Goal: Task Accomplishment & Management: Manage account settings

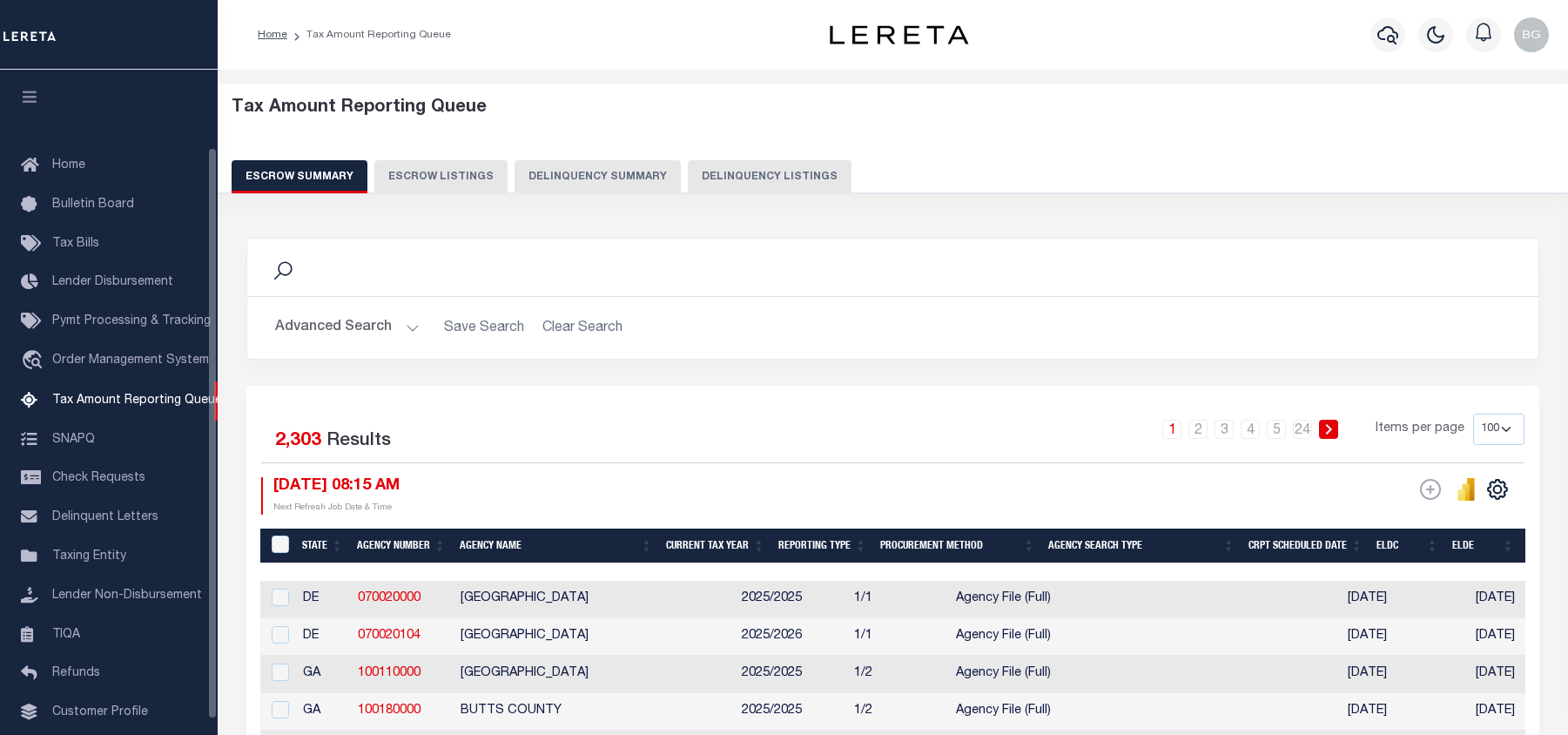
select select "100"
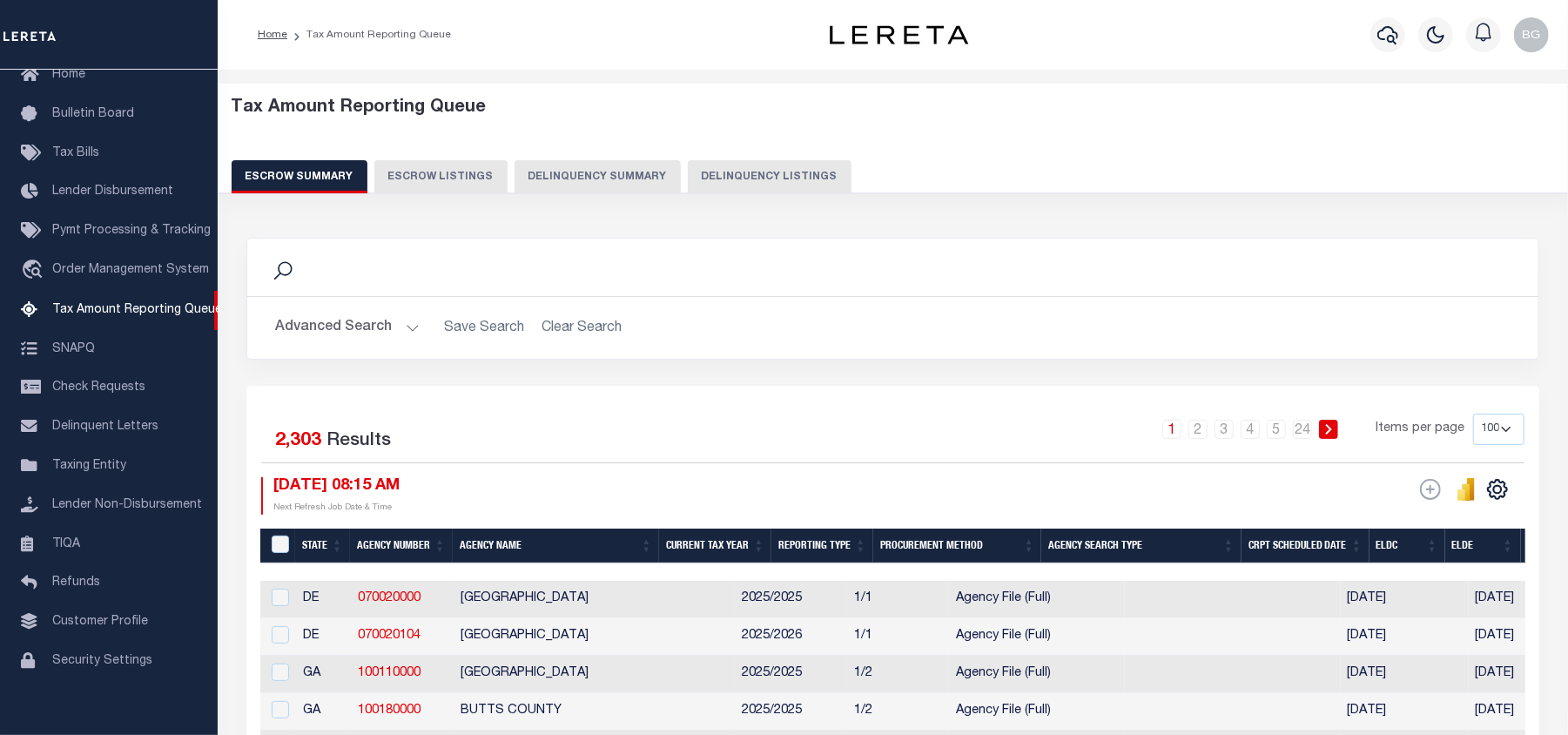
click at [761, 179] on button "Delinquency Listings" at bounding box center [769, 177] width 164 height 33
select select "100"
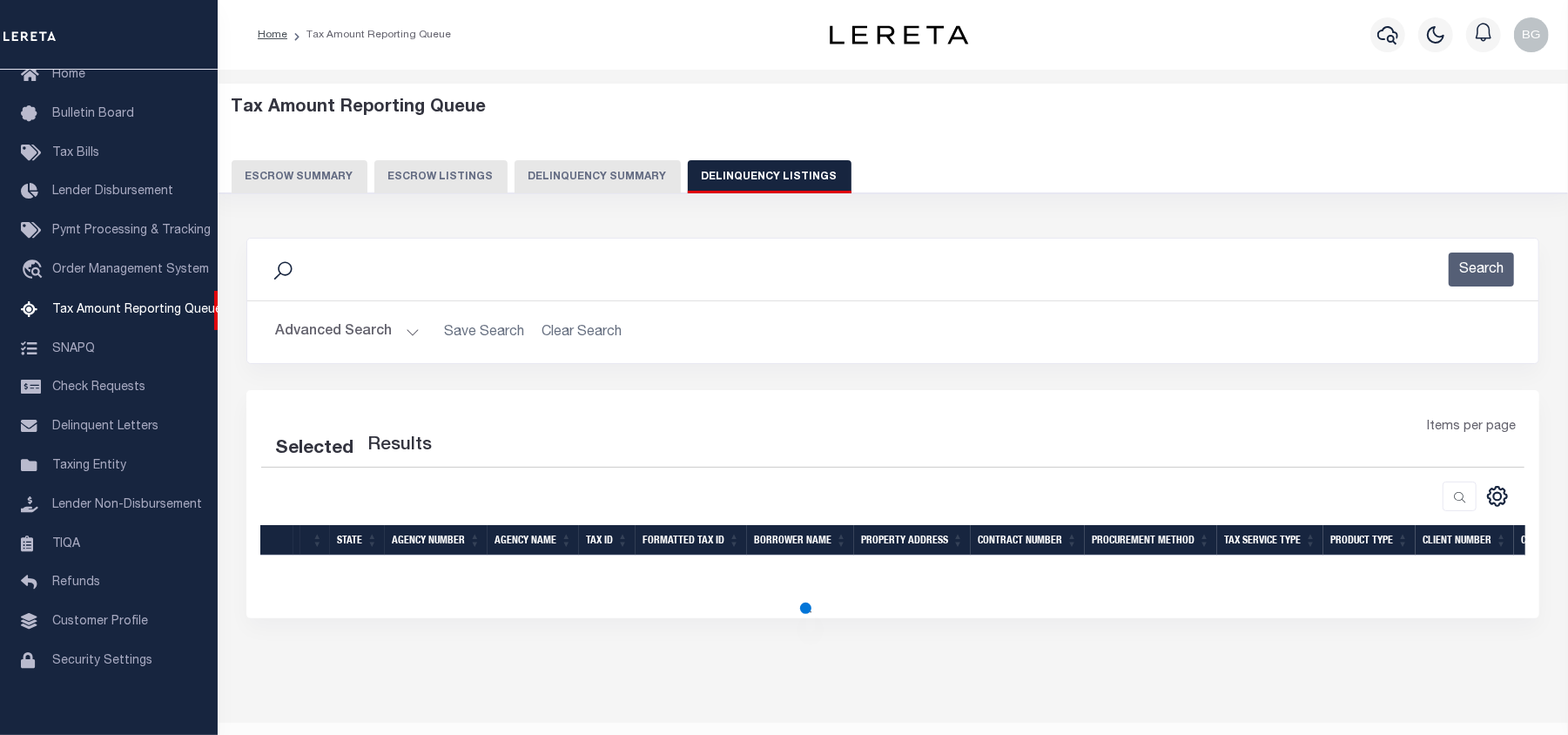
select select "100"
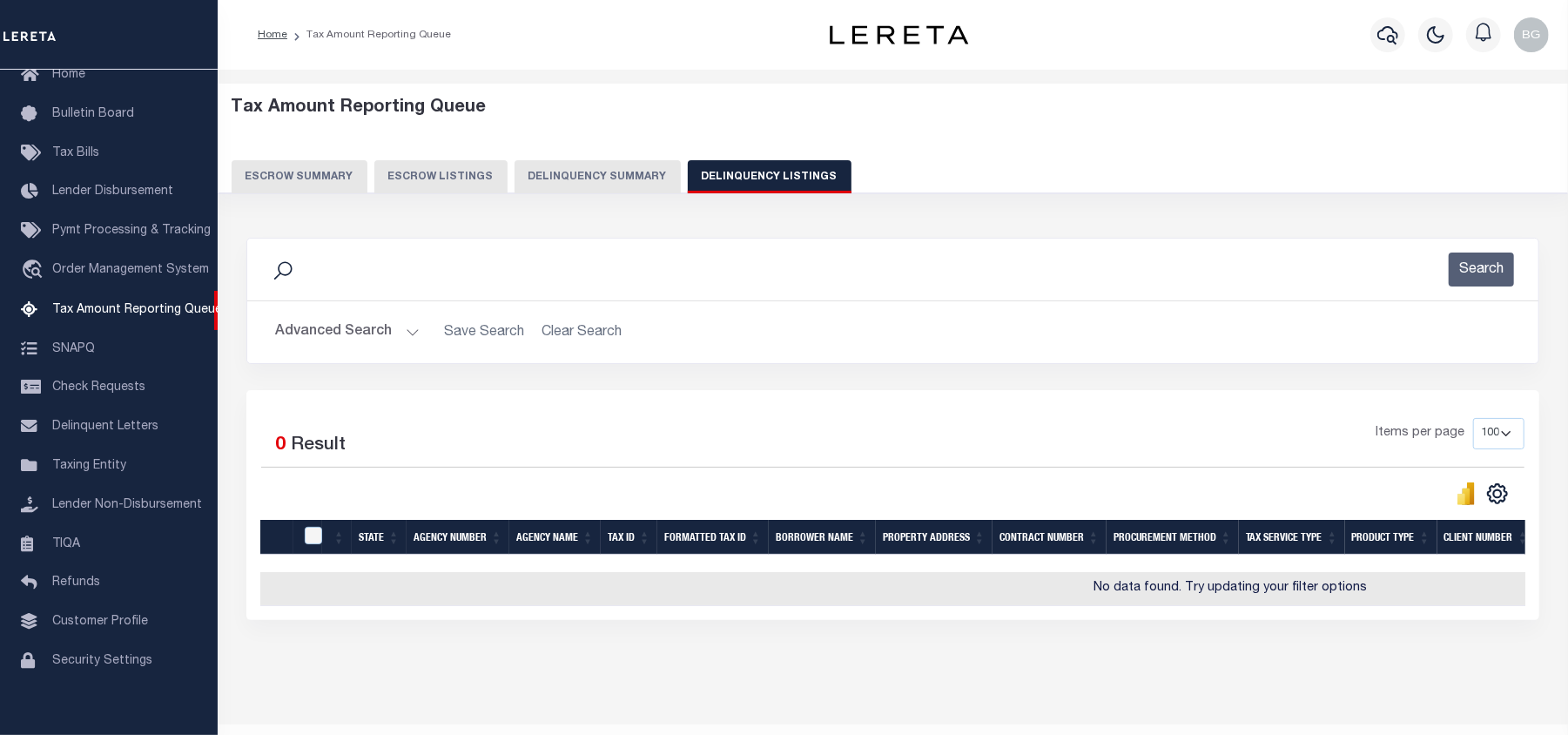
click at [414, 333] on button "Advanced Search" at bounding box center [347, 332] width 145 height 34
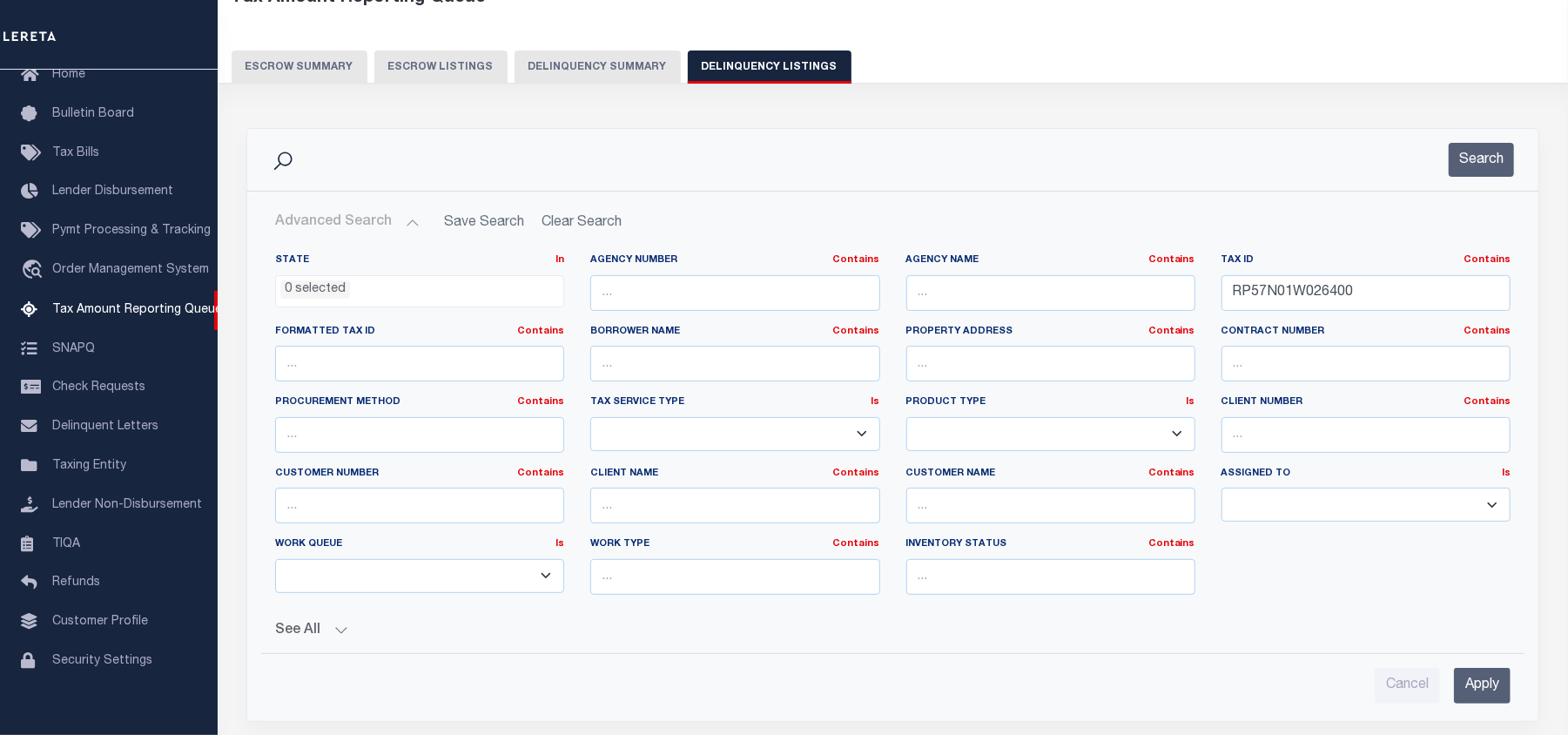
scroll to position [116, 0]
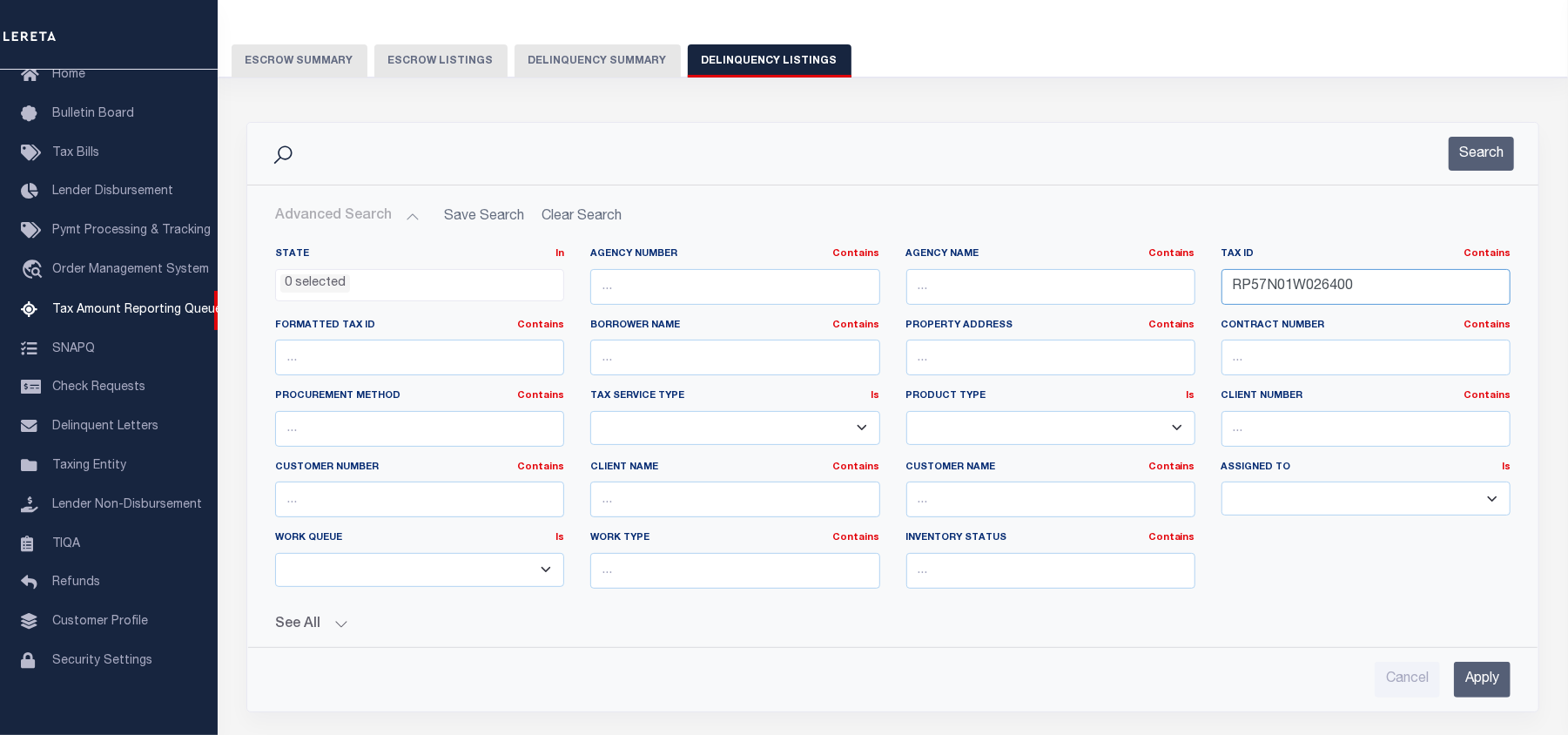
click at [1276, 286] on input "RP57N01W026400" at bounding box center [1367, 286] width 289 height 36
paste input "30691"
type input "RP57N01W030691"
click at [1495, 687] on input "Apply" at bounding box center [1482, 679] width 57 height 36
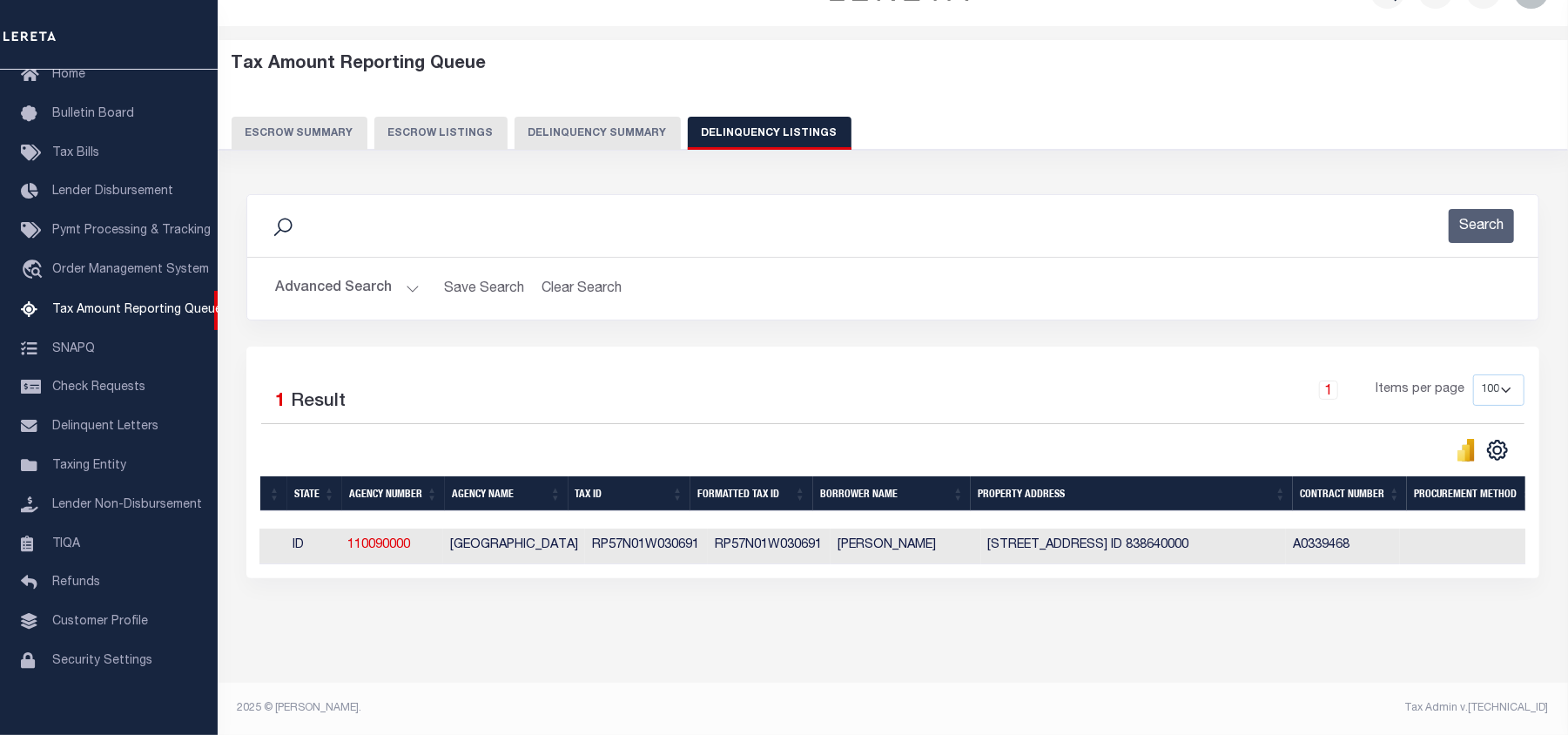
scroll to position [0, 0]
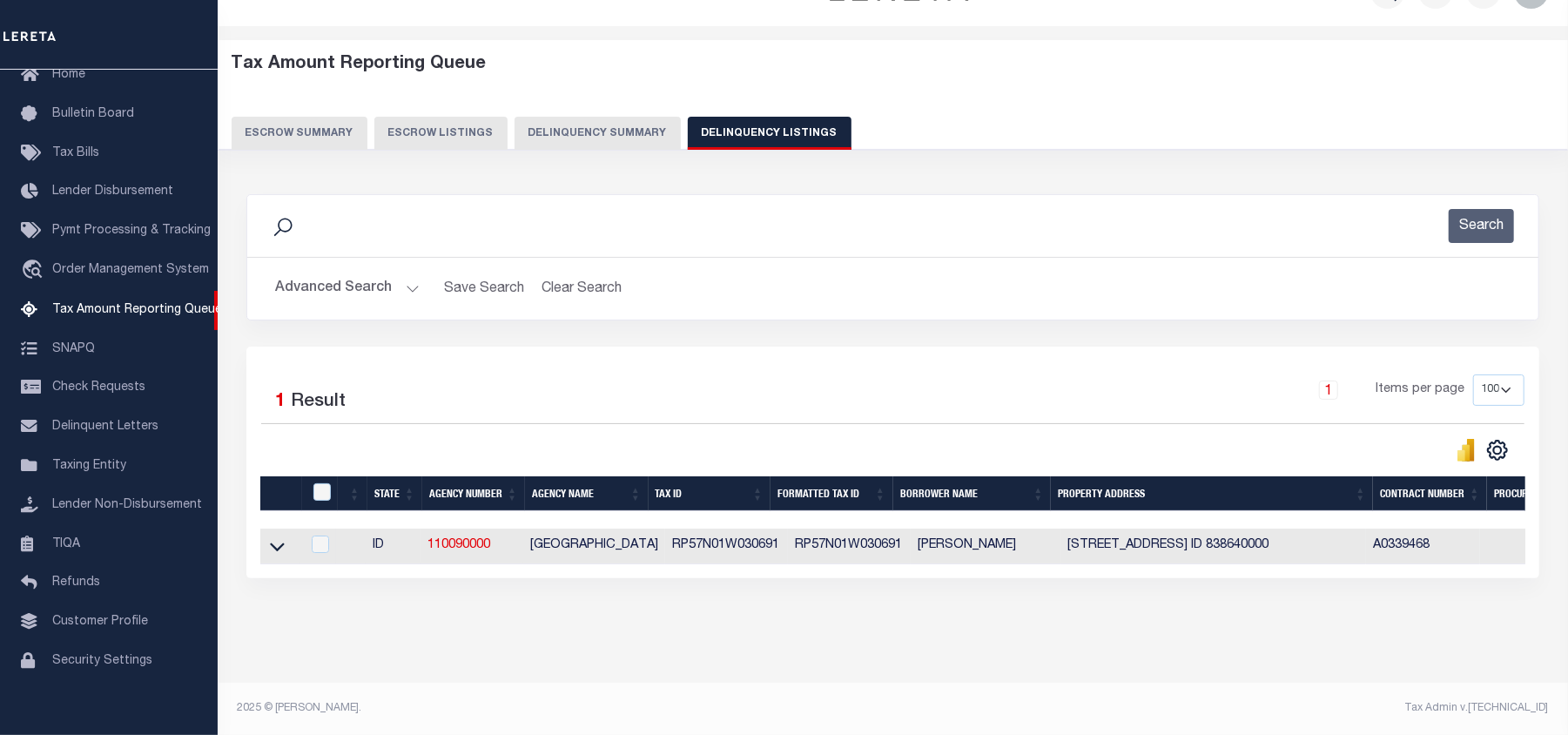
click at [277, 537] on icon at bounding box center [277, 546] width 15 height 18
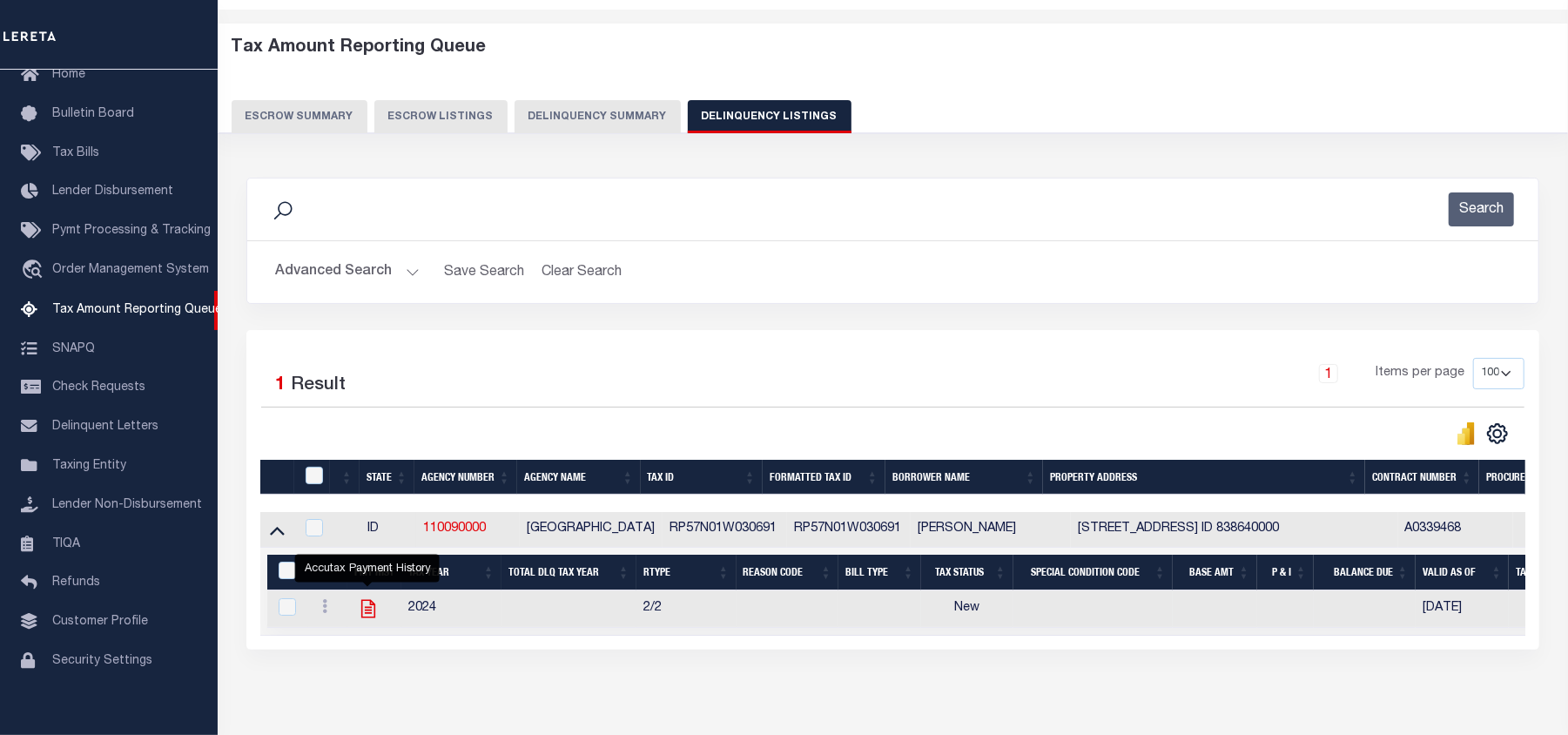
click at [367, 617] on icon "" at bounding box center [368, 609] width 14 height 18
checkbox input "true"
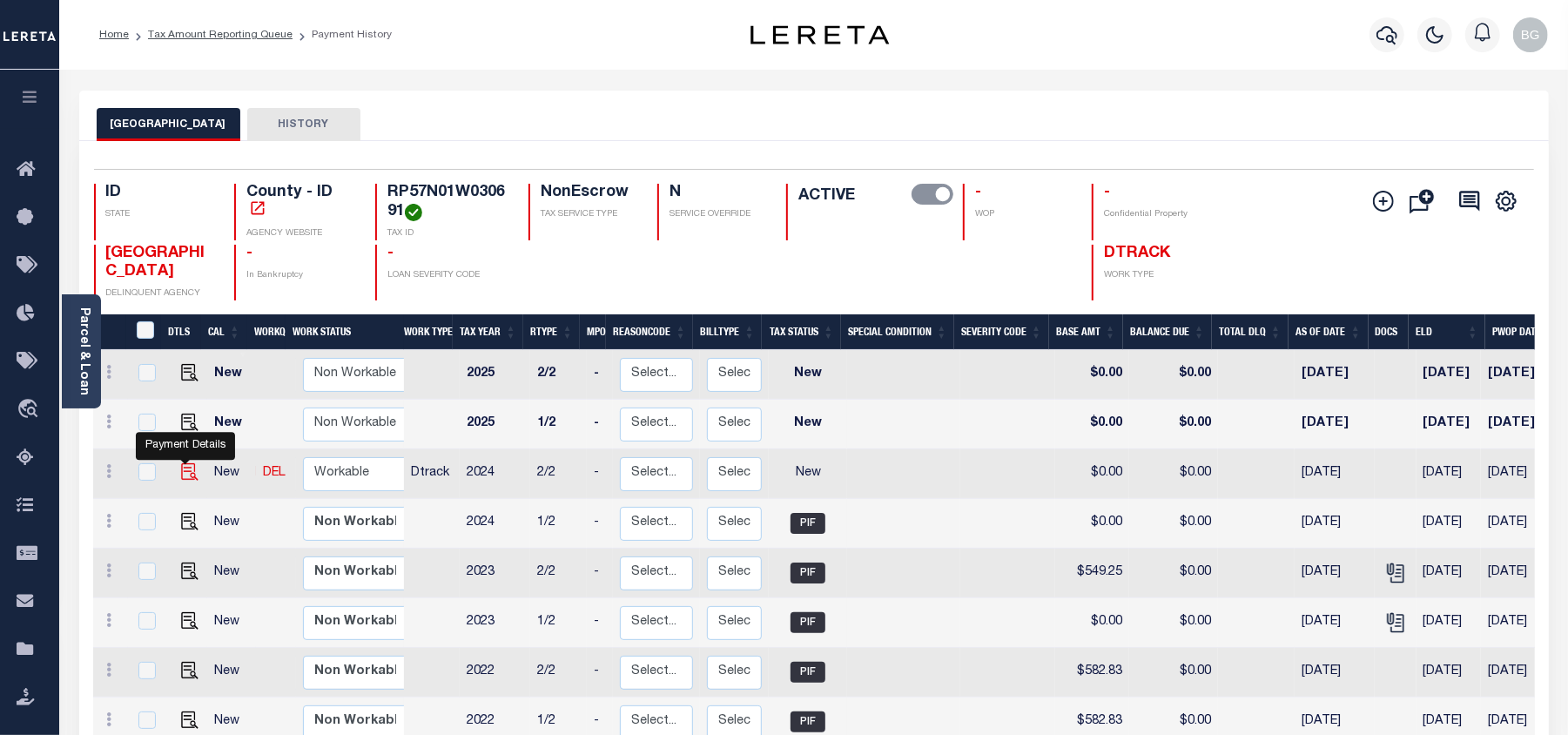
click at [183, 475] on img "" at bounding box center [190, 472] width 18 height 18
checkbox input "true"
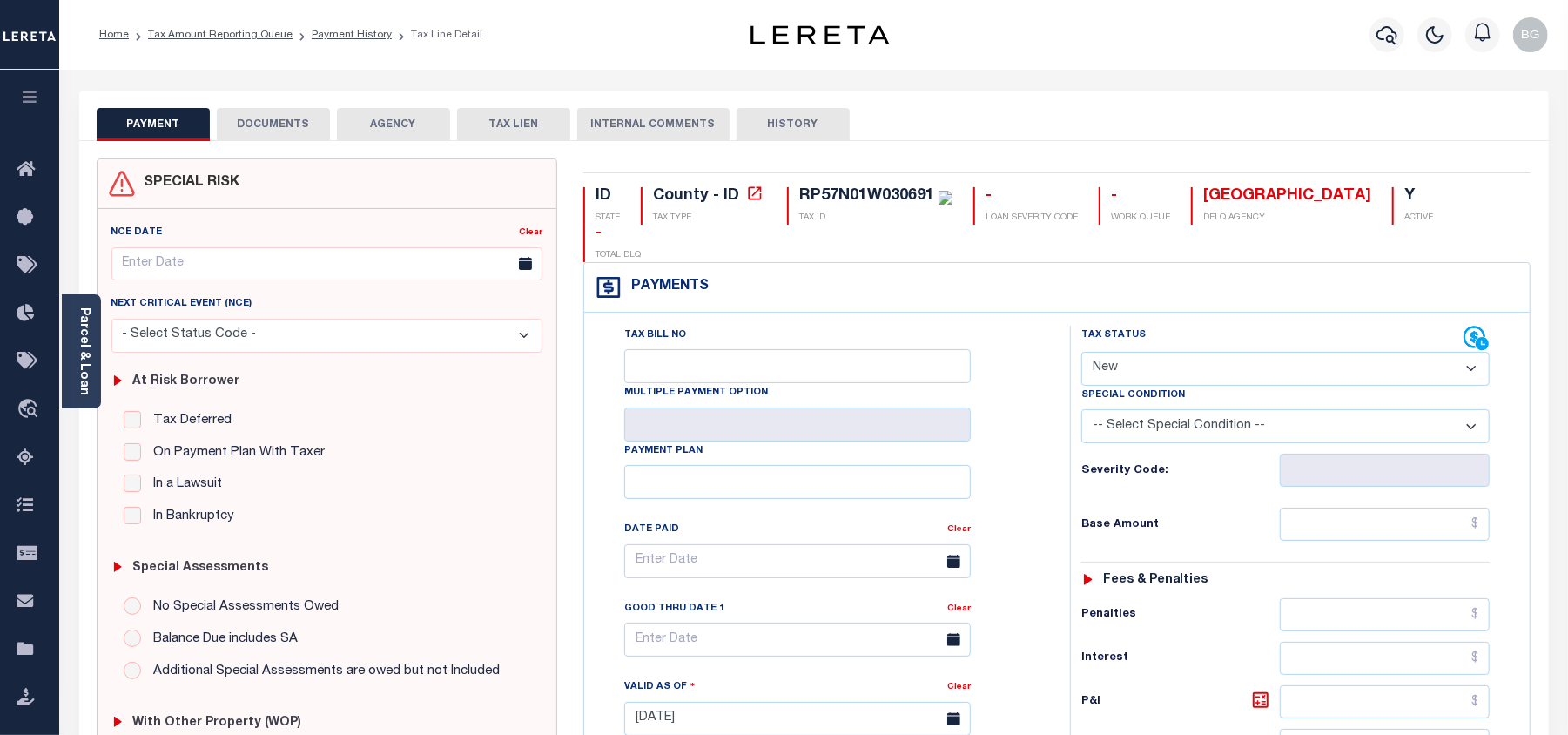
click at [1127, 352] on select "- Select Status Code - Open Due/Unpaid Paid Incomplete No Tax Due Internal Refu…" at bounding box center [1286, 369] width 408 height 34
select select "PYD"
click at [1082, 352] on select "- Select Status Code - Open Due/Unpaid Paid Incomplete No Tax Due Internal Refu…" at bounding box center [1286, 369] width 408 height 34
type input "[DATE]"
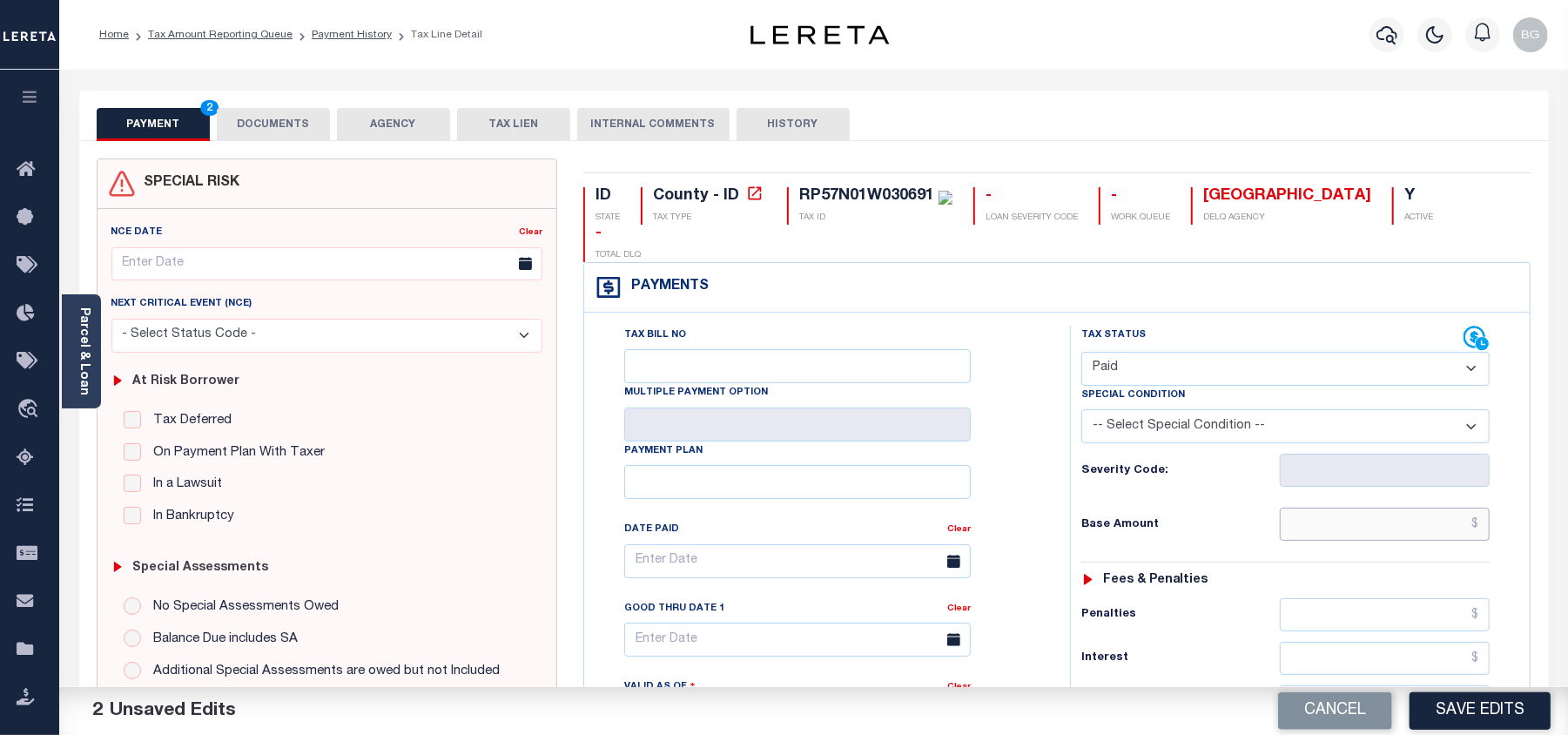
click at [1424, 507] on input "text" at bounding box center [1385, 524] width 210 height 33
paste input "557.02"
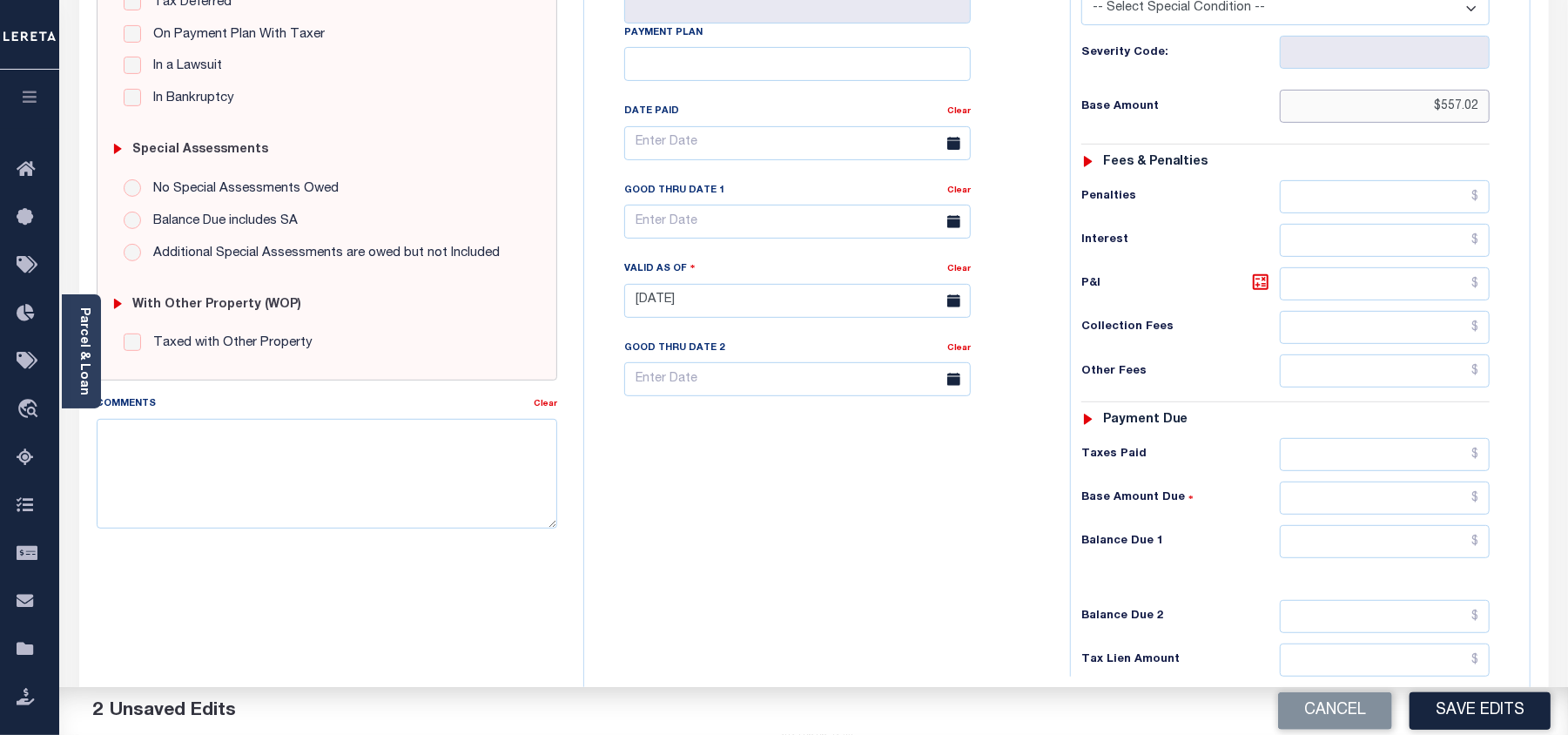
scroll to position [464, 0]
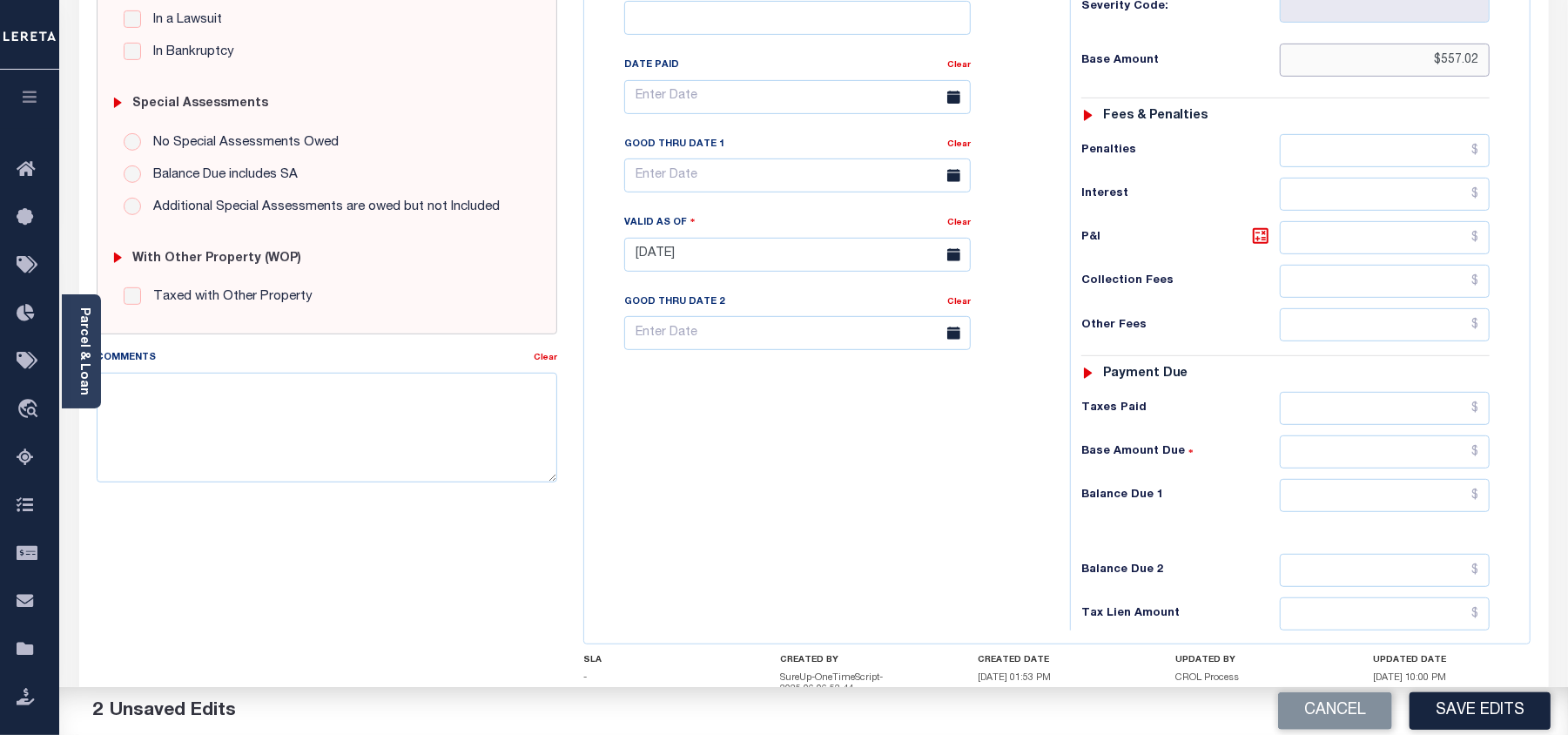
type input "$557.02"
click at [1474, 479] on input "text" at bounding box center [1385, 496] width 210 height 33
click at [971, 491] on div "Tax Bill No Multiple Payment Option Payment Plan Clear" at bounding box center [823, 246] width 469 height 769
type input "$0.00"
click at [340, 449] on textarea "Comments" at bounding box center [327, 427] width 461 height 110
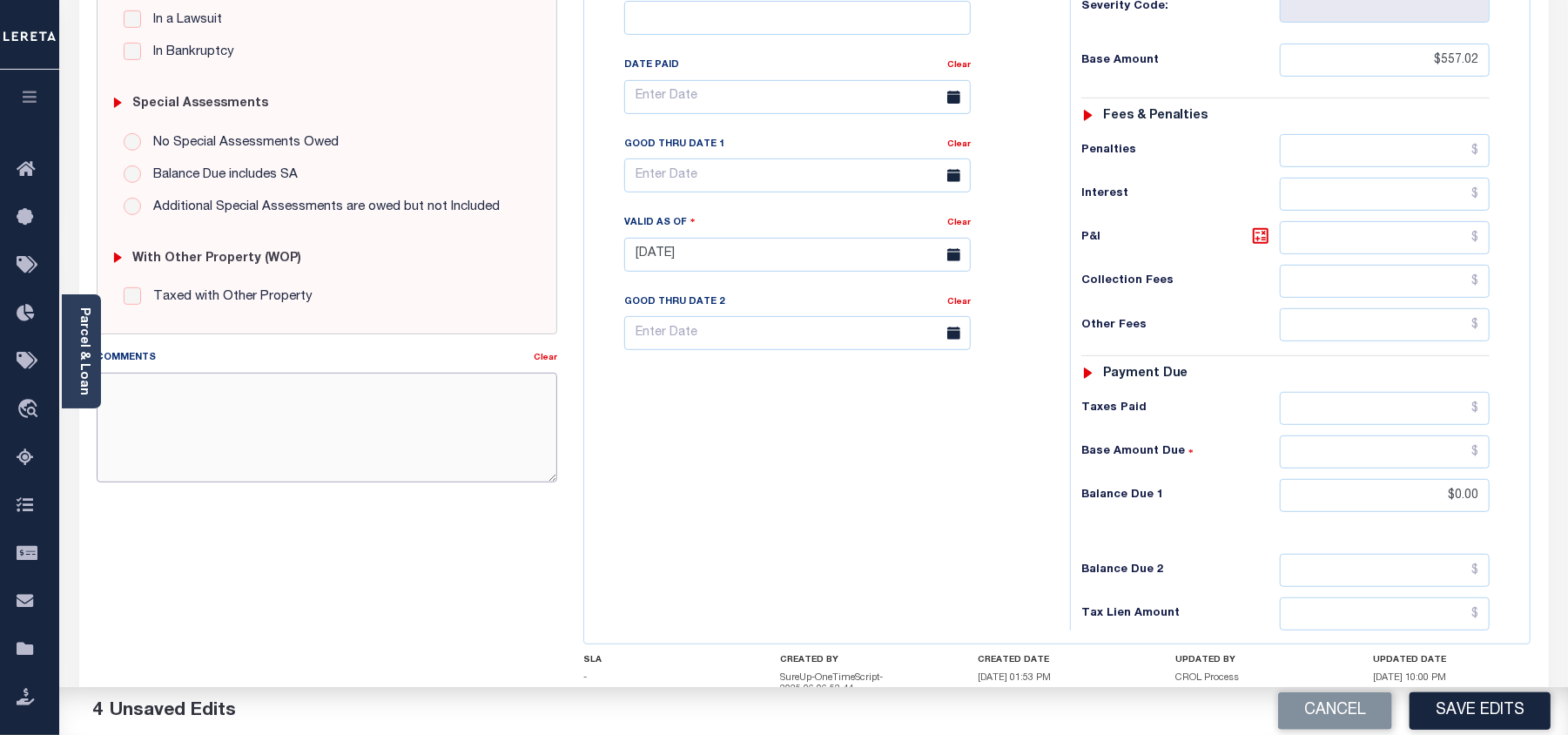
paste textarea "As per email response from tax office- TC Vana Balbin, Confirmed that taxes are…"
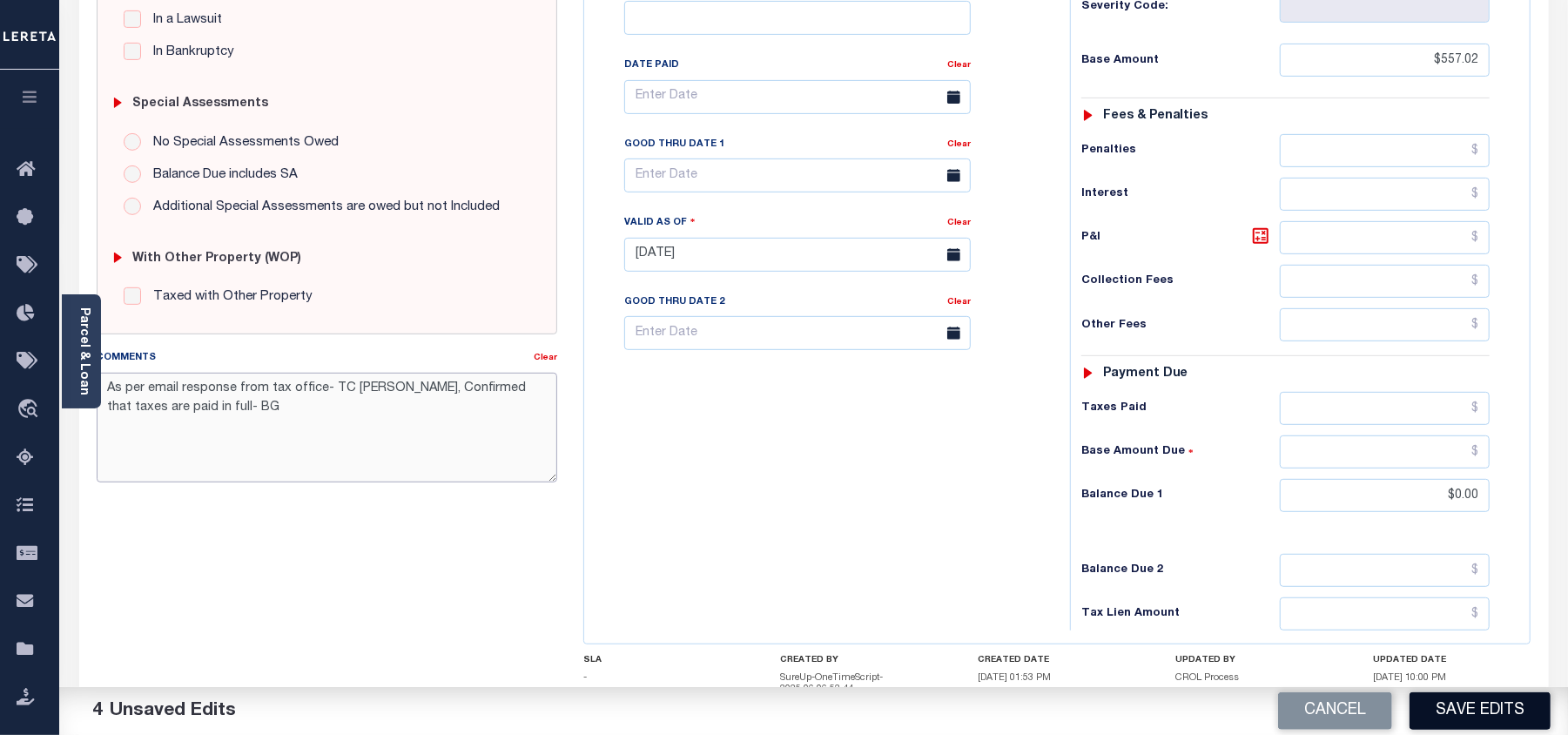
type textarea "As per email response from tax office- TC Vana Balbin, Confirmed that taxes are…"
click at [1507, 704] on button "Save Edits" at bounding box center [1480, 710] width 141 height 38
checkbox input "false"
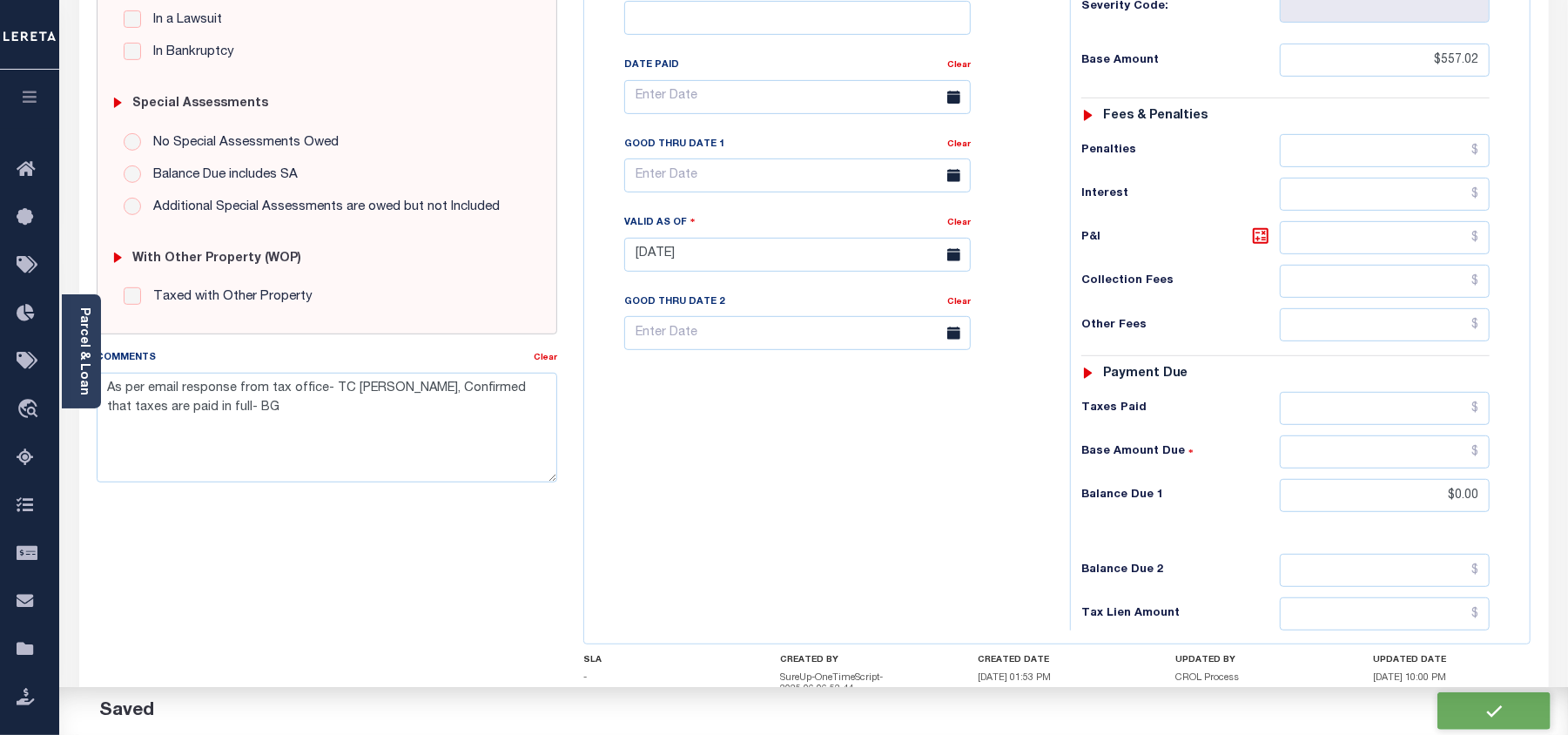
checkbox input "false"
type textarea "As per email response from tax office- TC [PERSON_NAME], Confirmed that taxes a…"
type input "$557.02"
type input "$0"
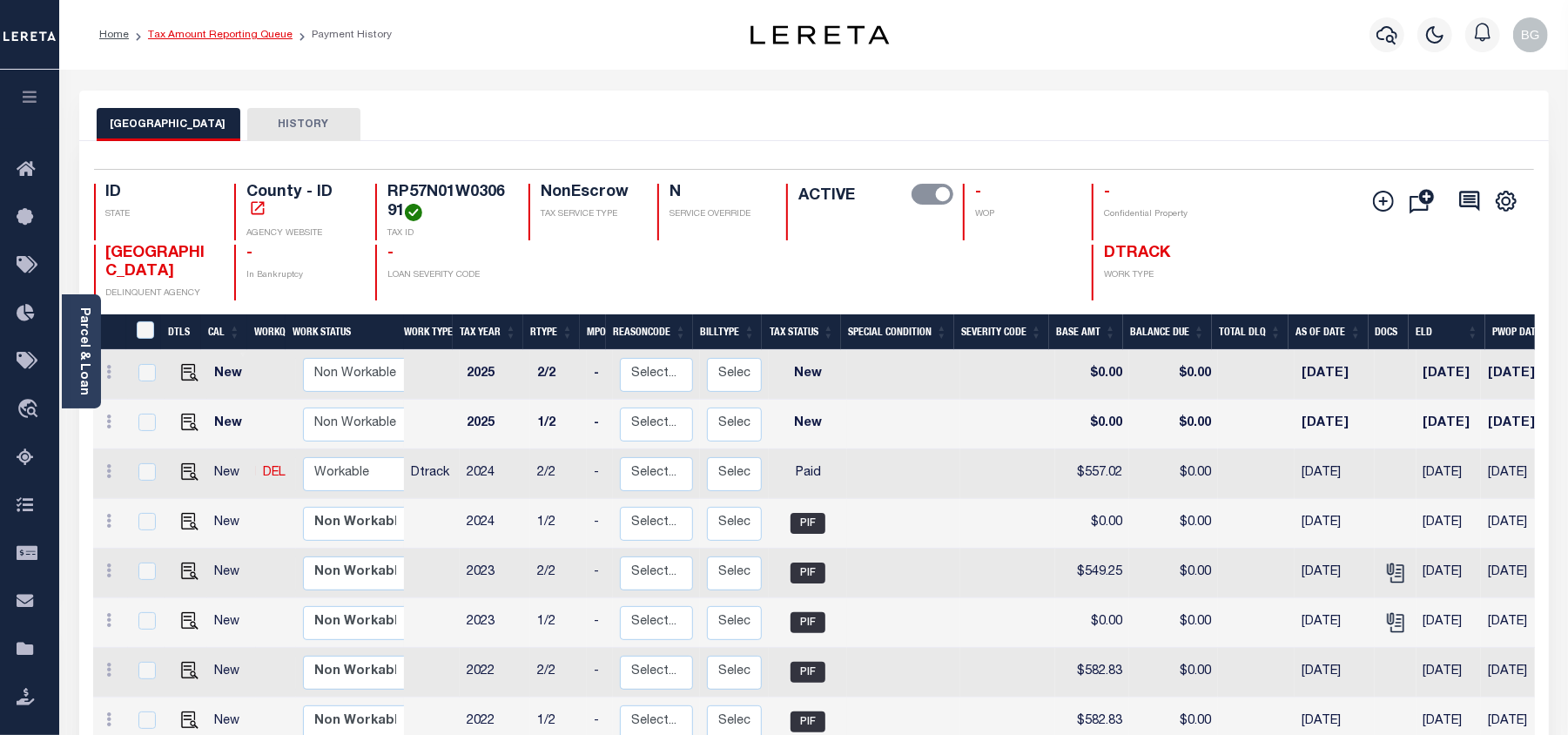
click at [197, 33] on link "Tax Amount Reporting Queue" at bounding box center [220, 35] width 145 height 11
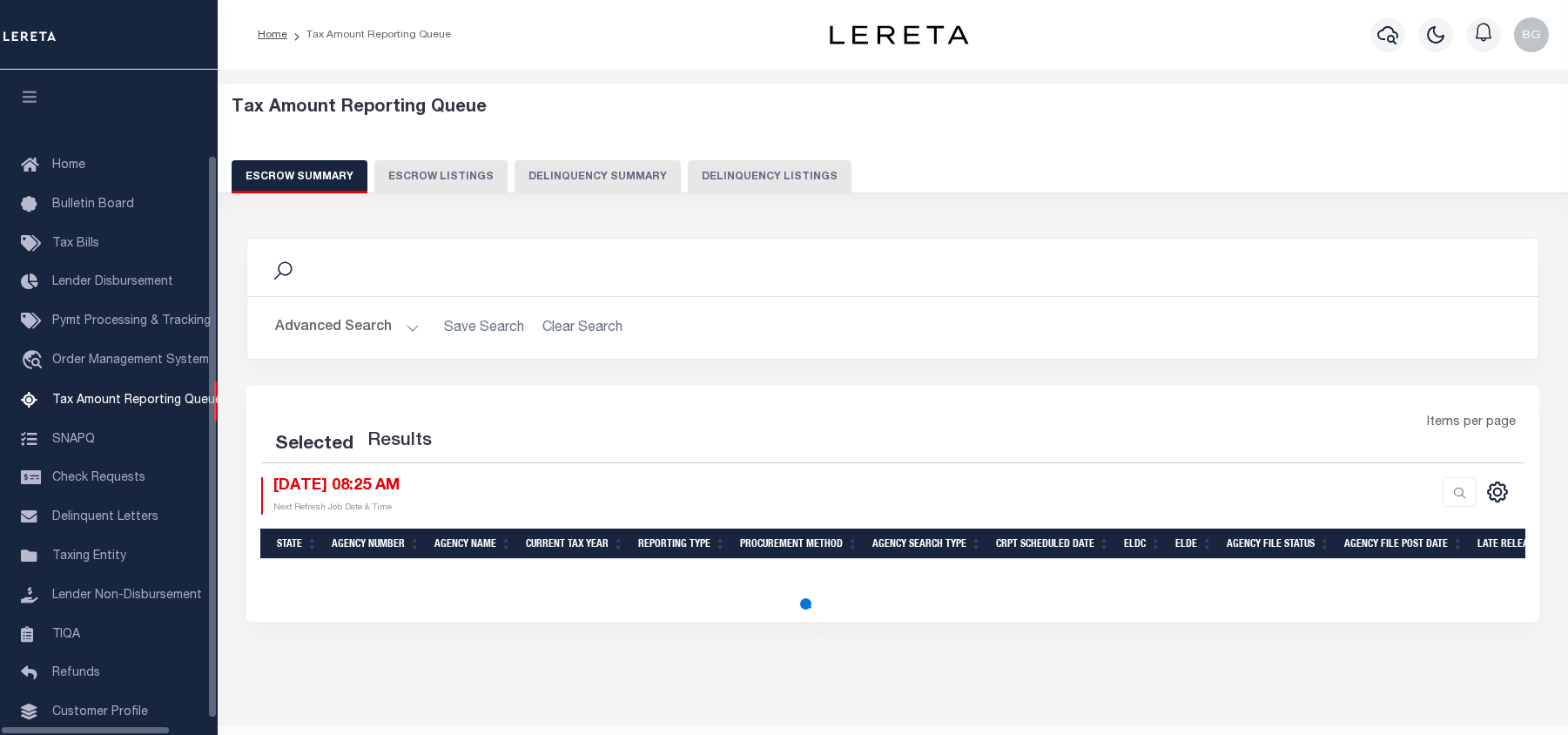
select select "100"
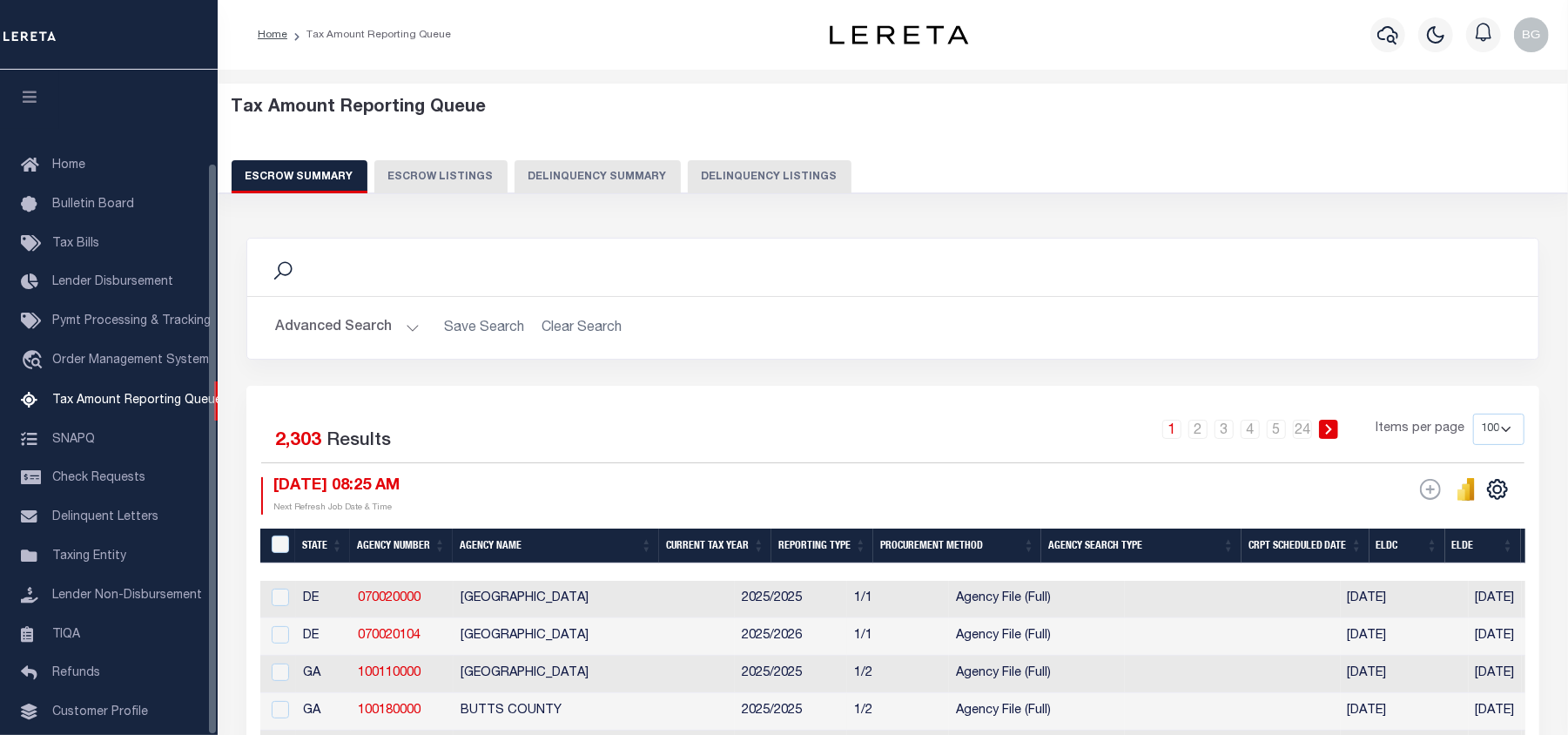
scroll to position [108, 0]
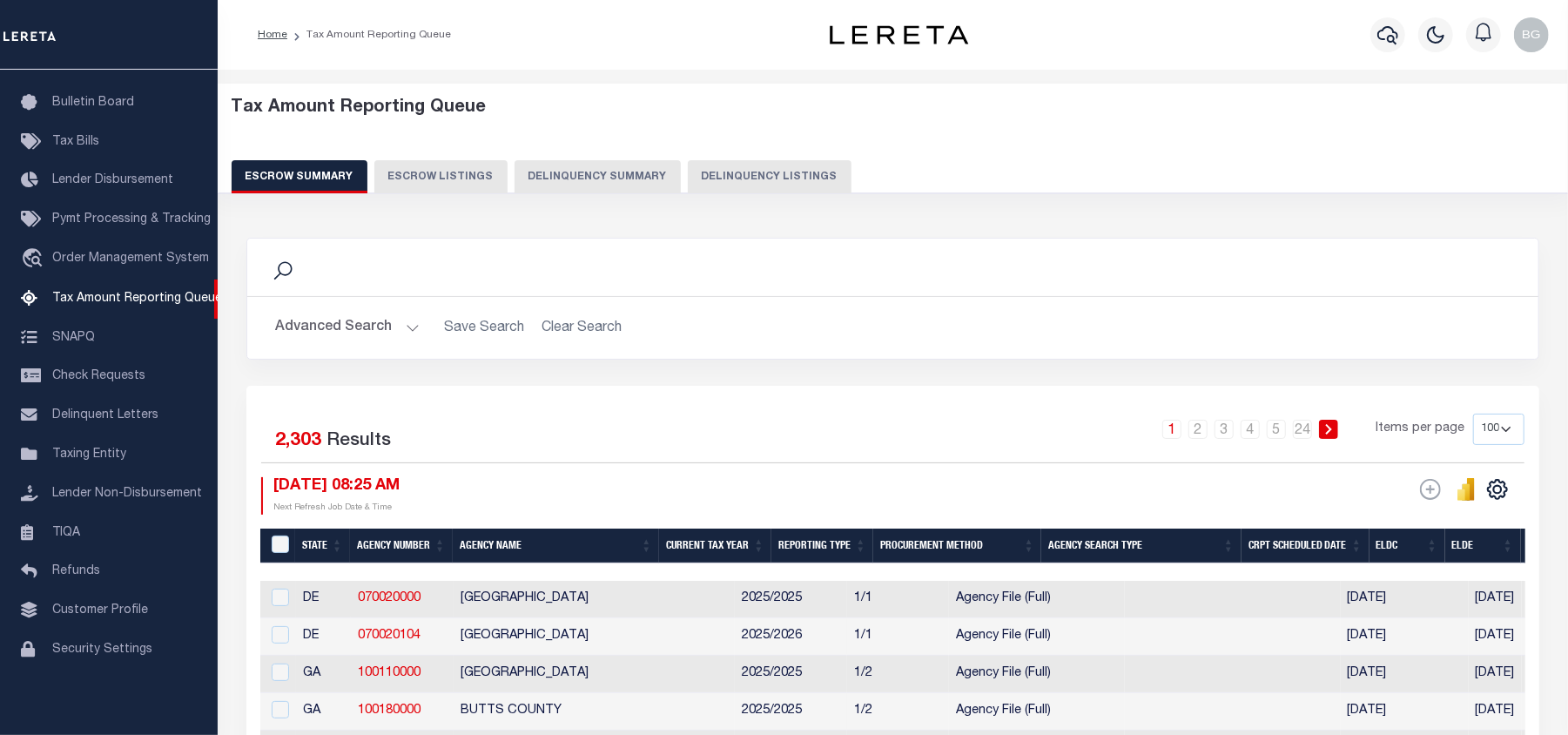
click at [786, 178] on button "Delinquency Listings" at bounding box center [769, 177] width 164 height 33
select select "100"
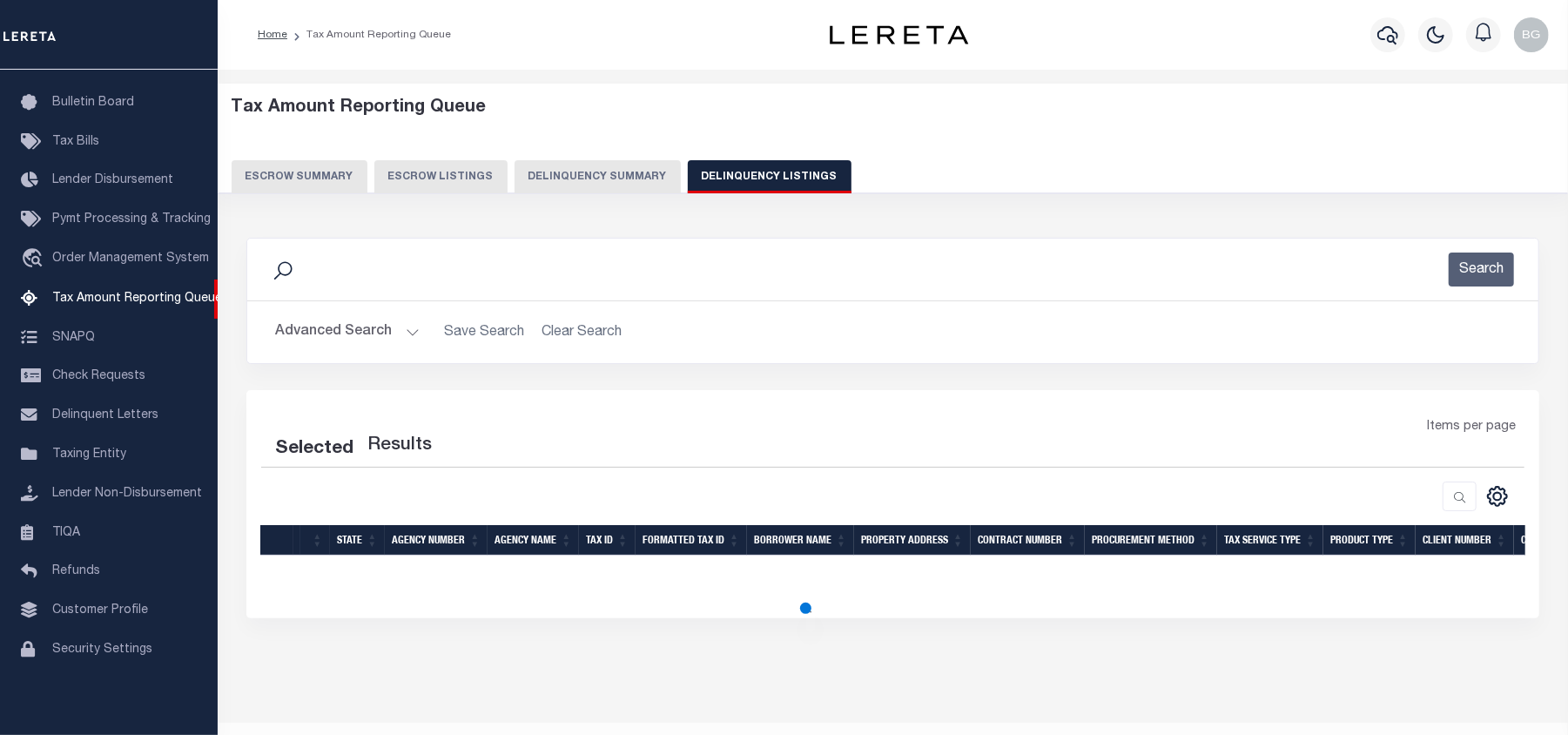
select select "100"
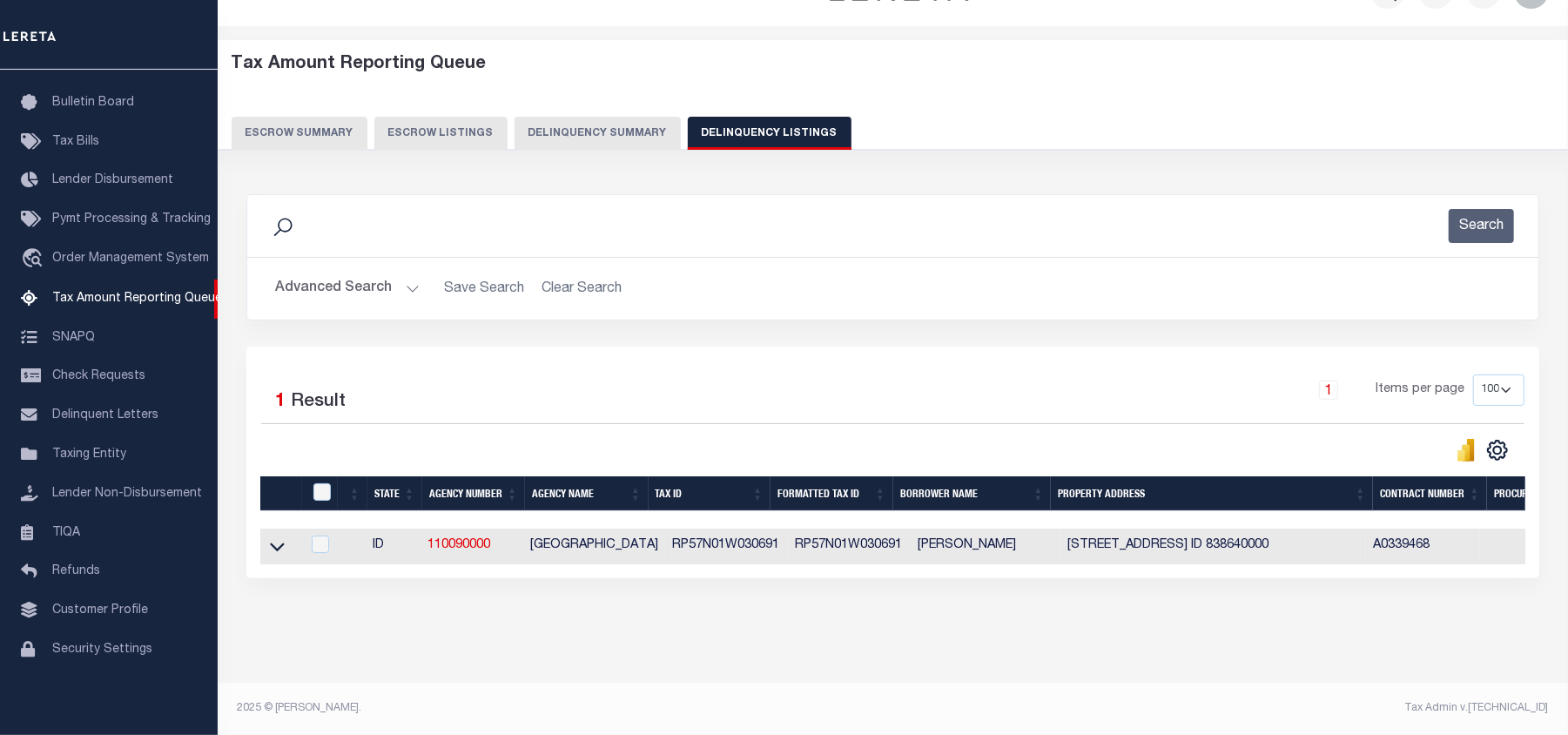
scroll to position [60, 0]
click at [276, 543] on icon at bounding box center [277, 548] width 15 height 9
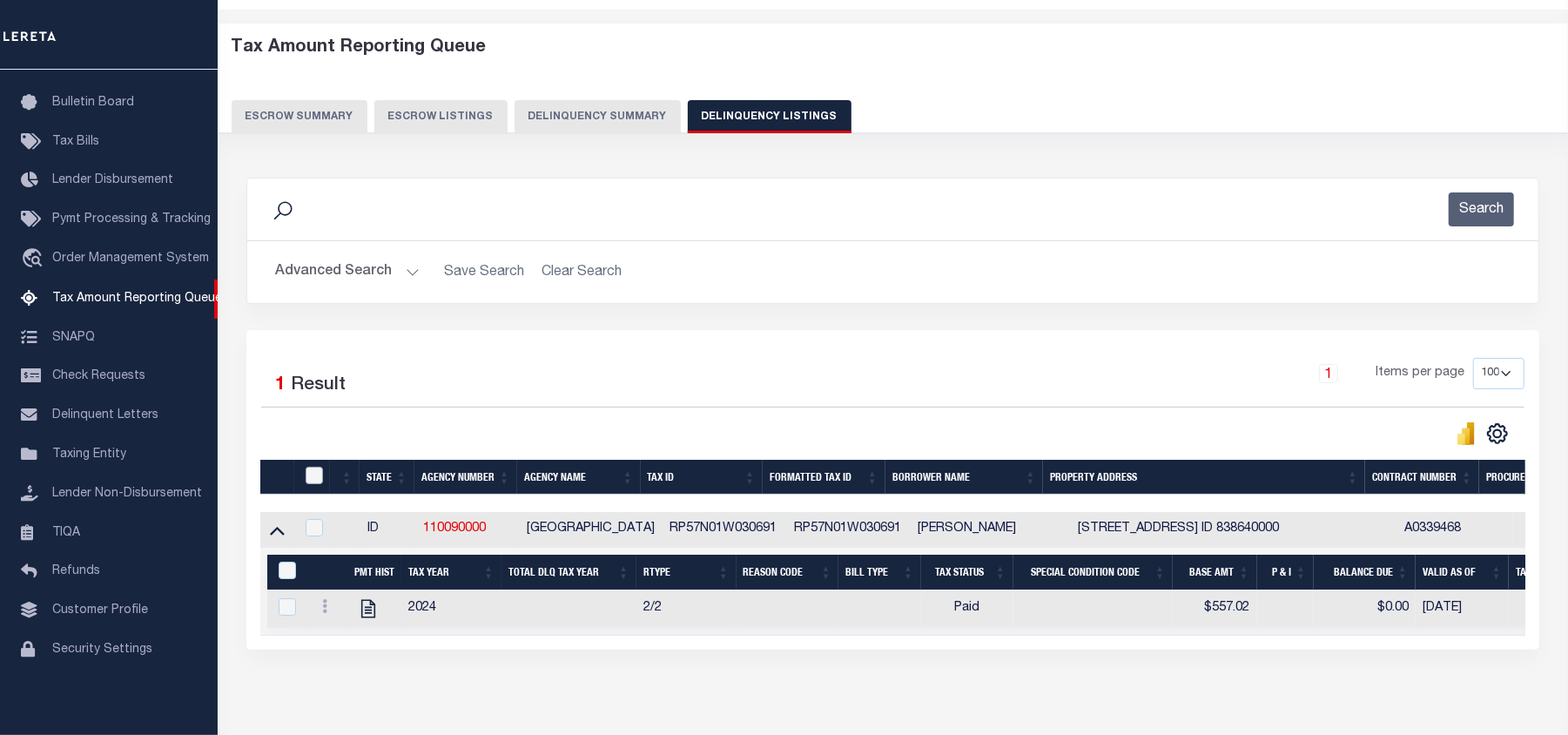
click at [321, 471] on input "checkbox" at bounding box center [314, 476] width 18 height 18
checkbox input "true"
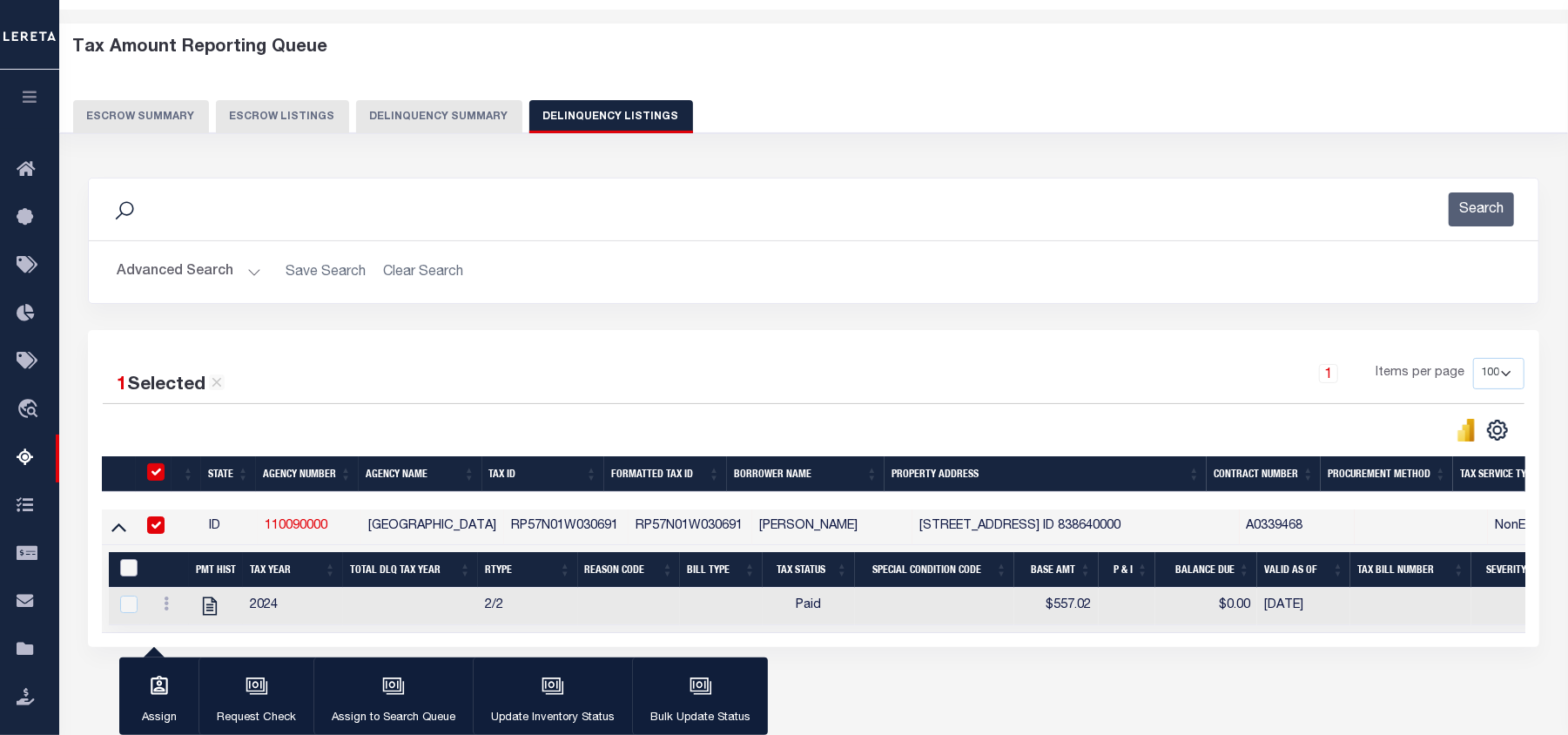
click at [124, 572] on input "&nbsp;" at bounding box center [129, 568] width 18 height 18
checkbox input "true"
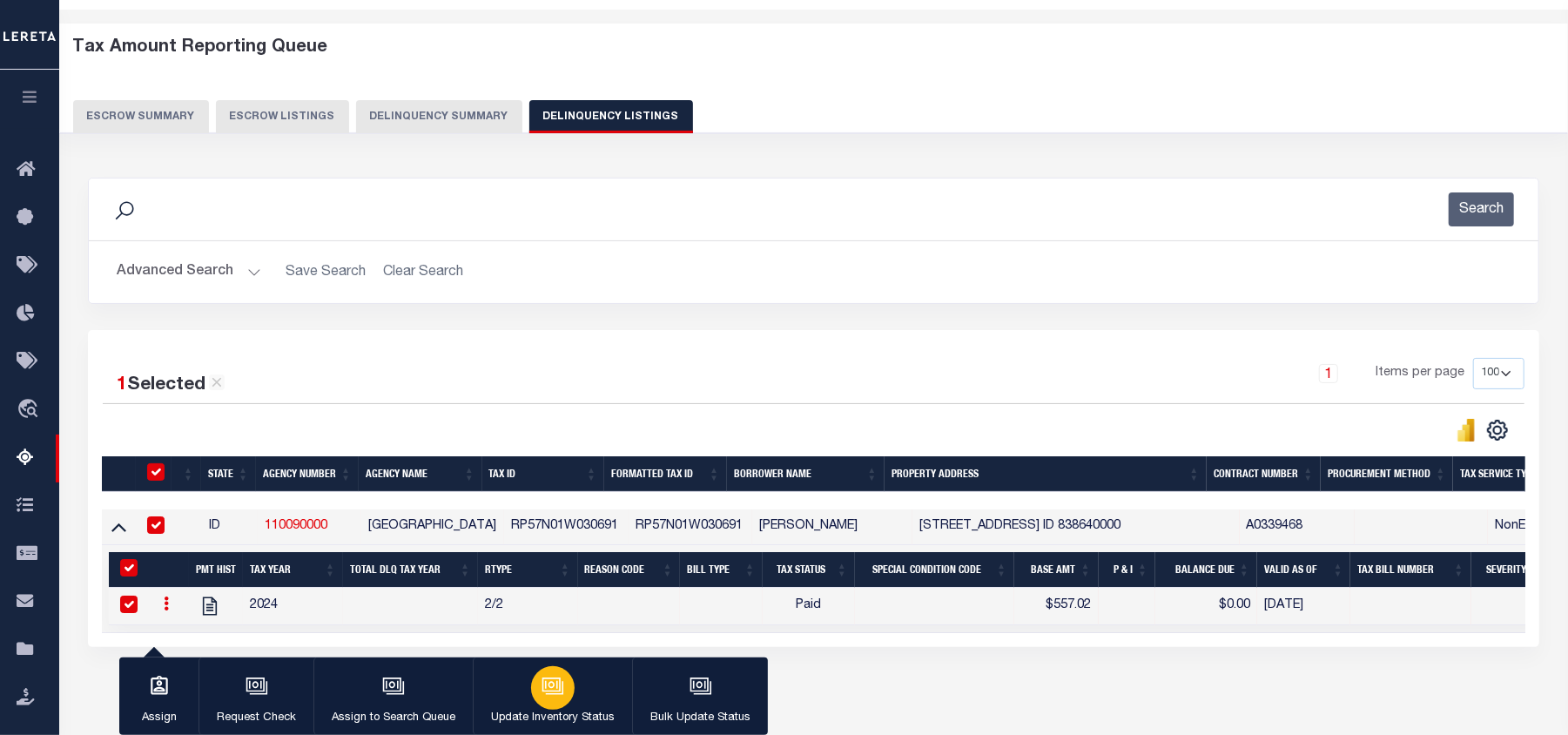
click at [547, 683] on icon "button" at bounding box center [551, 684] width 13 height 8
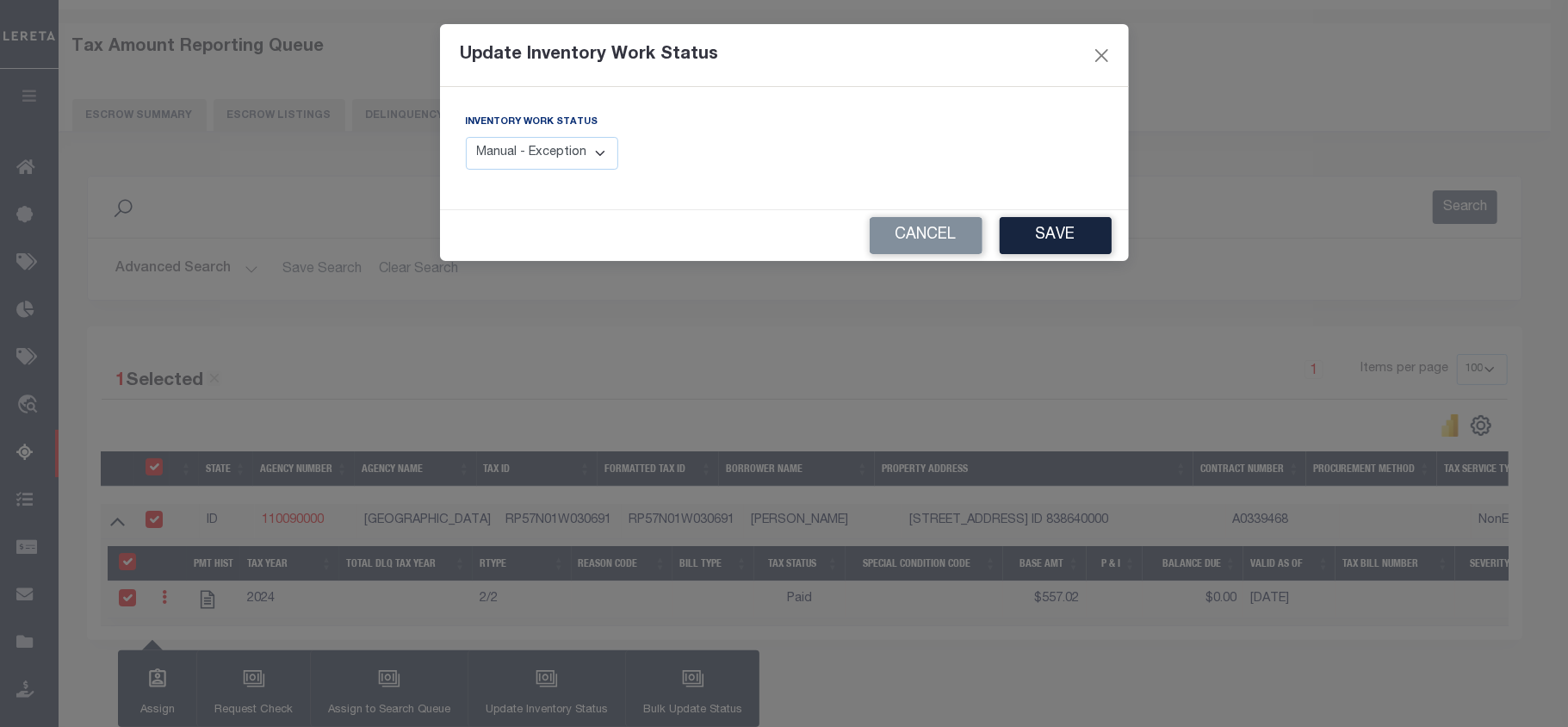
click at [596, 156] on select "Manual - Exception Pended - Awaiting Search Late Add Exception Completed" at bounding box center [542, 153] width 153 height 34
select select "4"
click at [466, 137] on select "Manual - Exception Pended - Awaiting Search Late Add Exception Completed" at bounding box center [542, 153] width 153 height 34
click at [1059, 241] on button "Save" at bounding box center [1055, 235] width 112 height 37
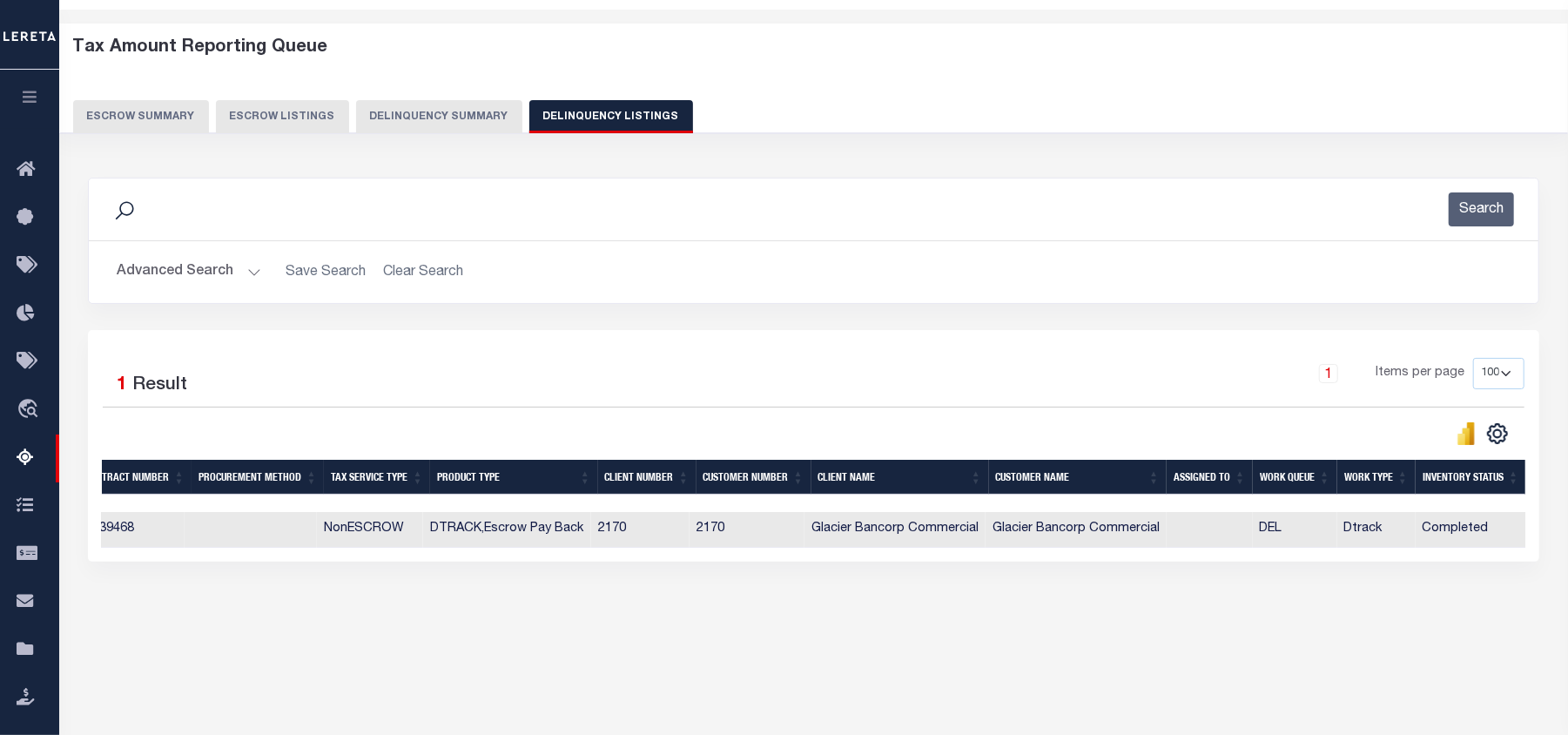
scroll to position [0, 258]
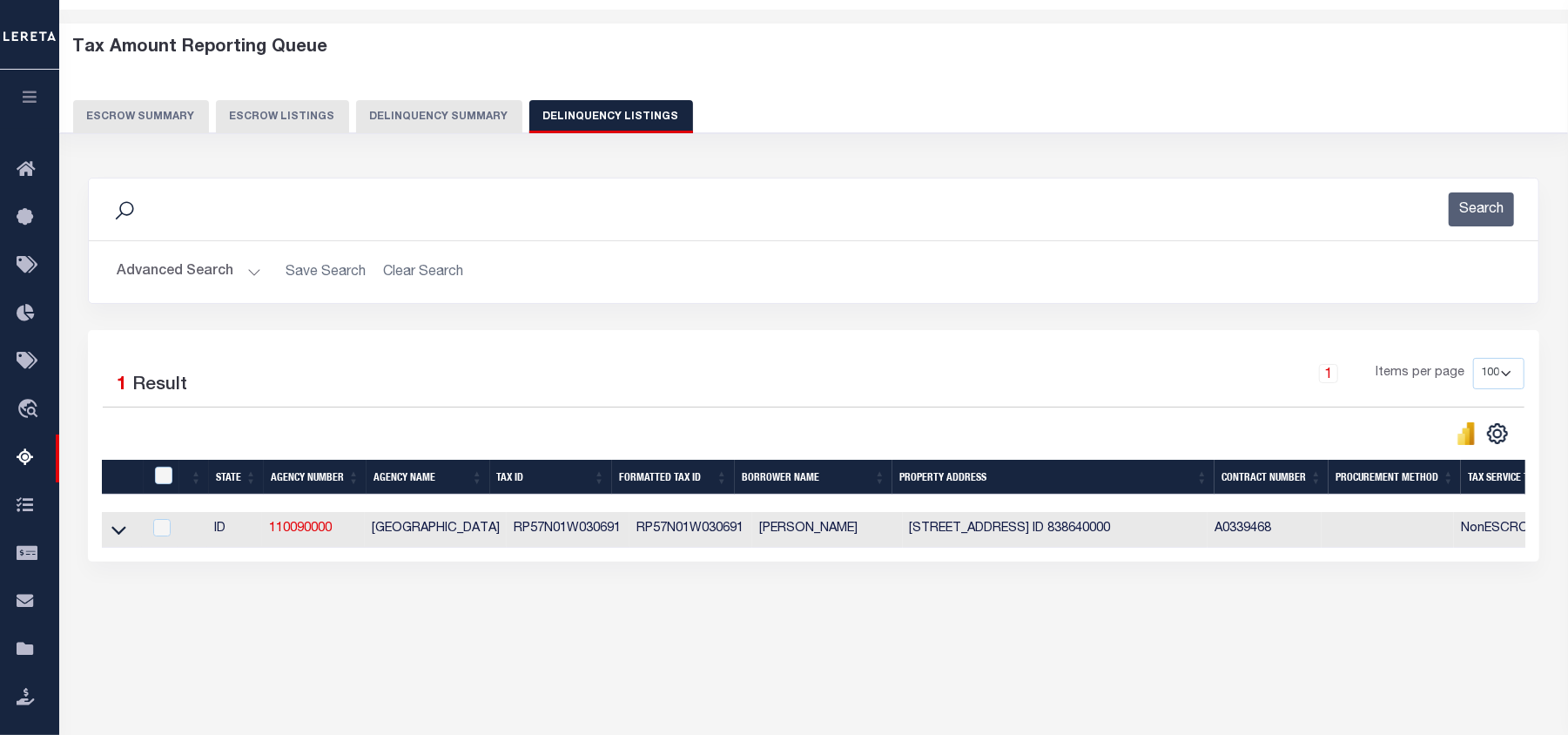
click at [254, 275] on button "Advanced Search" at bounding box center [188, 272] width 145 height 34
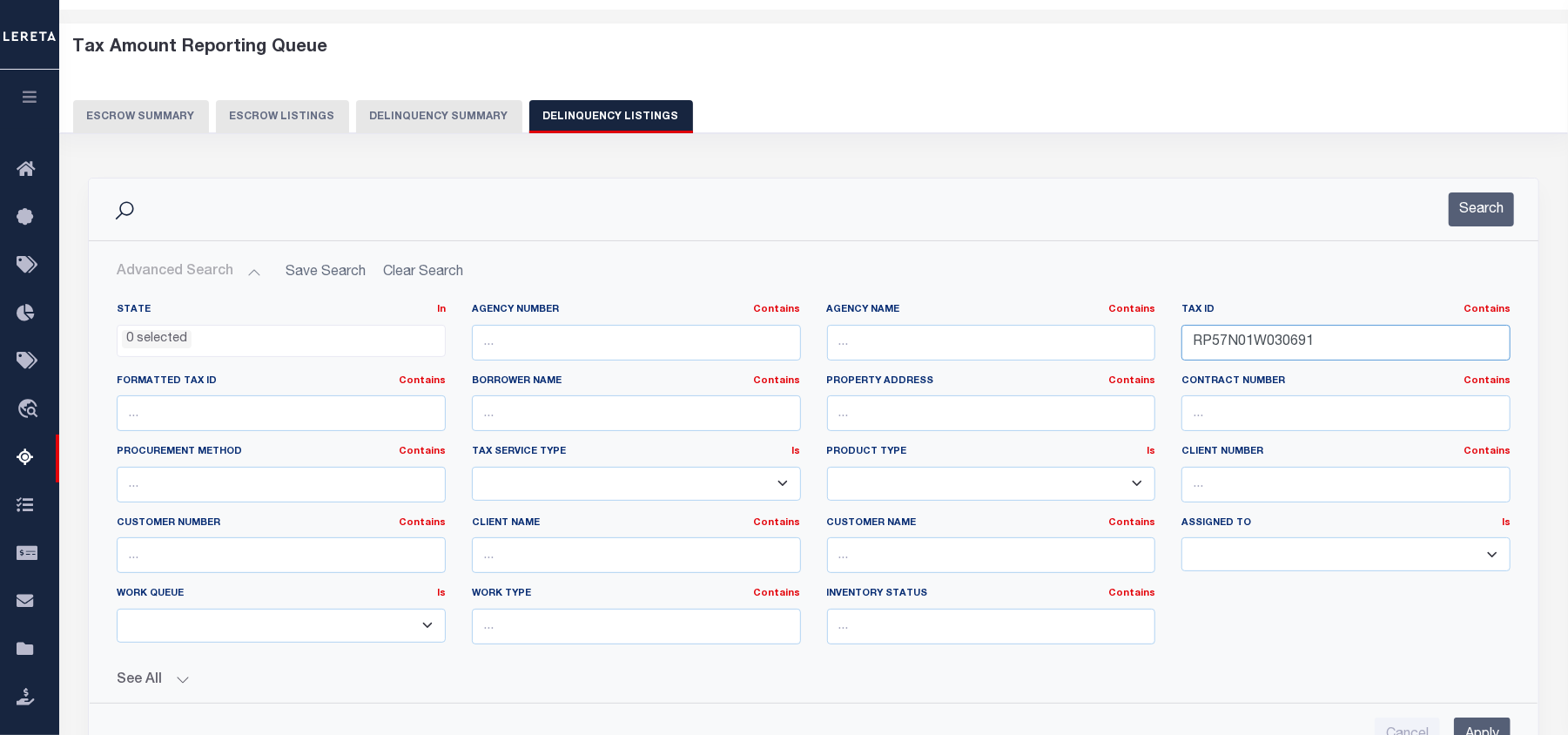
click at [1225, 343] on input "RP57N01W030691" at bounding box center [1346, 343] width 329 height 36
paste input "6150"
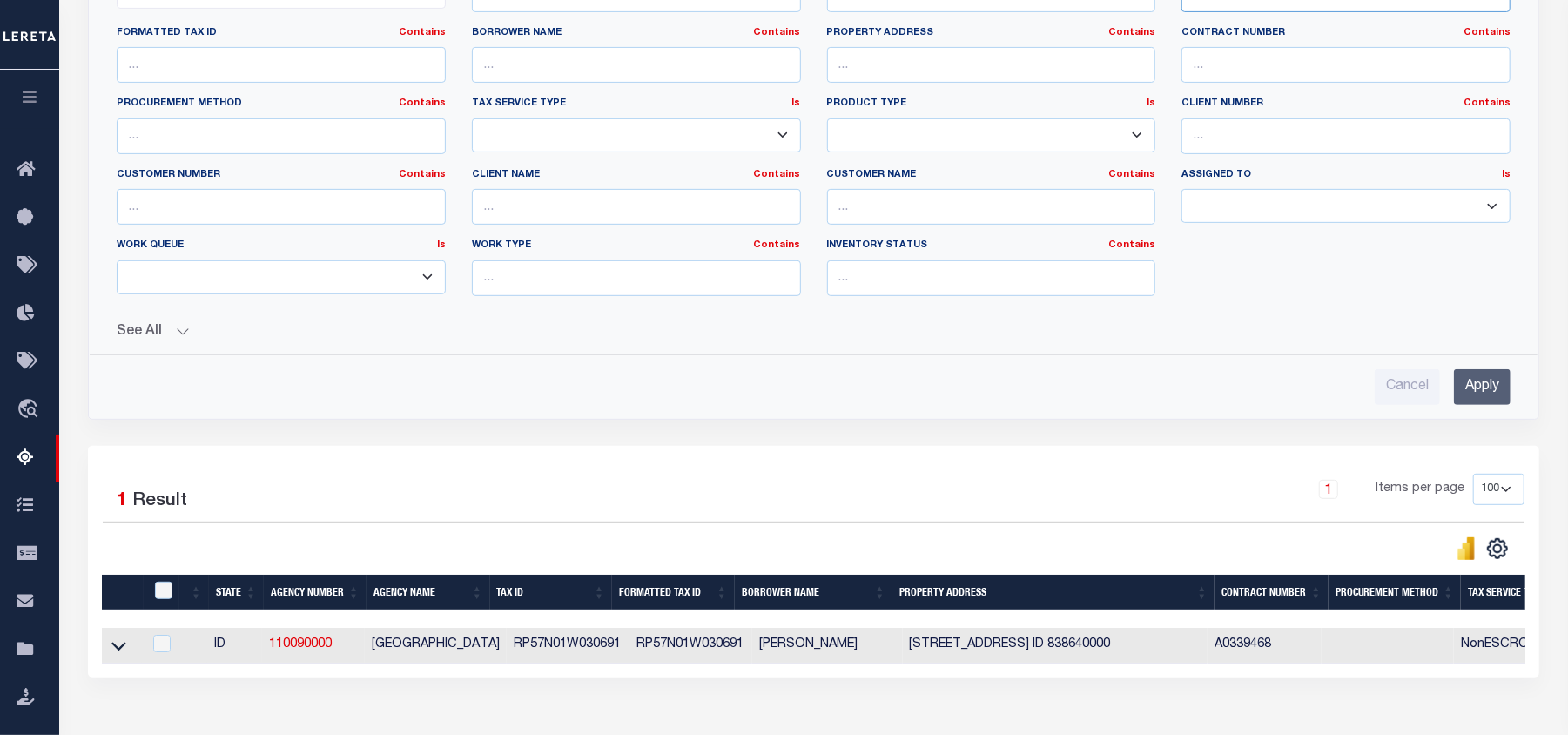
type input "RP57N01W036150"
click at [1485, 393] on input "Apply" at bounding box center [1482, 386] width 57 height 36
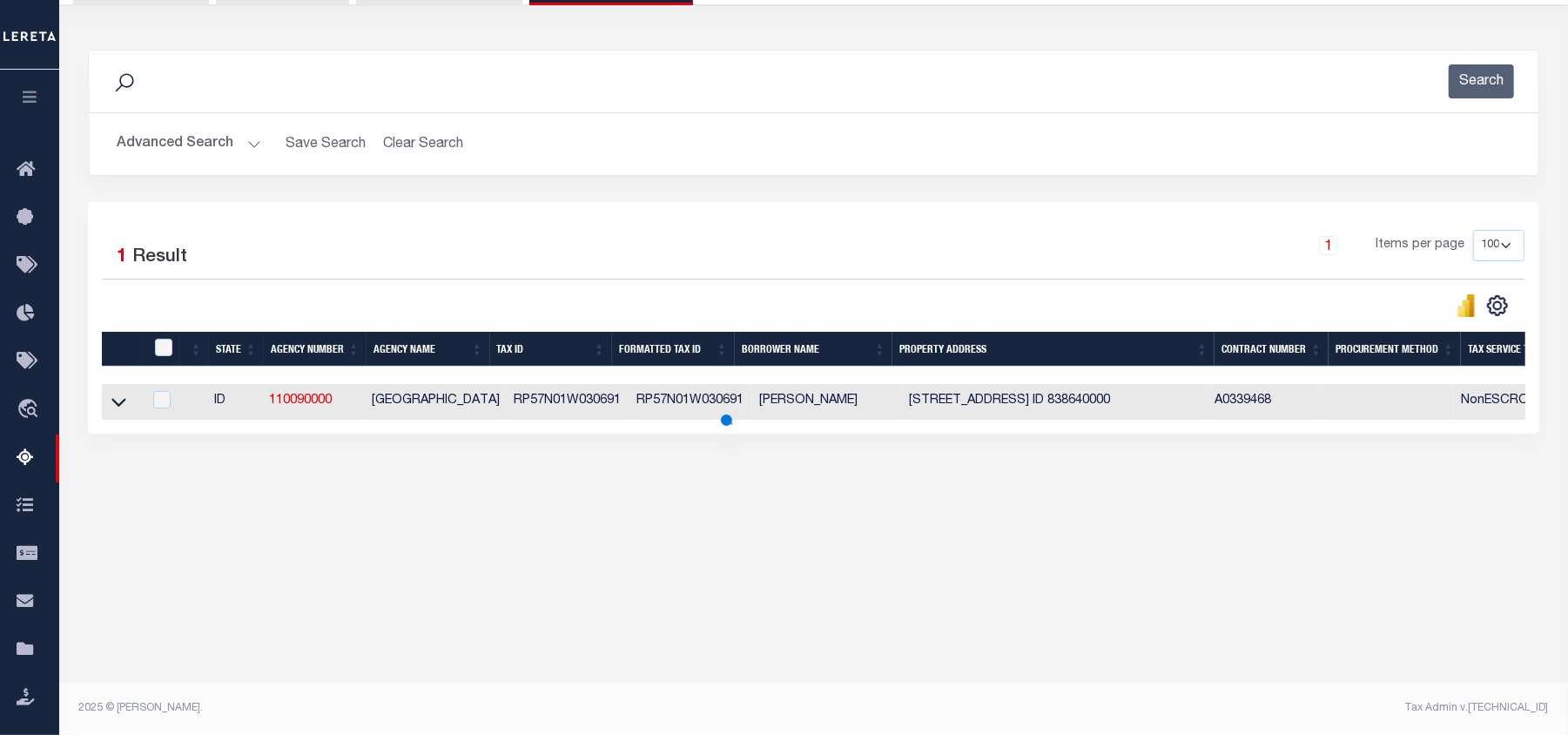
scroll to position [188, 0]
click at [113, 411] on icon at bounding box center [118, 401] width 15 height 18
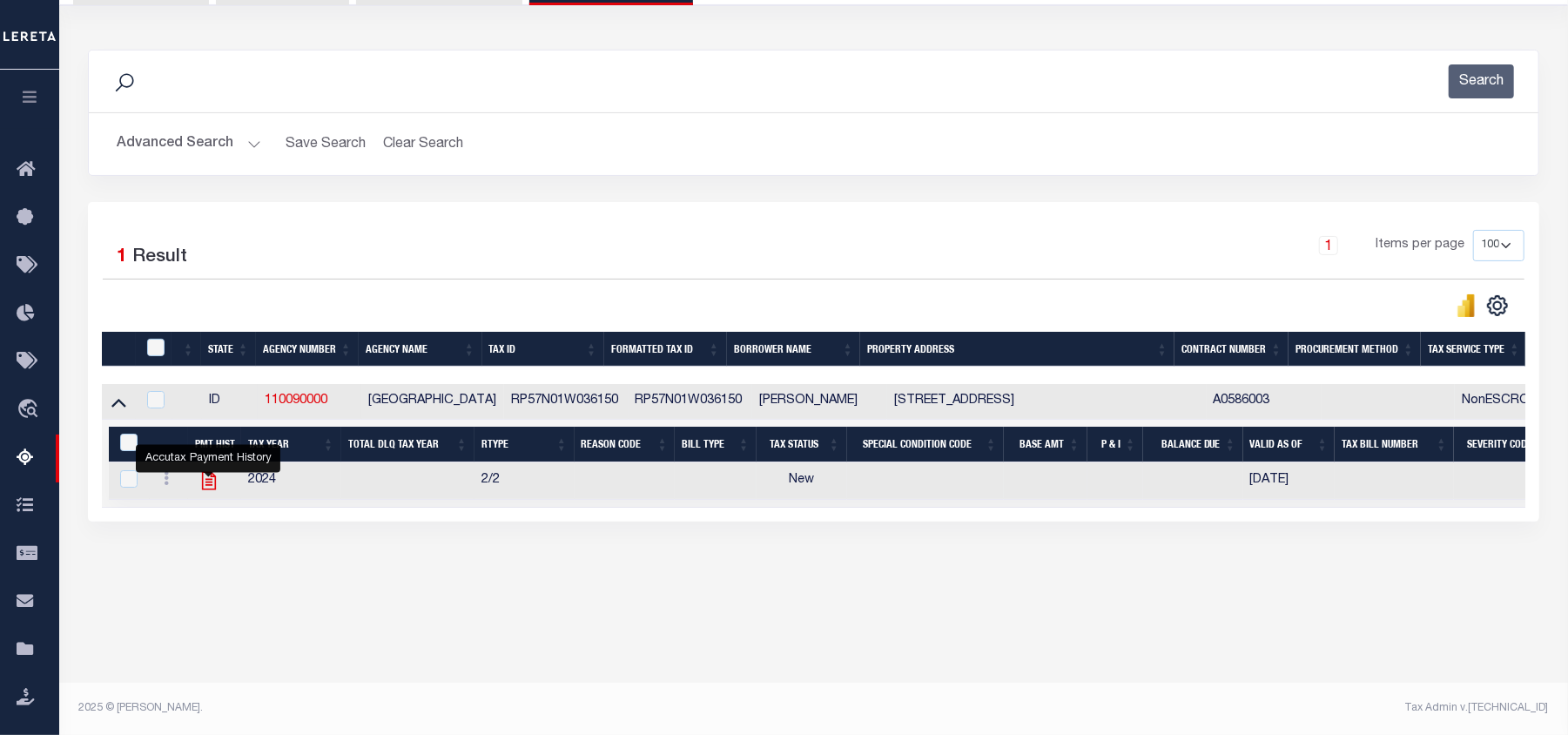
click at [213, 486] on icon "" at bounding box center [209, 481] width 23 height 23
checkbox input "true"
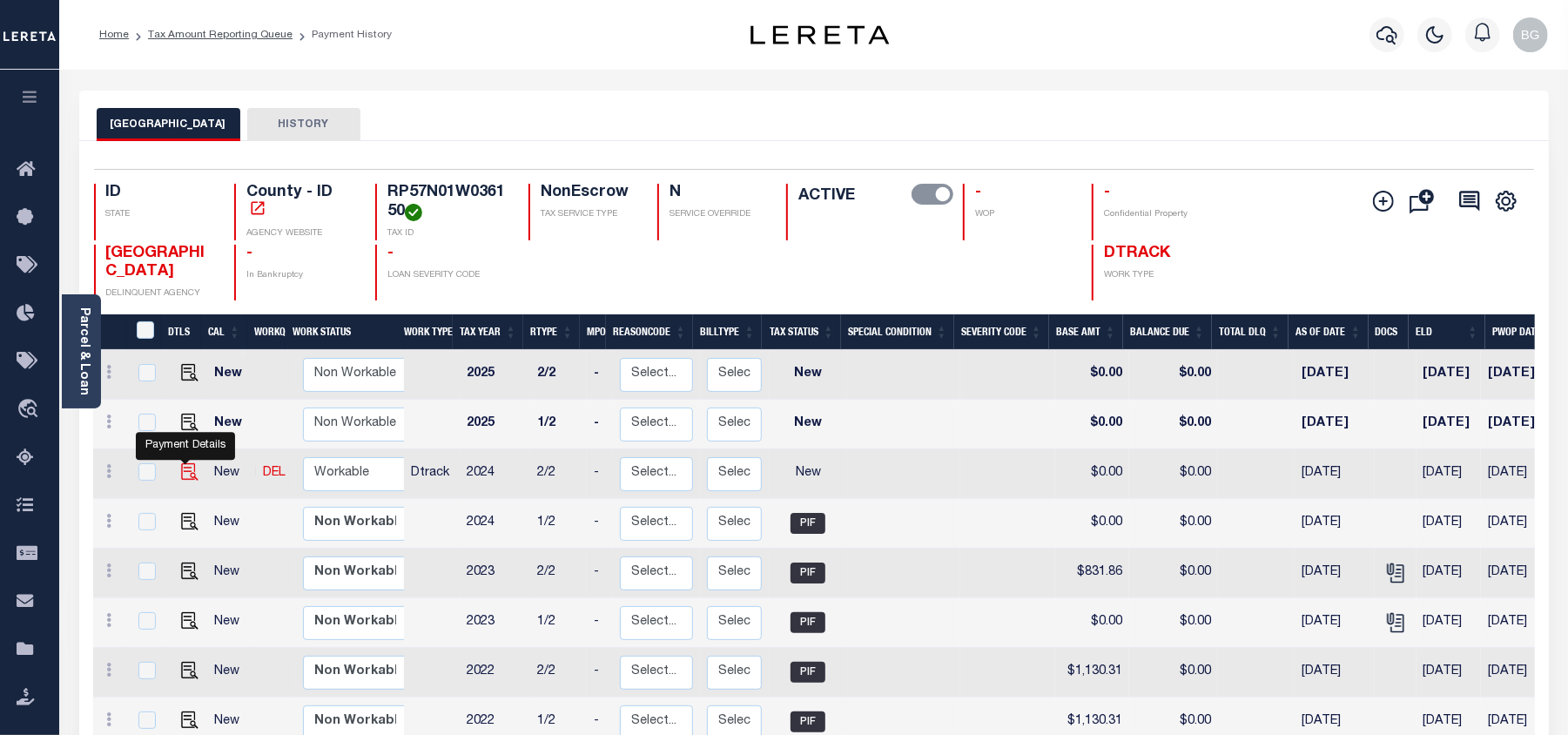
click at [185, 475] on img "" at bounding box center [190, 472] width 18 height 18
checkbox input "true"
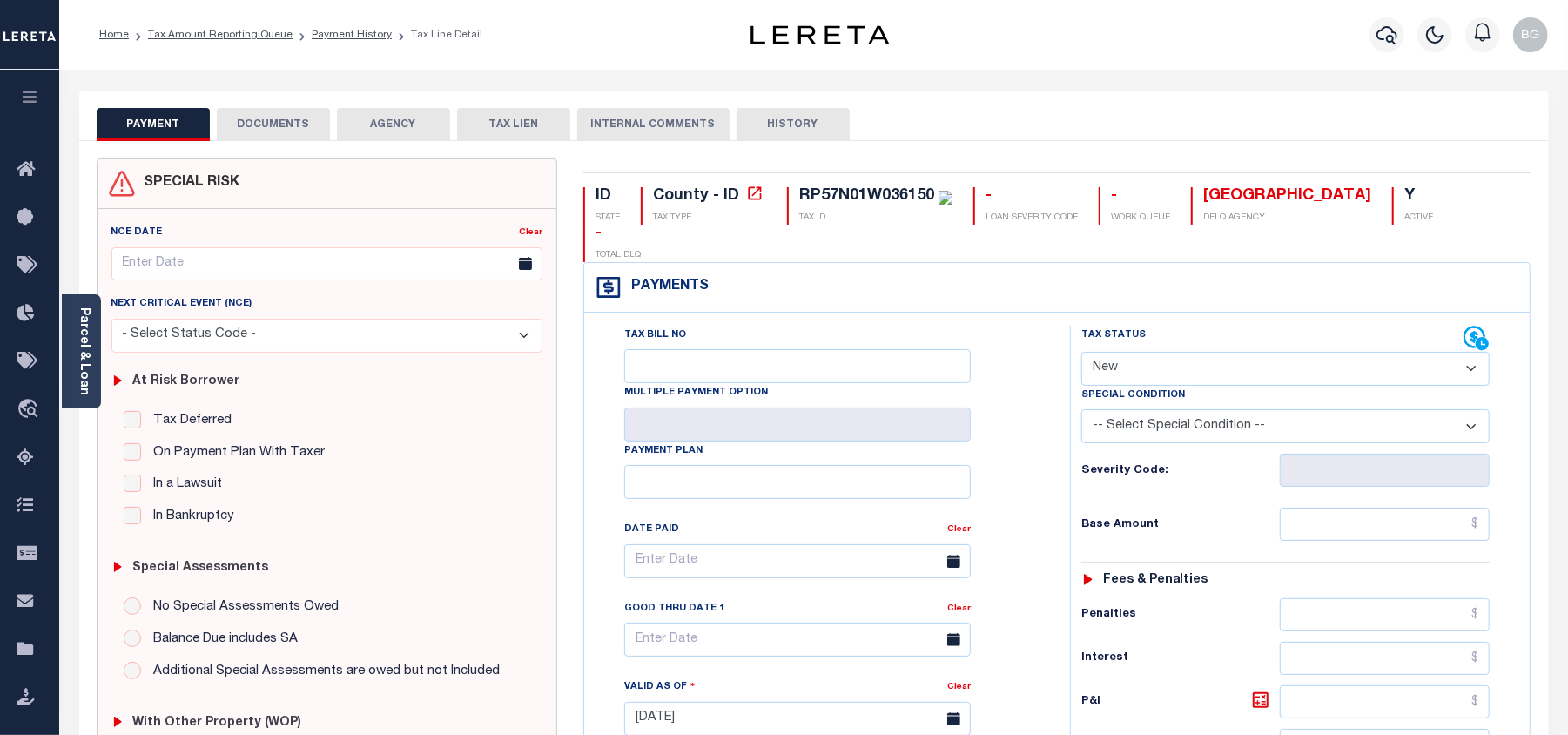
click at [1122, 352] on select "- Select Status Code - Open Due/Unpaid Paid Incomplete No Tax Due Internal Refu…" at bounding box center [1286, 369] width 408 height 34
select select "PYD"
click at [1082, 352] on select "- Select Status Code - Open Due/Unpaid Paid Incomplete No Tax Due Internal Refu…" at bounding box center [1286, 369] width 408 height 34
type input "[DATE]"
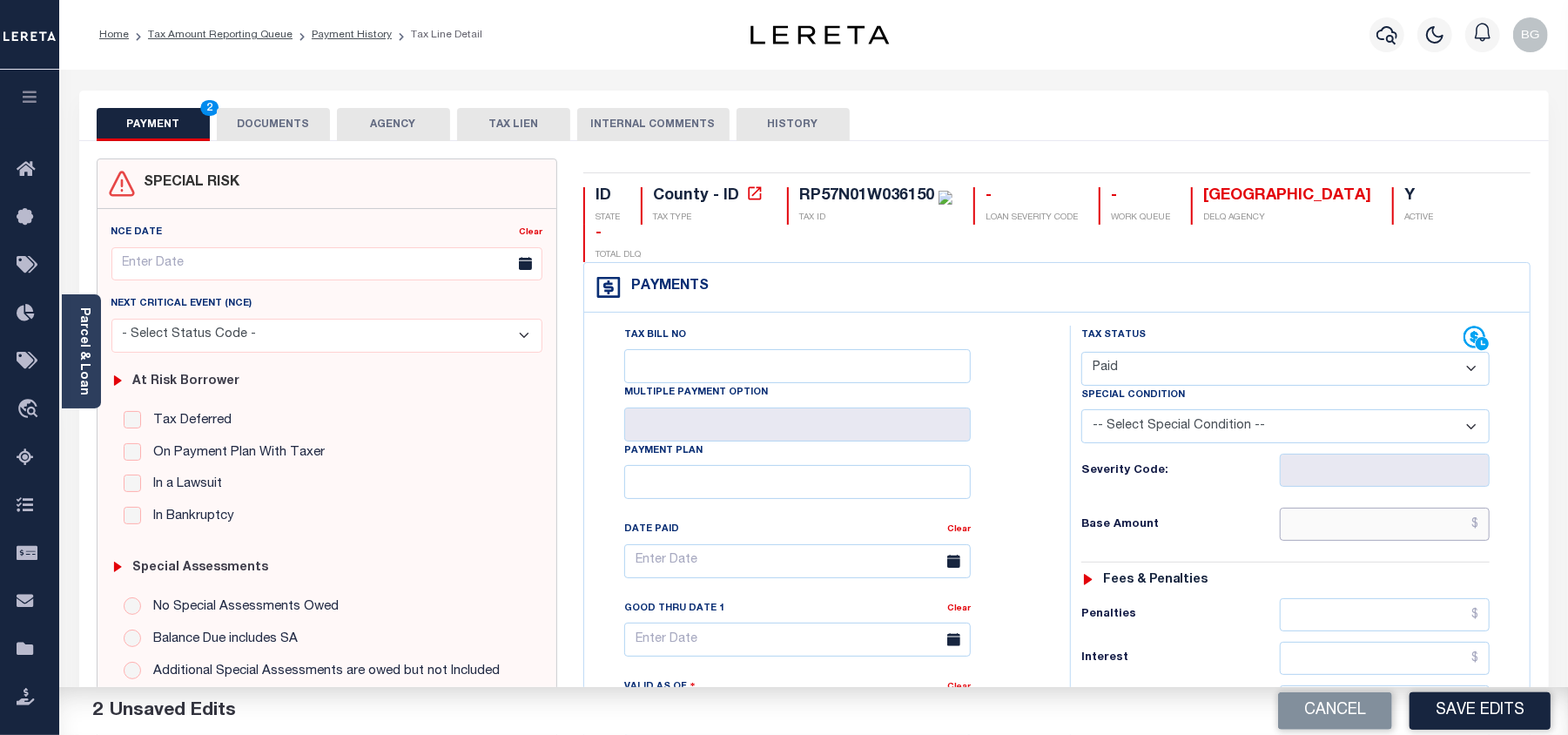
click at [1393, 507] on input "text" at bounding box center [1385, 524] width 210 height 33
paste input "846.02"
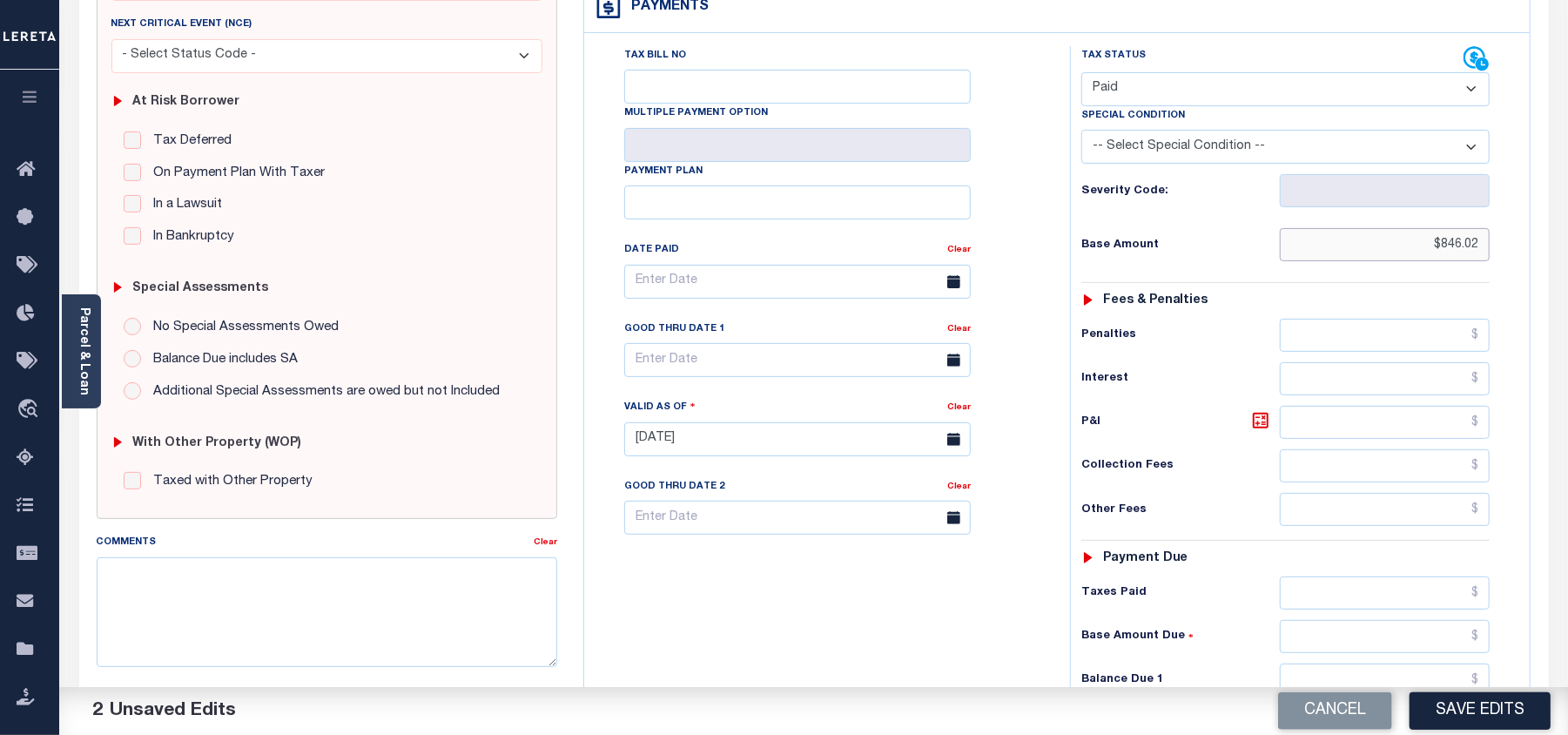
scroll to position [349, 0]
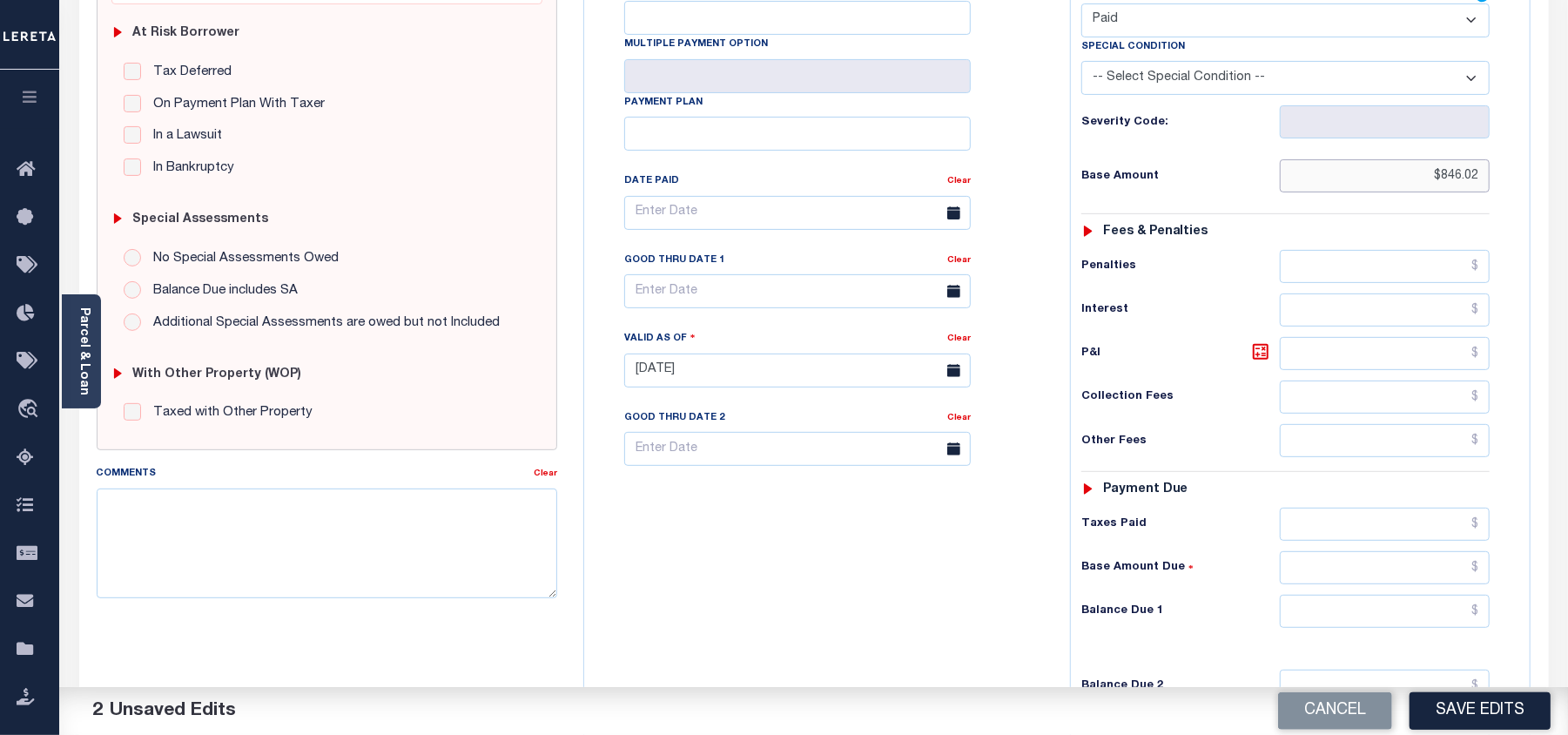
type input "$846.02"
click at [1437, 595] on input "text" at bounding box center [1385, 611] width 210 height 33
click at [916, 578] on div "Tax Bill No Multiple Payment Option Payment Plan Clear" at bounding box center [823, 362] width 469 height 769
type input "$0.00"
click at [453, 552] on textarea "Comments" at bounding box center [327, 543] width 461 height 110
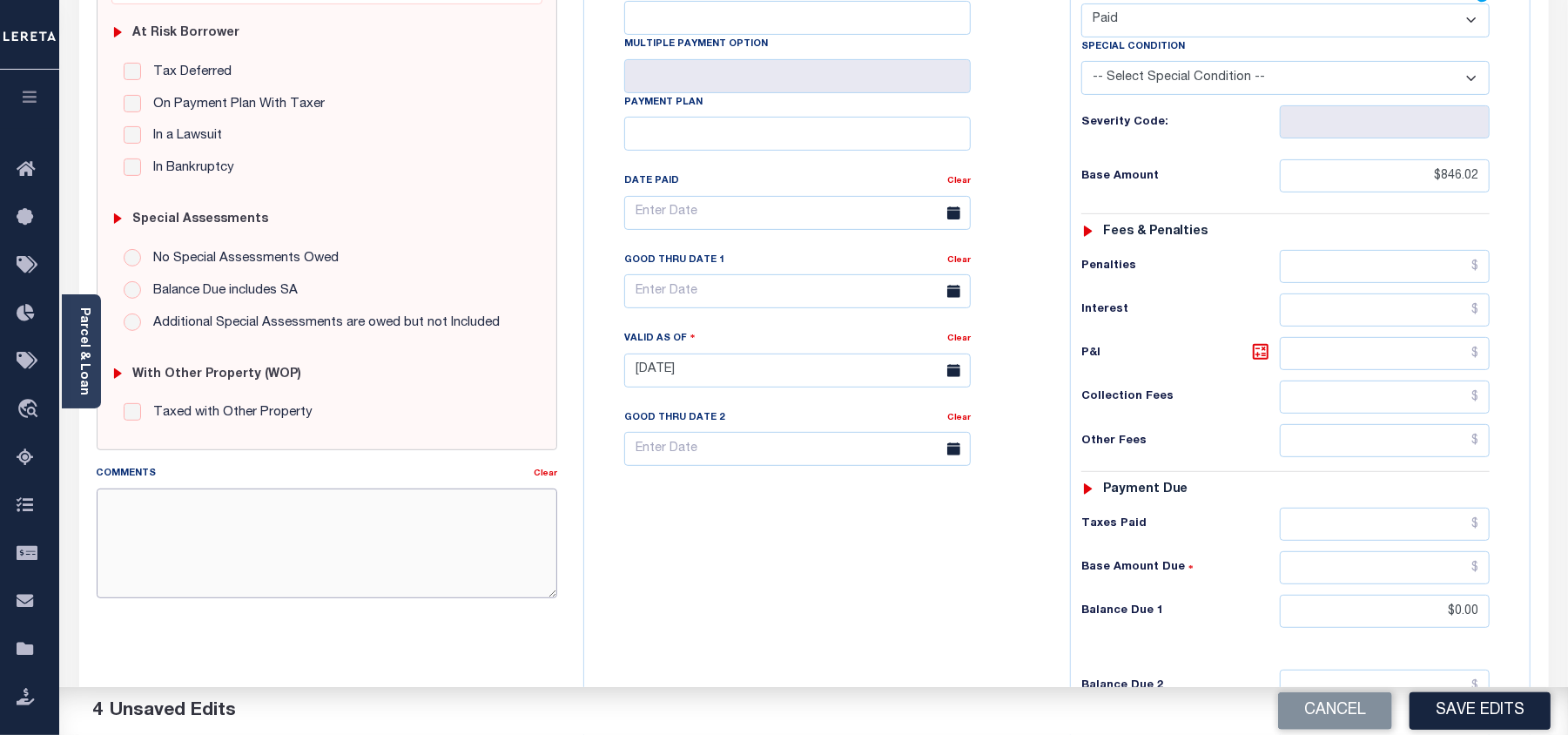
paste textarea "As per email response from tax office- TC Vana Balbin, Confirmed that taxes are…"
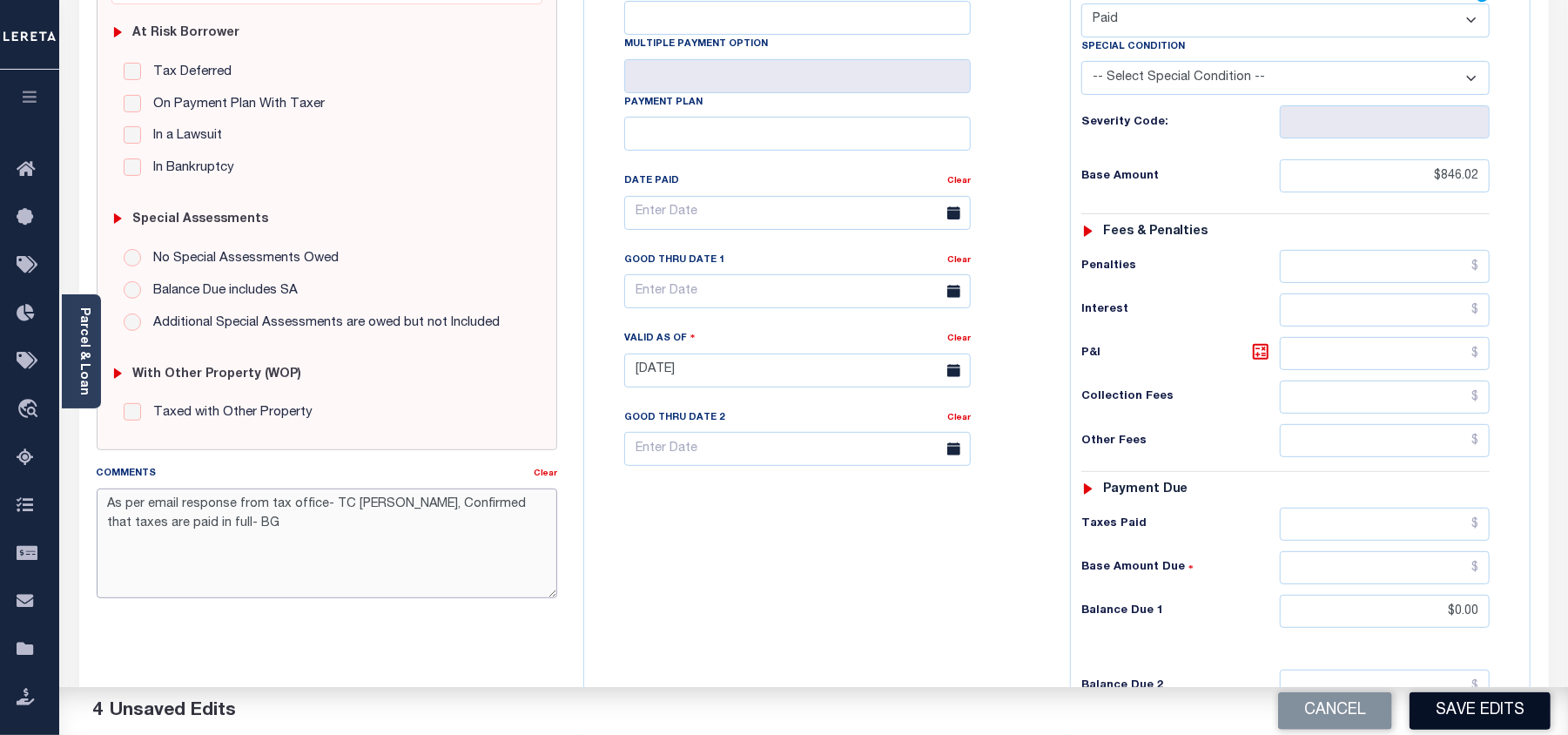
type textarea "As per email response from tax office- TC Vana Balbin, Confirmed that taxes are…"
click at [1477, 712] on button "Save Edits" at bounding box center [1480, 710] width 141 height 38
checkbox input "false"
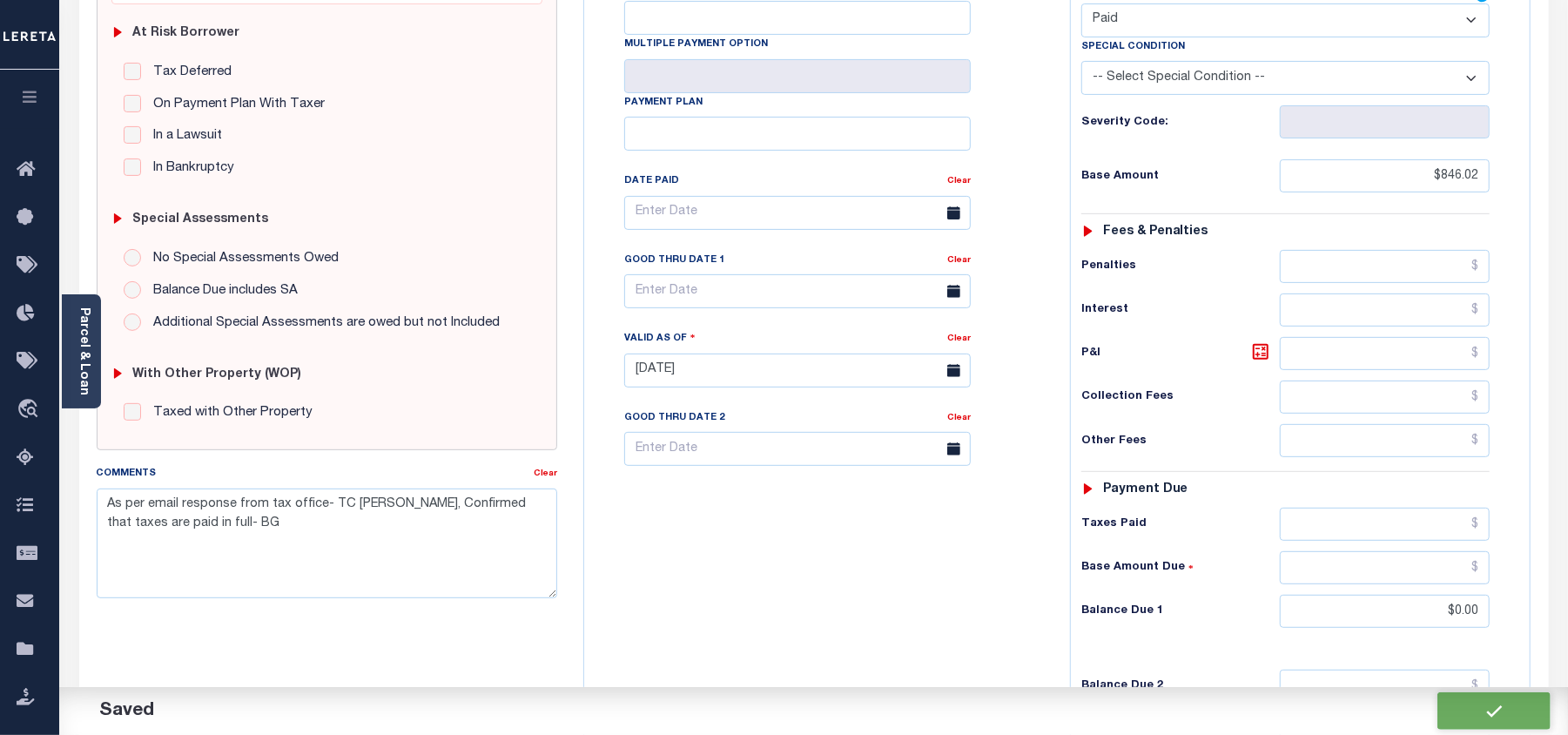
checkbox input "false"
type textarea "As per email response from tax office- TC Vana Balbin, Confirmed that taxes are…"
type input "$846.02"
type input "$0"
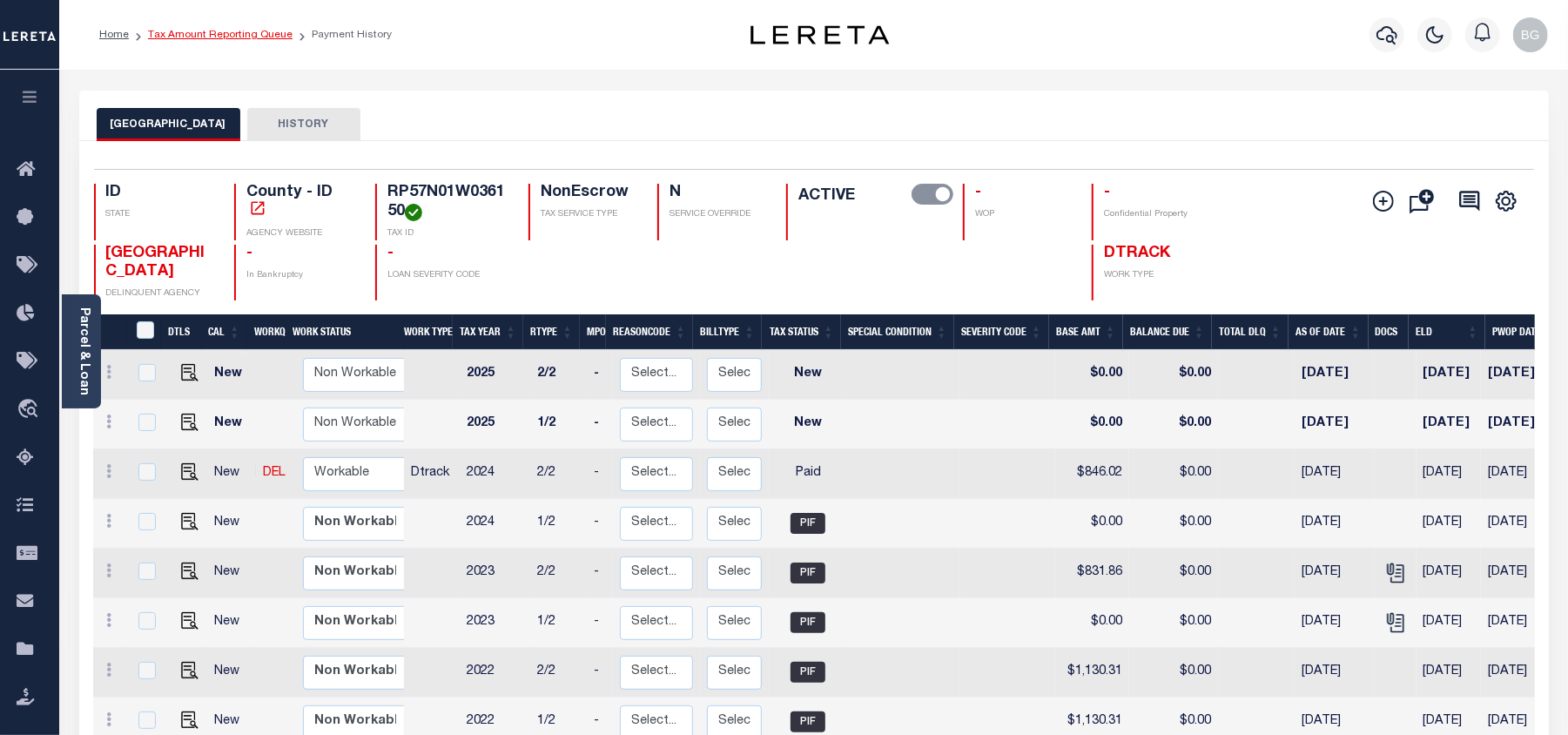
click at [208, 40] on link "Tax Amount Reporting Queue" at bounding box center [220, 35] width 145 height 11
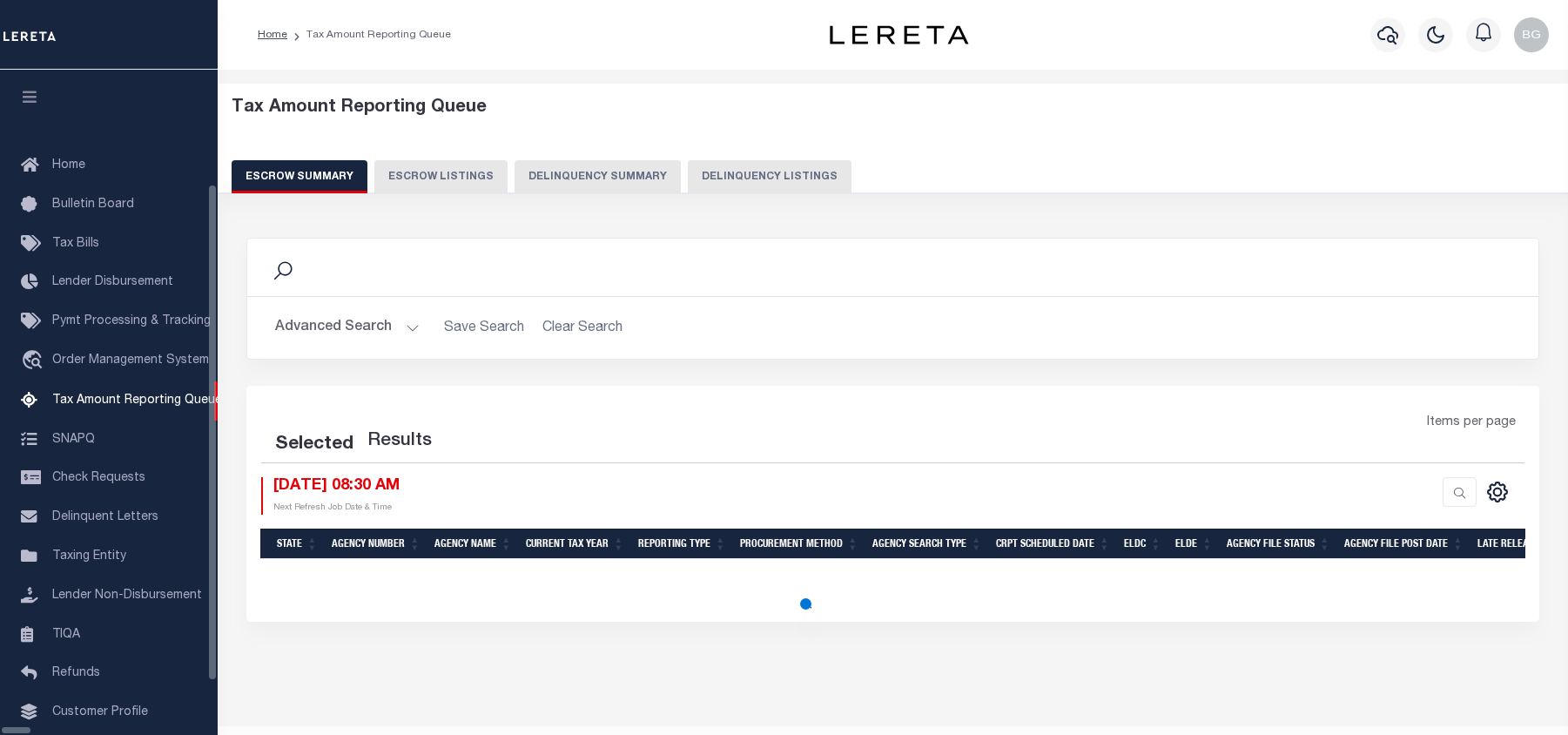
select select "100"
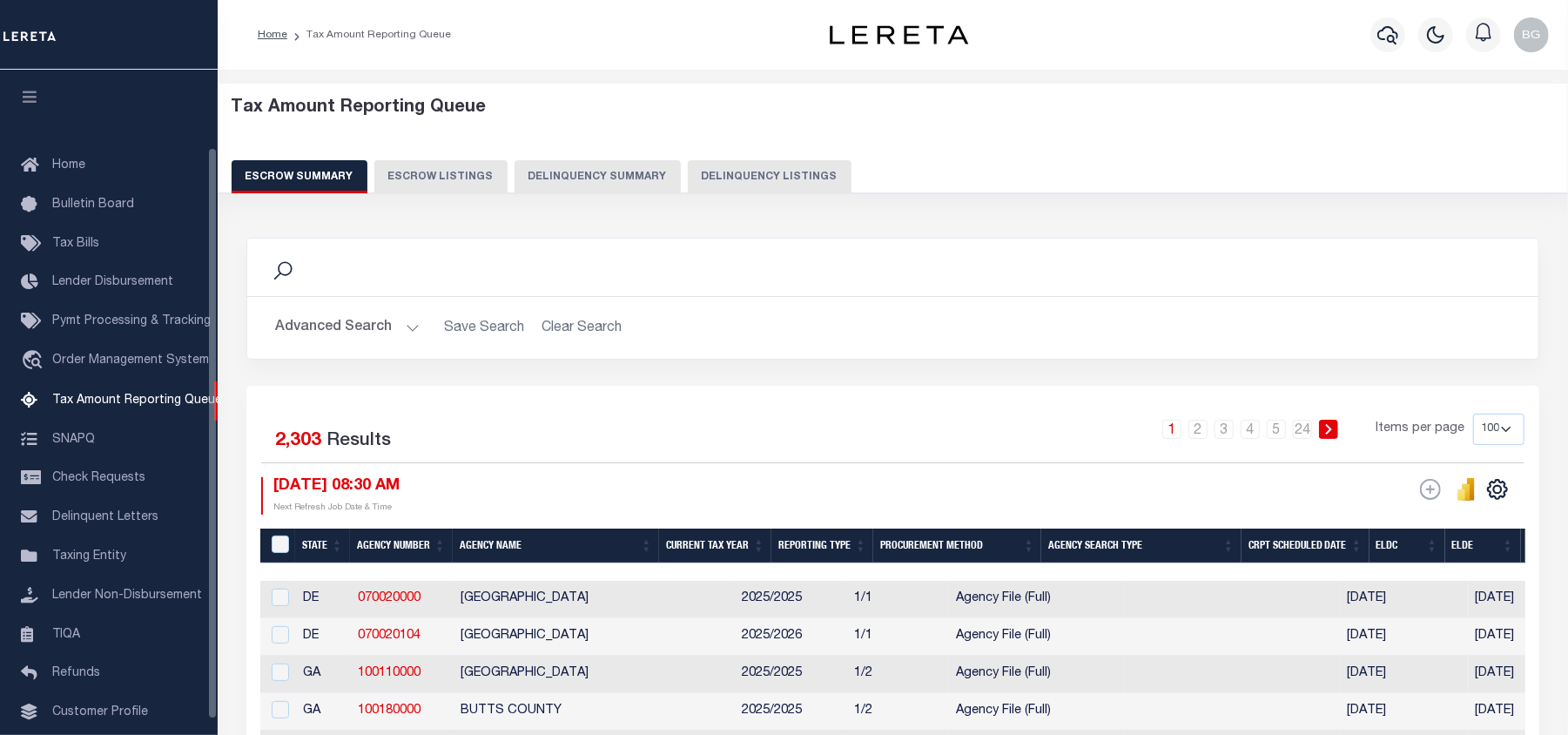
scroll to position [90, 0]
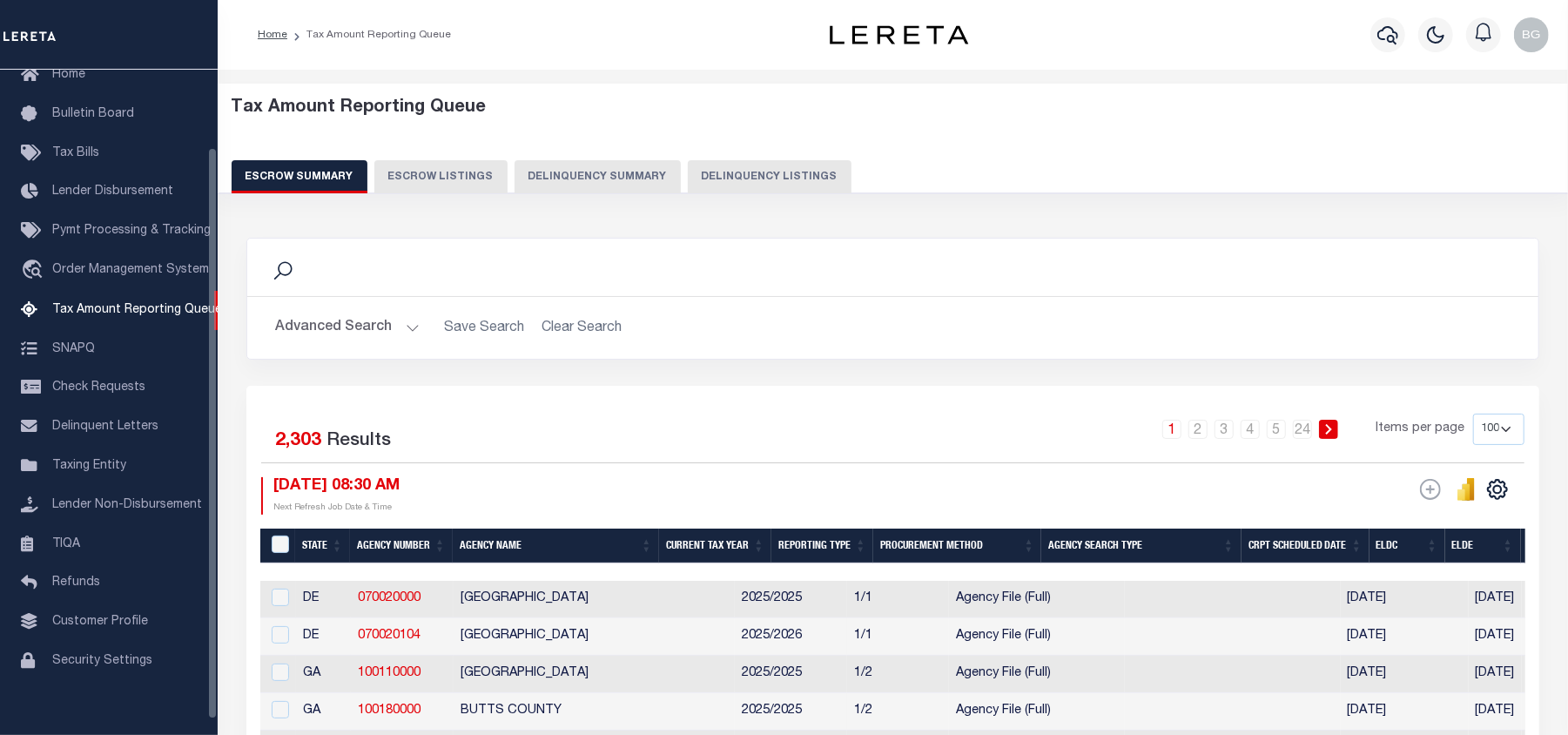
click at [775, 173] on button "Delinquency Listings" at bounding box center [769, 177] width 164 height 33
select select "100"
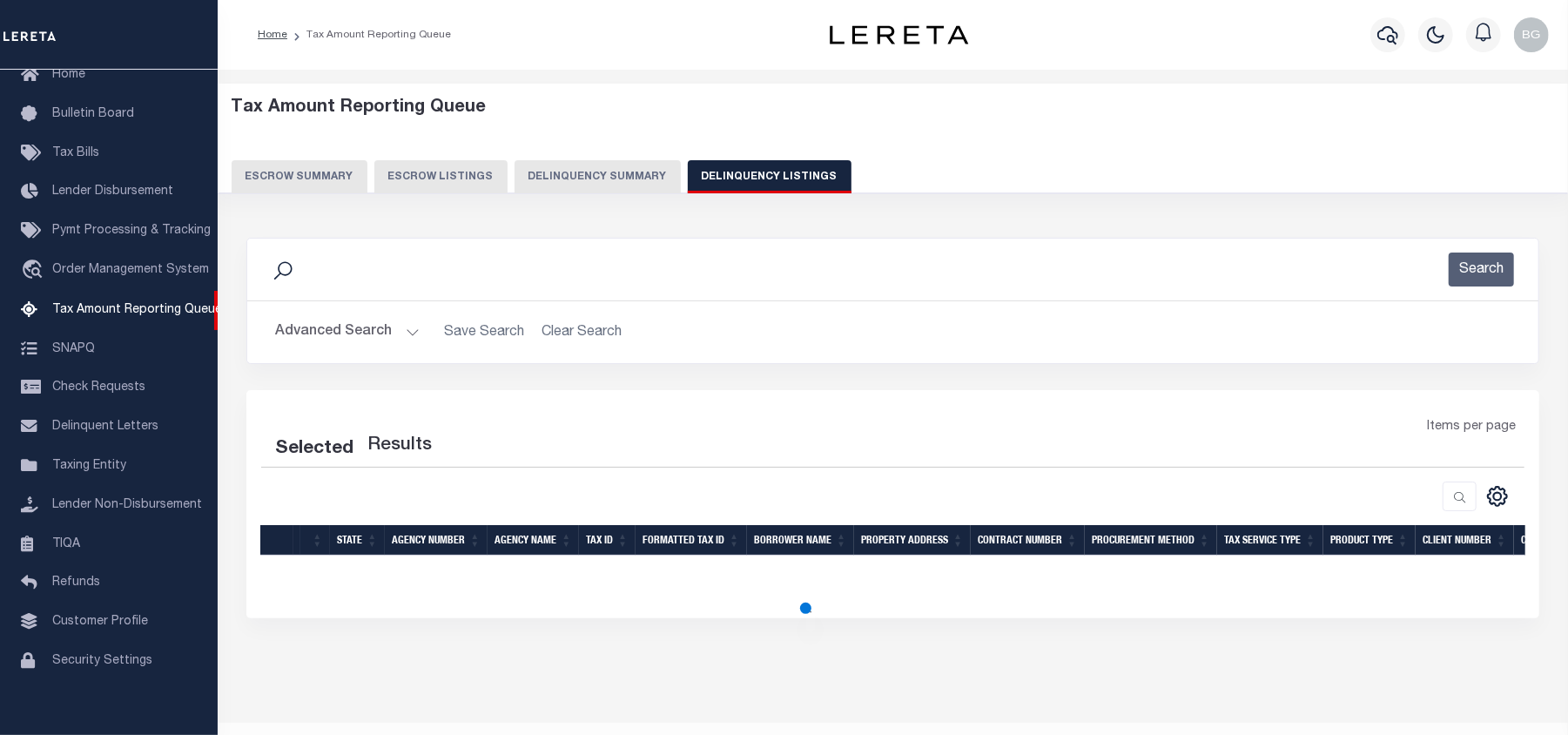
select select "100"
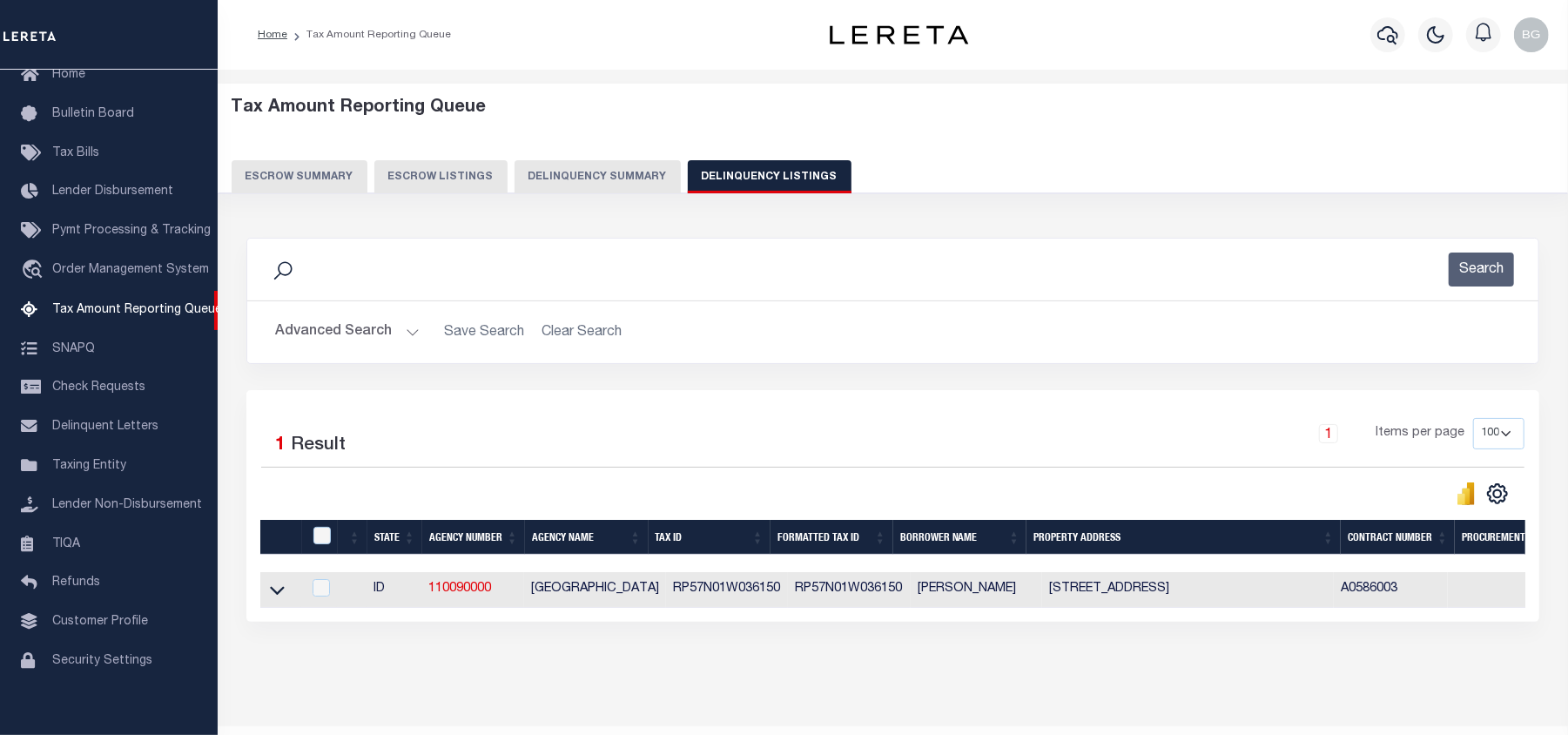
scroll to position [60, 0]
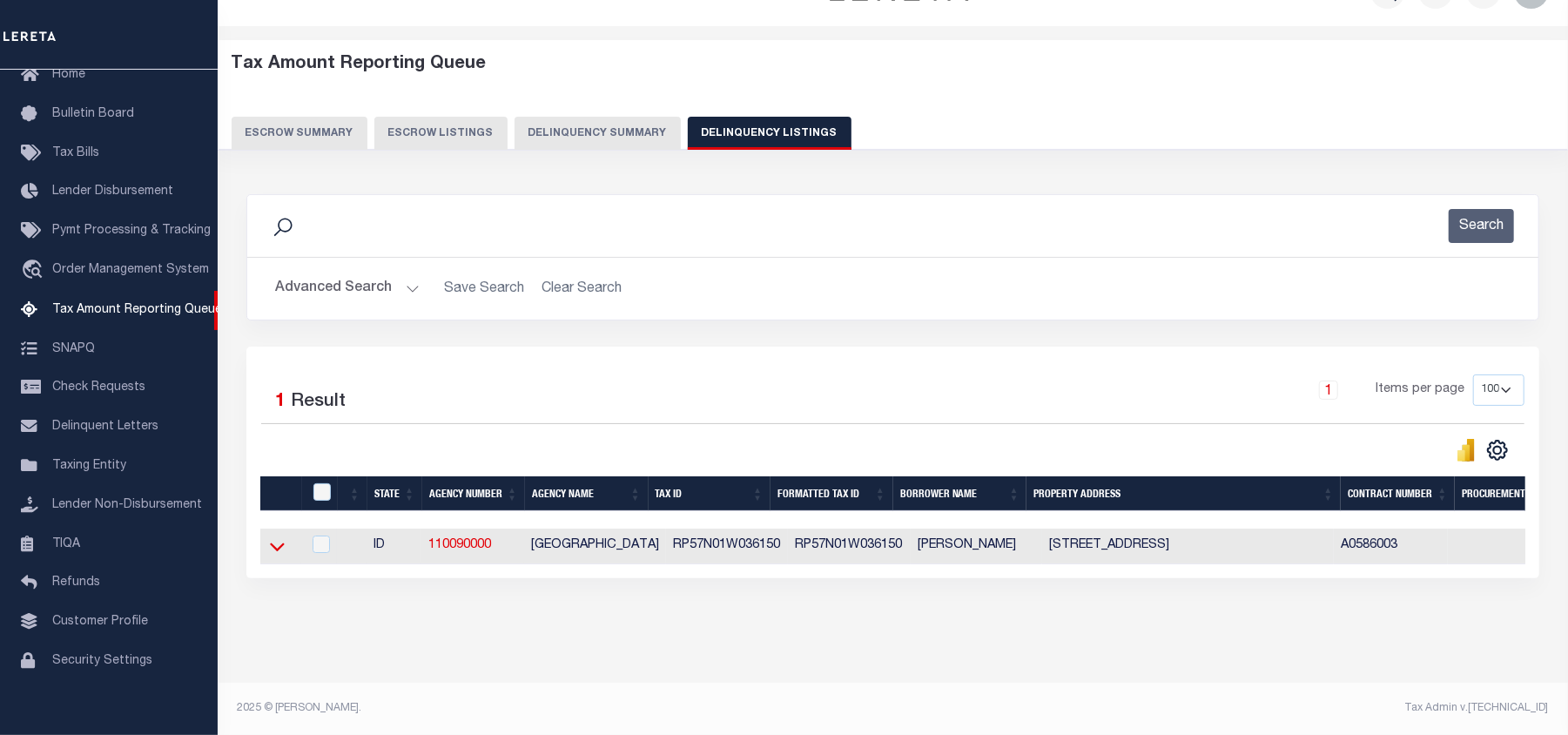
click at [275, 540] on icon at bounding box center [277, 546] width 15 height 18
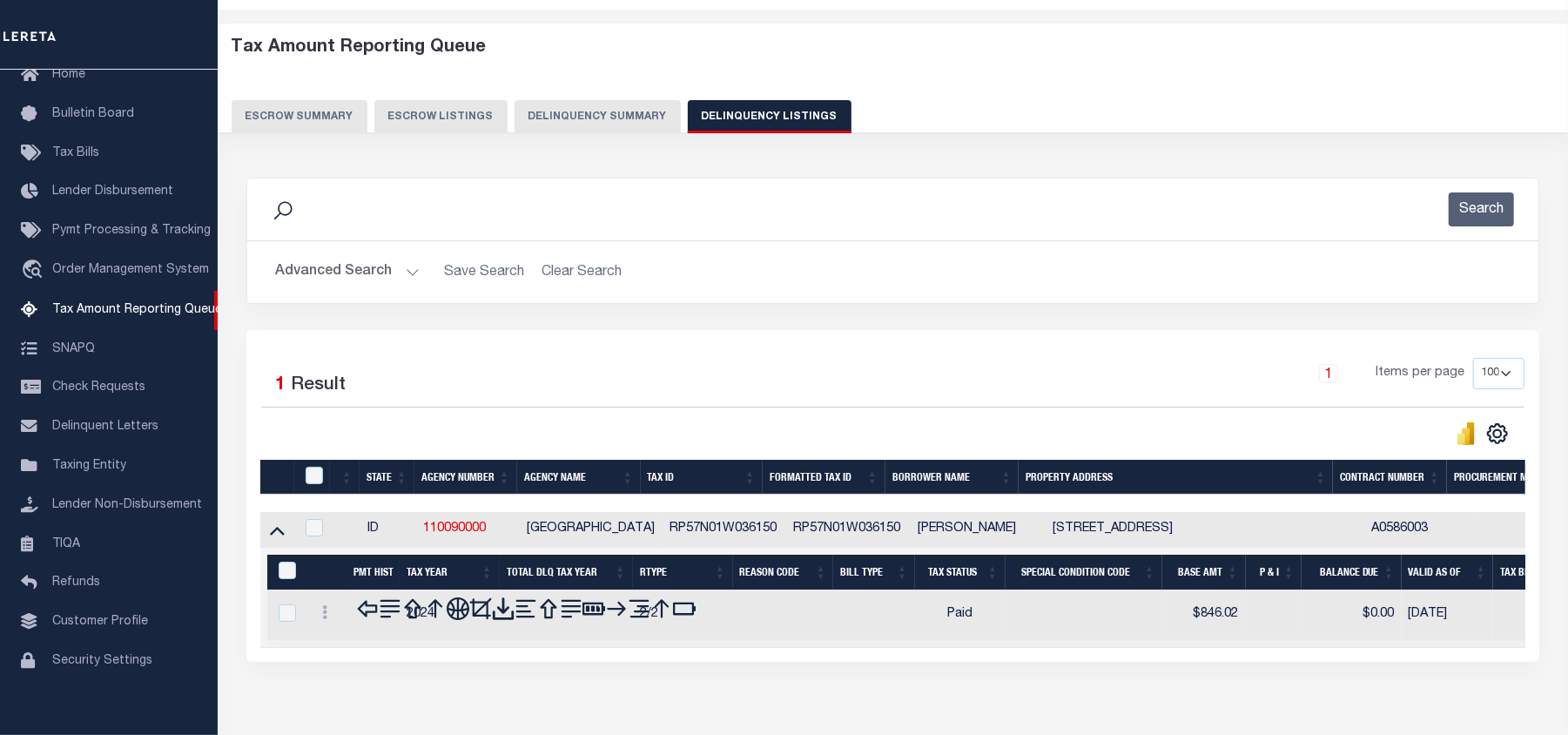
scroll to position [150, 0]
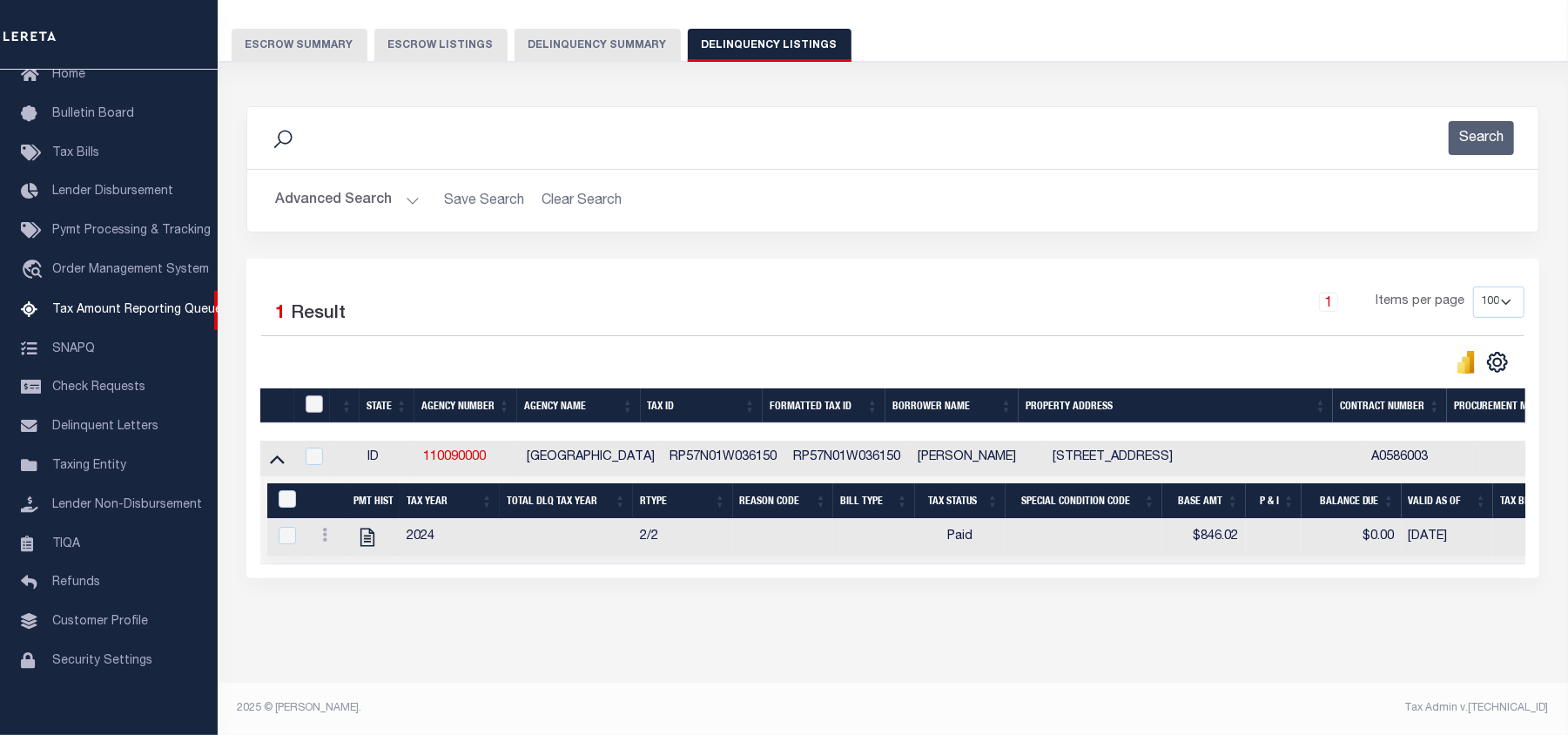
click at [314, 395] on input "checkbox" at bounding box center [314, 404] width 18 height 18
checkbox input "true"
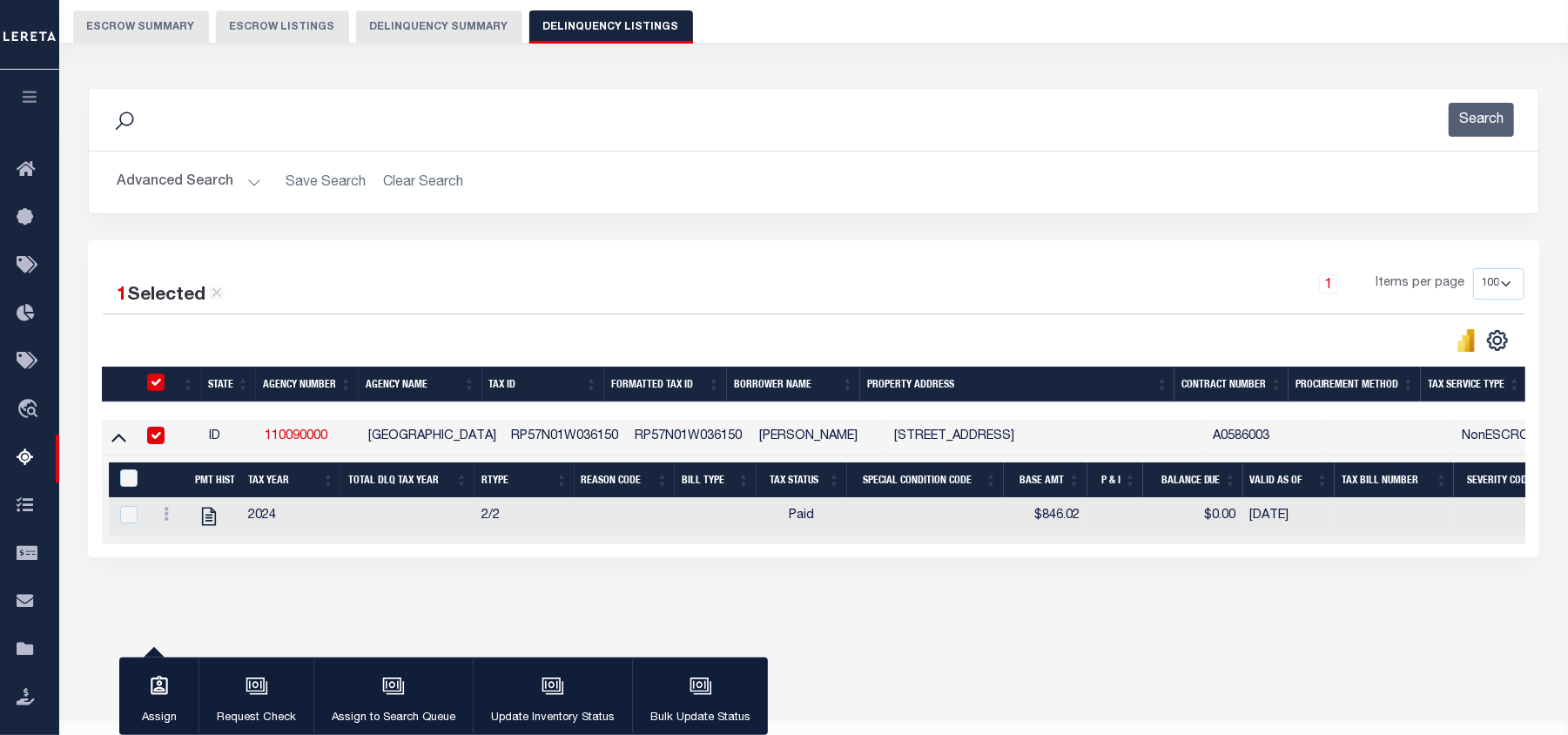
scroll to position [146, 0]
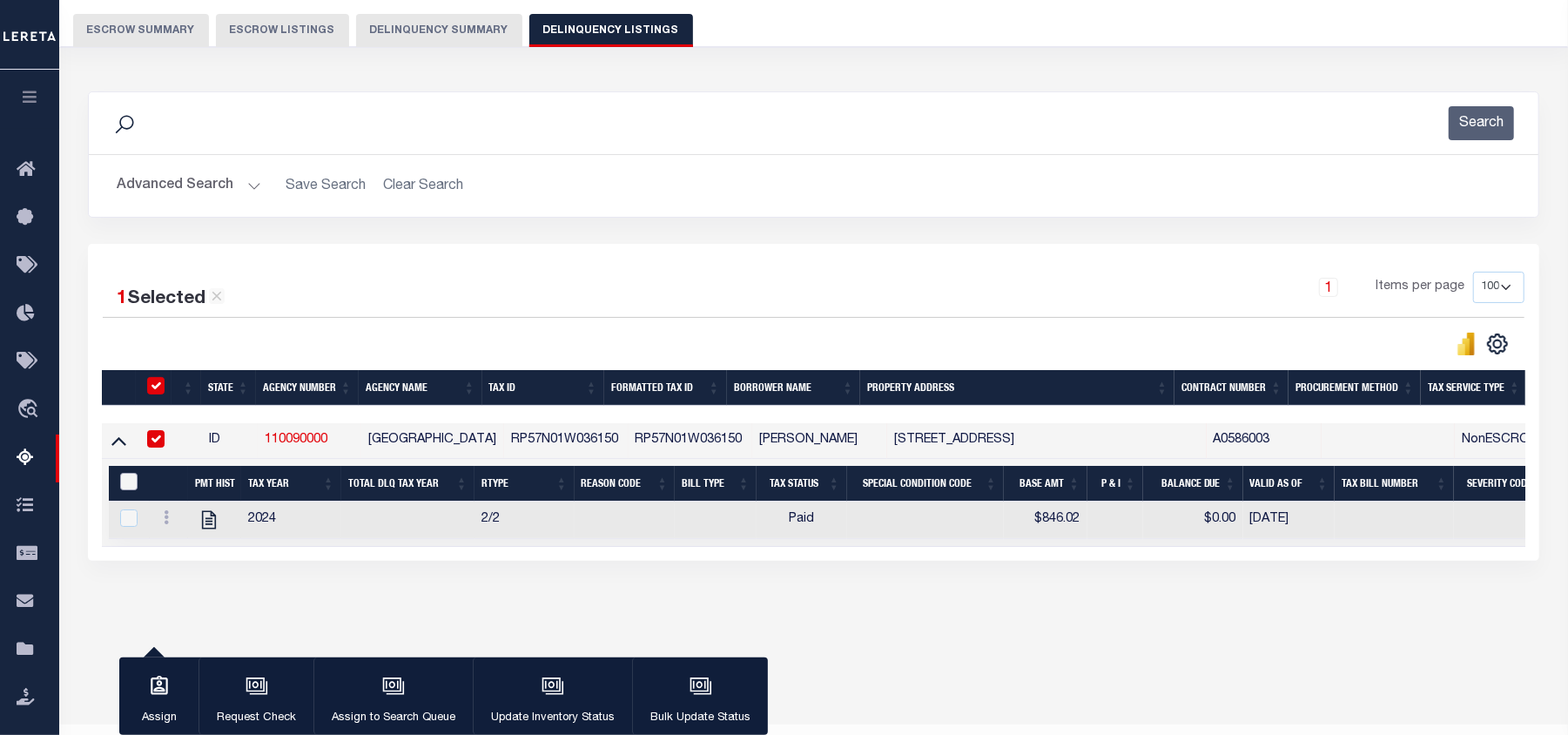
click at [127, 489] on input "&nbsp;" at bounding box center [129, 482] width 18 height 18
checkbox input "true"
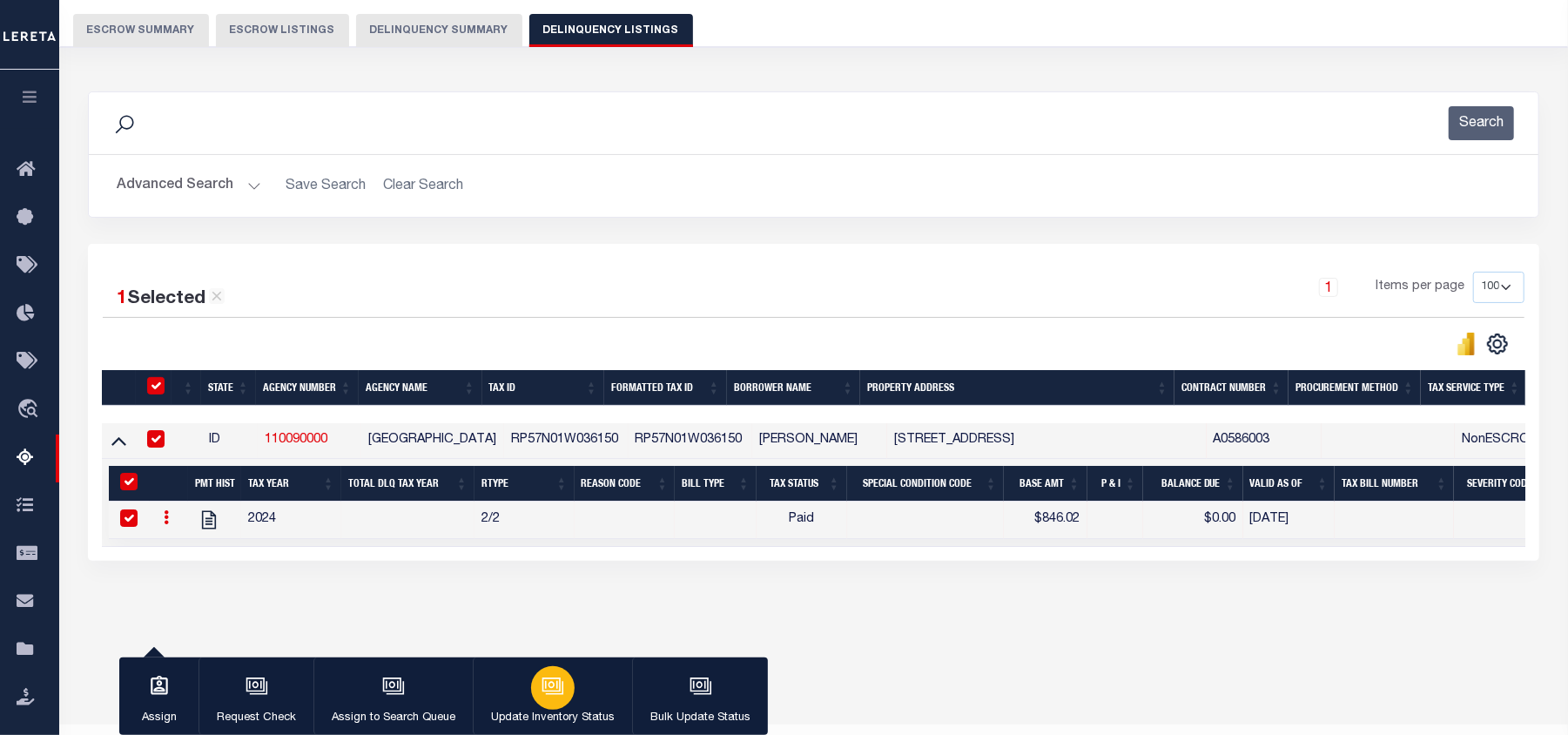
click at [550, 688] on icon "button" at bounding box center [551, 684] width 13 height 8
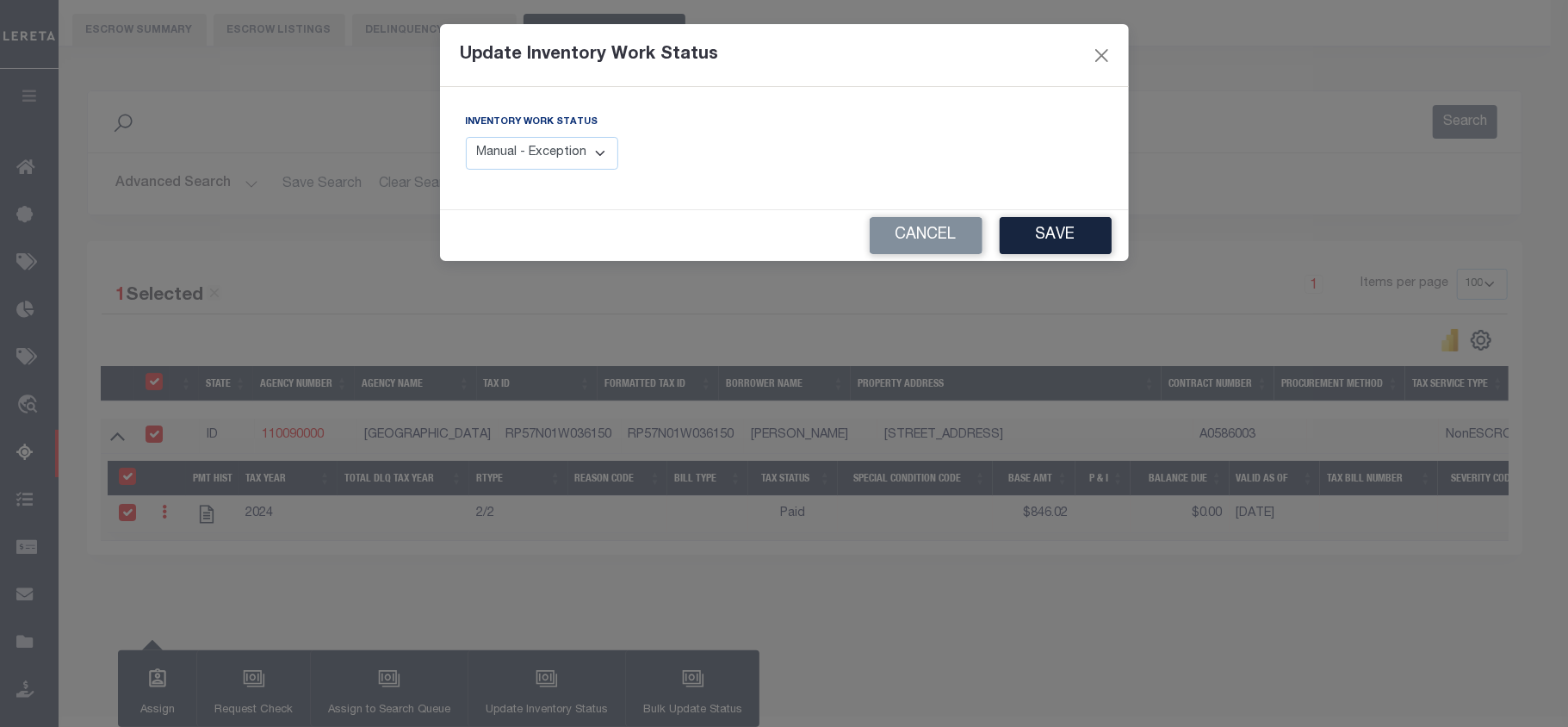
click at [556, 164] on select "Manual - Exception Pended - Awaiting Search Late Add Exception Completed" at bounding box center [542, 153] width 153 height 34
select select "4"
click at [466, 137] on select "Manual - Exception Pended - Awaiting Search Late Add Exception Completed" at bounding box center [542, 153] width 153 height 34
click at [1054, 236] on button "Save" at bounding box center [1055, 235] width 112 height 37
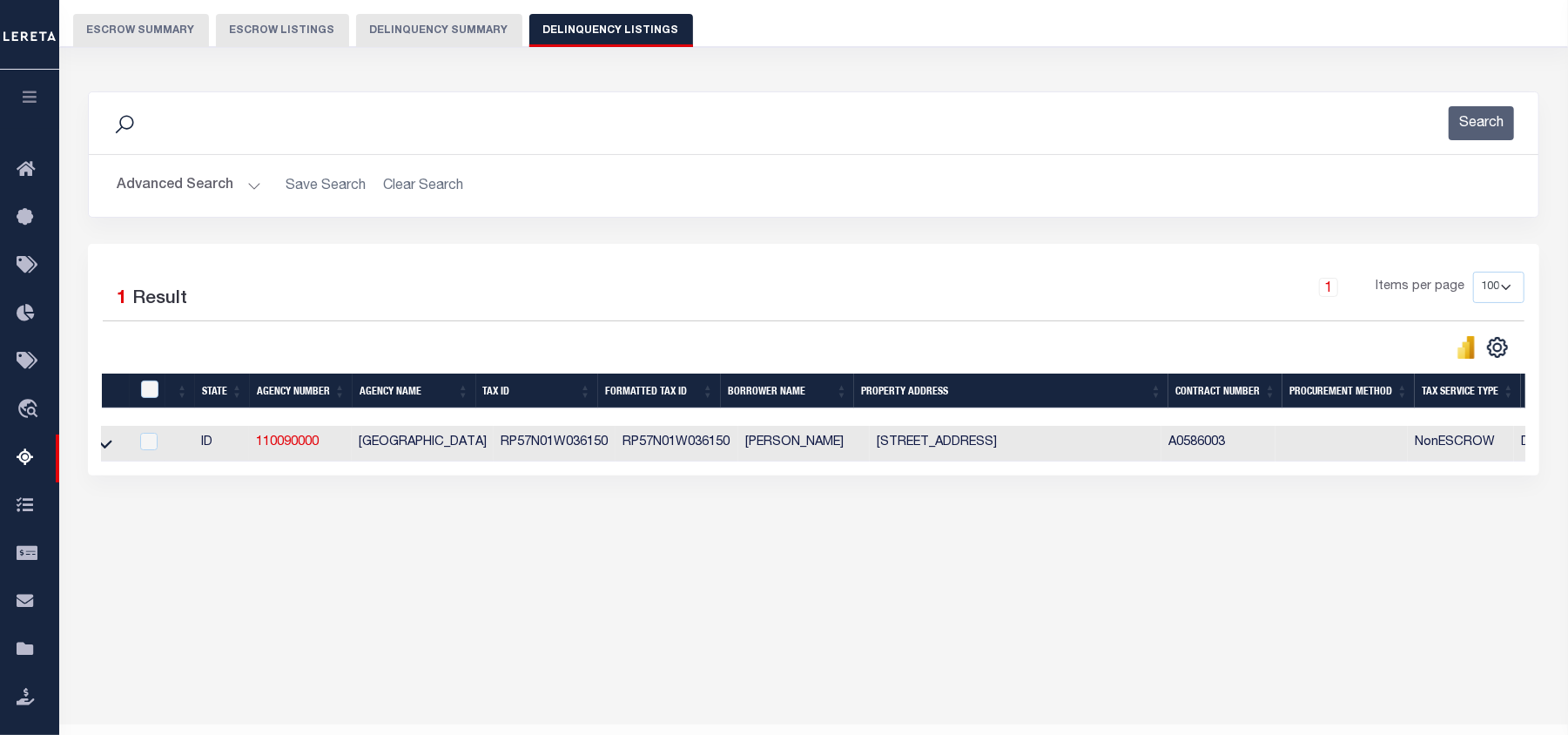
scroll to position [0, 11]
click at [256, 185] on button "Advanced Search" at bounding box center [188, 186] width 145 height 34
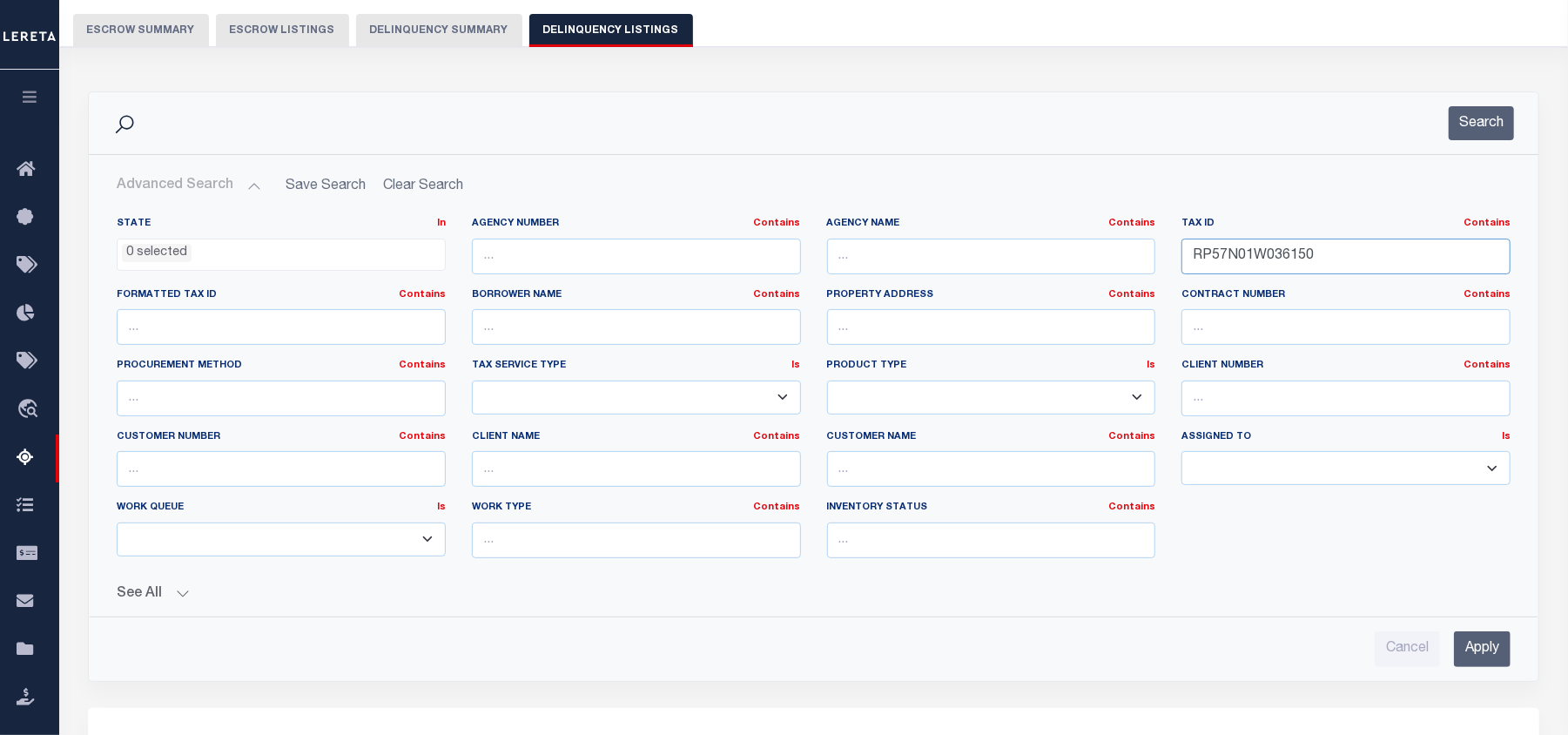
click at [1219, 261] on input "RP57N01W036150" at bounding box center [1346, 256] width 329 height 36
paste input "519"
type input "RP57N01W051950"
click at [1496, 653] on input "Apply" at bounding box center [1482, 649] width 57 height 36
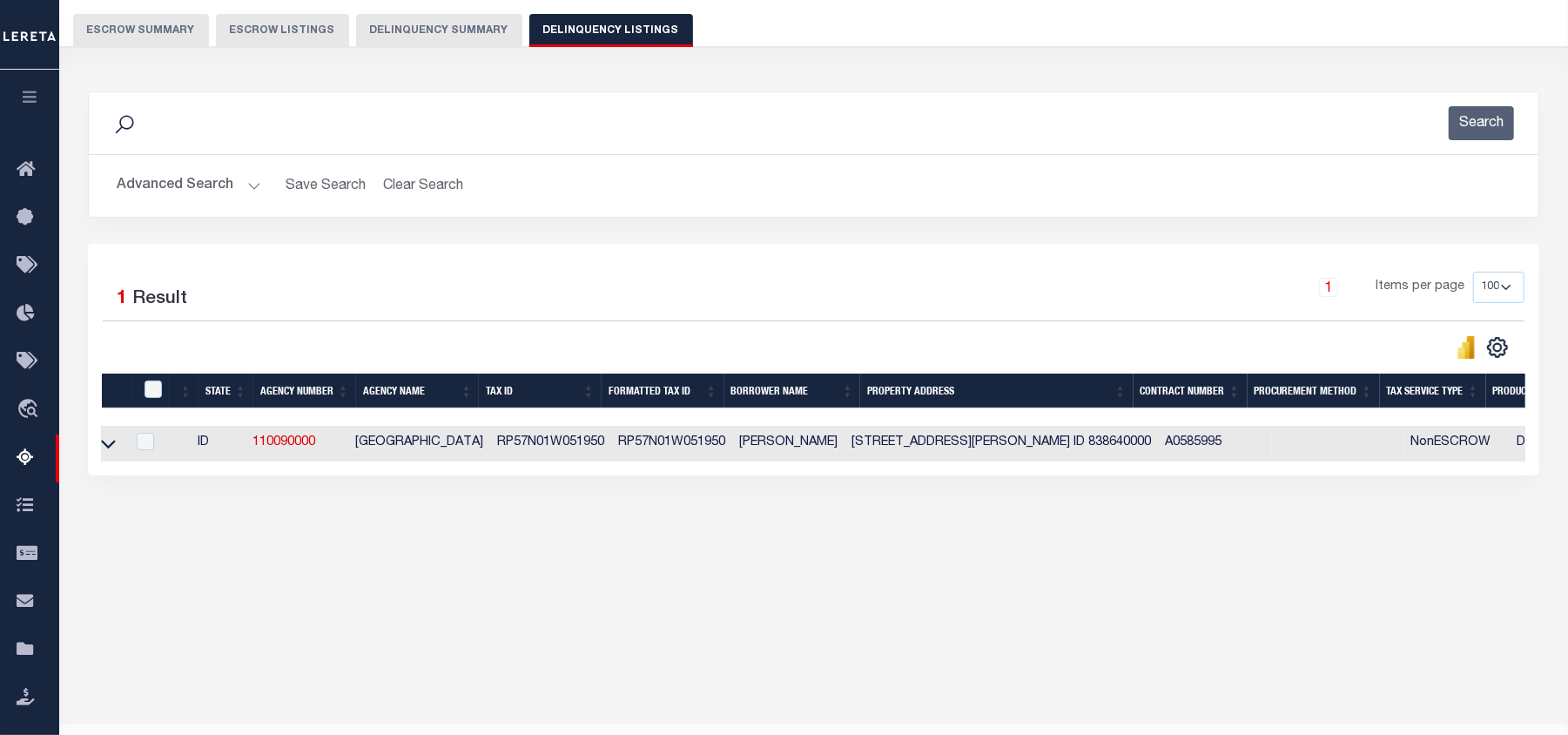
scroll to position [0, 0]
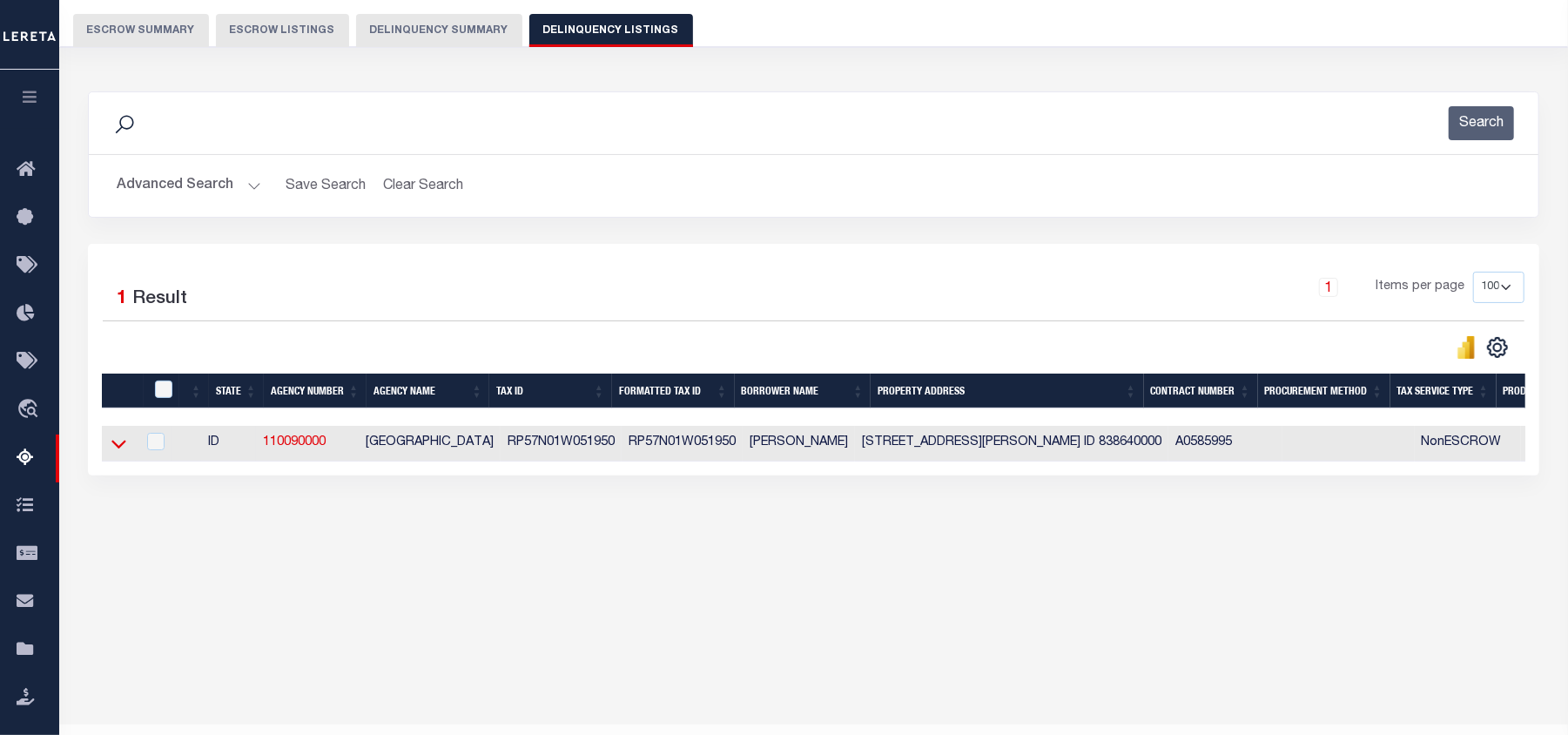
click at [111, 448] on icon at bounding box center [118, 443] width 15 height 18
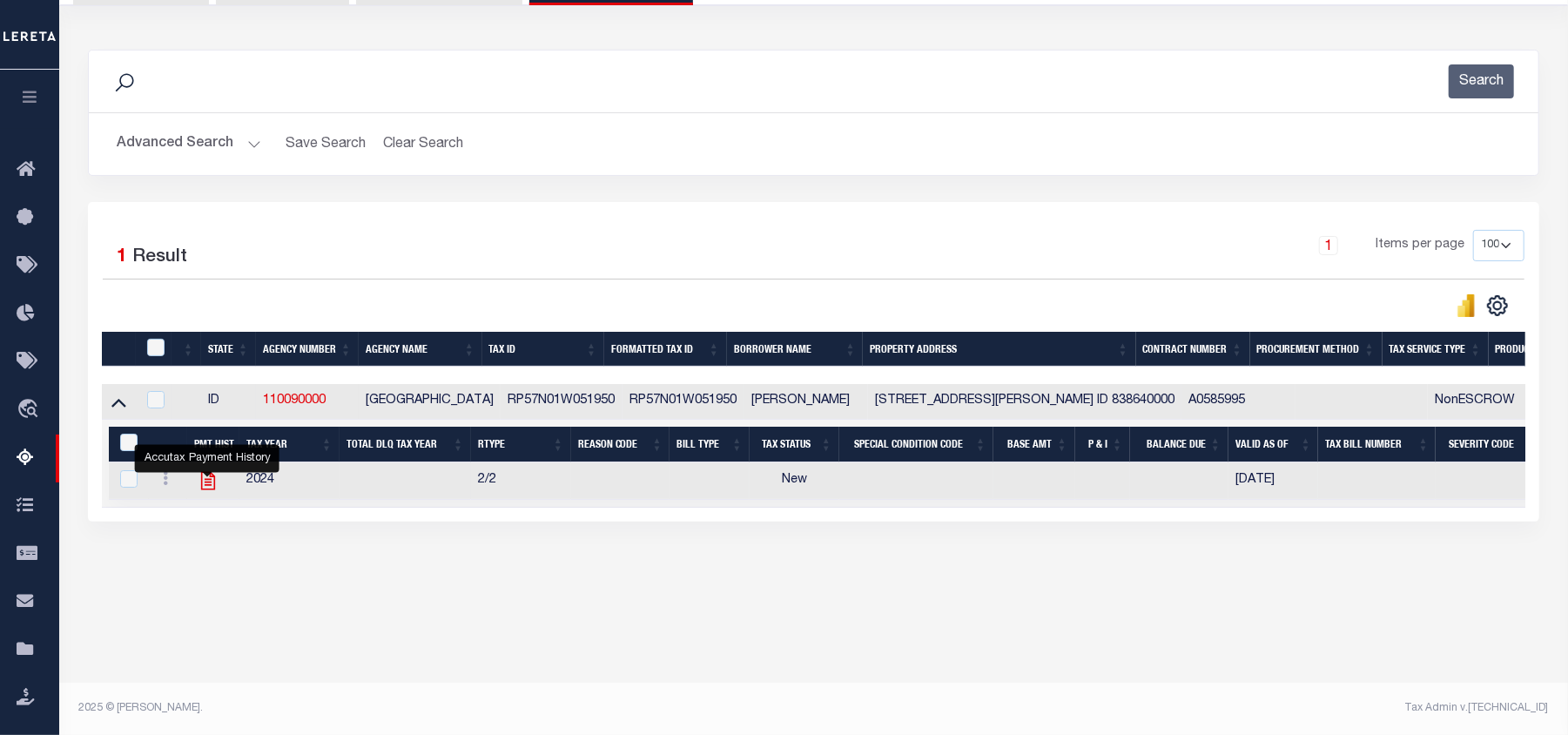
click at [207, 491] on icon "" at bounding box center [208, 481] width 23 height 23
checkbox input "true"
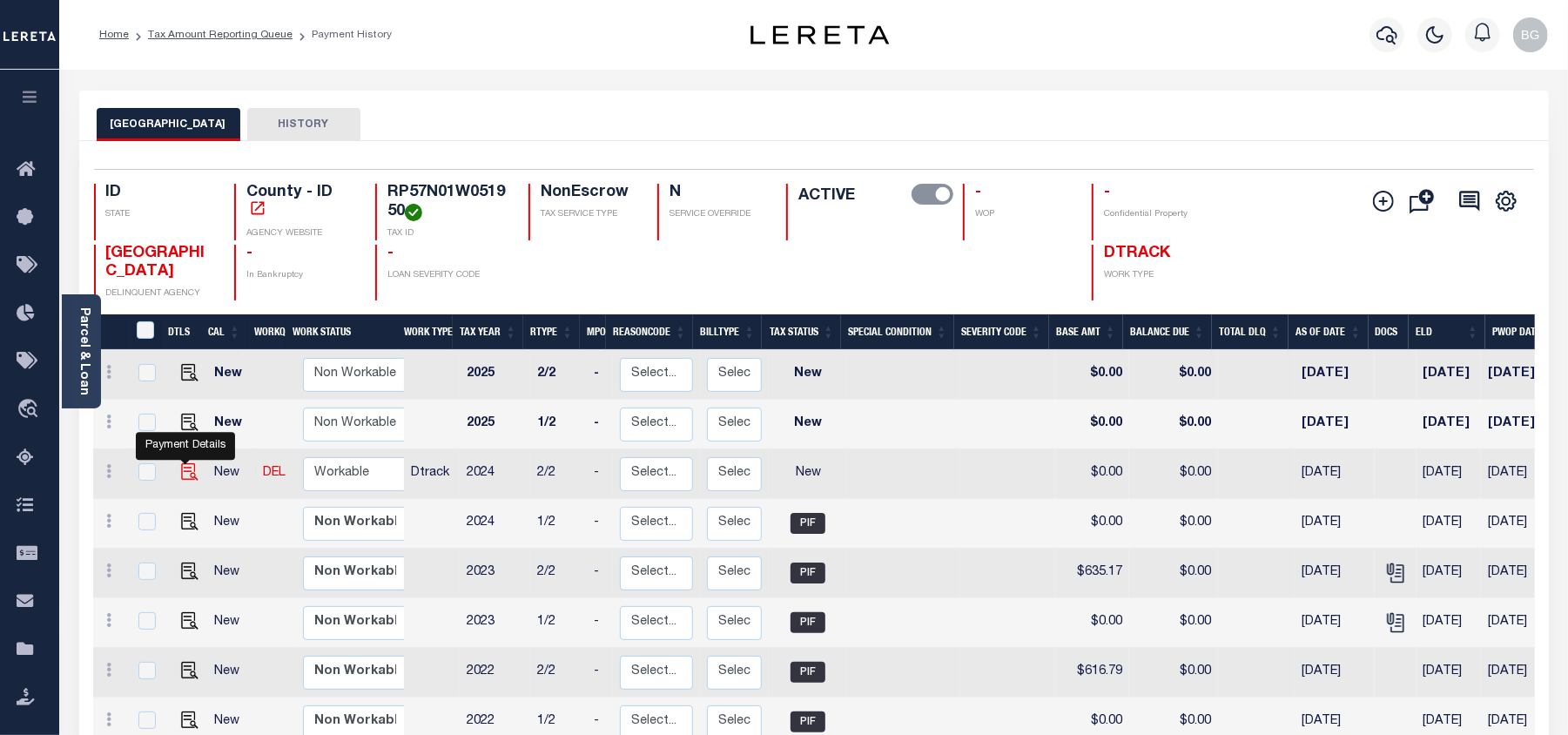
click at [187, 472] on img "" at bounding box center [190, 472] width 18 height 18
checkbox input "true"
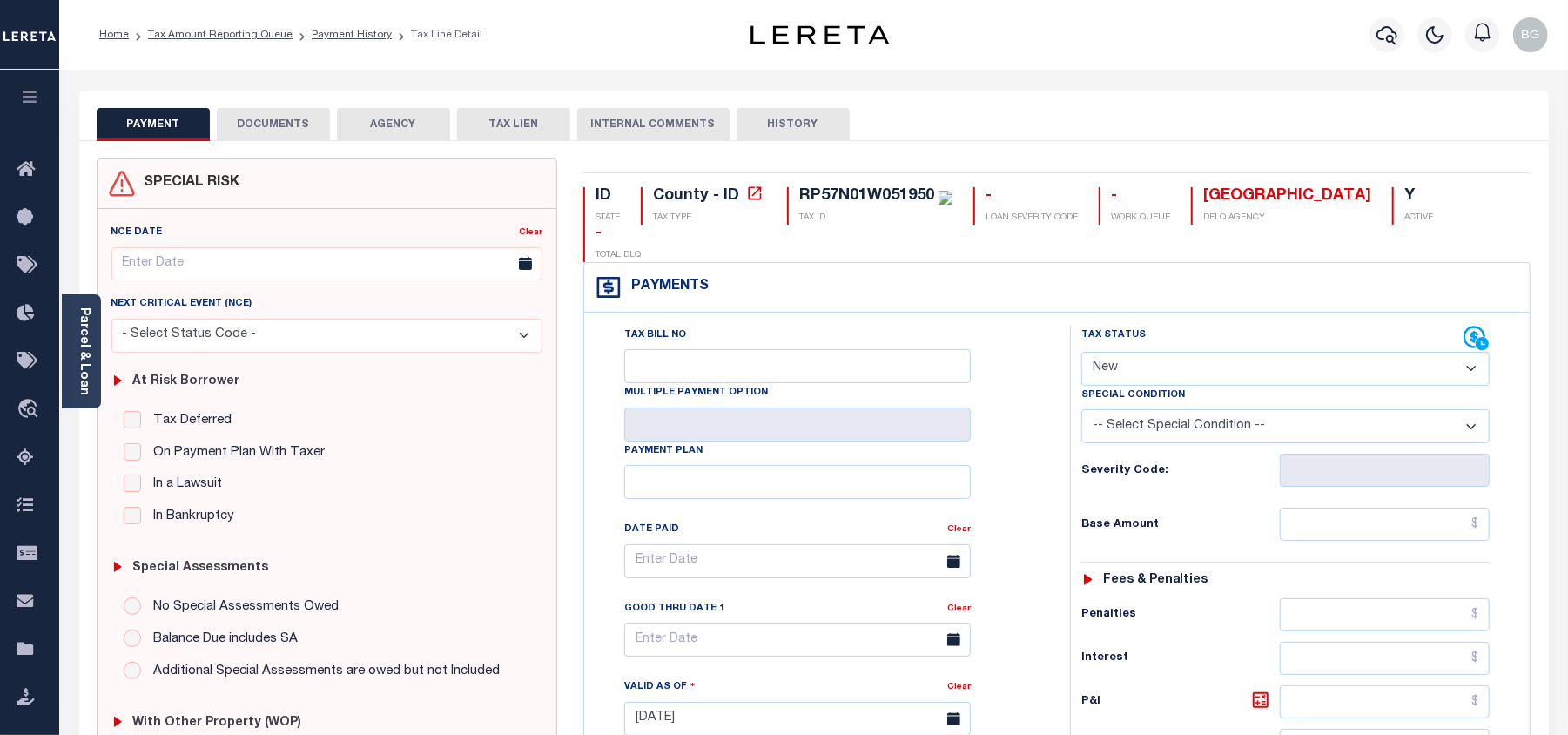
click at [1146, 352] on select "- Select Status Code - Open Due/Unpaid Paid Incomplete No Tax Due Internal Refu…" at bounding box center [1286, 369] width 408 height 34
select select "PYD"
click at [1082, 352] on select "- Select Status Code - Open Due/Unpaid Paid Incomplete No Tax Due Internal Refu…" at bounding box center [1286, 369] width 408 height 34
type input "[DATE]"
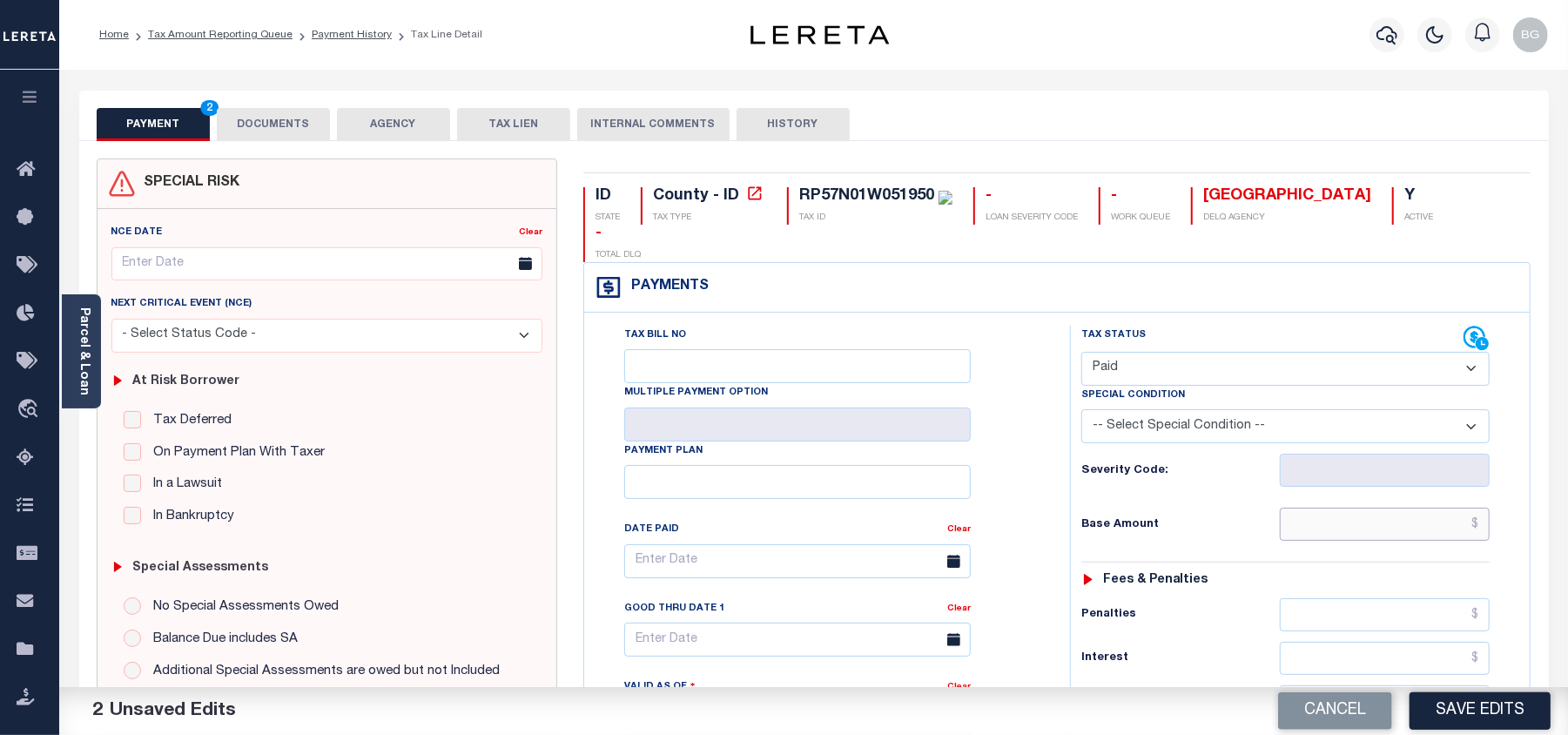
click at [1433, 508] on input "text" at bounding box center [1385, 524] width 210 height 33
click at [1429, 507] on input "text" at bounding box center [1385, 524] width 210 height 33
paste input "614.28"
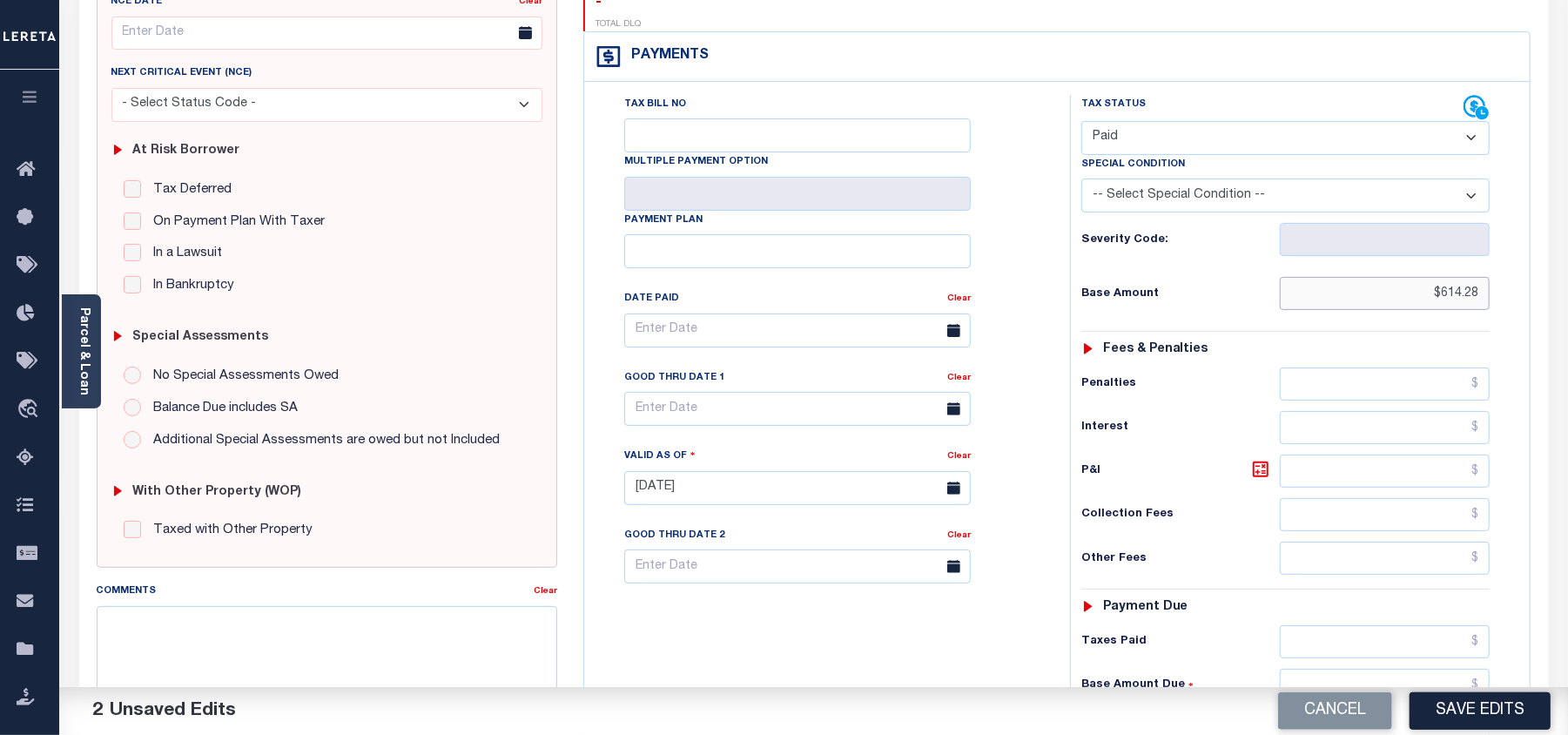
scroll to position [349, 0]
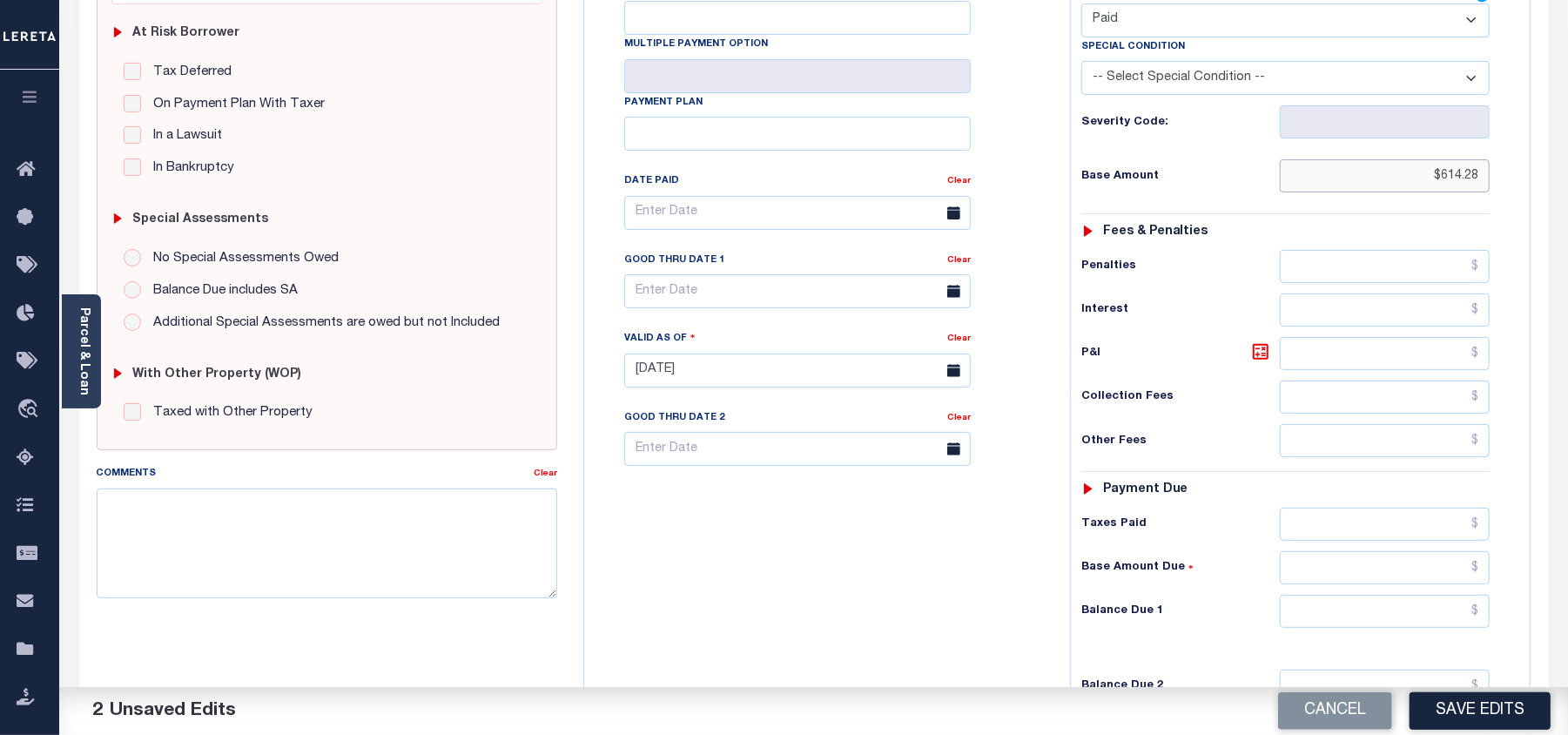
type input "$614.28"
click at [1430, 595] on input "text" at bounding box center [1385, 611] width 210 height 33
click at [996, 576] on div "Tax Bill No Multiple Payment Option Payment Plan Clear" at bounding box center [823, 362] width 469 height 769
type input "$0.00"
click at [472, 523] on textarea "Comments" at bounding box center [327, 543] width 461 height 110
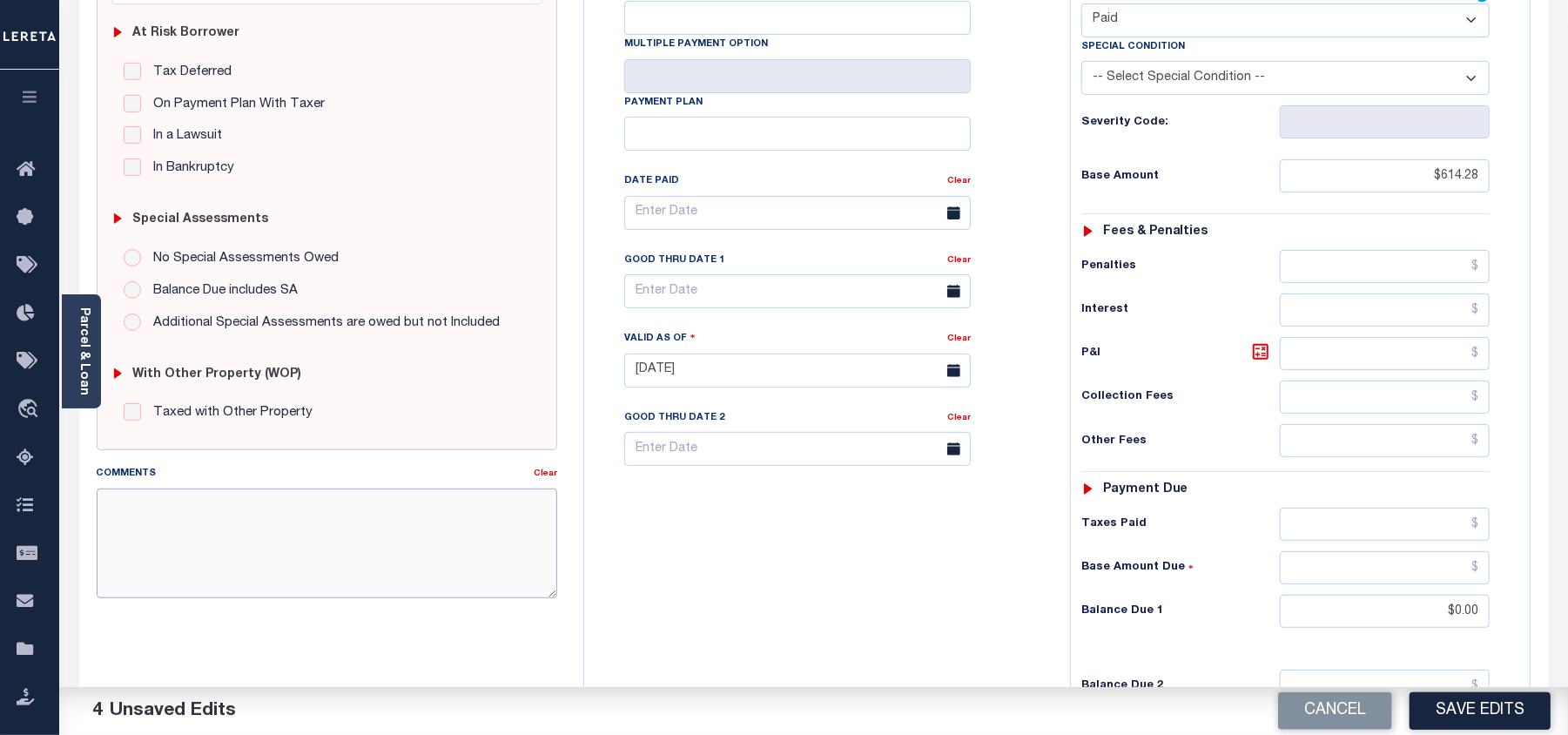
paste textarea "As per email response from tax office- TC [PERSON_NAME], Confirmed that taxes a…"
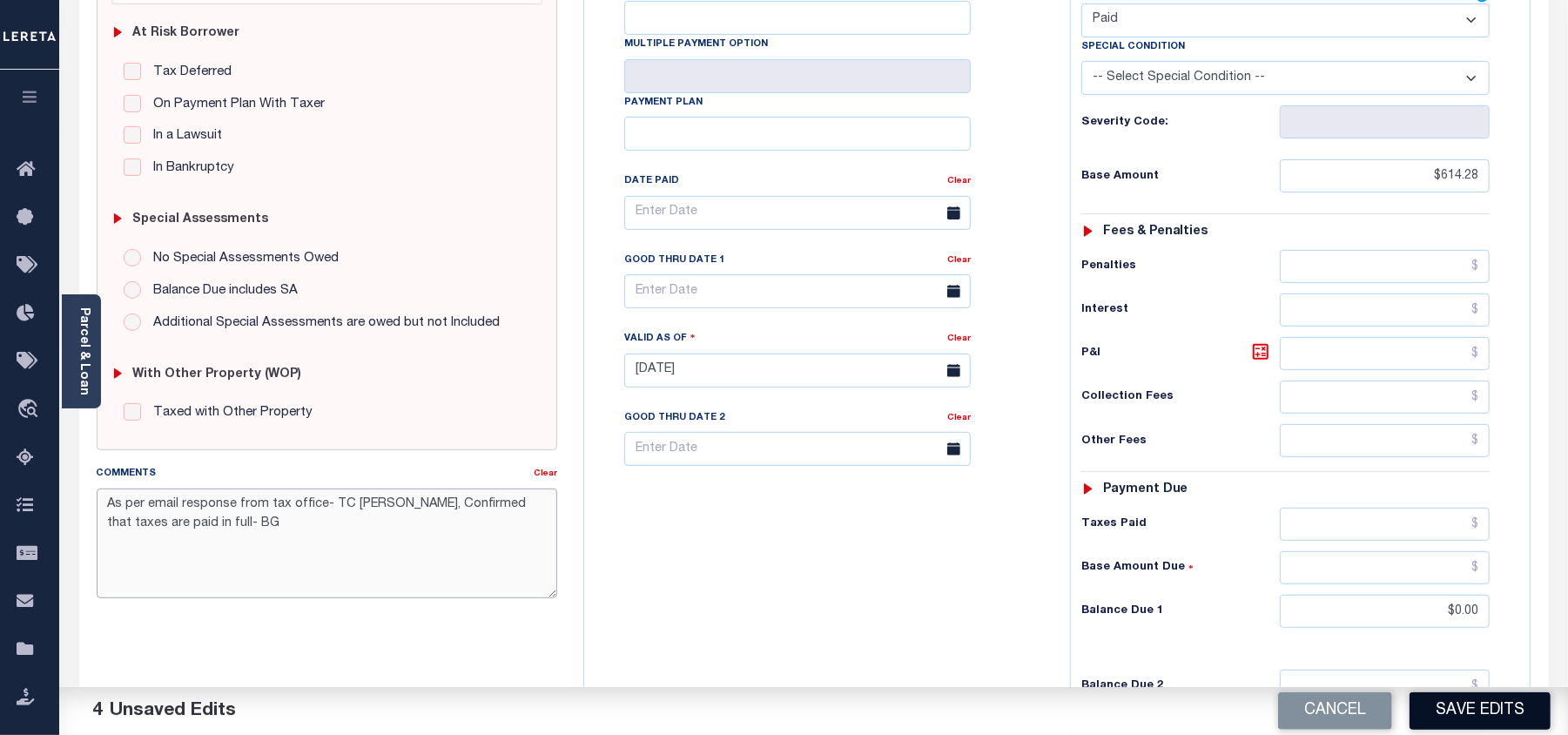
type textarea "As per email response from tax office- TC [PERSON_NAME], Confirmed that taxes a…"
click at [1505, 707] on button "Save Edits" at bounding box center [1480, 710] width 141 height 38
checkbox input "false"
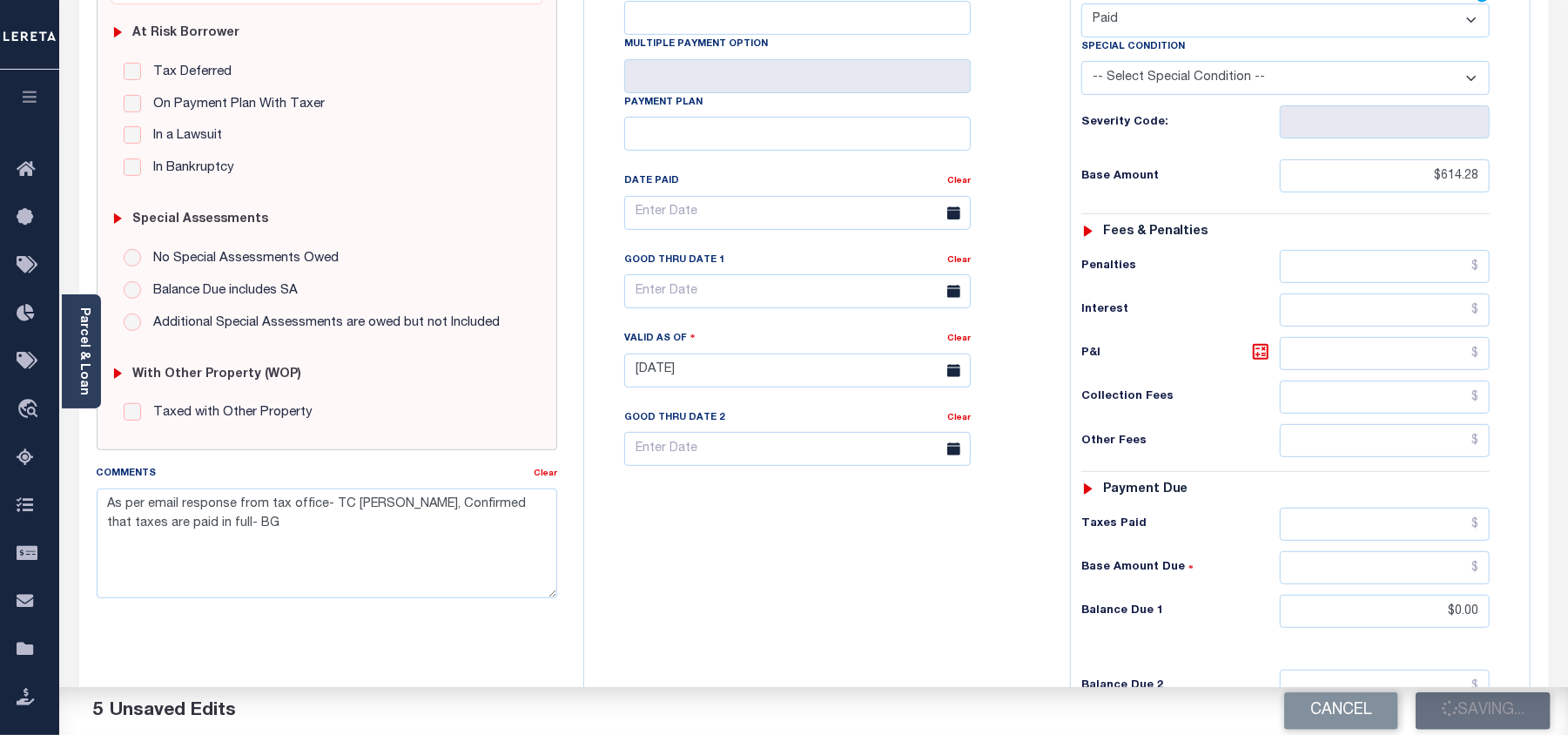
checkbox input "false"
type textarea "As per email response from tax office- TC Vana Balbin, Confirmed that taxes are…"
type input "$614.28"
type input "$0"
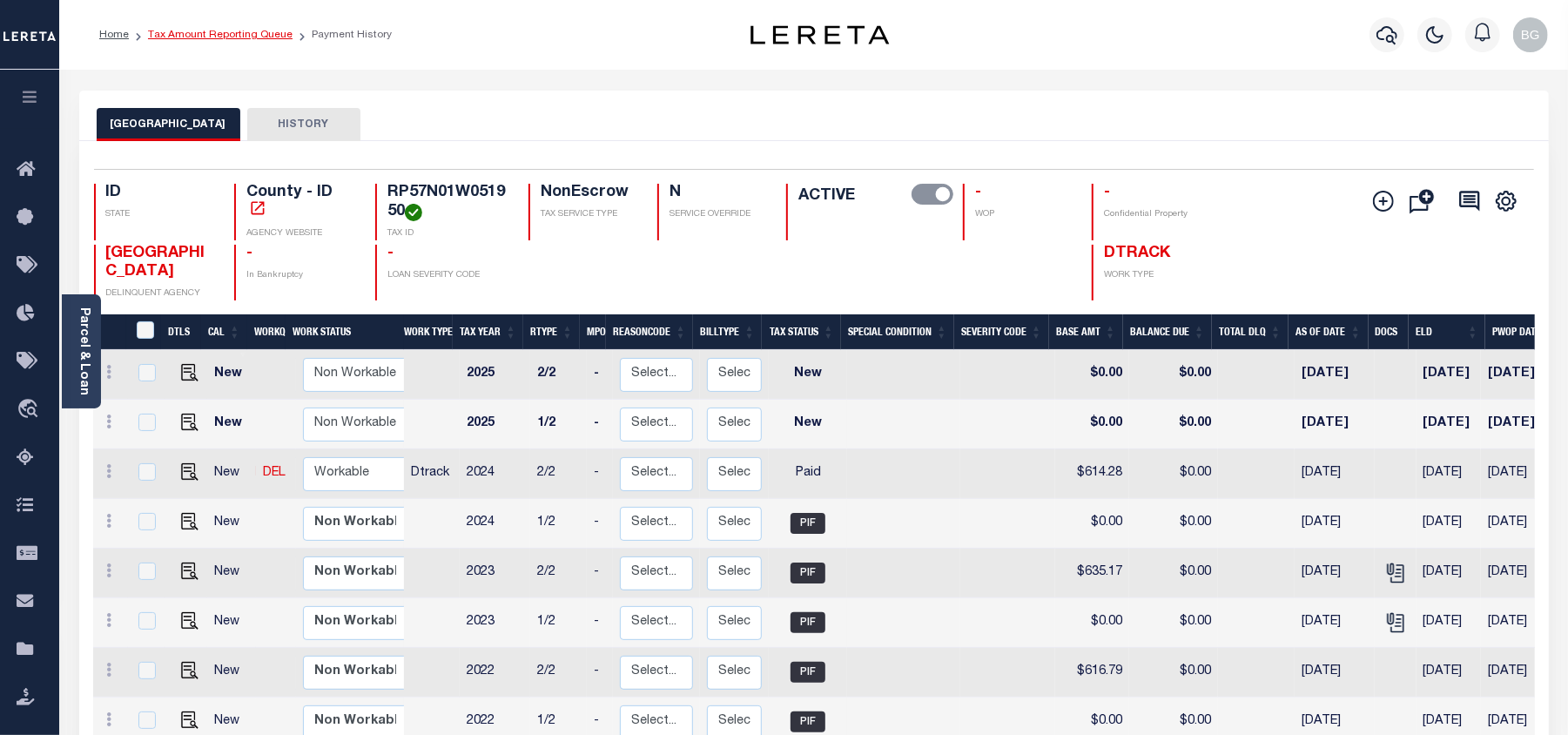
click at [201, 30] on link "Tax Amount Reporting Queue" at bounding box center [220, 35] width 145 height 11
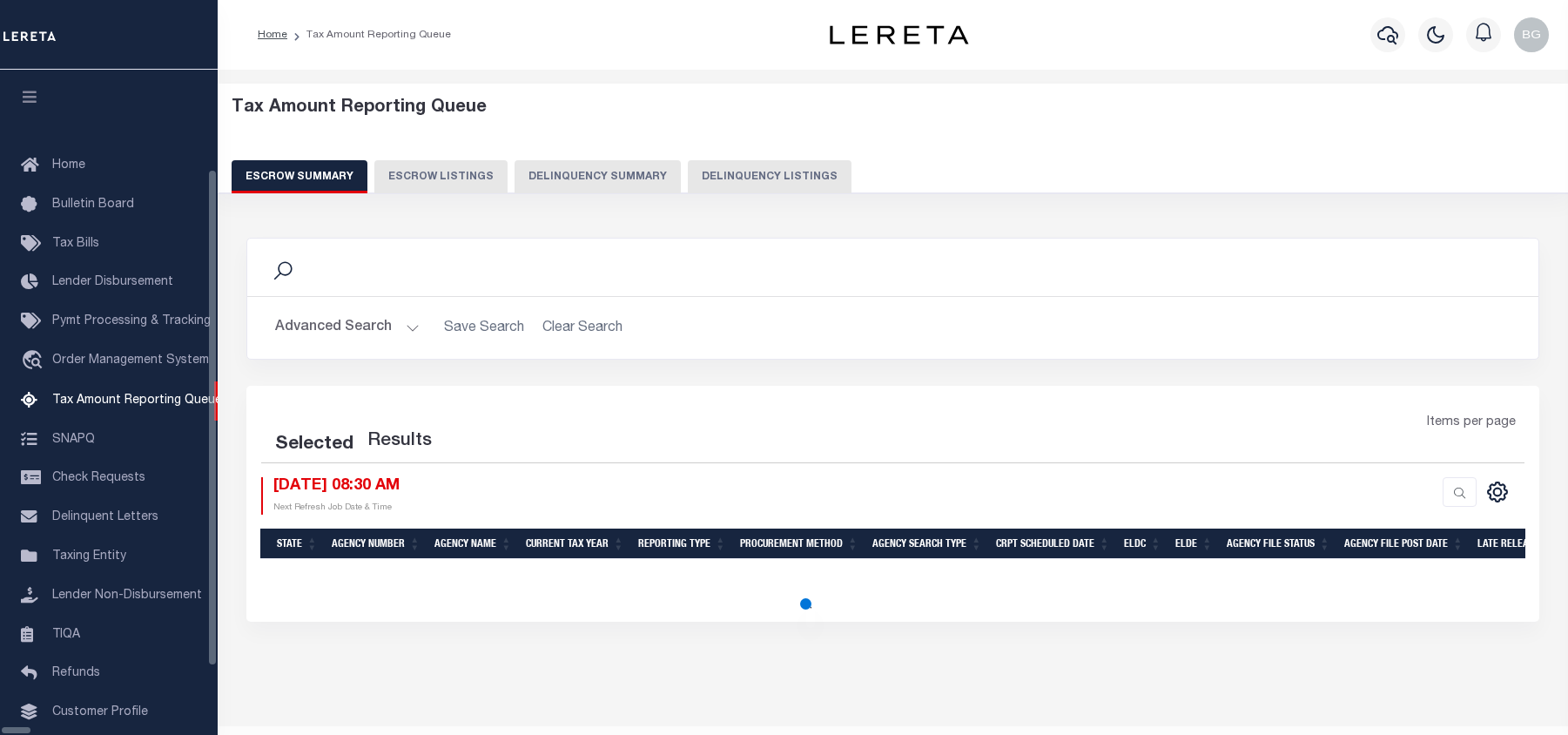
select select "100"
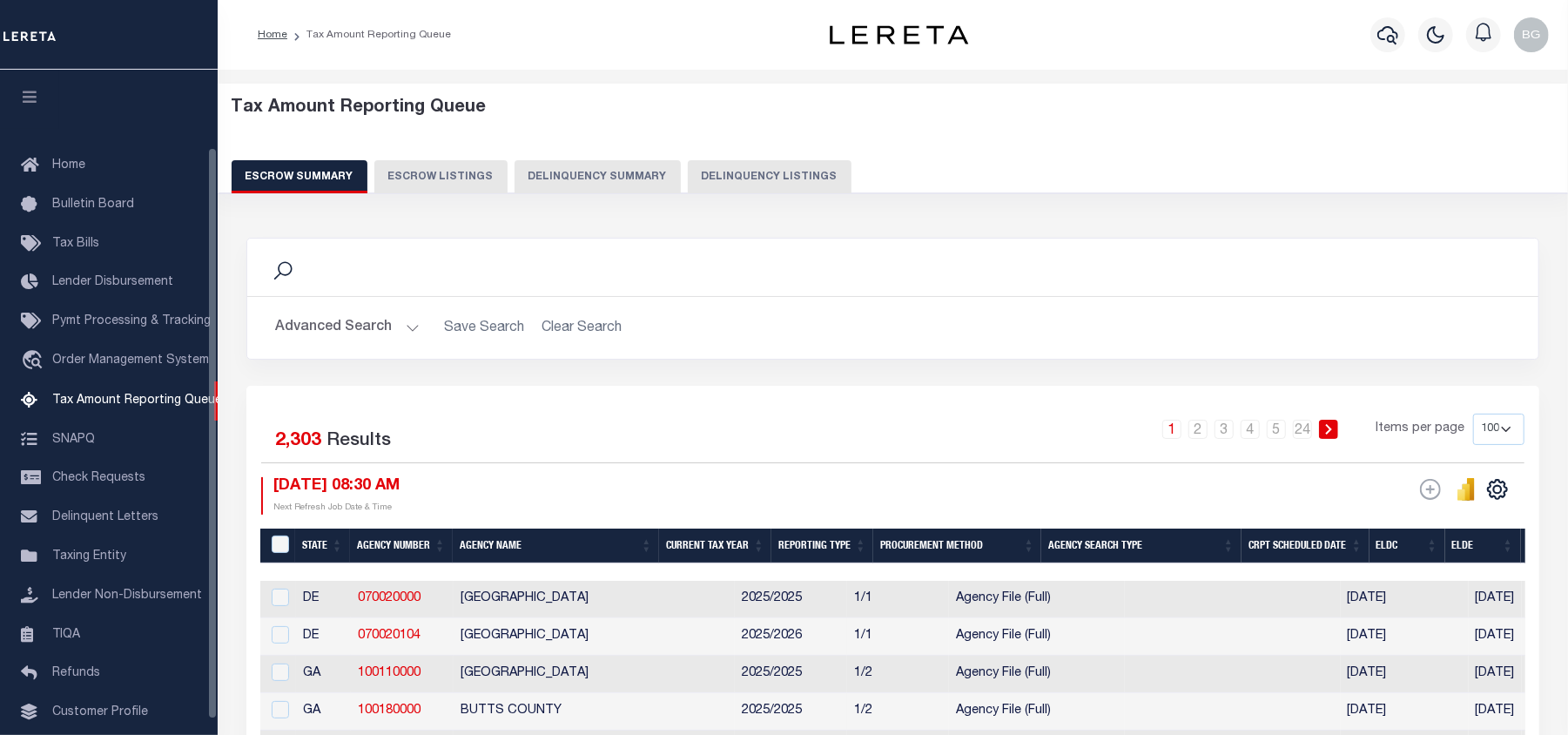
scroll to position [90, 0]
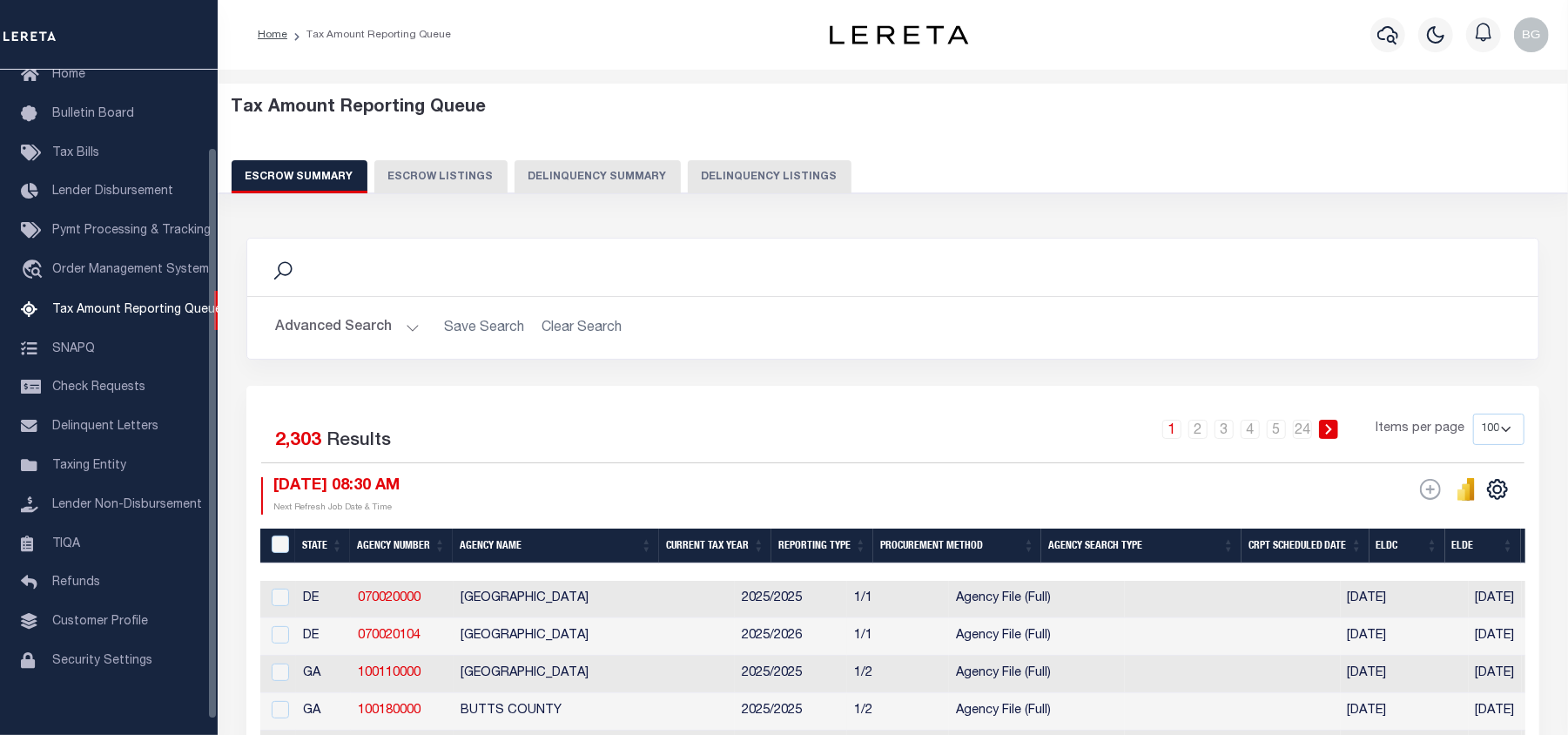
click at [773, 180] on button "Delinquency Listings" at bounding box center [769, 177] width 164 height 33
select select "100"
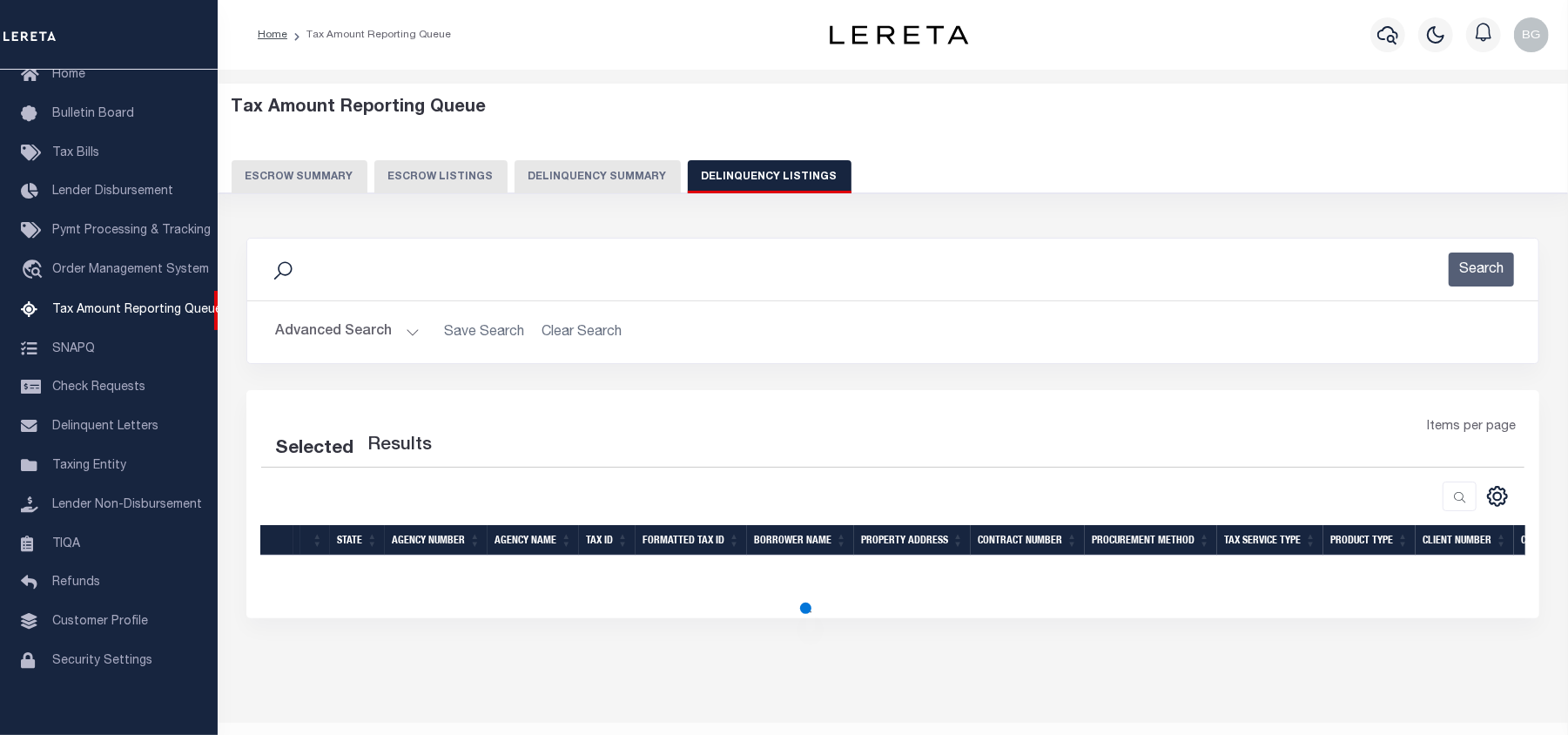
select select "100"
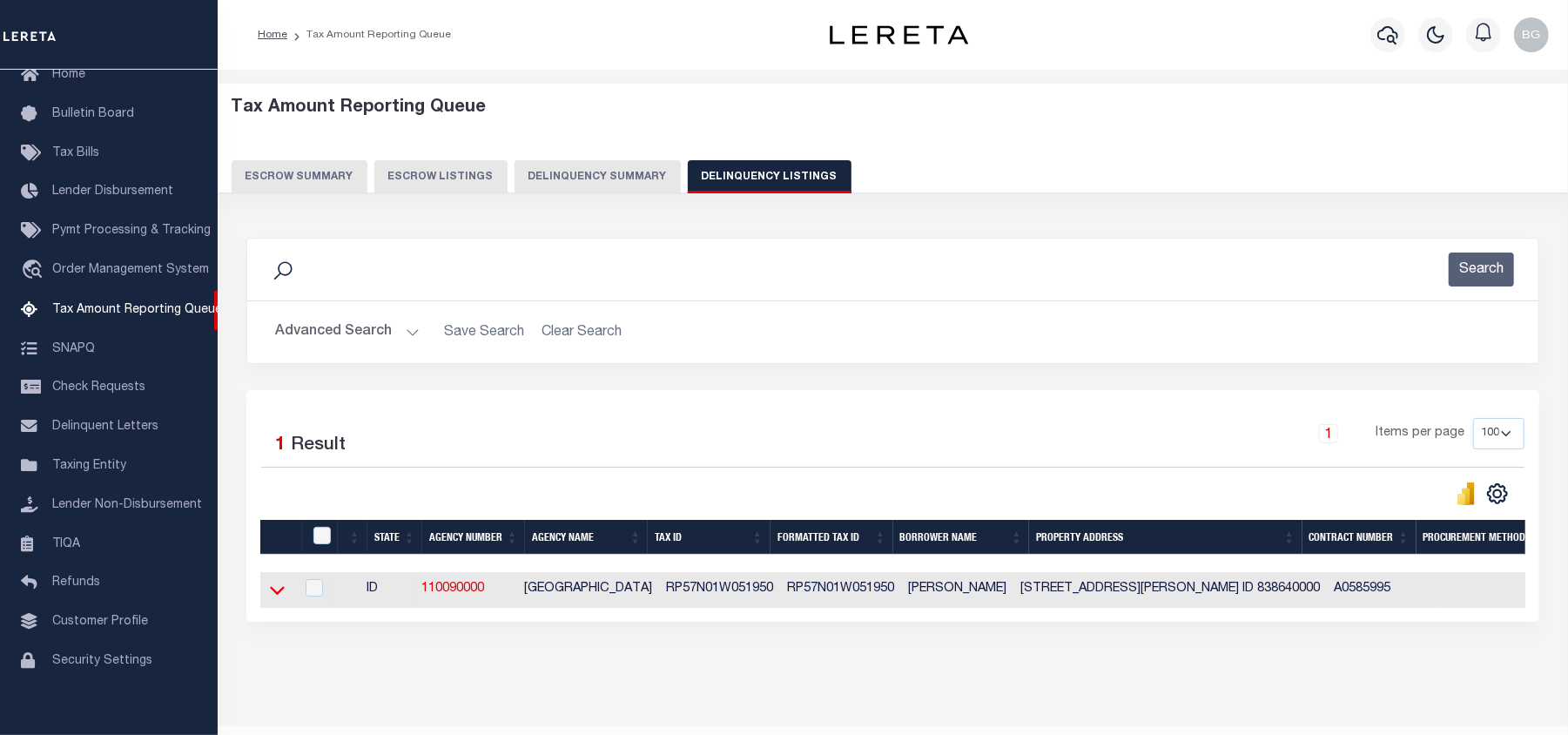
click at [272, 599] on icon at bounding box center [277, 590] width 15 height 18
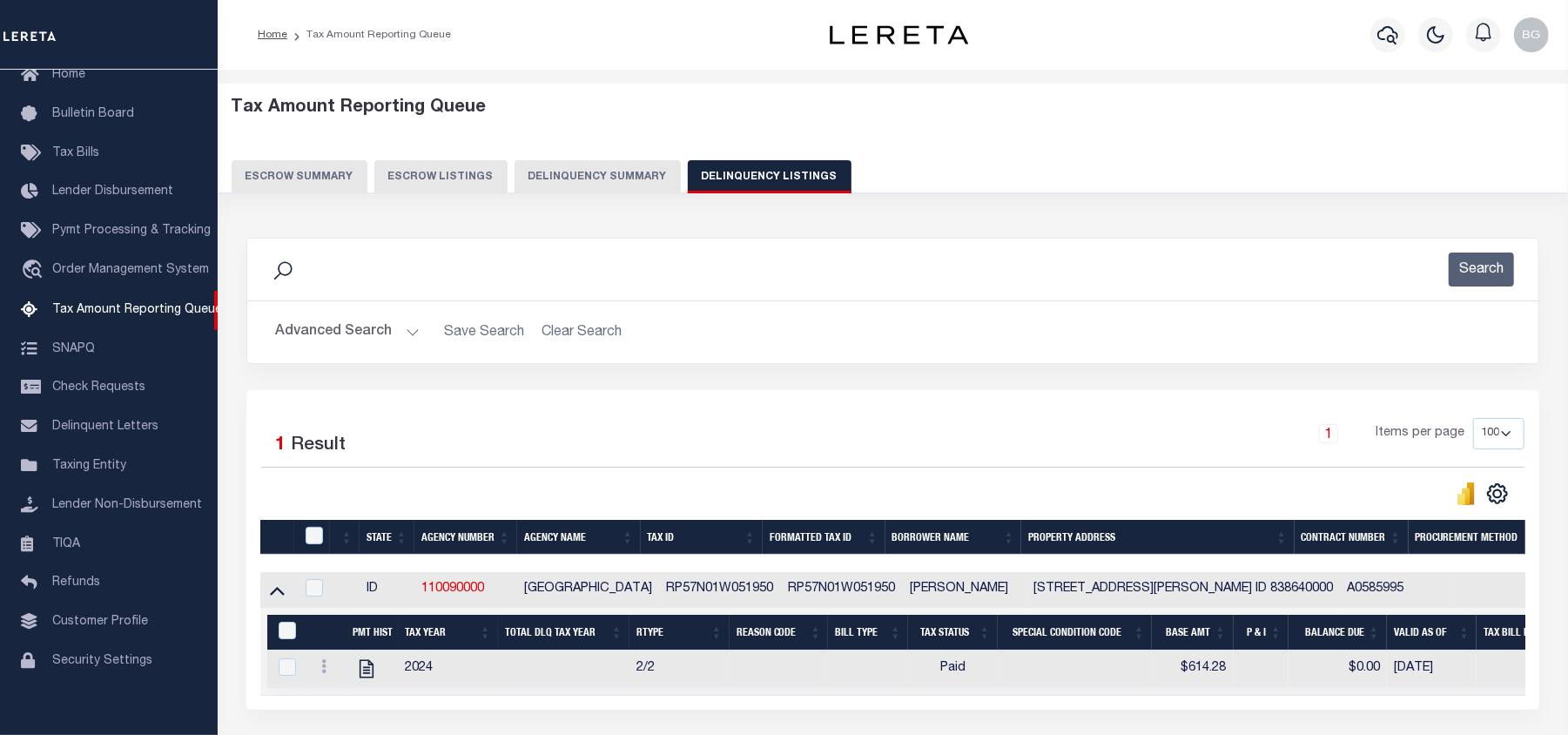
scroll to position [60, 0]
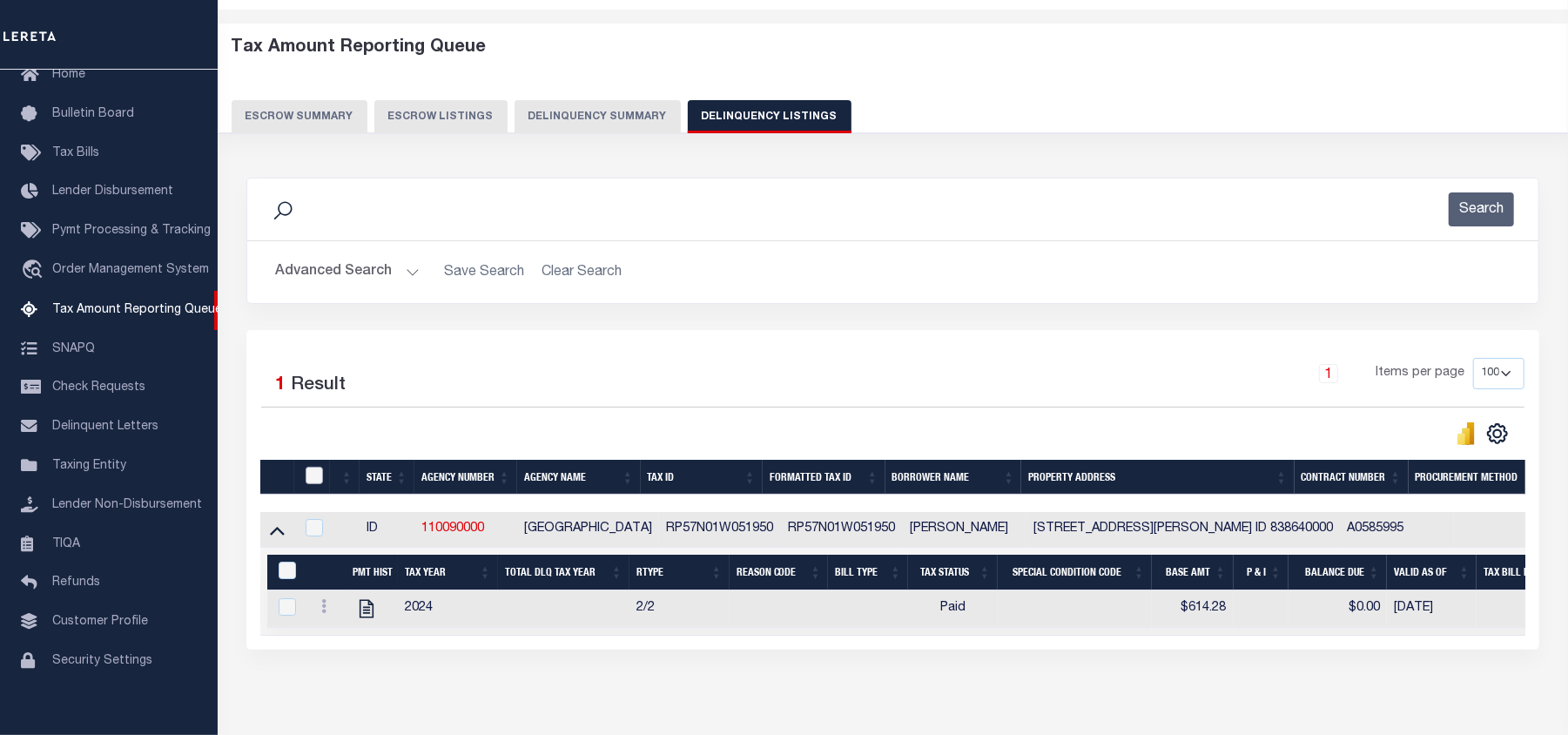
click at [315, 477] on input "checkbox" at bounding box center [314, 476] width 18 height 18
checkbox input "true"
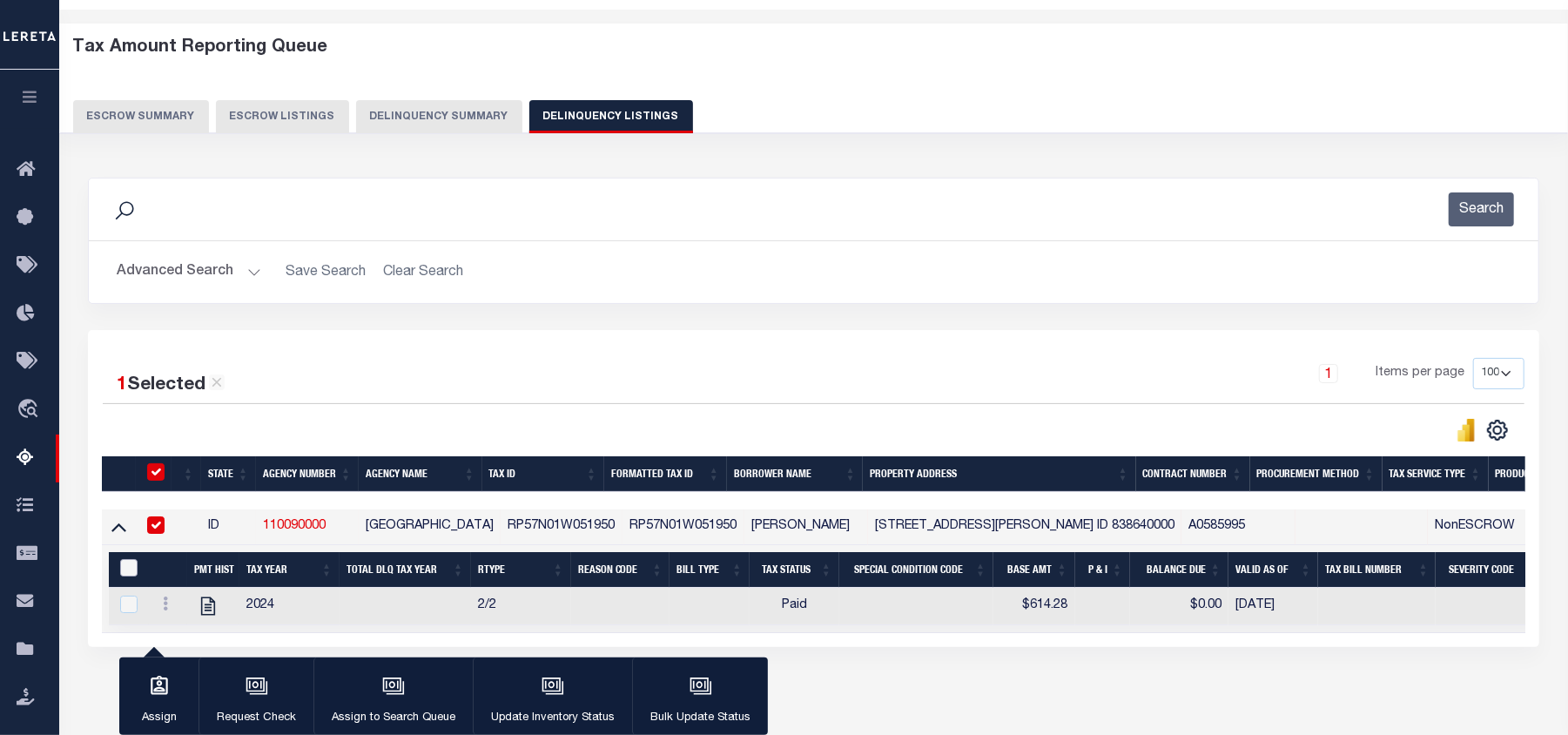
click at [126, 572] on input "&nbsp;" at bounding box center [129, 568] width 18 height 18
checkbox input "true"
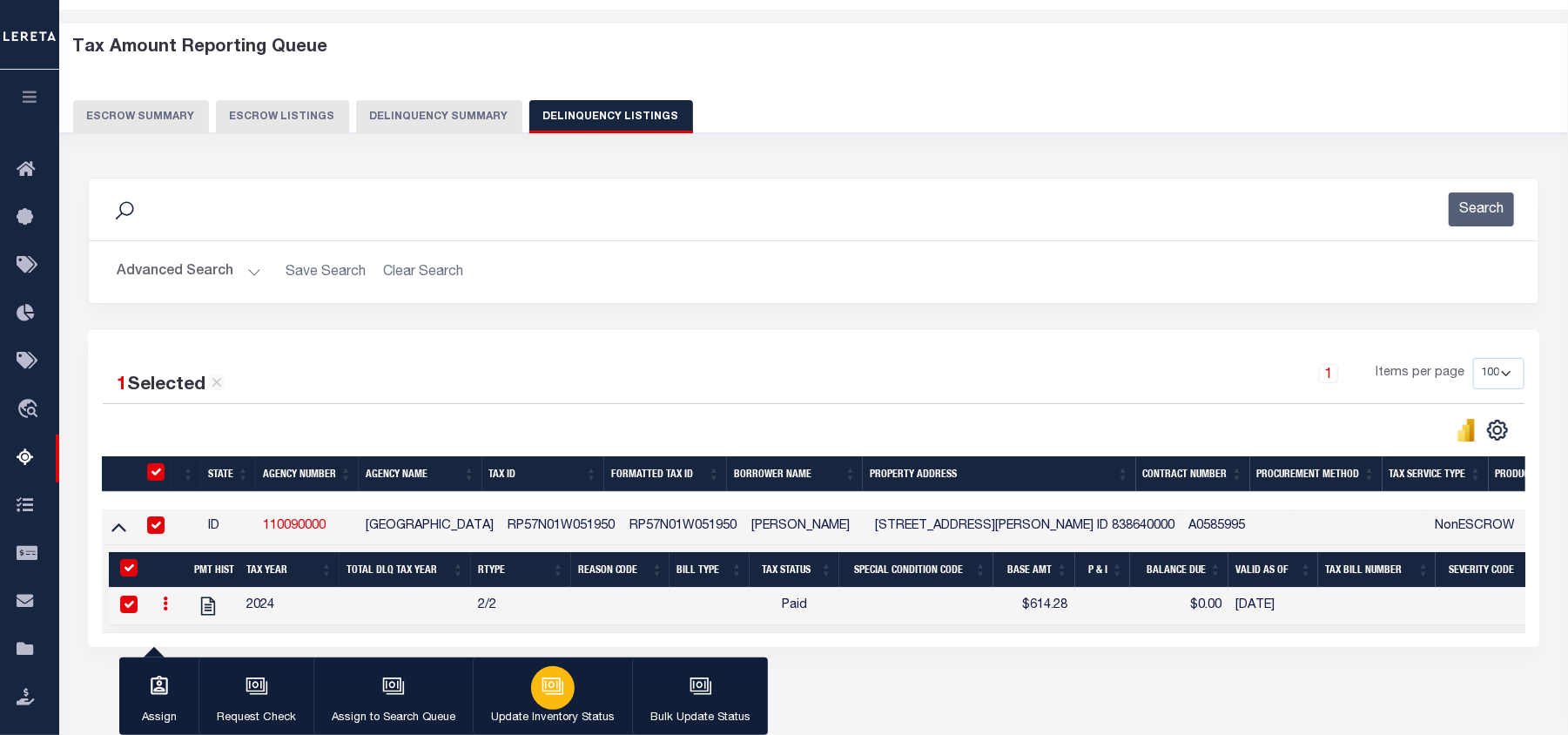
click at [548, 697] on icon "button" at bounding box center [553, 686] width 23 height 23
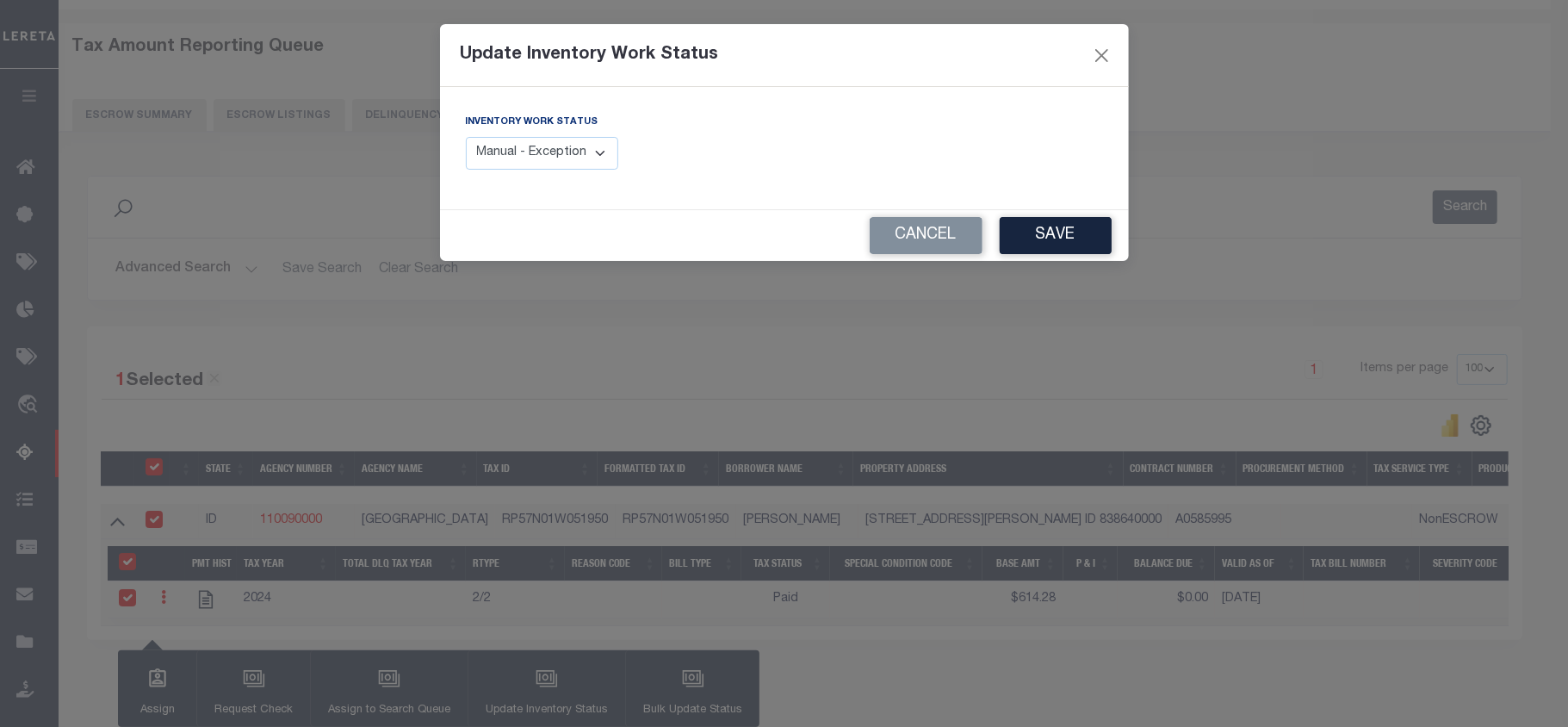
click at [580, 162] on select "Manual - Exception Pended - Awaiting Search Late Add Exception Completed" at bounding box center [542, 153] width 153 height 34
select select "4"
click at [466, 137] on select "Manual - Exception Pended - Awaiting Search Late Add Exception Completed" at bounding box center [542, 153] width 153 height 34
click at [1063, 243] on button "Save" at bounding box center [1055, 235] width 112 height 37
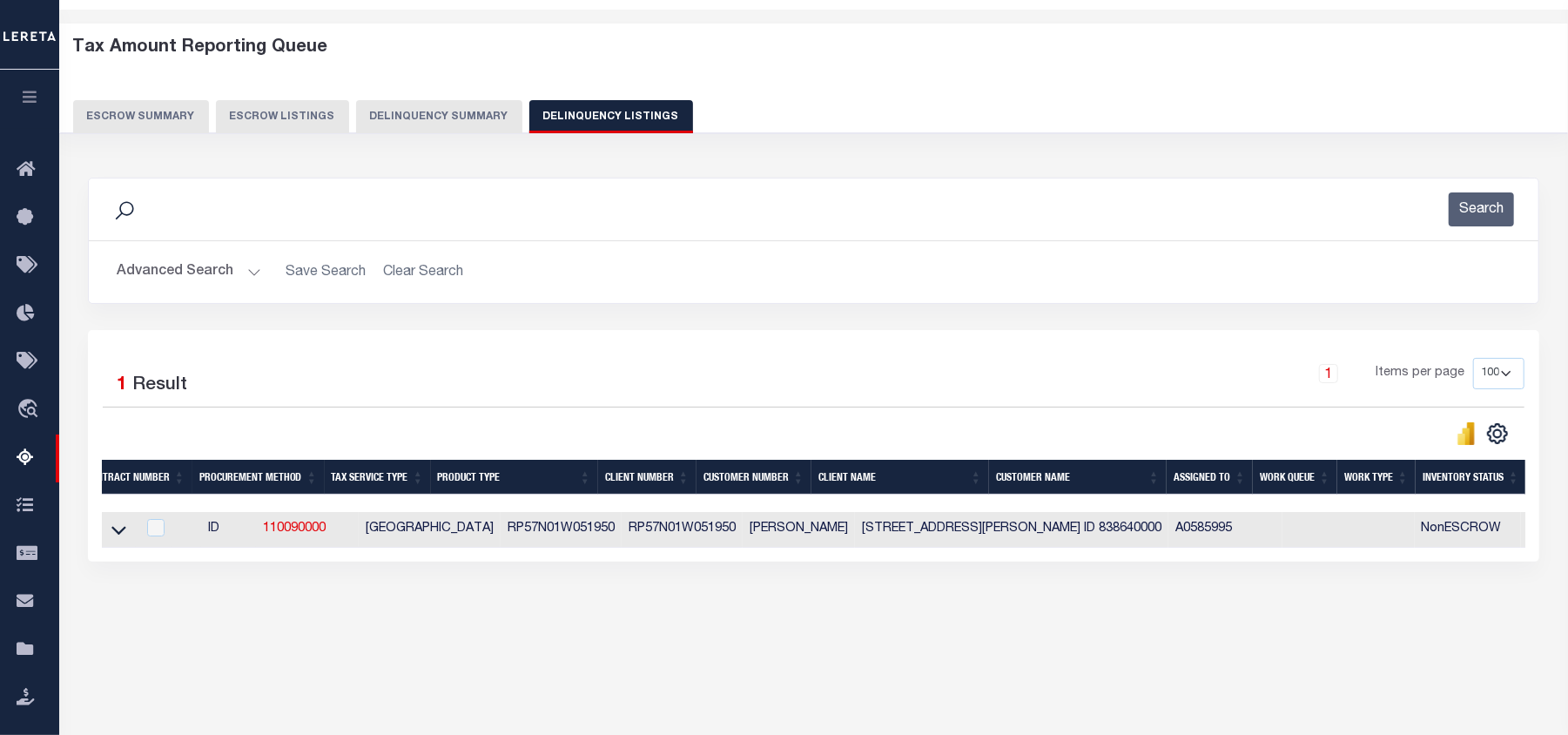
scroll to position [0, 0]
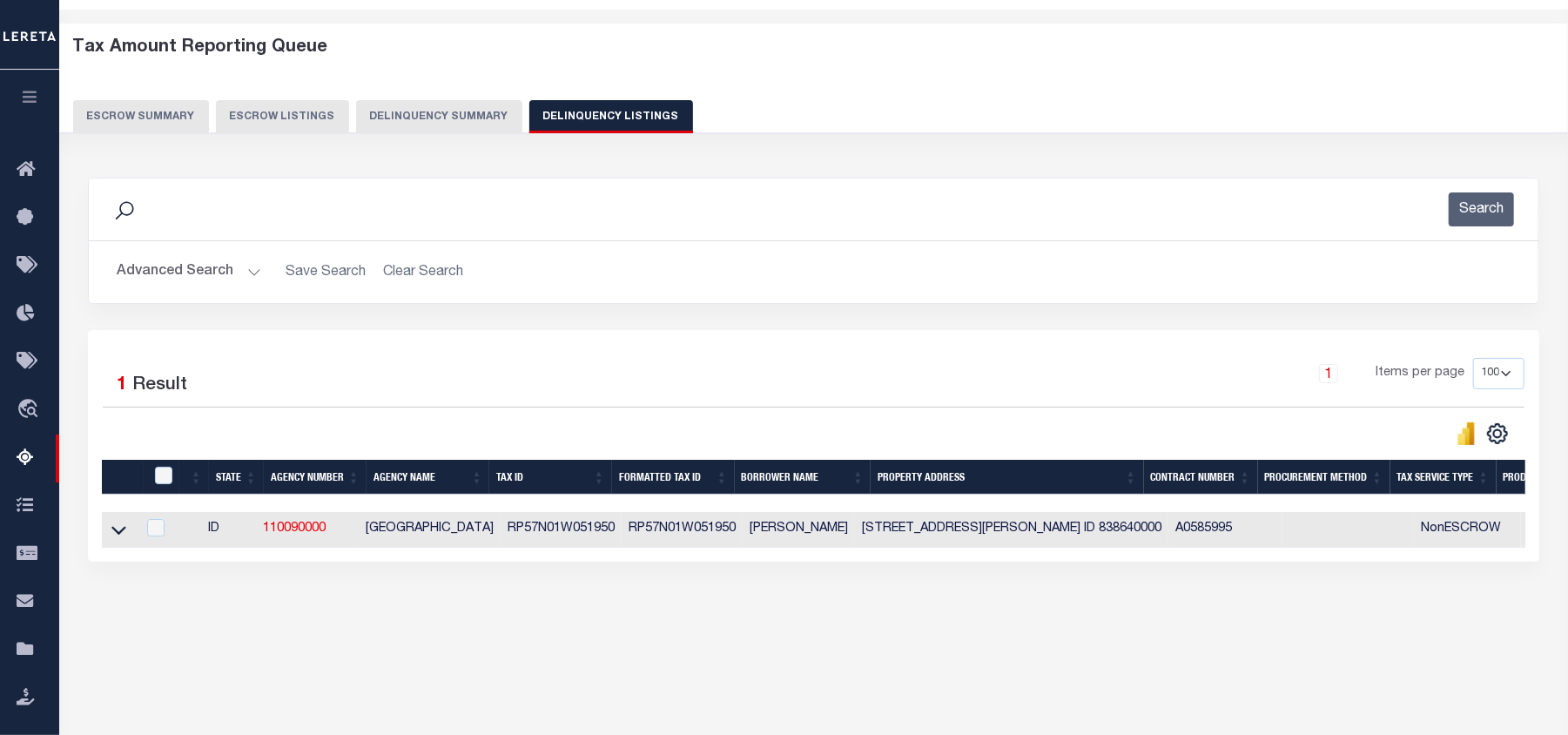
click at [242, 263] on button "Advanced Search" at bounding box center [188, 272] width 145 height 34
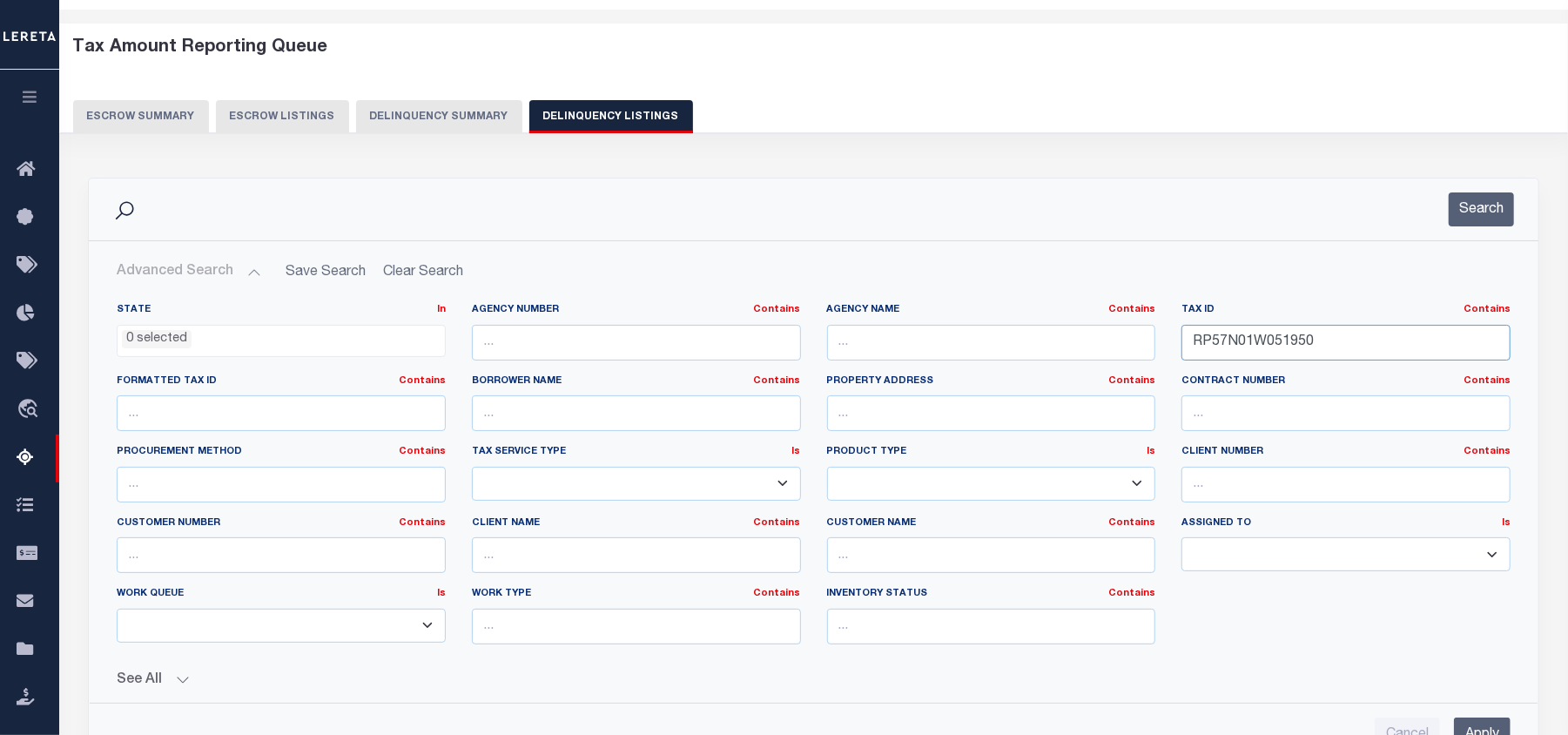
click at [1233, 340] on input "RP57N01W051950" at bounding box center [1346, 343] width 329 height 36
paste input "14107"
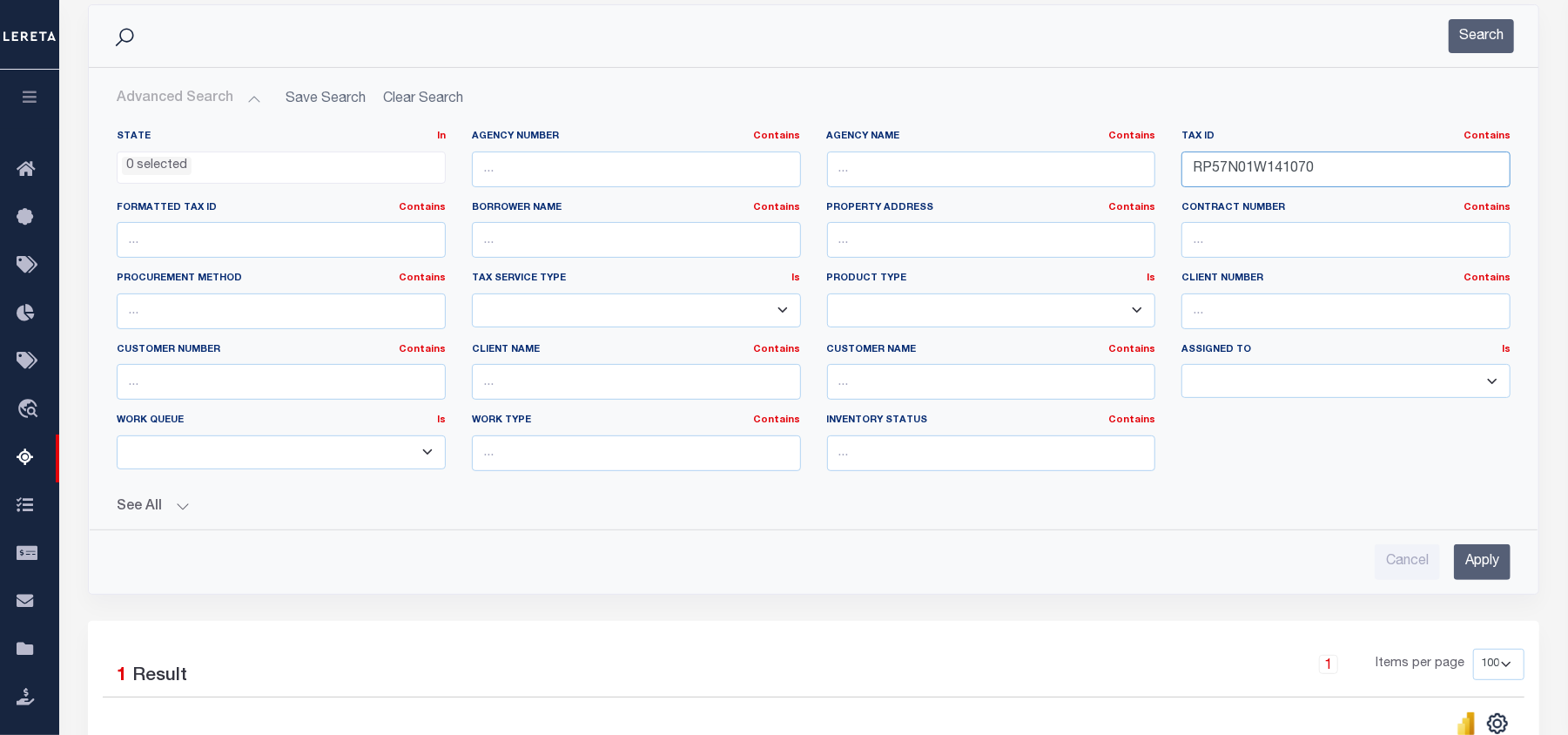
scroll to position [293, 0]
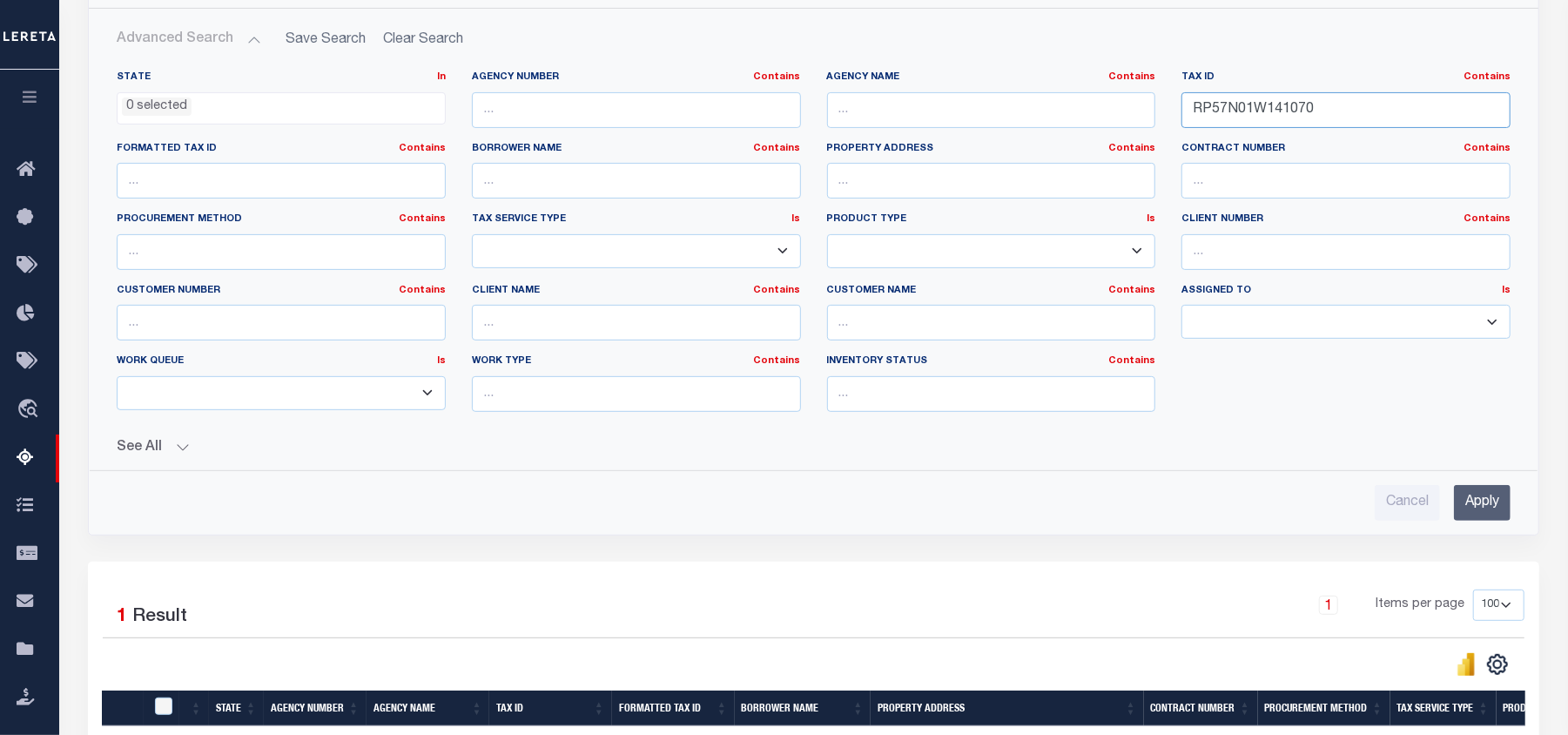
type input "RP57N01W141070"
click at [1494, 502] on input "Apply" at bounding box center [1482, 503] width 57 height 36
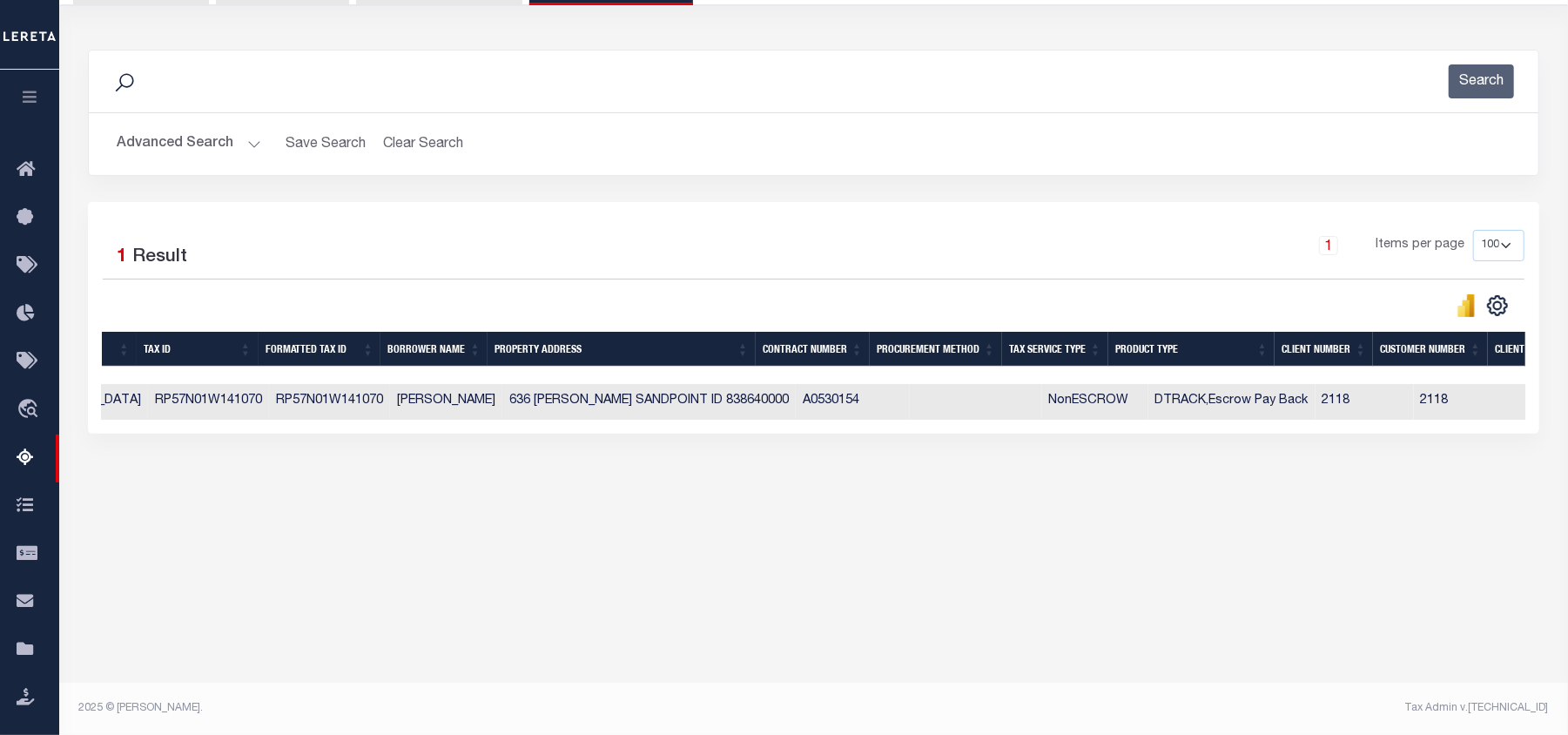
scroll to position [0, 0]
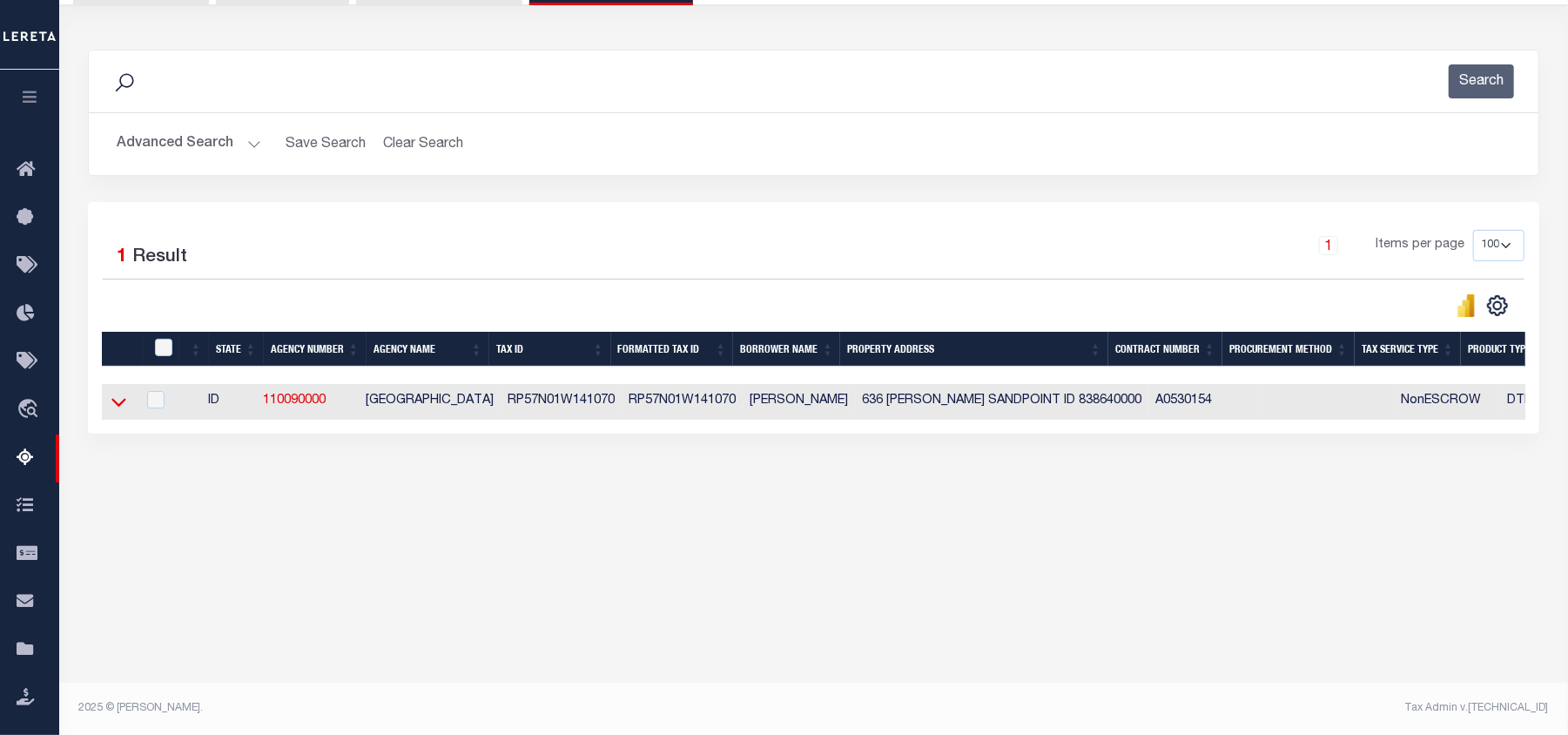
click at [115, 407] on icon at bounding box center [118, 403] width 15 height 9
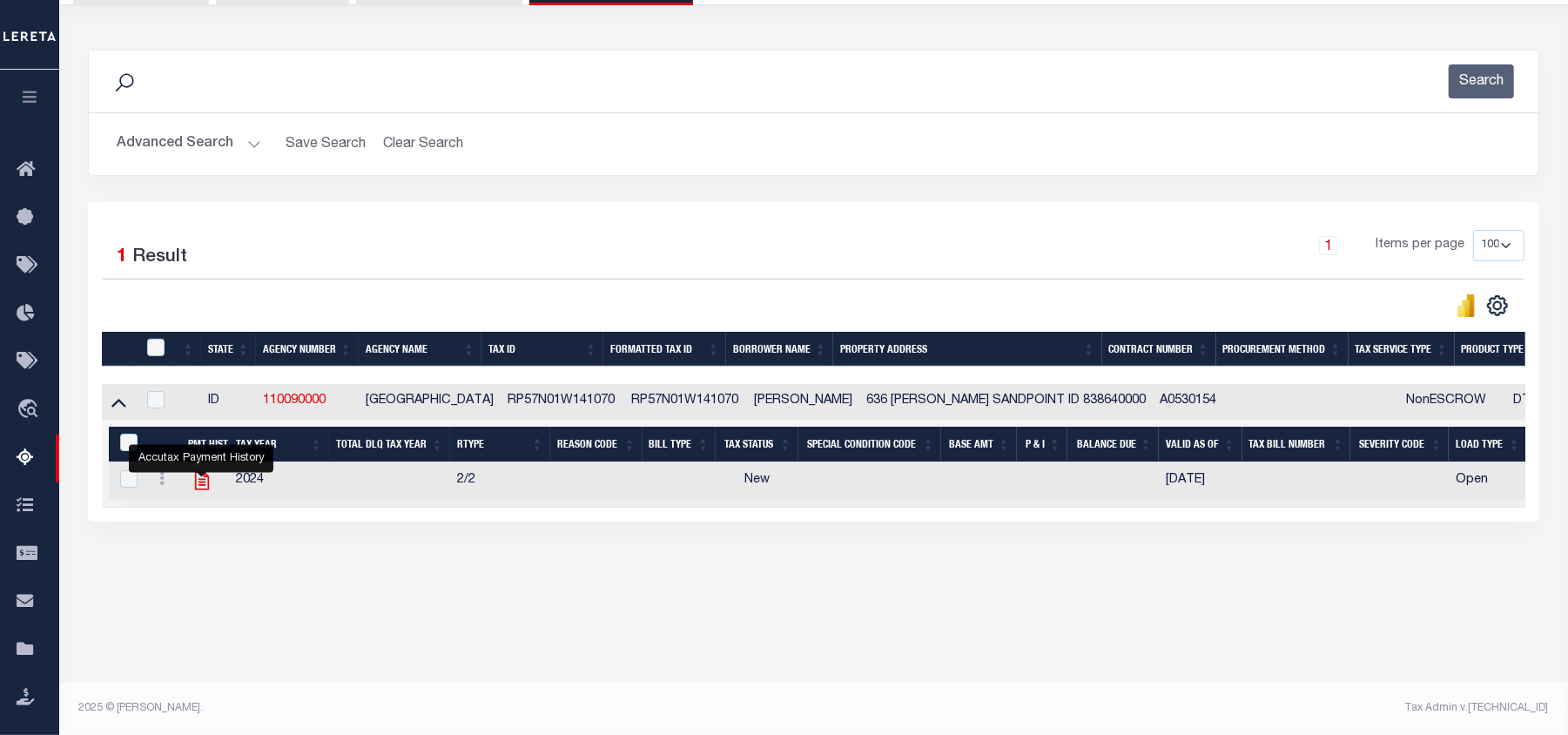
click at [202, 490] on icon "" at bounding box center [201, 481] width 14 height 18
checkbox input "true"
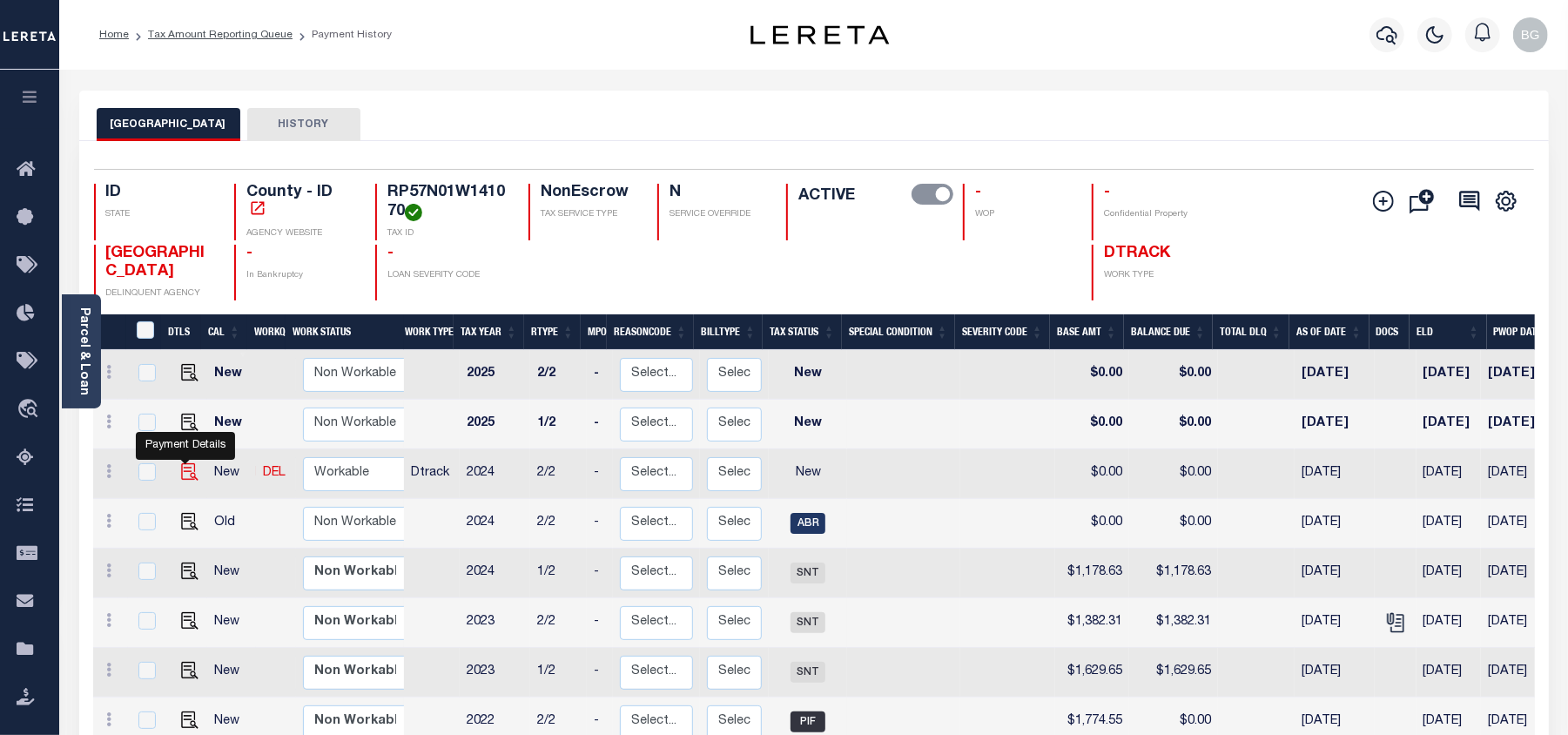
click at [182, 478] on img "" at bounding box center [190, 472] width 18 height 18
checkbox input "true"
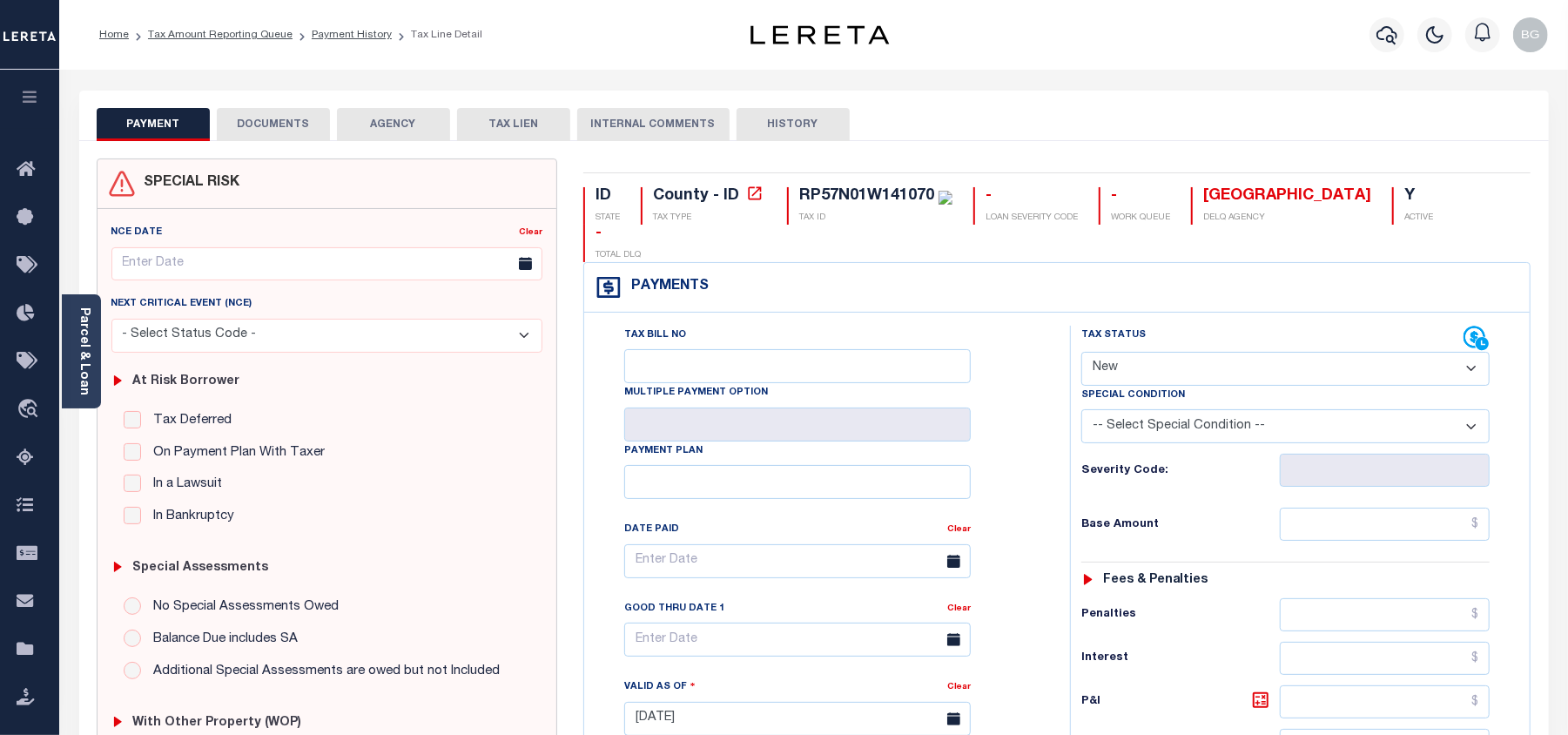
click at [1119, 352] on select "- Select Status Code - Open Due/Unpaid Paid Incomplete No Tax Due Internal Refu…" at bounding box center [1286, 369] width 408 height 34
select select "PYD"
click at [1082, 352] on select "- Select Status Code - Open Due/Unpaid Paid Incomplete No Tax Due Internal Refu…" at bounding box center [1286, 369] width 408 height 34
type input "[DATE]"
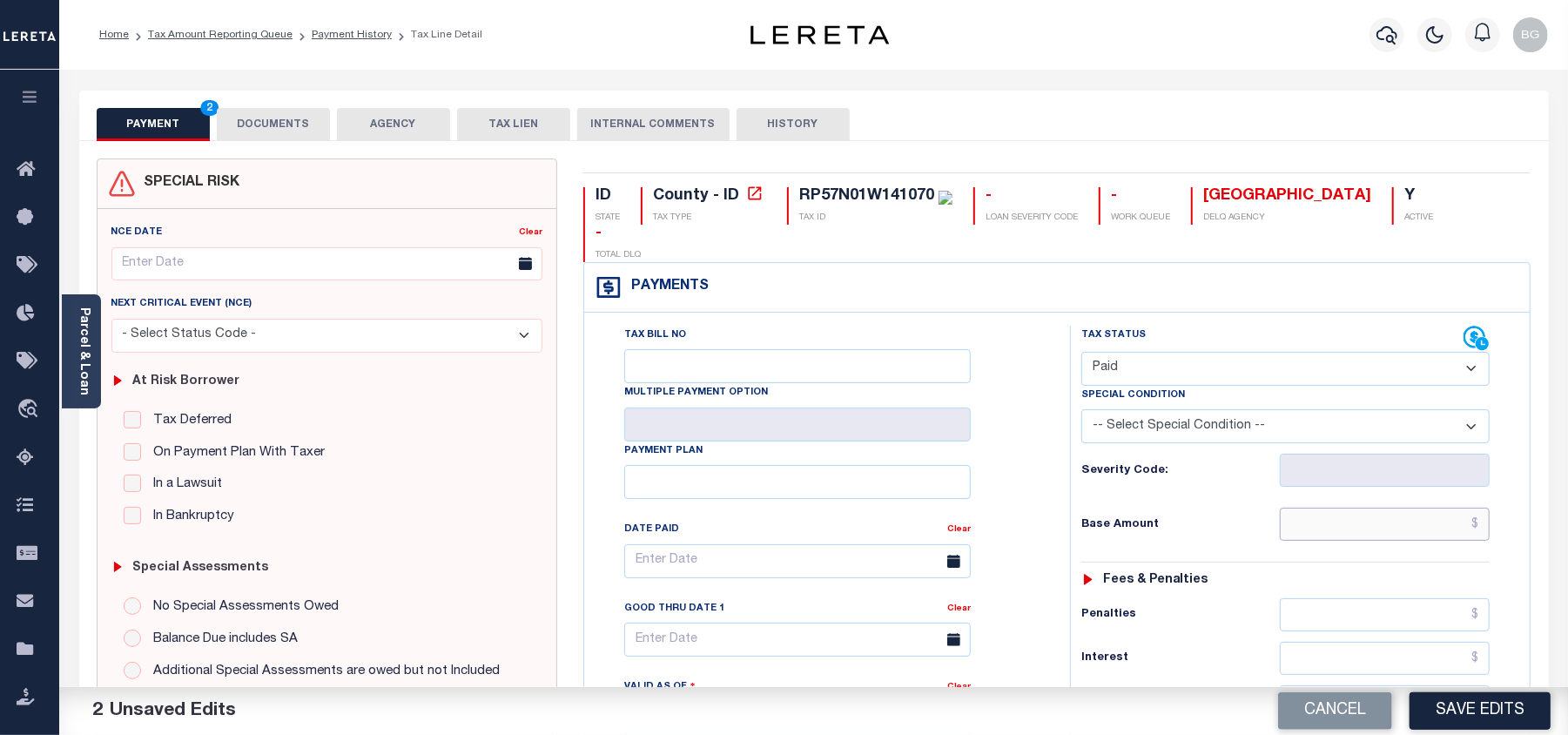
click at [1432, 507] on input "text" at bounding box center [1385, 524] width 210 height 33
paste input "1,178.63"
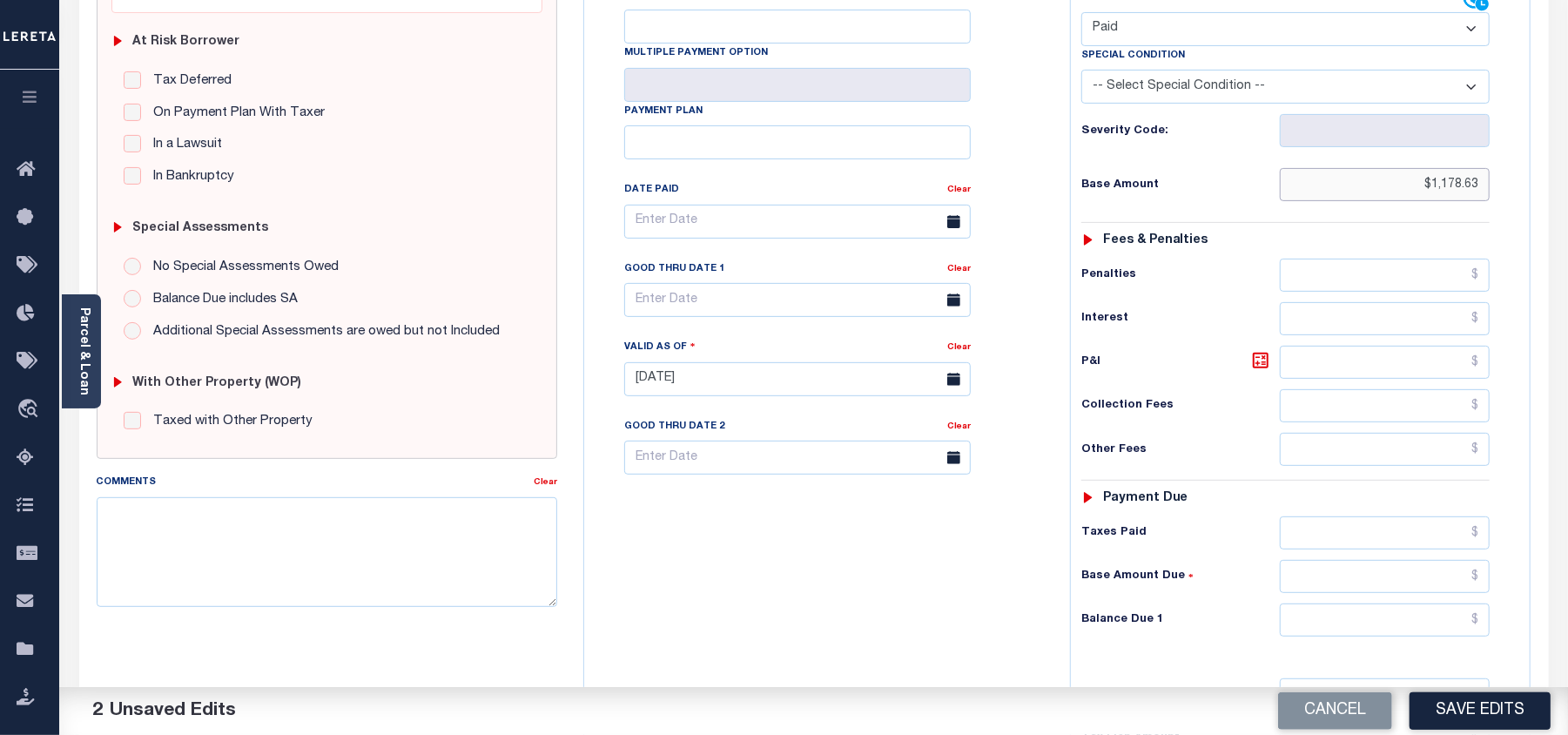
scroll to position [349, 0]
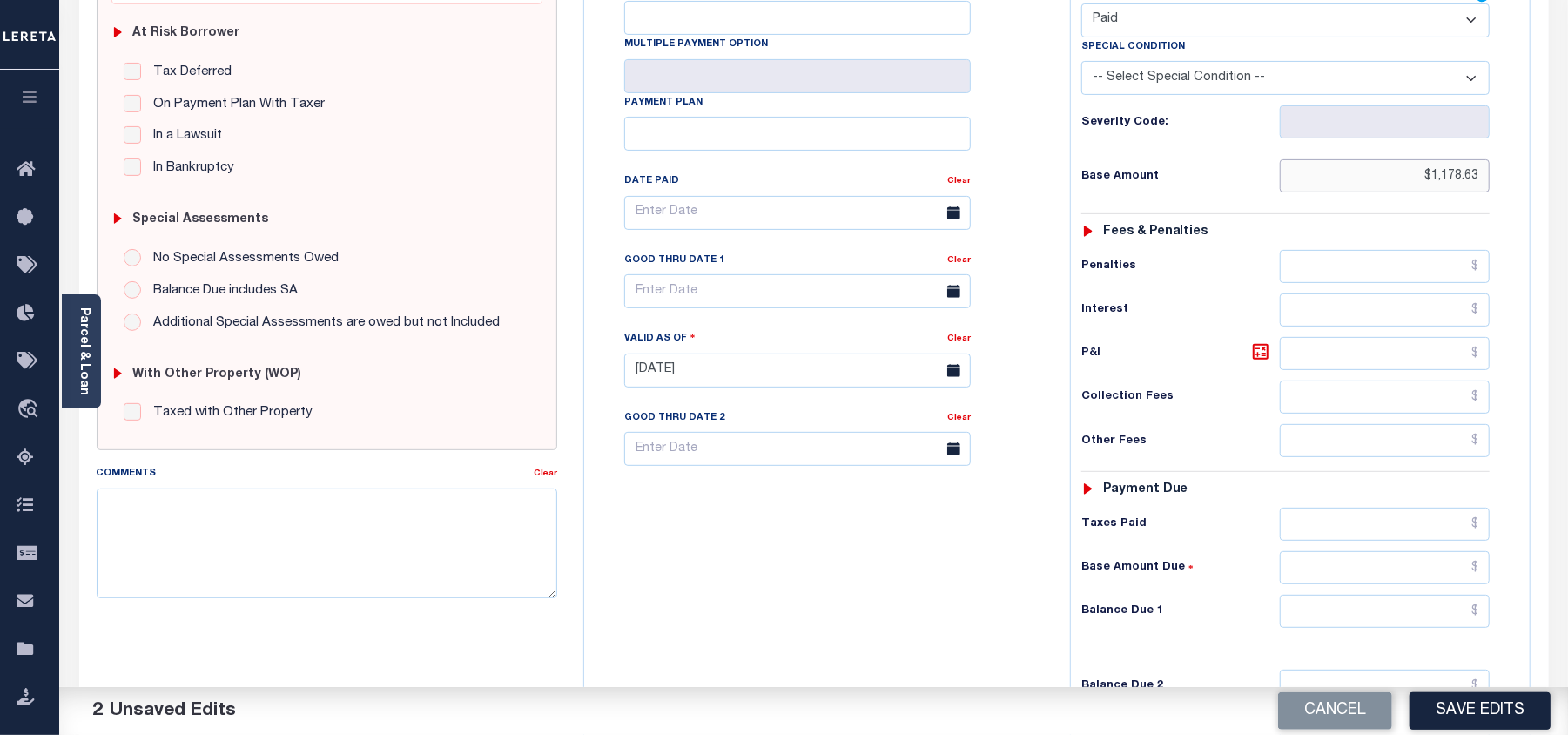
type input "$1,178.63"
click at [1442, 595] on input "text" at bounding box center [1385, 611] width 210 height 33
type input "$0.00"
click at [939, 580] on div "Tax Bill No Multiple Payment Option Payment Plan Clear" at bounding box center [823, 362] width 469 height 769
click at [476, 527] on textarea "Comments" at bounding box center [327, 543] width 461 height 110
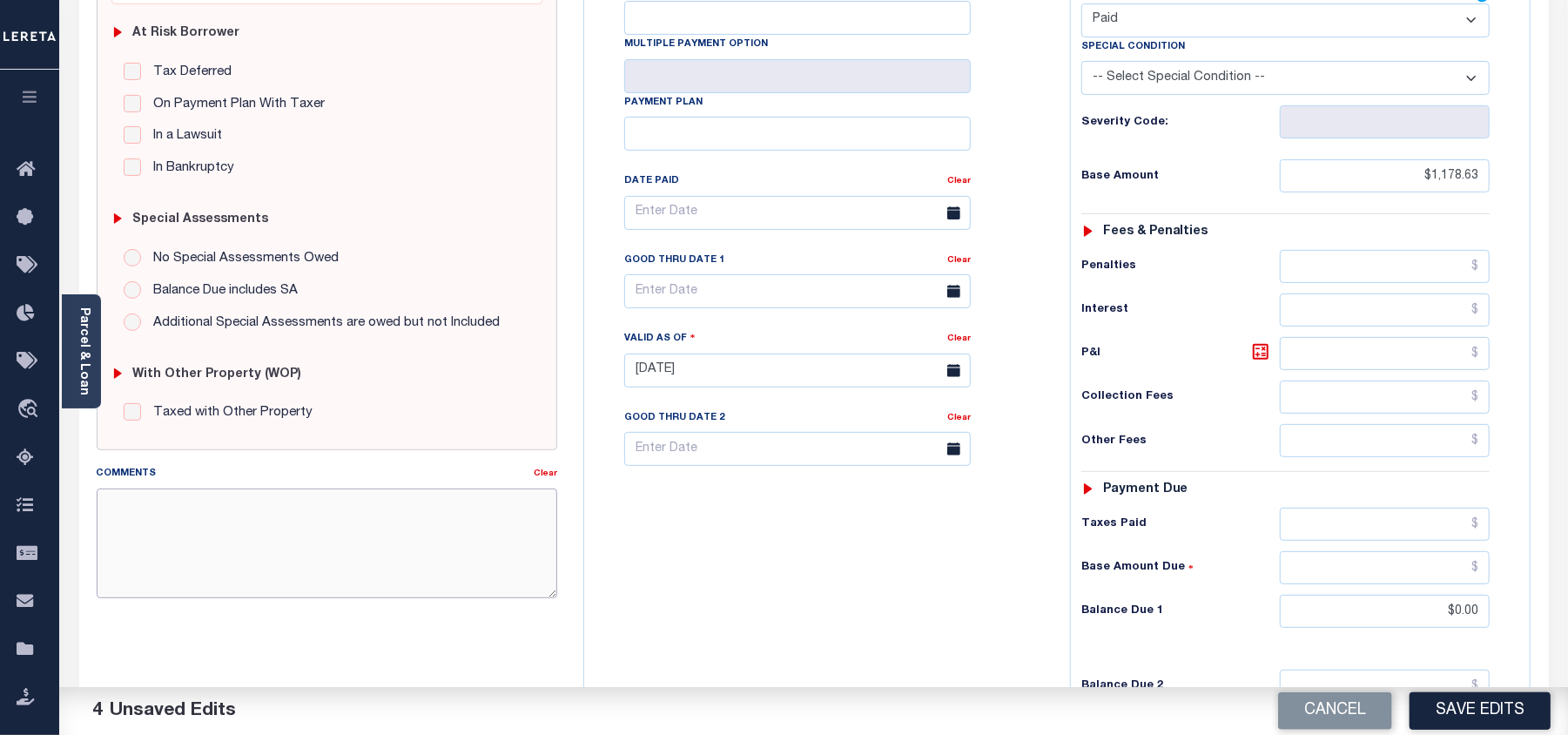
paste textarea "As per email response from tax office- TC [PERSON_NAME], Confirmed that taxes a…"
type textarea "As per email response from tax office- TC [PERSON_NAME], Confirmed that taxes a…"
click at [1495, 712] on button "Save Edits" at bounding box center [1480, 710] width 141 height 38
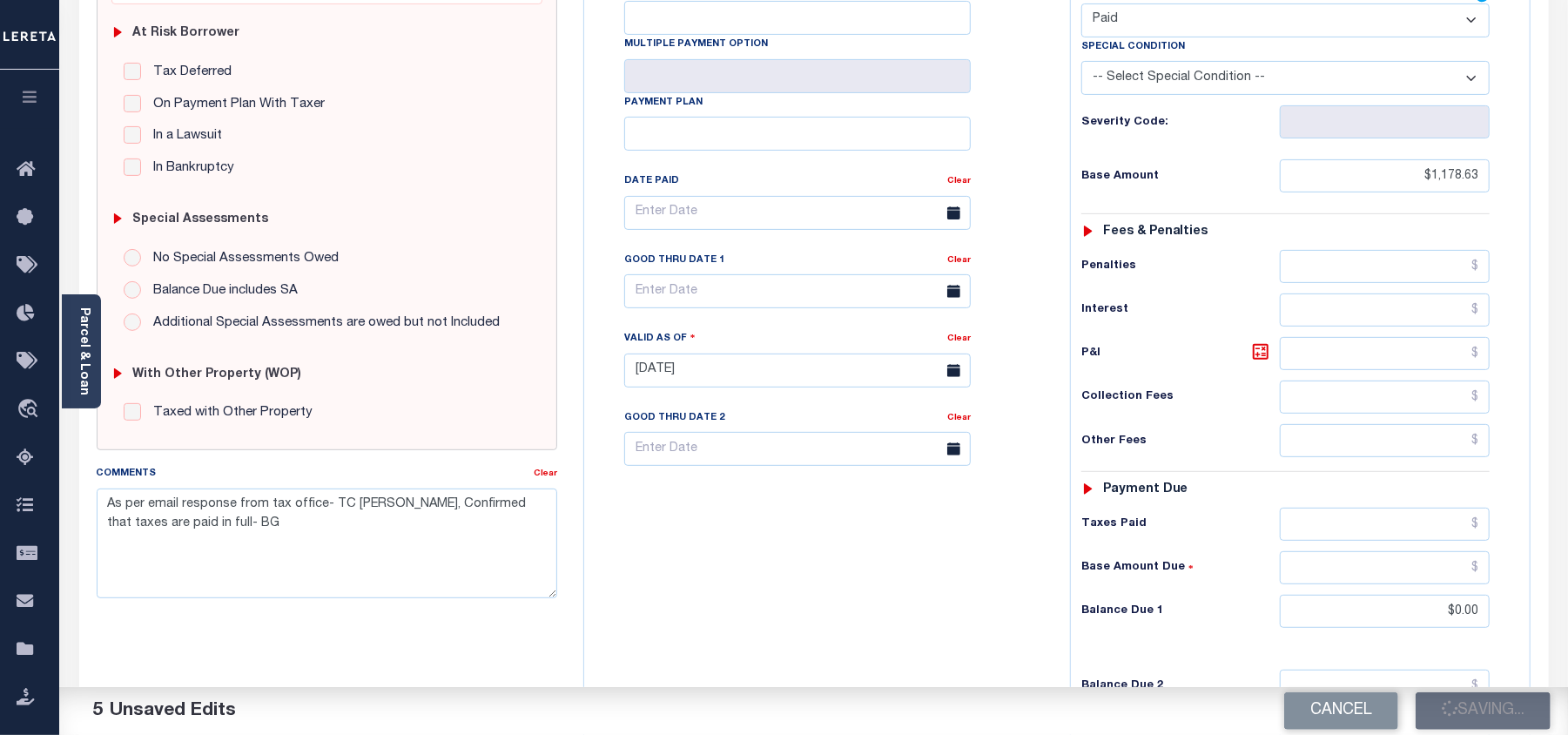
checkbox input "false"
type textarea "As per email response from tax office- TC [PERSON_NAME], Confirmed that taxes a…"
type input "$1,178.63"
type input "$0"
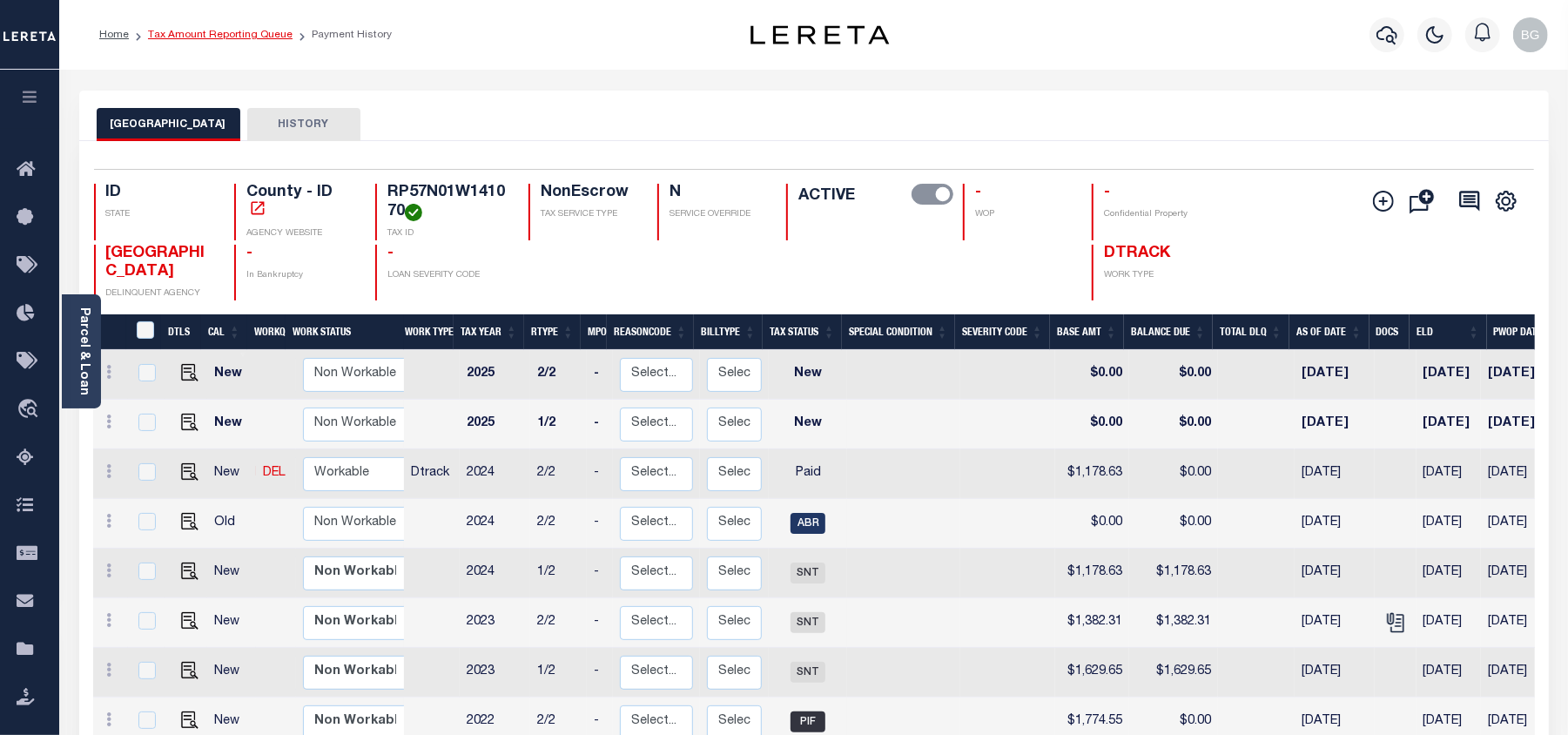
click at [207, 35] on link "Tax Amount Reporting Queue" at bounding box center [220, 35] width 145 height 11
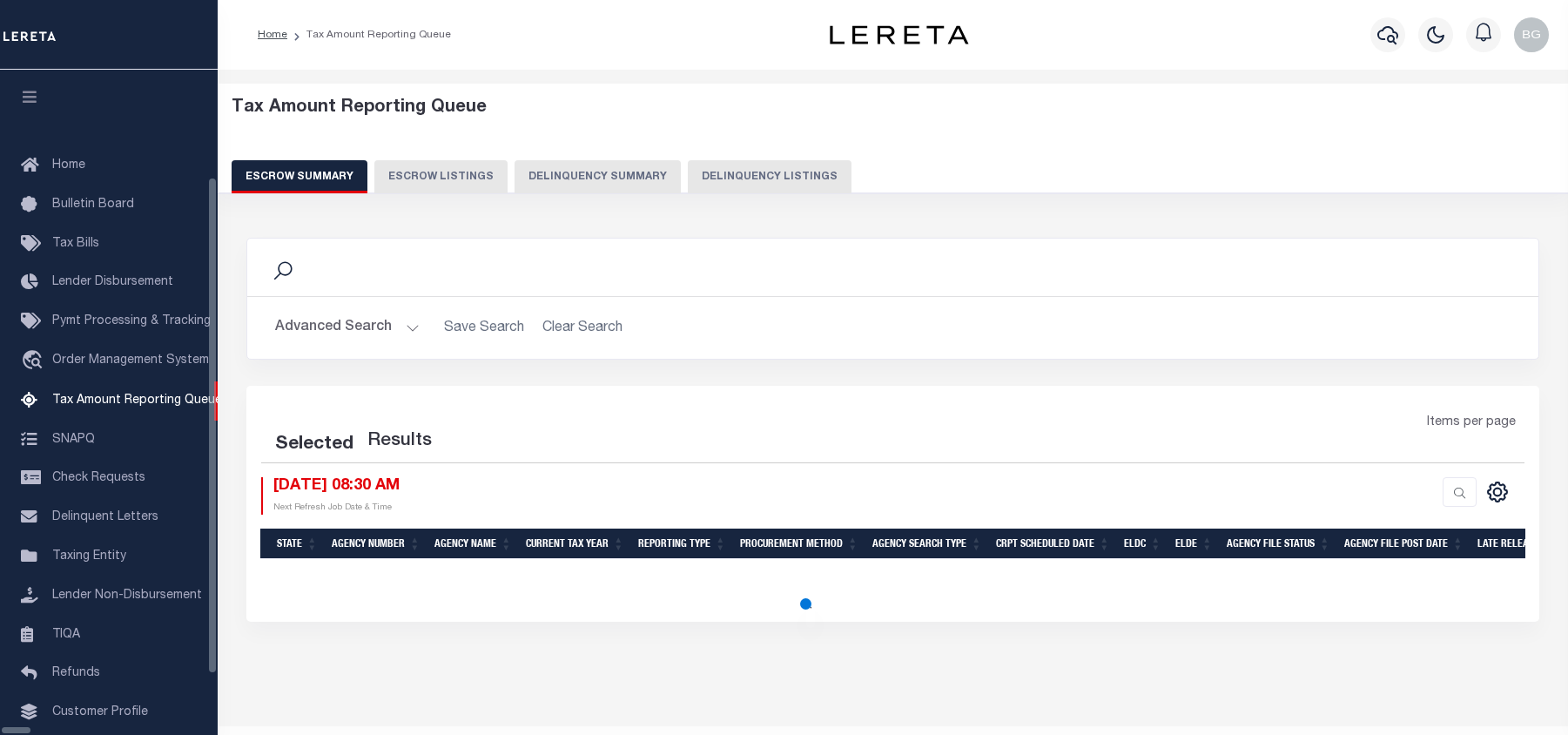
select select "100"
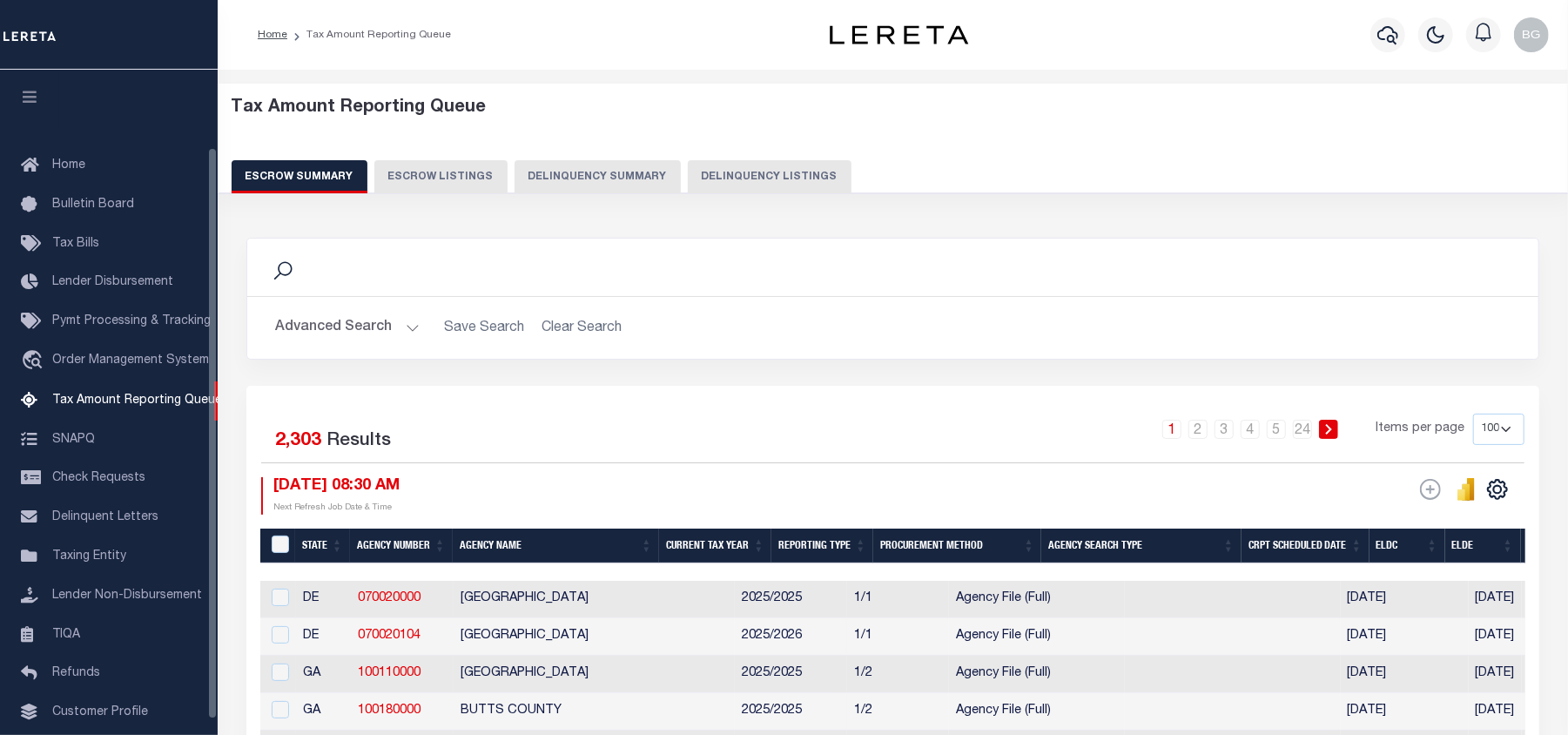
scroll to position [90, 0]
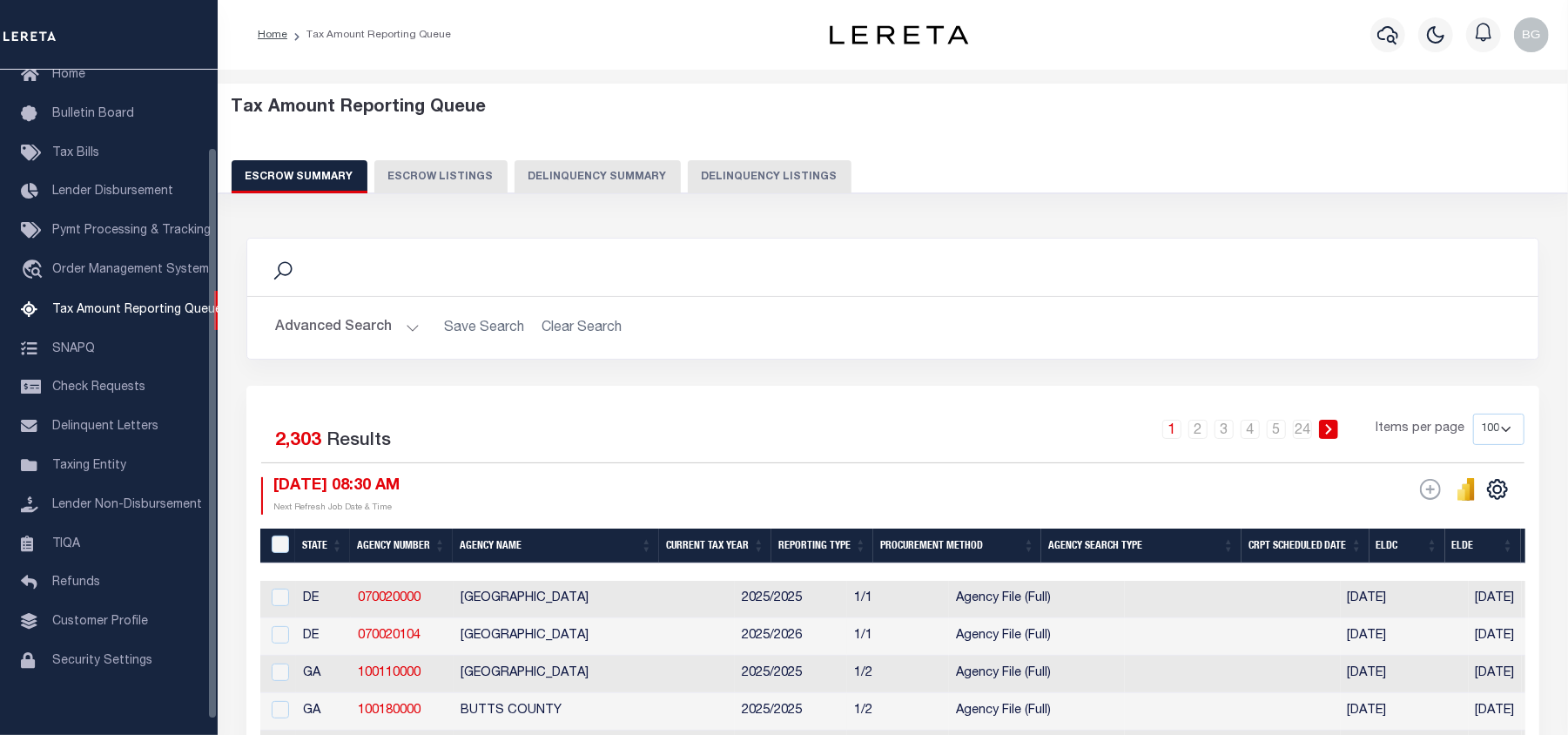
click at [777, 179] on button "Delinquency Listings" at bounding box center [769, 177] width 164 height 33
select select "100"
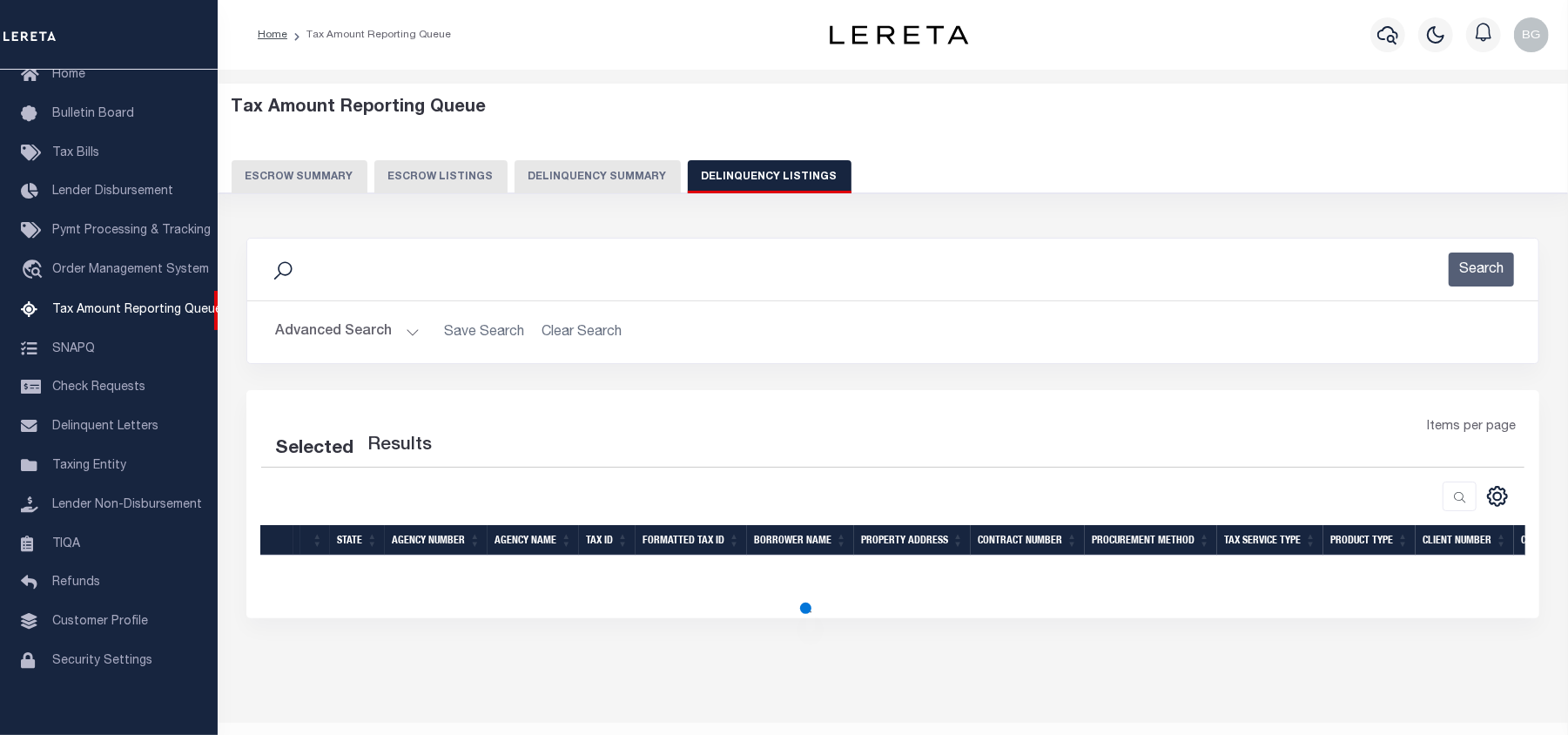
select select "100"
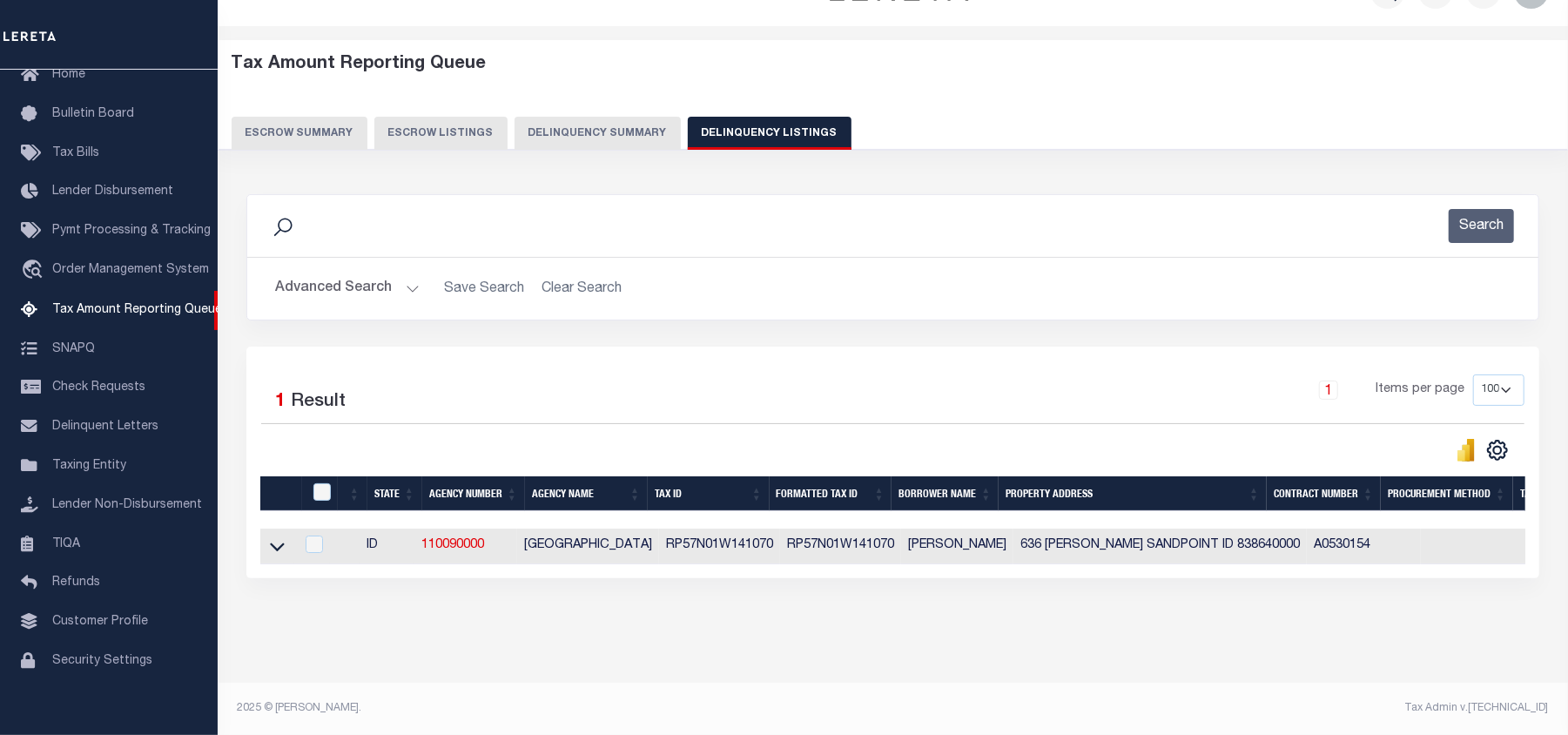
scroll to position [60, 0]
click at [279, 537] on icon at bounding box center [277, 546] width 15 height 18
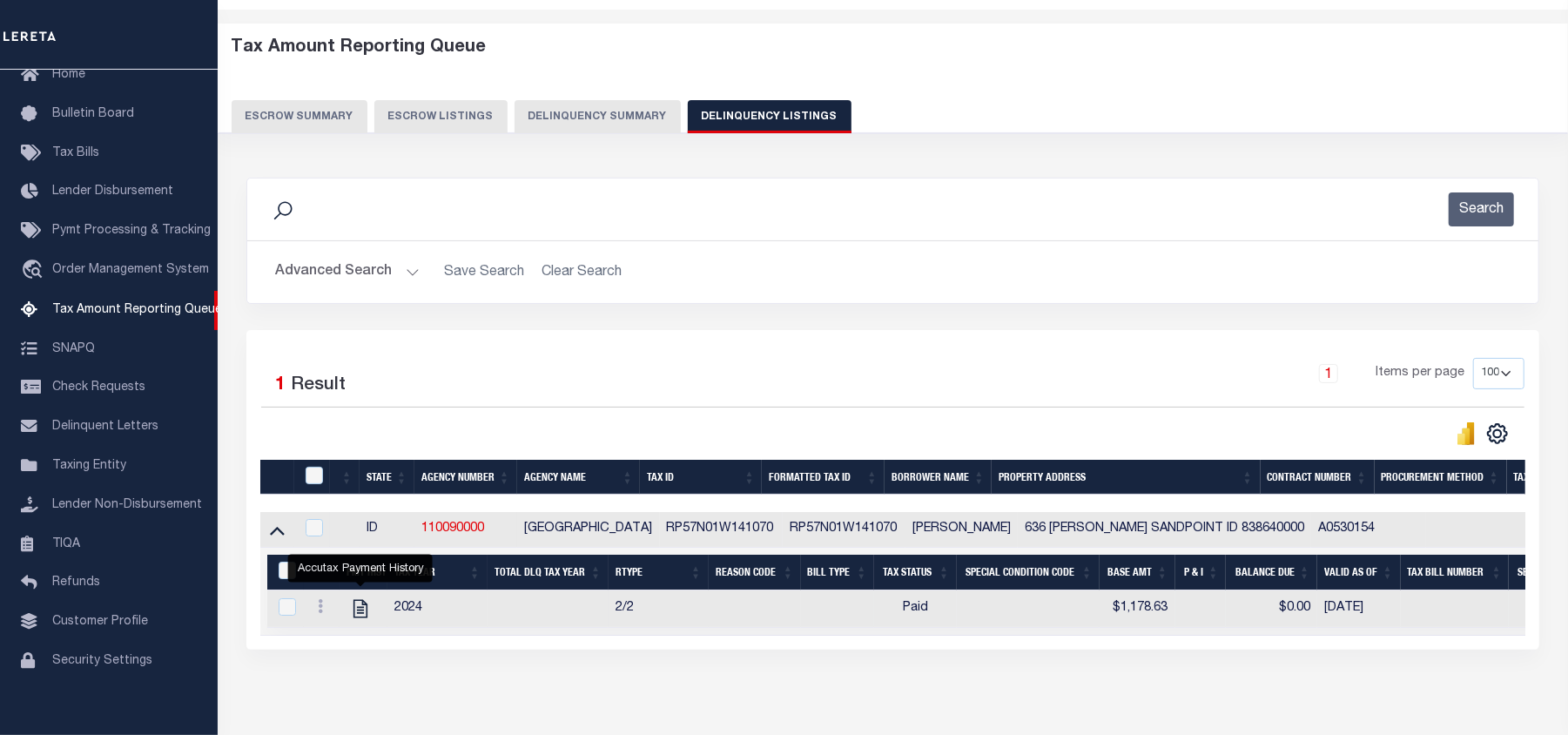
scroll to position [150, 0]
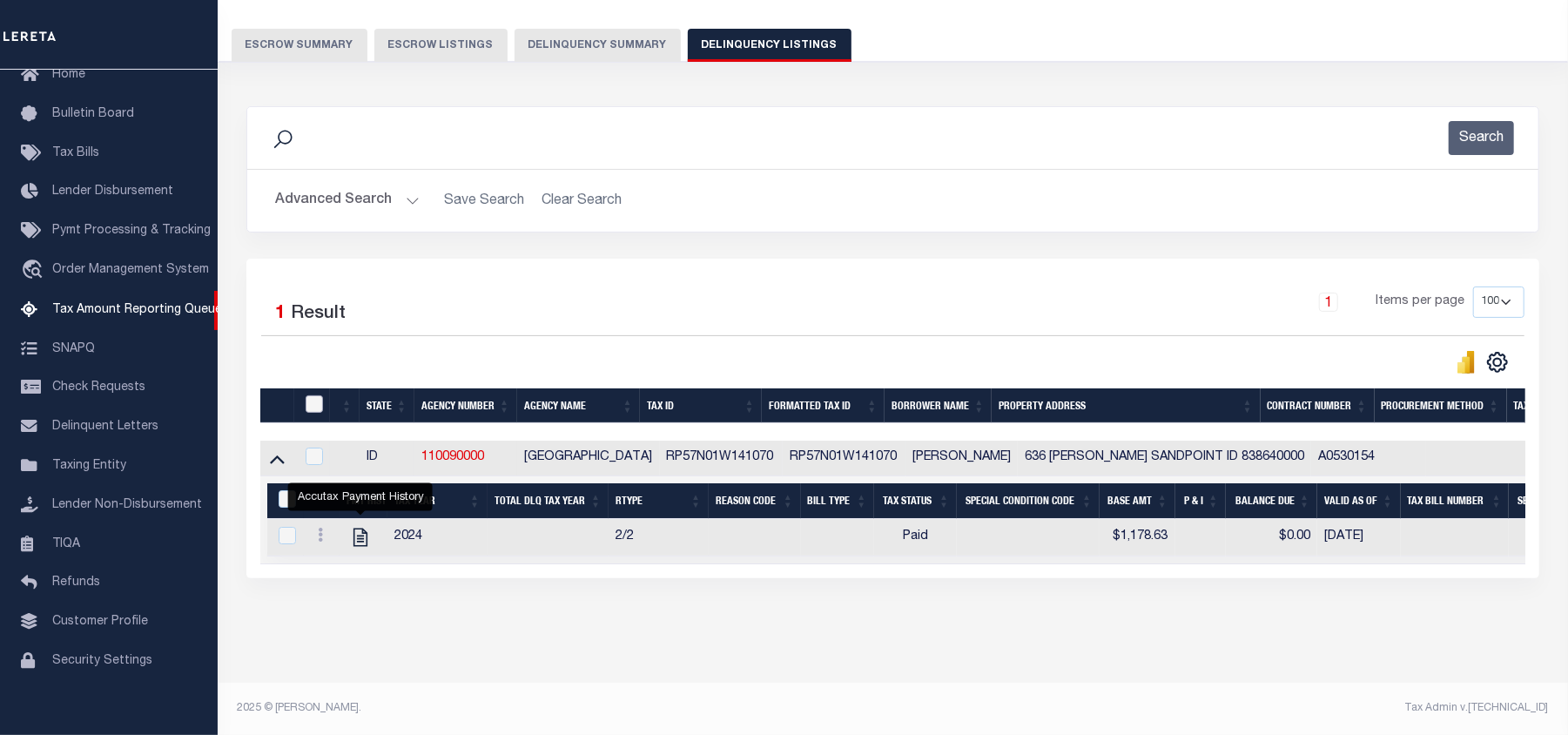
click at [311, 395] on input "checkbox" at bounding box center [314, 404] width 18 height 18
checkbox input "true"
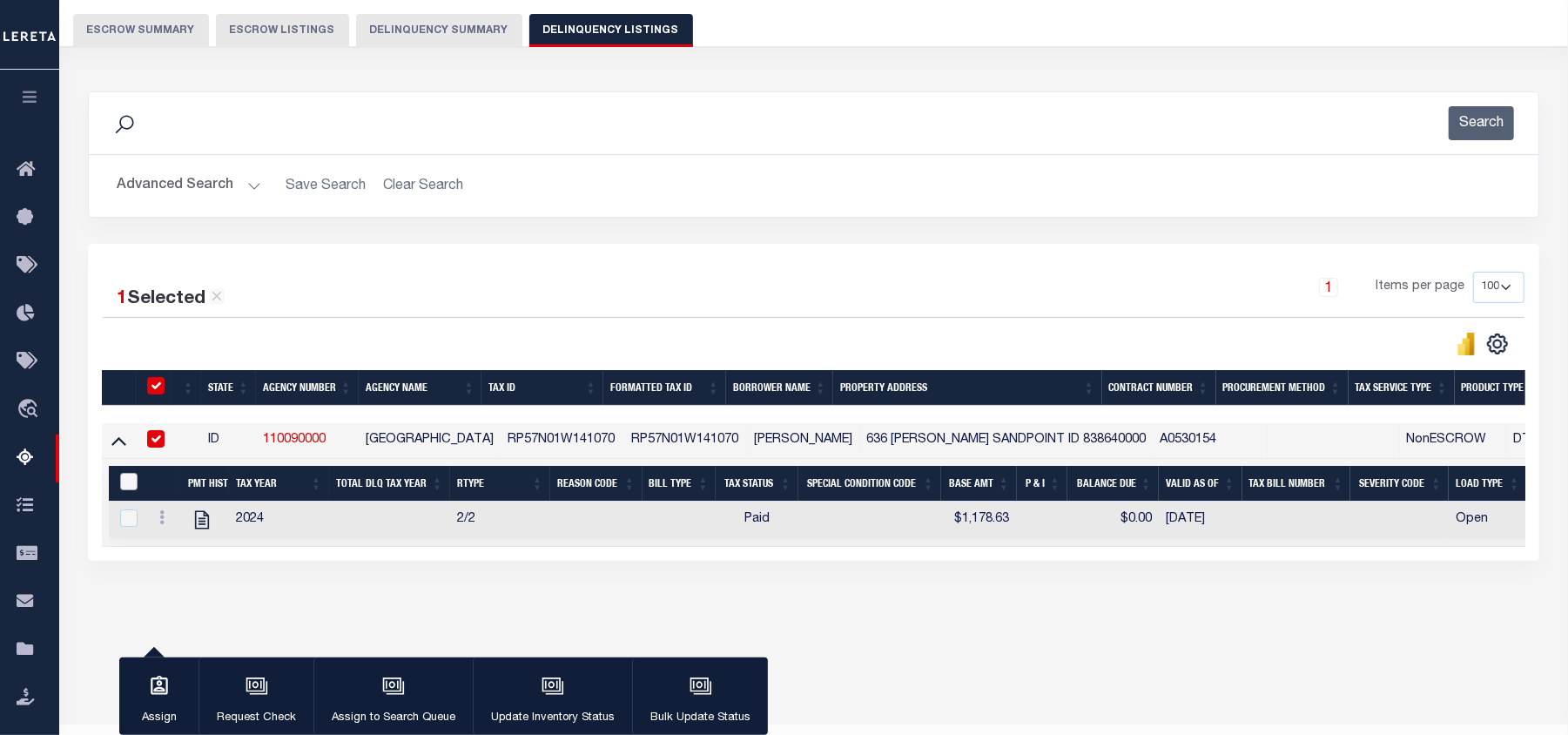
click at [126, 484] on input "&nbsp;" at bounding box center [129, 482] width 18 height 18
checkbox input "true"
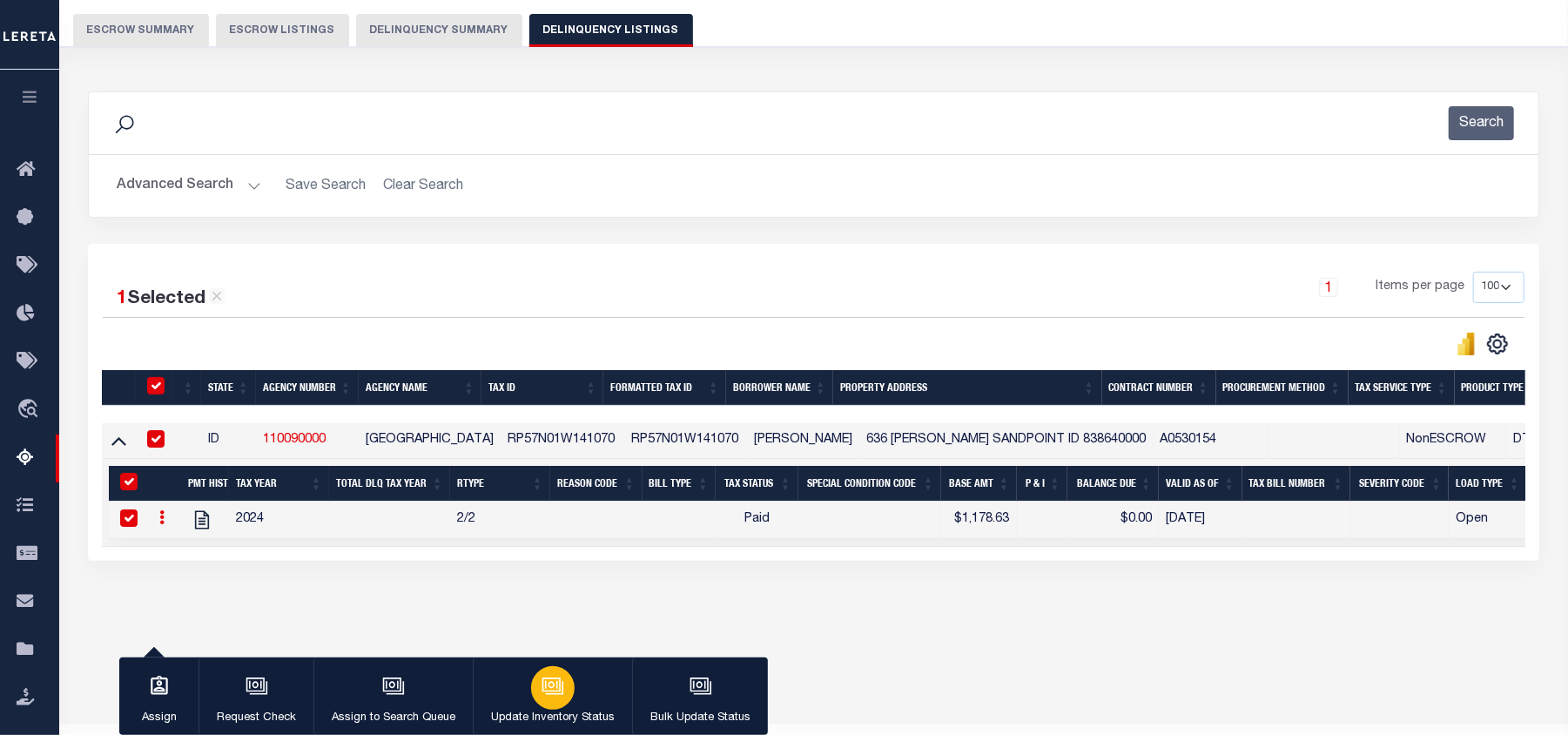
click at [545, 687] on icon "button" at bounding box center [551, 684] width 13 height 8
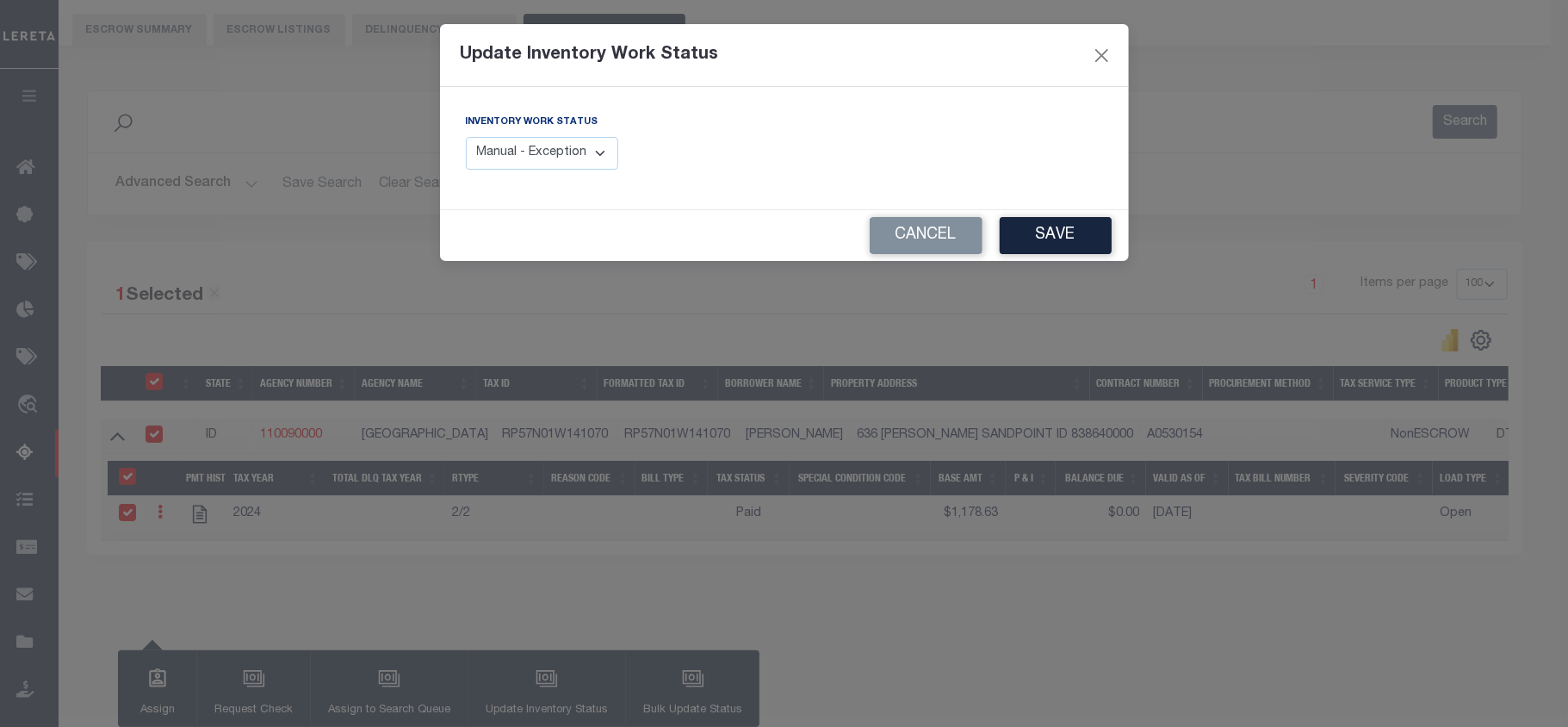
click at [554, 145] on select "Manual - Exception Pended - Awaiting Search Late Add Exception Completed" at bounding box center [542, 153] width 153 height 34
select select "4"
click at [466, 137] on select "Manual - Exception Pended - Awaiting Search Late Add Exception Completed" at bounding box center [542, 153] width 153 height 34
click at [1051, 224] on button "Save" at bounding box center [1055, 235] width 112 height 37
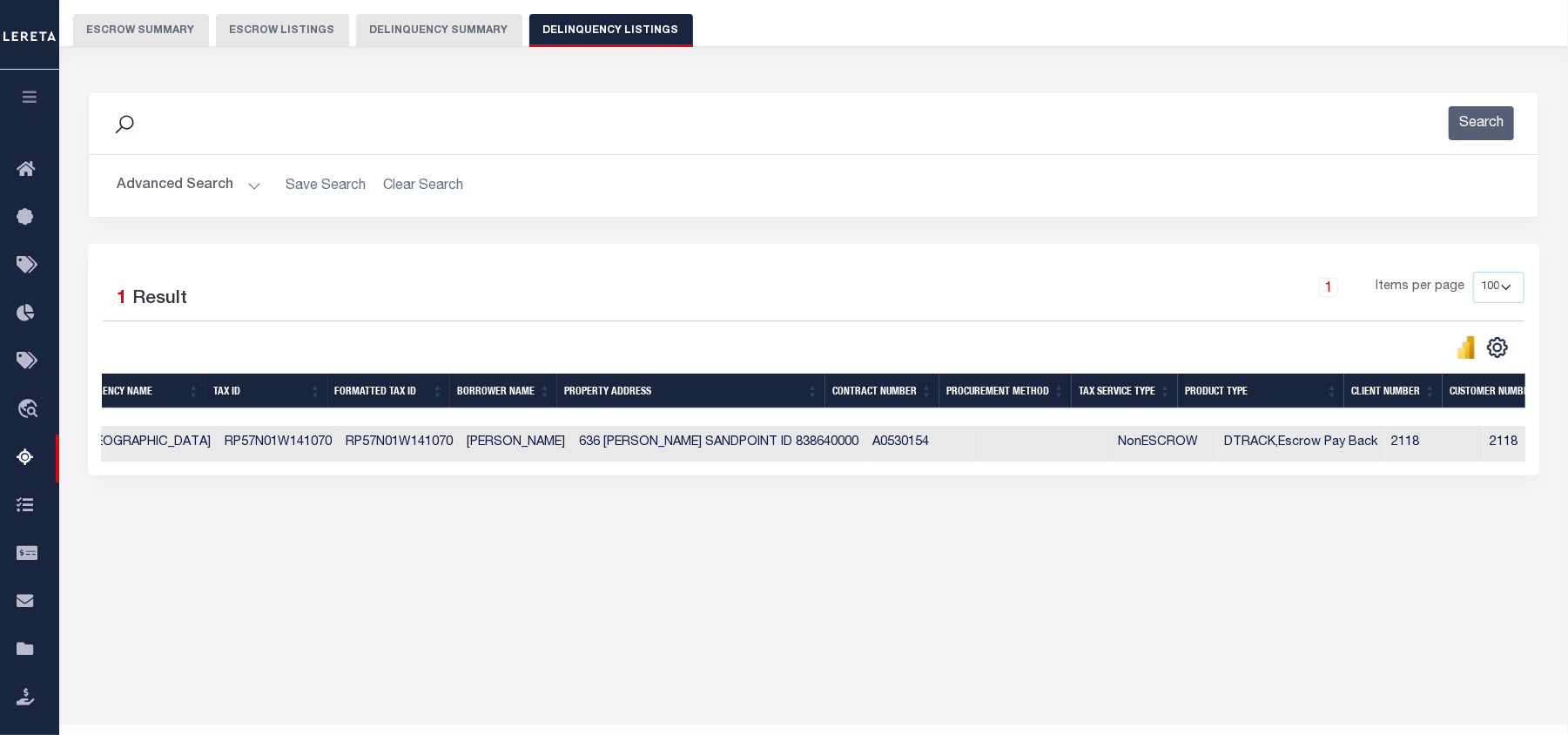
scroll to position [0, 0]
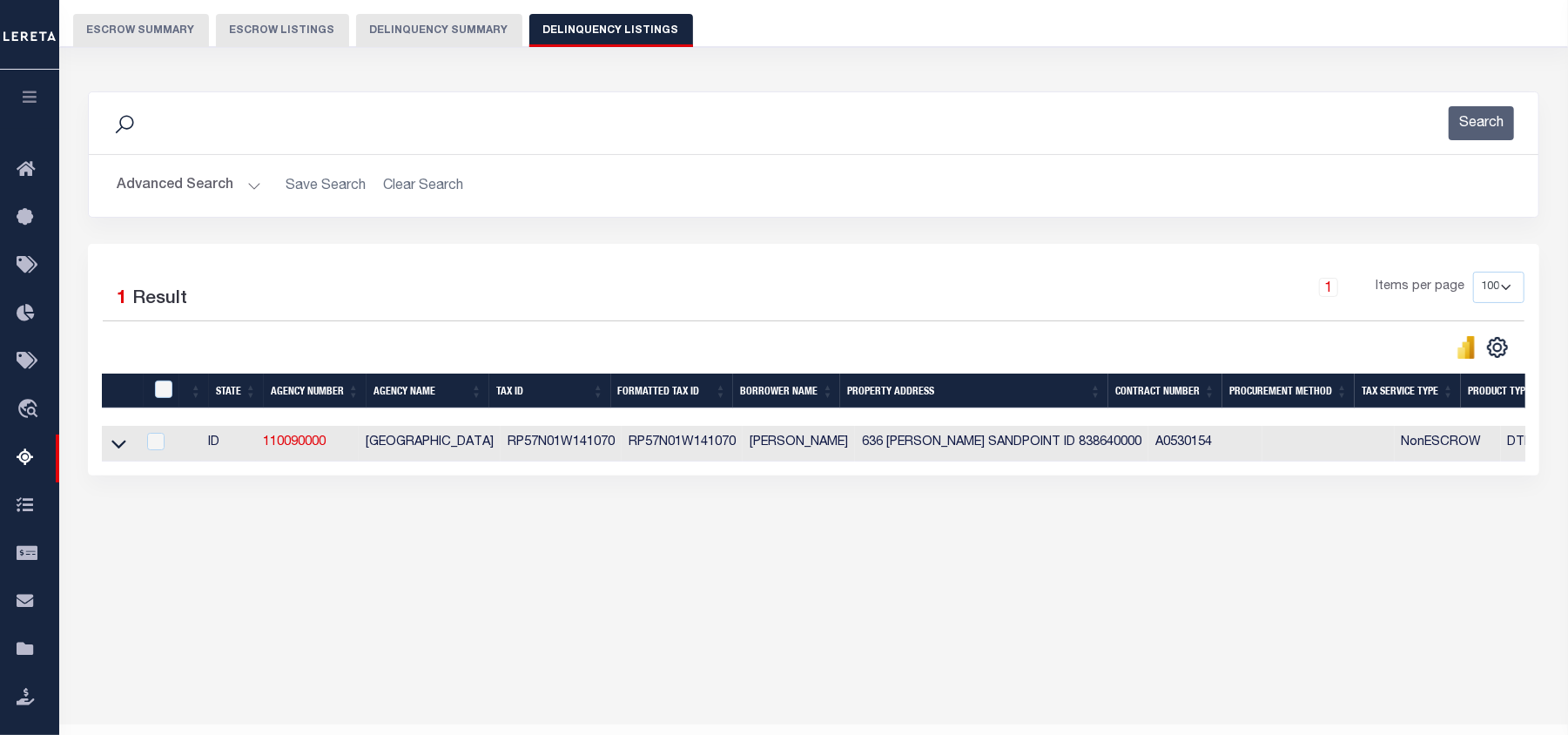
click at [251, 187] on button "Advanced Search" at bounding box center [188, 186] width 145 height 34
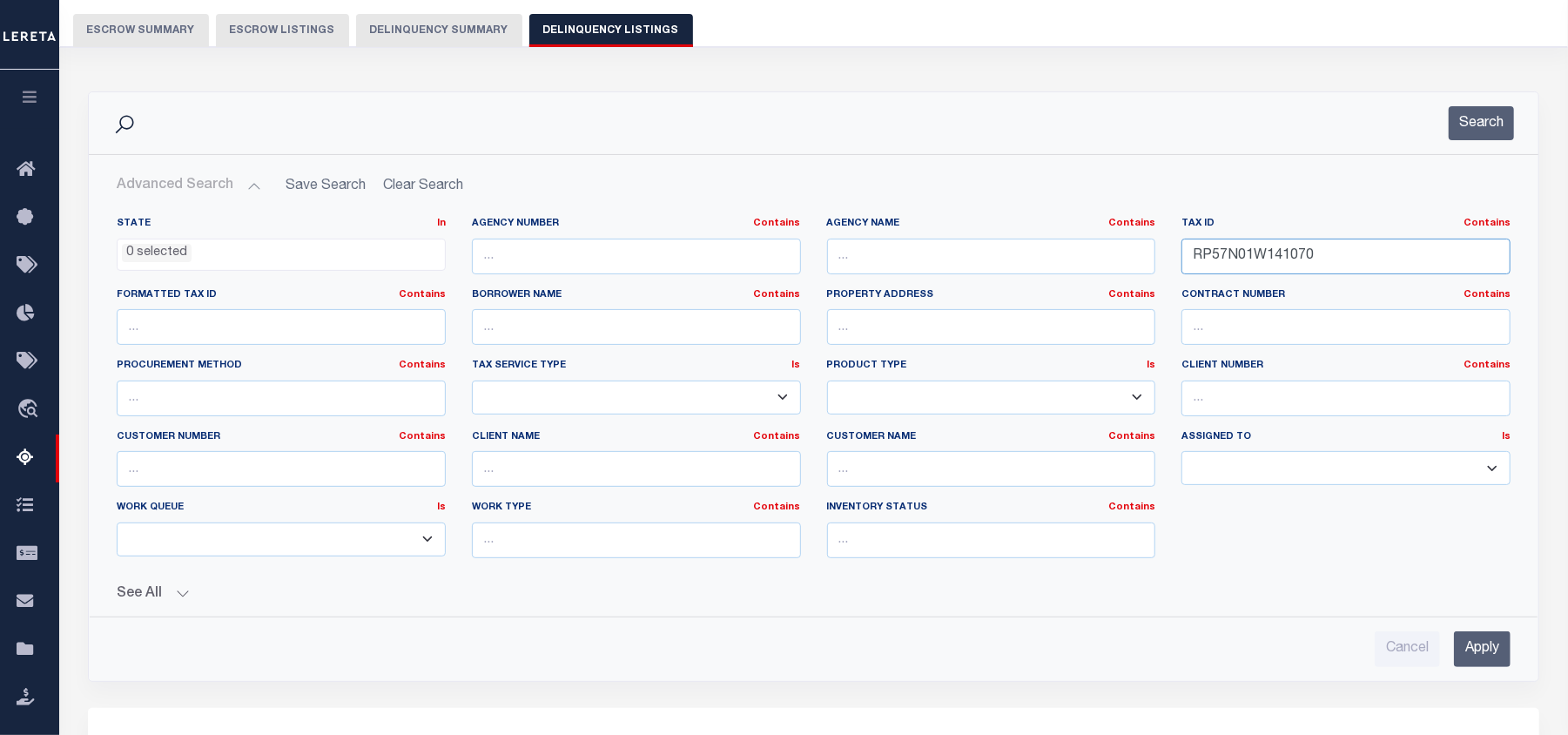
click at [1237, 255] on input "RP57N01W141070" at bounding box center [1346, 256] width 329 height 36
paste input "27990"
type input "RP57N01W279900"
click at [1489, 659] on input "Apply" at bounding box center [1482, 649] width 57 height 36
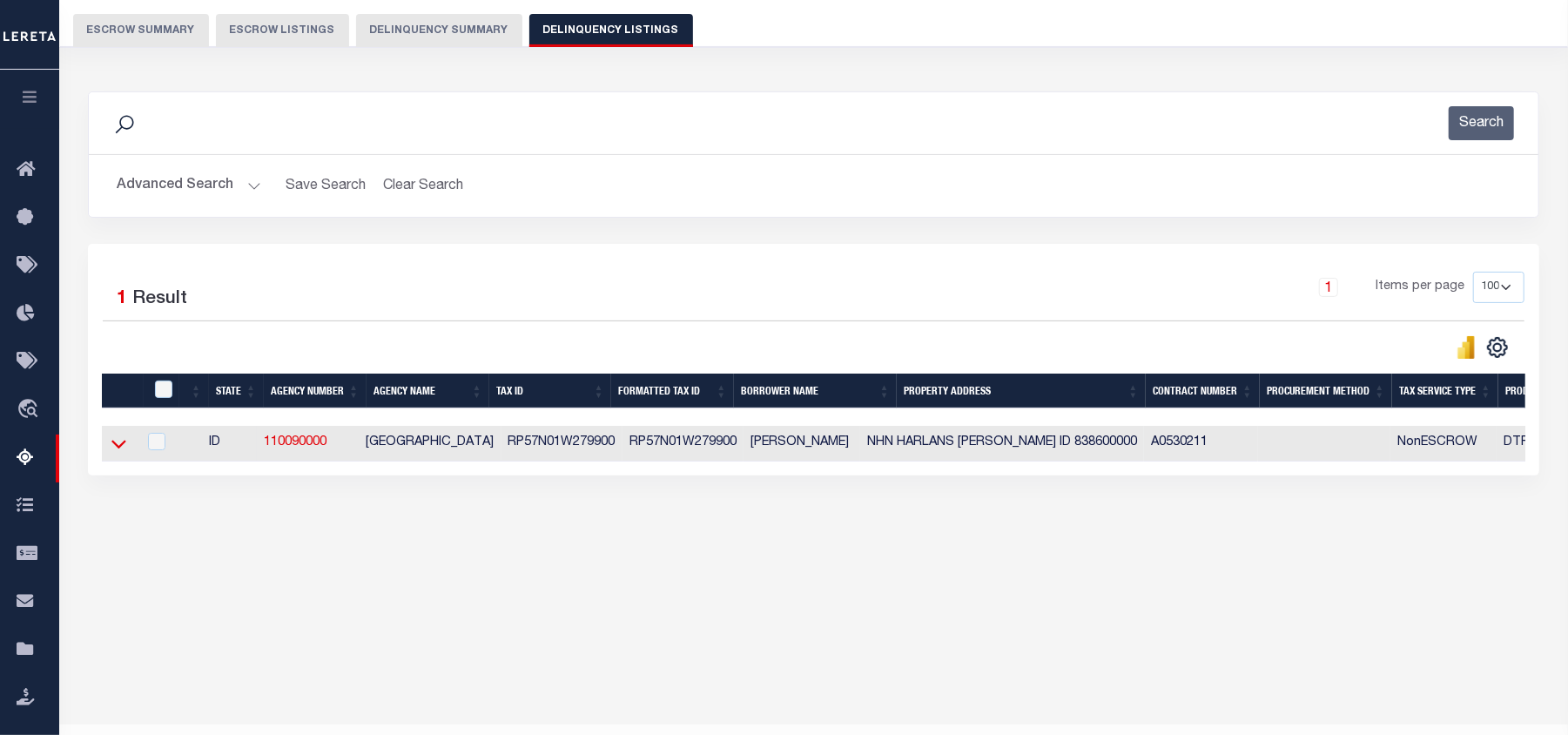
click at [120, 449] on icon at bounding box center [118, 445] width 15 height 9
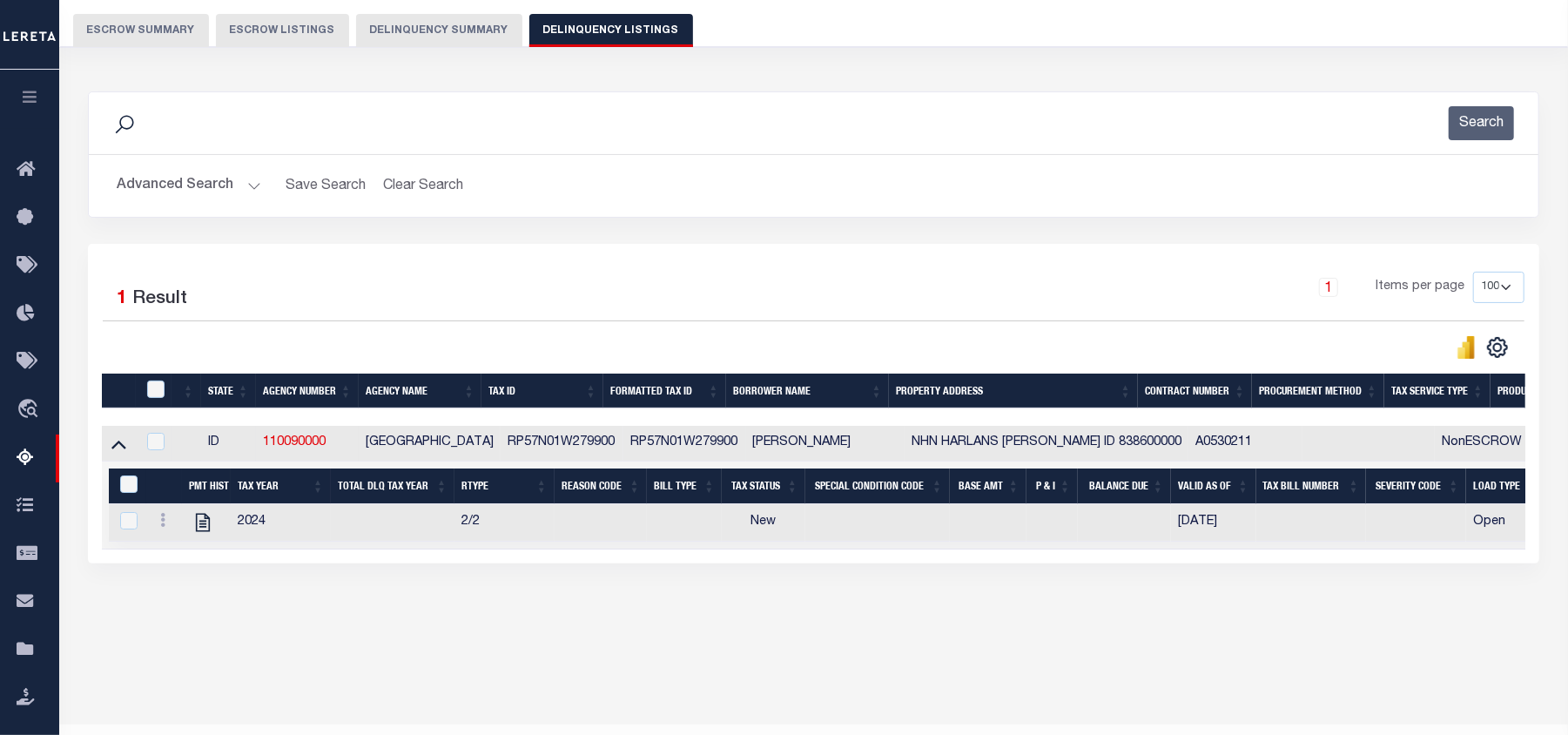
scroll to position [188, 0]
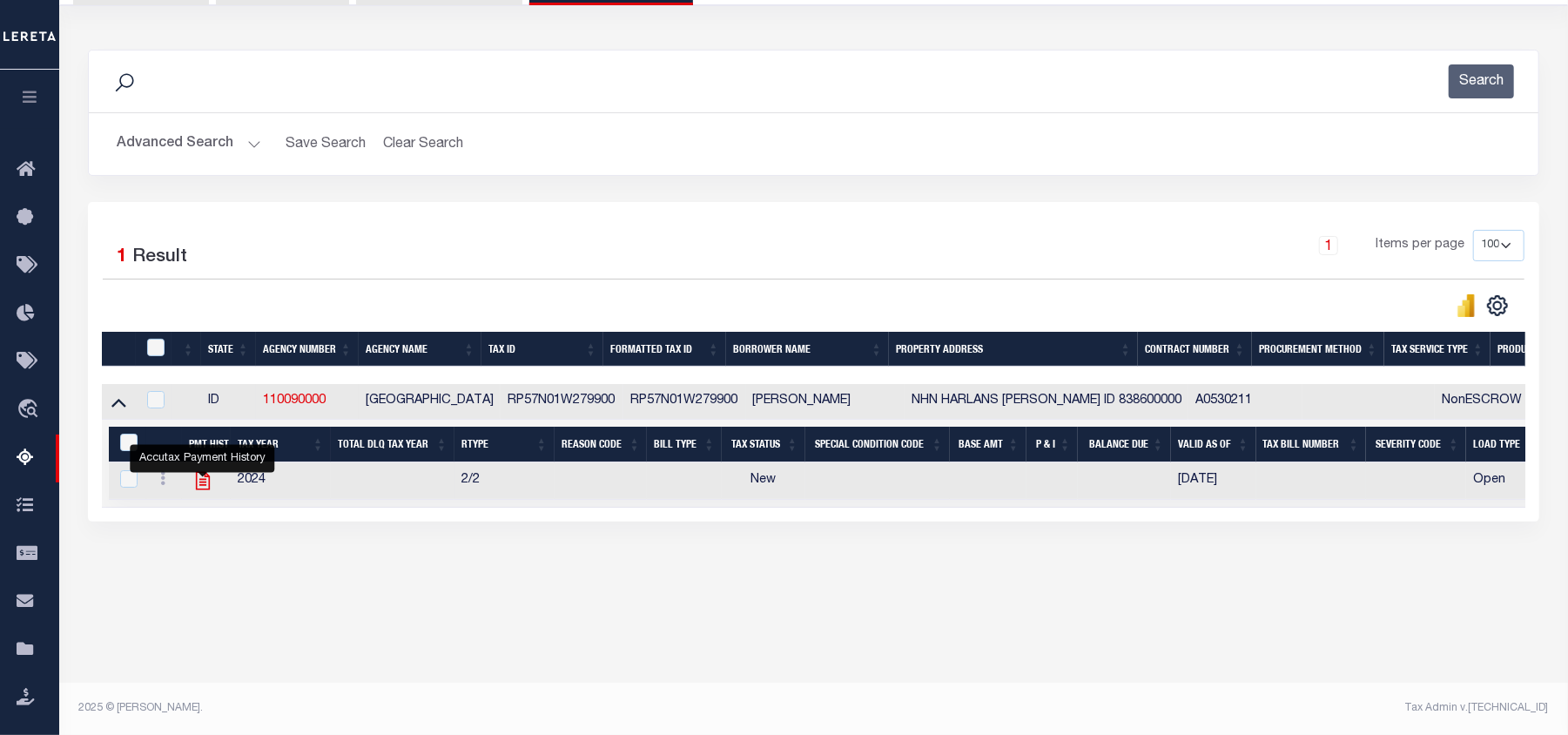
click at [200, 486] on icon "" at bounding box center [202, 481] width 14 height 18
checkbox input "true"
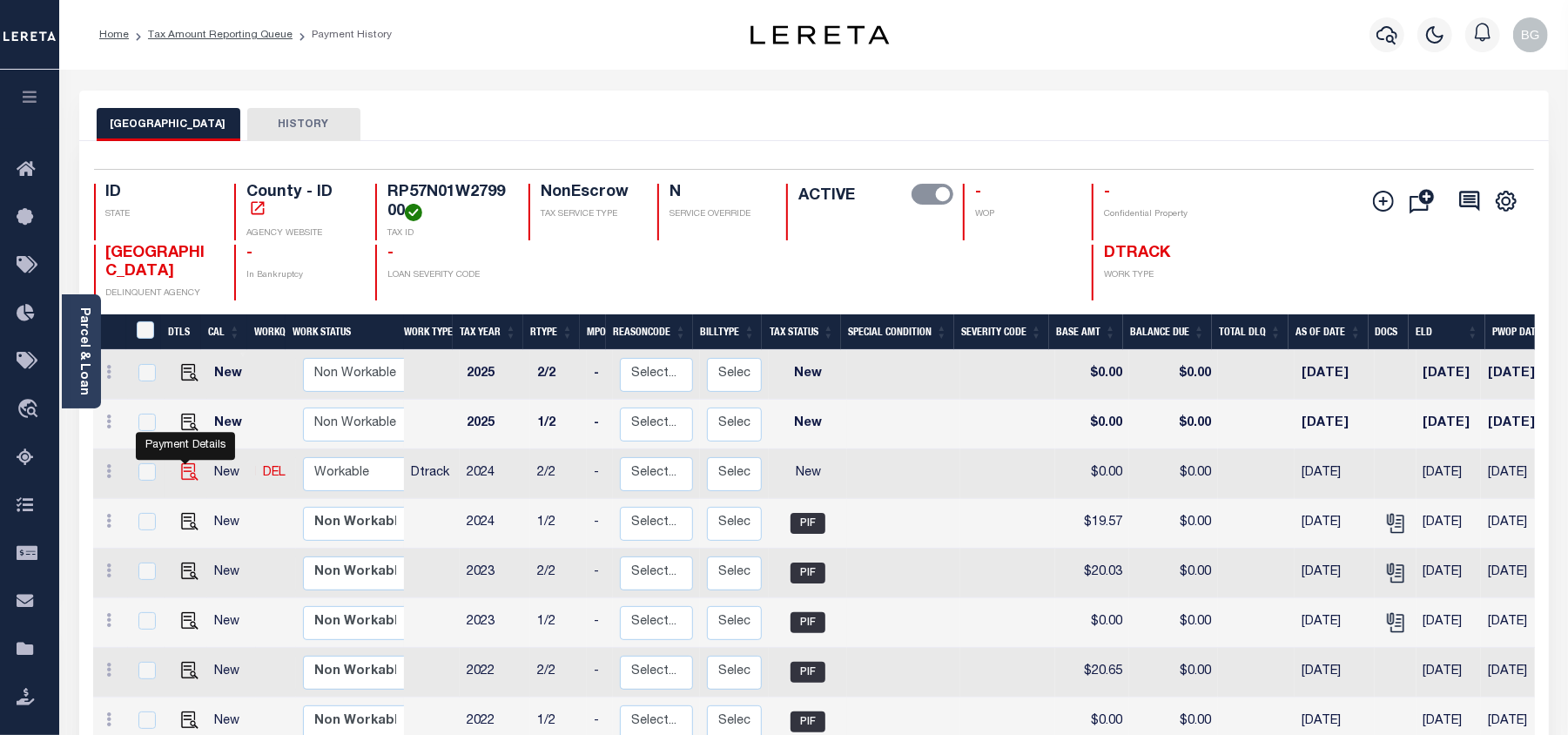
click at [183, 474] on img "" at bounding box center [190, 472] width 18 height 18
checkbox input "true"
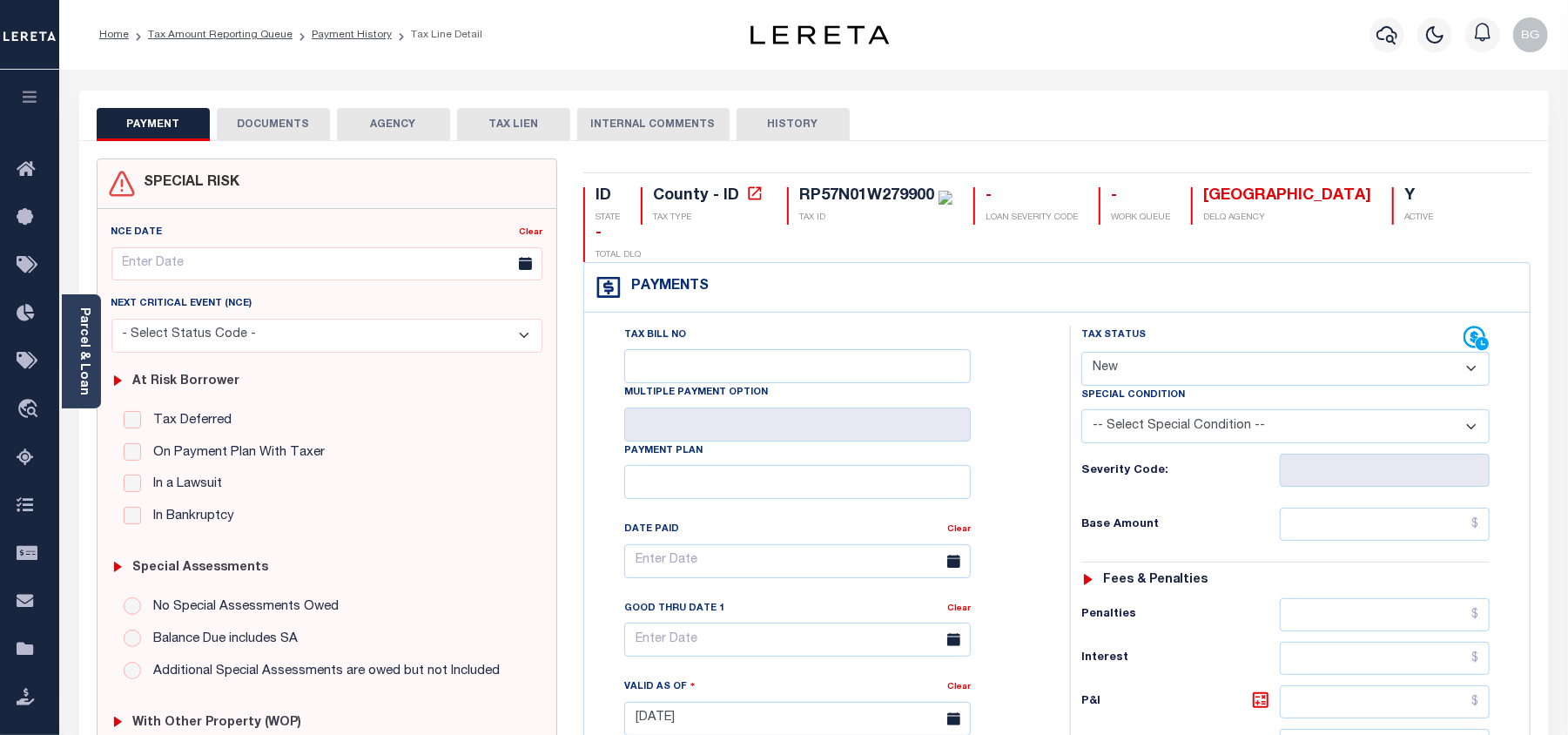
click at [1134, 352] on select "- Select Status Code - Open Due/Unpaid Paid Incomplete No Tax Due Internal Refu…" at bounding box center [1286, 369] width 408 height 34
select select "PYD"
click at [1082, 352] on select "- Select Status Code - Open Due/Unpaid Paid Incomplete No Tax Due Internal Refu…" at bounding box center [1286, 369] width 408 height 34
type input "[DATE]"
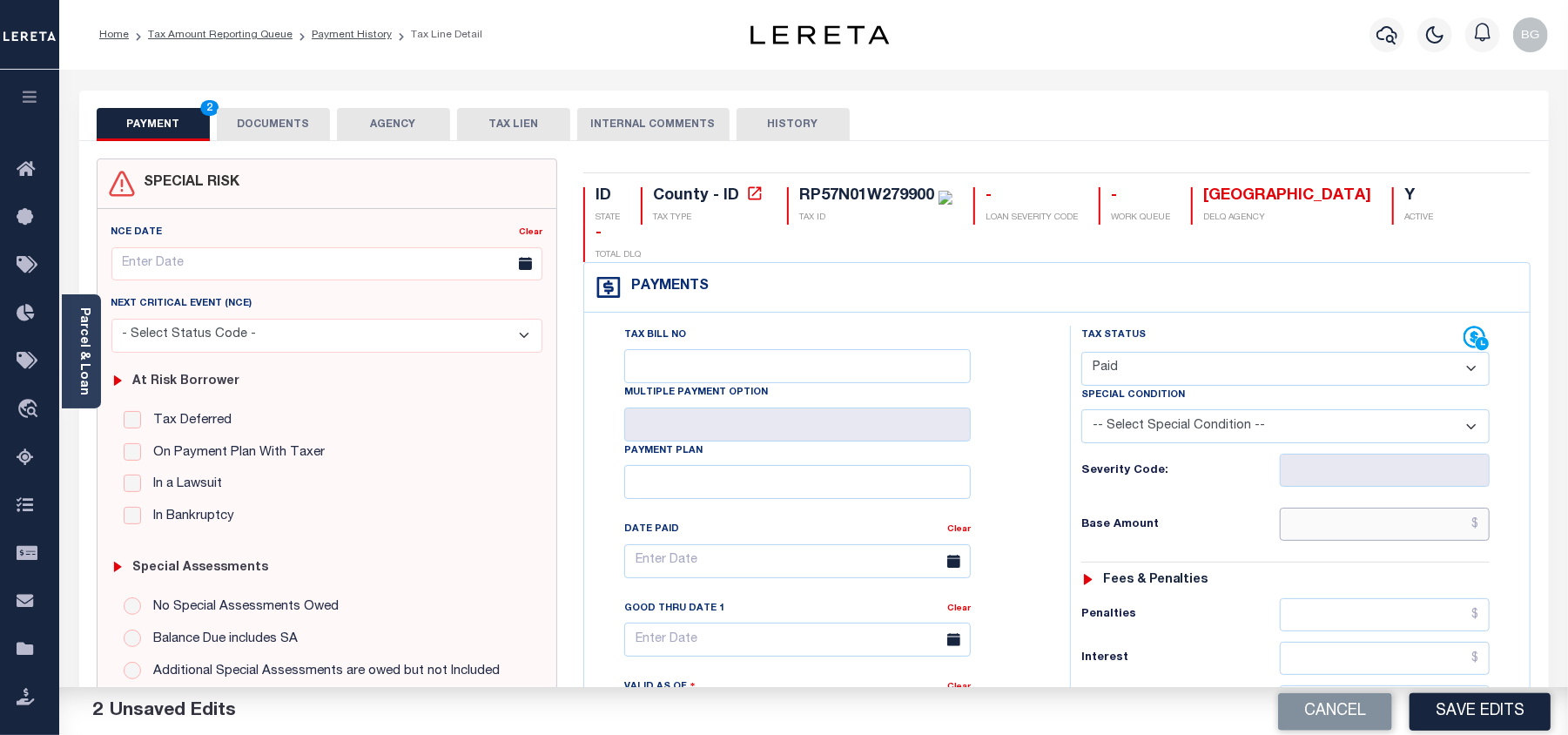
click at [1452, 507] on input "text" at bounding box center [1385, 524] width 210 height 33
paste input "19.57"
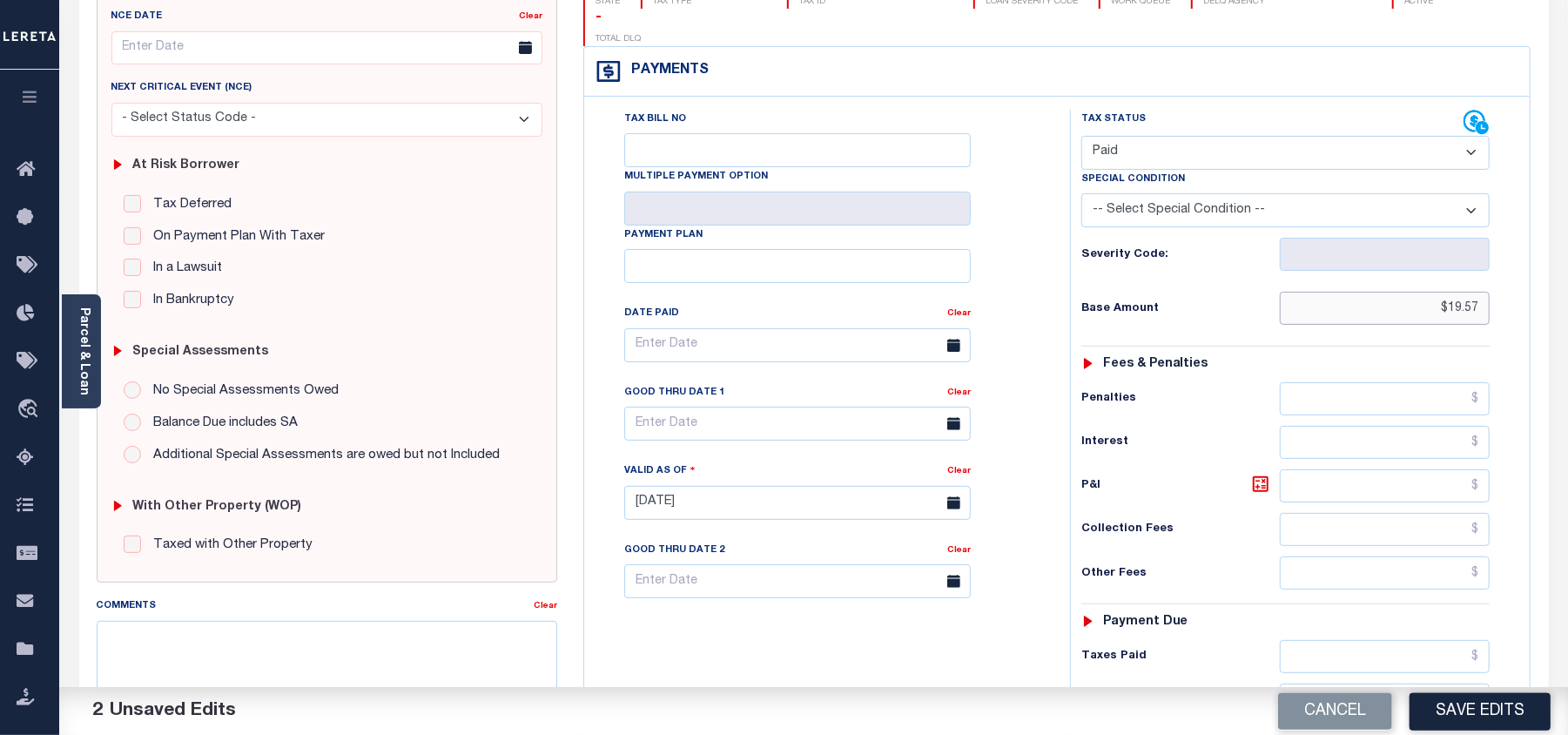
scroll to position [349, 0]
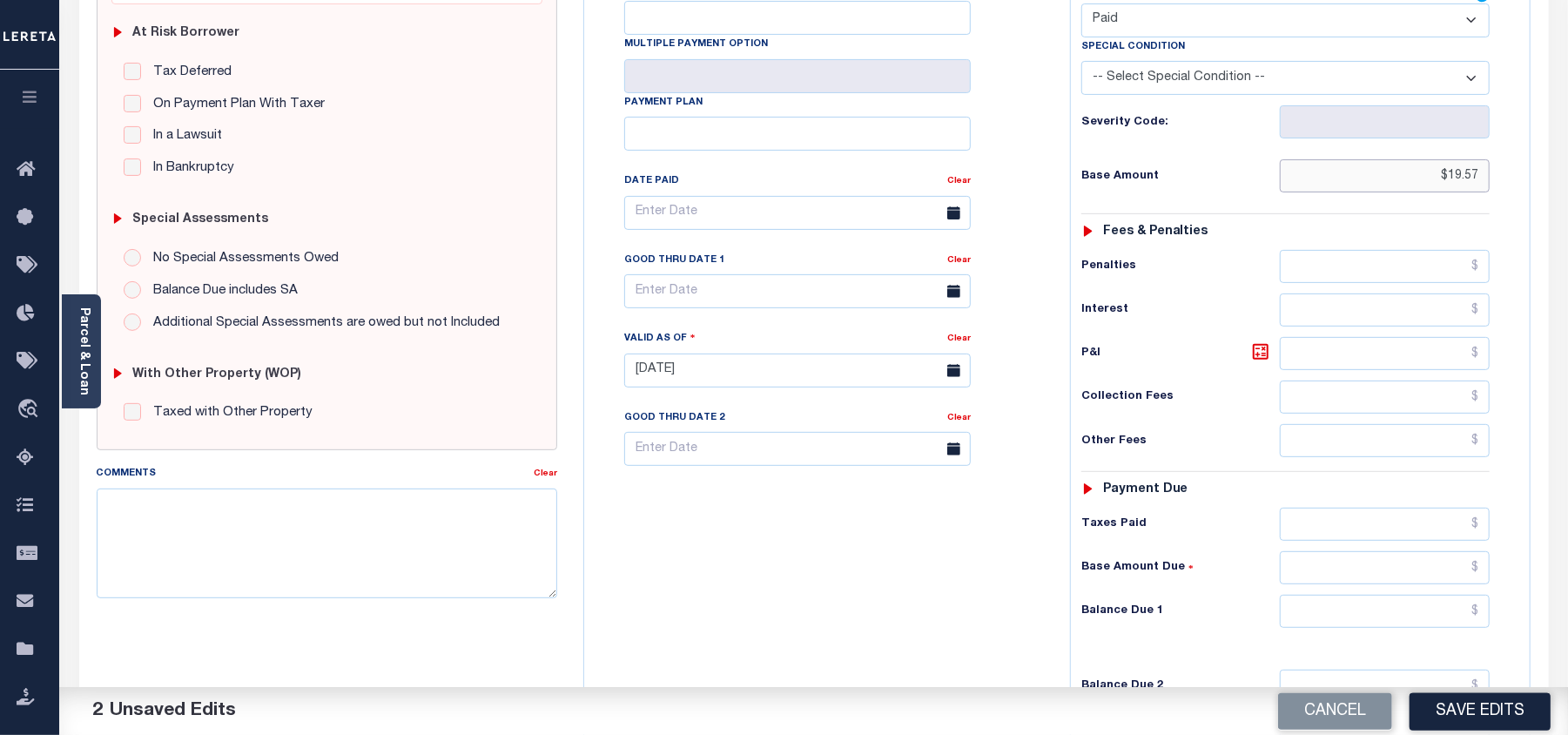
type input "$19.57"
click at [1422, 595] on input "text" at bounding box center [1385, 611] width 210 height 33
type input "$0.00"
click at [914, 586] on div "Tax Bill No Multiple Payment Option Payment Plan Clear" at bounding box center [823, 362] width 469 height 769
click at [404, 541] on textarea "Comments" at bounding box center [327, 543] width 461 height 110
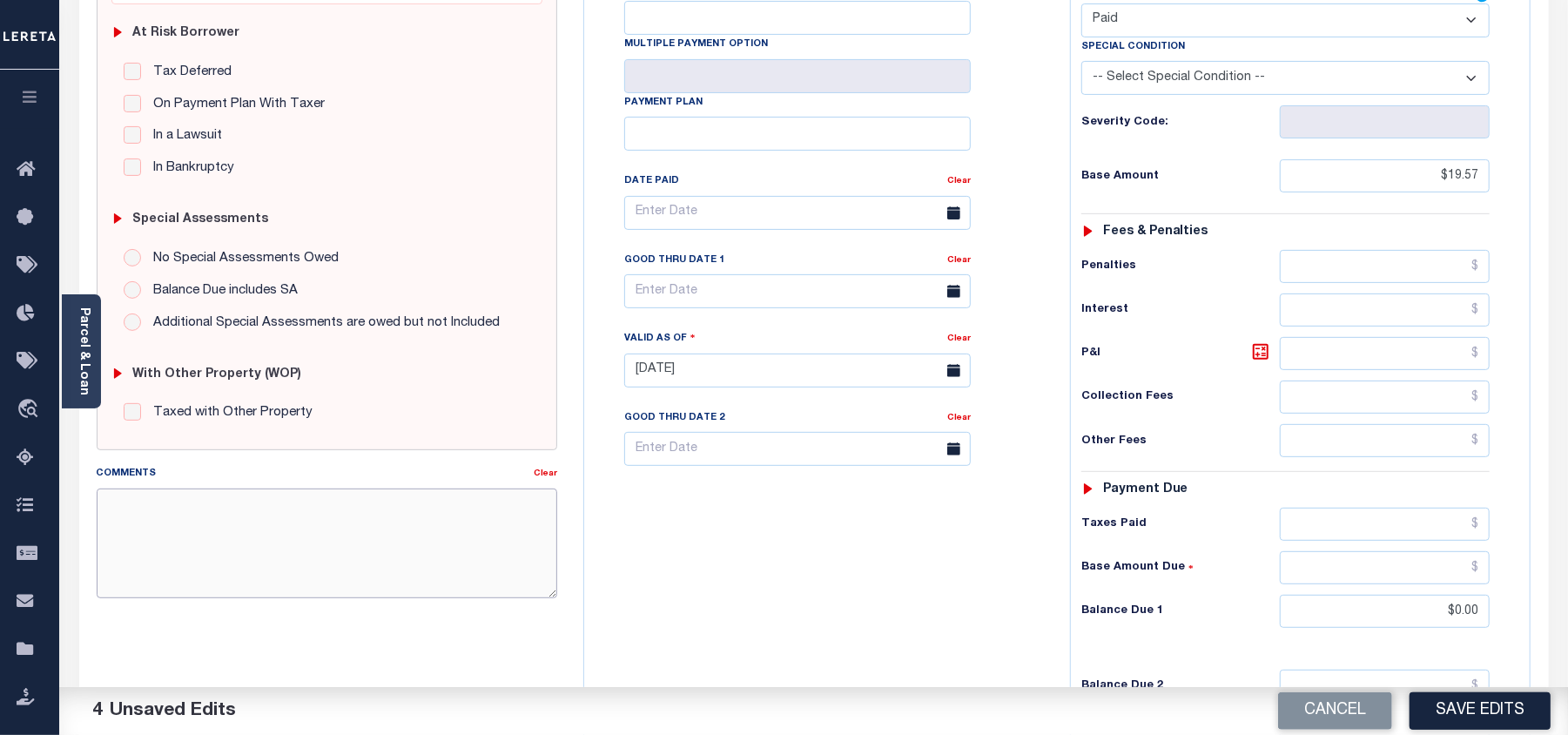
paste textarea "As per email response from tax office- TC Vana Balbin, Confirmed that taxes are…"
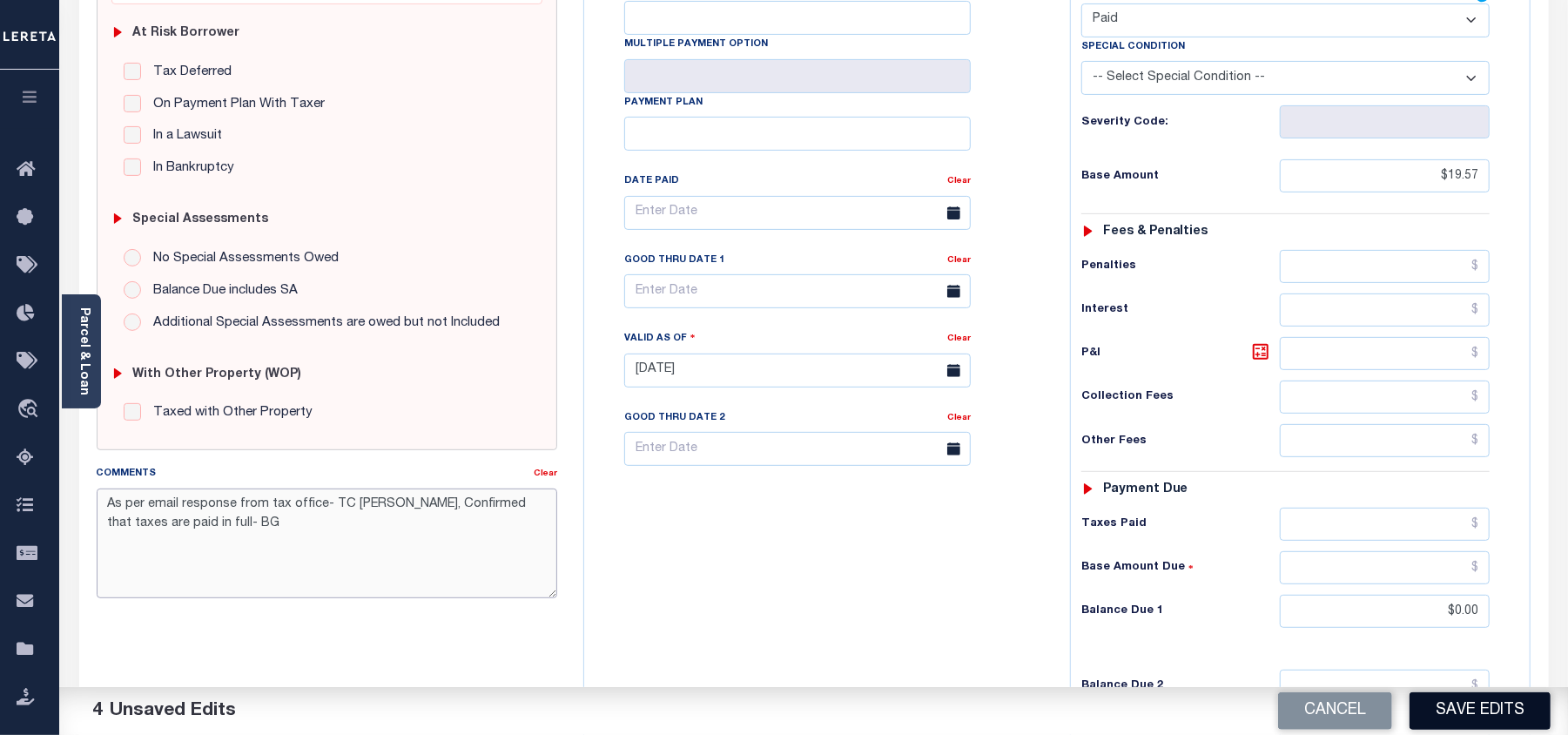
type textarea "As per email response from tax office- TC Vana Balbin, Confirmed that taxes are…"
click at [1466, 708] on button "Save Edits" at bounding box center [1480, 710] width 141 height 38
checkbox input "false"
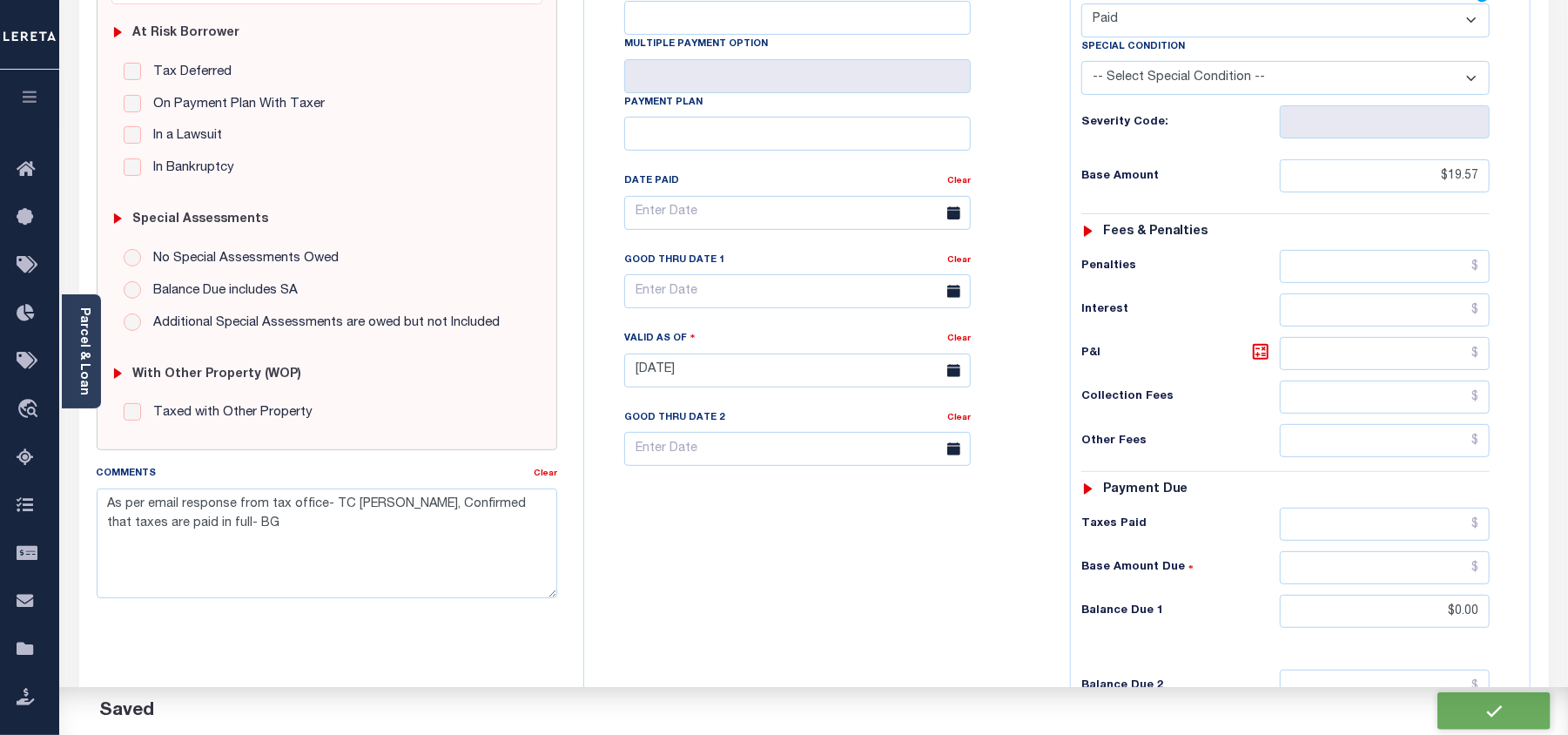
checkbox input "false"
type textarea "As per email response from tax office- TC Vana Balbin, Confirmed that taxes are…"
type input "$19.57"
type input "$0"
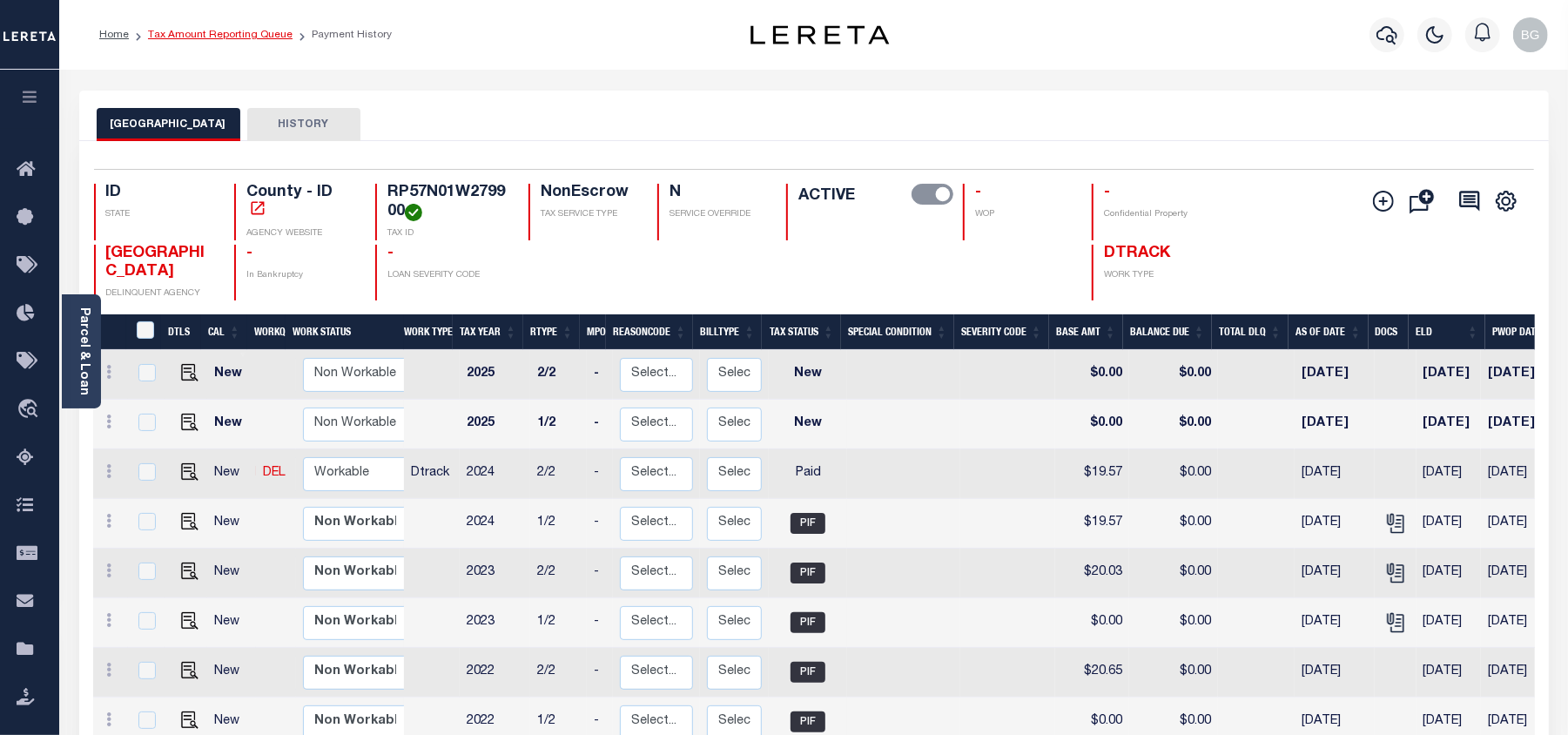
click at [195, 37] on link "Tax Amount Reporting Queue" at bounding box center [220, 35] width 145 height 11
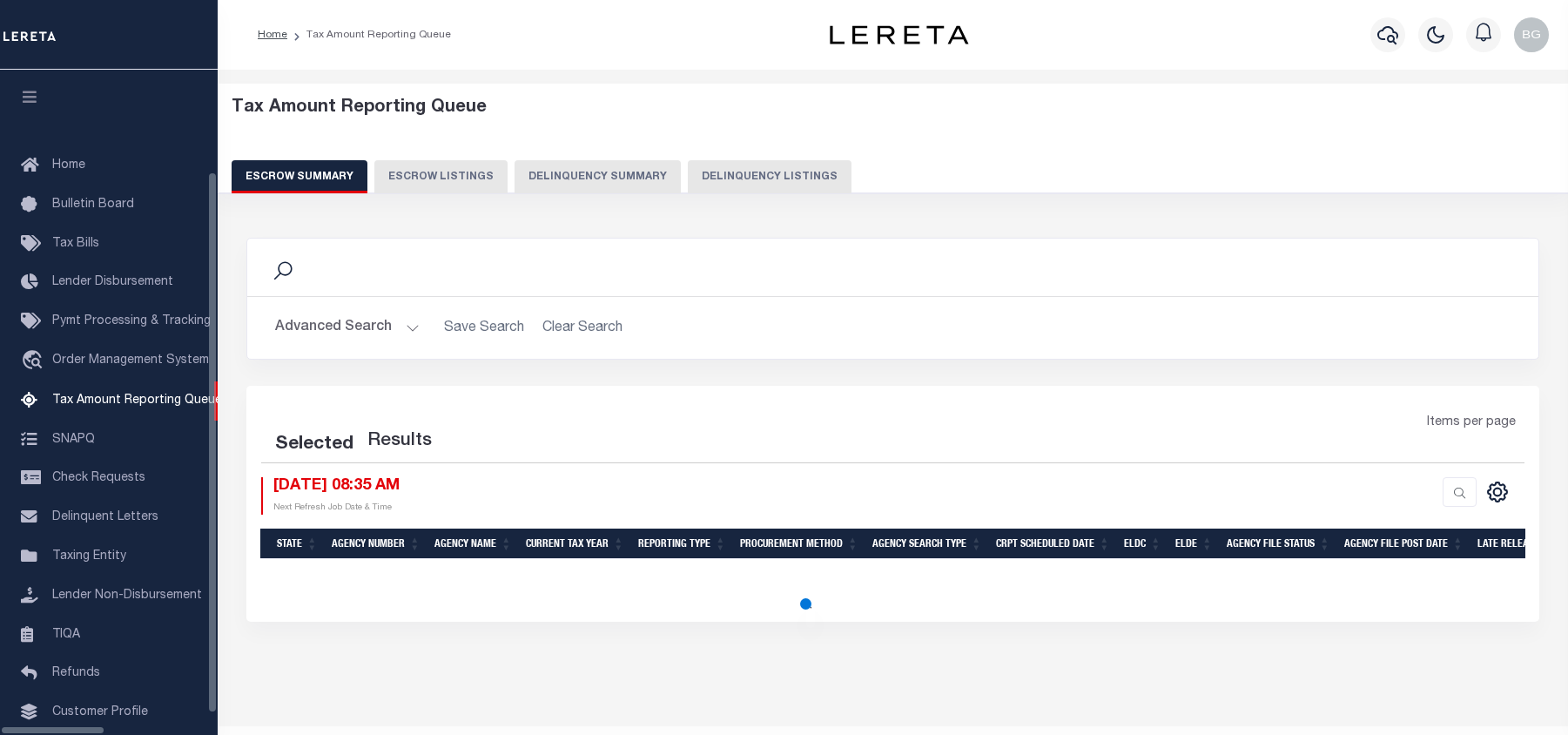
select select "100"
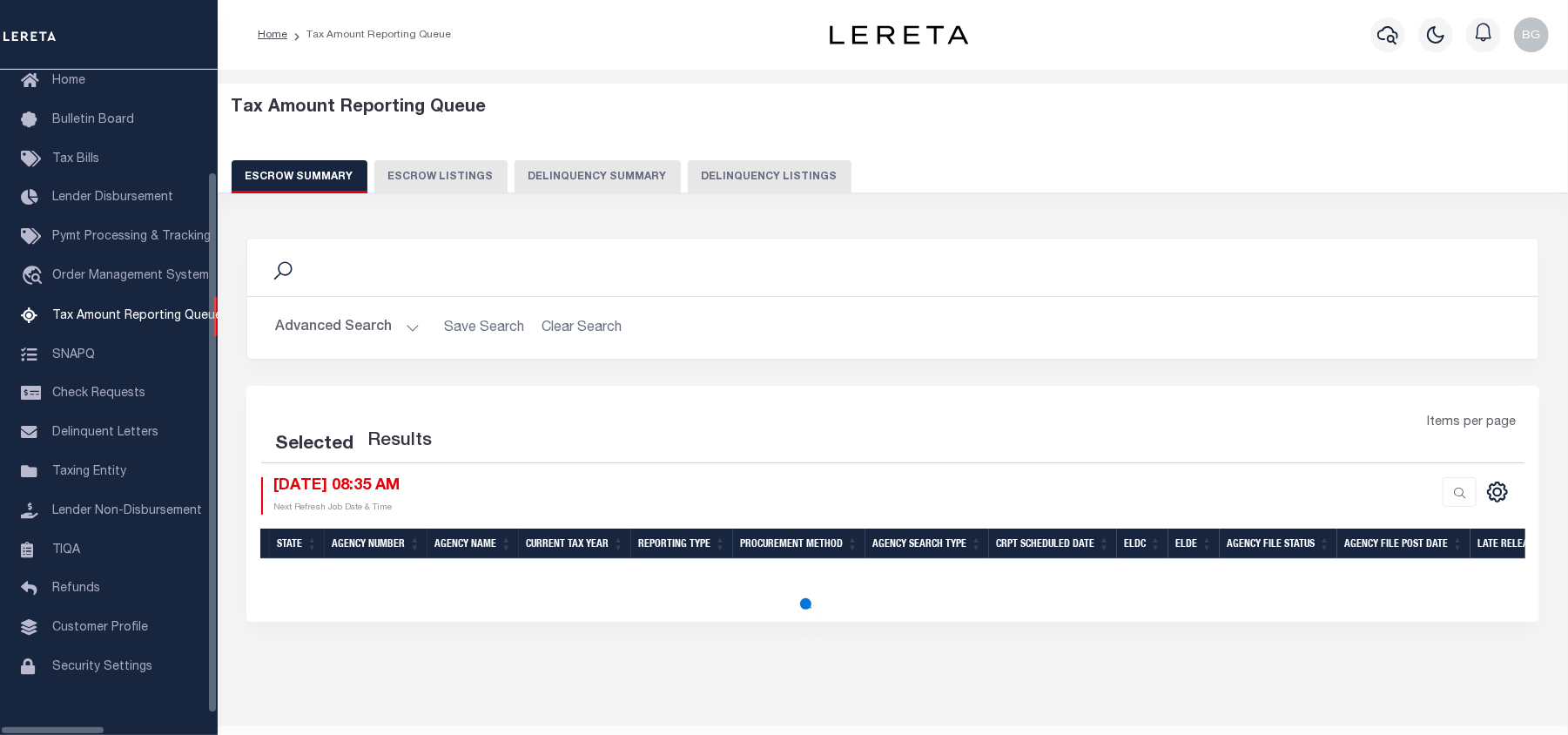
select select "100"
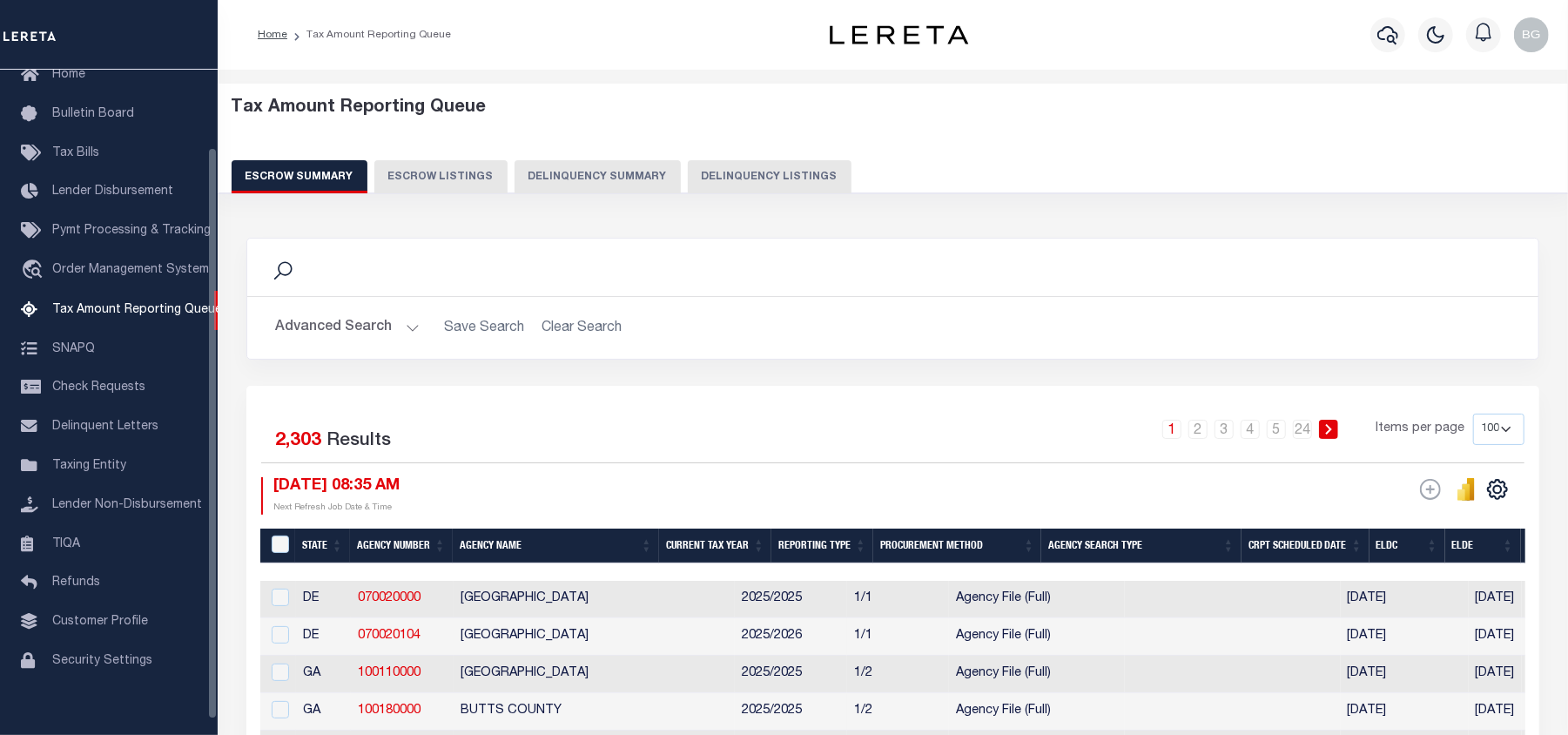
click at [772, 175] on button "Delinquency Listings" at bounding box center [769, 177] width 164 height 33
select select "100"
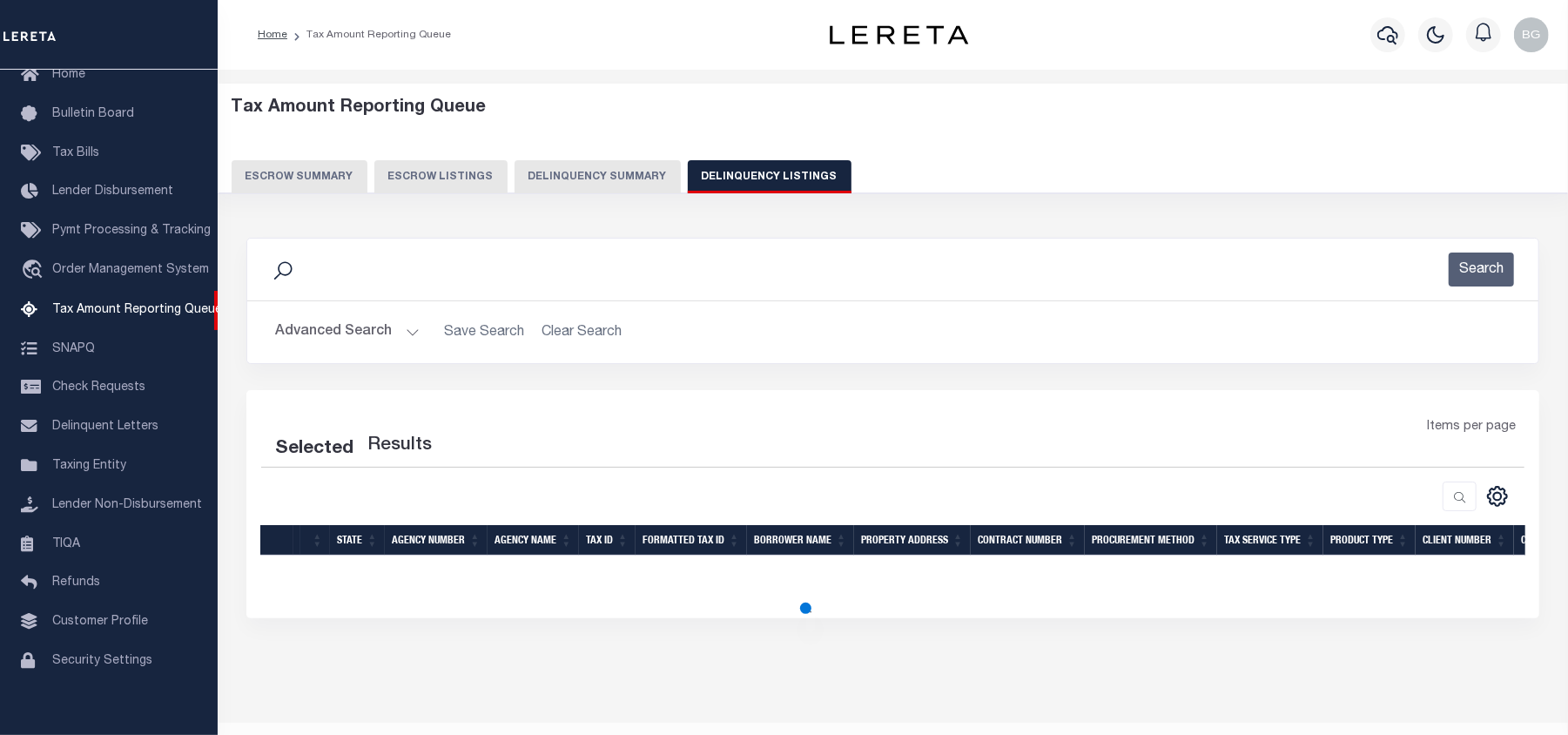
select select "100"
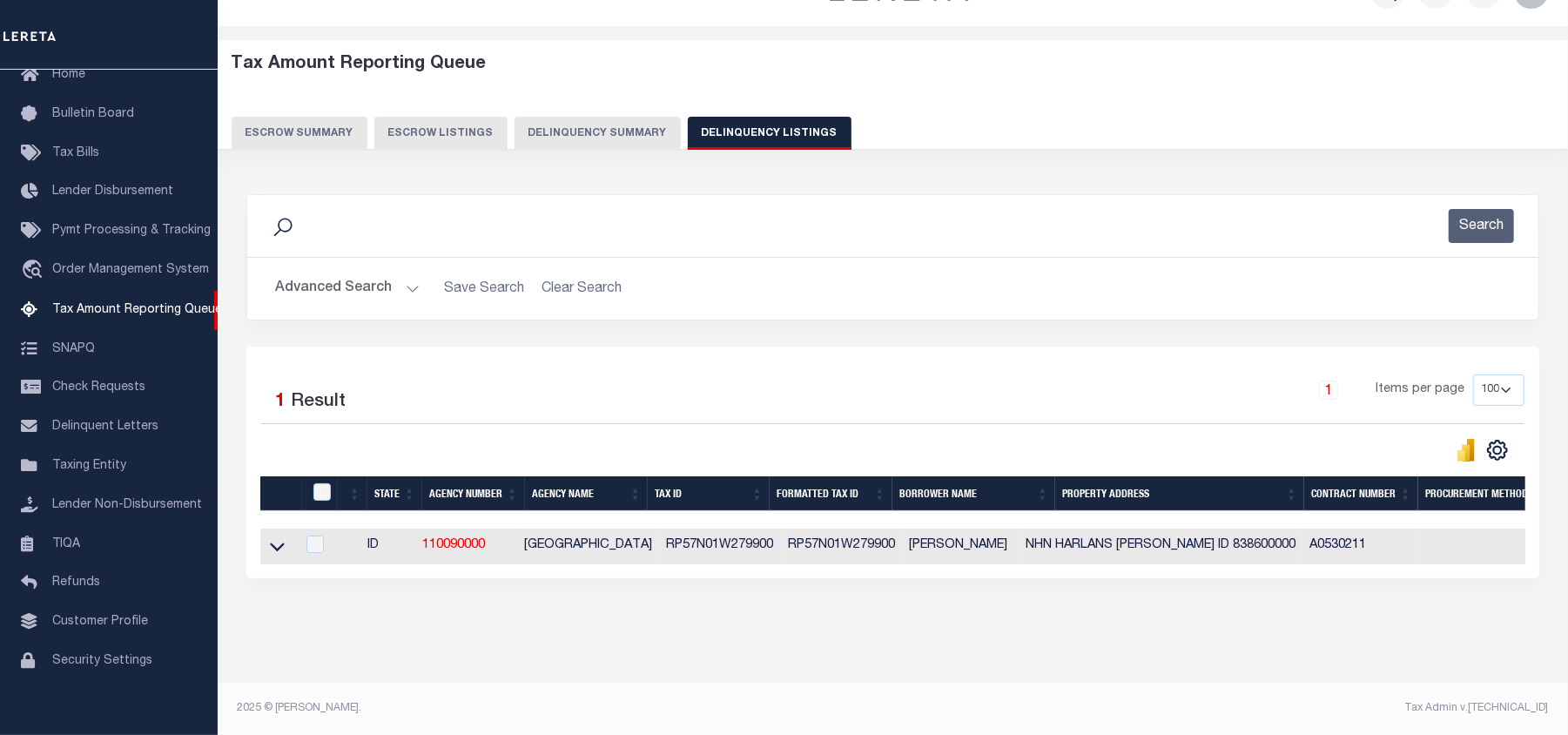
scroll to position [60, 0]
click at [279, 540] on icon at bounding box center [277, 546] width 15 height 18
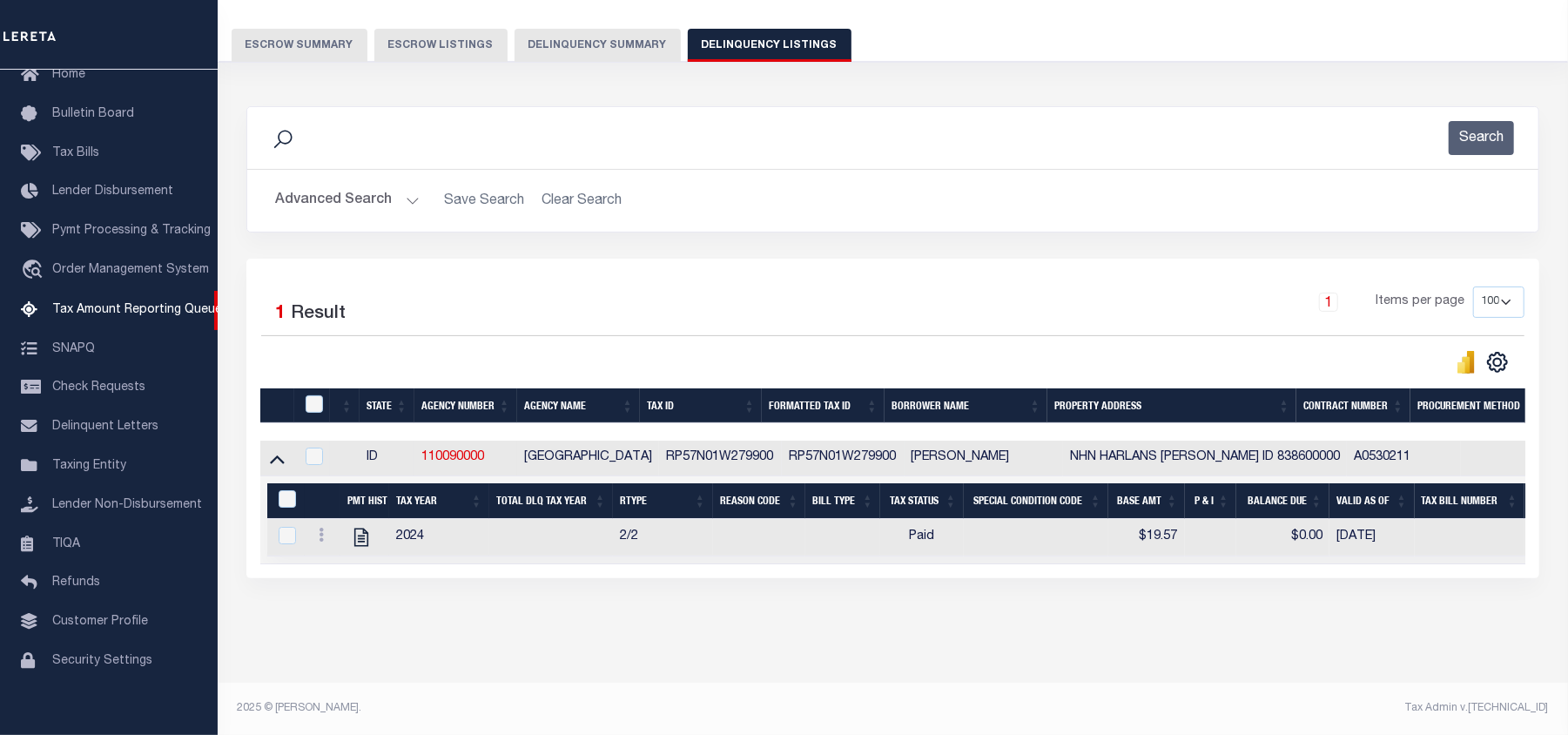
scroll to position [150, 0]
click at [315, 395] on input "checkbox" at bounding box center [314, 404] width 18 height 18
checkbox input "true"
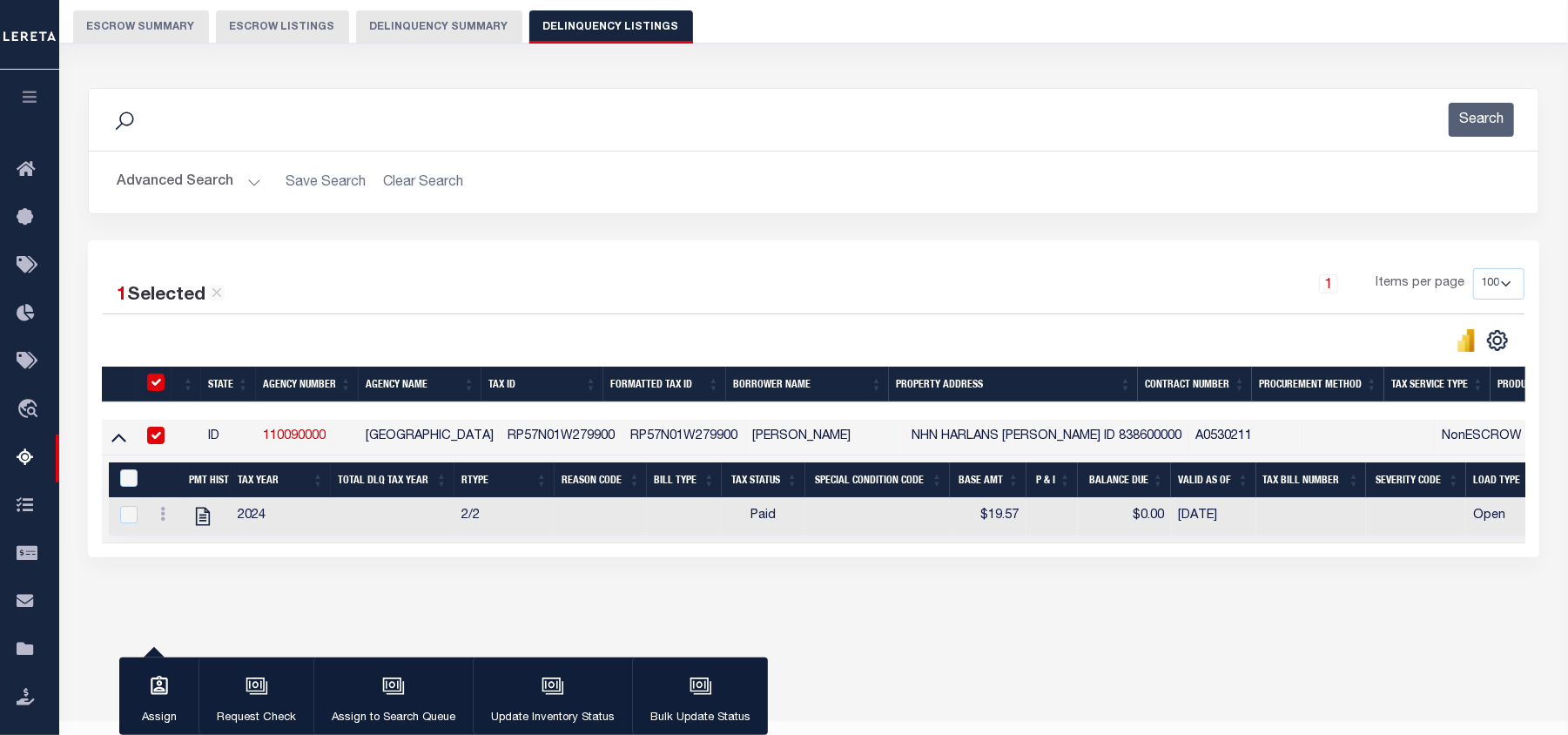
scroll to position [146, 0]
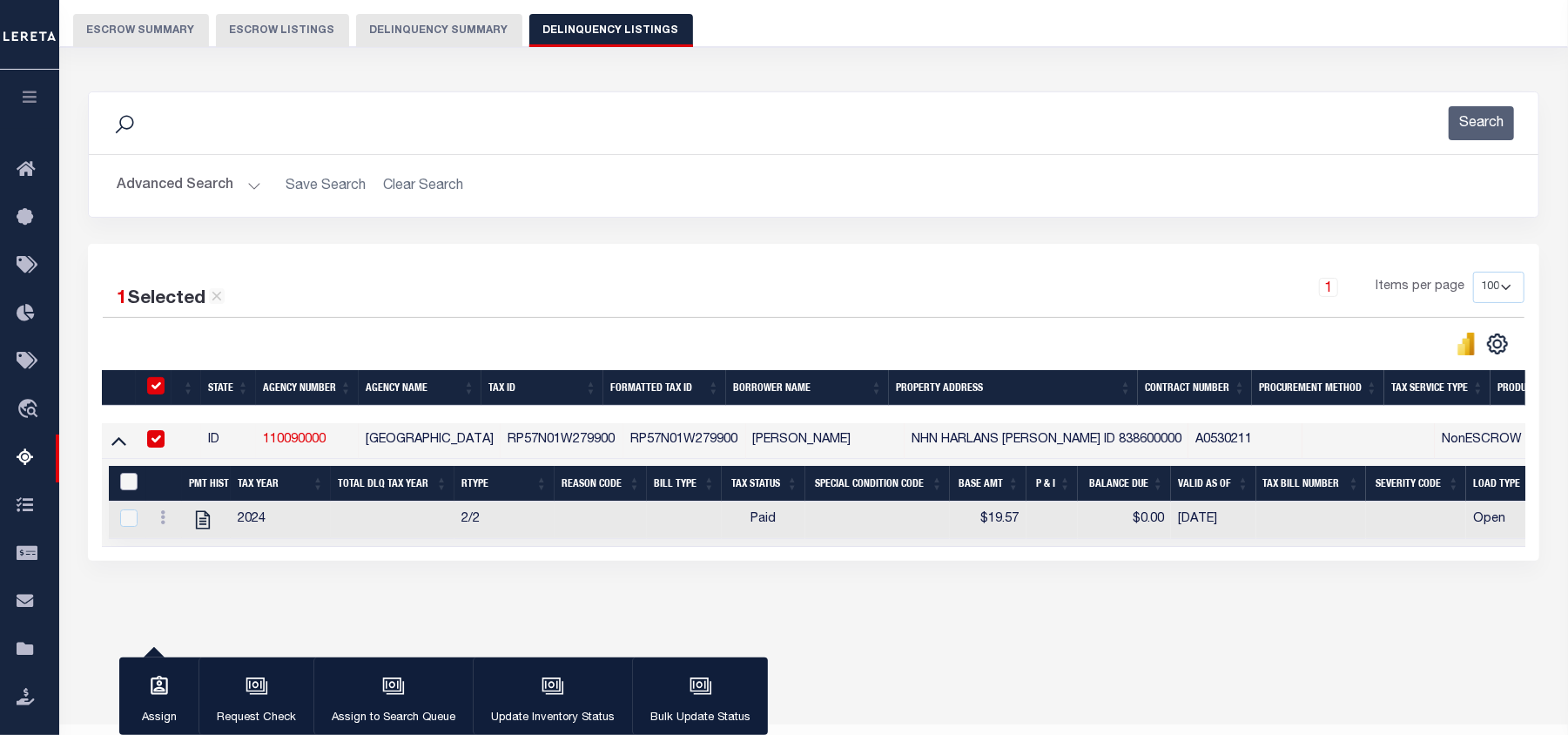
click at [130, 481] on input "&nbsp;" at bounding box center [129, 482] width 18 height 18
checkbox input "true"
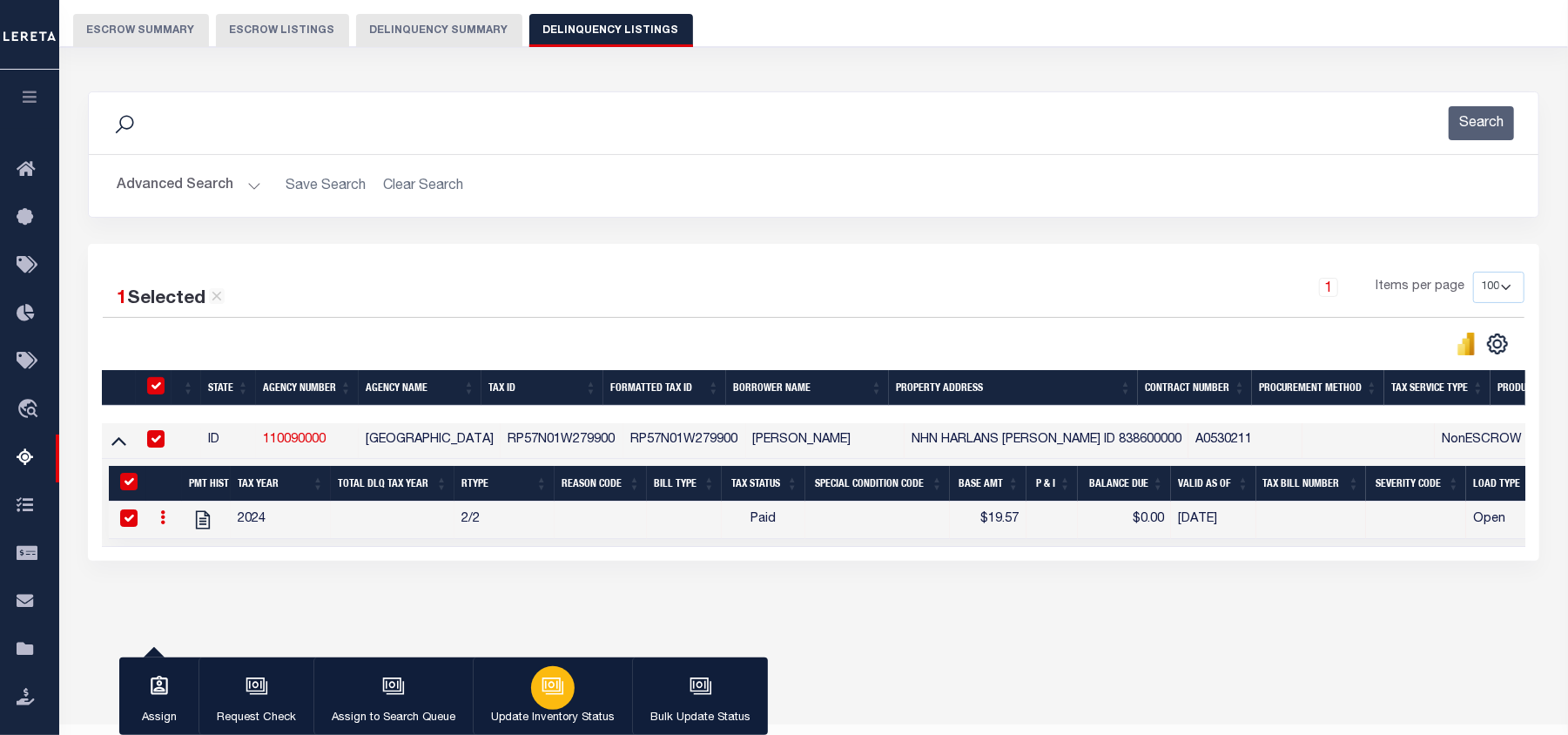
click at [552, 683] on icon "button" at bounding box center [553, 686] width 23 height 23
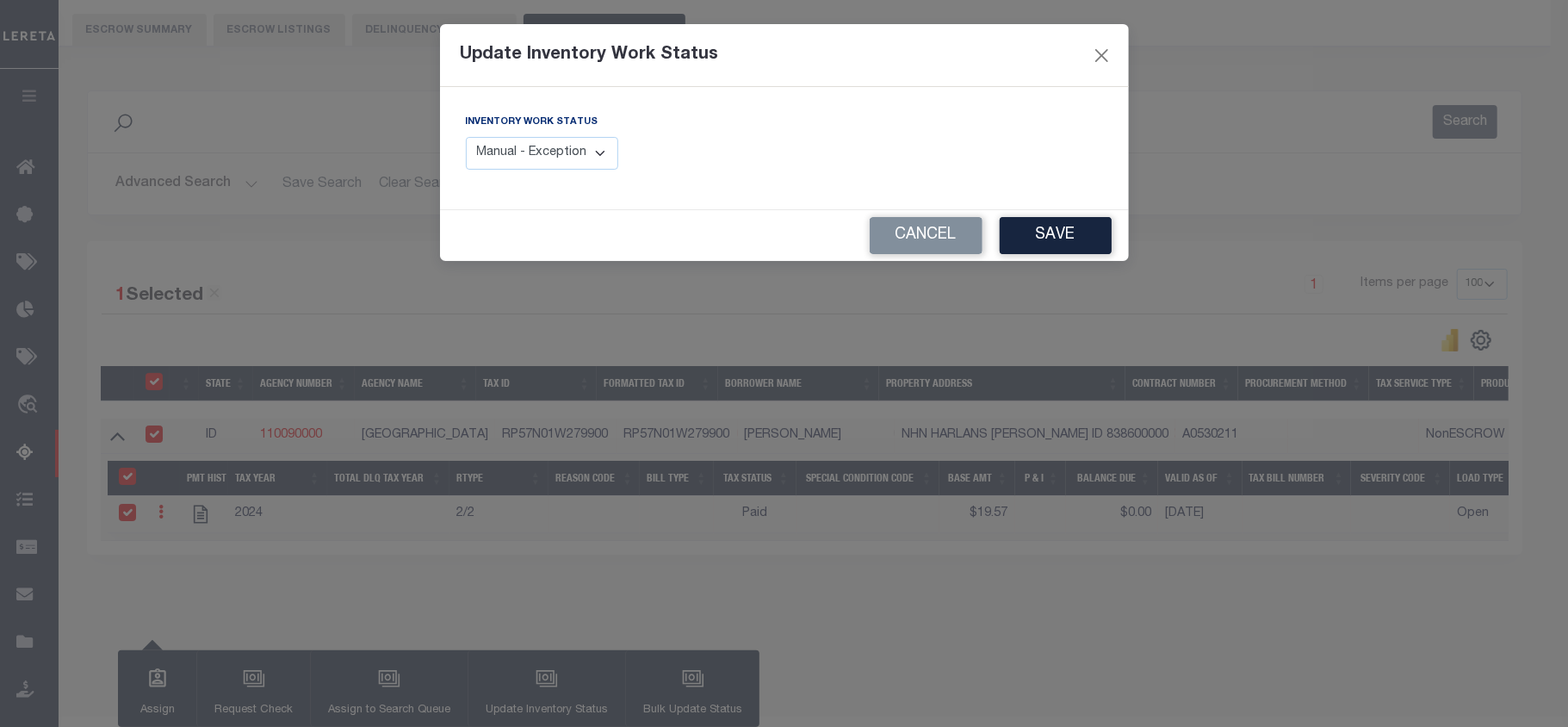
click at [590, 159] on select "Manual - Exception Pended - Awaiting Search Late Add Exception Completed" at bounding box center [542, 153] width 153 height 34
select select "4"
click at [466, 137] on select "Manual - Exception Pended - Awaiting Search Late Add Exception Completed" at bounding box center [542, 153] width 153 height 34
click at [1072, 244] on button "Save" at bounding box center [1055, 235] width 112 height 37
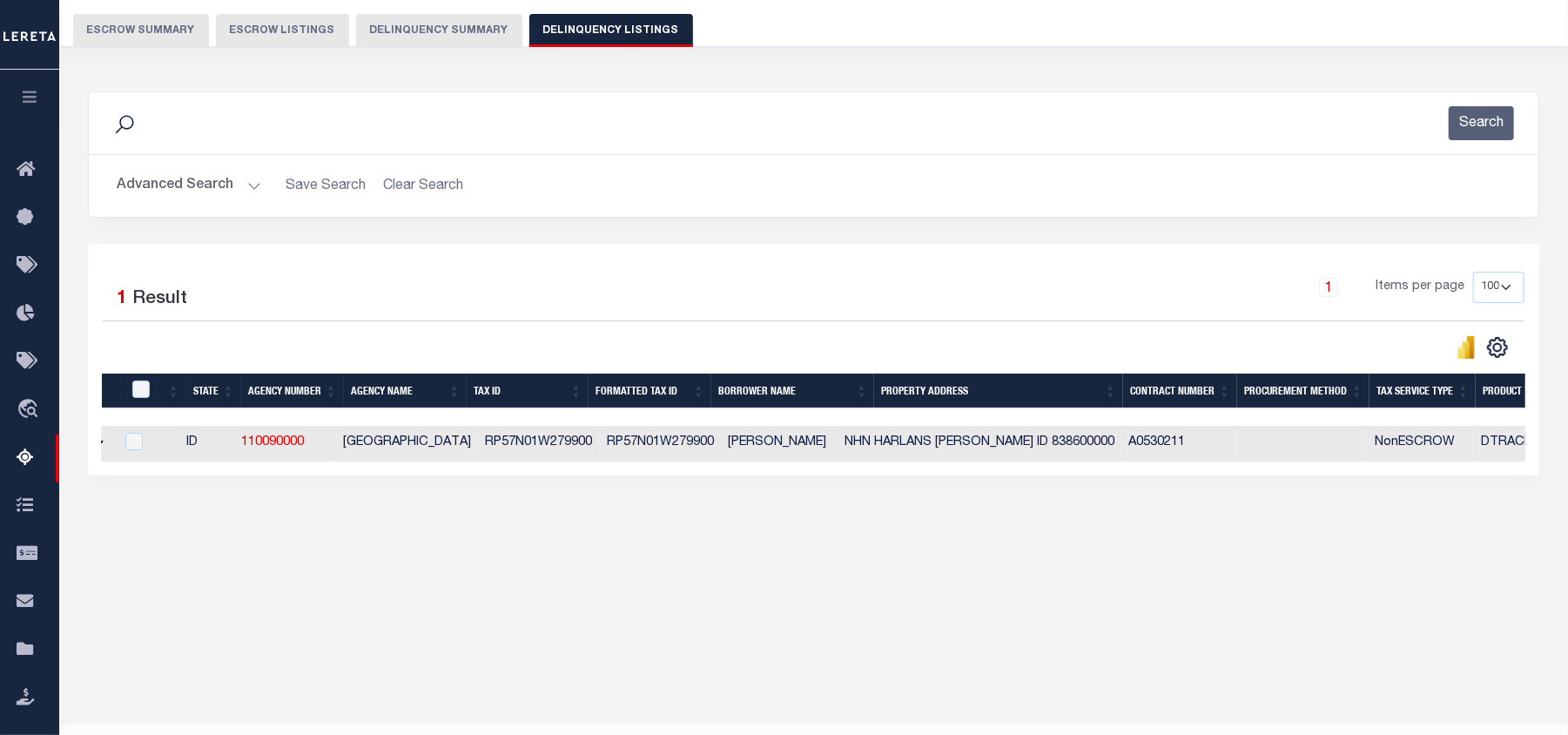
scroll to position [0, 0]
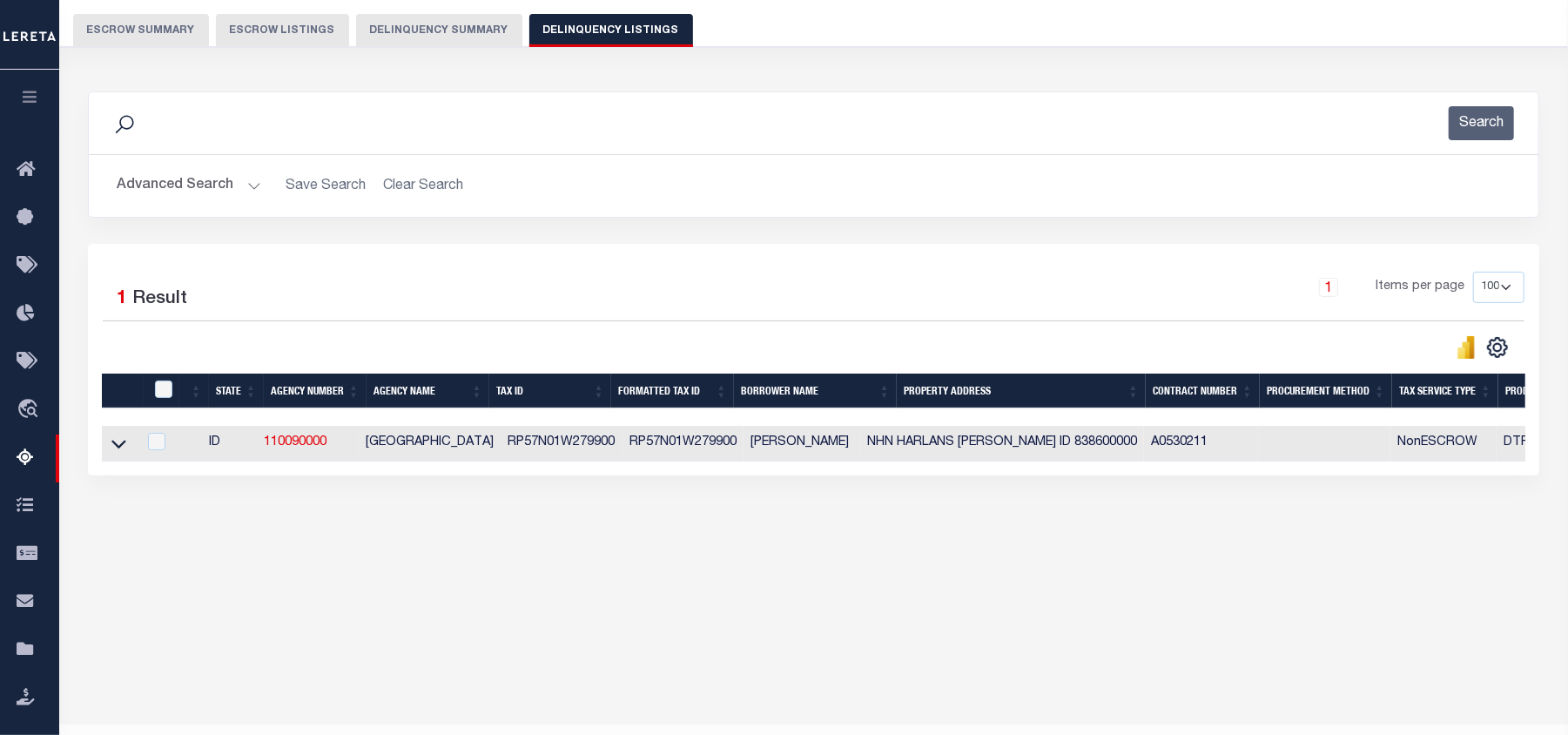
click at [251, 188] on button "Advanced Search" at bounding box center [188, 186] width 145 height 34
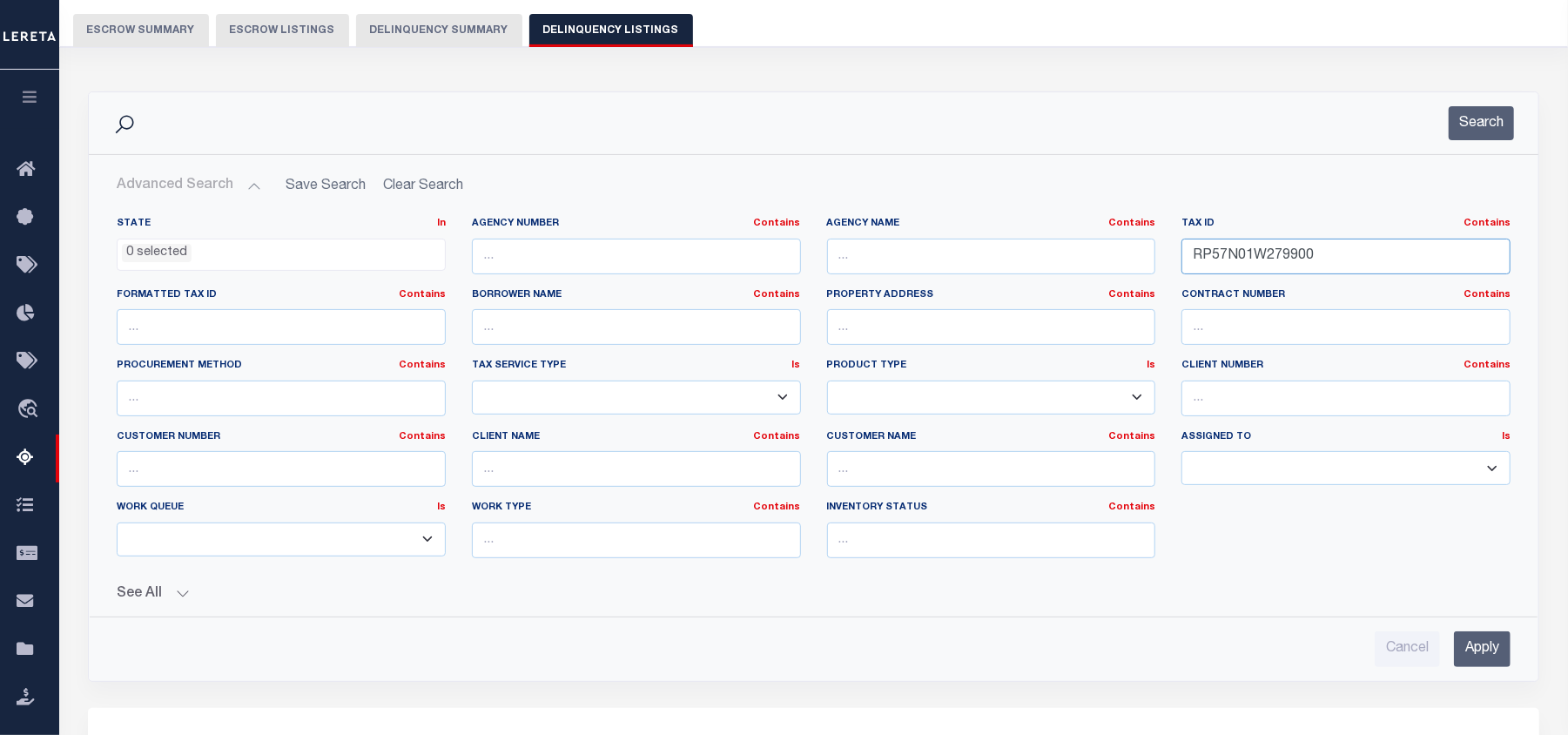
click at [1230, 255] on input "RP57N01W279900" at bounding box center [1346, 256] width 329 height 36
paste input "2W012"
click at [1501, 655] on input "Apply" at bounding box center [1482, 649] width 57 height 36
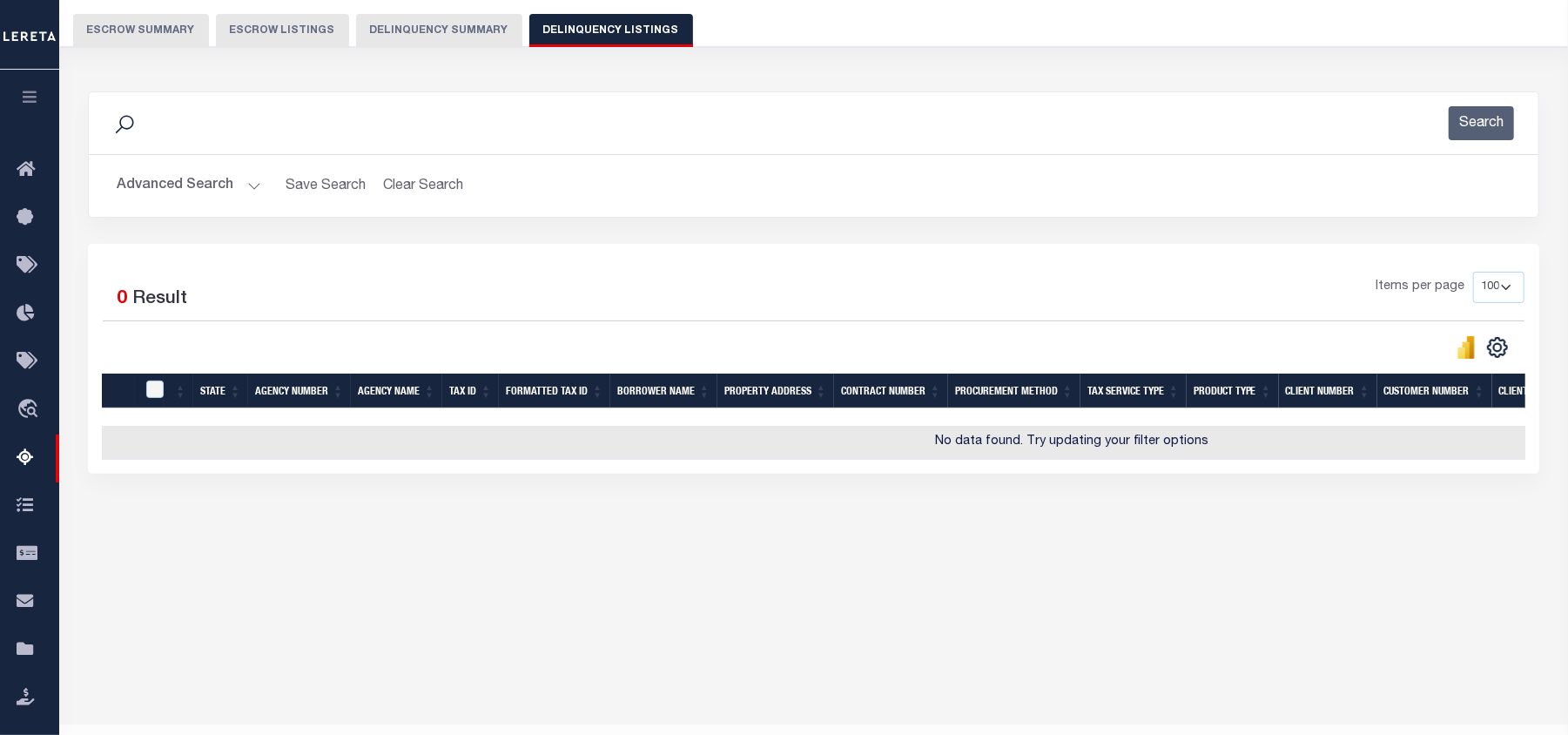
click at [249, 187] on button "Advanced Search" at bounding box center [188, 186] width 145 height 34
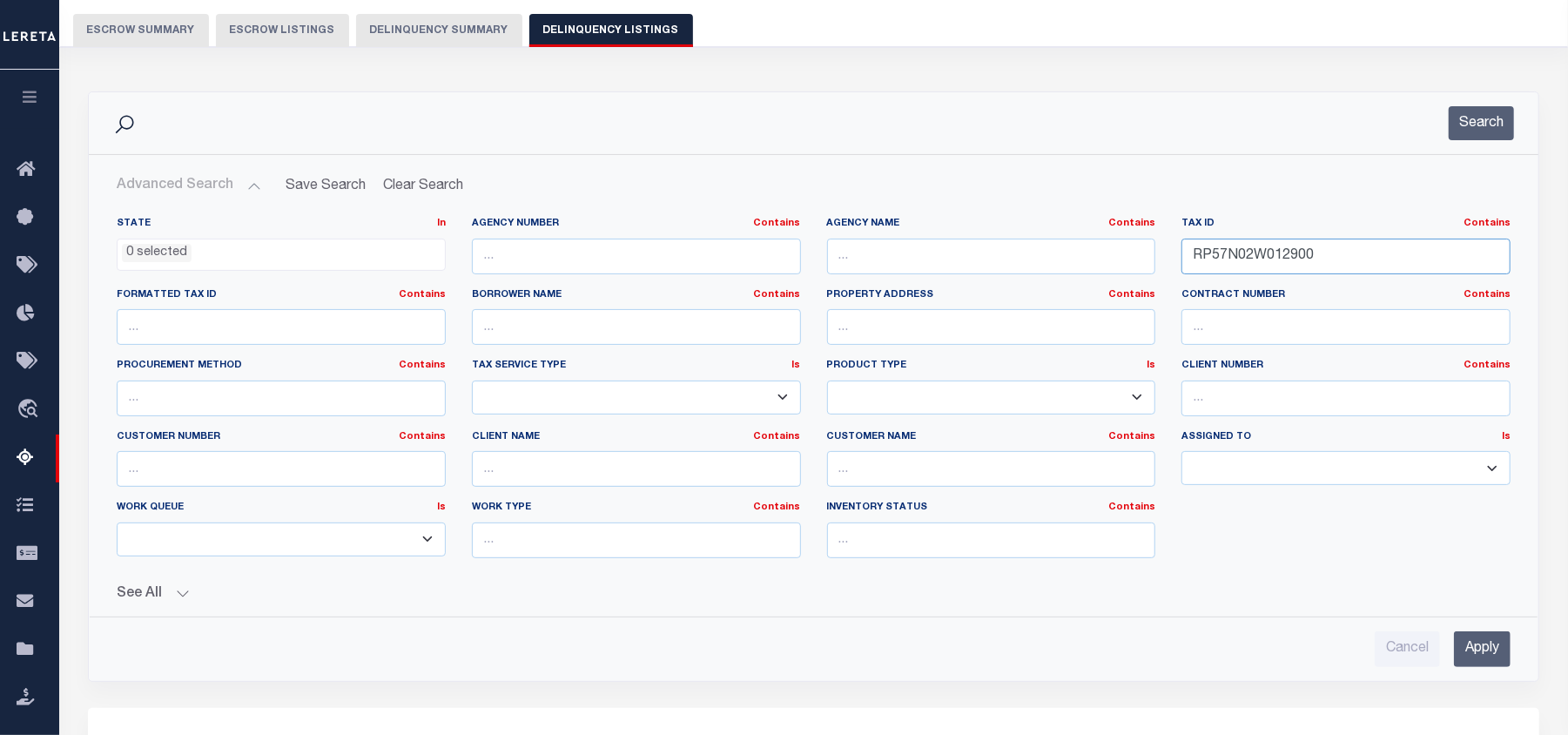
click at [1224, 261] on input "RP57N02W012900" at bounding box center [1346, 256] width 329 height 36
paste input "33101"
type input "RP57N02W033101"
click at [1484, 650] on input "Apply" at bounding box center [1482, 649] width 57 height 36
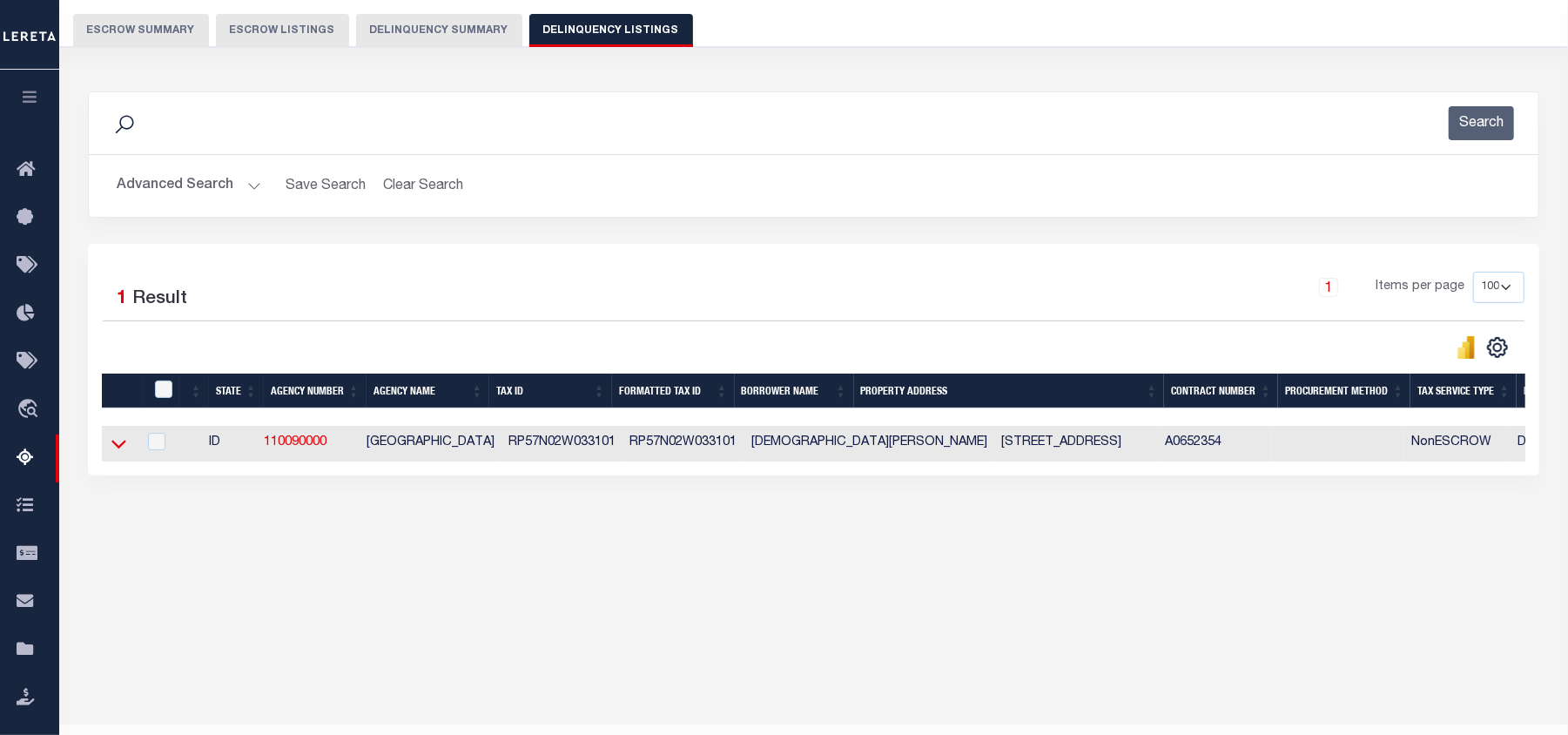
click at [113, 449] on icon at bounding box center [118, 445] width 15 height 9
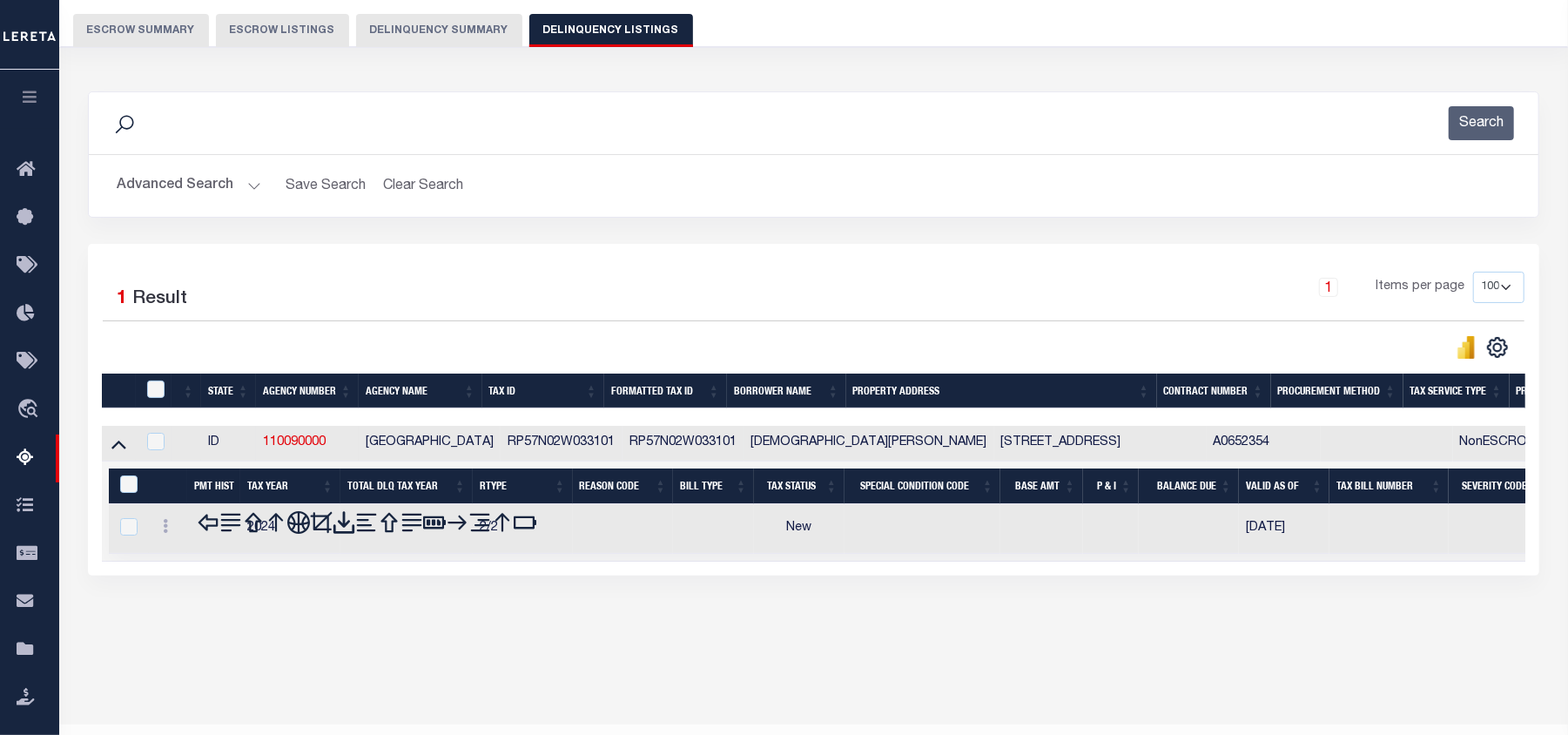
scroll to position [188, 0]
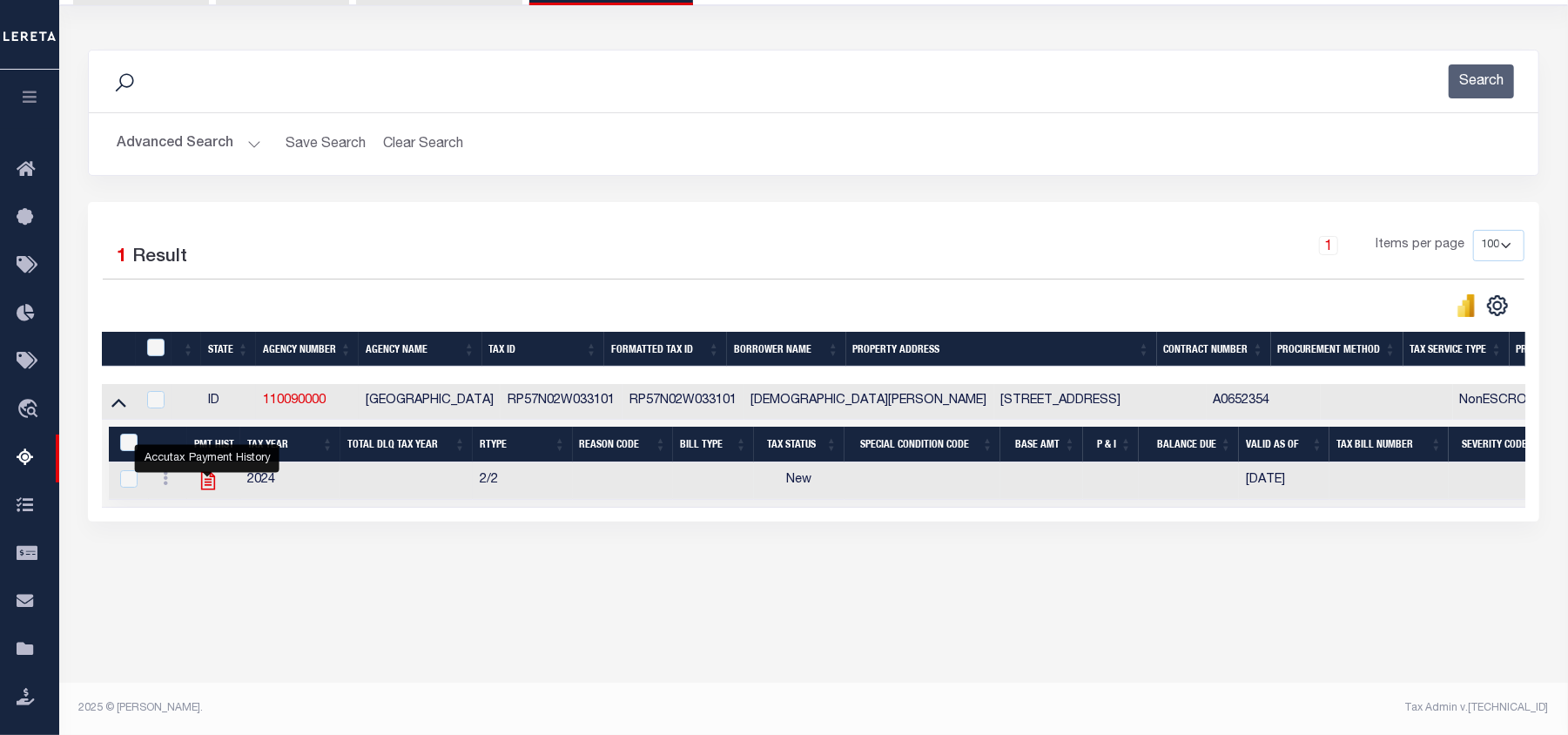
click at [202, 491] on icon "" at bounding box center [208, 481] width 14 height 18
checkbox input "true"
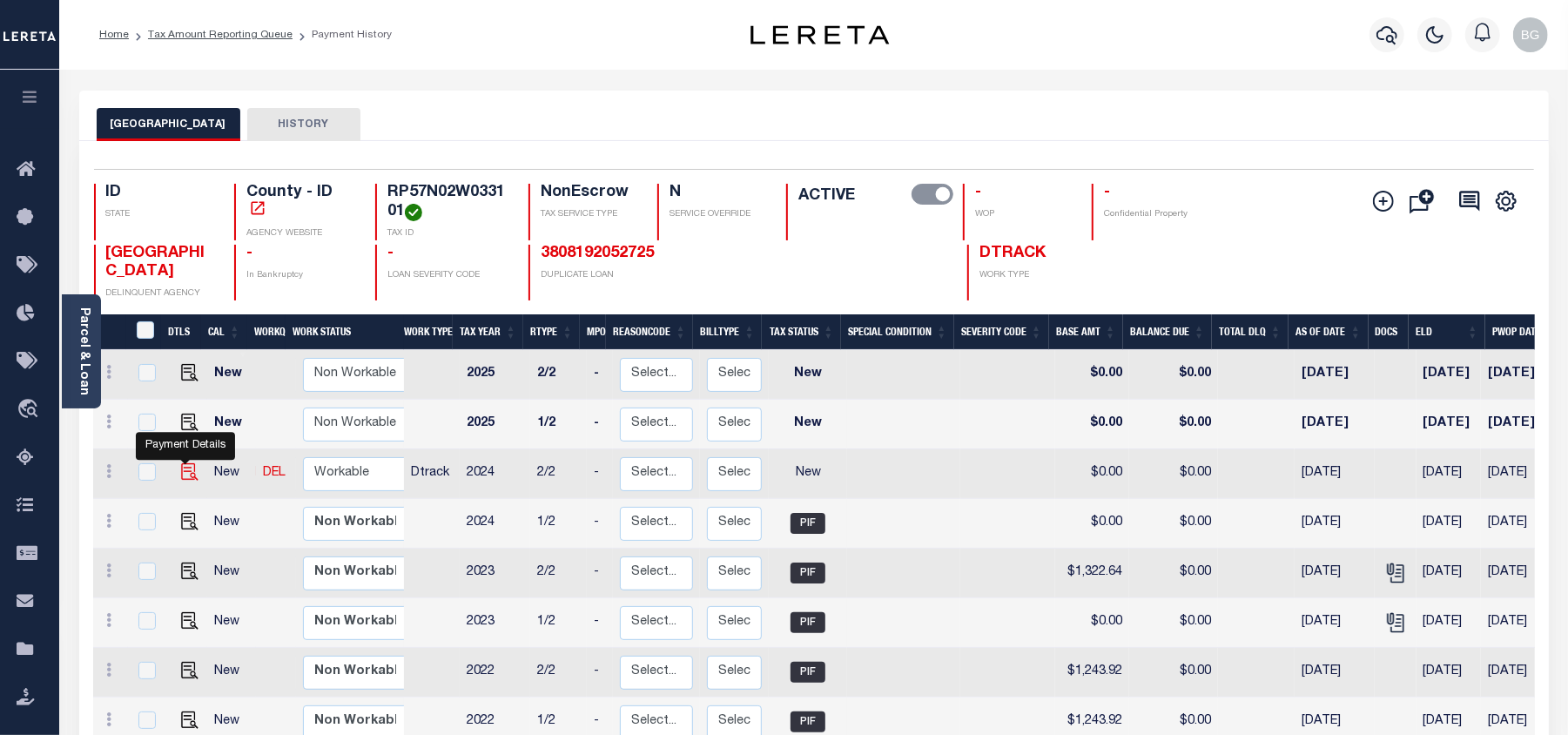
click at [181, 474] on img "" at bounding box center [190, 472] width 18 height 18
checkbox input "true"
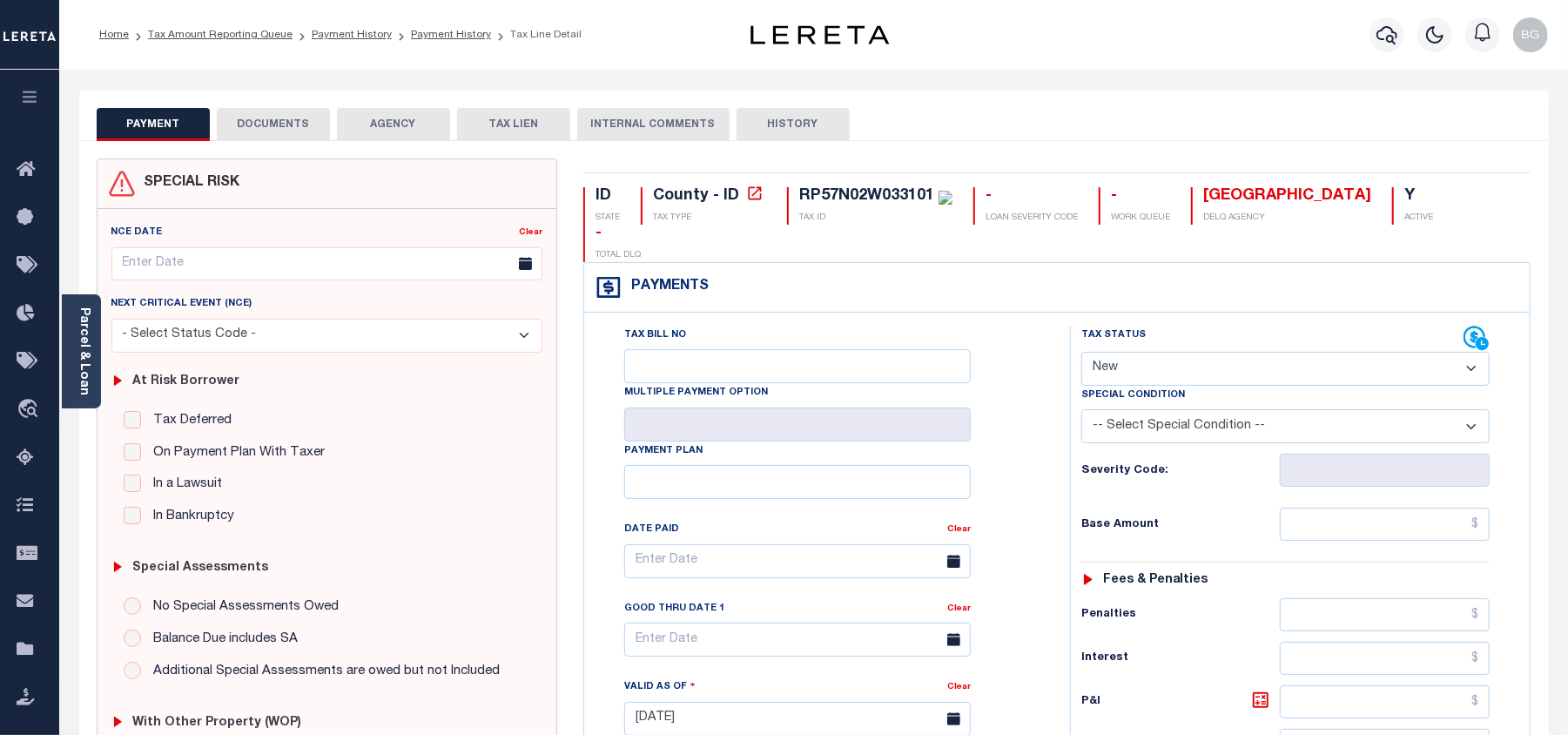
click at [1134, 352] on select "- Select Status Code - Open Due/Unpaid Paid Incomplete No Tax Due Internal Refu…" at bounding box center [1286, 369] width 408 height 34
select select "PYD"
click at [1082, 352] on select "- Select Status Code - Open Due/Unpaid Paid Incomplete No Tax Due Internal Refu…" at bounding box center [1286, 369] width 408 height 34
type input "[DATE]"
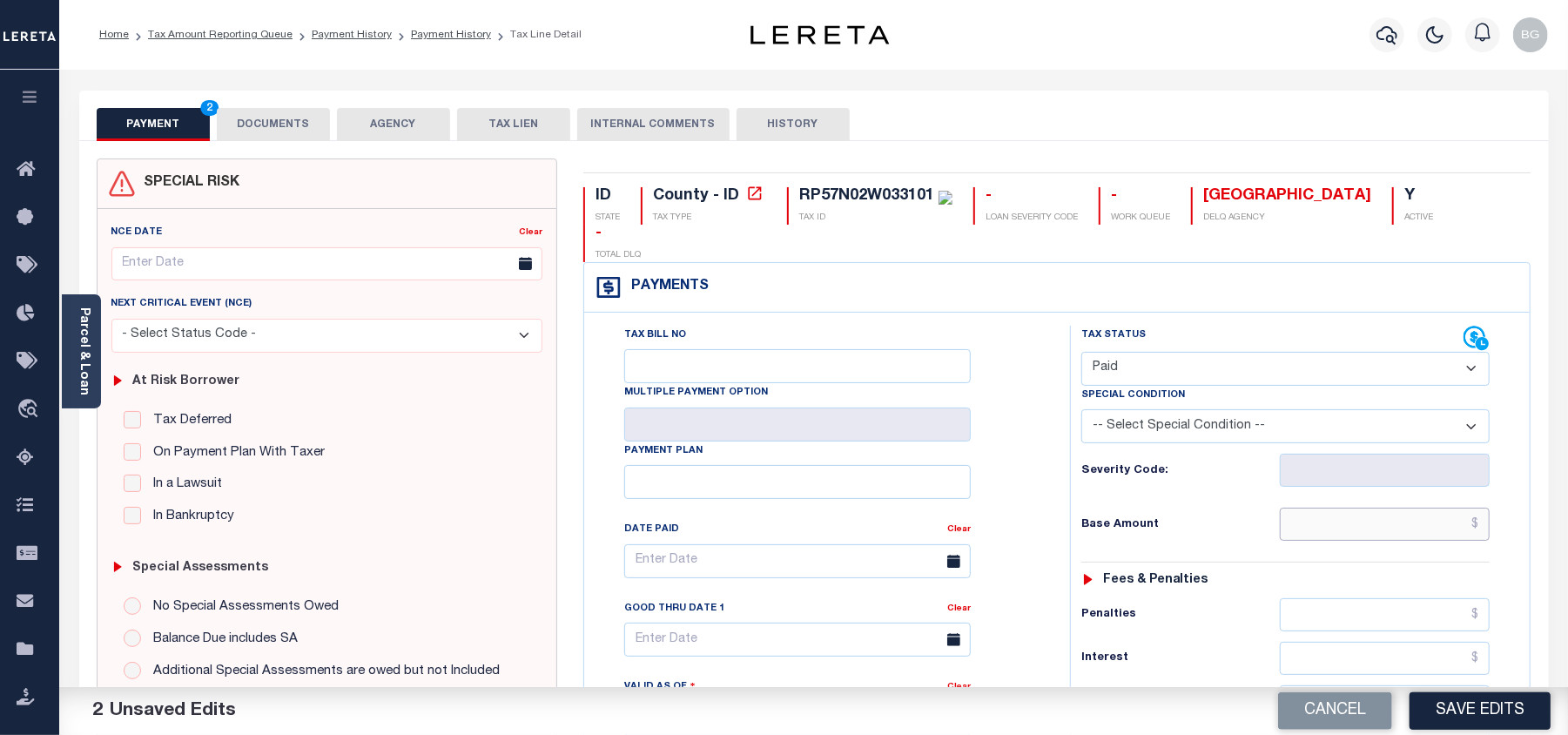
click at [1437, 507] on input "text" at bounding box center [1385, 524] width 210 height 33
paste input "1,216.4"
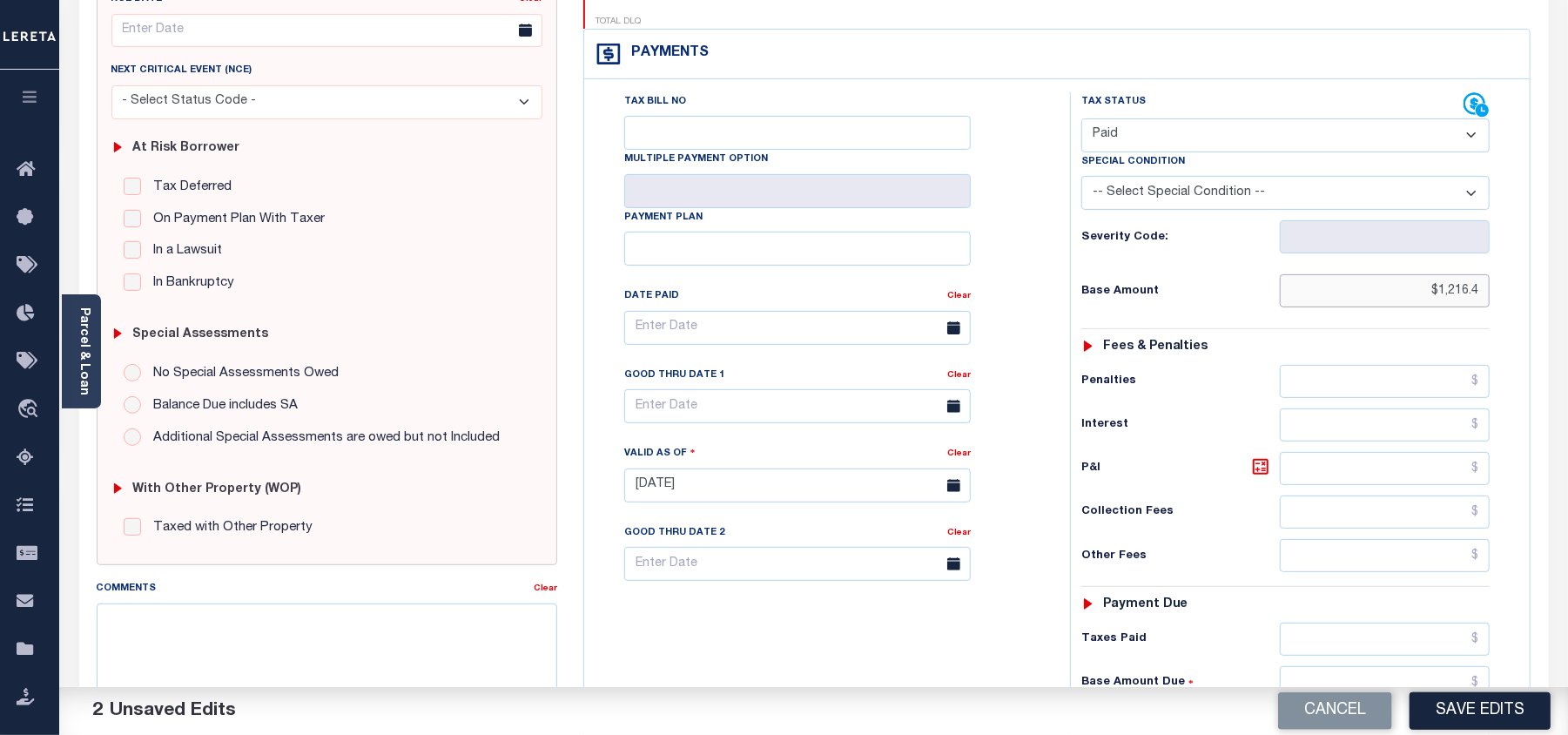
scroll to position [349, 0]
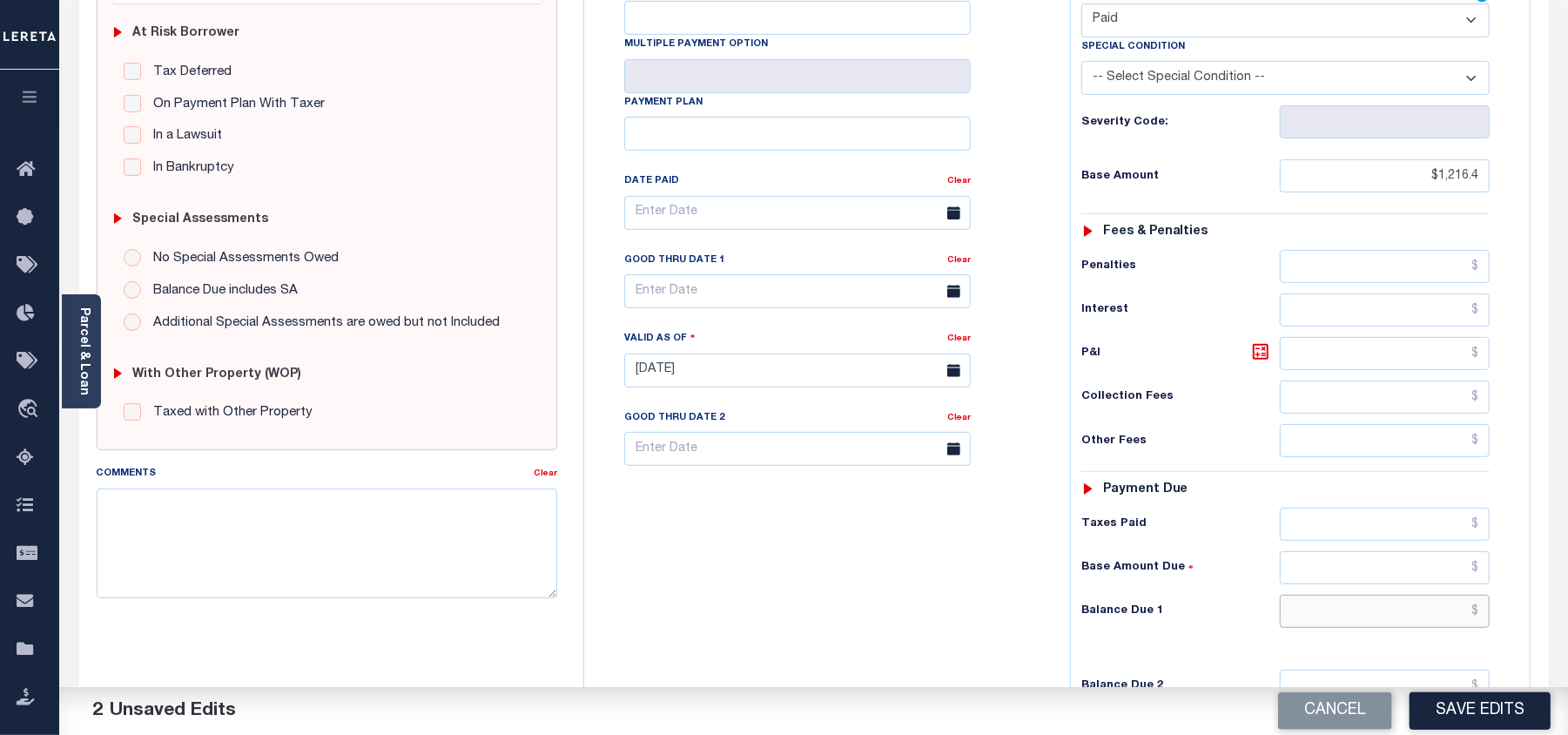
click at [1444, 595] on input "text" at bounding box center [1385, 611] width 210 height 33
type input "$1,216.40"
type input "$0.00"
click at [907, 562] on div "Tax Bill No Multiple Payment Option Payment Plan Clear" at bounding box center [823, 362] width 469 height 769
click at [449, 550] on textarea "Comments" at bounding box center [327, 543] width 461 height 110
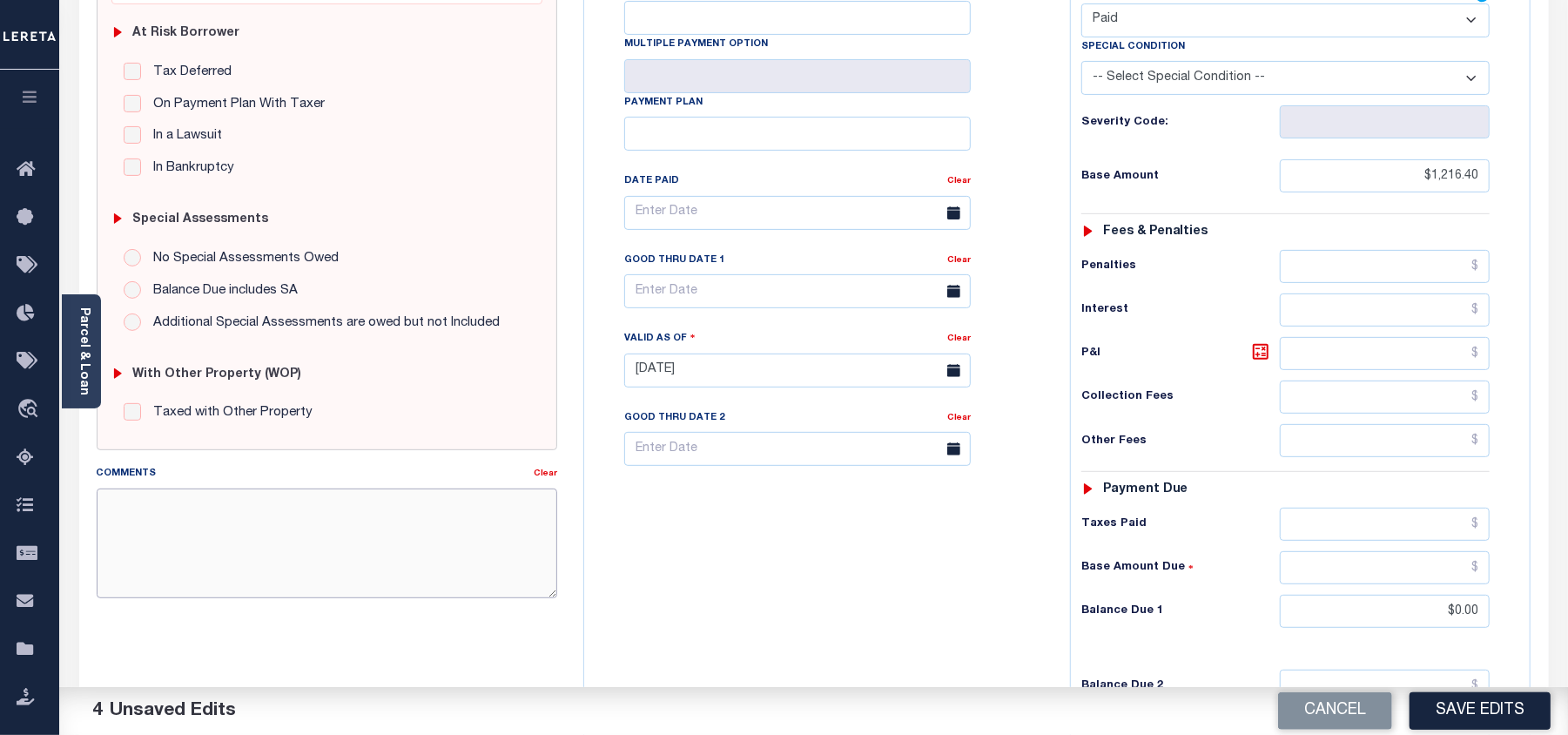
paste textarea "As per email response from tax office- TC [PERSON_NAME], Confirmed that taxes a…"
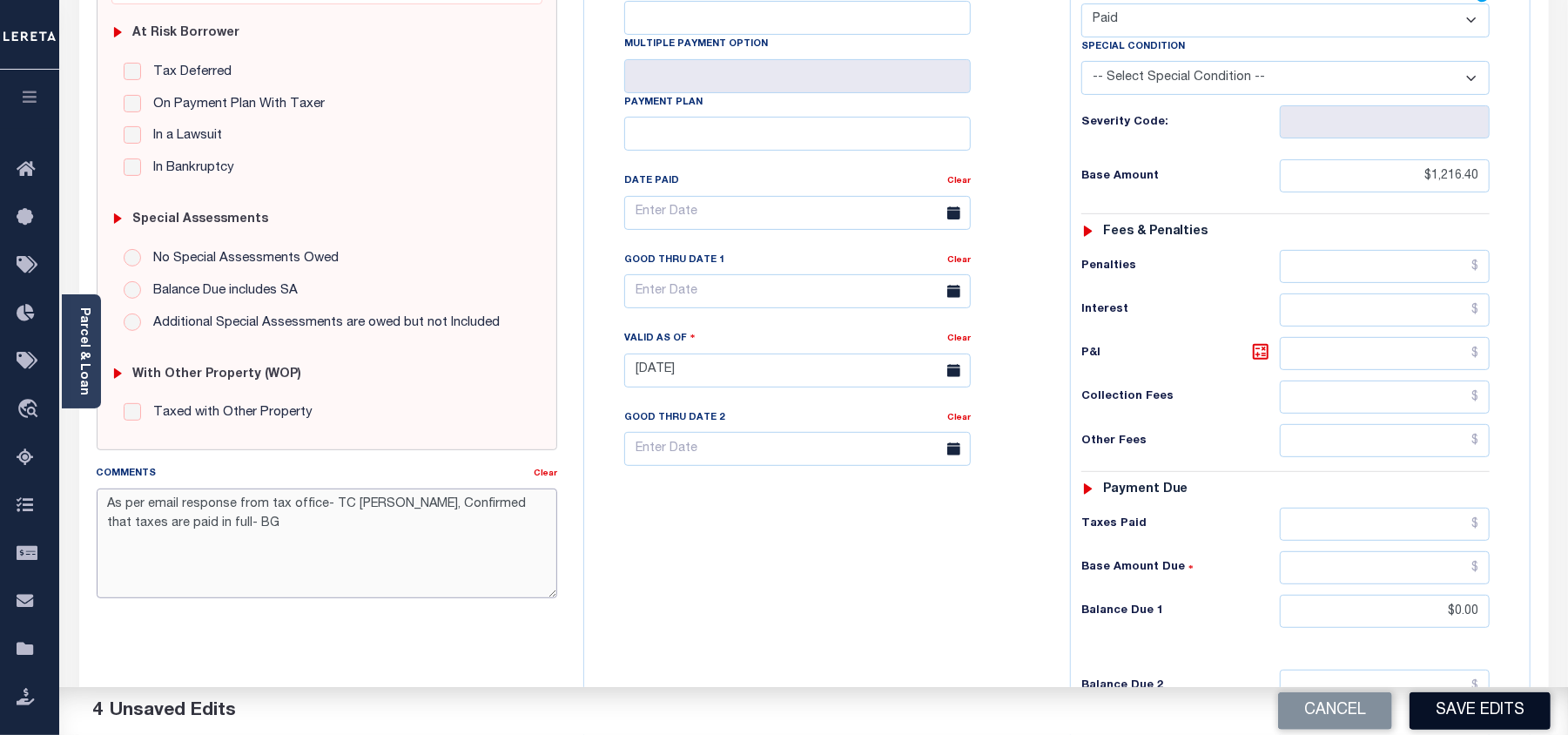
type textarea "As per email response from tax office- TC [PERSON_NAME], Confirmed that taxes a…"
click at [1466, 703] on button "Save Edits" at bounding box center [1480, 710] width 141 height 38
checkbox input "false"
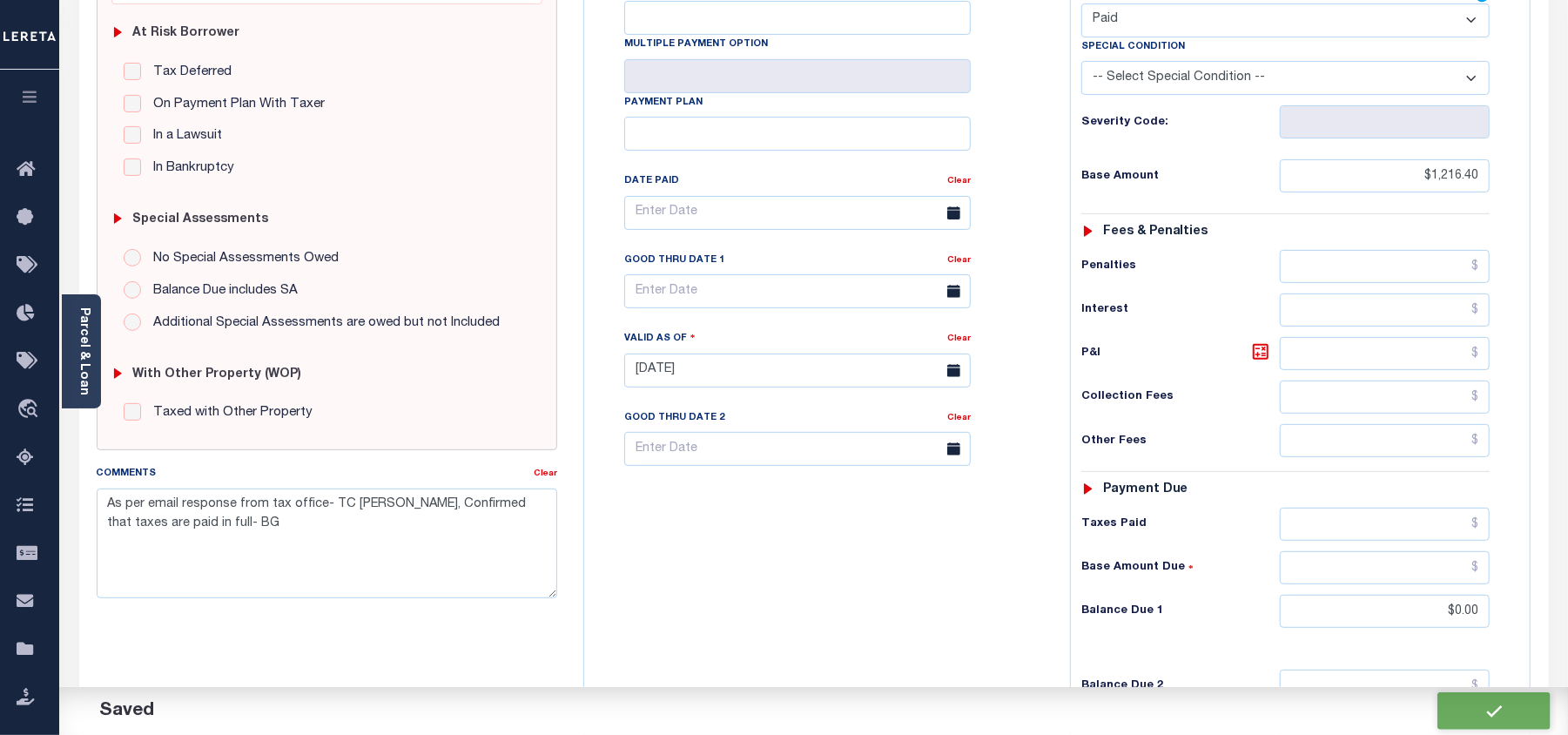
checkbox input "false"
type textarea "As per email response from tax office- TC [PERSON_NAME], Confirmed that taxes a…"
type input "$1,216.4"
type input "$0"
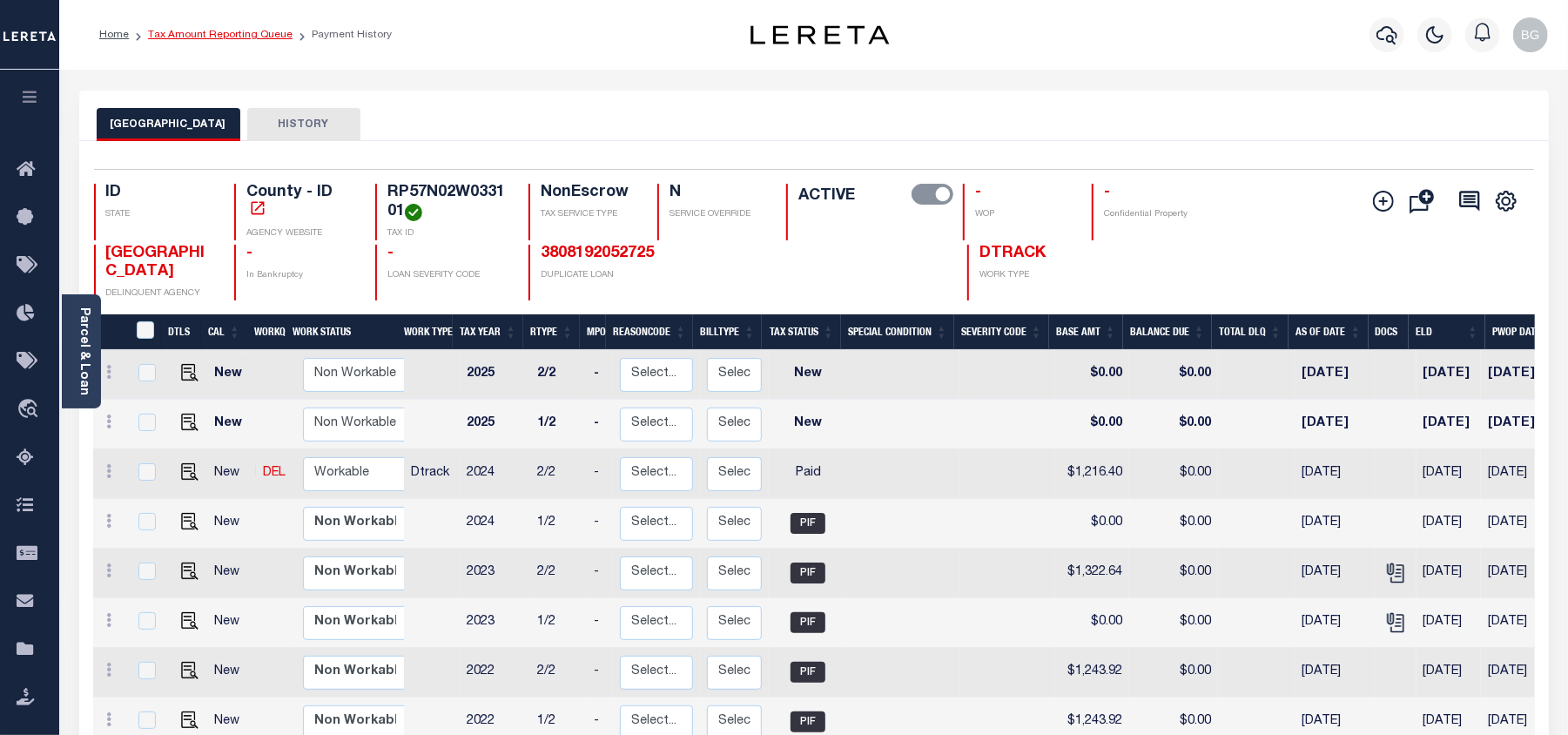
click at [192, 35] on link "Tax Amount Reporting Queue" at bounding box center [220, 35] width 145 height 11
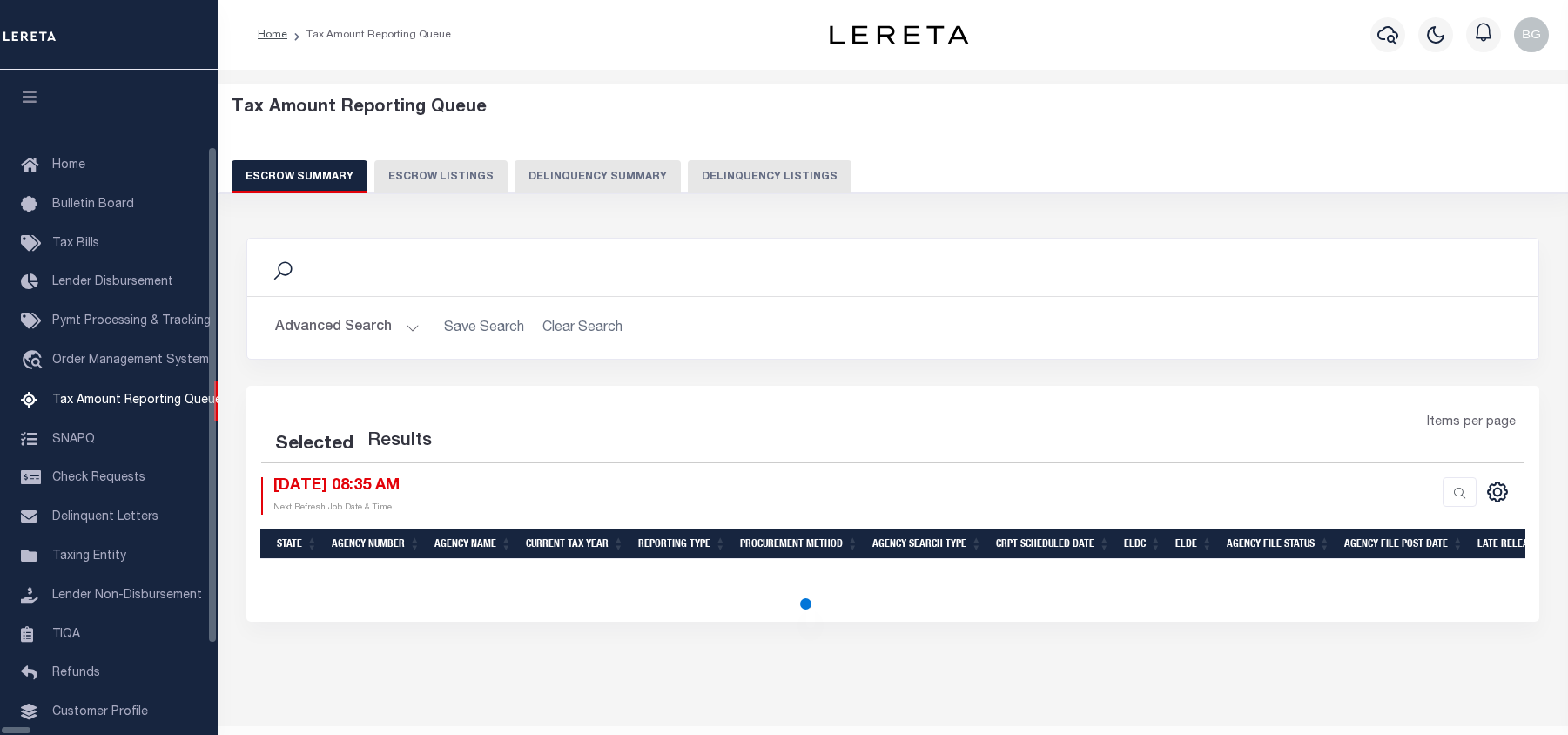
select select "100"
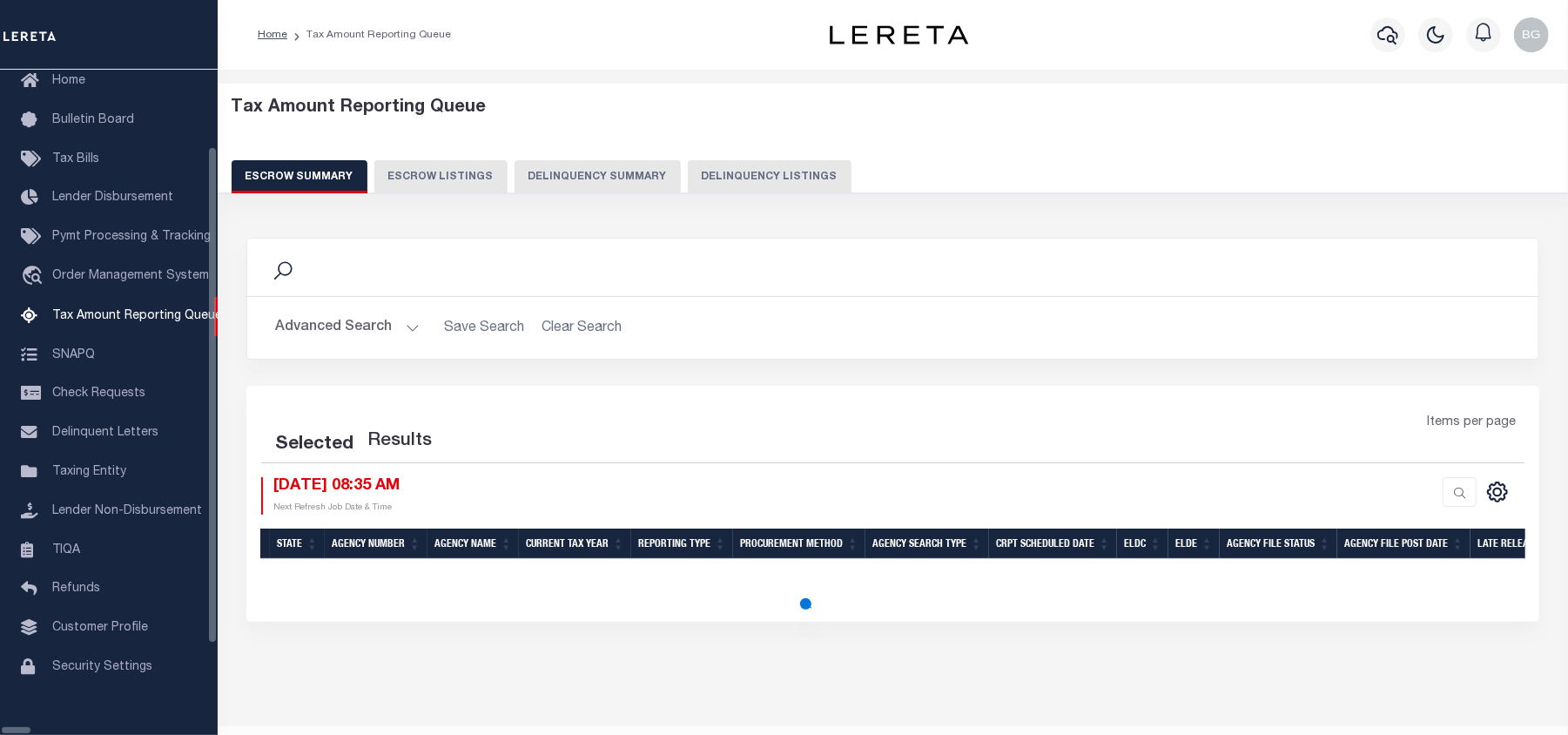
select select "100"
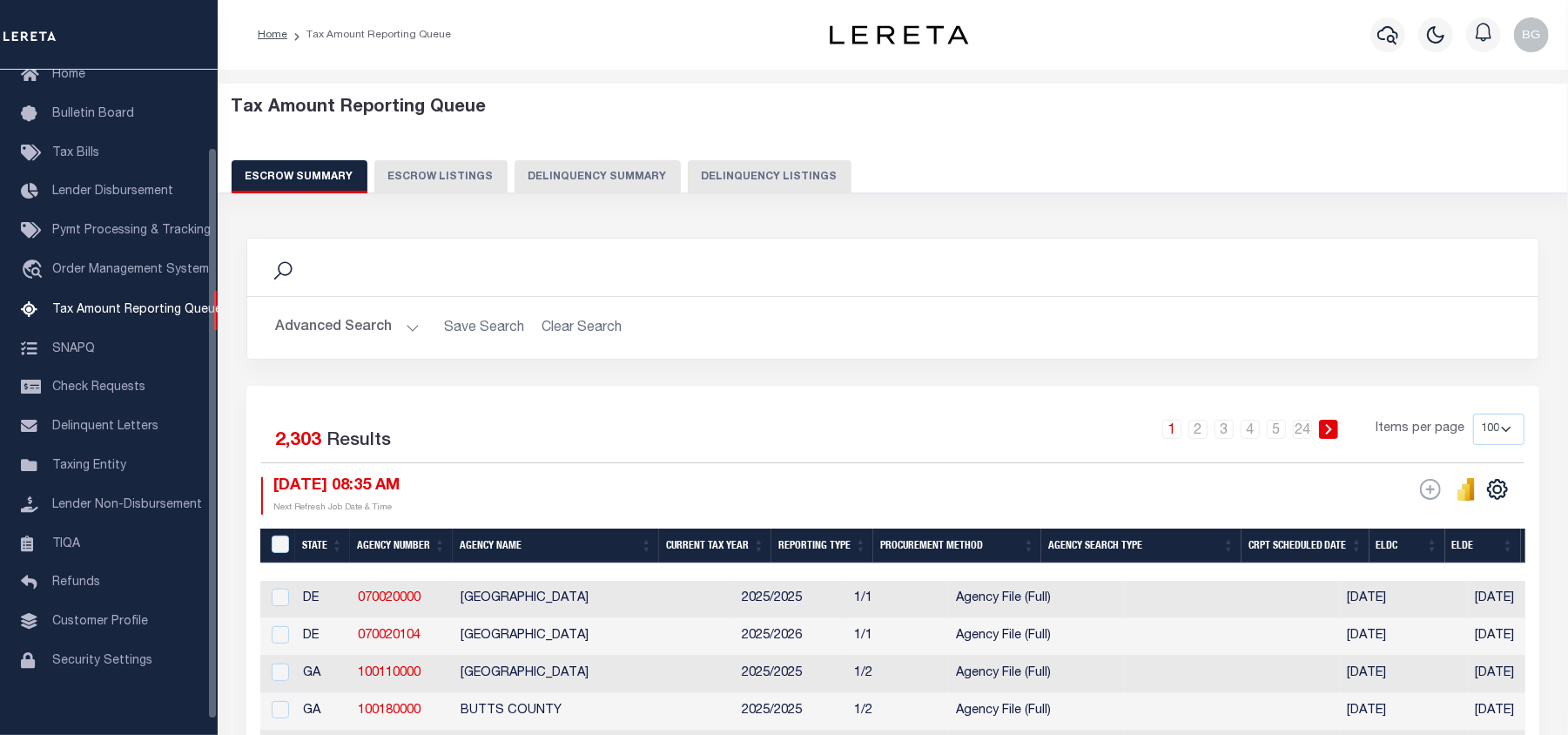
click at [784, 166] on button "Delinquency Listings" at bounding box center [769, 177] width 164 height 33
select select "100"
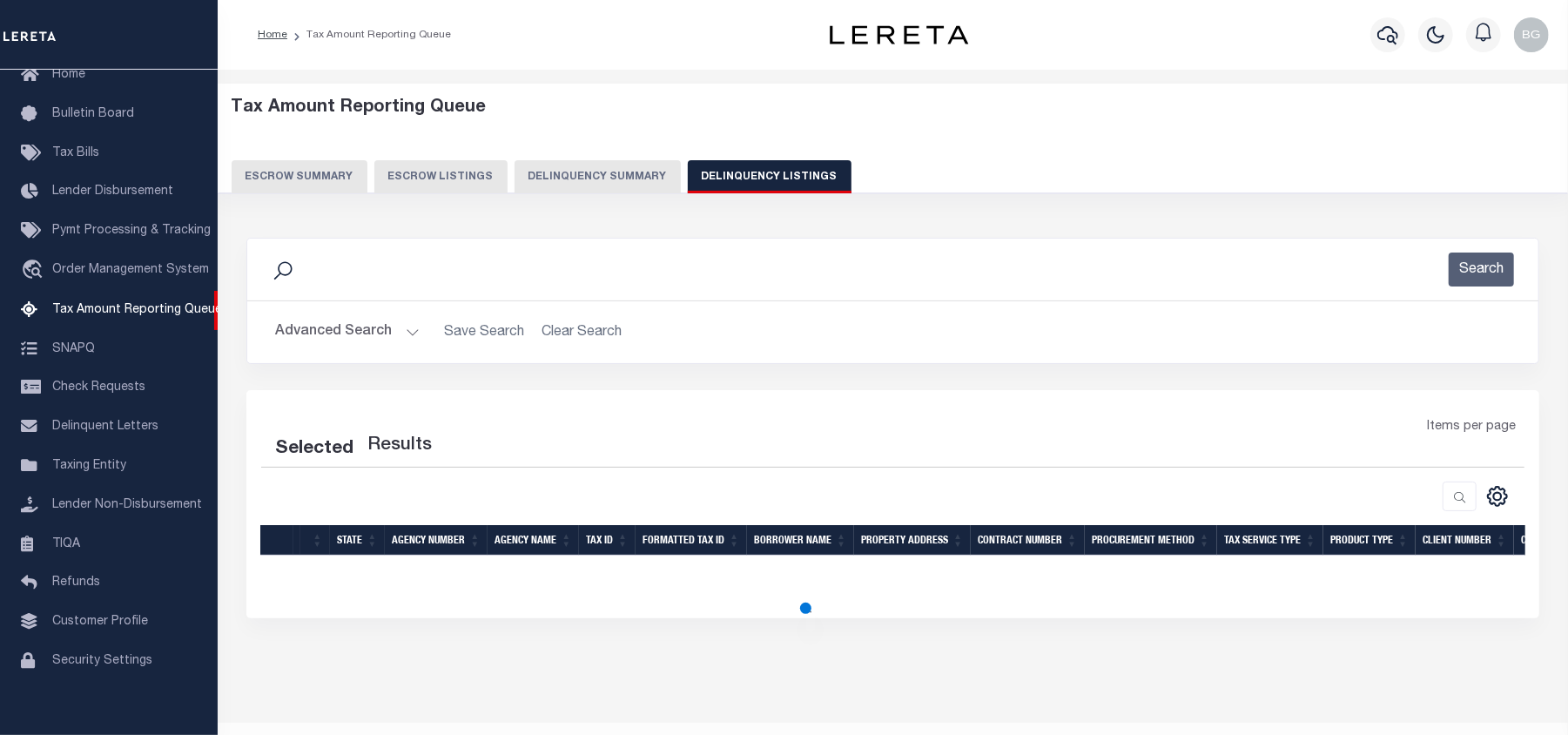
select select "100"
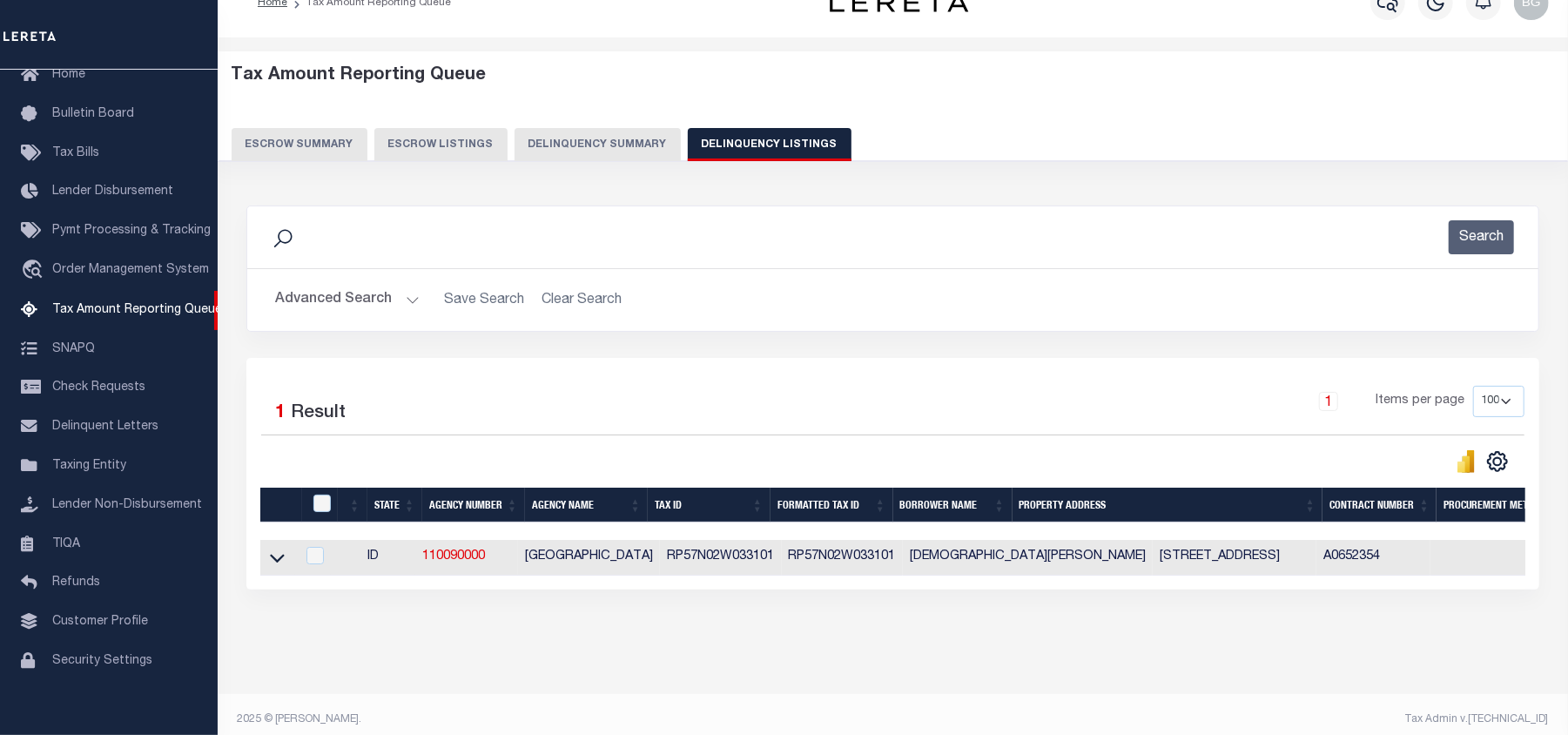
scroll to position [60, 0]
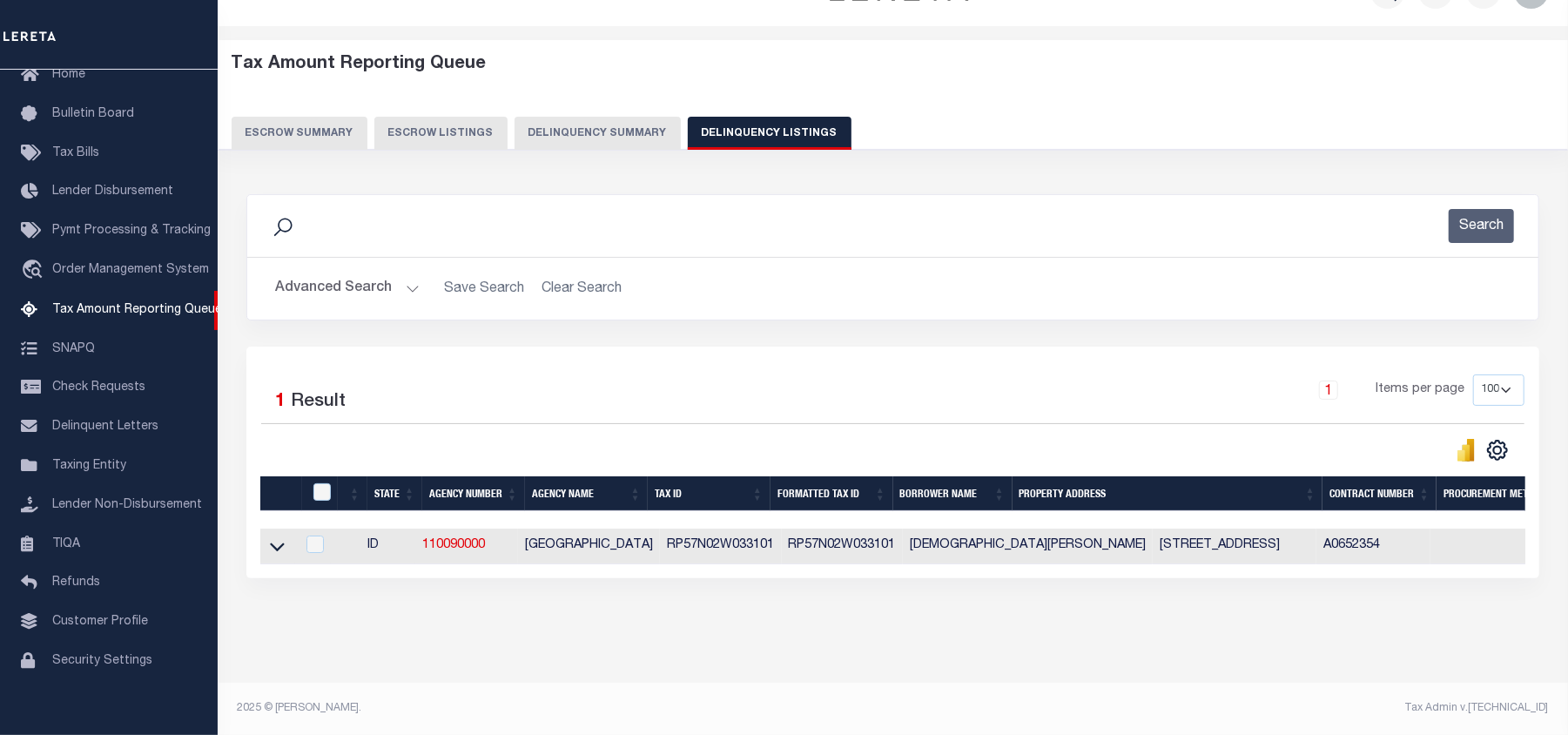
click at [276, 537] on icon at bounding box center [277, 546] width 15 height 18
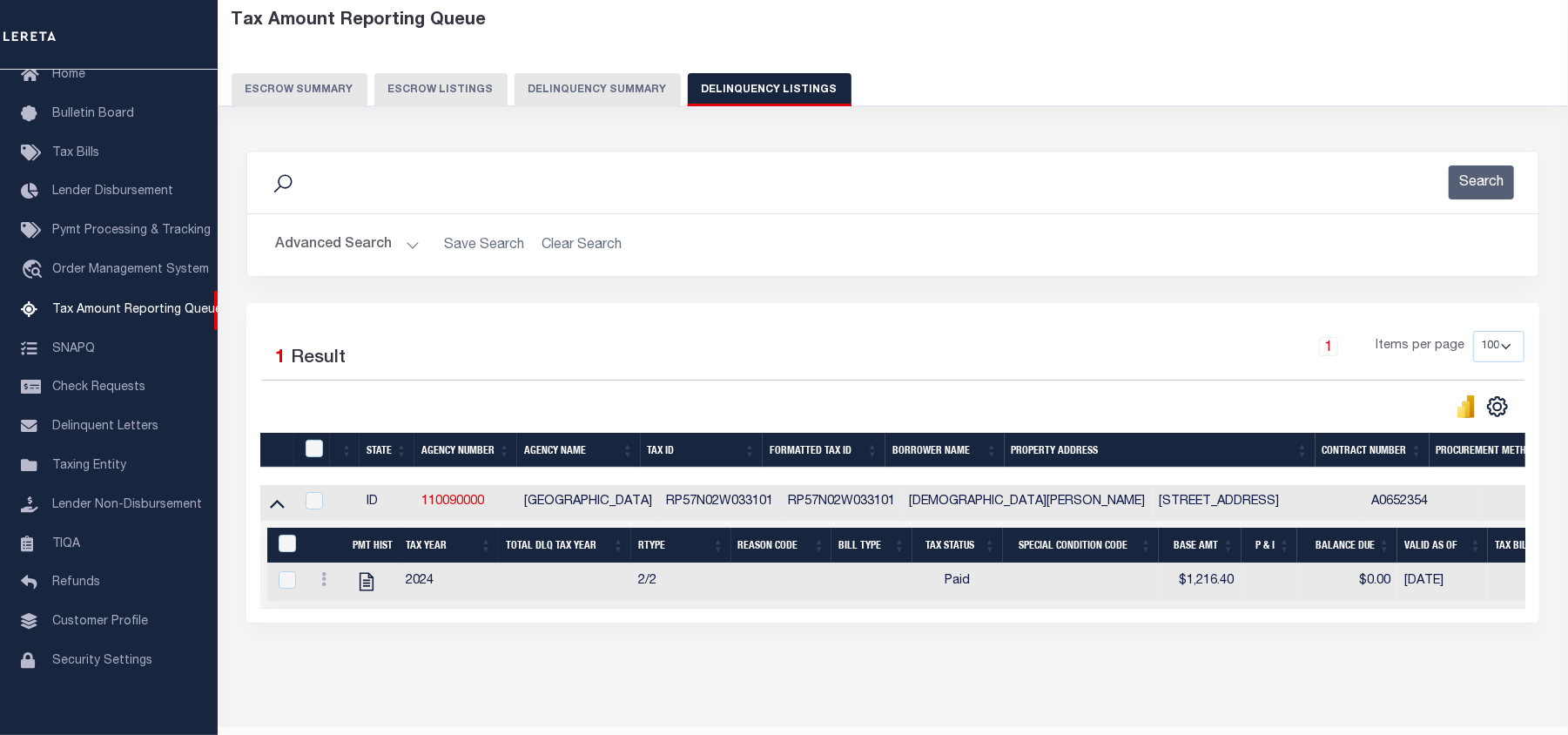
scroll to position [150, 0]
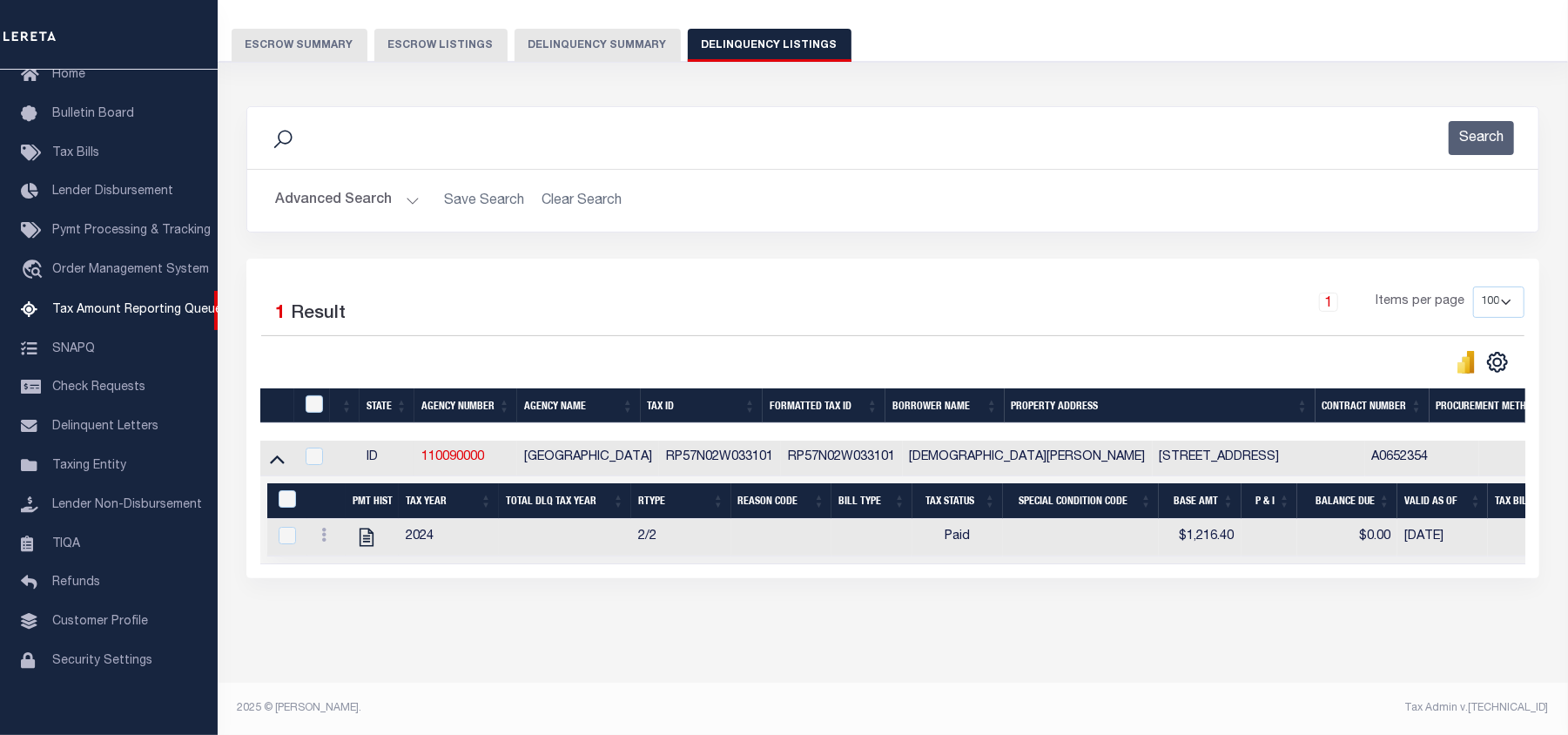
click at [304, 395] on div at bounding box center [315, 405] width 29 height 19
click at [315, 395] on input "checkbox" at bounding box center [314, 404] width 18 height 18
checkbox input "true"
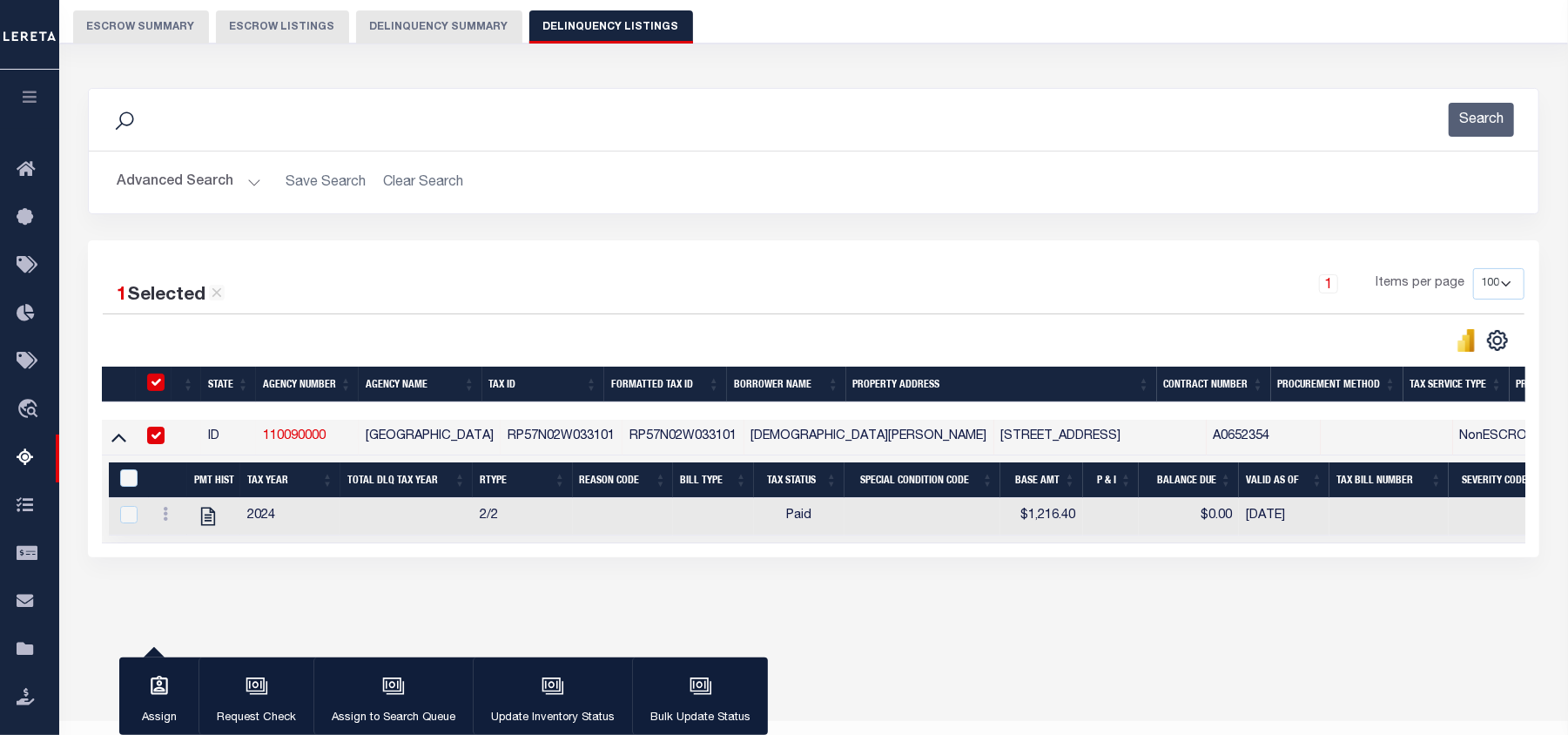
scroll to position [146, 0]
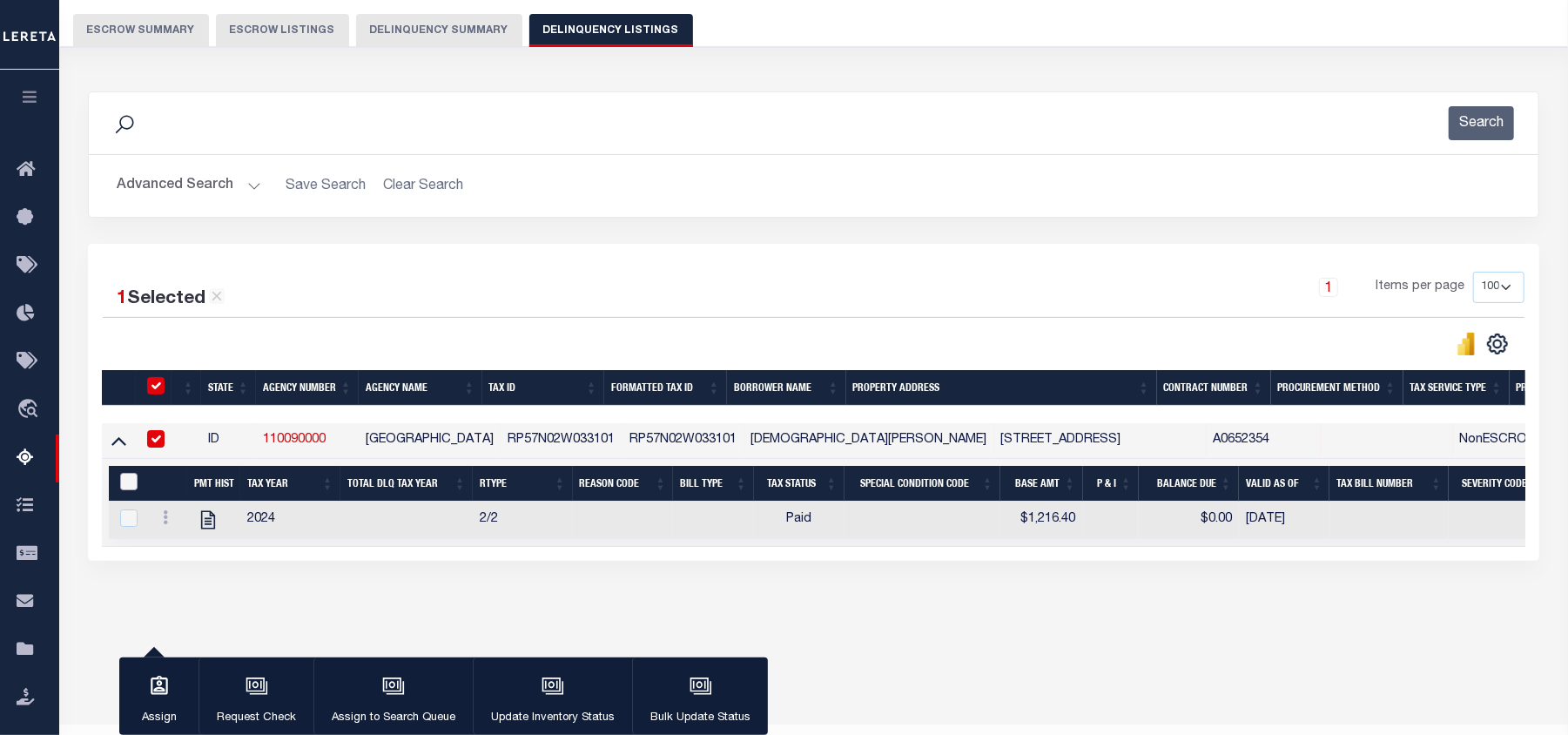
click at [130, 483] on input "&nbsp;" at bounding box center [129, 482] width 18 height 18
checkbox input "true"
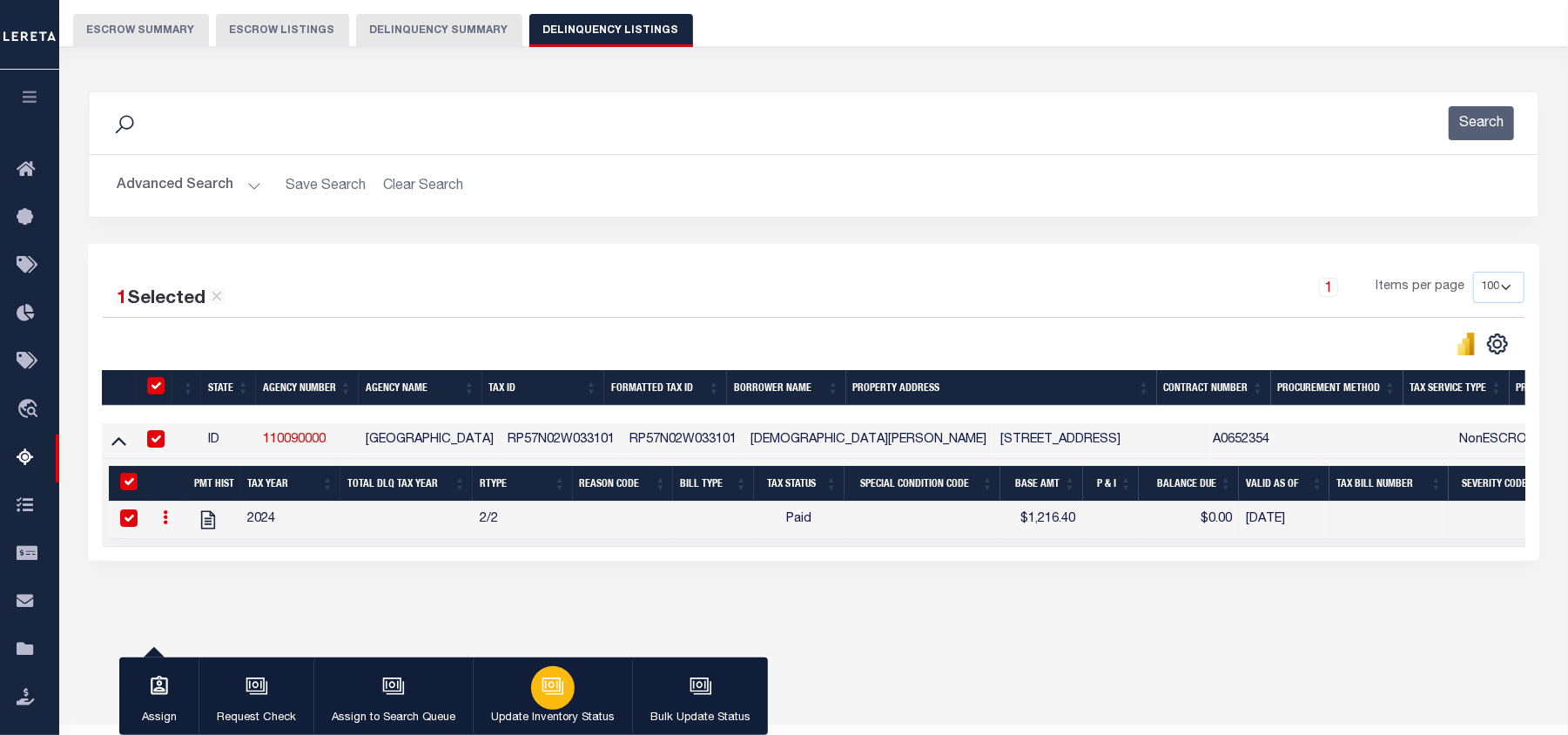
click at [545, 684] on icon "button" at bounding box center [551, 684] width 13 height 8
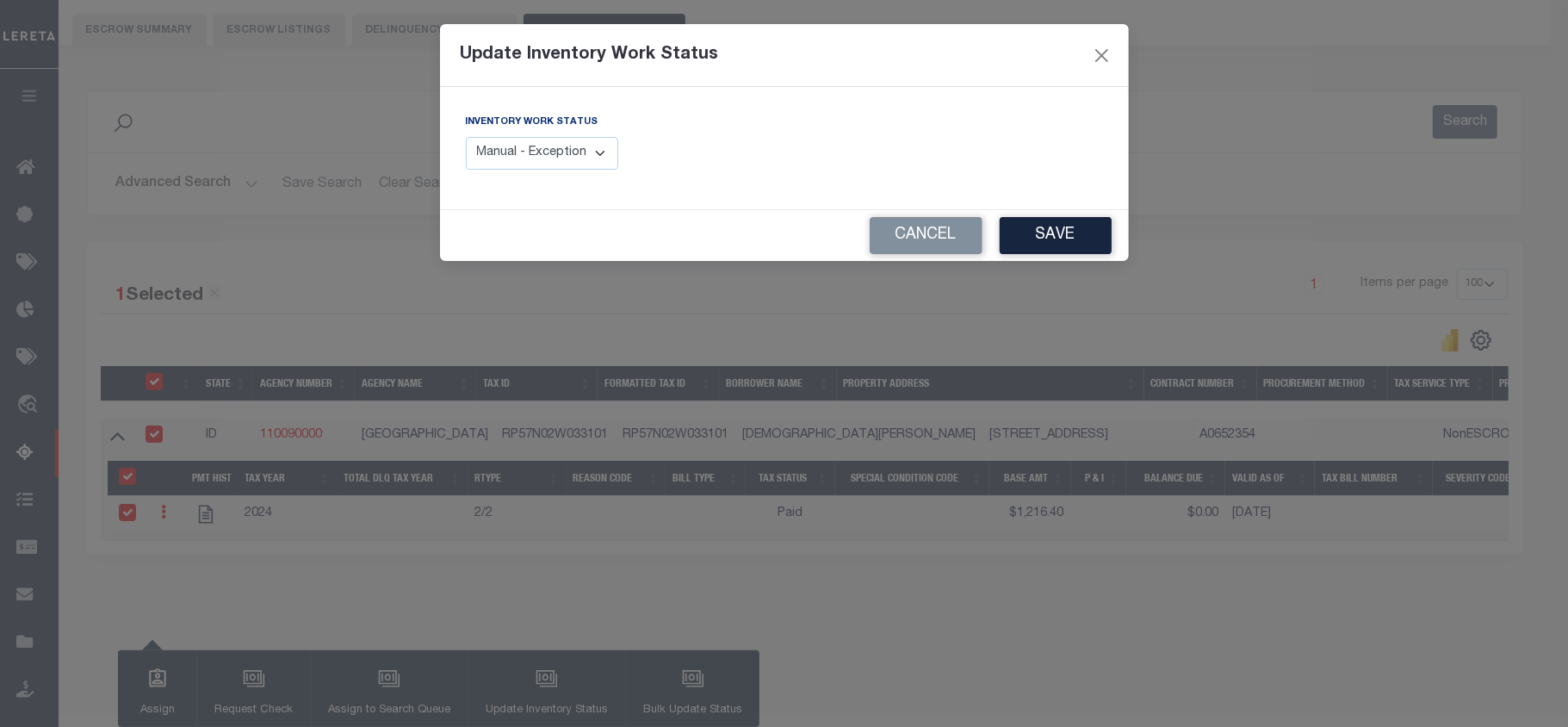
click at [575, 159] on select "Manual - Exception Pended - Awaiting Search Late Add Exception Completed" at bounding box center [542, 153] width 153 height 34
select select "4"
click at [466, 137] on select "Manual - Exception Pended - Awaiting Search Late Add Exception Completed" at bounding box center [542, 153] width 153 height 34
click at [1049, 242] on button "Save" at bounding box center [1055, 235] width 112 height 37
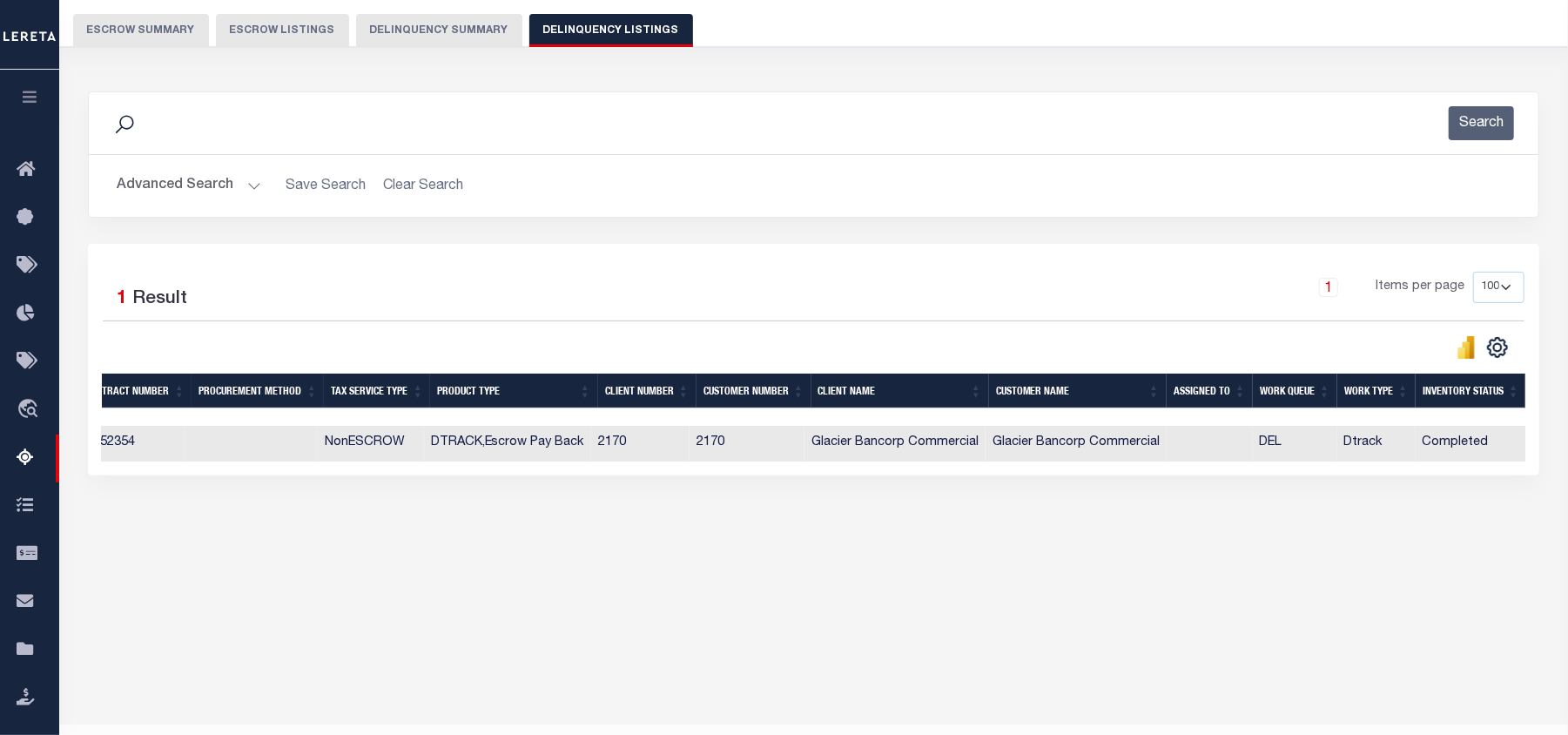
scroll to position [0, 0]
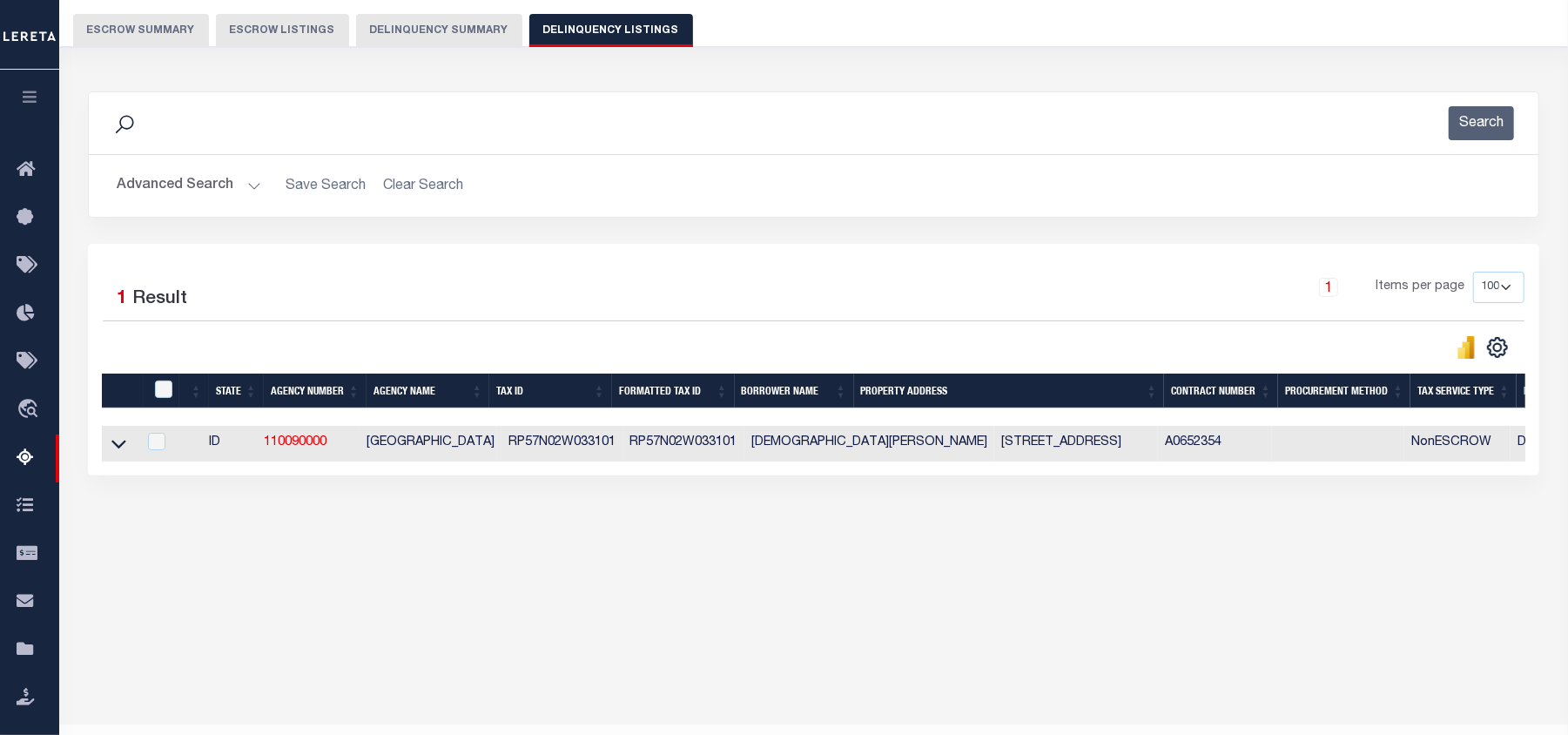
click at [251, 186] on button "Advanced Search" at bounding box center [188, 186] width 145 height 34
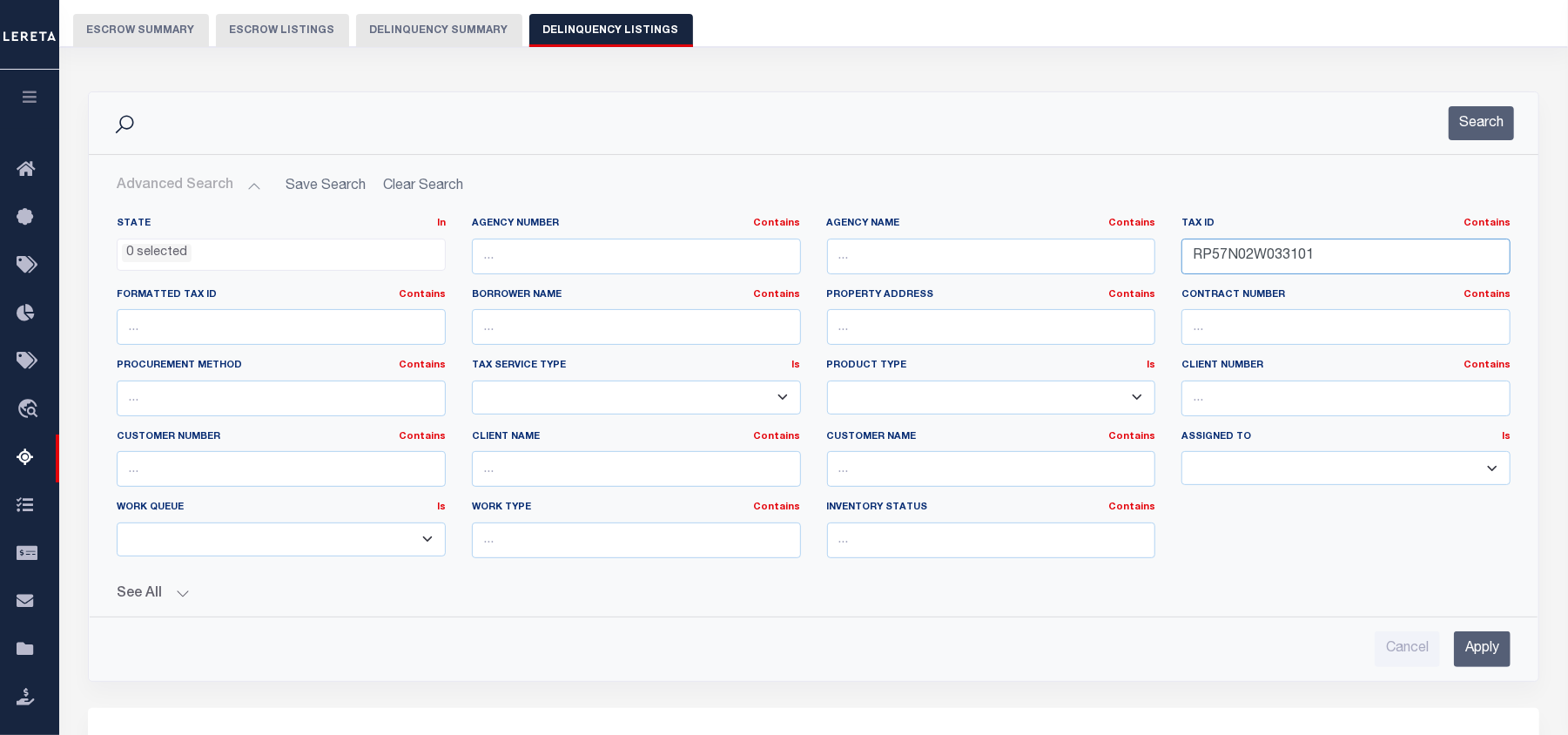
click at [1234, 258] on input "RP57N02W033101" at bounding box center [1346, 256] width 329 height 36
paste input "70005"
type input "RP57N02W070005"
click at [1499, 655] on input "Apply" at bounding box center [1482, 649] width 57 height 36
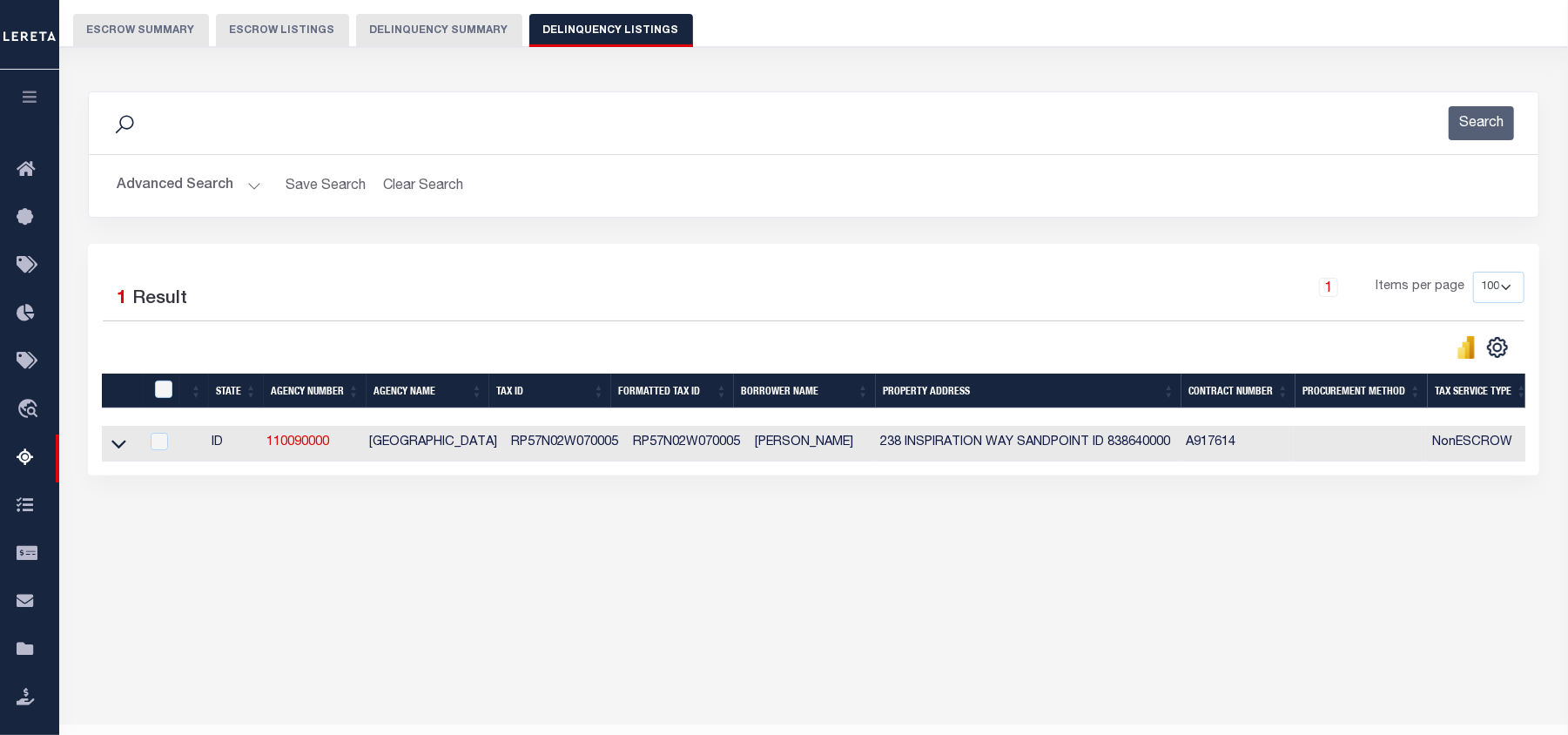
drag, startPoint x: 119, startPoint y: 450, endPoint x: 291, endPoint y: 467, distance: 172.8
click at [119, 450] on icon at bounding box center [118, 443] width 15 height 18
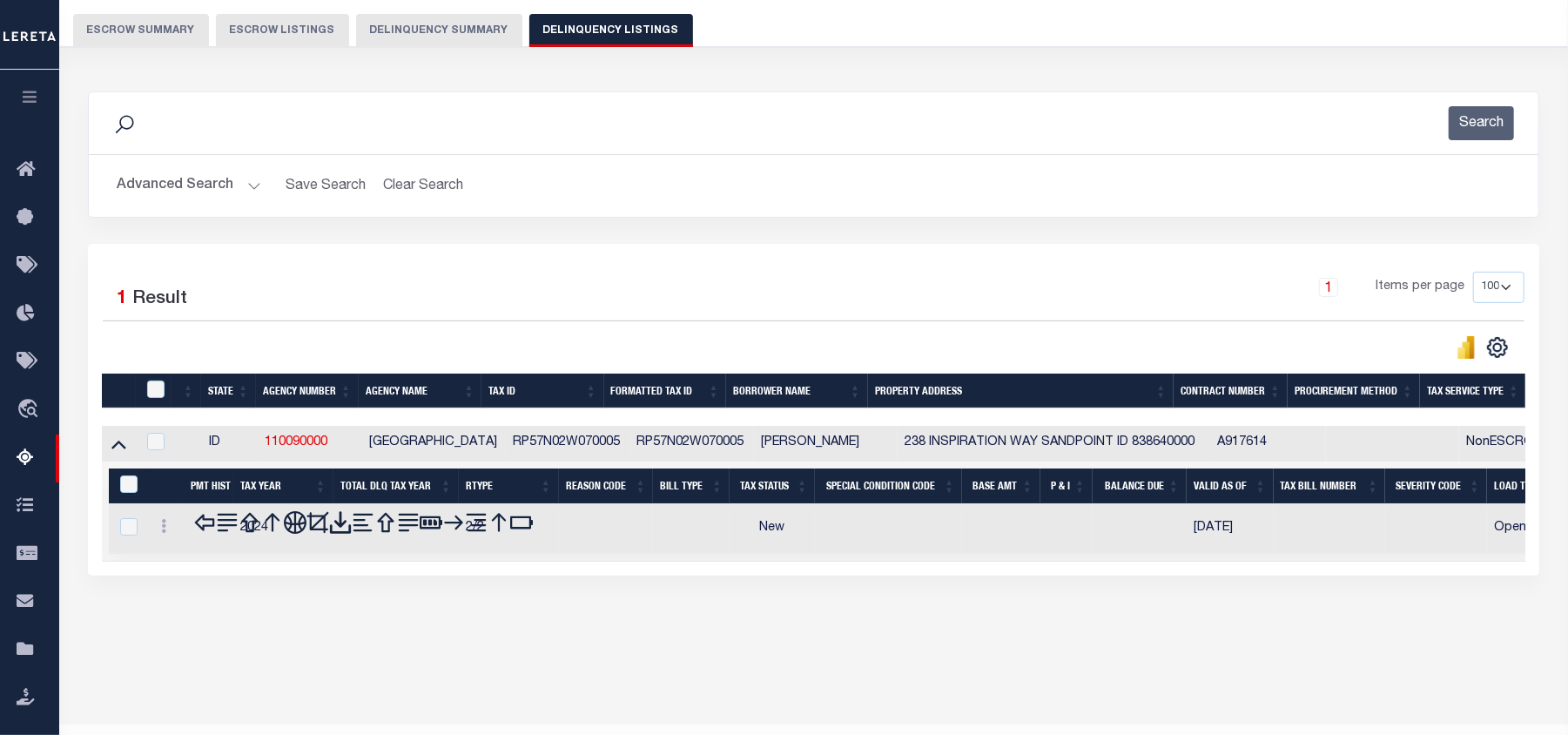
scroll to position [188, 0]
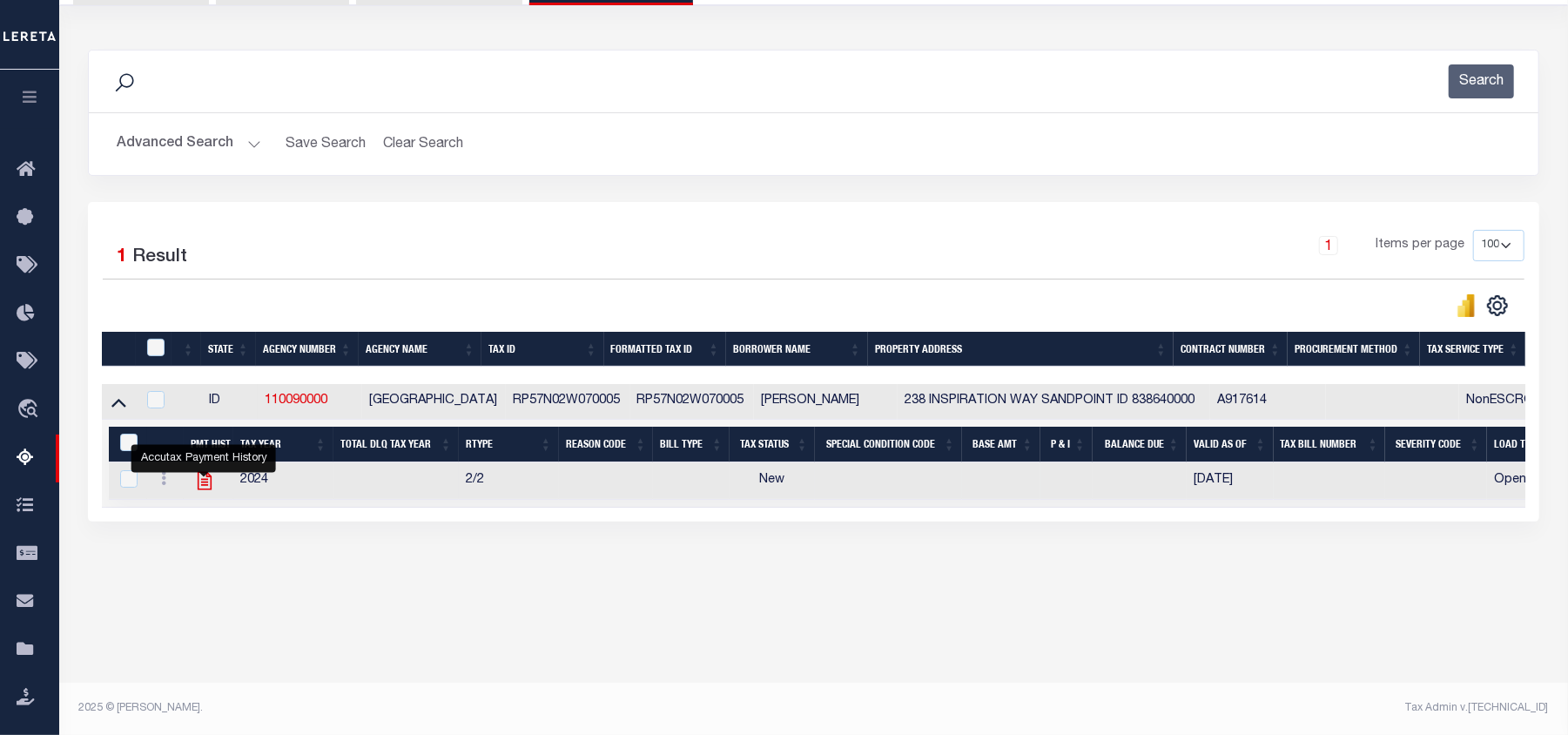
click at [196, 482] on icon "" at bounding box center [205, 481] width 23 height 23
checkbox input "true"
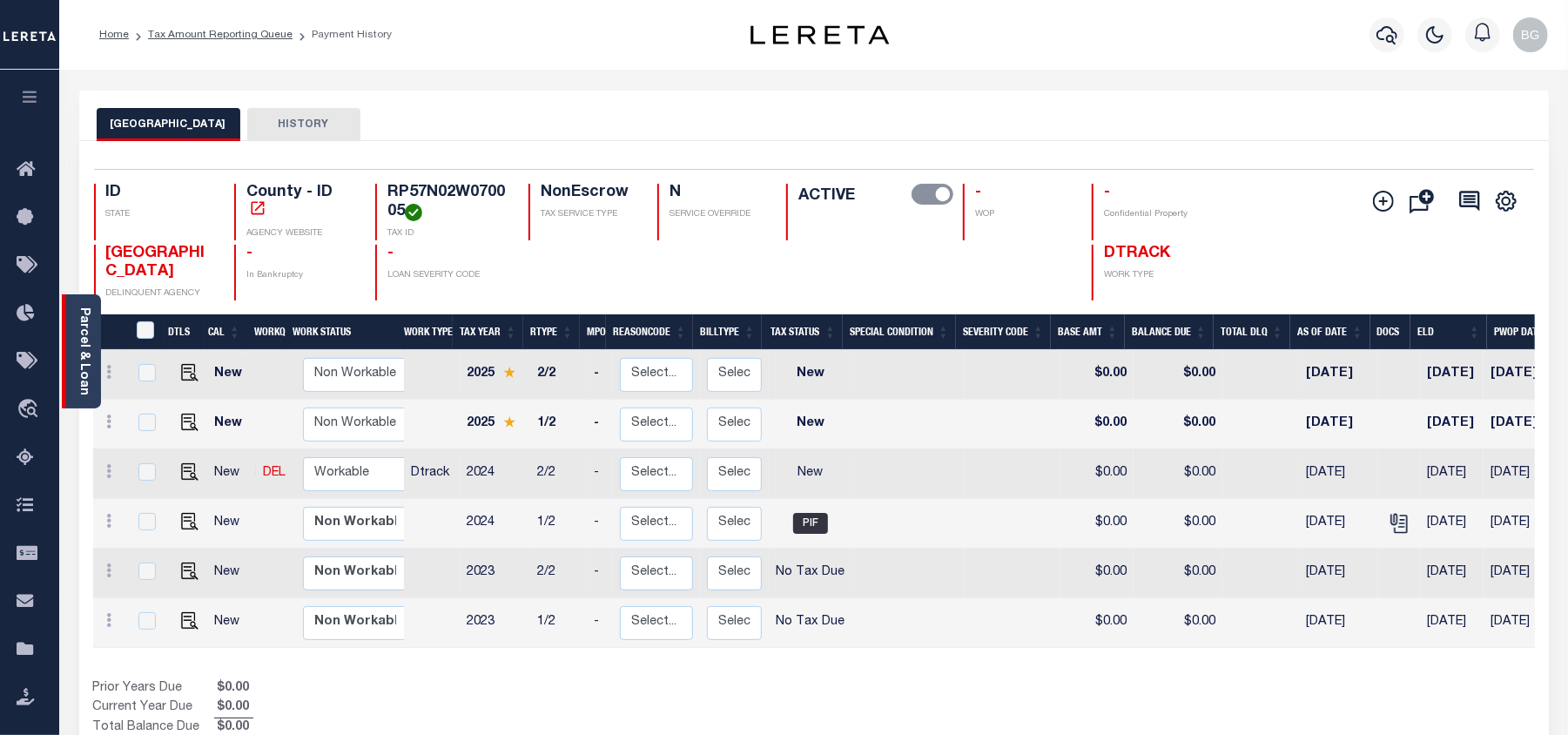
click at [81, 343] on link "Parcel & Loan" at bounding box center [83, 351] width 12 height 88
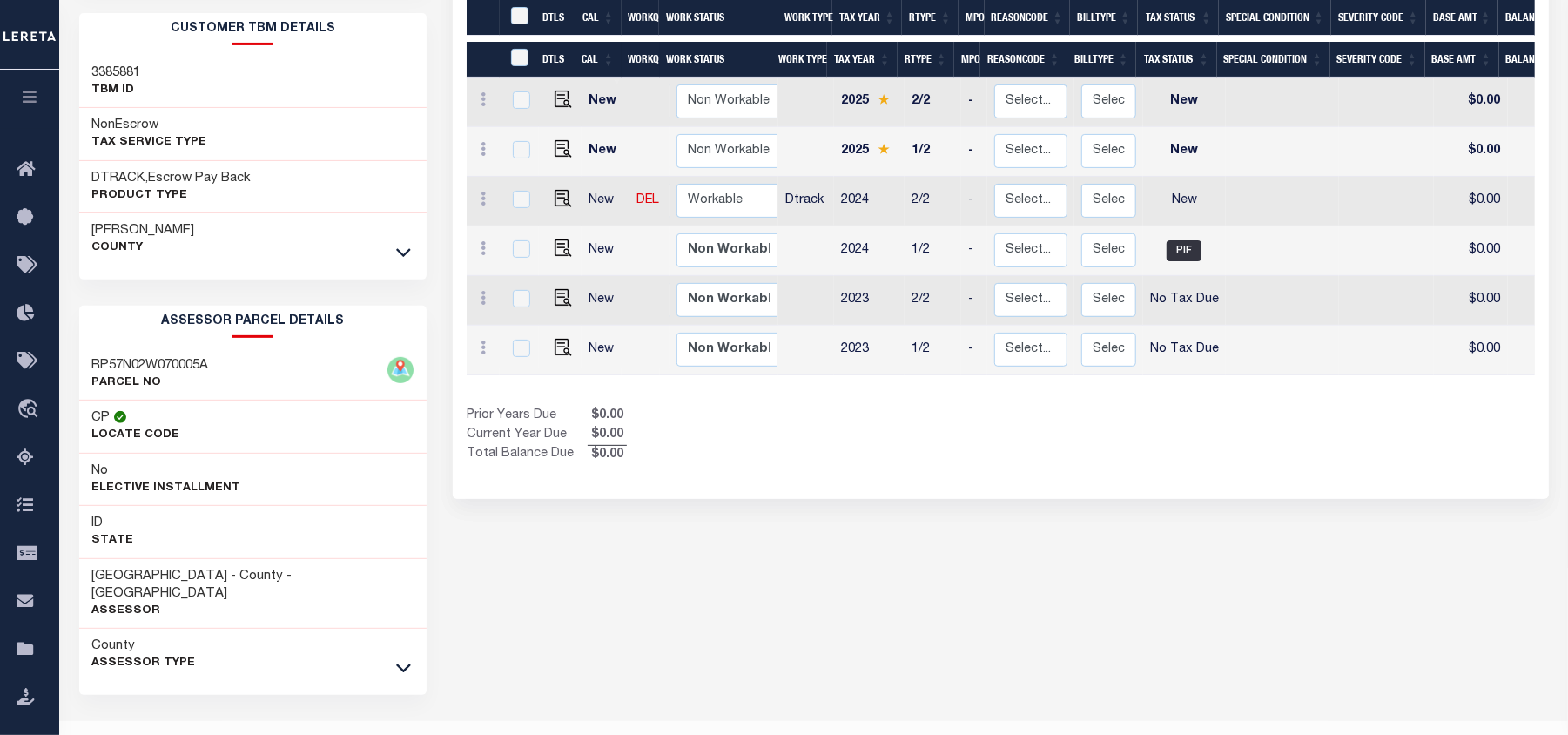
scroll to position [345, 0]
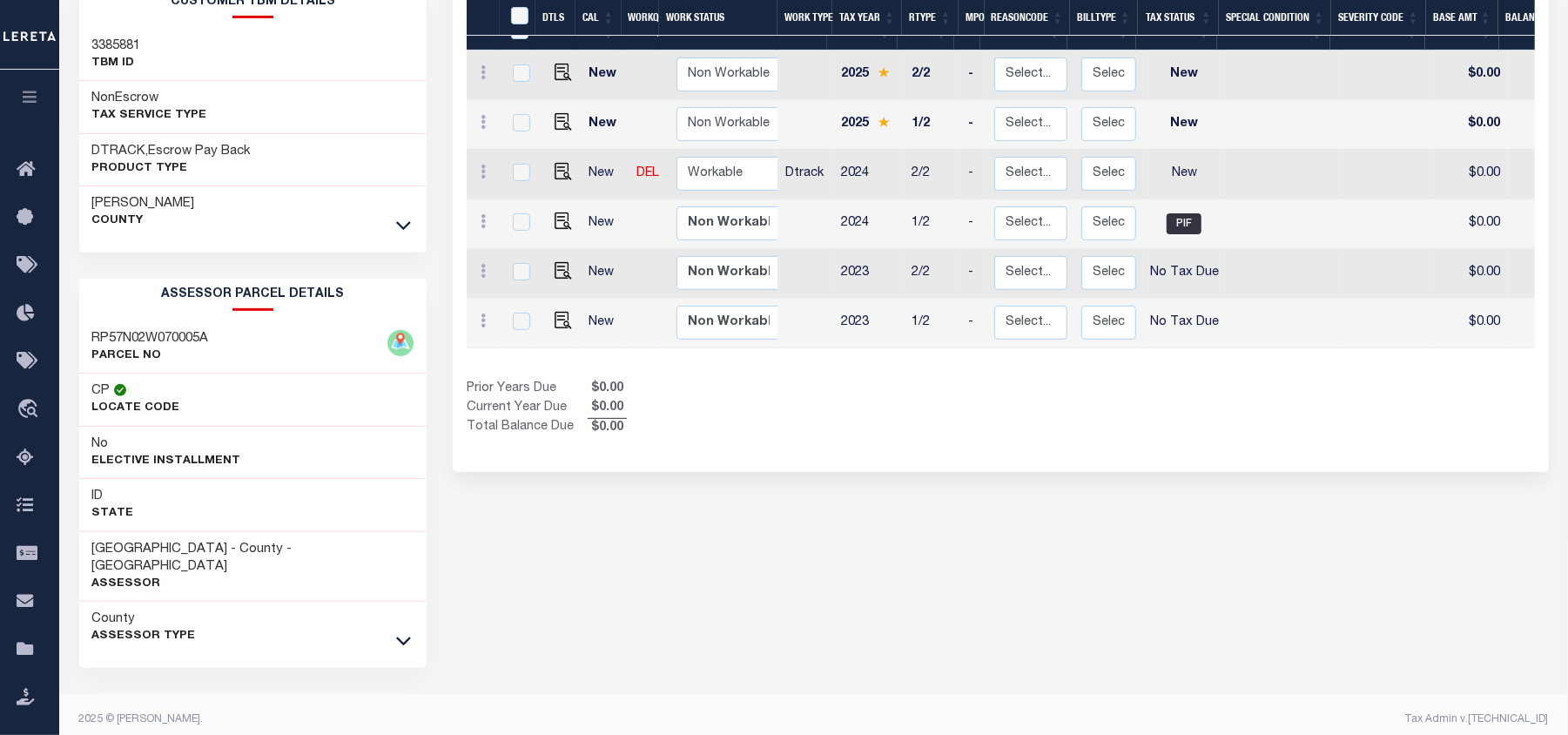
click at [405, 632] on icon at bounding box center [403, 640] width 15 height 18
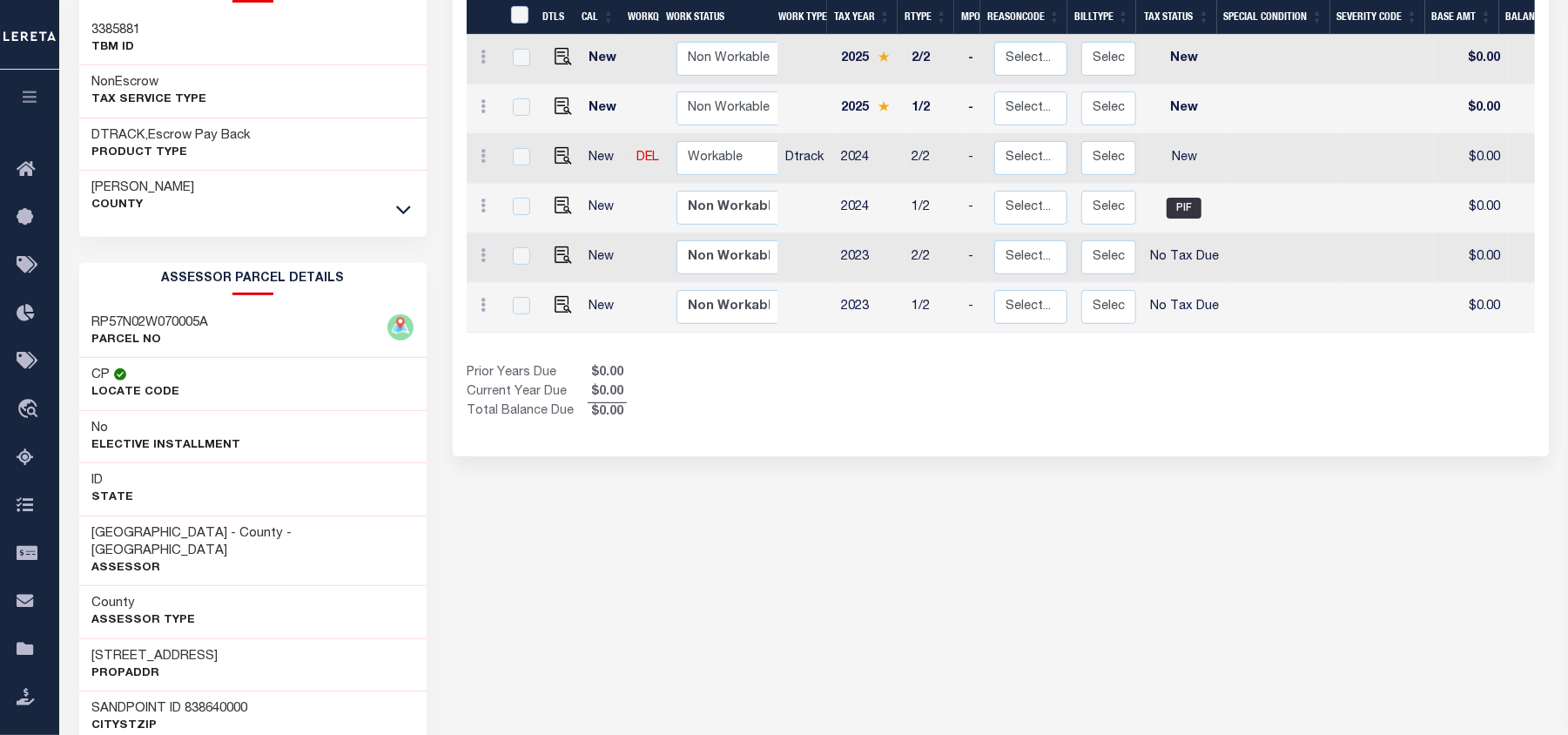
scroll to position [0, 0]
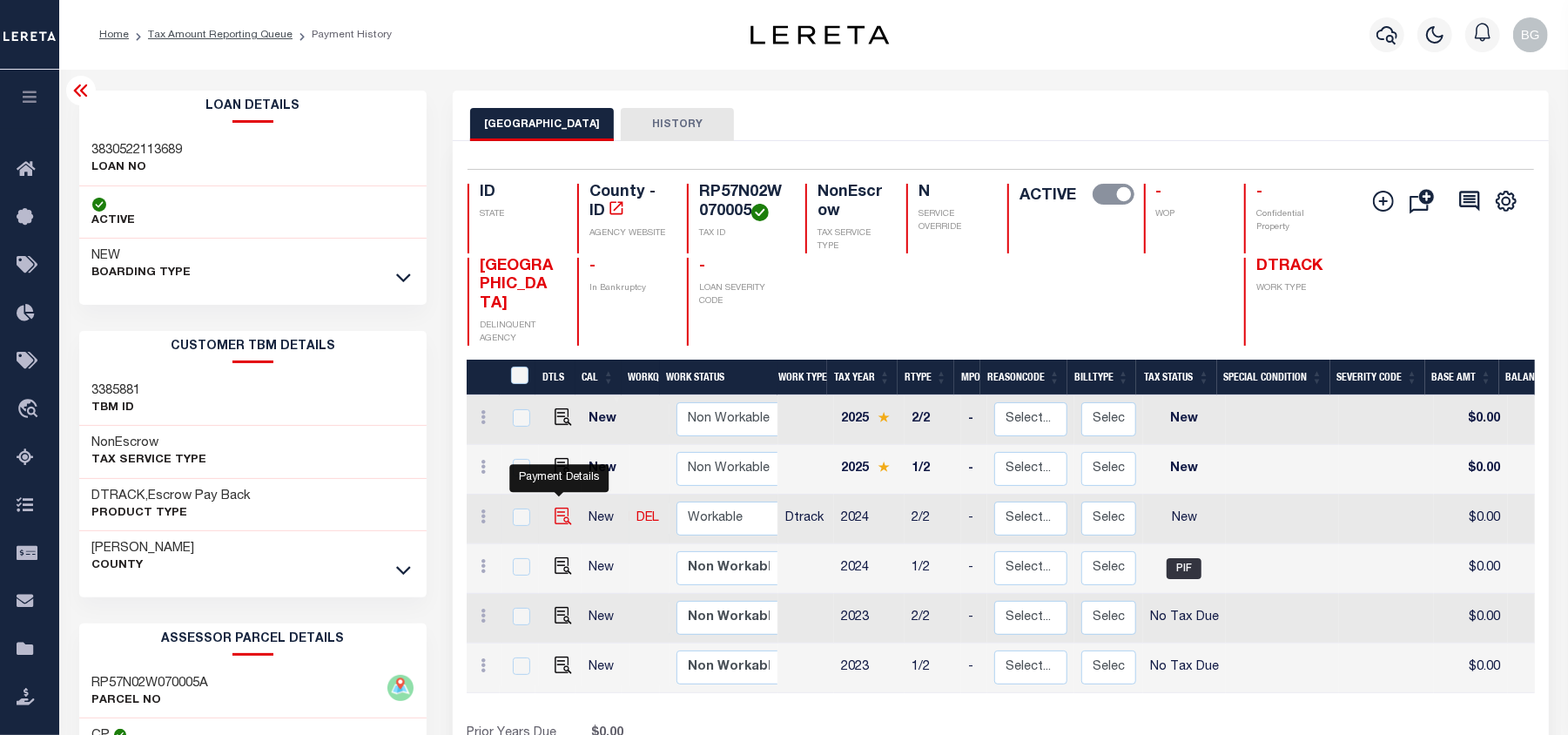
click at [555, 507] on img "" at bounding box center [563, 516] width 18 height 18
checkbox input "true"
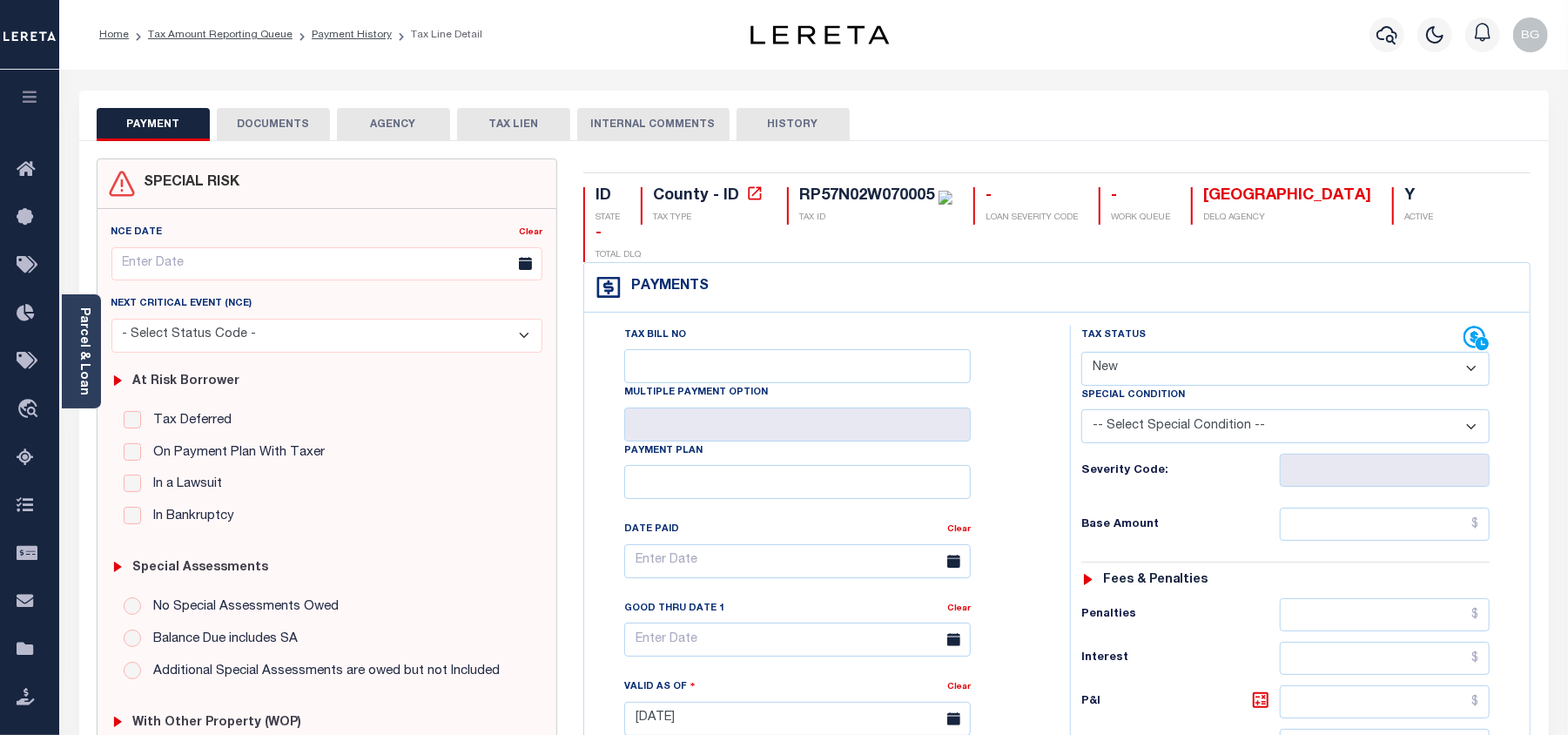
click at [1136, 352] on select "- Select Status Code - Open Due/Unpaid Paid Incomplete No Tax Due Internal Refu…" at bounding box center [1286, 369] width 408 height 34
select select "PYD"
click at [1082, 352] on select "- Select Status Code - Open Due/Unpaid Paid Incomplete No Tax Due Internal Refu…" at bounding box center [1286, 369] width 408 height 34
type input "[DATE]"
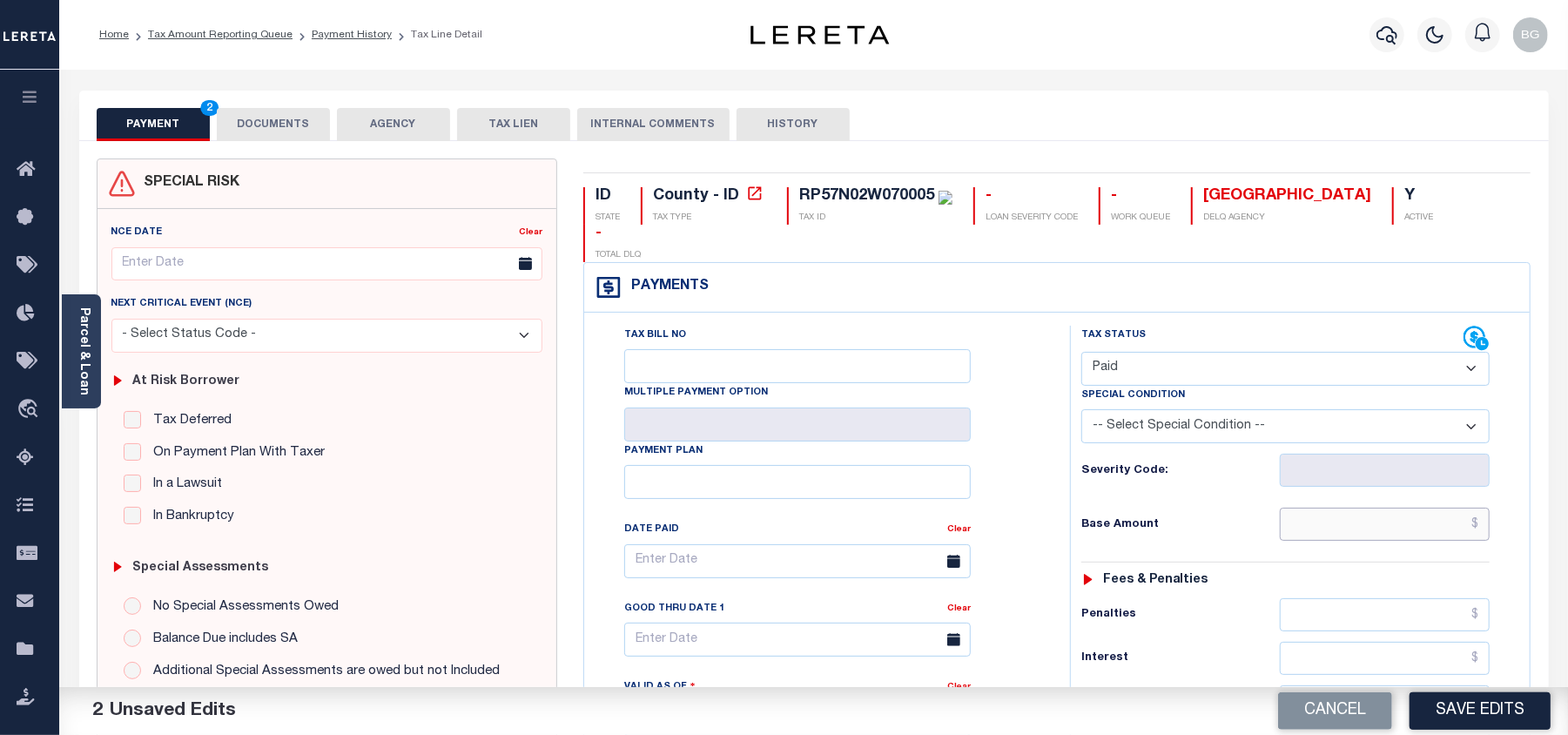
click at [1403, 507] on input "text" at bounding box center [1385, 524] width 210 height 33
paste input "717.17"
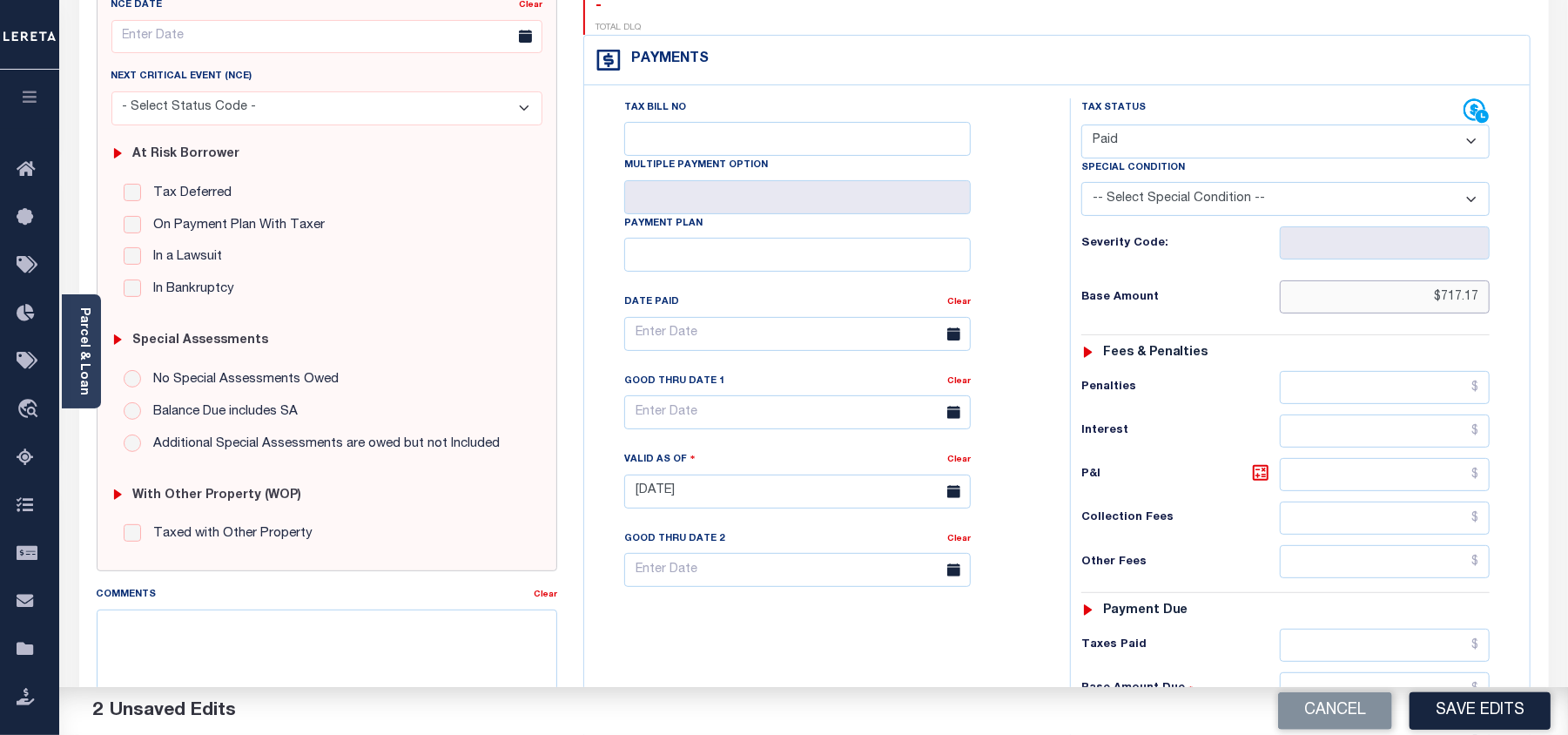
scroll to position [349, 0]
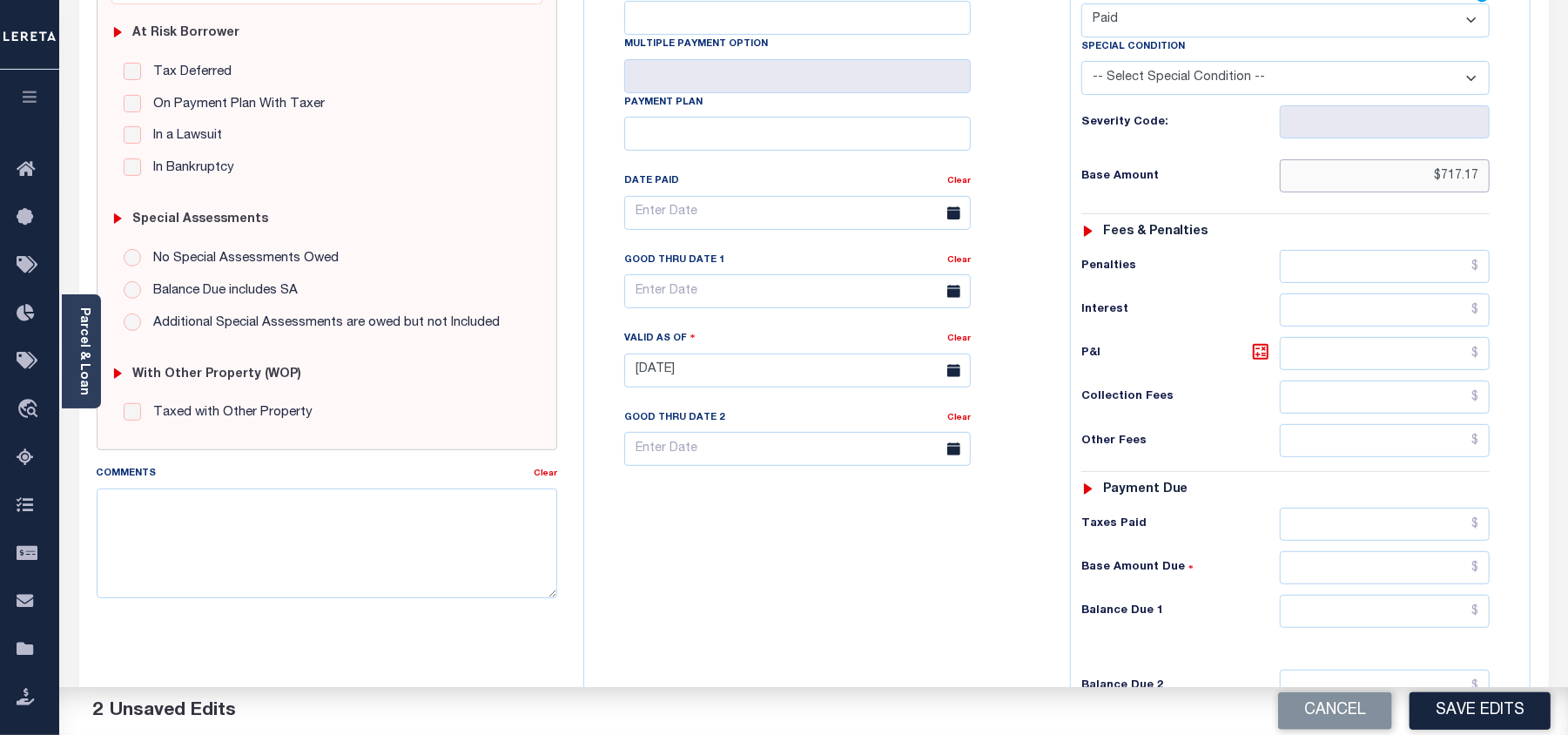
type input "$717.17"
click at [1416, 595] on input "text" at bounding box center [1385, 611] width 210 height 33
type input "$0.00"
click at [976, 575] on div "Tax Bill No Multiple Payment Option Payment Plan Clear" at bounding box center [823, 362] width 469 height 769
click at [307, 516] on textarea "Comments" at bounding box center [327, 543] width 461 height 110
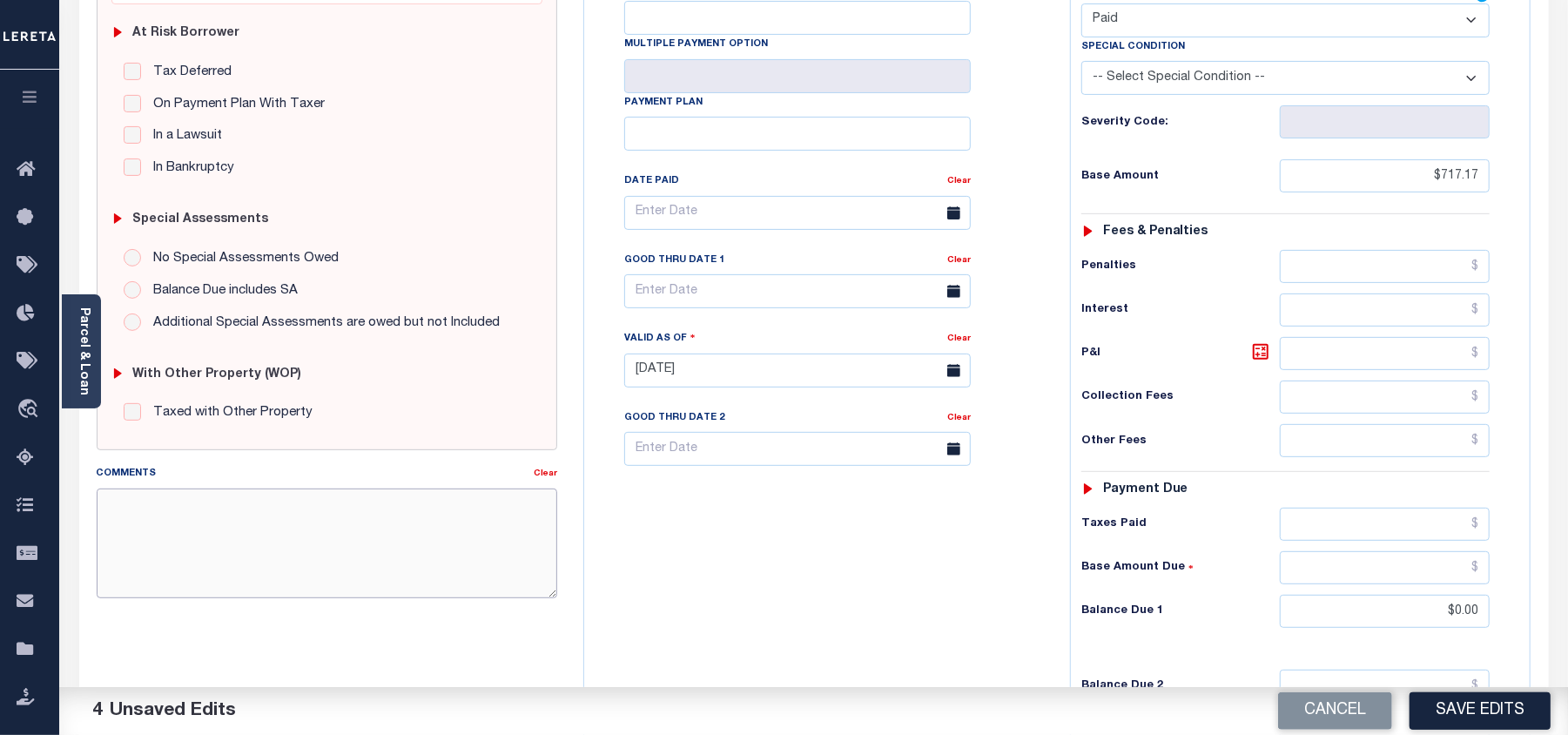
paste textarea "As per email response from tax office- TC [PERSON_NAME], Confirmed that taxes a…"
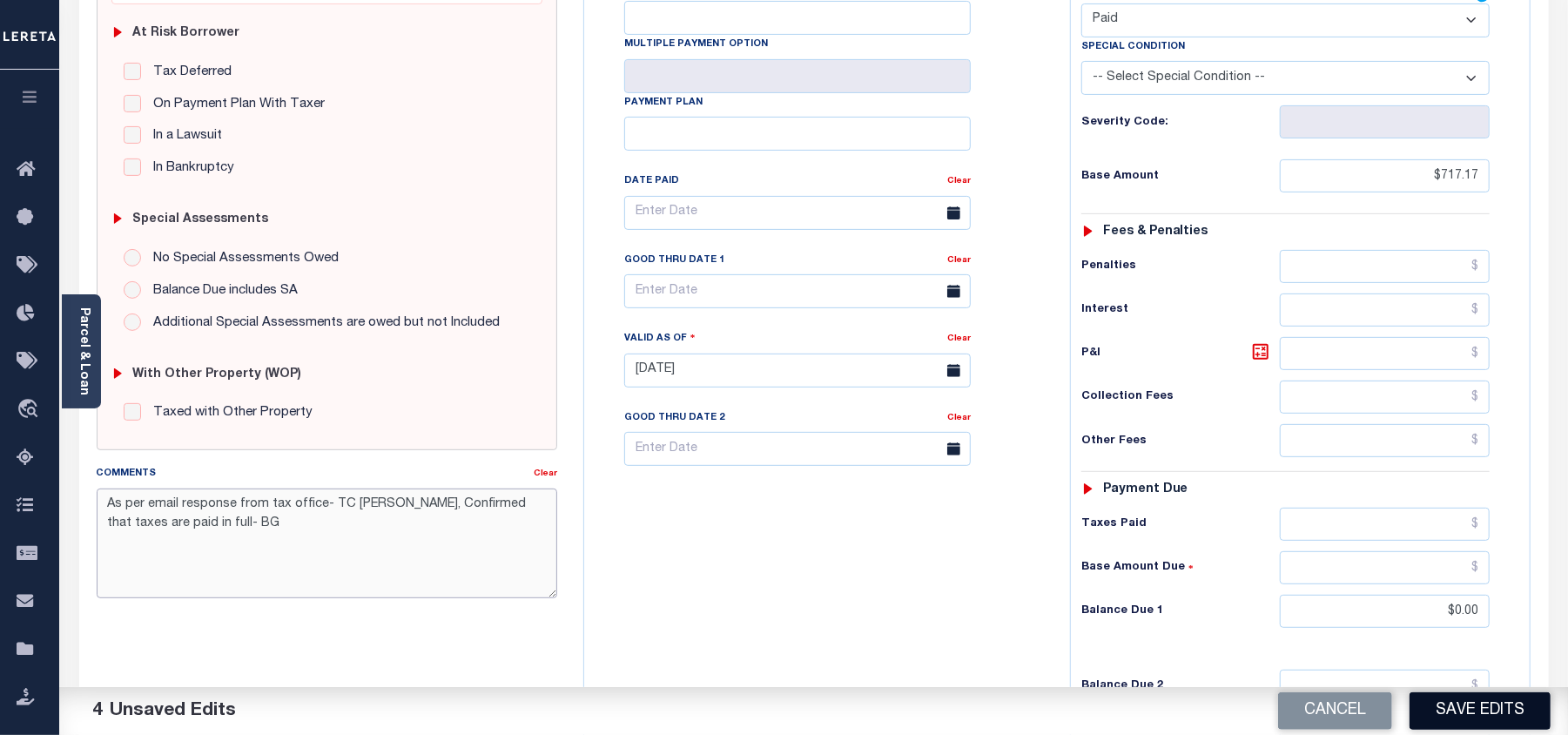
type textarea "As per email response from tax office- TC [PERSON_NAME], Confirmed that taxes a…"
click at [1498, 715] on button "Save Edits" at bounding box center [1480, 710] width 141 height 38
checkbox input "false"
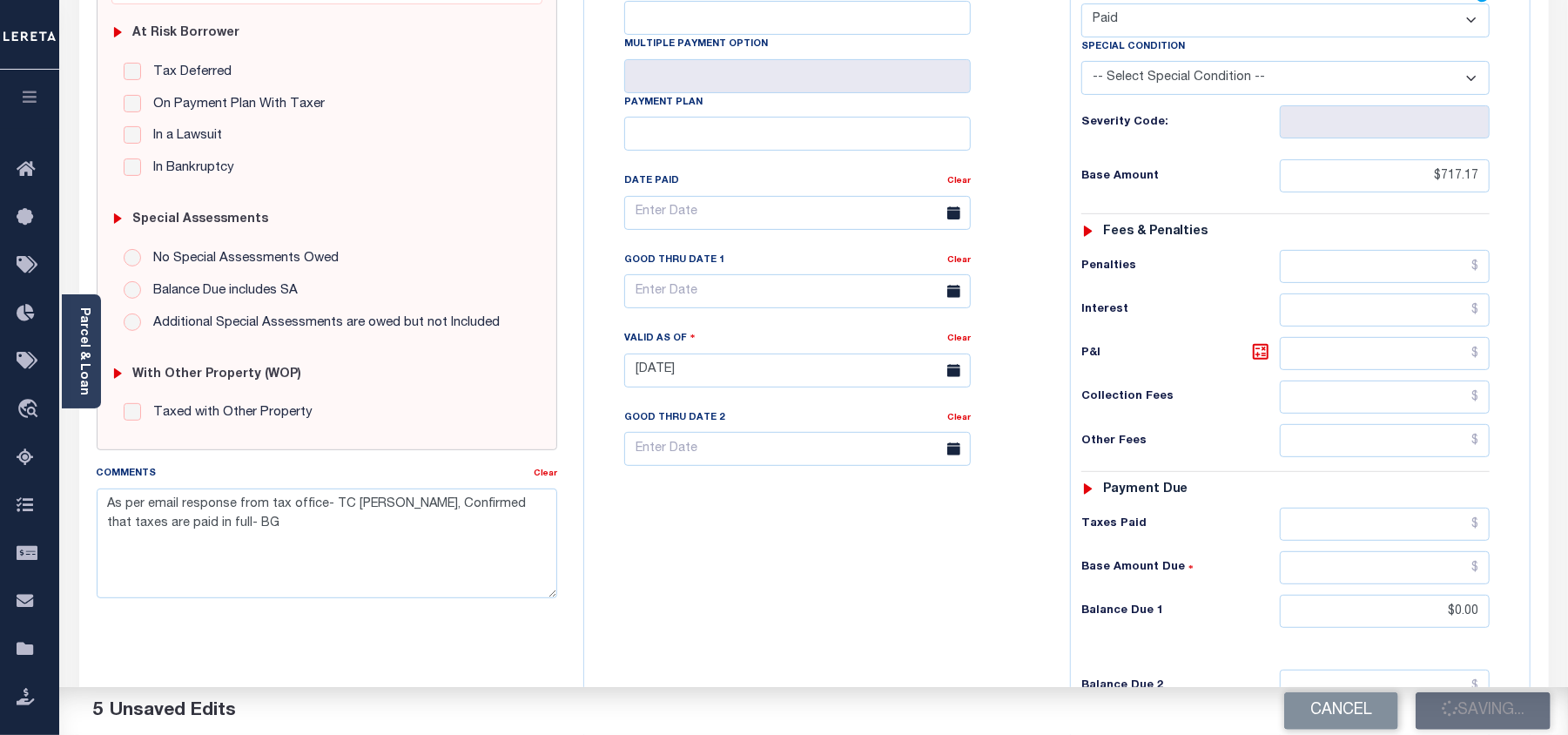
checkbox input "false"
type textarea "As per email response from tax office- TC Vana Balbin, Confirmed that taxes are…"
type input "$717.17"
type input "$0"
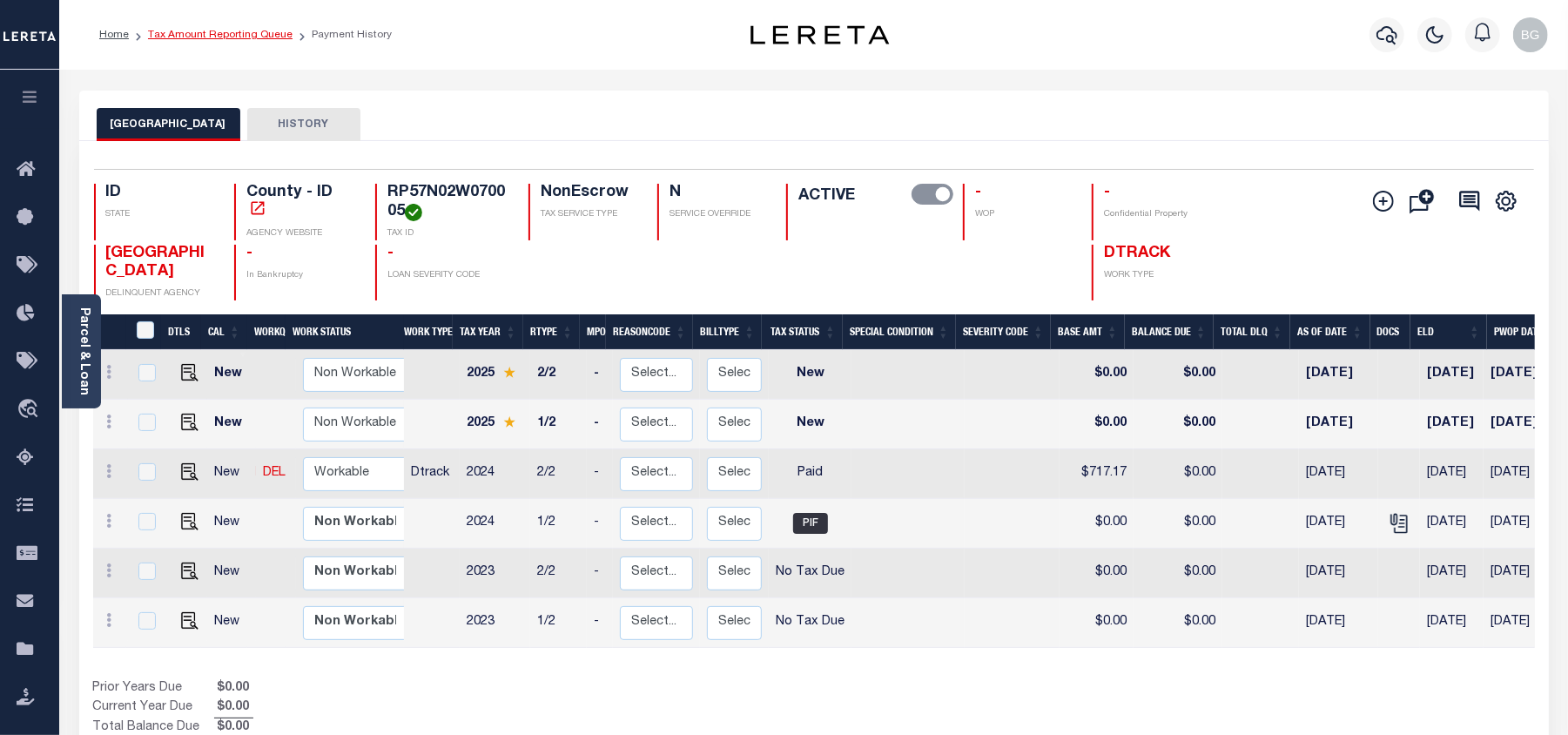
click at [201, 32] on link "Tax Amount Reporting Queue" at bounding box center [220, 35] width 145 height 11
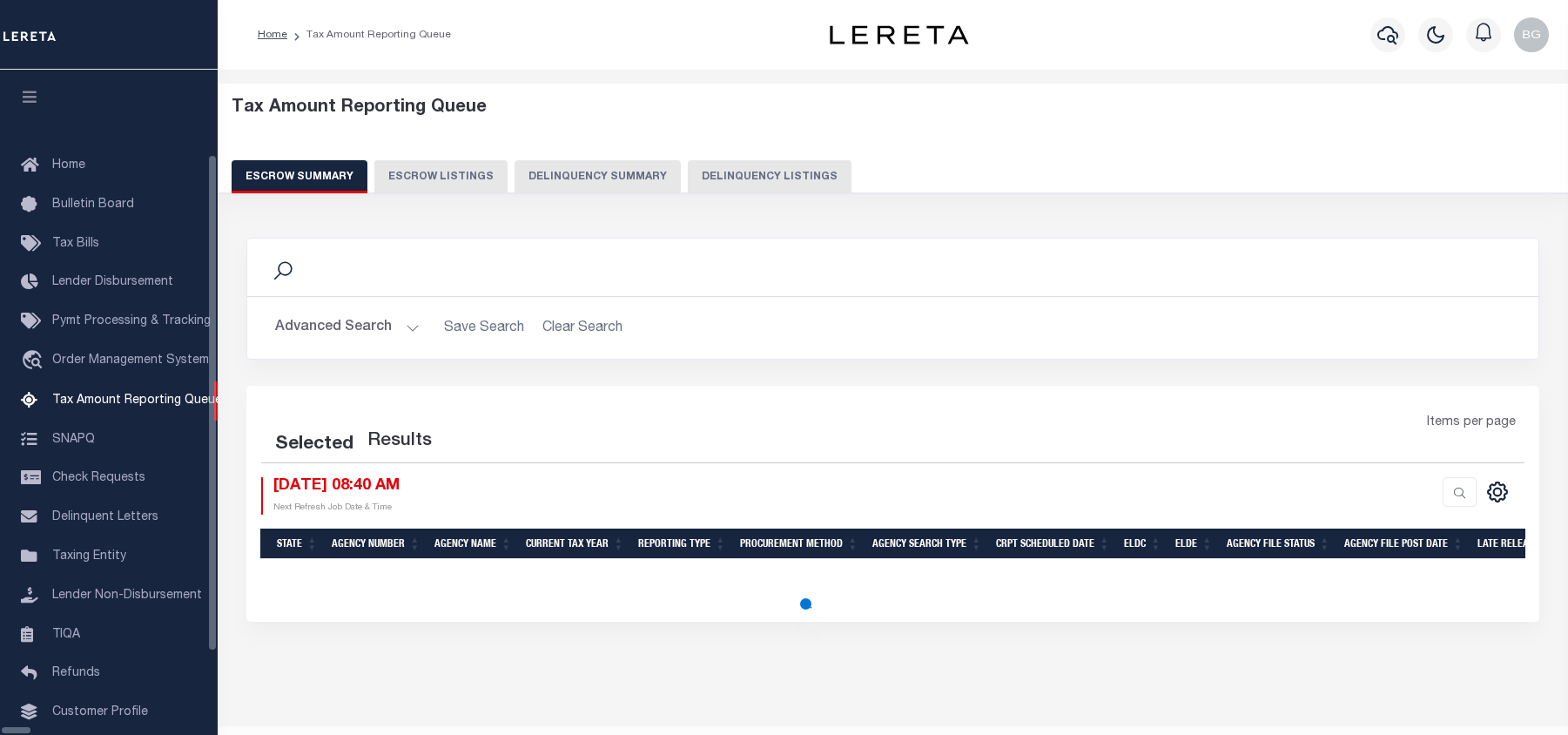
select select "100"
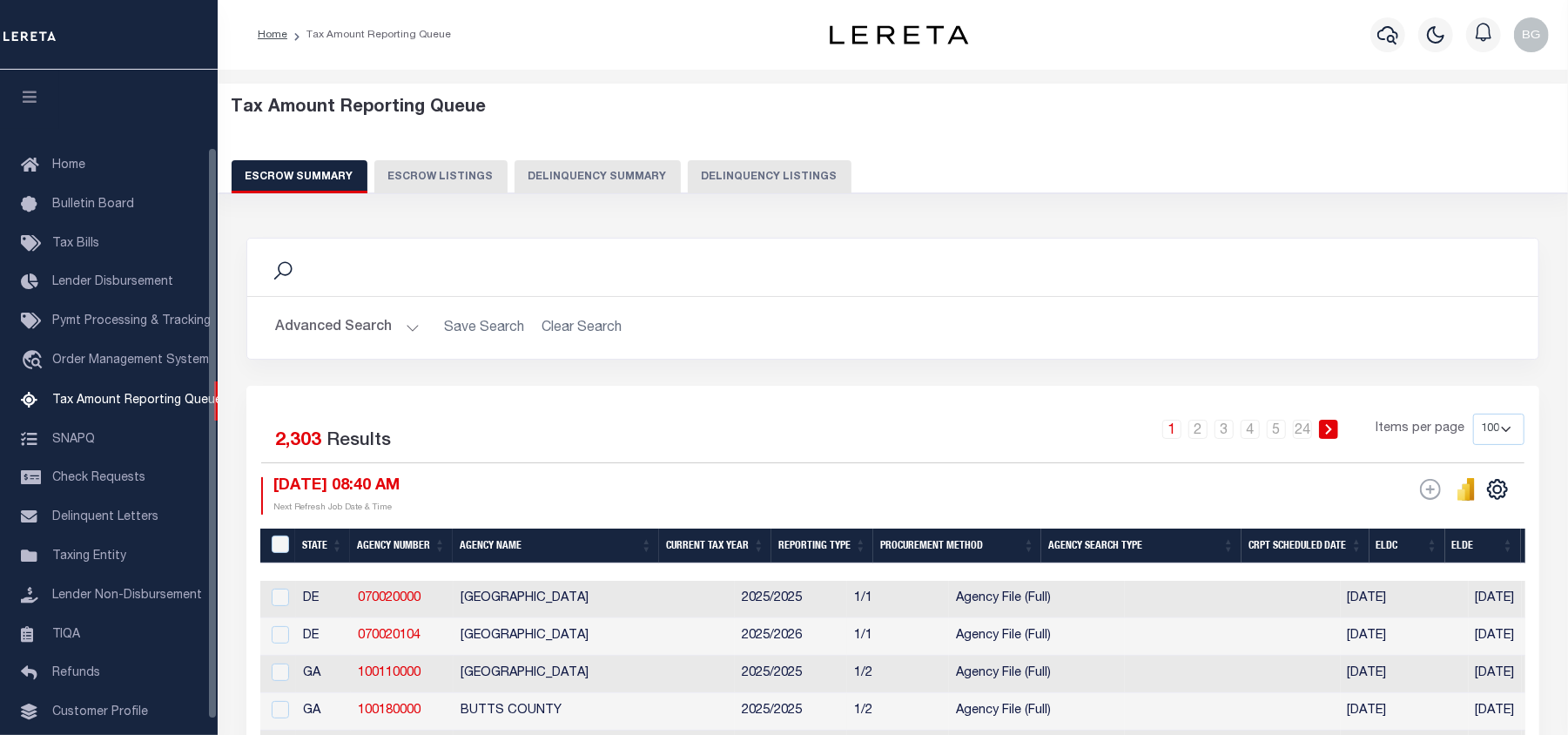
scroll to position [90, 0]
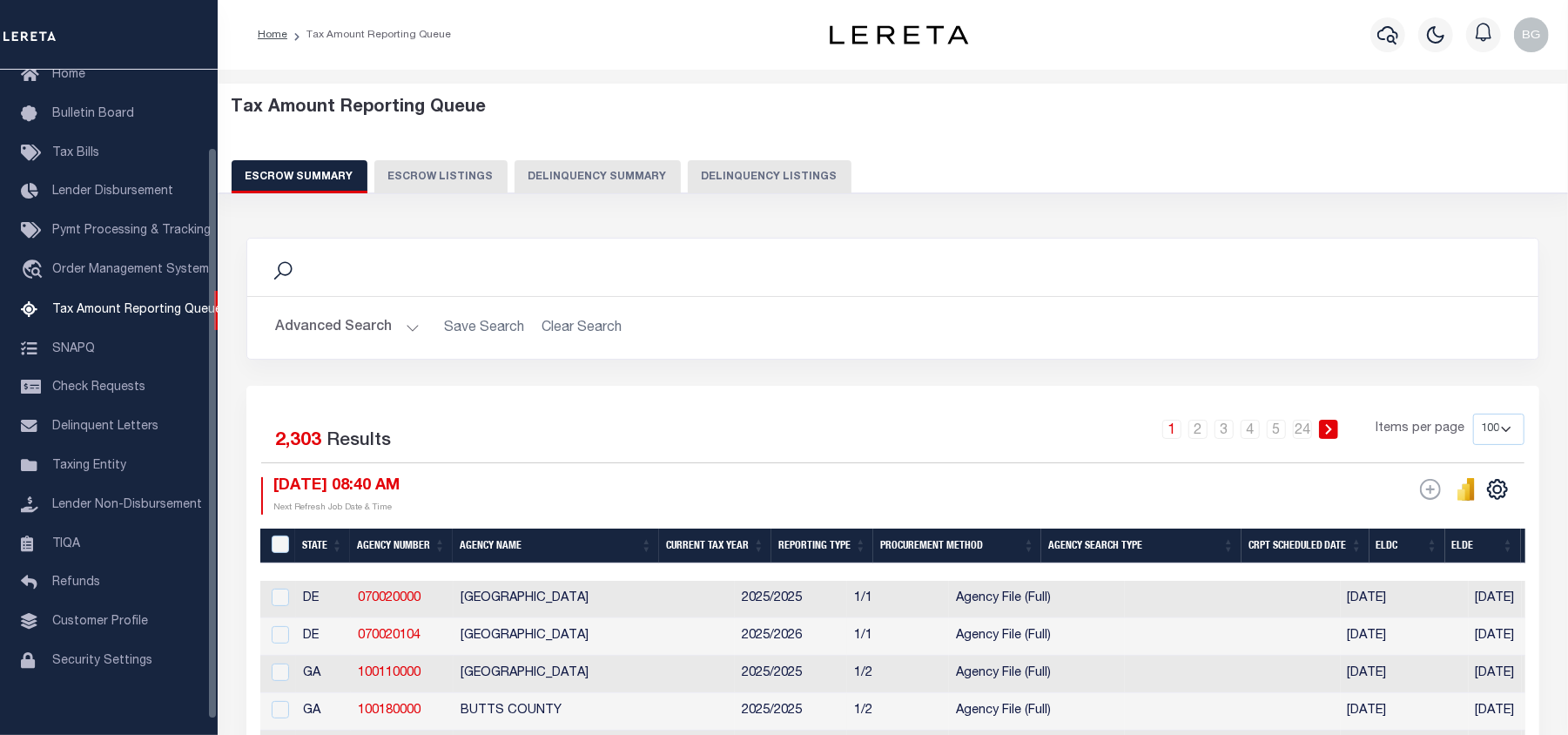
click at [745, 173] on button "Delinquency Listings" at bounding box center [769, 177] width 164 height 33
select select "100"
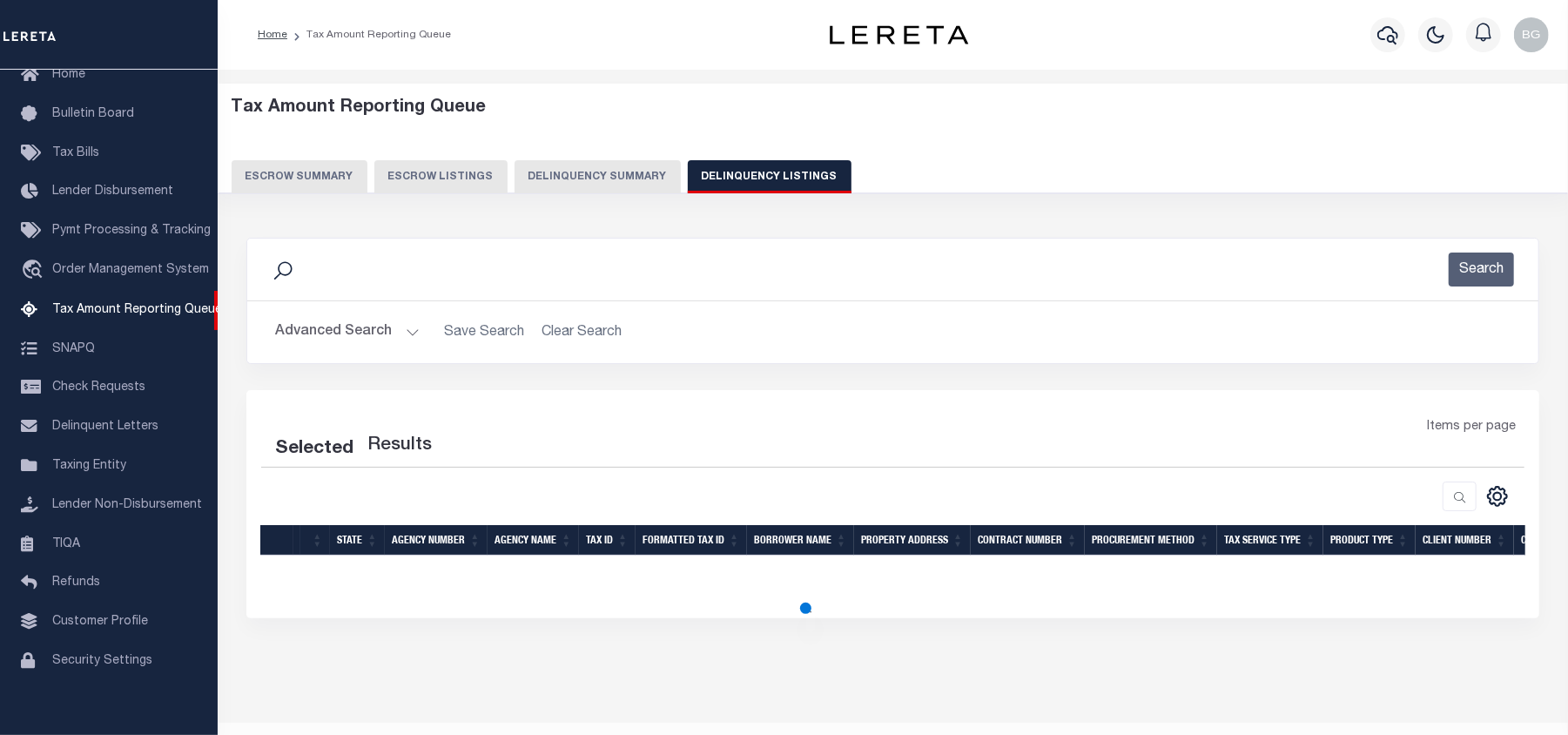
select select "100"
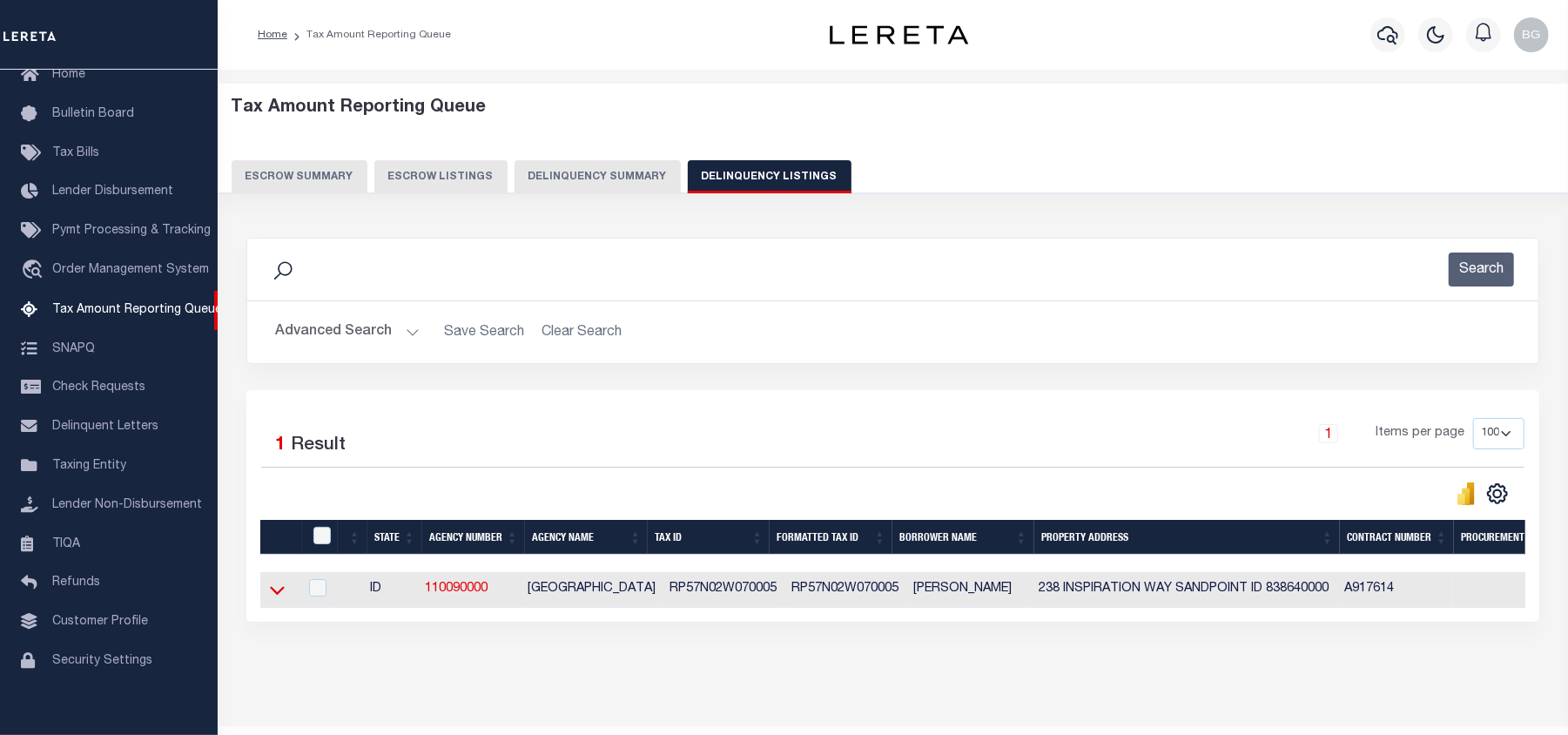
click at [279, 596] on icon at bounding box center [277, 591] width 15 height 9
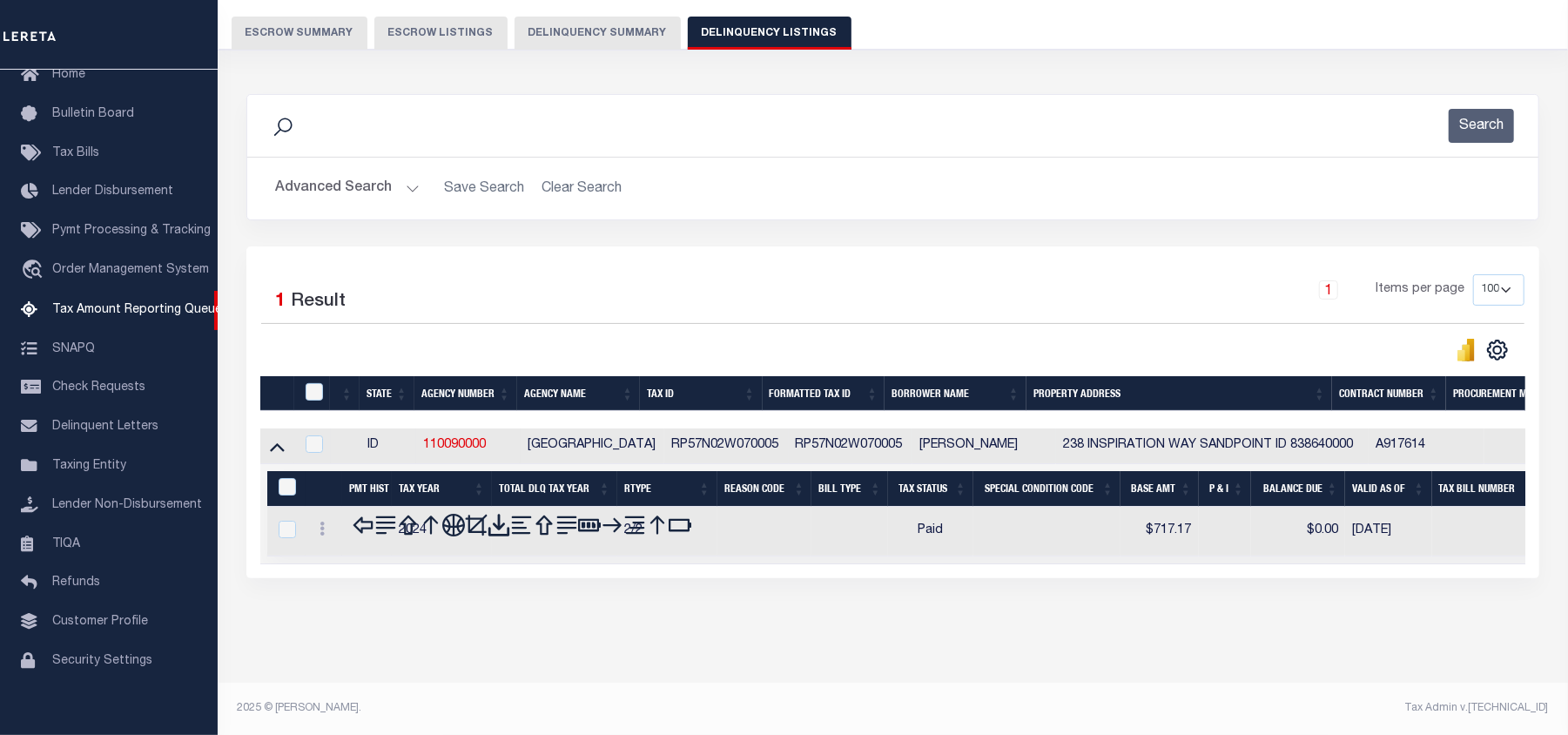
scroll to position [150, 0]
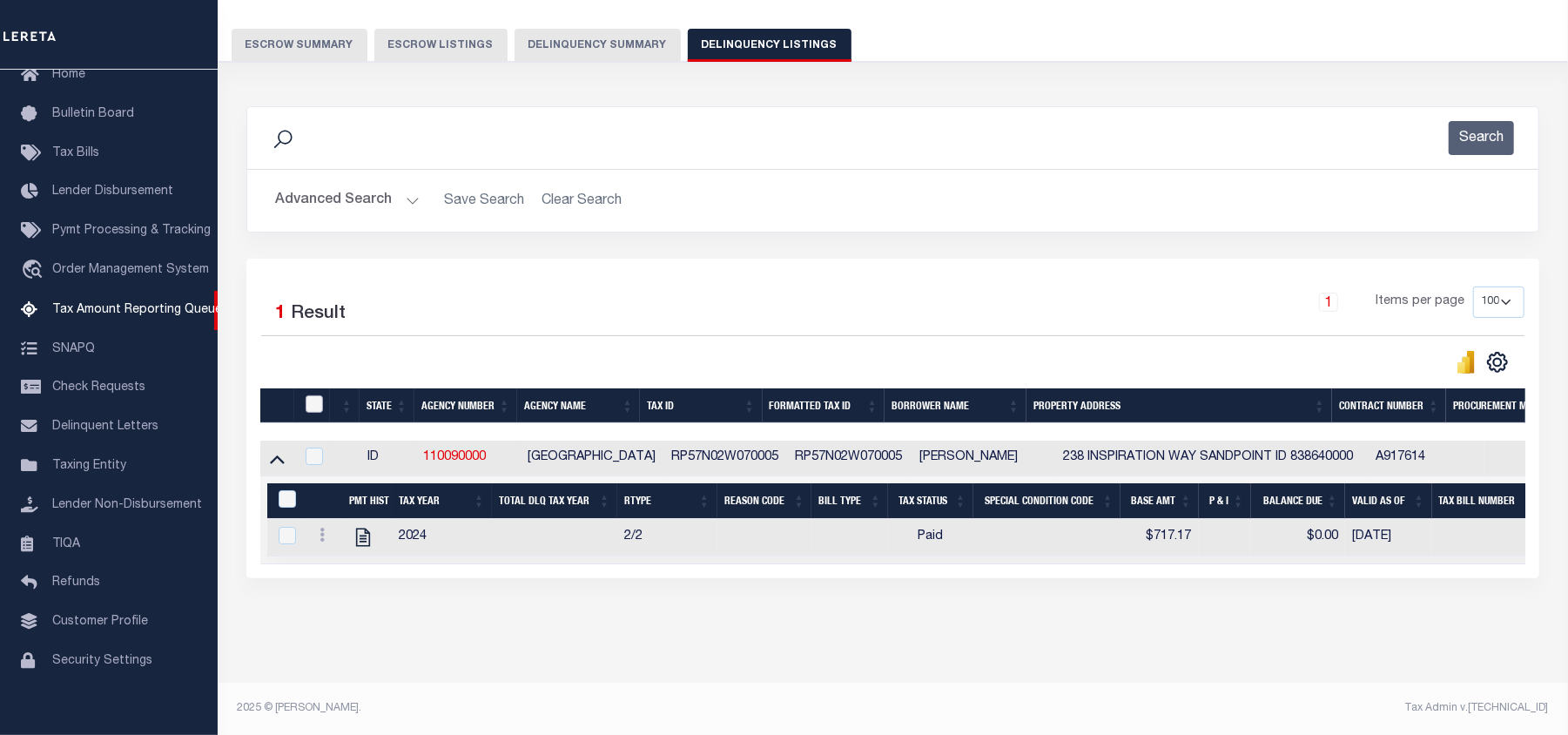
click at [311, 395] on input "checkbox" at bounding box center [314, 404] width 18 height 18
checkbox input "true"
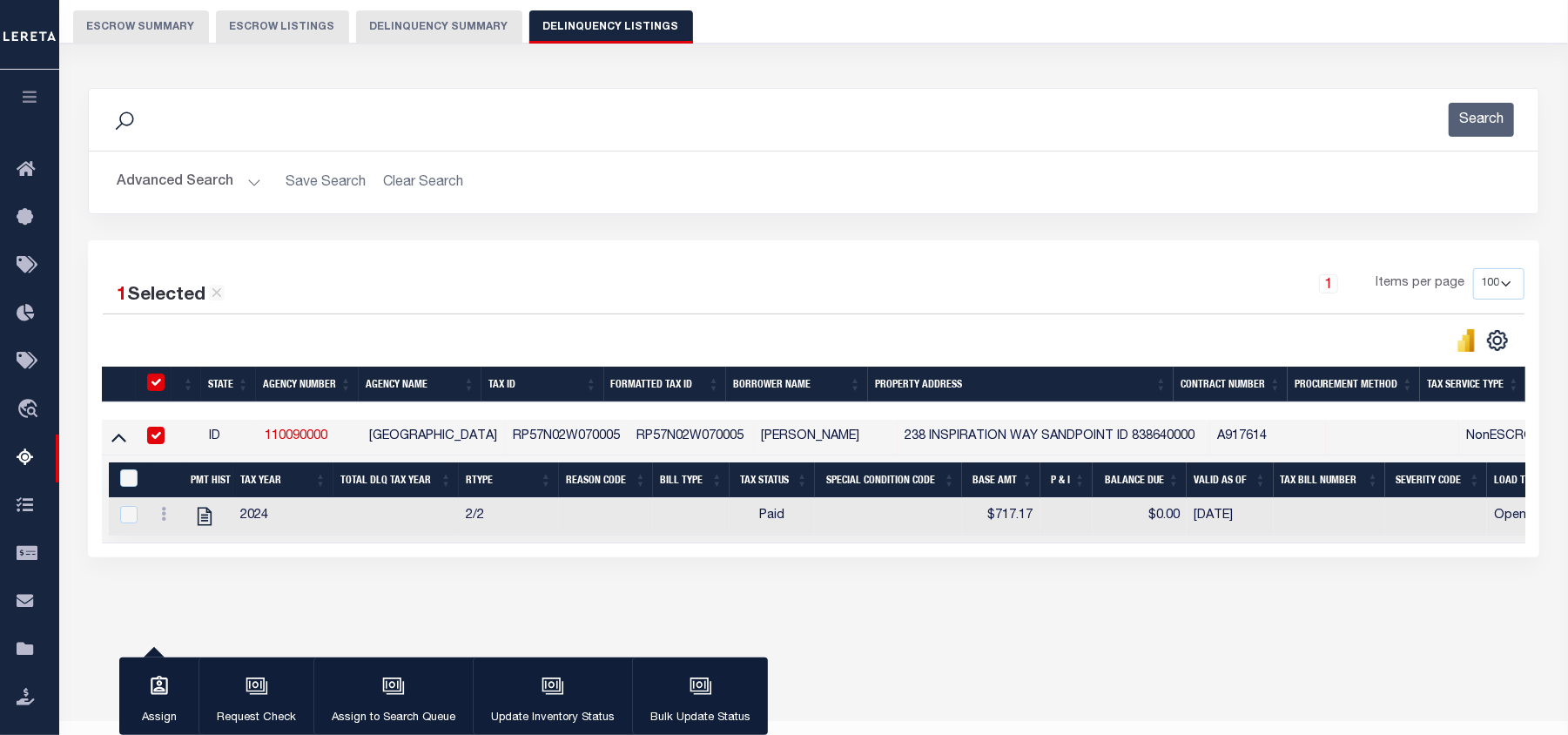
scroll to position [146, 0]
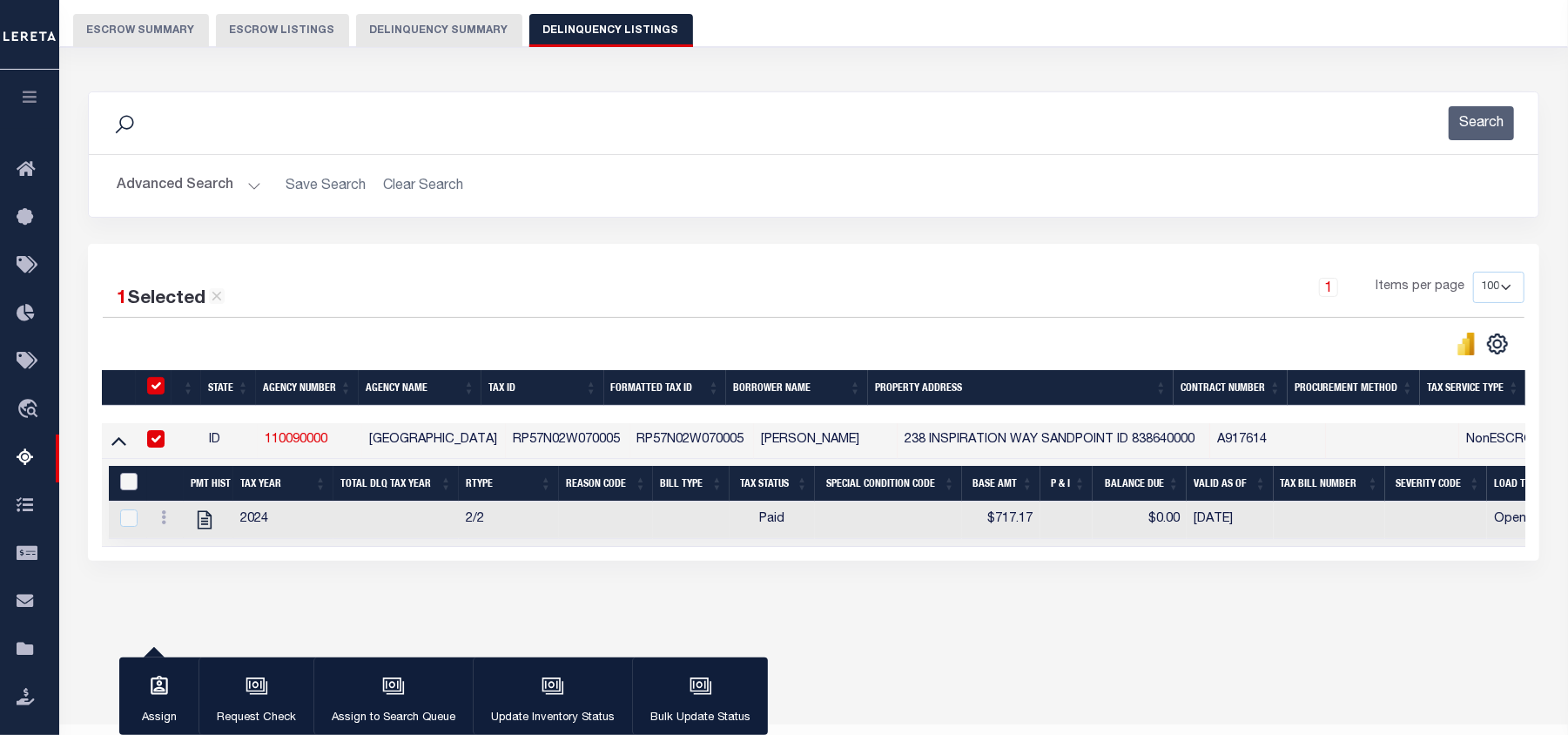
click at [125, 482] on input "&nbsp;" at bounding box center [129, 482] width 18 height 18
checkbox input "true"
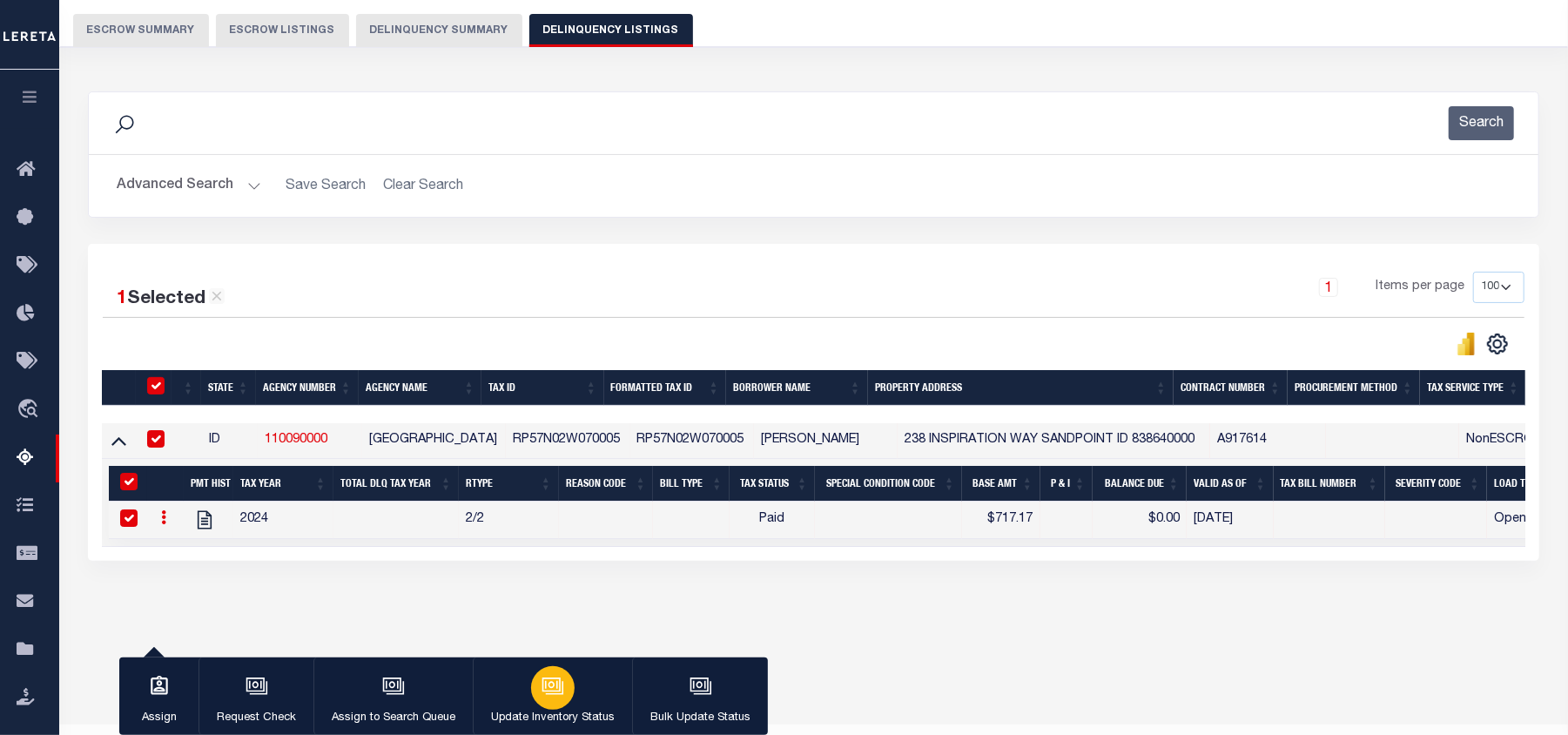
click at [576, 693] on button "Update Inventory Status" at bounding box center [553, 696] width 159 height 78
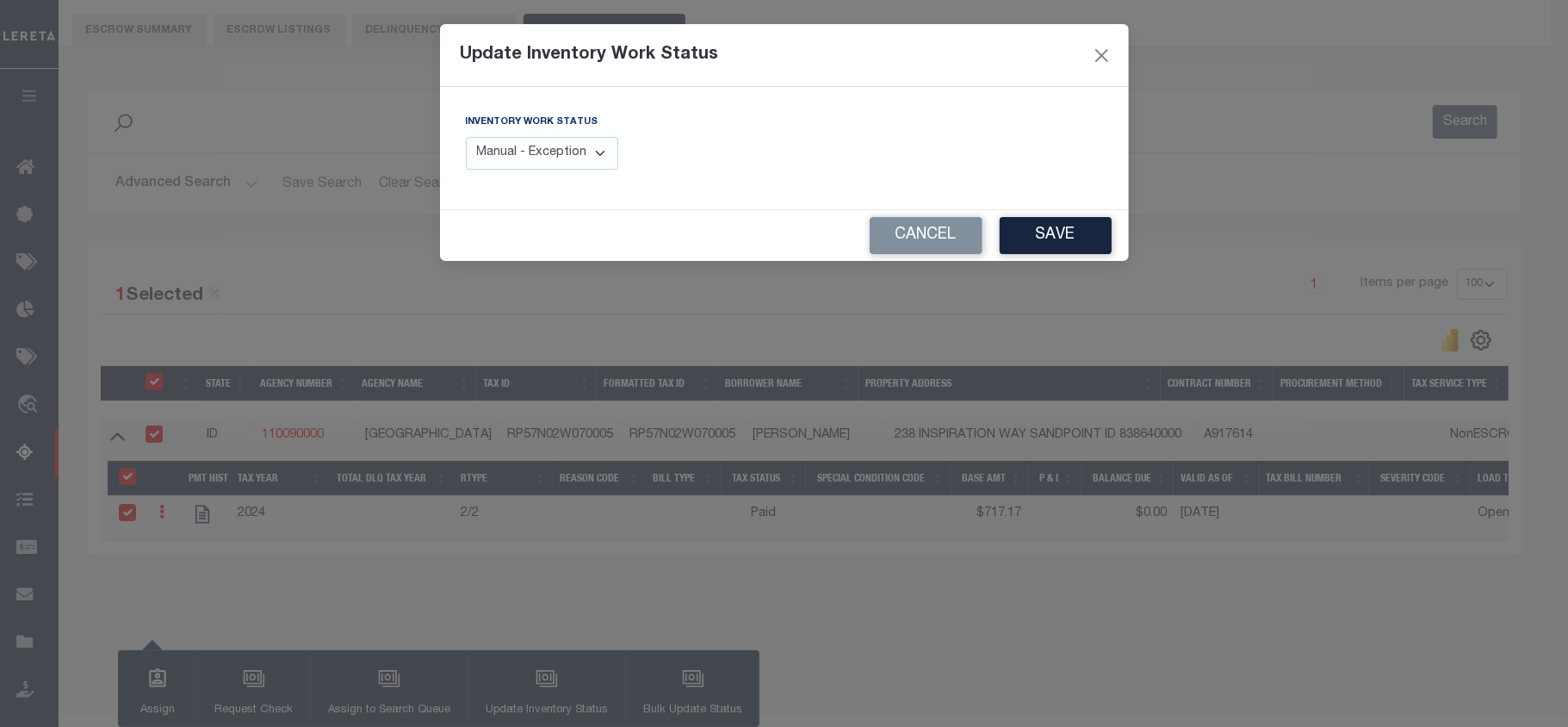
click at [591, 148] on select "Manual - Exception Pended - Awaiting Search Late Add Exception Completed" at bounding box center [542, 153] width 153 height 34
select select "4"
click at [466, 137] on select "Manual - Exception Pended - Awaiting Search Late Add Exception Completed" at bounding box center [542, 153] width 153 height 34
click at [1059, 234] on button "Save" at bounding box center [1055, 235] width 112 height 37
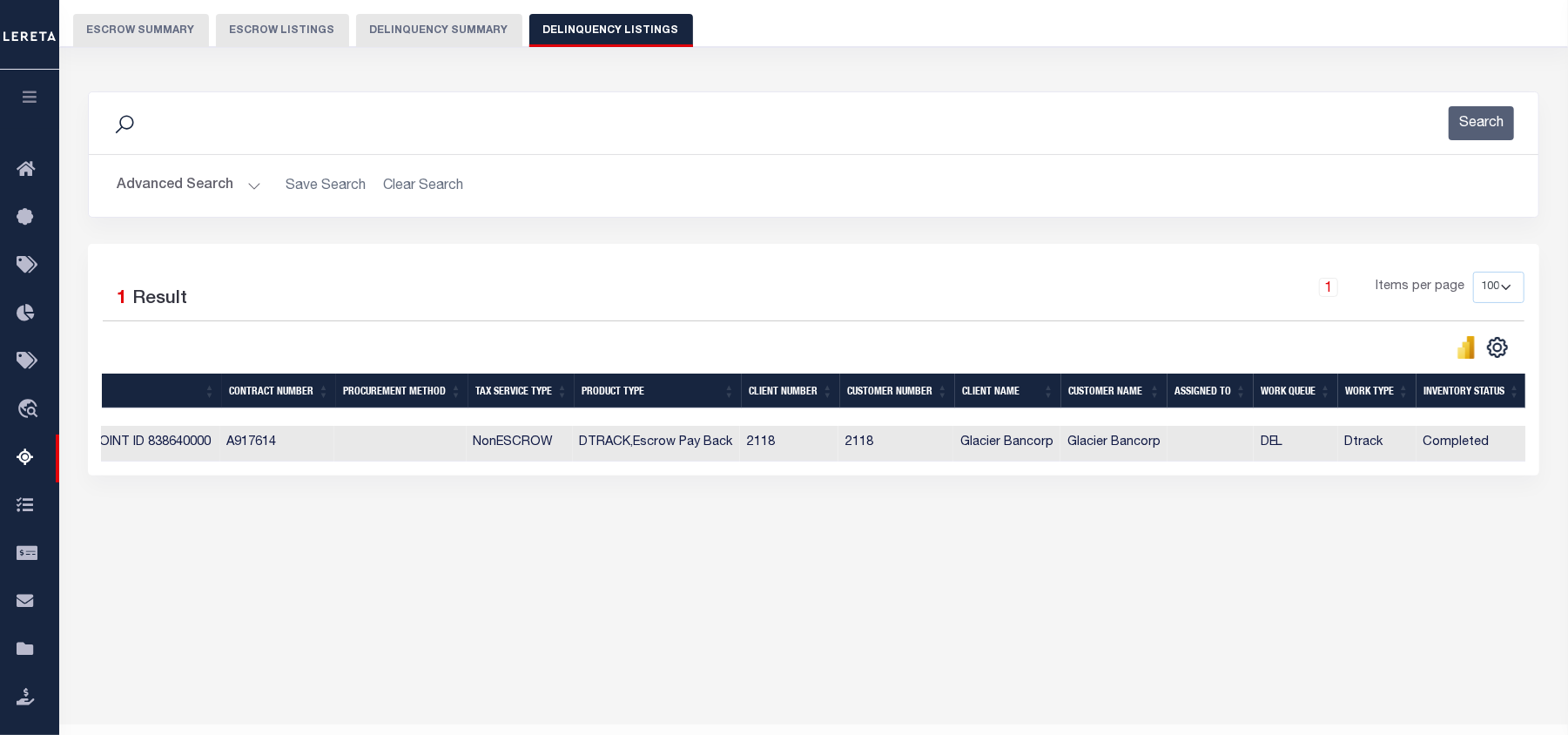
scroll to position [0, 0]
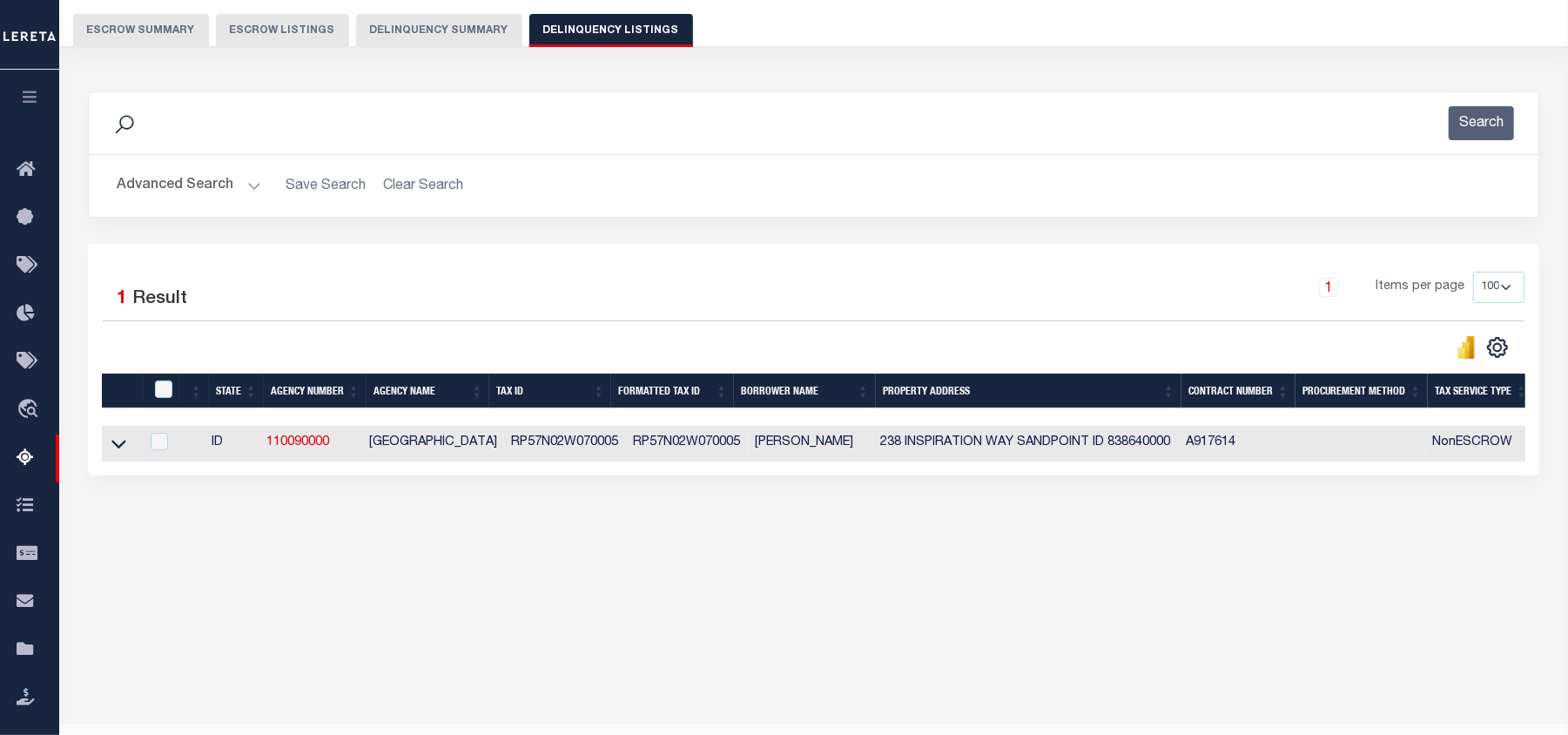
click at [249, 188] on button "Advanced Search" at bounding box center [188, 186] width 145 height 34
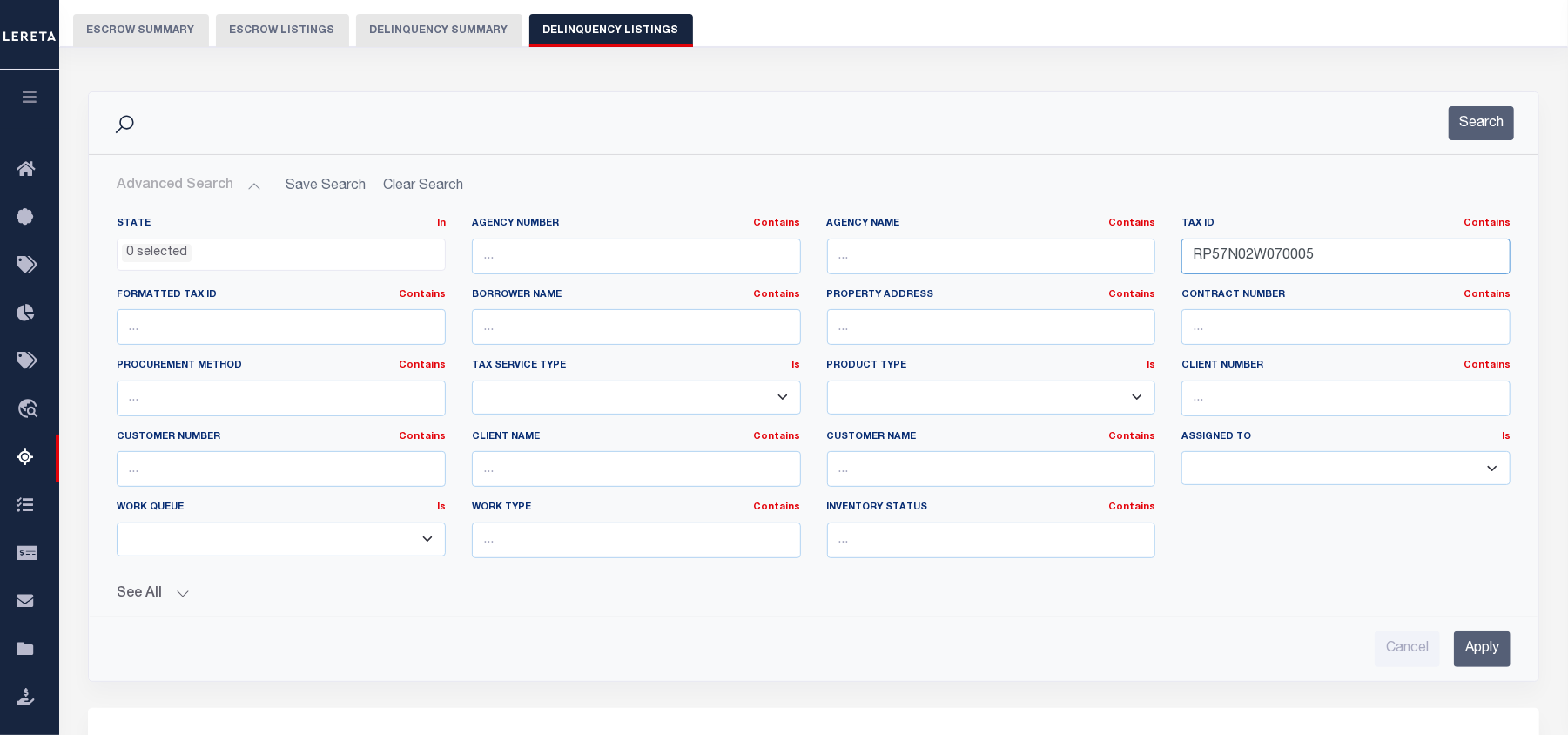
click at [1244, 256] on input "RP57N02W070005" at bounding box center [1346, 256] width 329 height 36
paste input "7204"
type input "RP57N02W077204"
click at [1491, 656] on input "Apply" at bounding box center [1482, 649] width 57 height 36
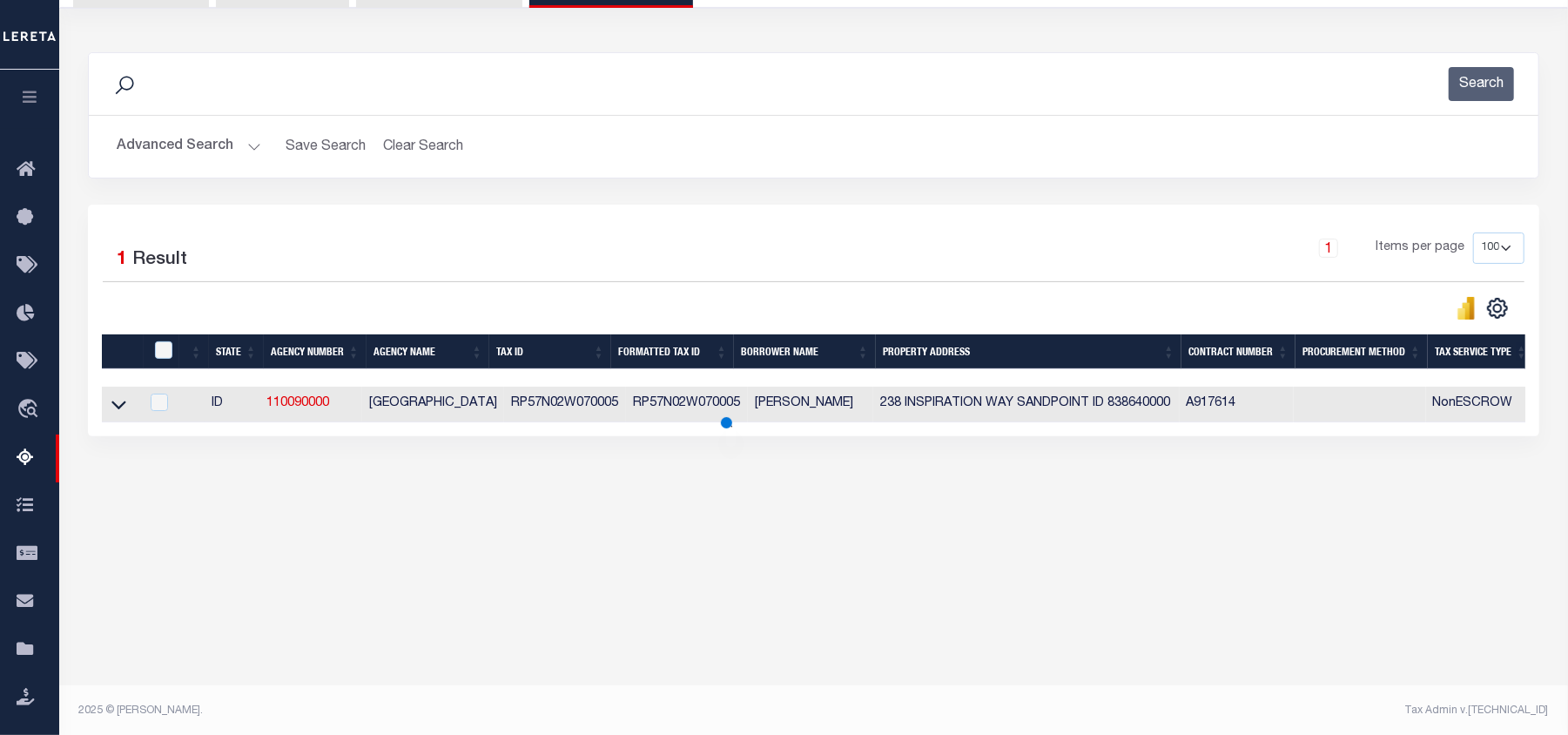
scroll to position [188, 0]
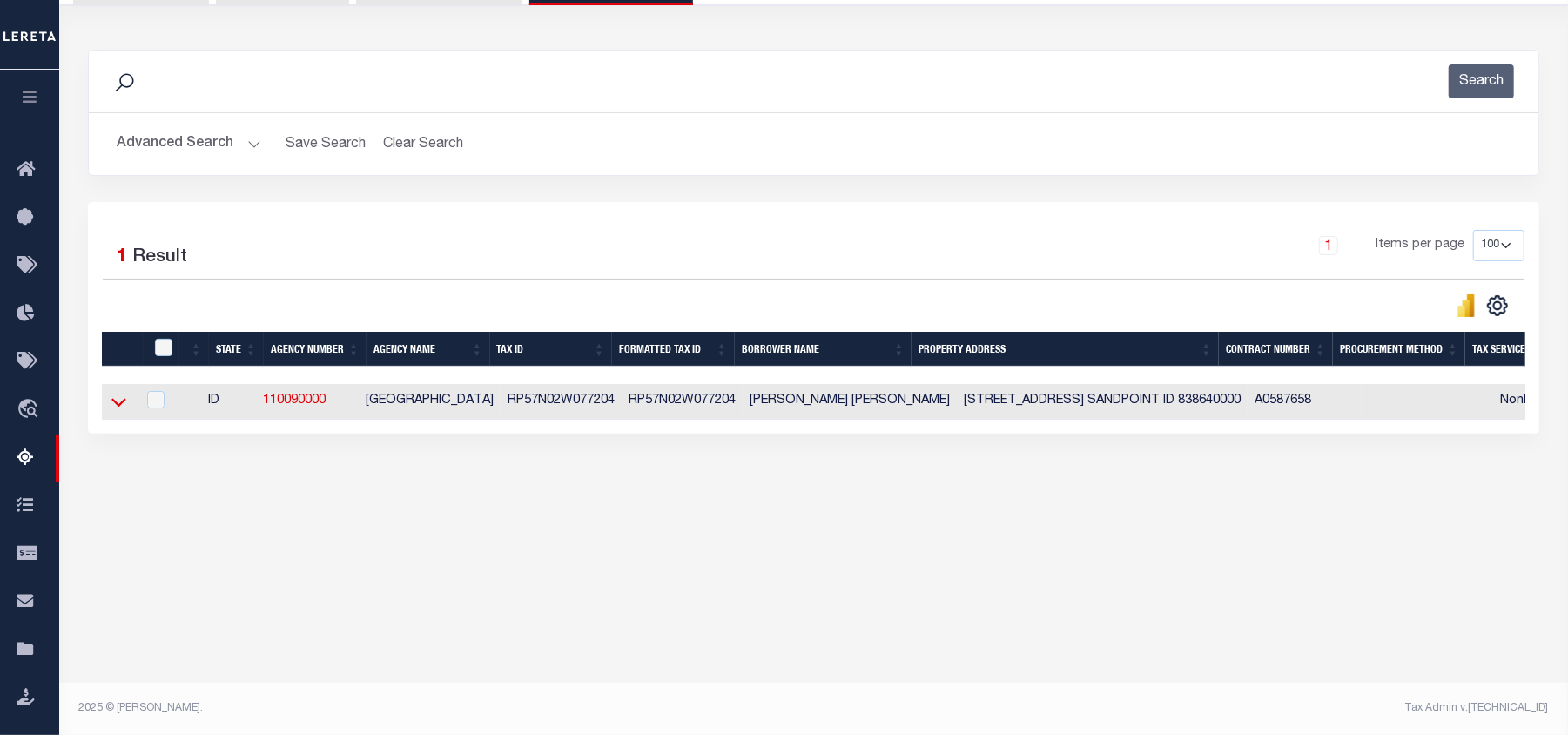
click at [117, 407] on icon at bounding box center [118, 403] width 15 height 9
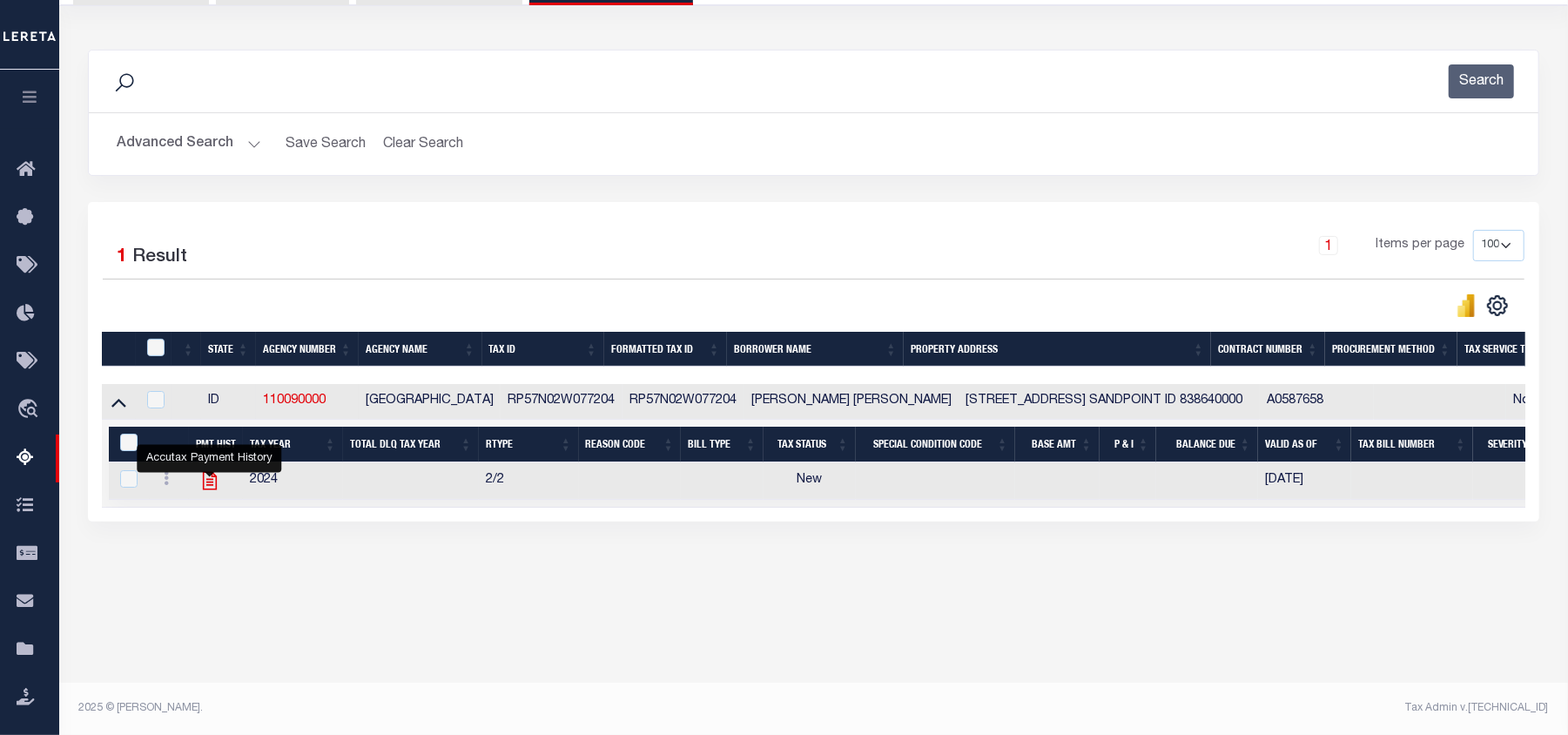
click at [206, 492] on icon "" at bounding box center [210, 481] width 23 height 23
checkbox input "true"
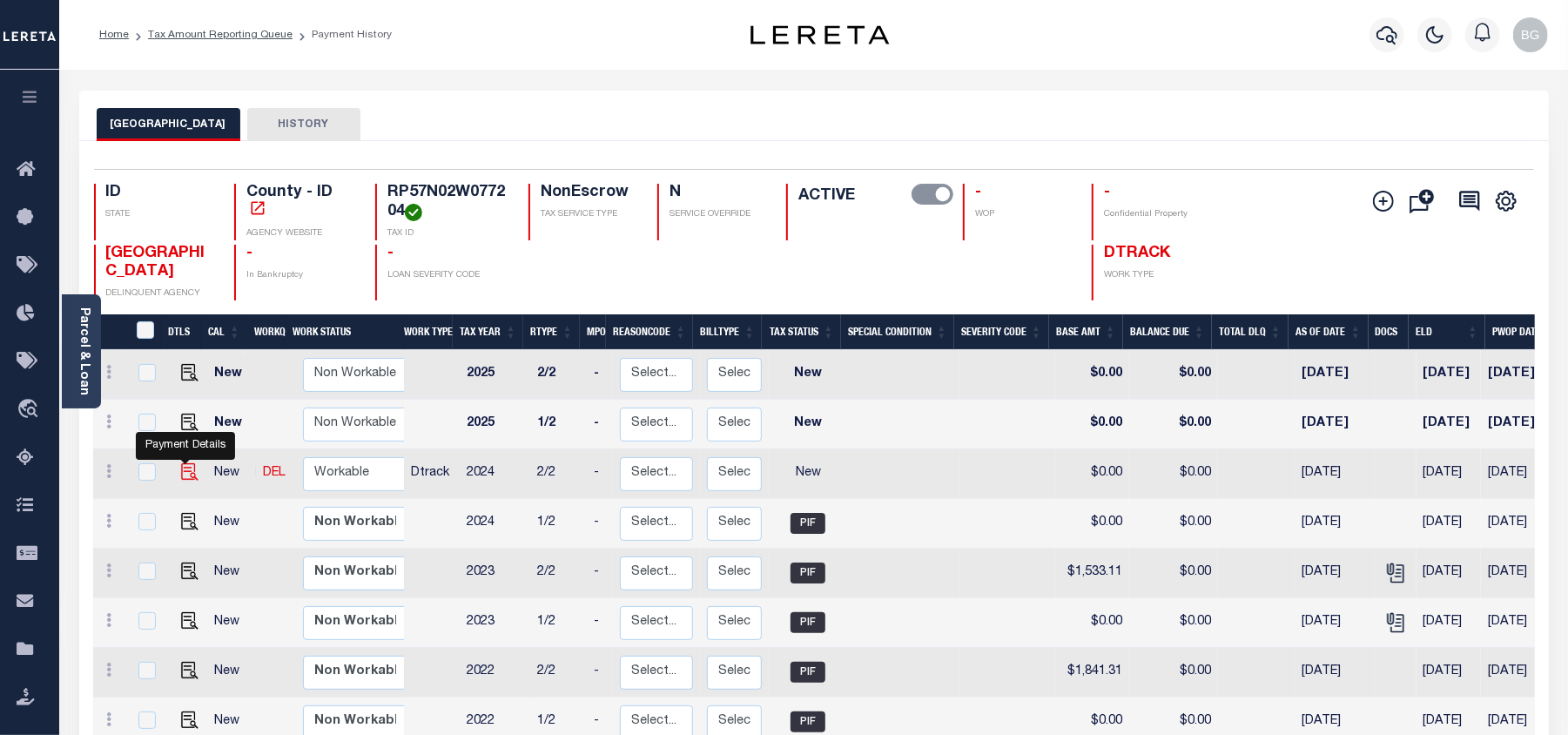
click at [188, 476] on img "" at bounding box center [190, 472] width 18 height 18
checkbox input "true"
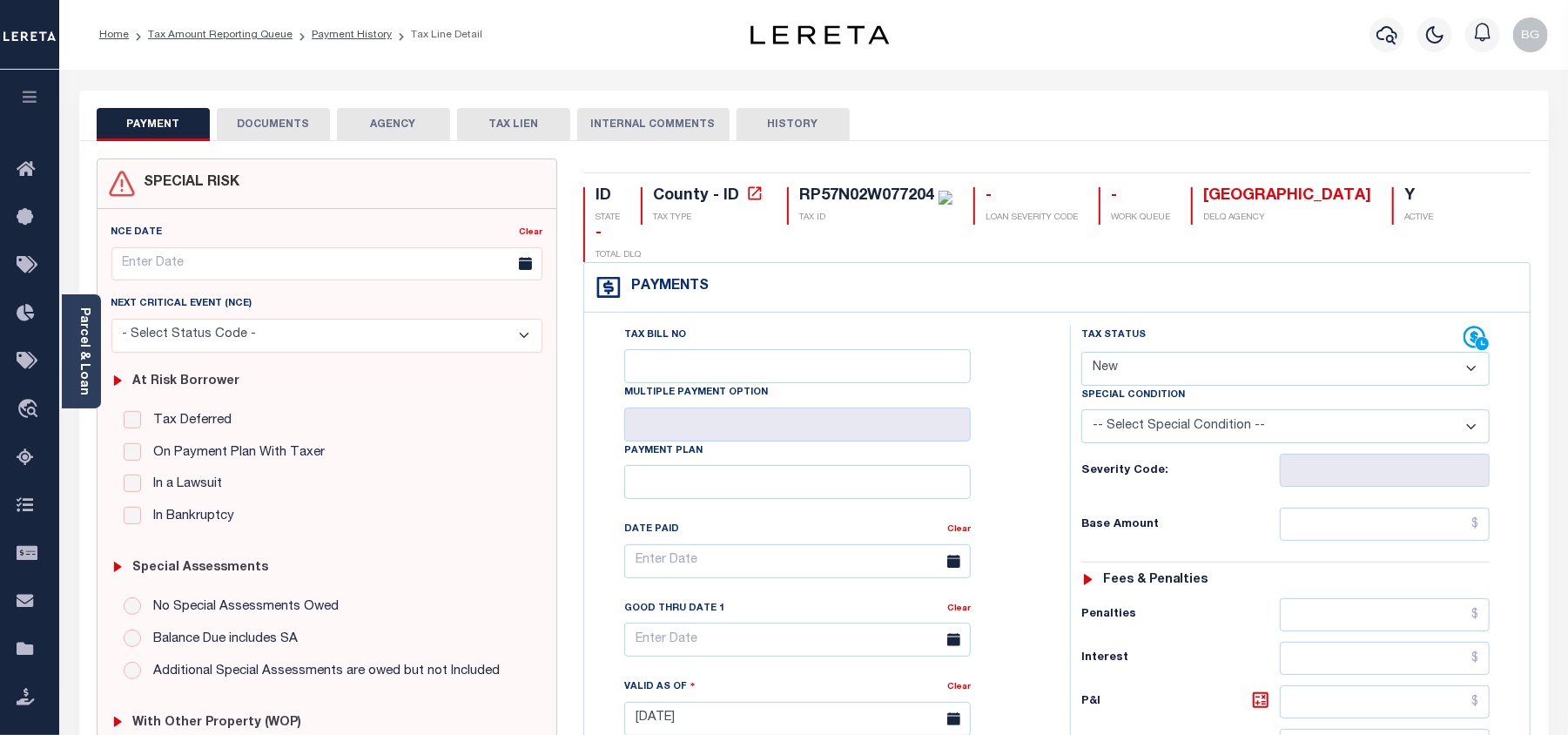
click at [1140, 352] on select "- Select Status Code - Open Due/Unpaid Paid Incomplete No Tax Due Internal Refu…" at bounding box center [1286, 369] width 408 height 34
select select "PYD"
click at [1082, 352] on select "- Select Status Code - Open Due/Unpaid Paid Incomplete No Tax Due Internal Refu…" at bounding box center [1286, 369] width 408 height 34
type input "[DATE]"
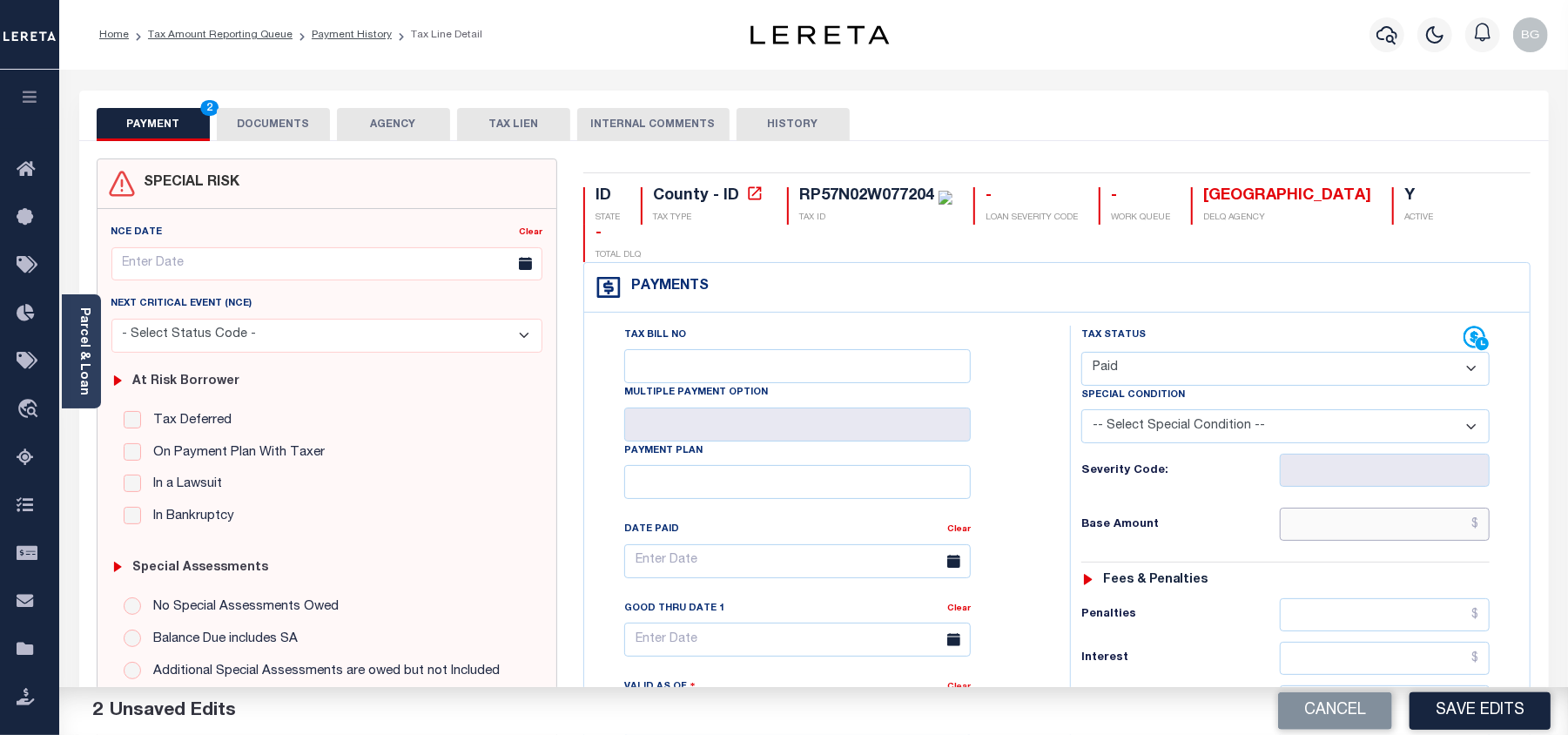
click at [1452, 507] on input "text" at bounding box center [1385, 524] width 210 height 33
paste input "1,626.72"
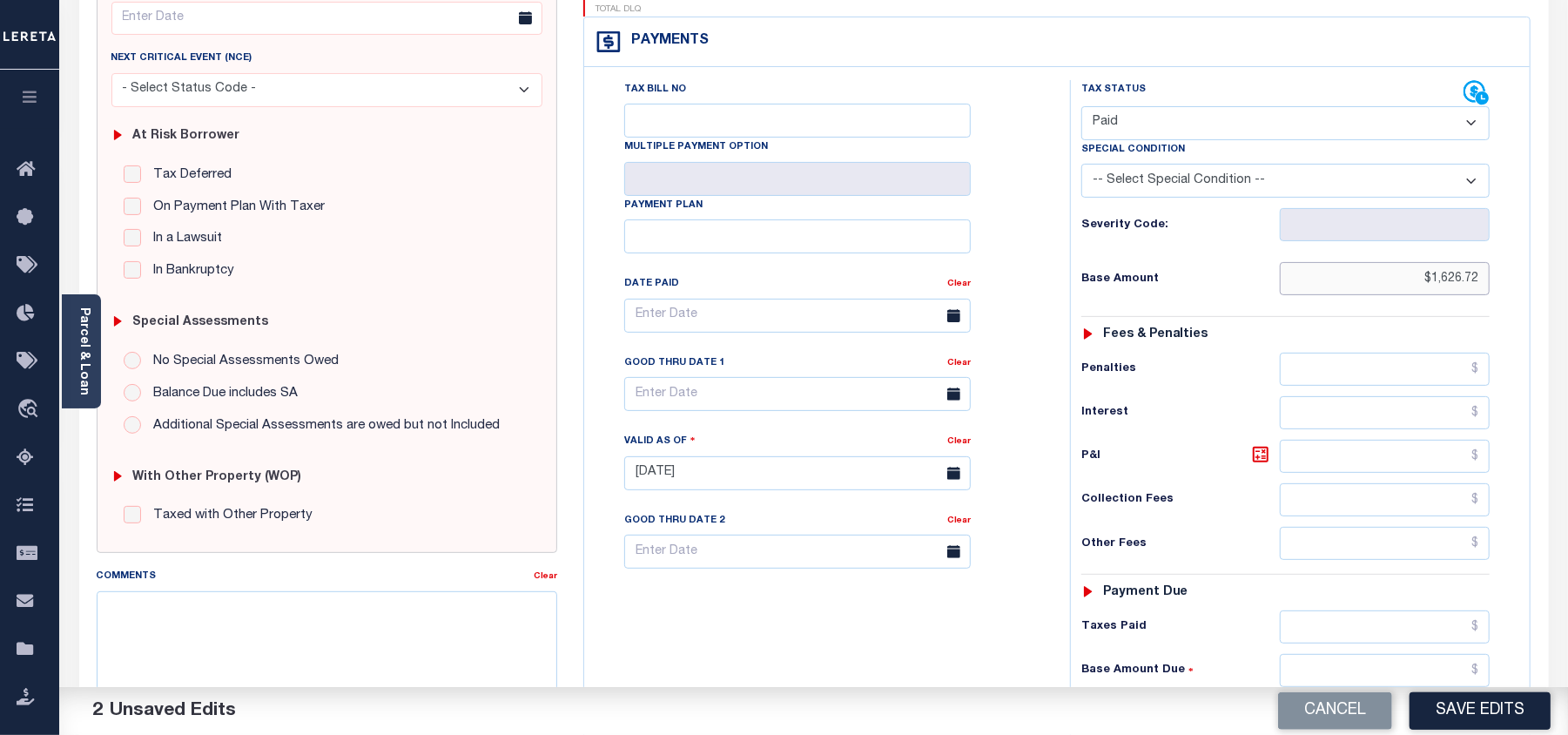
scroll to position [464, 0]
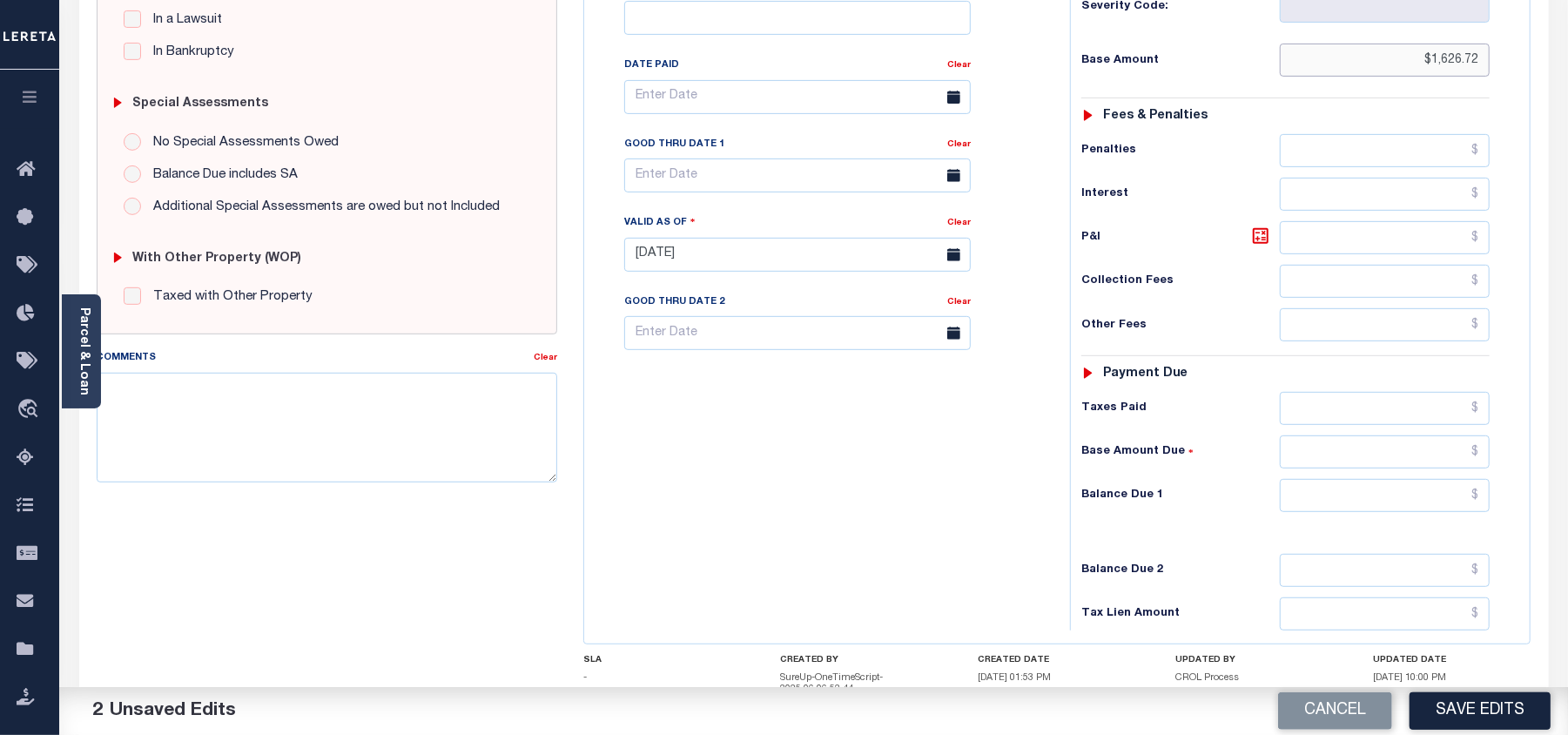
type input "$1,626.72"
click at [1458, 479] on input "text" at bounding box center [1385, 496] width 210 height 33
type input "$0.00"
click at [876, 509] on div "Tax Bill No Multiple Payment Option Payment Plan Clear" at bounding box center [823, 246] width 469 height 769
click at [347, 446] on textarea "Comments" at bounding box center [327, 427] width 461 height 110
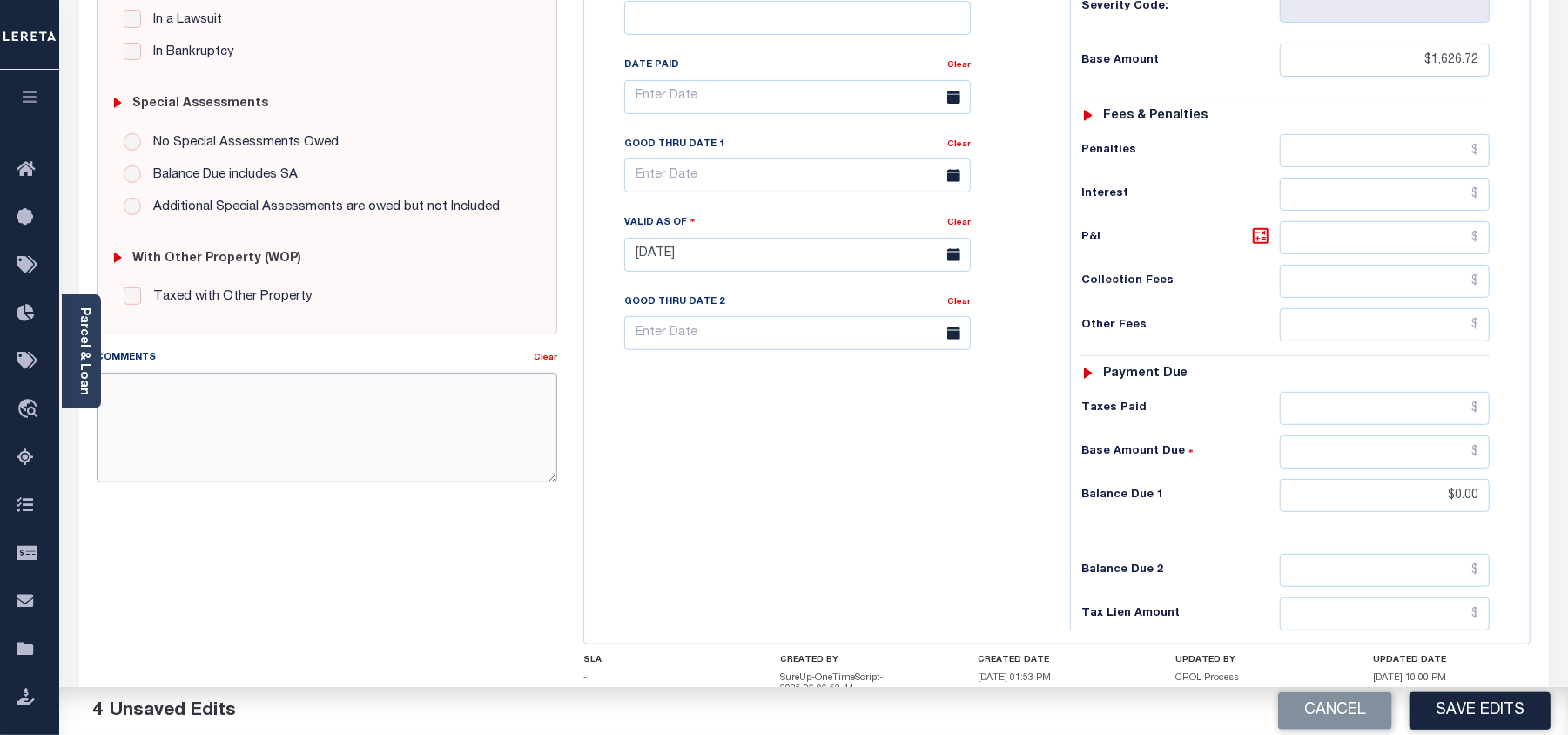
paste textarea "As per email response from tax office- TC [PERSON_NAME], Confirmed that taxes a…"
type textarea "As per email response from tax office- TC [PERSON_NAME], Confirmed that taxes a…"
click at [1491, 705] on button "Save Edits" at bounding box center [1480, 710] width 141 height 38
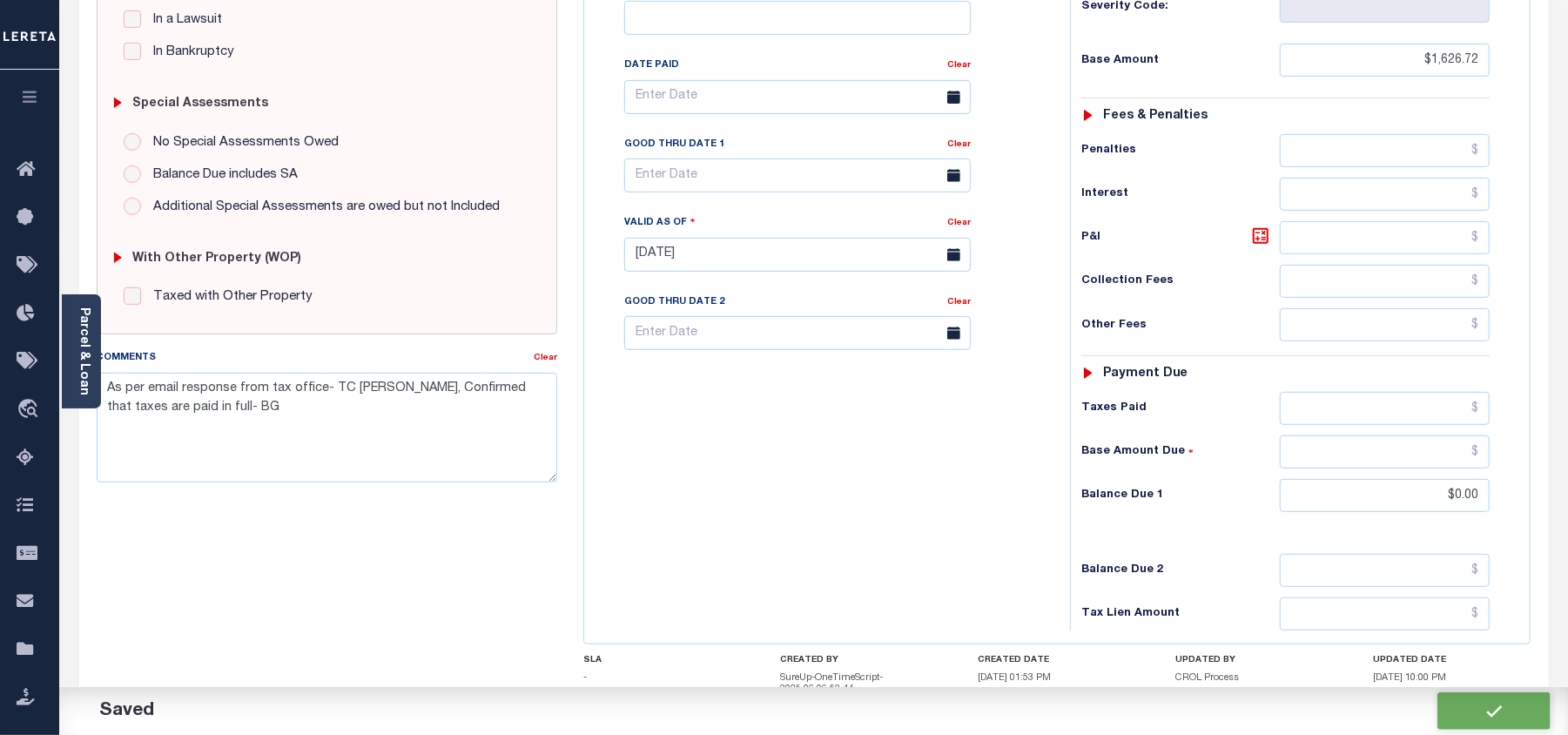
checkbox input "false"
type textarea "As per email response from tax office- TC [PERSON_NAME], Confirmed that taxes a…"
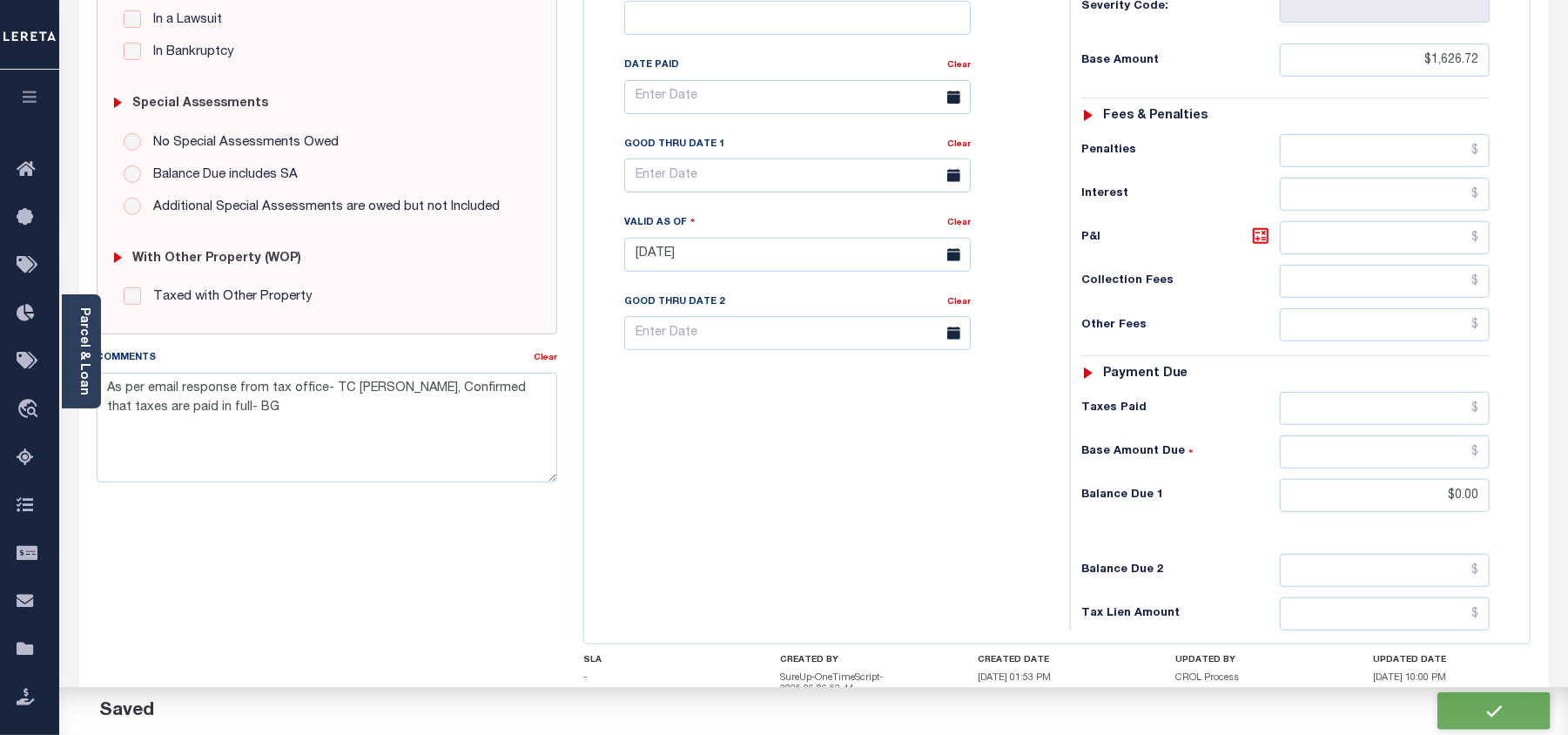
type input "$1,626.72"
type input "$0"
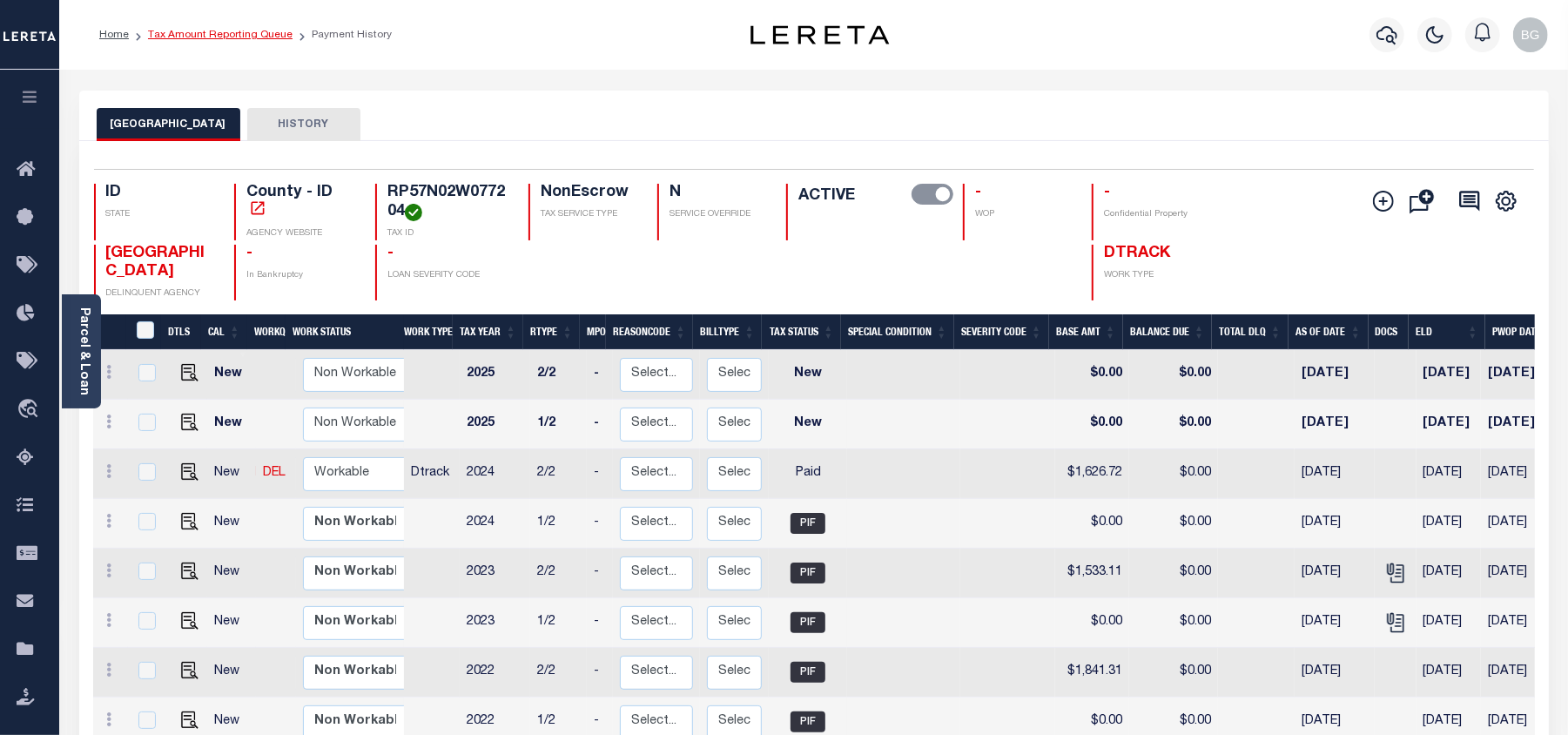
click at [213, 35] on link "Tax Amount Reporting Queue" at bounding box center [220, 35] width 145 height 11
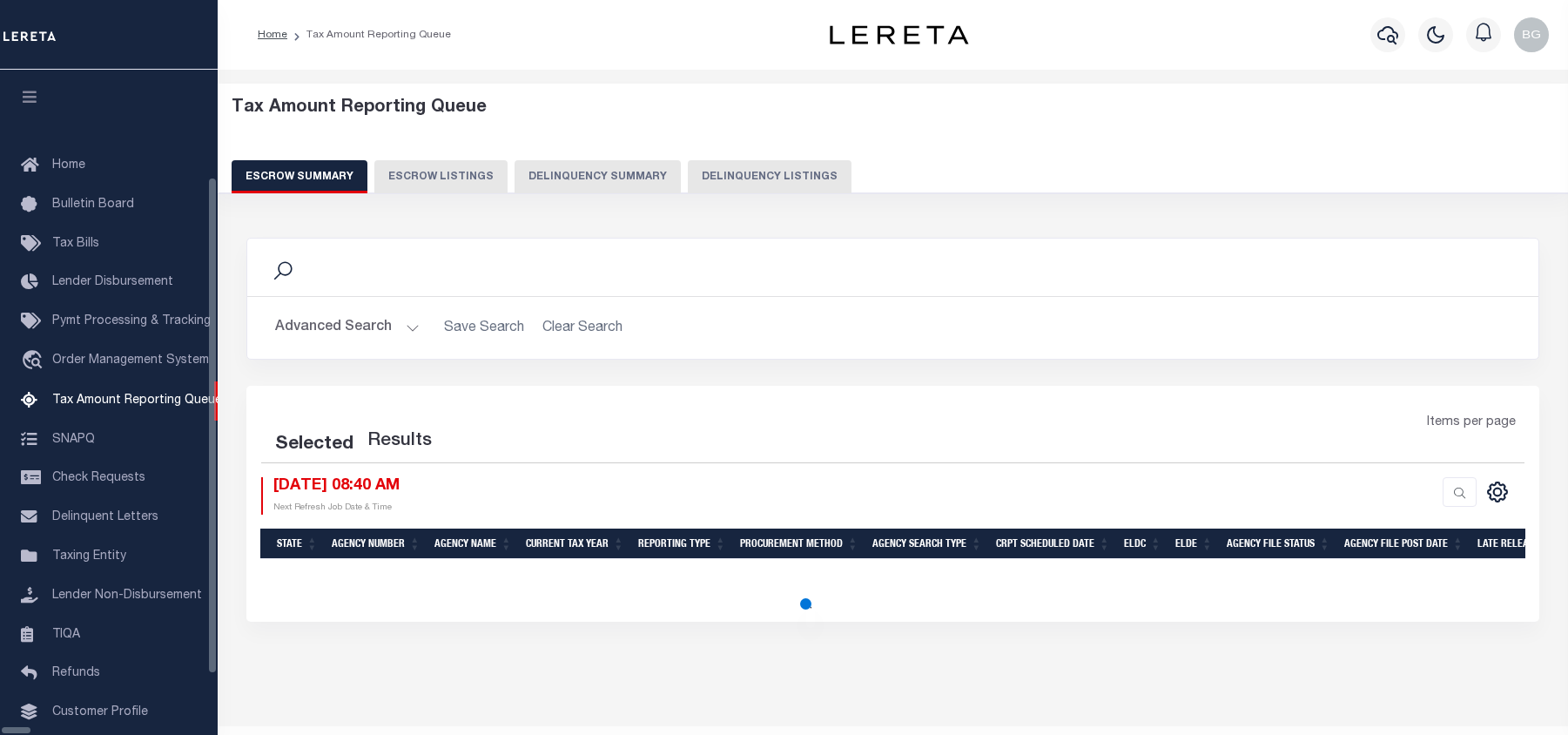
select select "100"
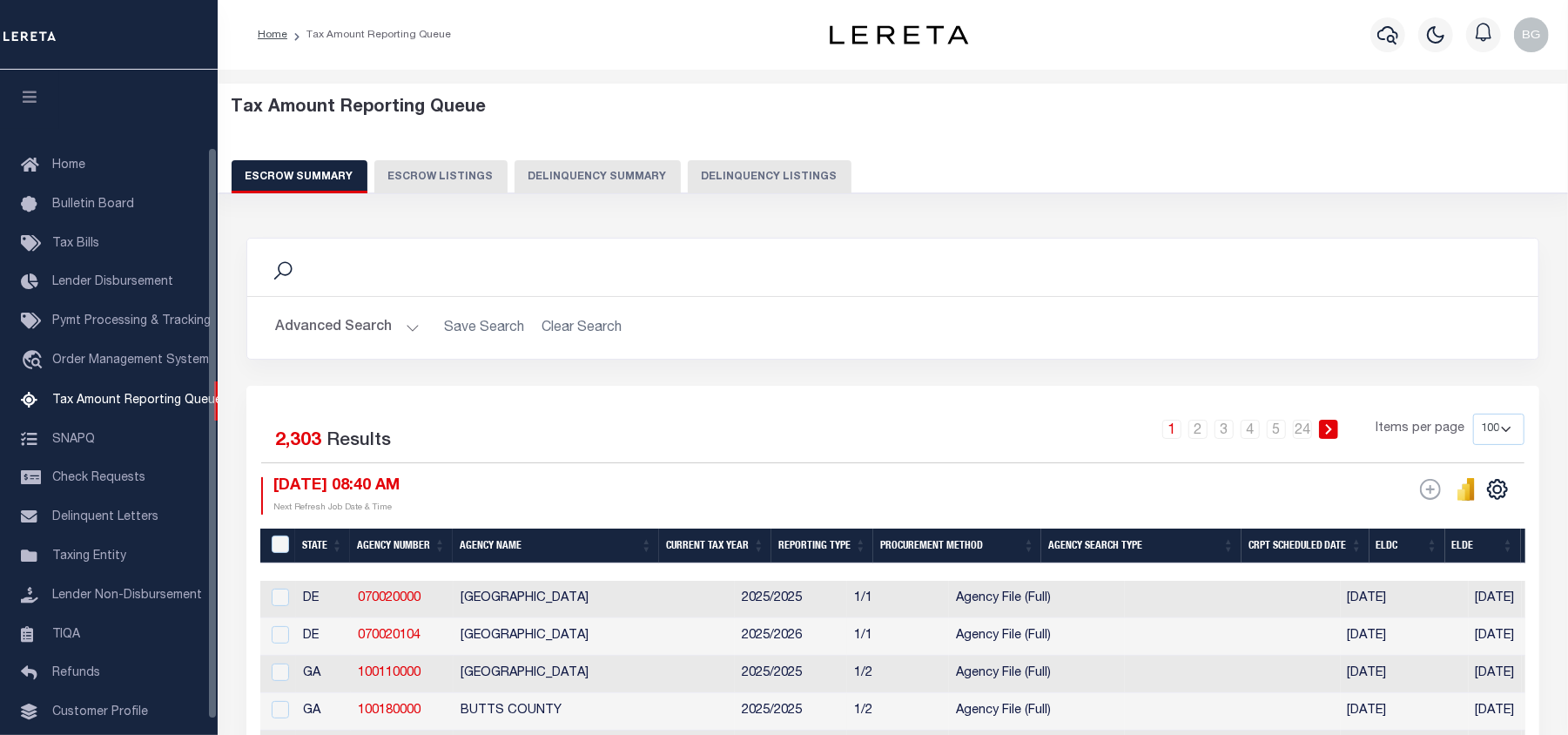
scroll to position [90, 0]
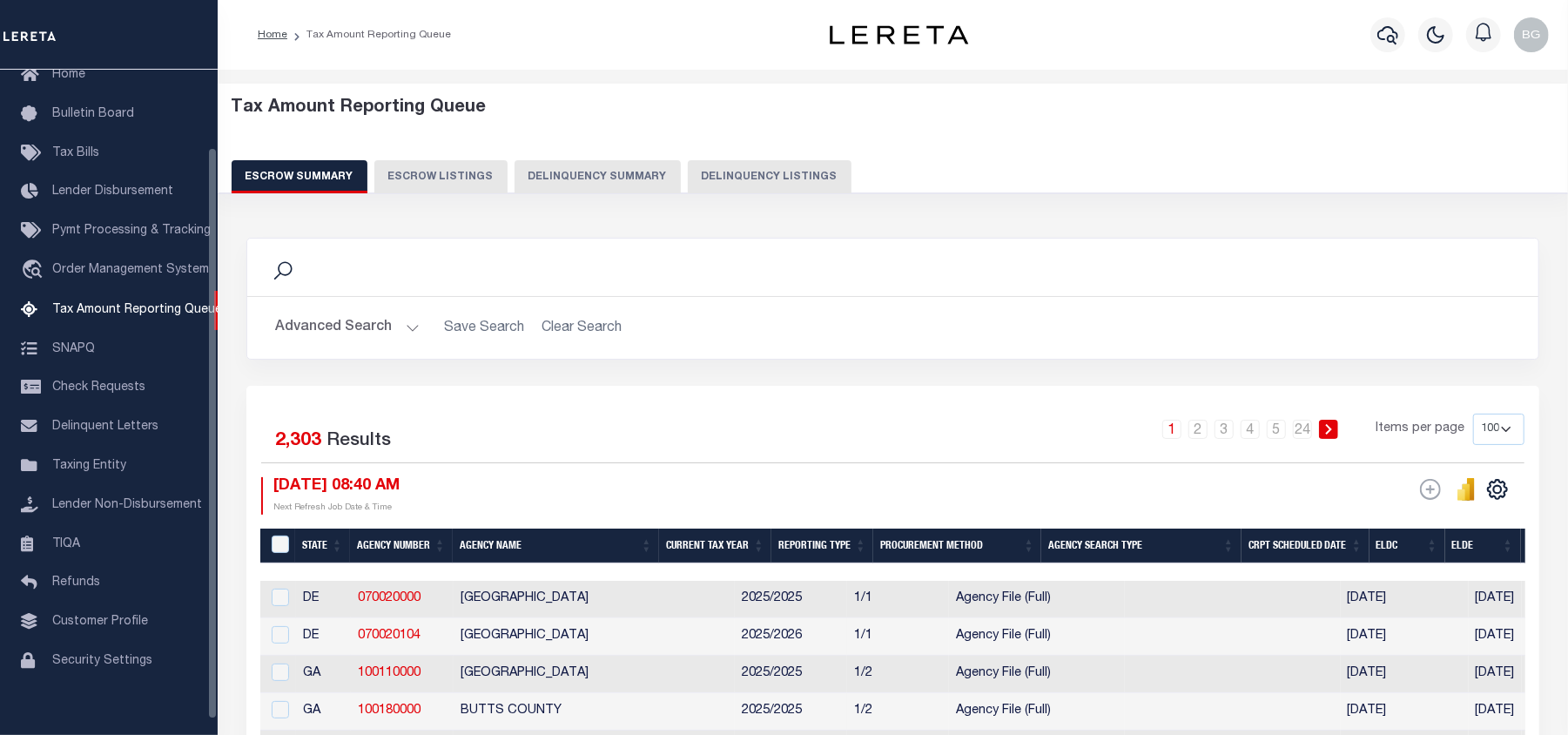
click at [754, 172] on button "Delinquency Listings" at bounding box center [769, 177] width 164 height 33
select select "100"
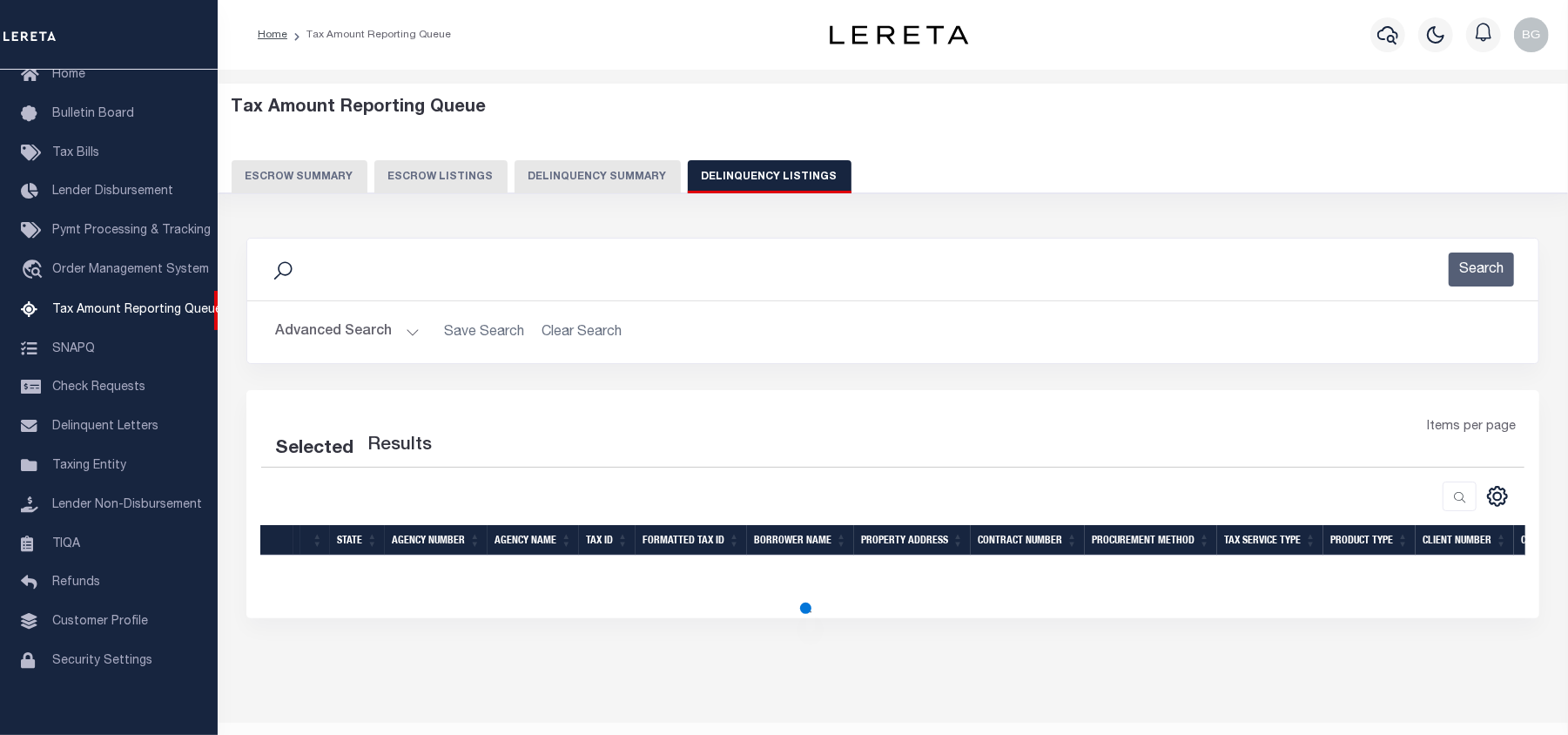
select select "100"
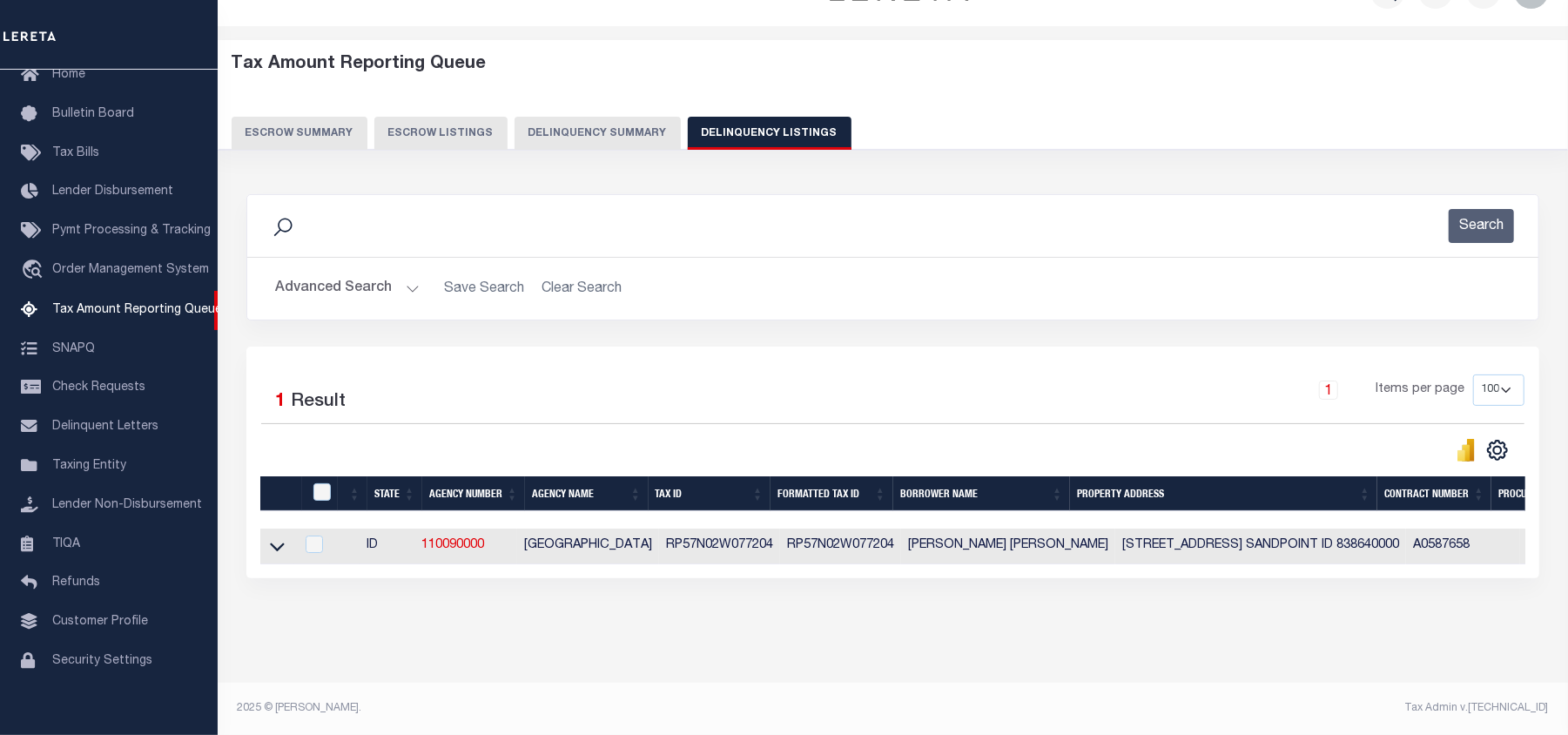
scroll to position [60, 0]
click at [275, 537] on icon at bounding box center [277, 546] width 15 height 18
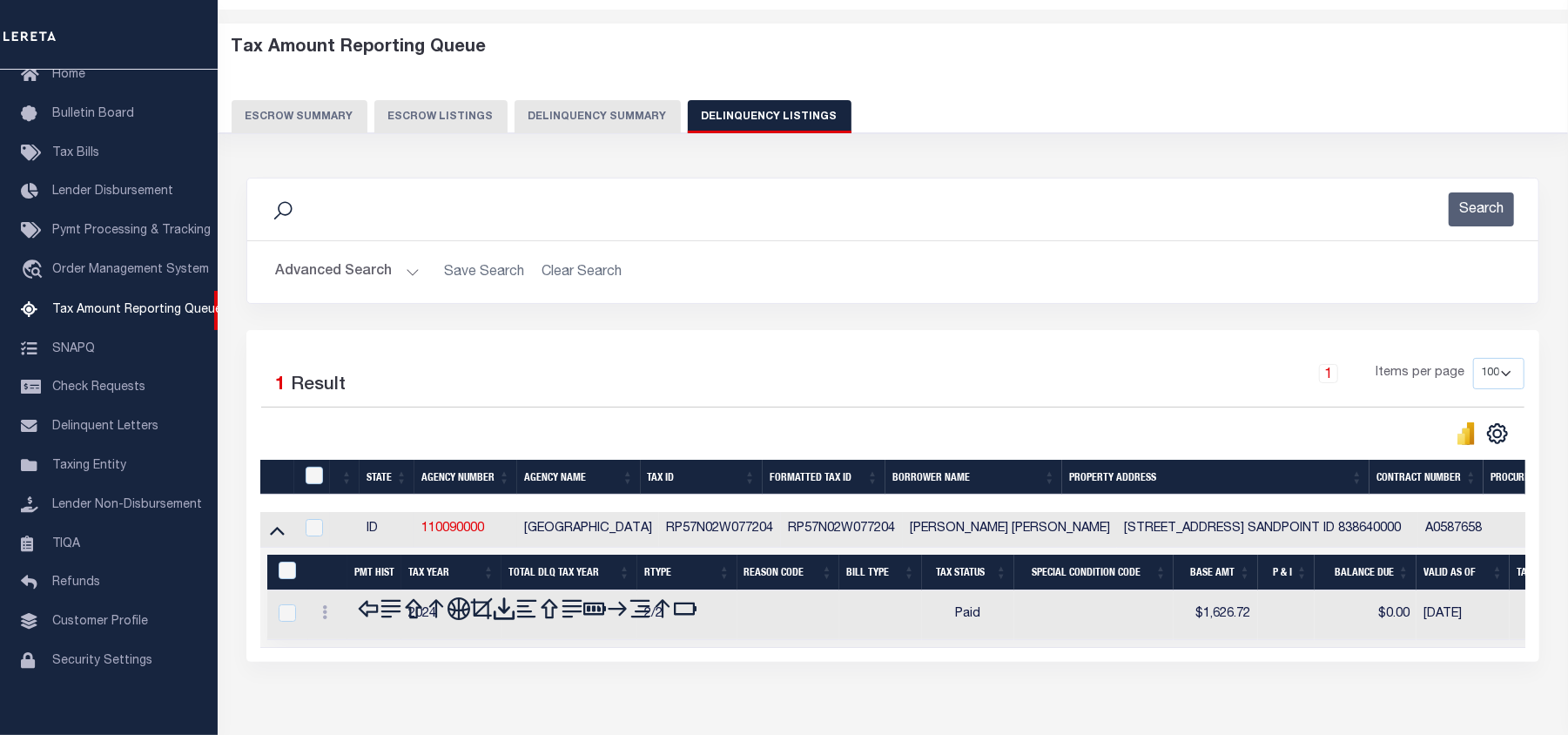
scroll to position [150, 0]
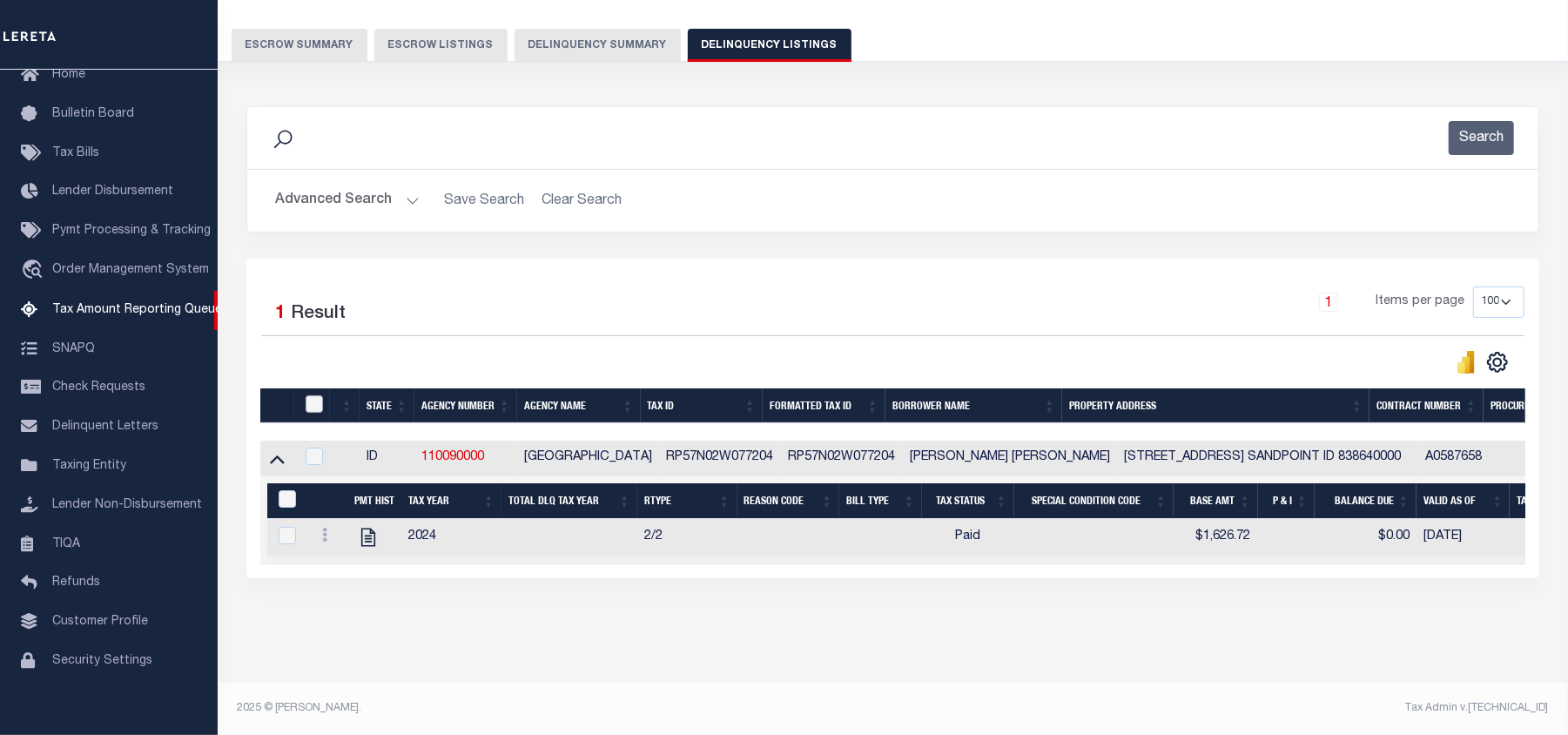
click at [308, 395] on input "checkbox" at bounding box center [314, 404] width 18 height 18
checkbox input "true"
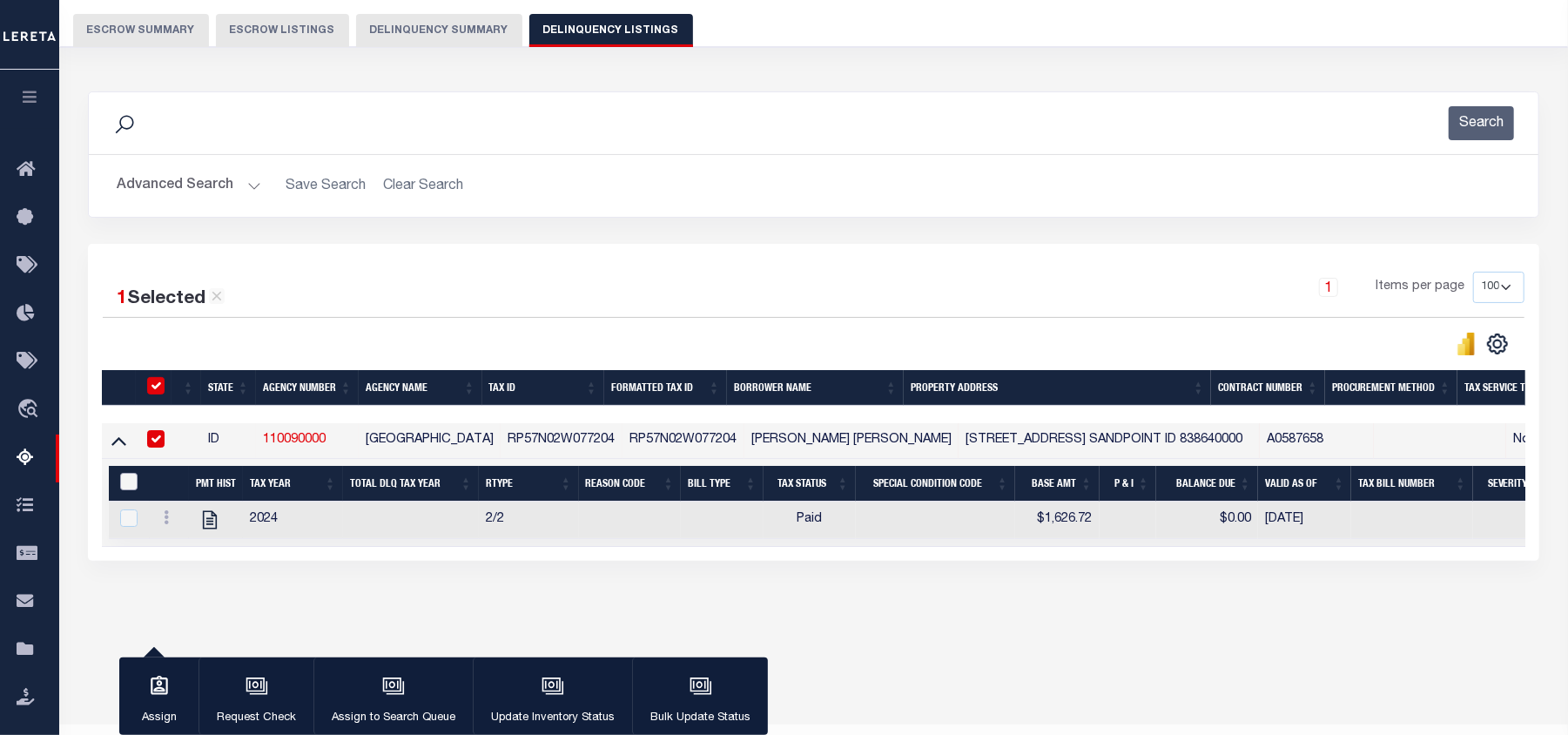
click at [122, 488] on input "&nbsp;" at bounding box center [129, 482] width 18 height 18
checkbox input "true"
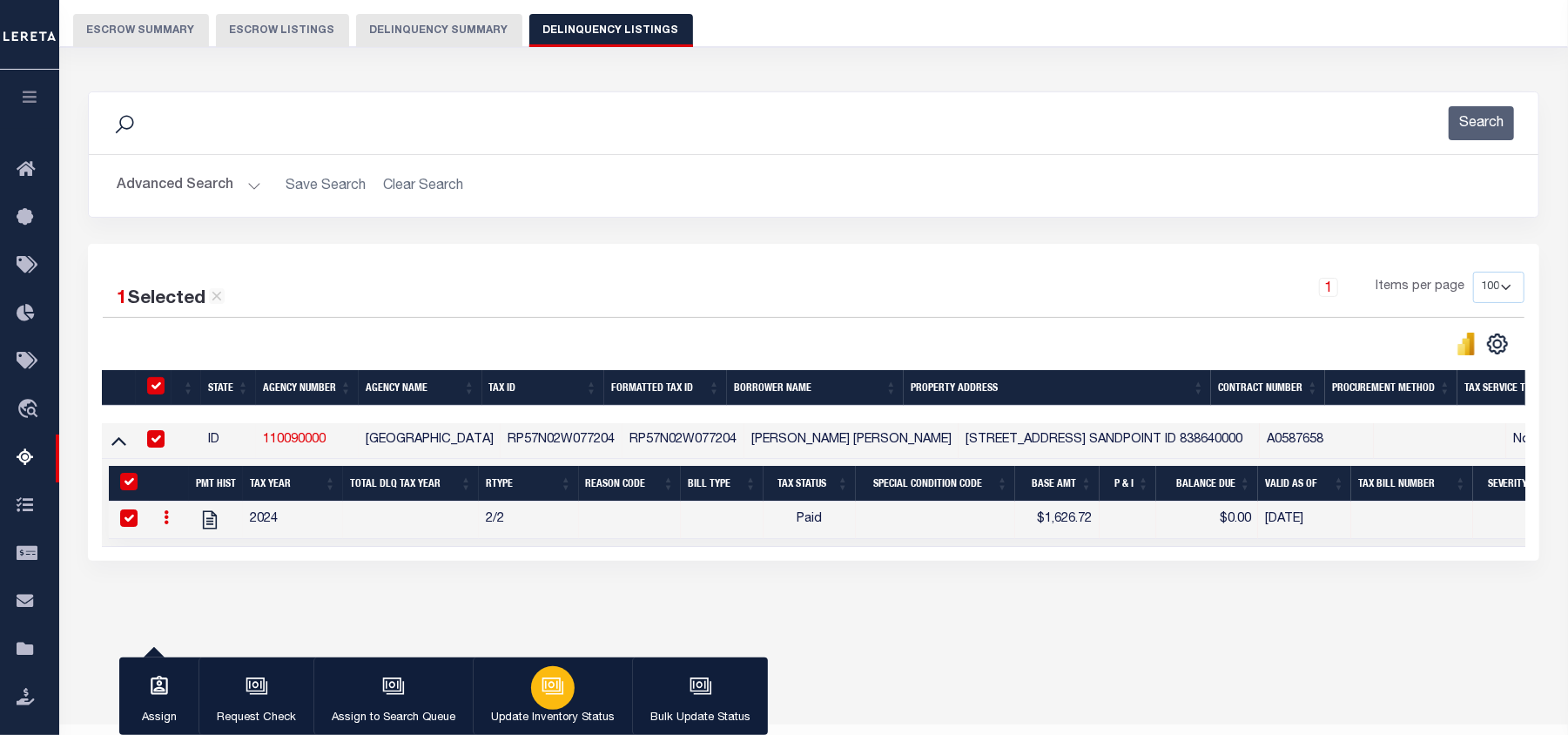
click at [547, 684] on icon "button" at bounding box center [553, 686] width 23 height 23
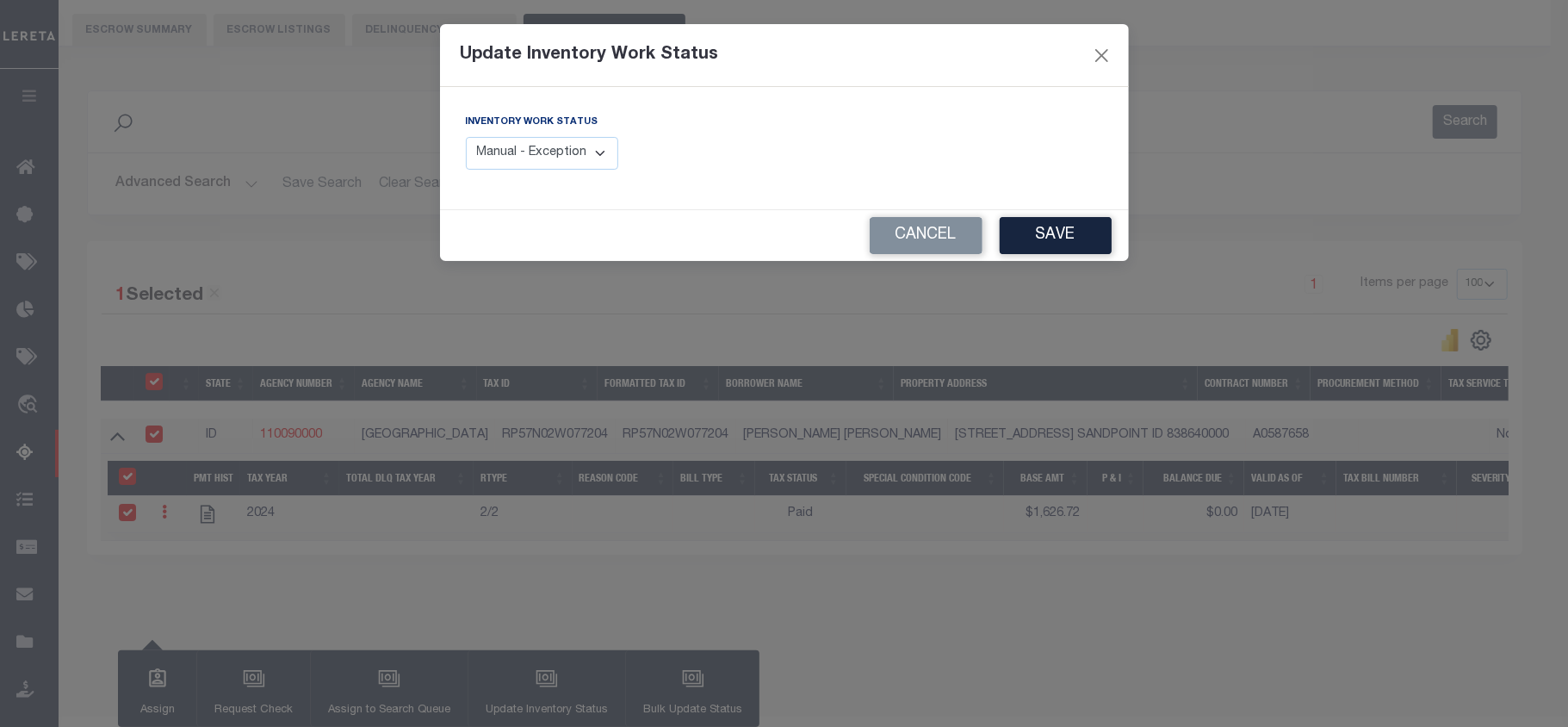
click at [503, 150] on select "Manual - Exception Pended - Awaiting Search Late Add Exception Completed" at bounding box center [542, 153] width 153 height 34
select select "4"
click at [466, 137] on select "Manual - Exception Pended - Awaiting Search Late Add Exception Completed" at bounding box center [542, 153] width 153 height 34
click at [1070, 231] on button "Save" at bounding box center [1055, 235] width 112 height 37
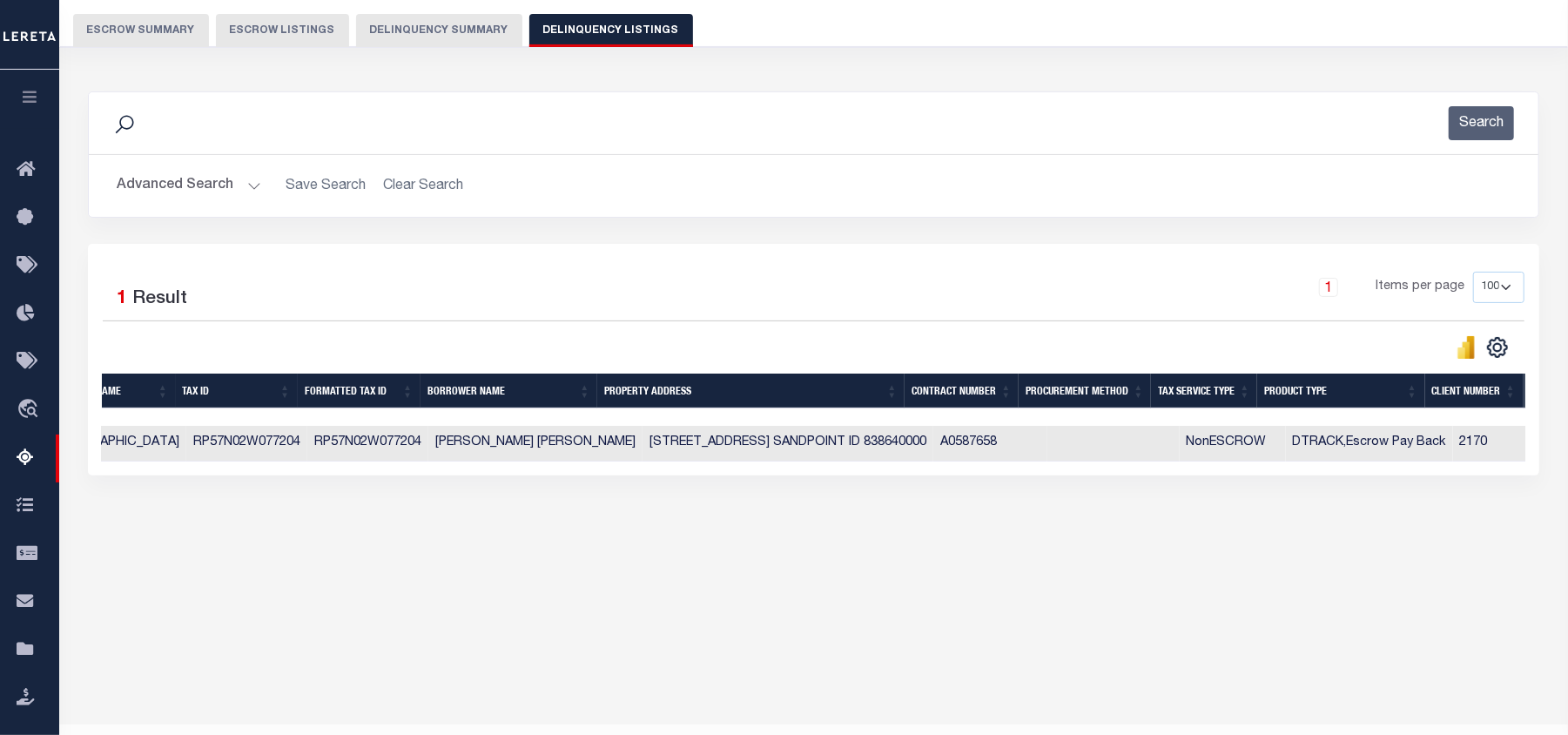
scroll to position [0, 0]
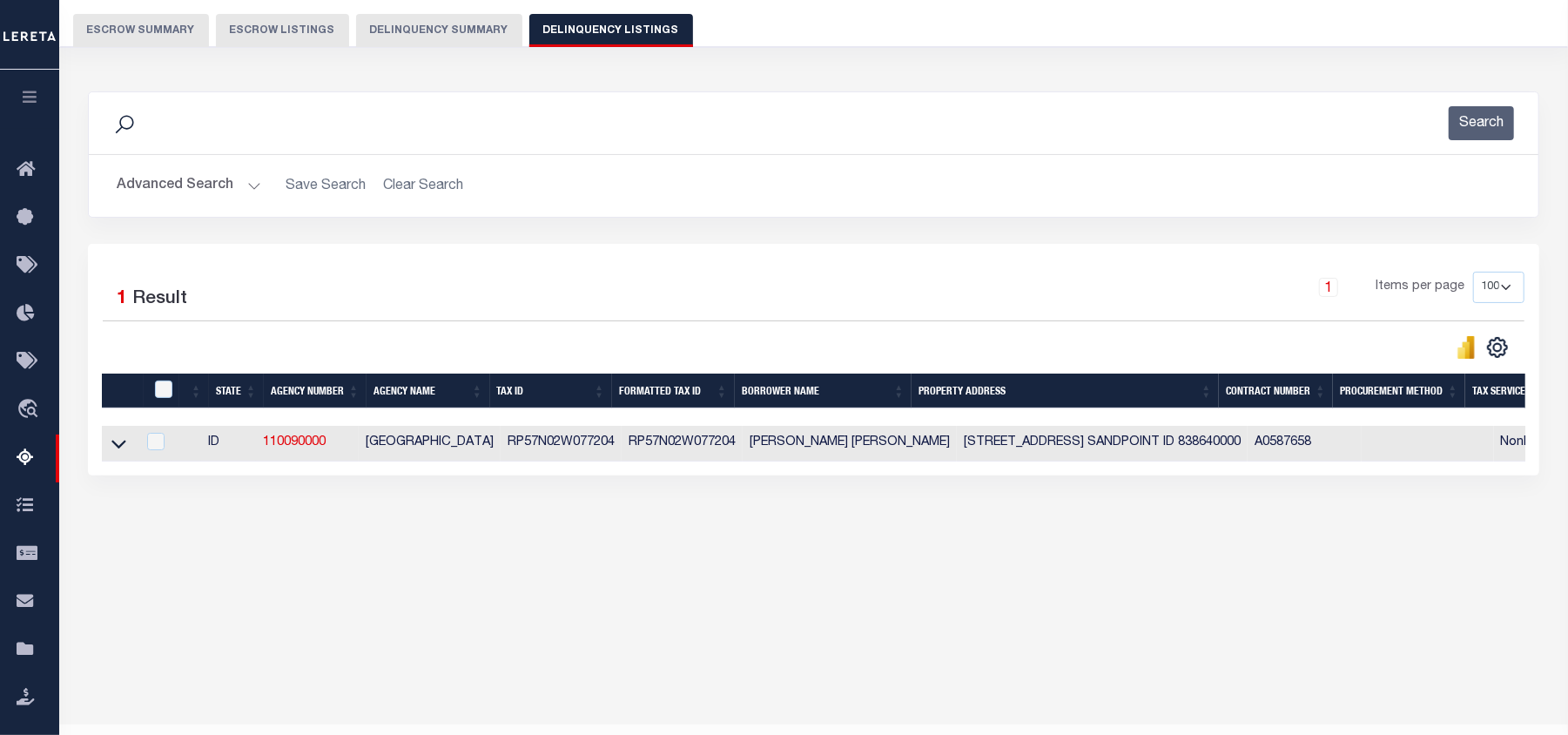
click at [255, 185] on button "Advanced Search" at bounding box center [188, 186] width 145 height 34
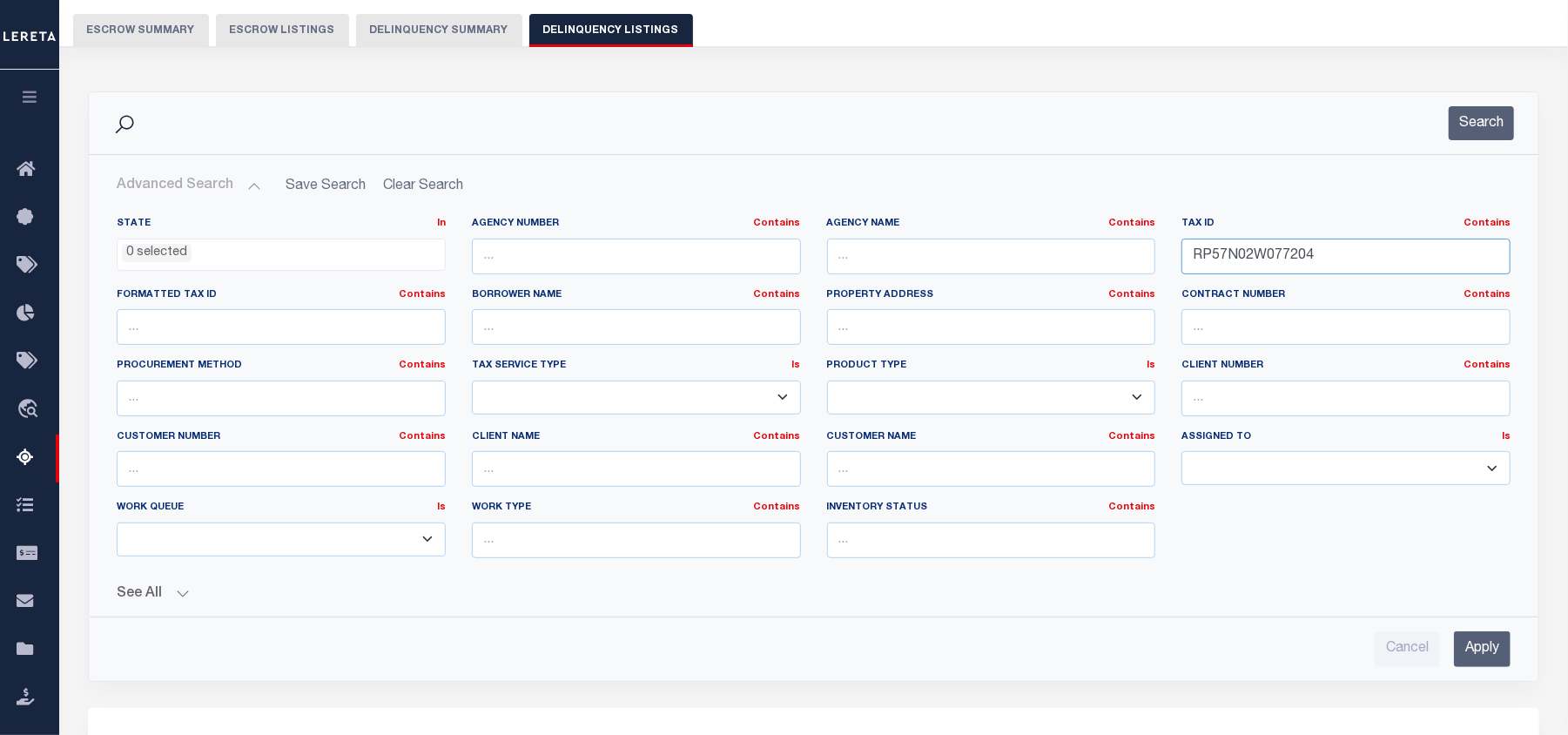
click at [1224, 252] on input "RP57N02W077204" at bounding box center [1346, 256] width 329 height 36
paste input "83005"
type input "RP57N02W083005"
click at [1494, 658] on input "Apply" at bounding box center [1482, 649] width 57 height 36
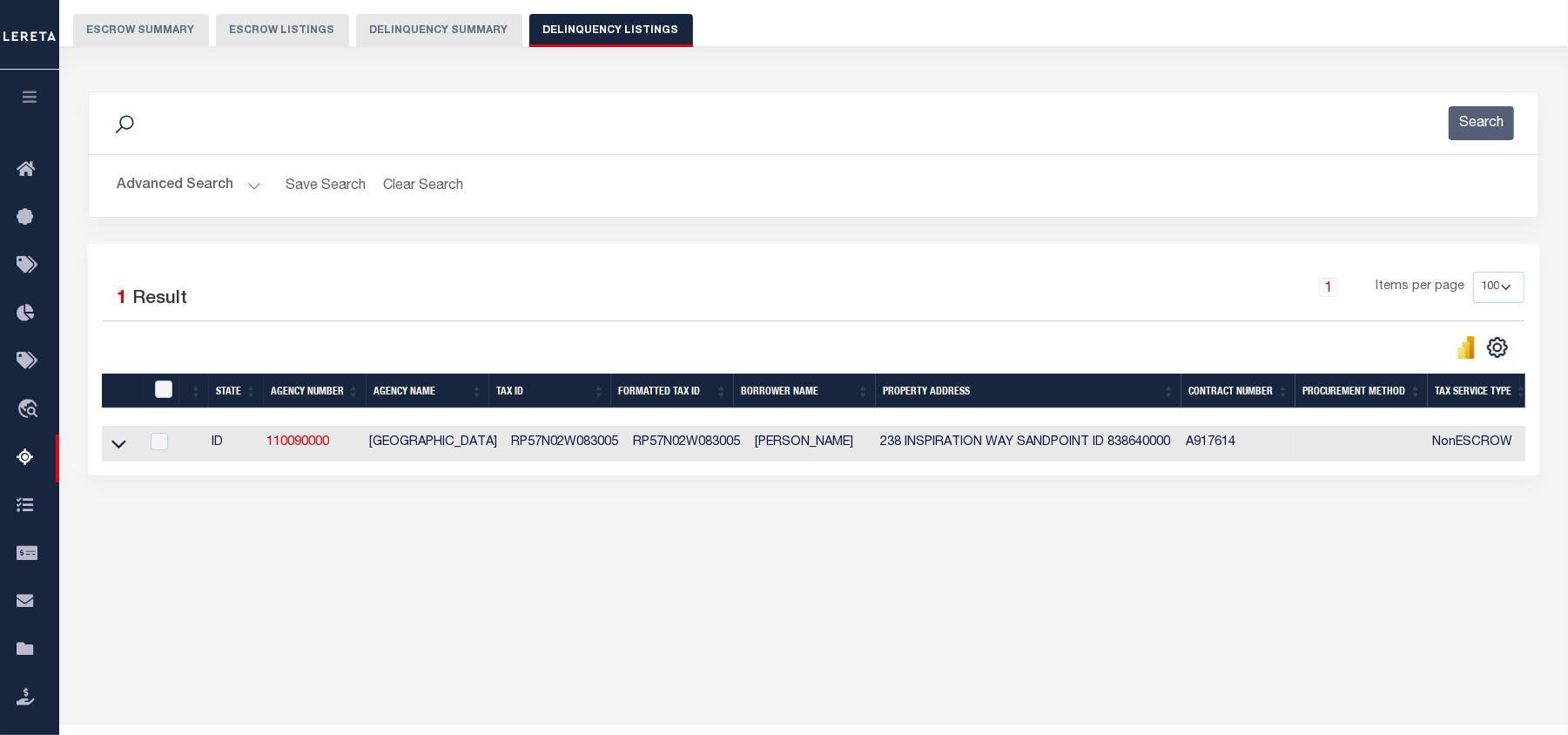
drag, startPoint x: 117, startPoint y: 450, endPoint x: 447, endPoint y: 470, distance: 330.6
click at [117, 450] on icon at bounding box center [118, 443] width 15 height 18
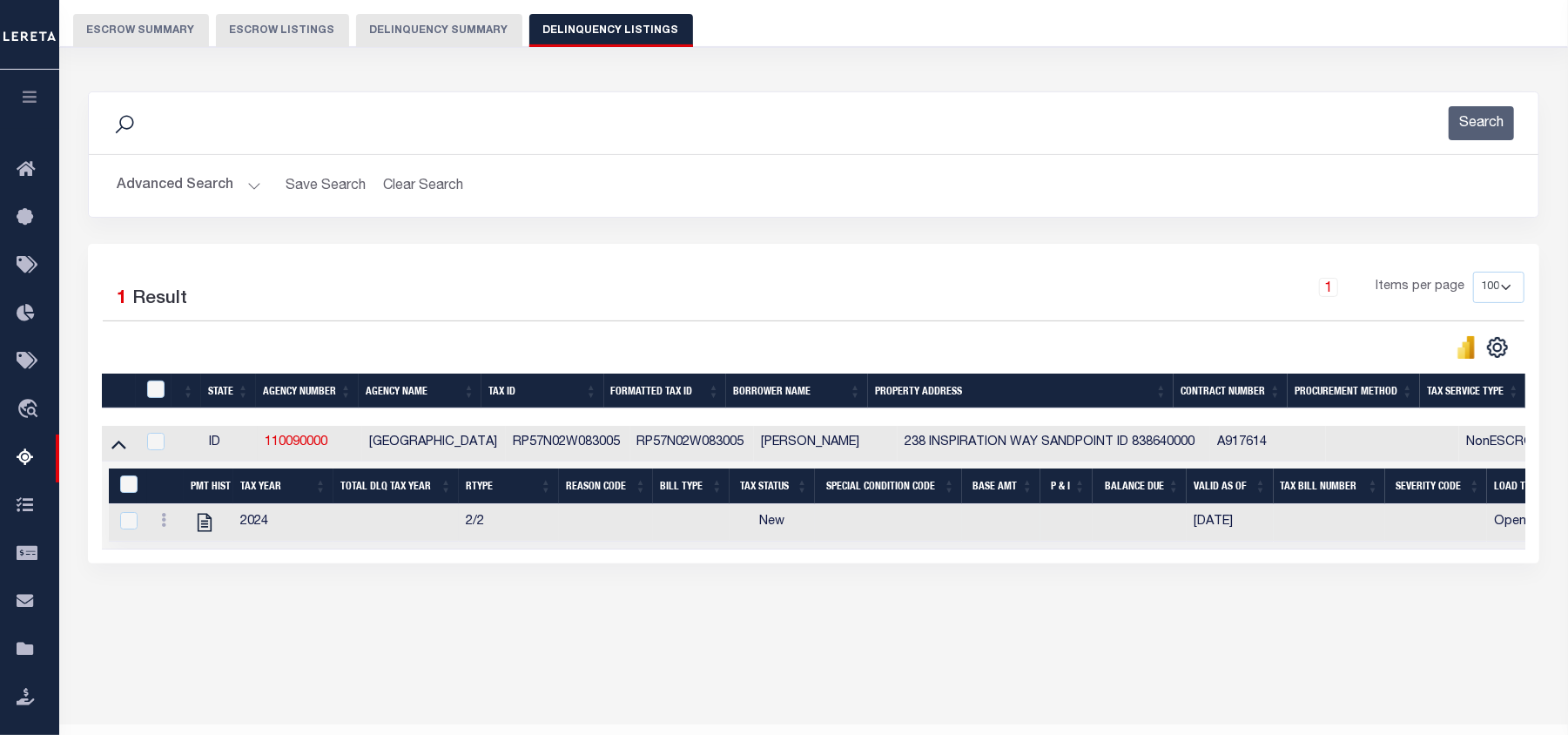
scroll to position [188, 0]
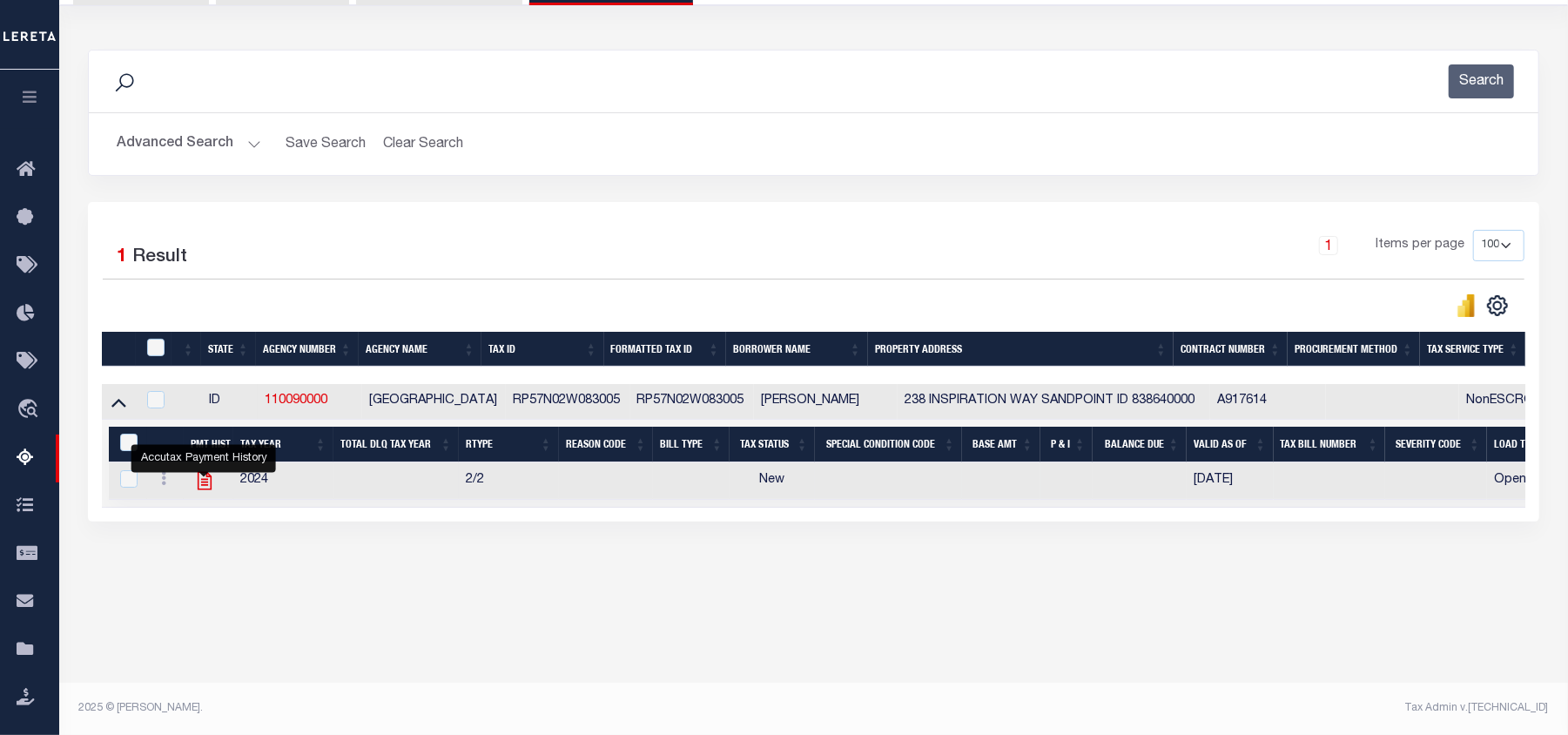
click at [208, 491] on icon "" at bounding box center [204, 481] width 14 height 18
checkbox input "true"
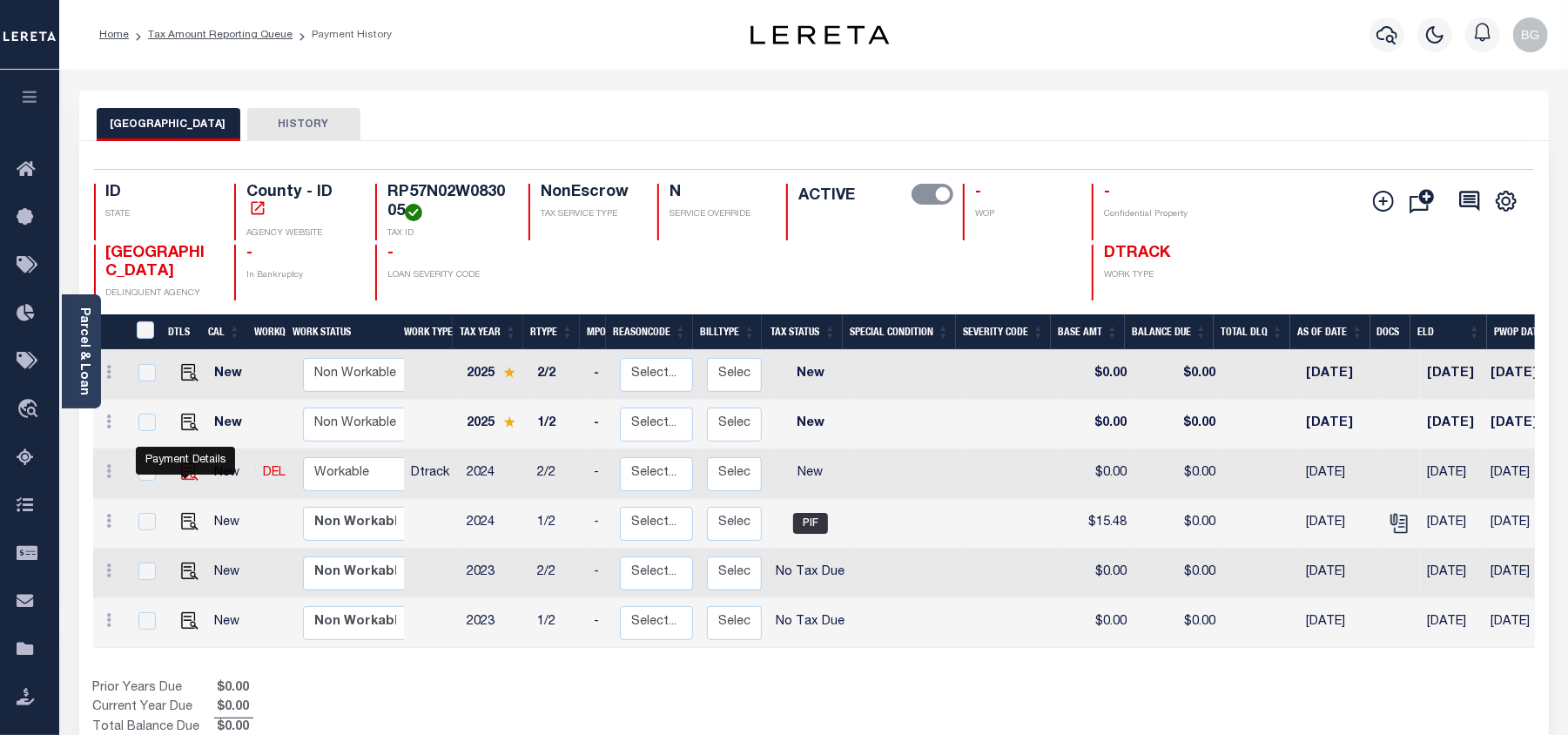
click at [190, 477] on img "" at bounding box center [190, 472] width 18 height 18
checkbox input "true"
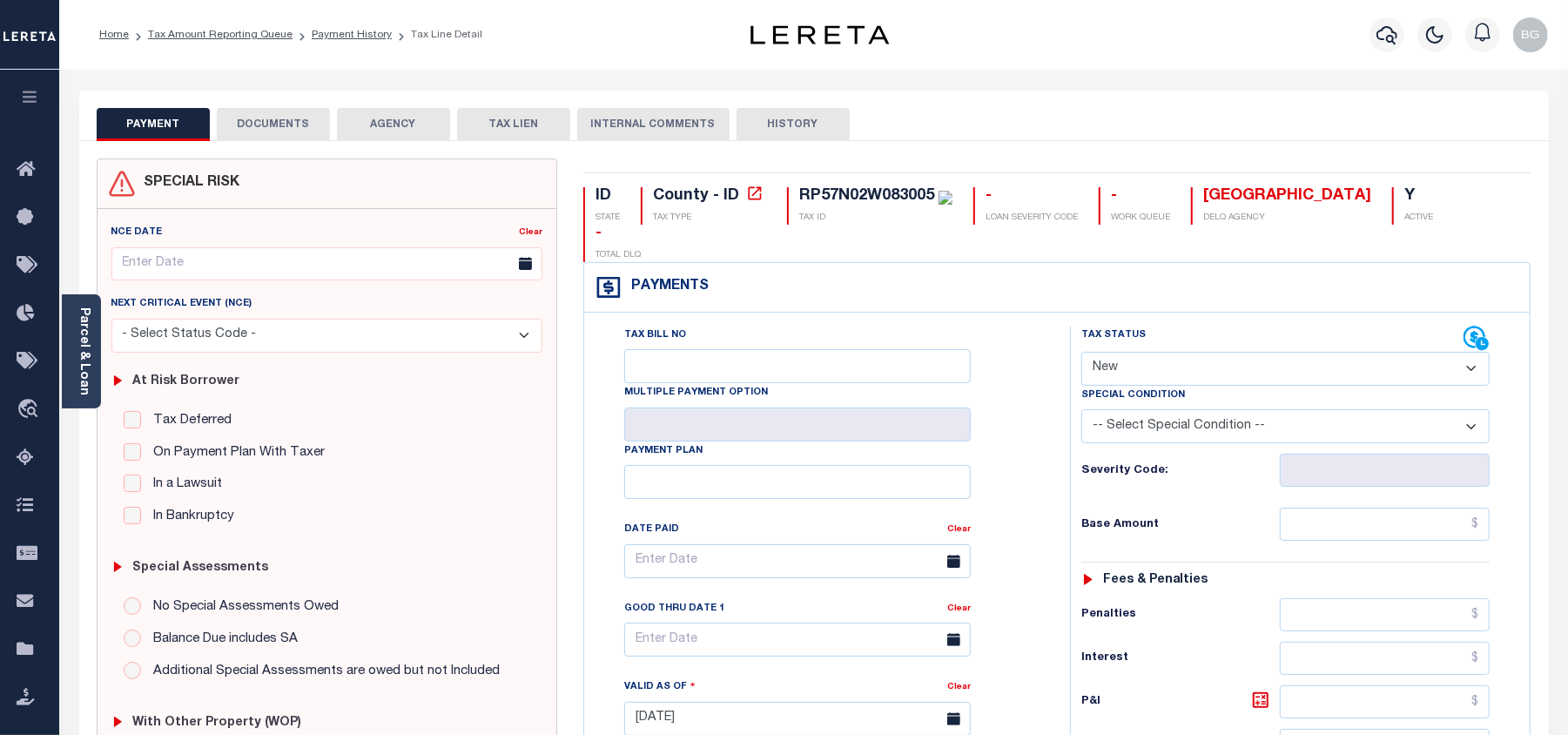
click at [1122, 352] on select "- Select Status Code - Open Due/Unpaid Paid Incomplete No Tax Due Internal Refu…" at bounding box center [1286, 369] width 408 height 34
select select "PYD"
click at [1082, 352] on select "- Select Status Code - Open Due/Unpaid Paid Incomplete No Tax Due Internal Refu…" at bounding box center [1286, 369] width 408 height 34
type input "[DATE]"
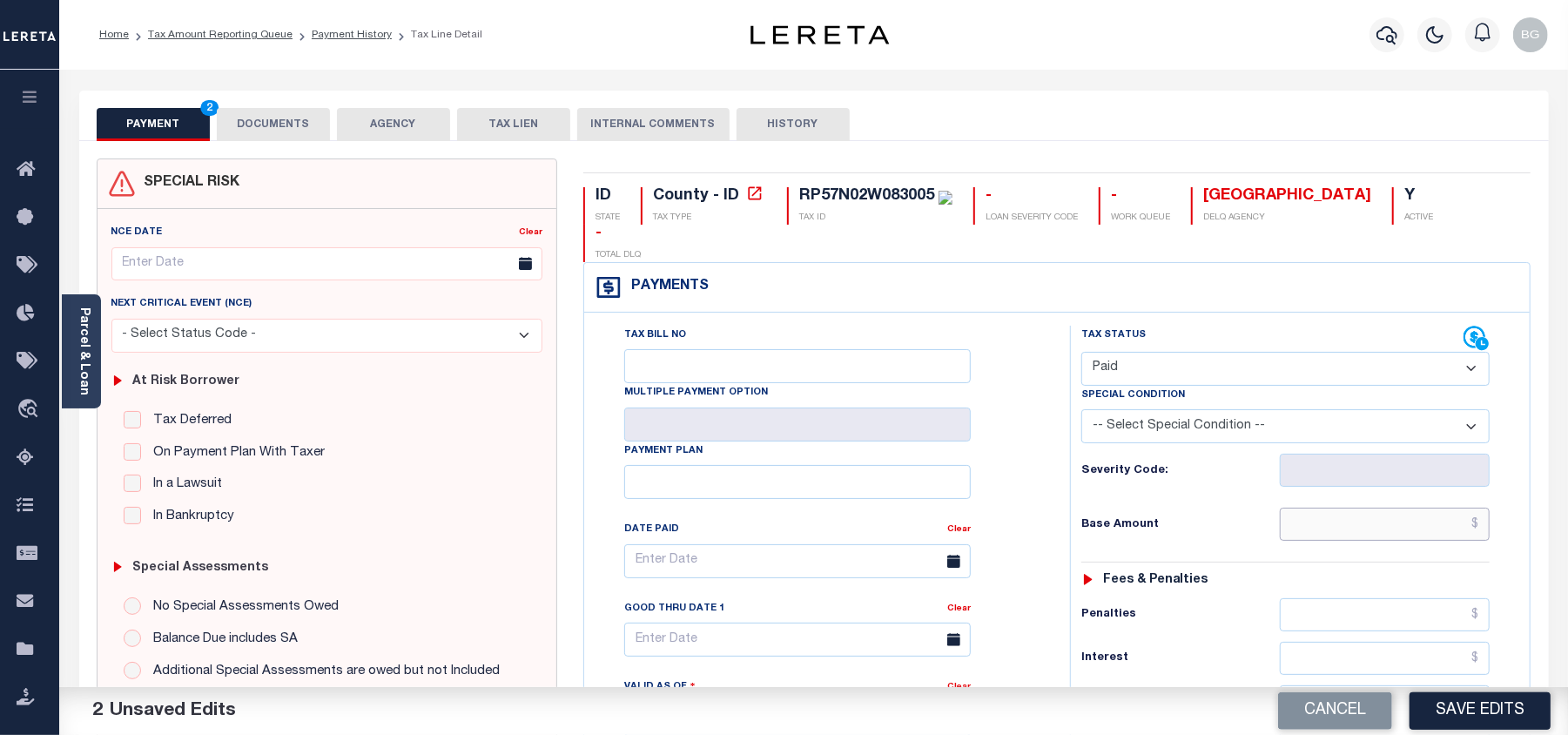
click at [1393, 507] on input "text" at bounding box center [1385, 524] width 210 height 33
paste input "15.48"
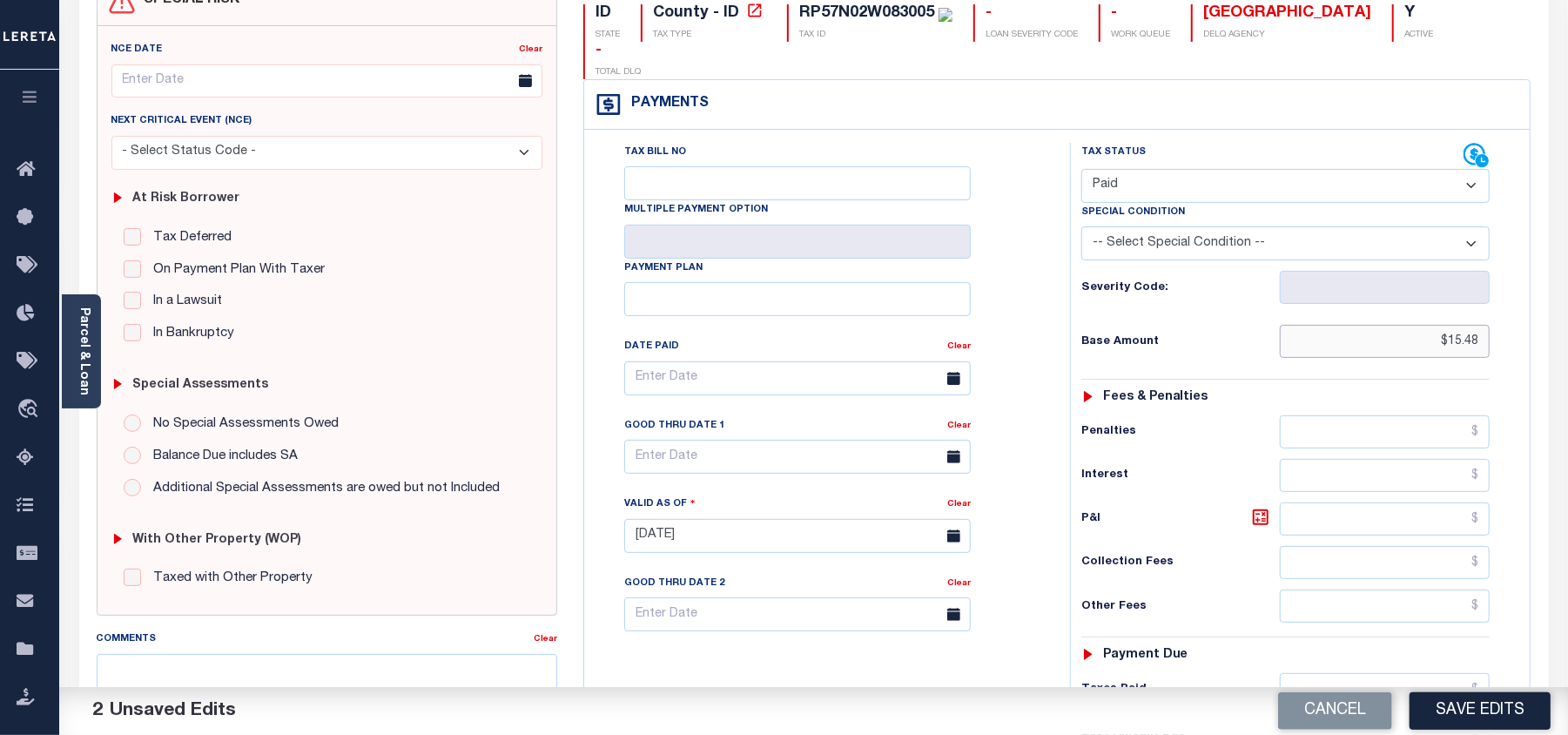
scroll to position [349, 0]
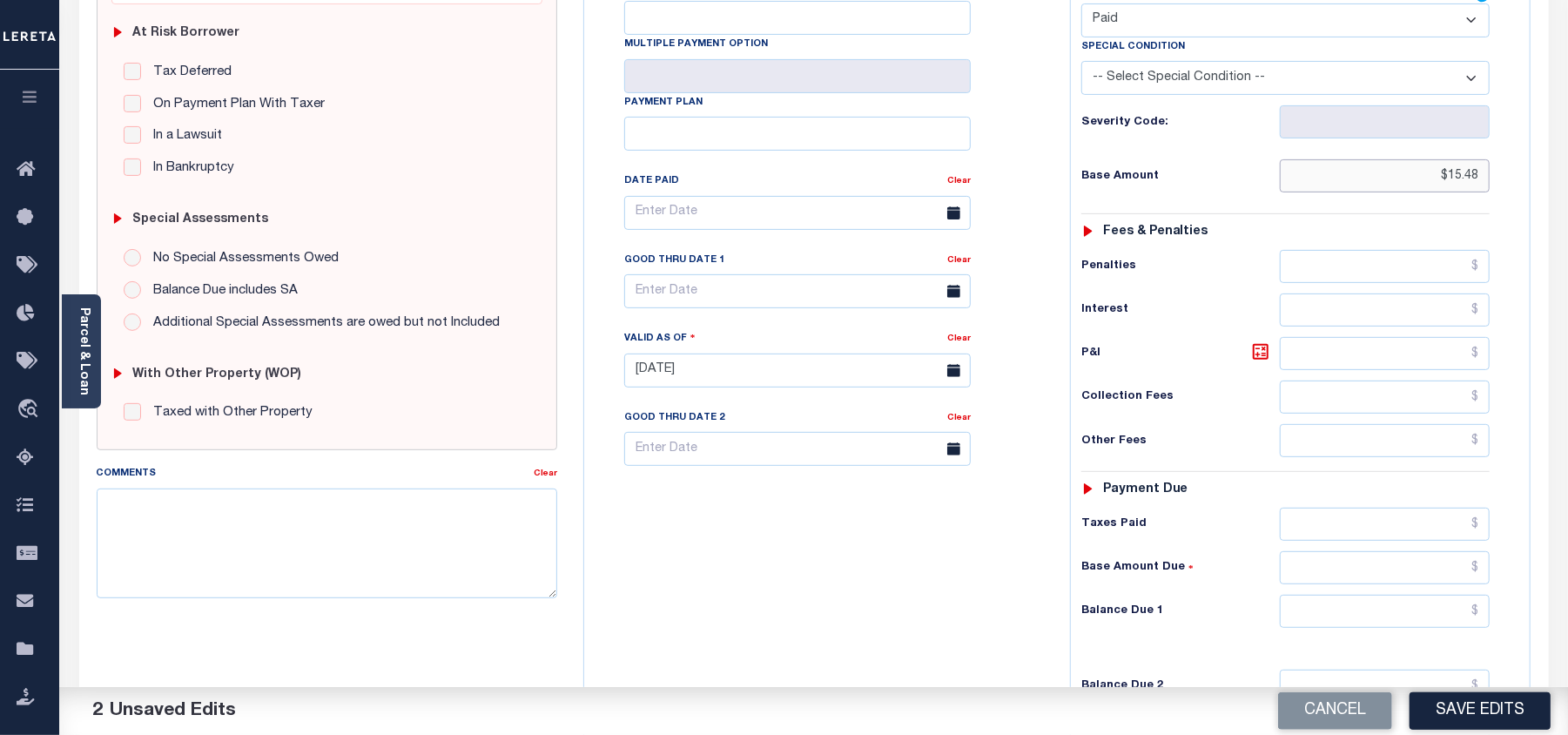
type input "$15.48"
click at [1425, 595] on input "text" at bounding box center [1385, 611] width 210 height 33
type input "$0.00"
click at [879, 604] on div "Tax Bill No Multiple Payment Option Payment Plan Clear" at bounding box center [823, 362] width 469 height 769
click at [420, 562] on textarea "Comments" at bounding box center [327, 543] width 461 height 110
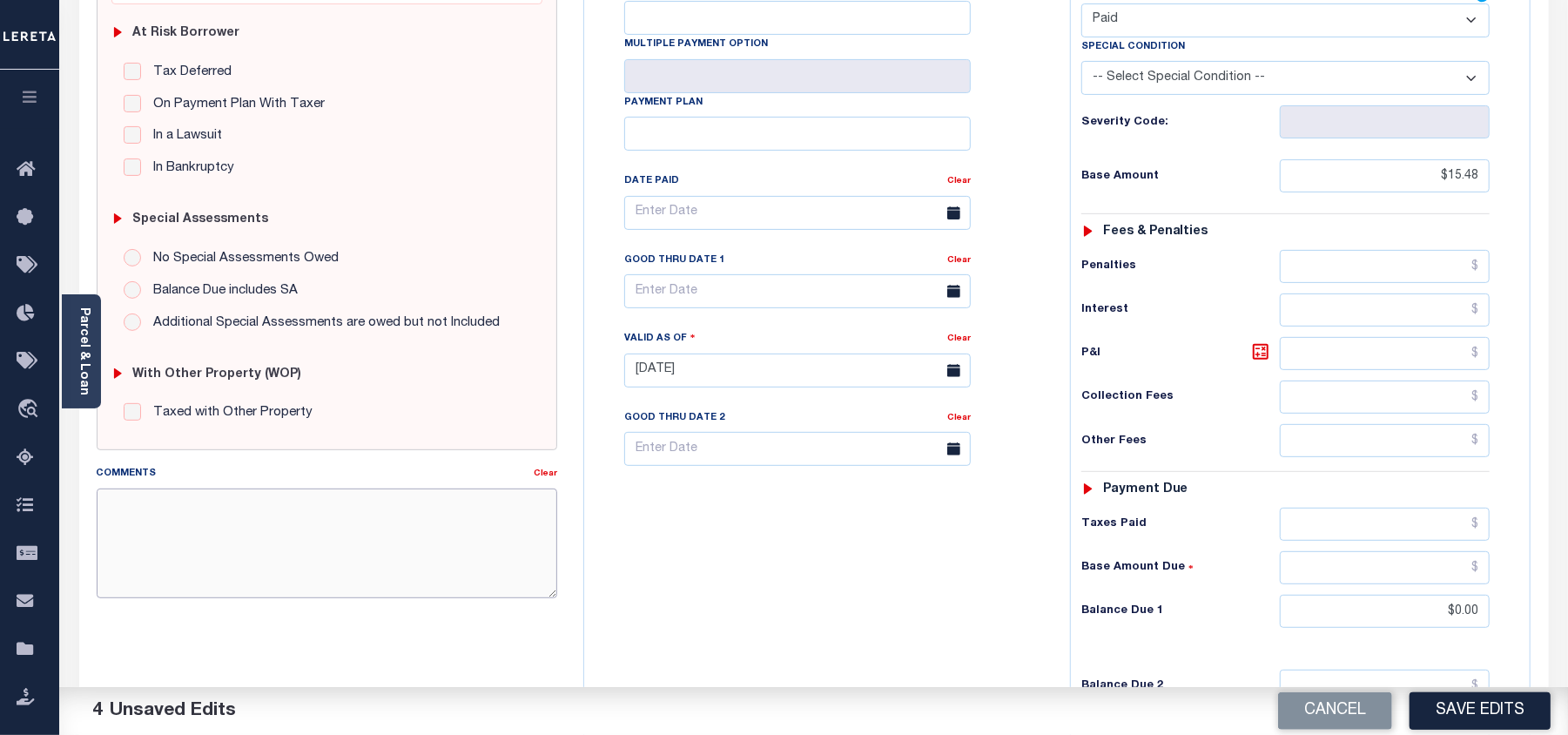
paste textarea "As per email response from tax office- TC [PERSON_NAME], Confirmed that taxes a…"
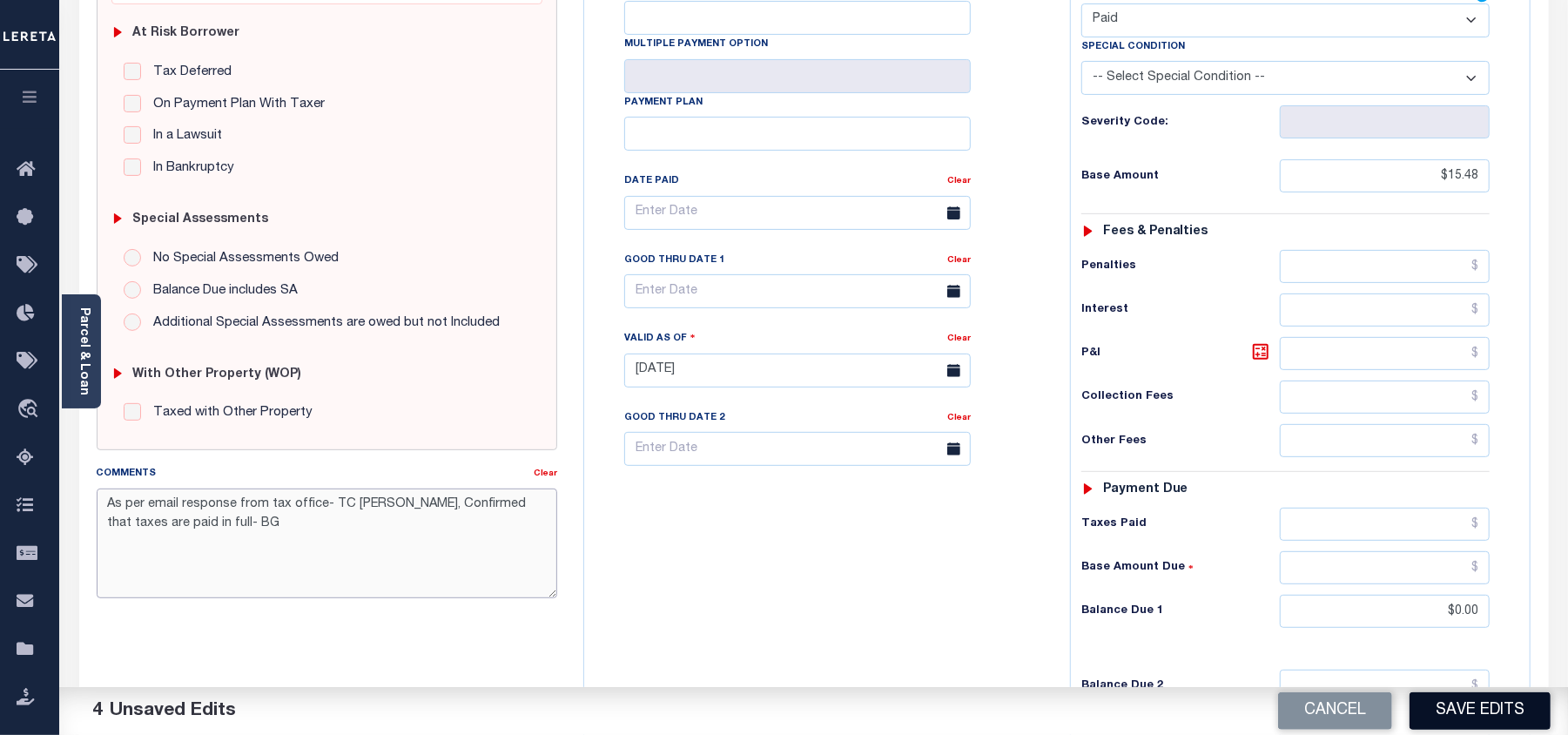
type textarea "As per email response from tax office- TC [PERSON_NAME], Confirmed that taxes a…"
click at [1488, 701] on button "Save Edits" at bounding box center [1480, 710] width 141 height 38
checkbox input "false"
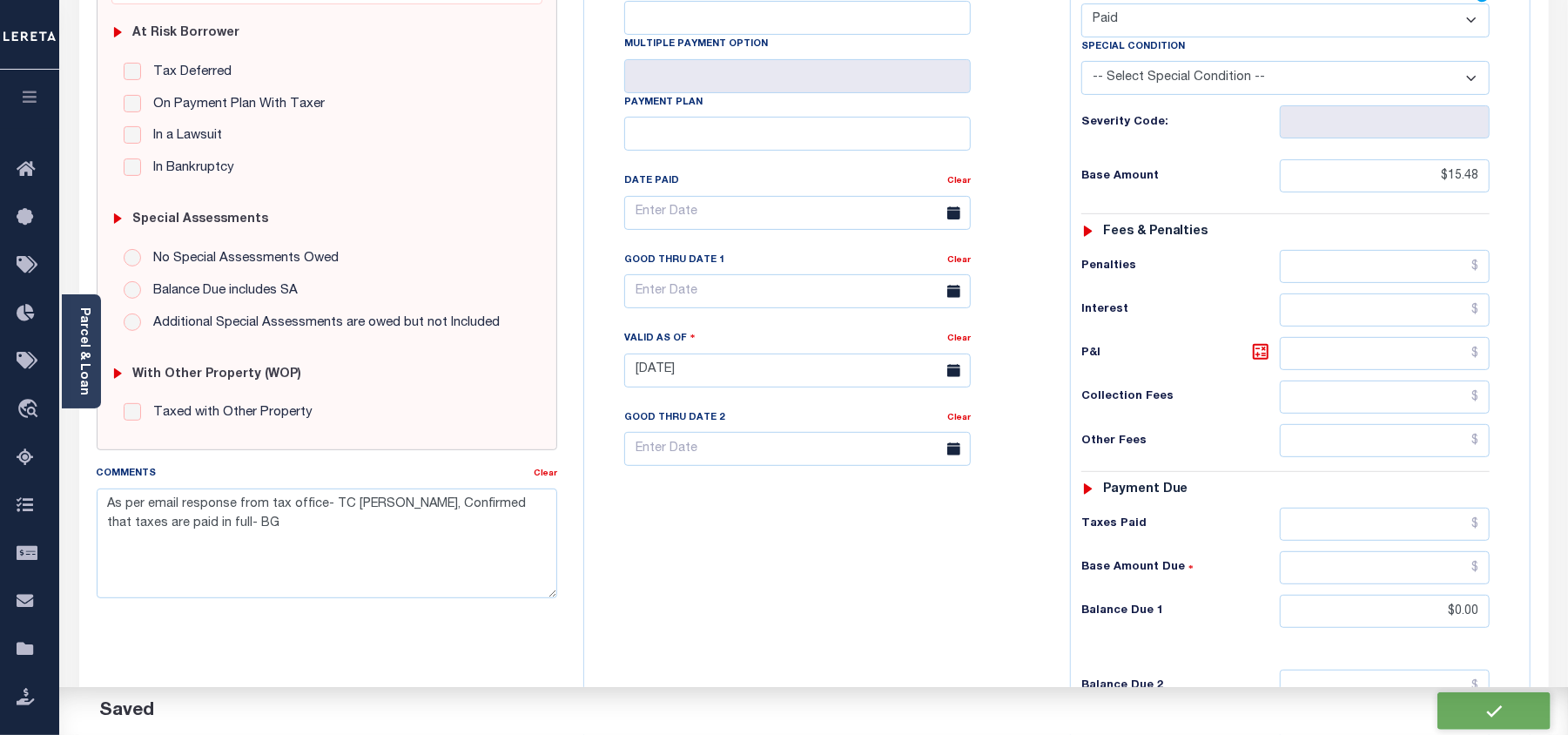
checkbox input "false"
type textarea "As per email response from tax office- TC [PERSON_NAME], Confirmed that taxes a…"
type input "$15.48"
type input "$0"
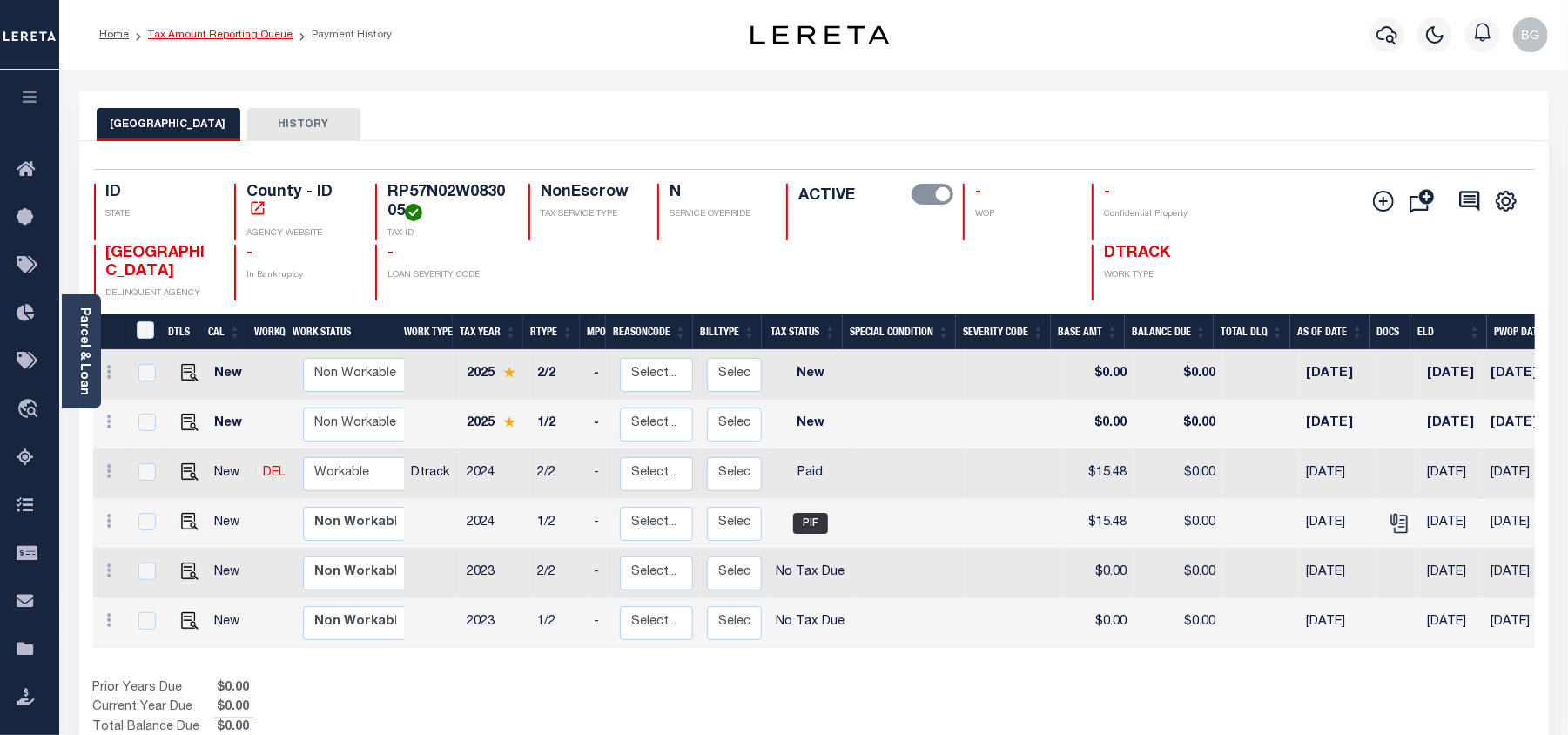
click at [204, 36] on link "Tax Amount Reporting Queue" at bounding box center [220, 35] width 145 height 11
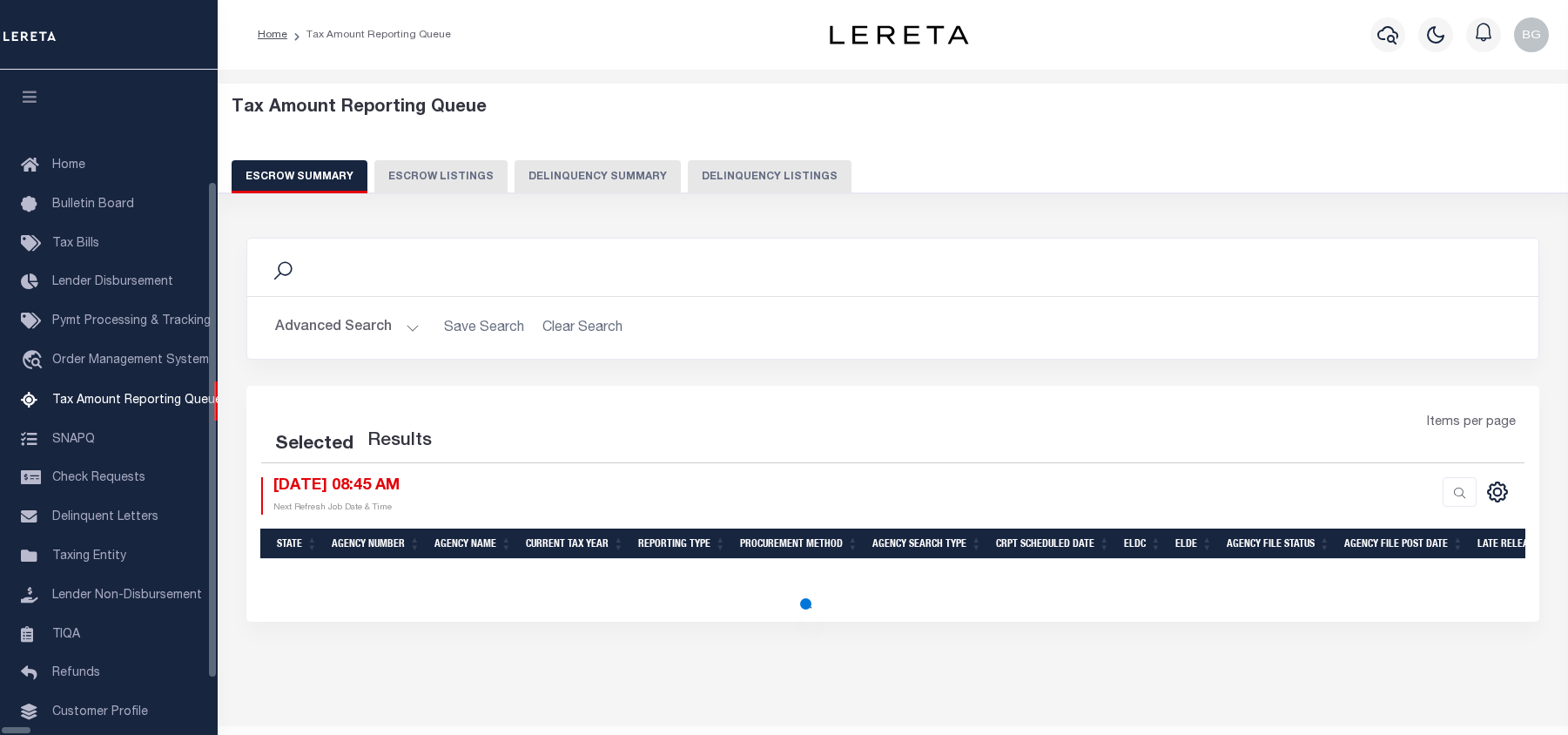
select select "100"
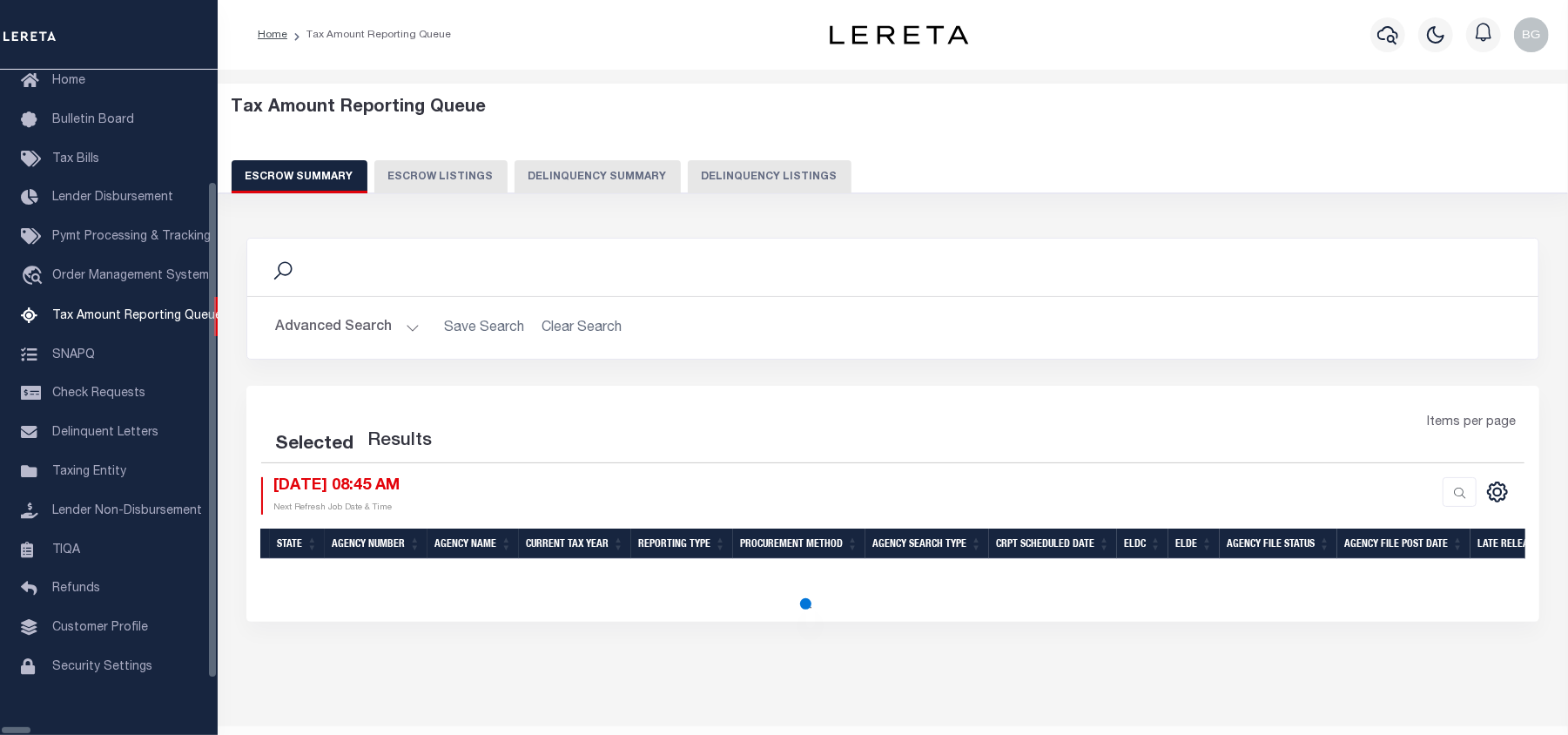
select select "100"
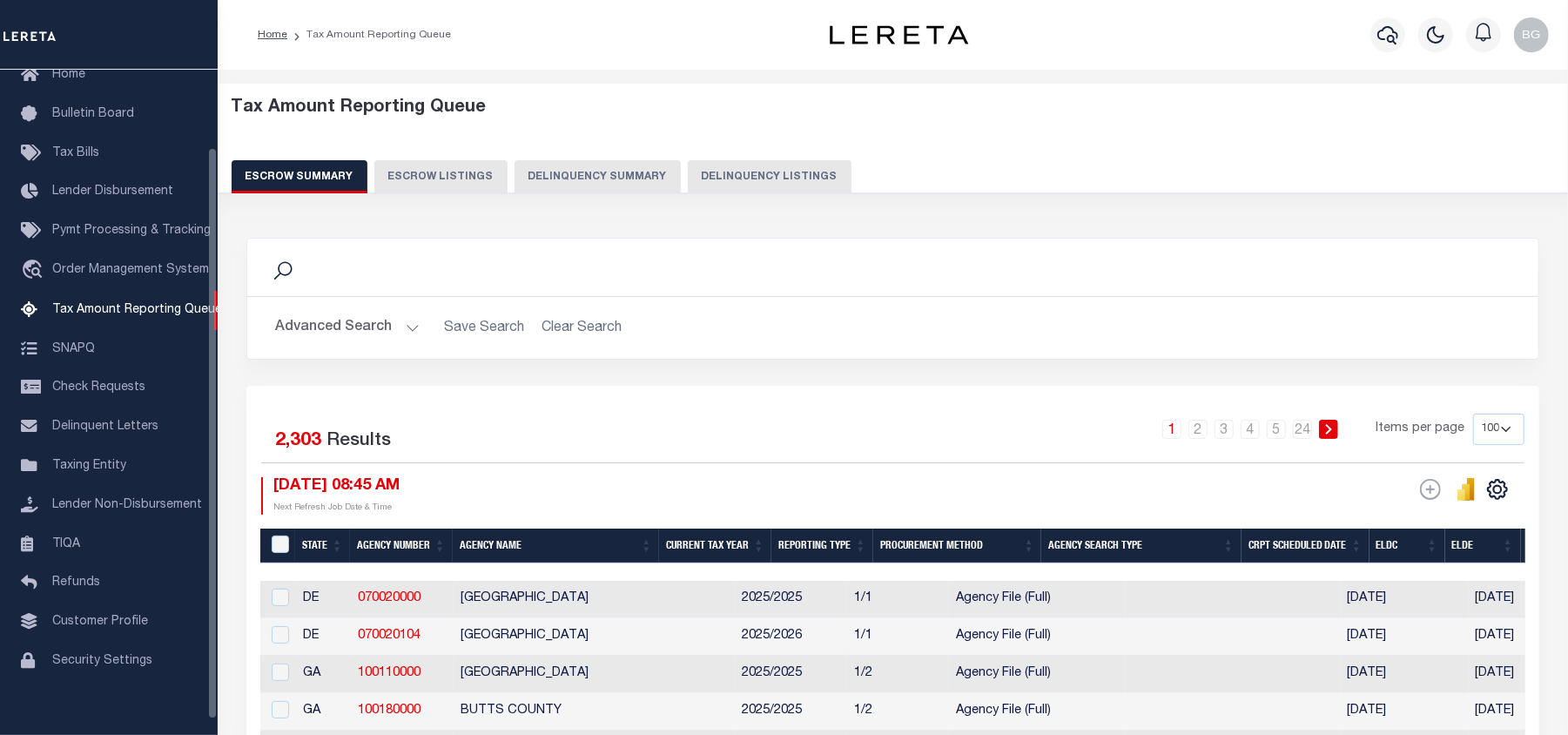
scroll to position [90, 0]
click at [758, 180] on button "Delinquency Listings" at bounding box center [769, 177] width 164 height 33
select select "100"
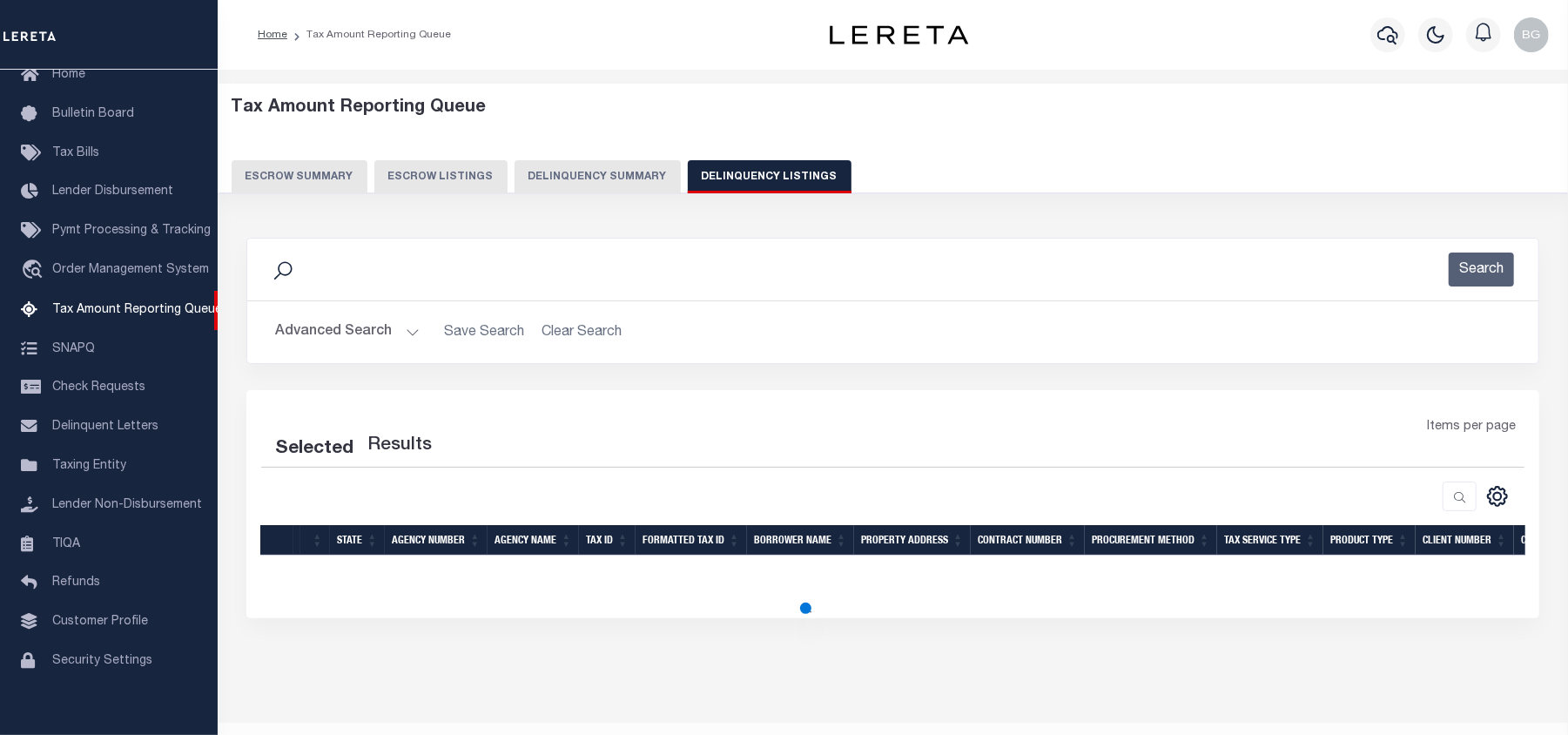
select select "100"
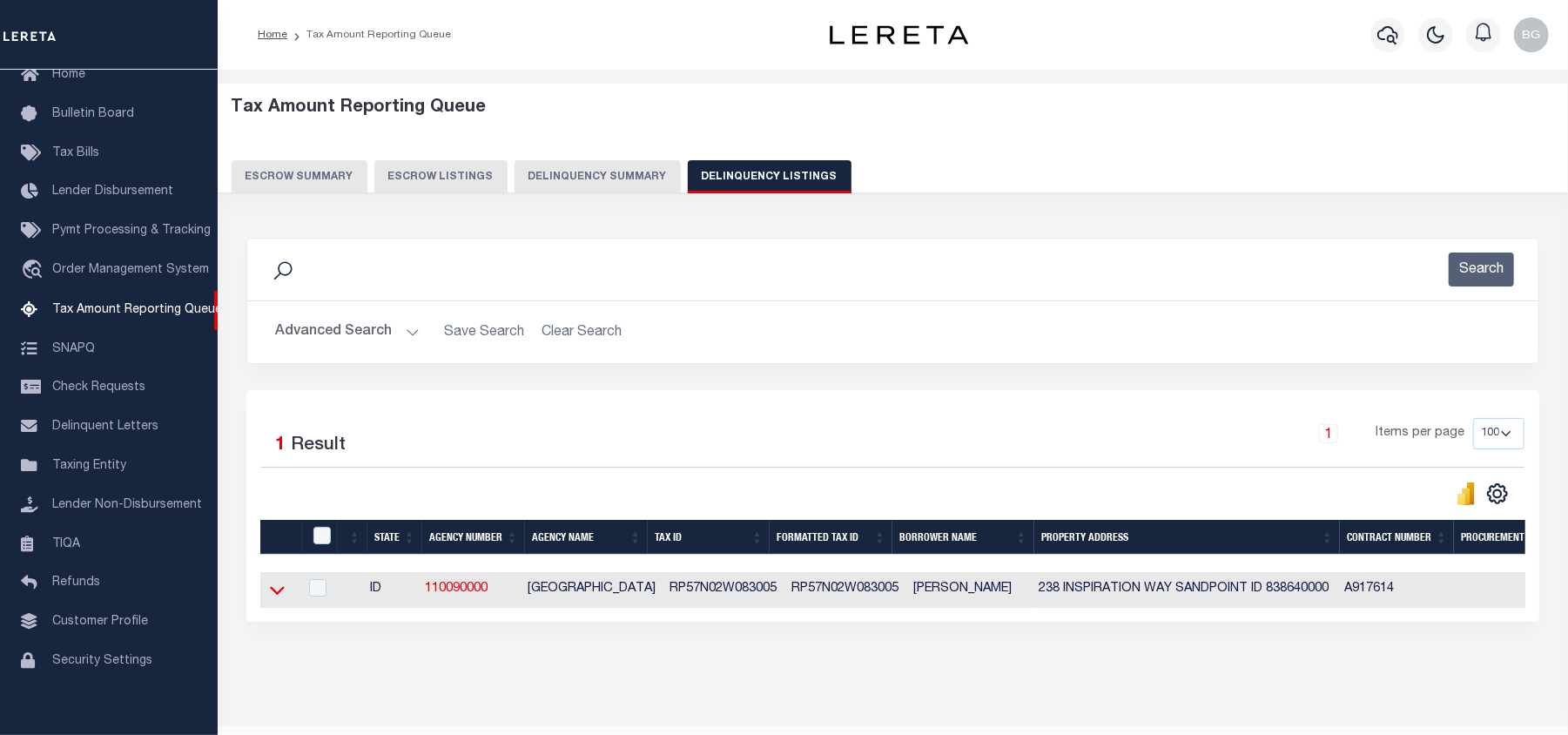
click at [280, 596] on icon at bounding box center [277, 591] width 15 height 9
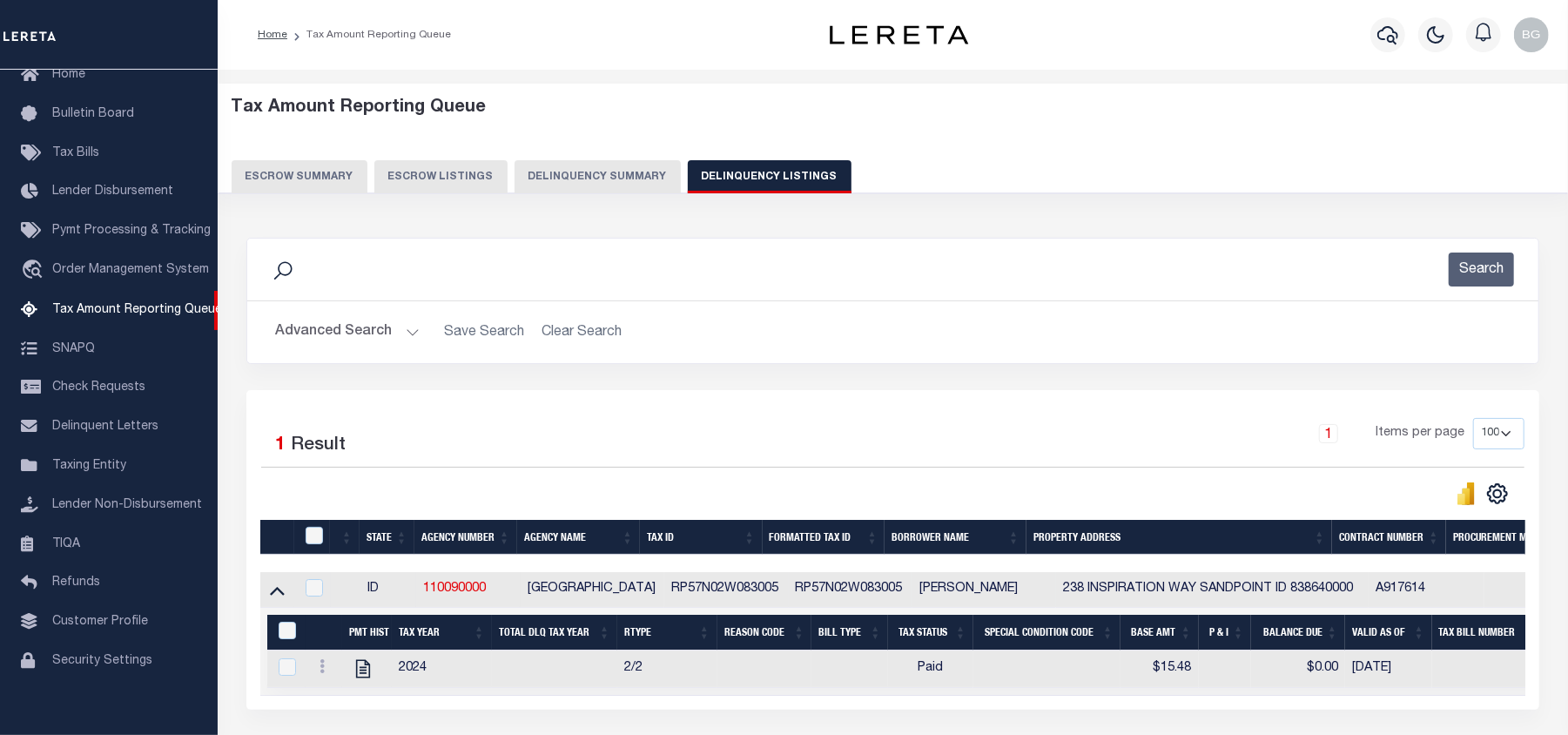
scroll to position [150, 0]
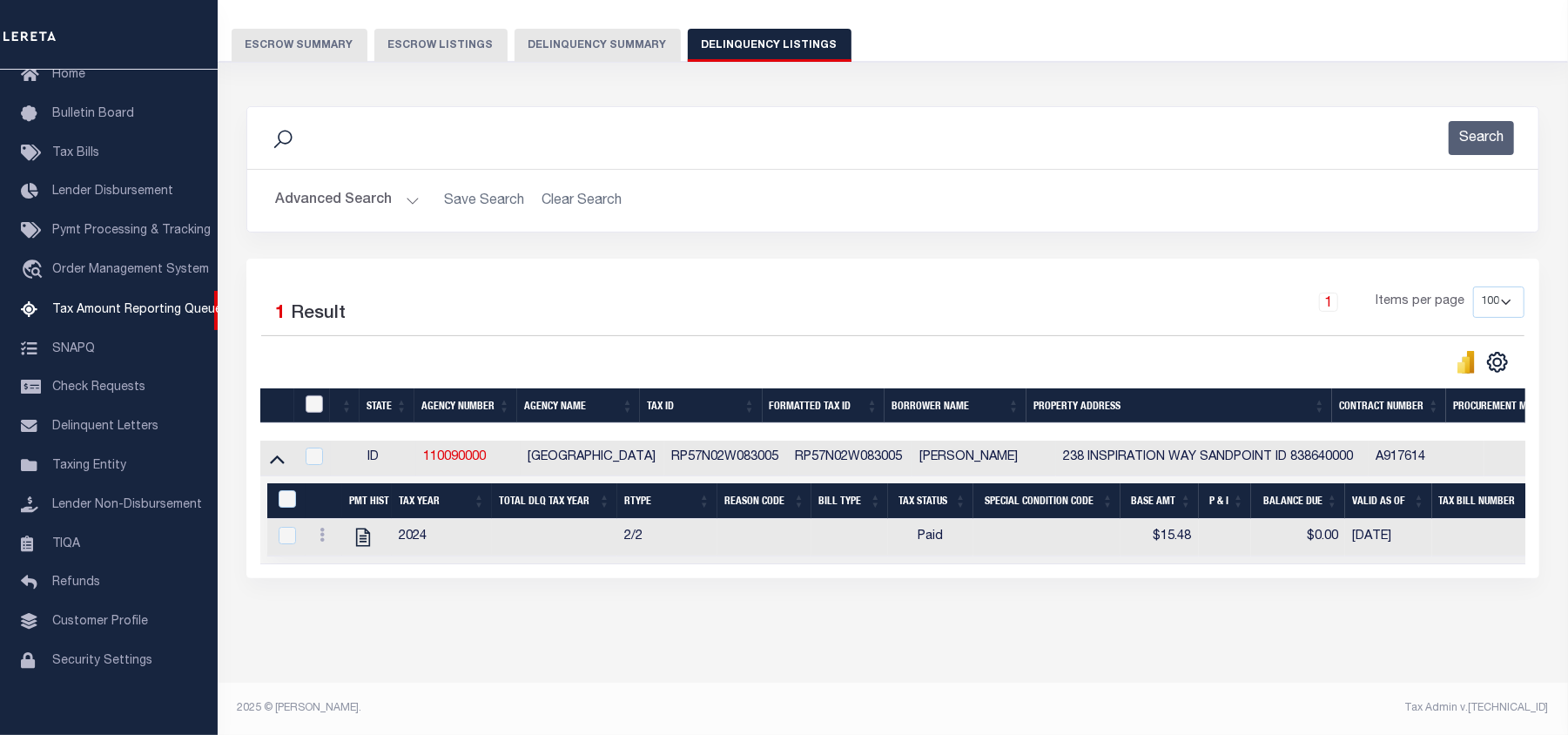
click at [314, 395] on input "checkbox" at bounding box center [314, 404] width 18 height 18
checkbox input "true"
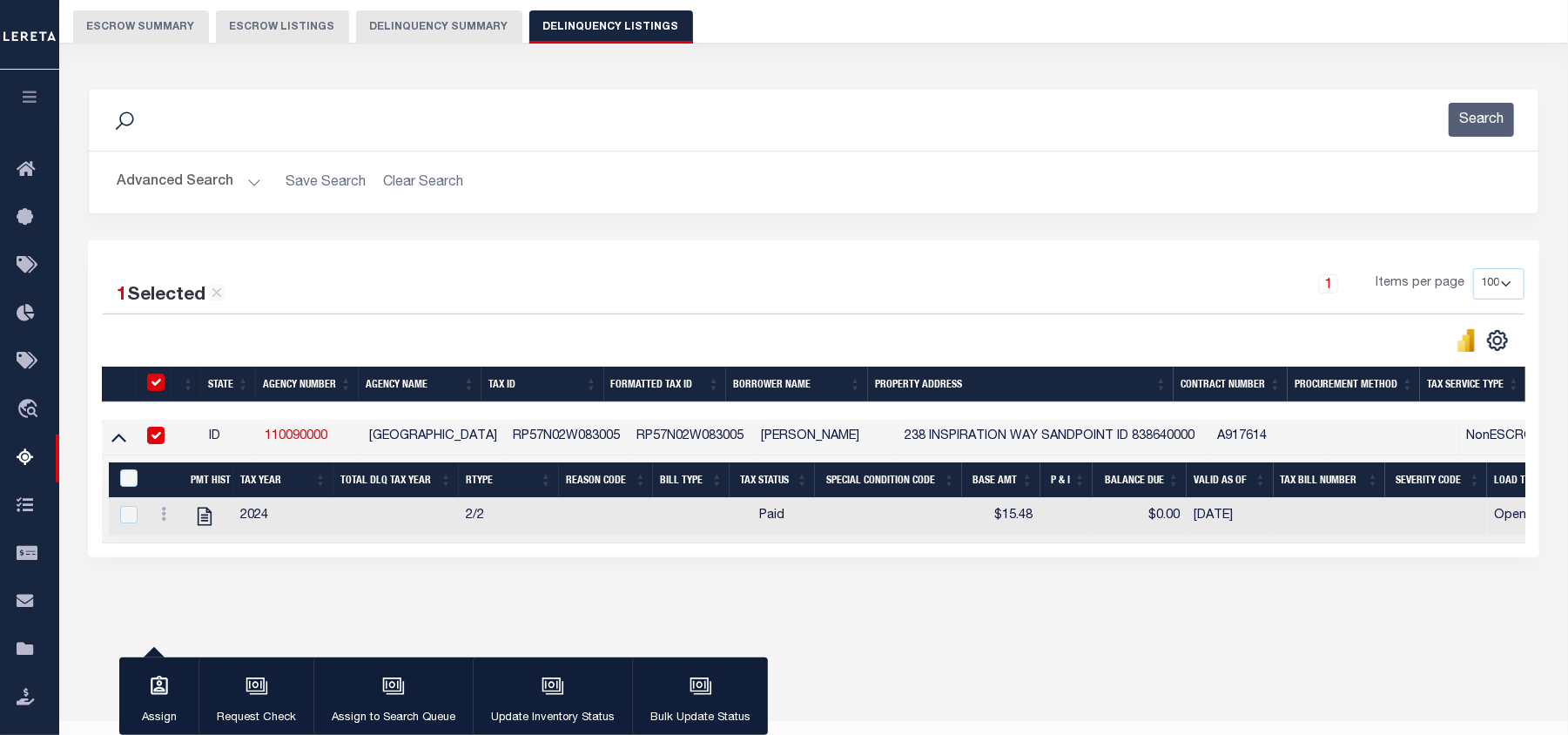
scroll to position [146, 0]
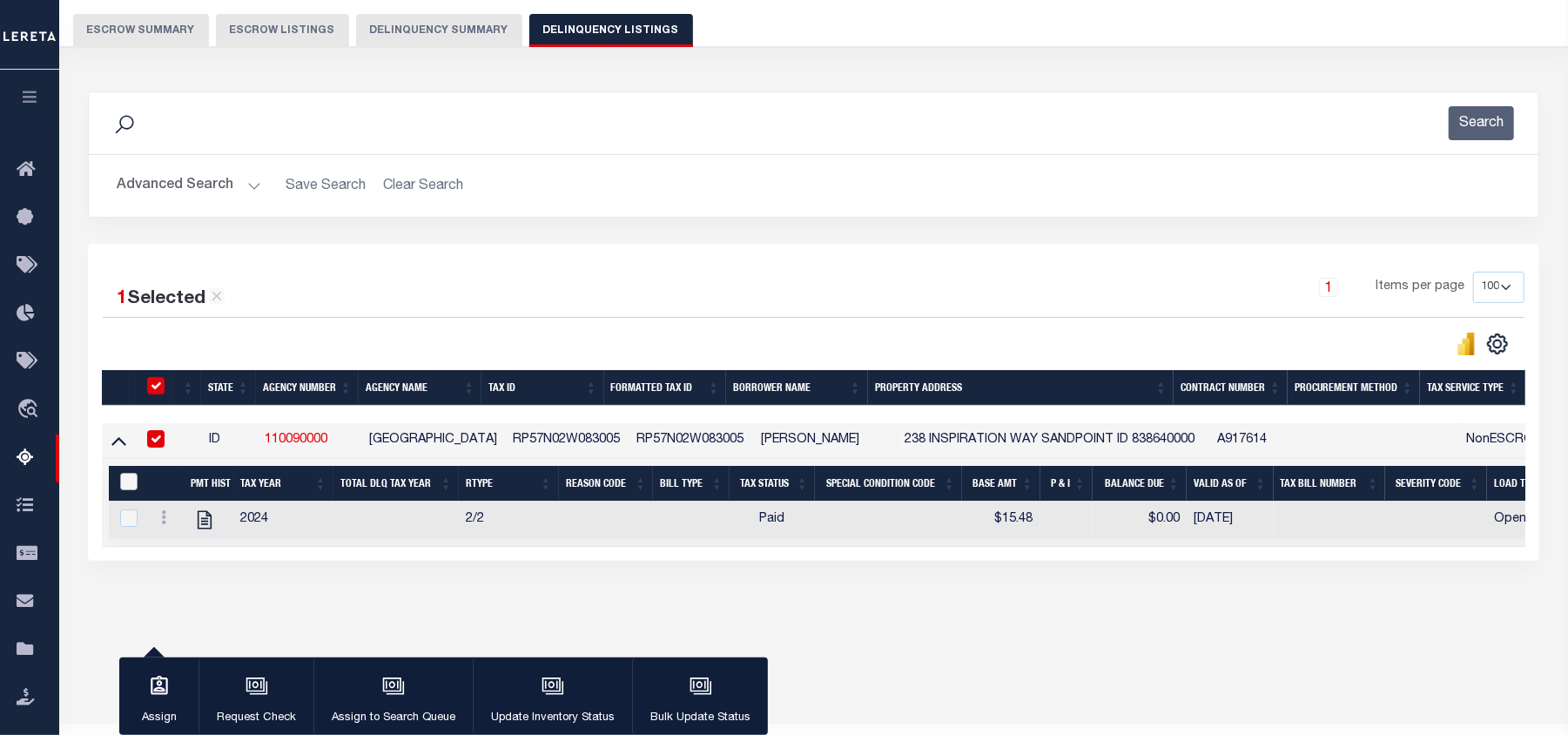
click at [127, 484] on input "&nbsp;" at bounding box center [129, 482] width 18 height 18
checkbox input "true"
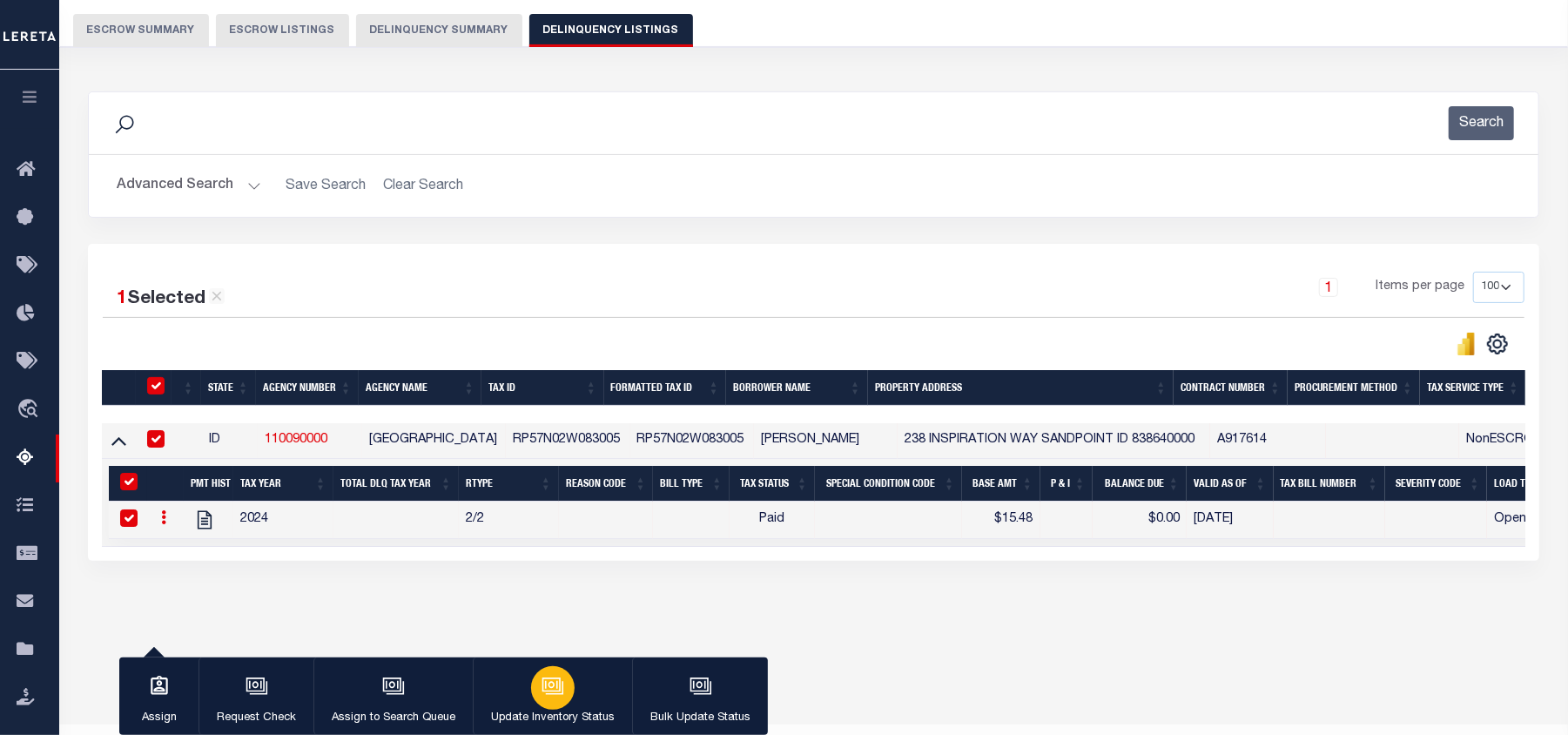
click at [557, 693] on icon "button" at bounding box center [553, 686] width 23 height 23
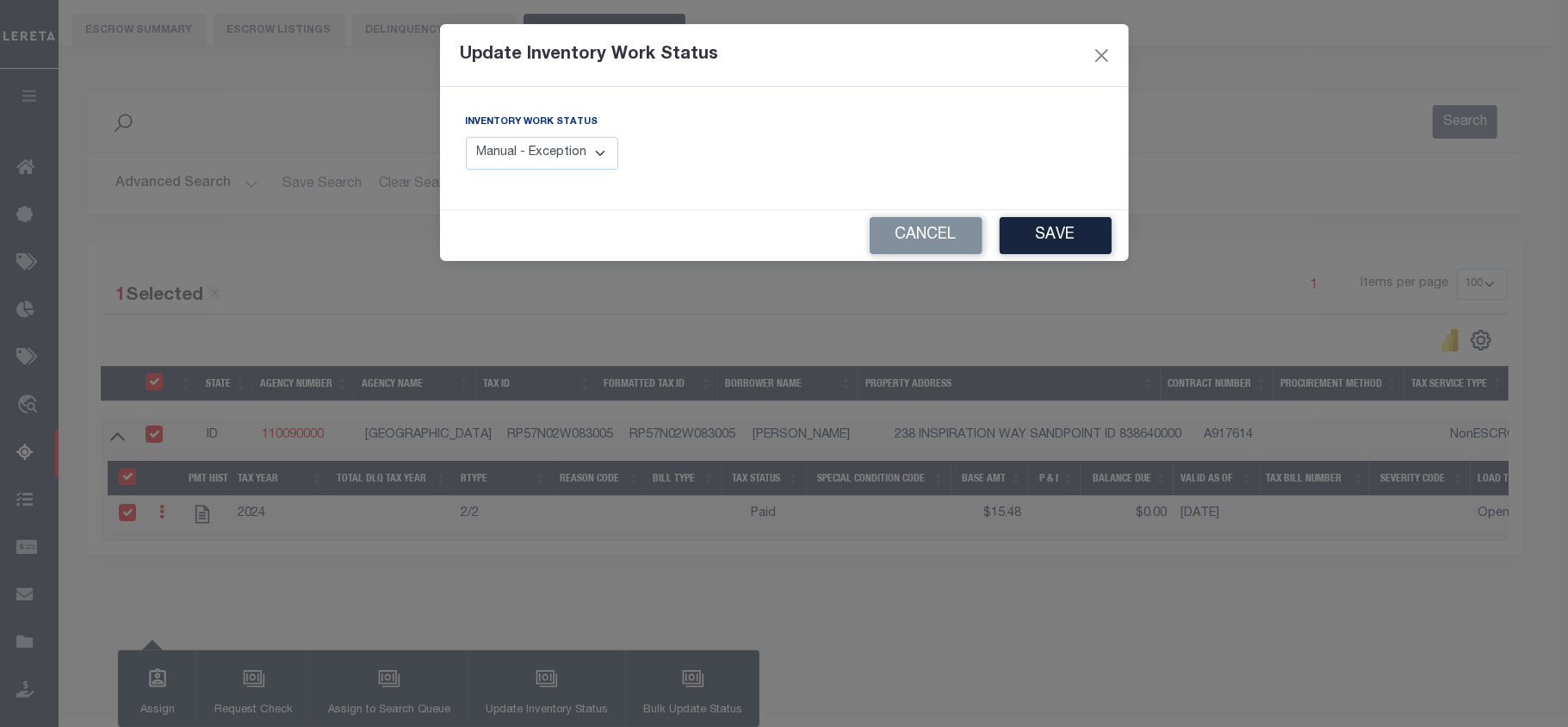
click at [580, 153] on select "Manual - Exception Pended - Awaiting Search Late Add Exception Completed" at bounding box center [542, 153] width 153 height 34
select select "4"
click at [466, 137] on select "Manual - Exception Pended - Awaiting Search Late Add Exception Completed" at bounding box center [542, 153] width 153 height 34
click at [1096, 229] on button "Save" at bounding box center [1055, 235] width 112 height 37
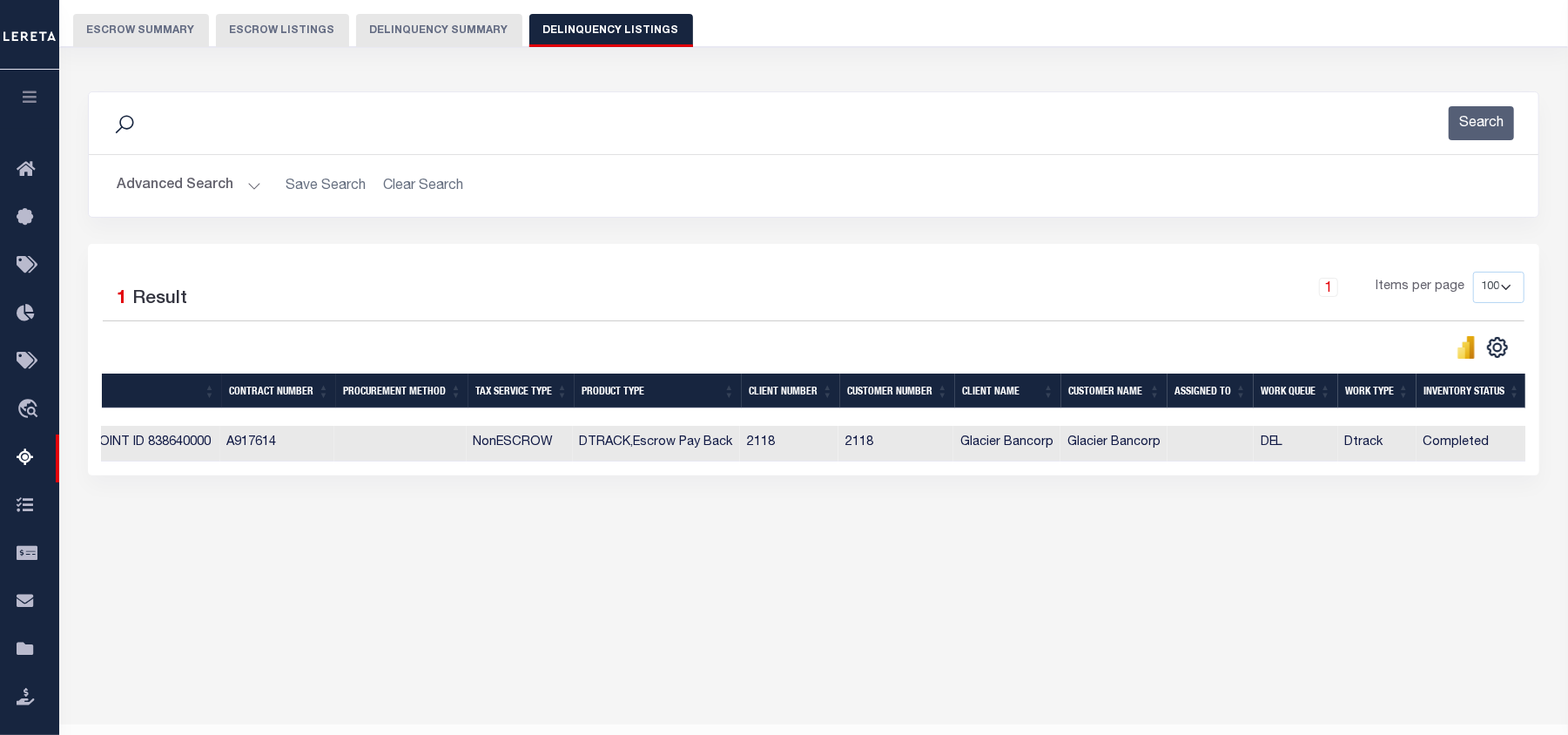
scroll to position [0, 0]
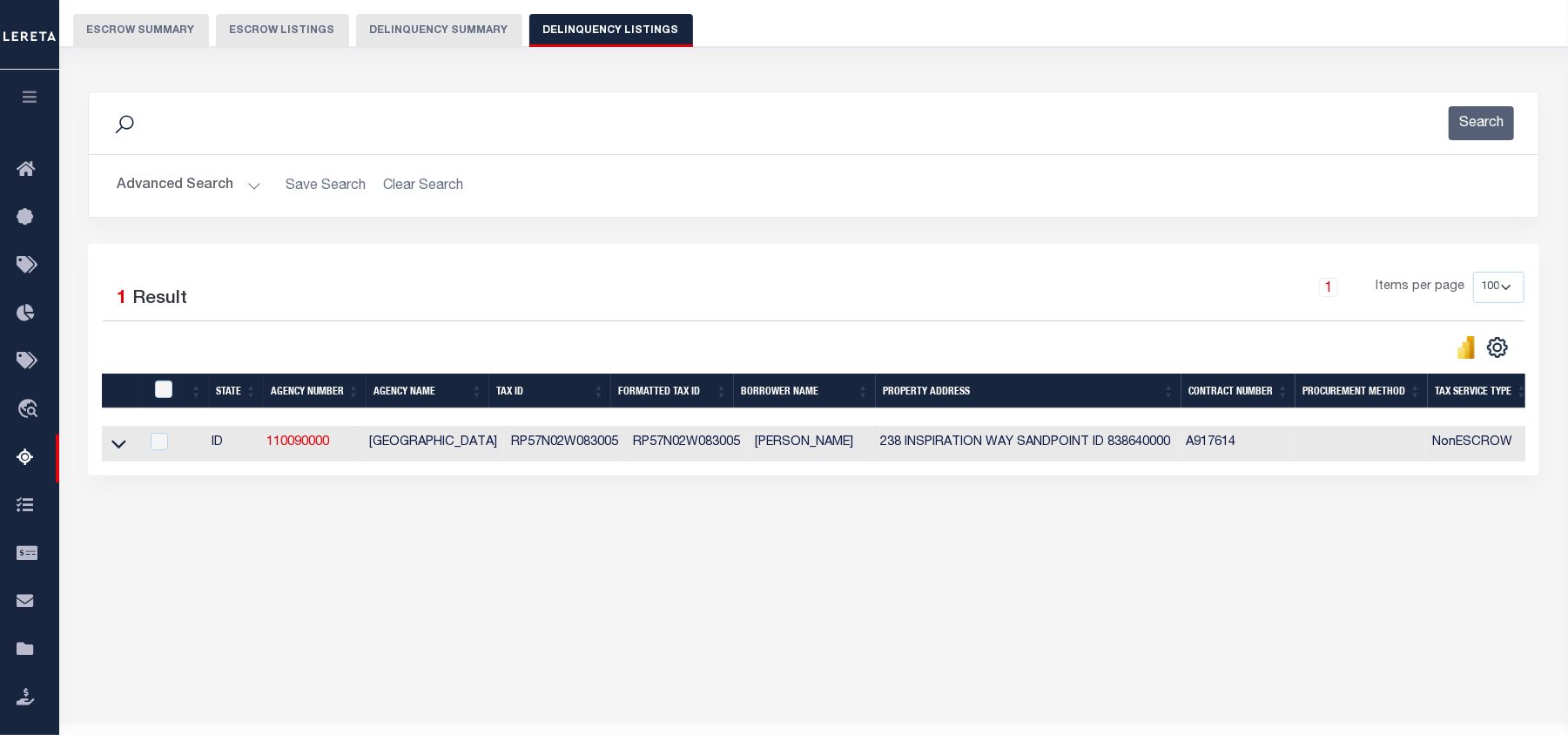
click at [251, 187] on button "Advanced Search" at bounding box center [188, 186] width 145 height 34
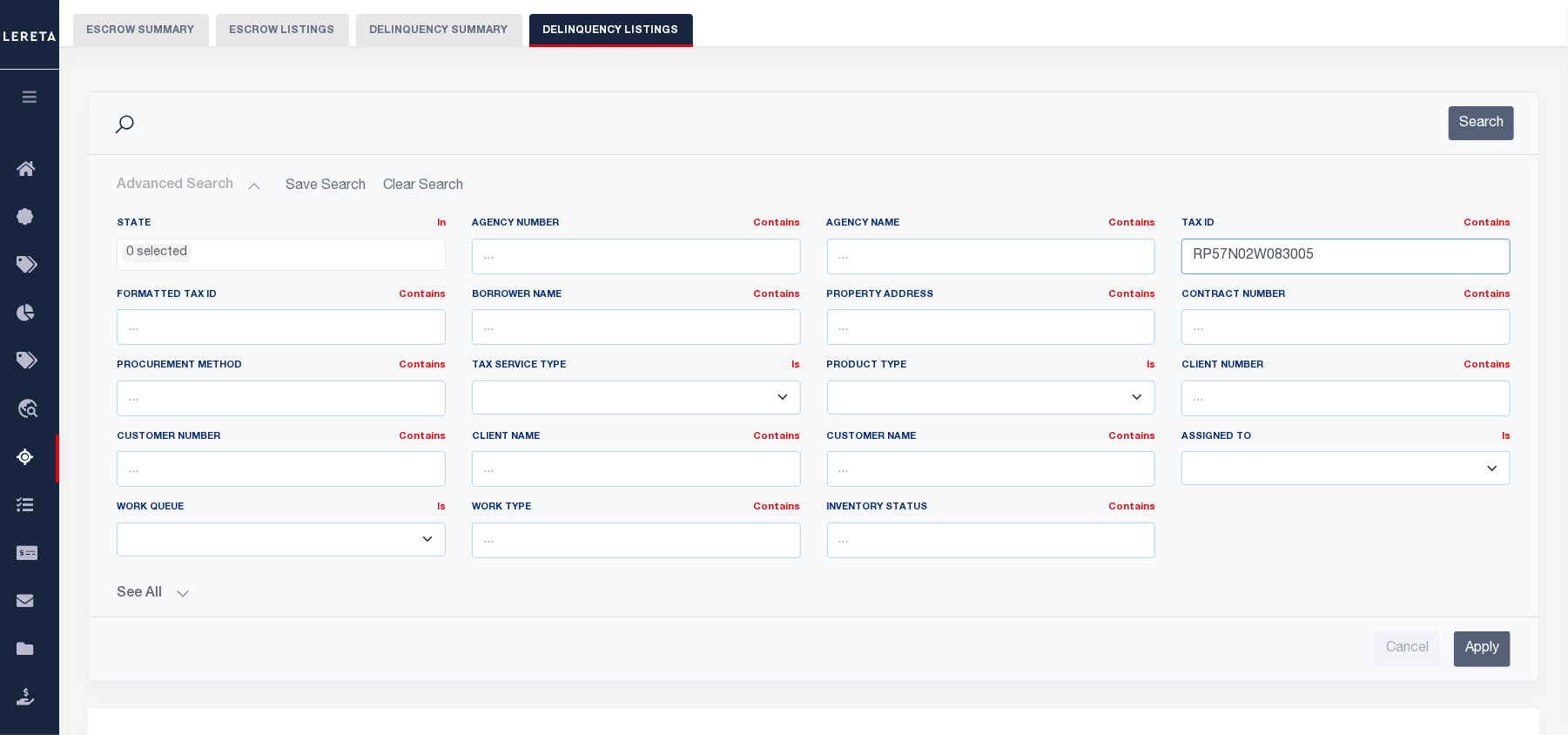
click at [1229, 252] on input "RP57N02W083005" at bounding box center [1346, 256] width 329 height 36
paste input "301A"
type input "RP57N02W083301A"
click at [1494, 651] on input "Apply" at bounding box center [1482, 649] width 57 height 36
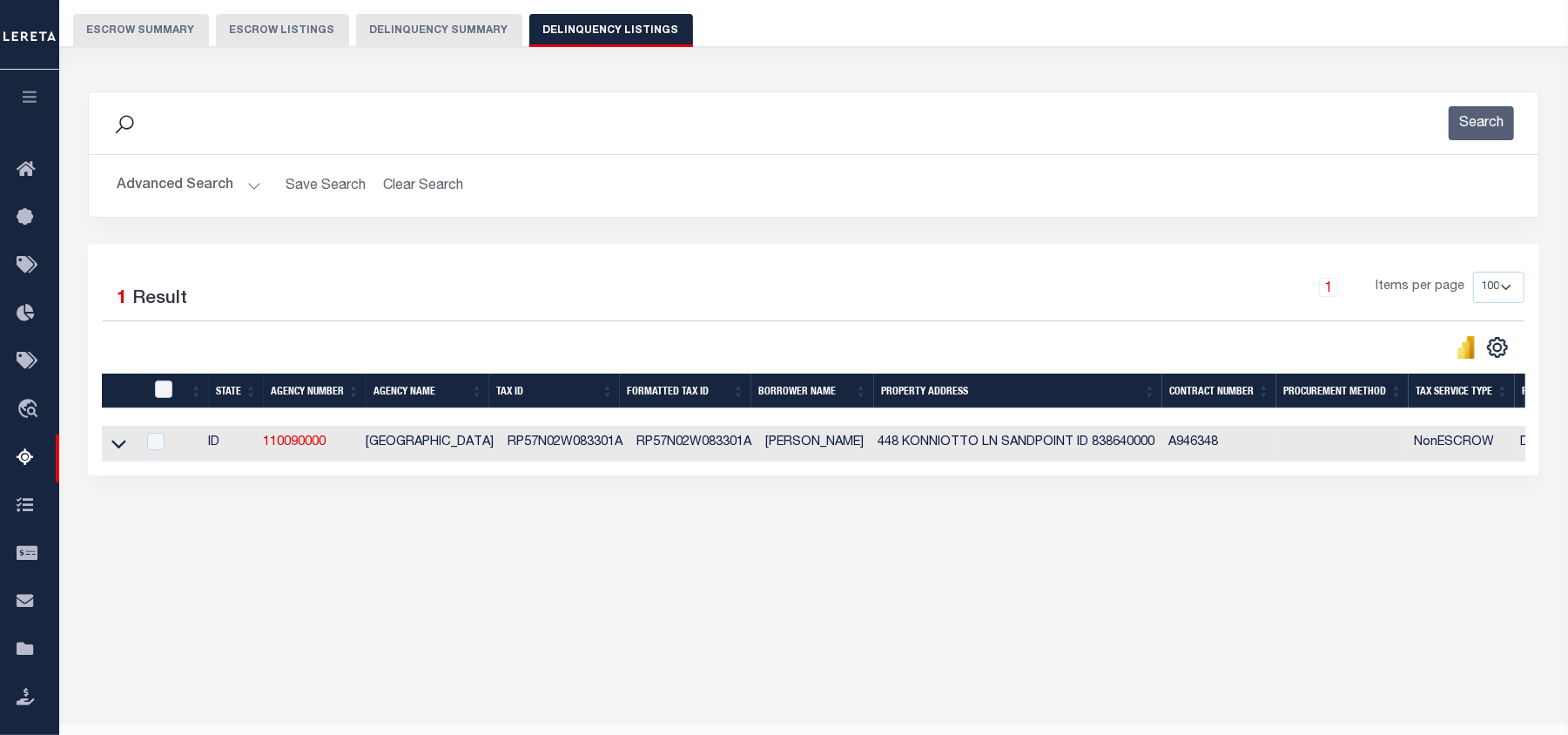
click at [116, 449] on icon at bounding box center [118, 445] width 15 height 9
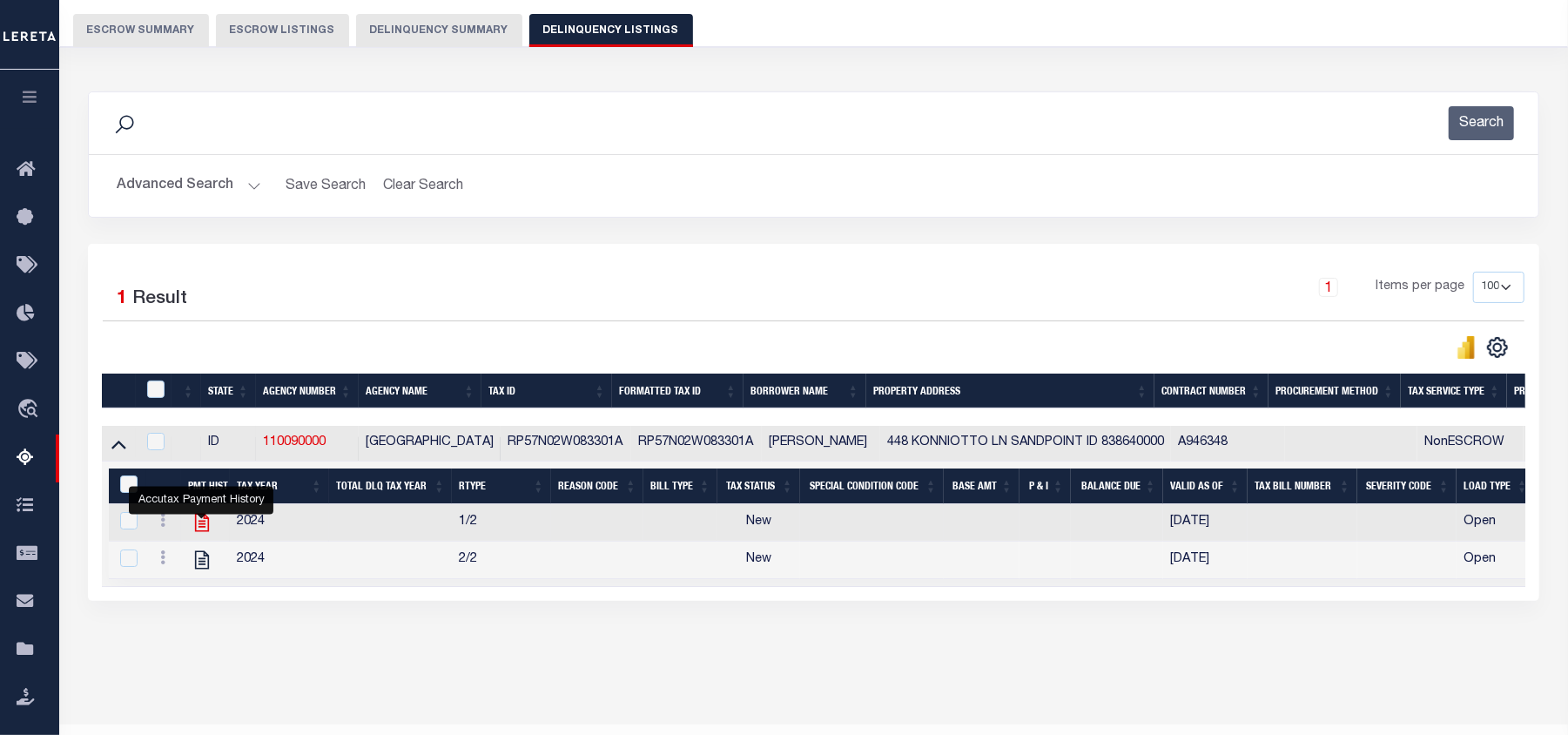
click at [204, 529] on icon "" at bounding box center [202, 522] width 23 height 23
checkbox input "false"
checkbox input "true"
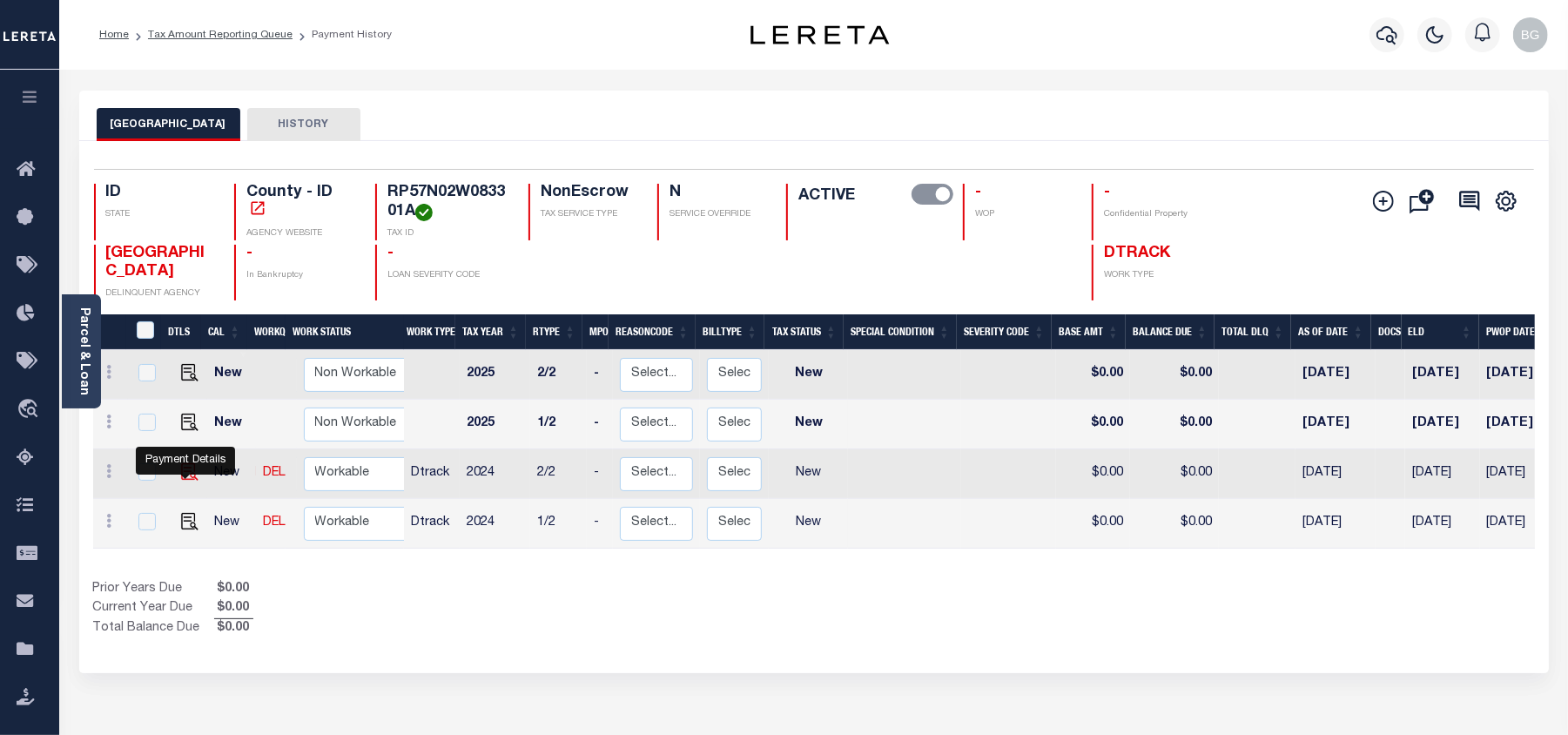
click at [181, 477] on img "" at bounding box center [190, 472] width 18 height 18
checkbox input "true"
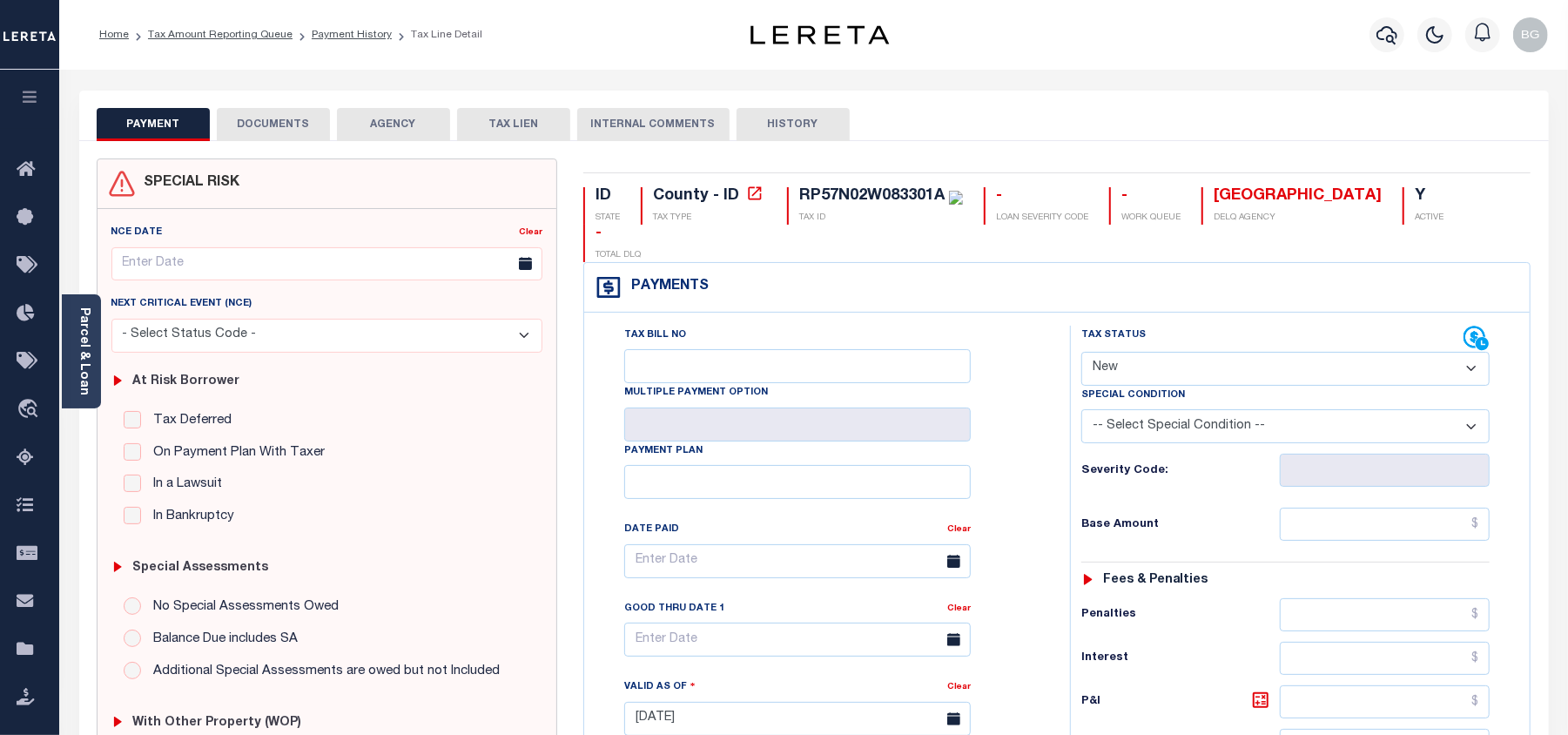
click at [1123, 352] on select "- Select Status Code - Open Due/Unpaid Paid Incomplete No Tax Due Internal Refu…" at bounding box center [1286, 369] width 408 height 34
select select "PYD"
click at [1082, 352] on select "- Select Status Code - Open Due/Unpaid Paid Incomplete No Tax Due Internal Refu…" at bounding box center [1286, 369] width 408 height 34
type input "[DATE]"
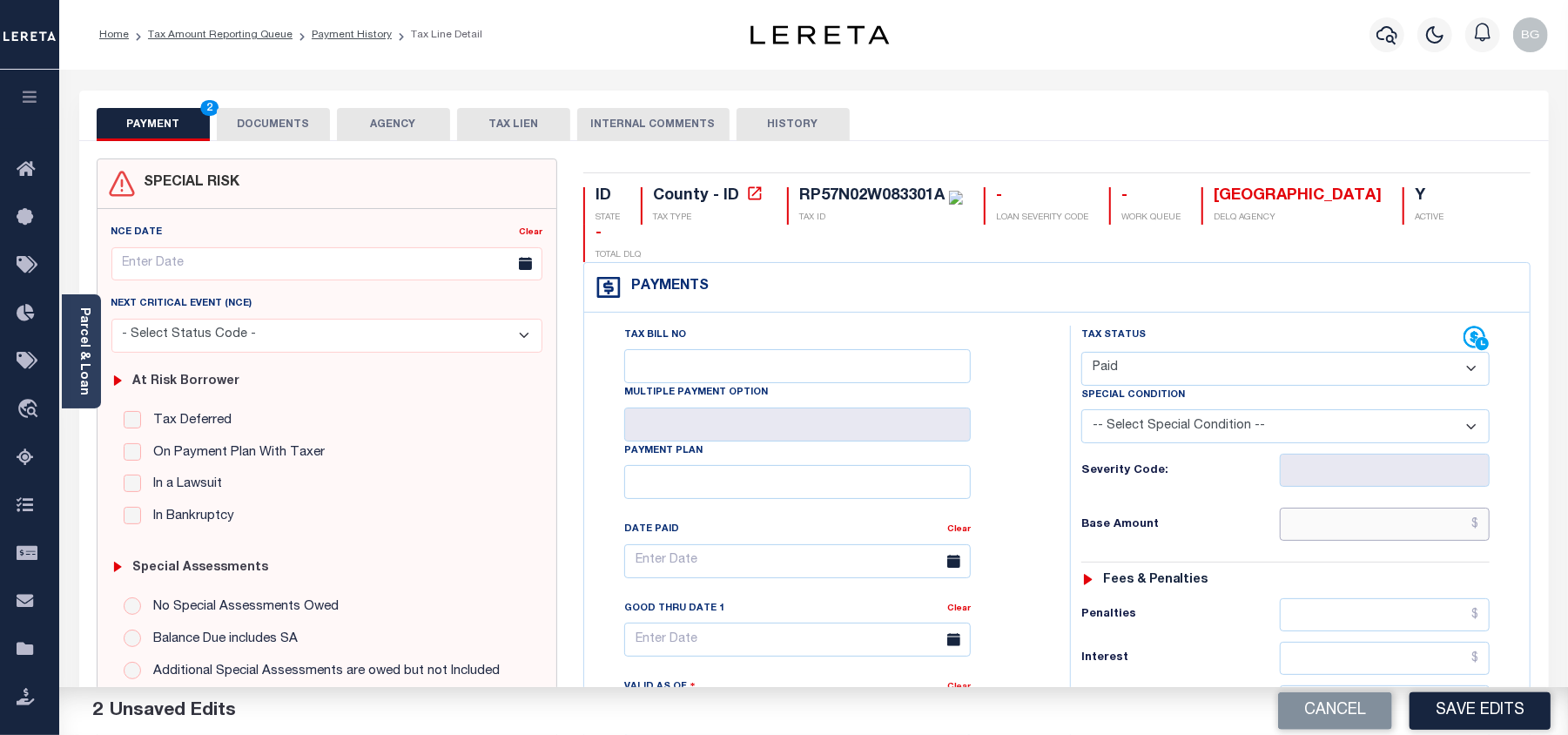
click at [1423, 507] on input "text" at bounding box center [1385, 524] width 210 height 33
paste input "11.69"
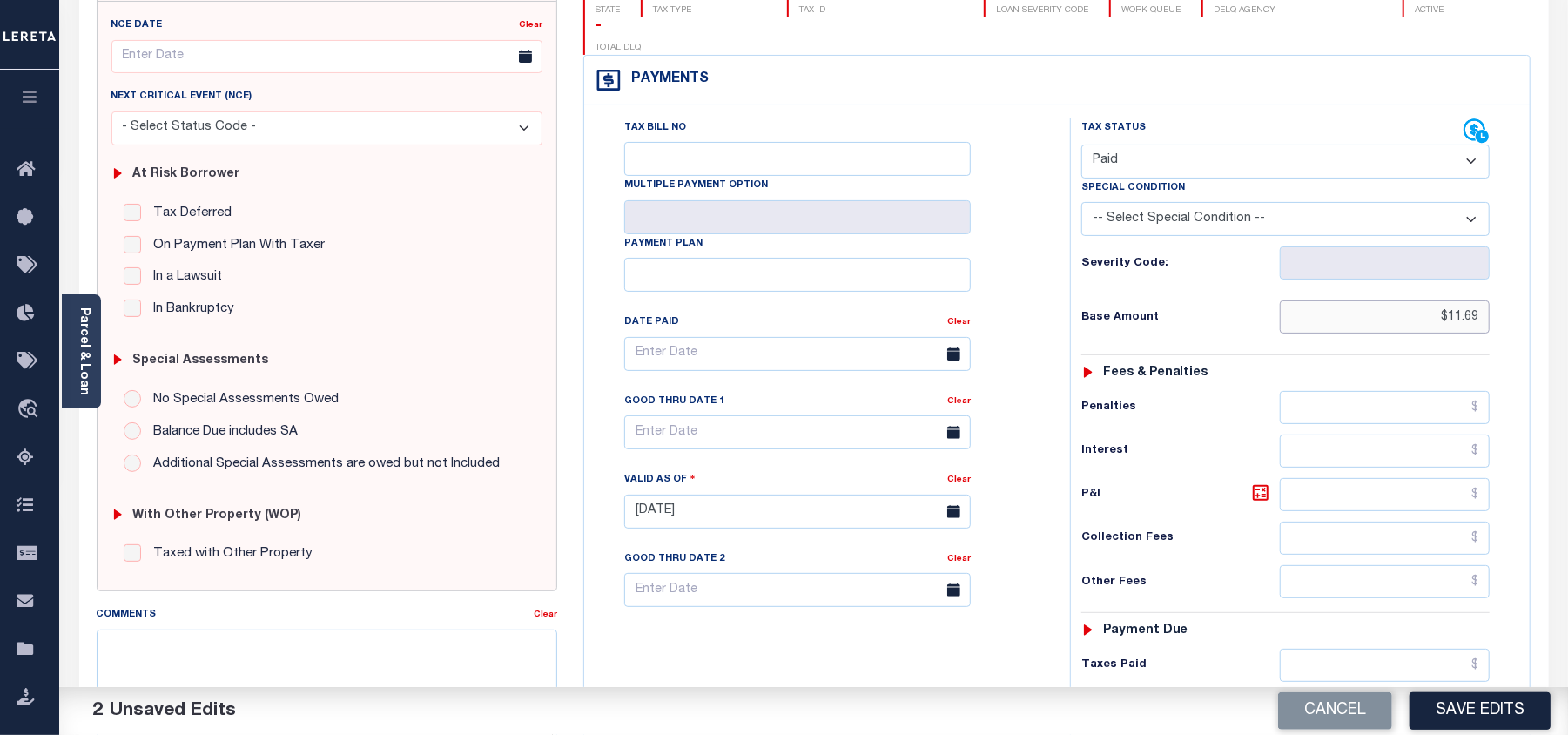
scroll to position [349, 0]
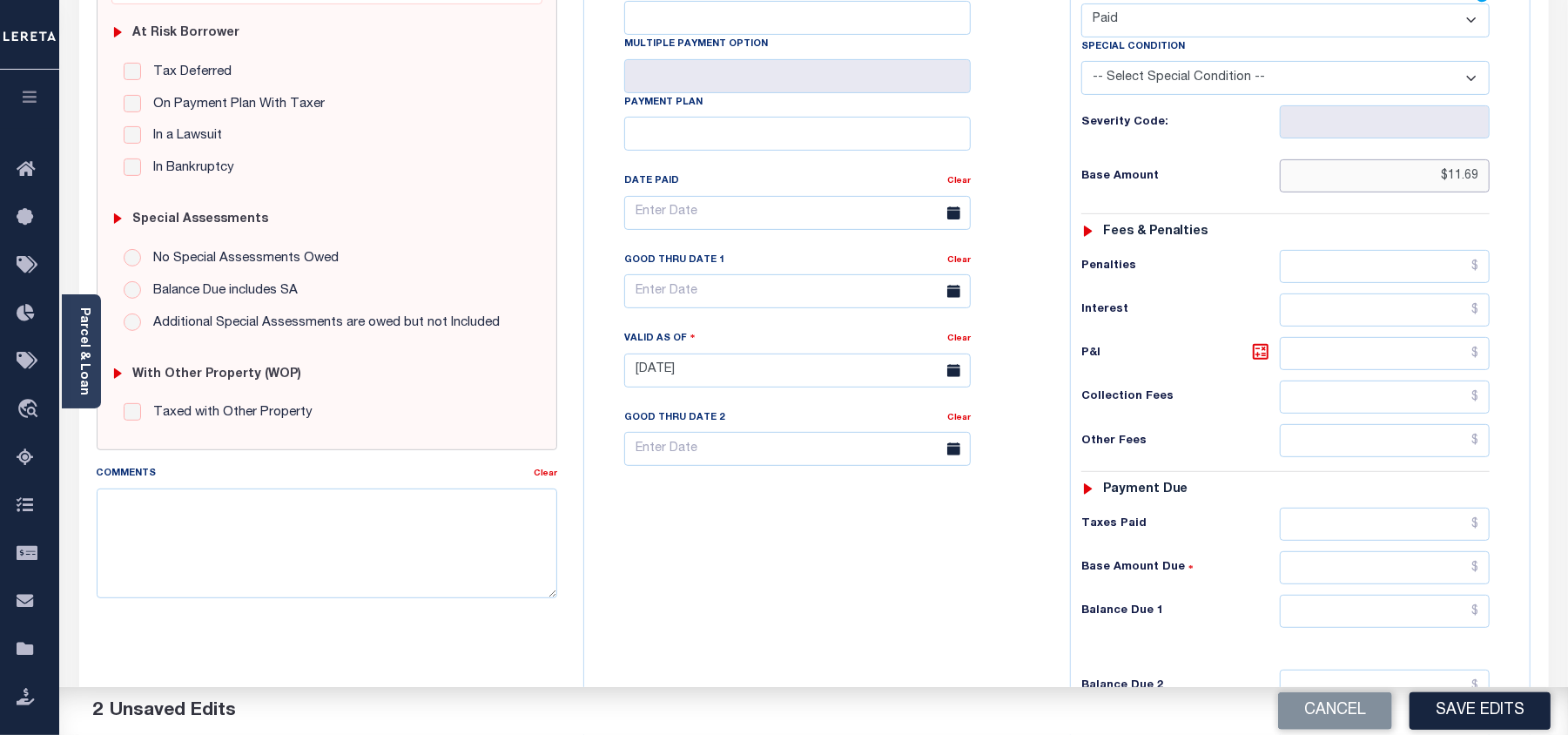
type input "$11.69"
click at [1429, 595] on input "text" at bounding box center [1385, 611] width 210 height 33
type input "$0.00"
click at [865, 599] on div "Tax Bill No Multiple Payment Option Payment Plan Clear" at bounding box center [823, 362] width 469 height 769
click at [388, 536] on textarea "Comments" at bounding box center [327, 543] width 461 height 110
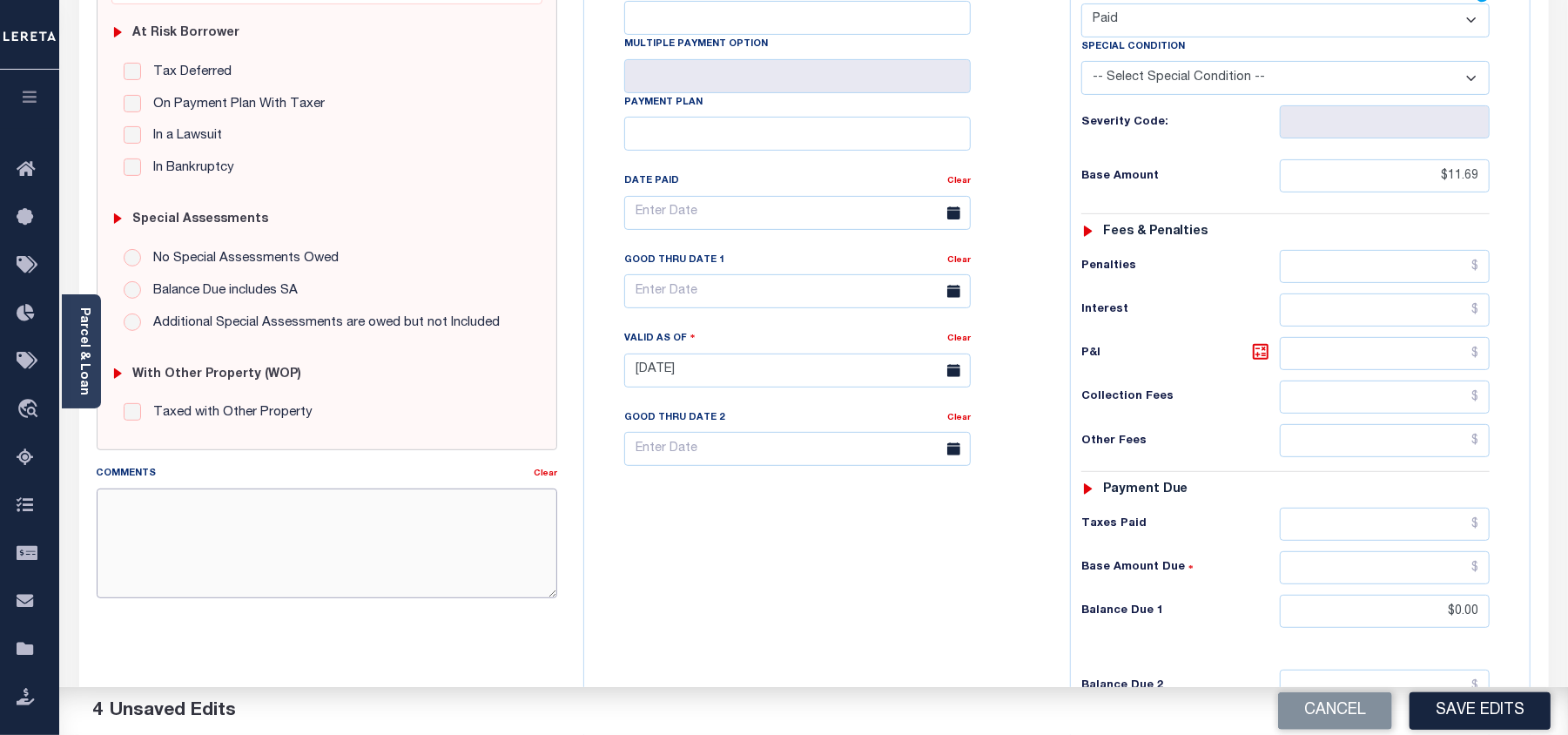
paste textarea "As per email response from tax office- TC [PERSON_NAME], Confirmed that taxes a…"
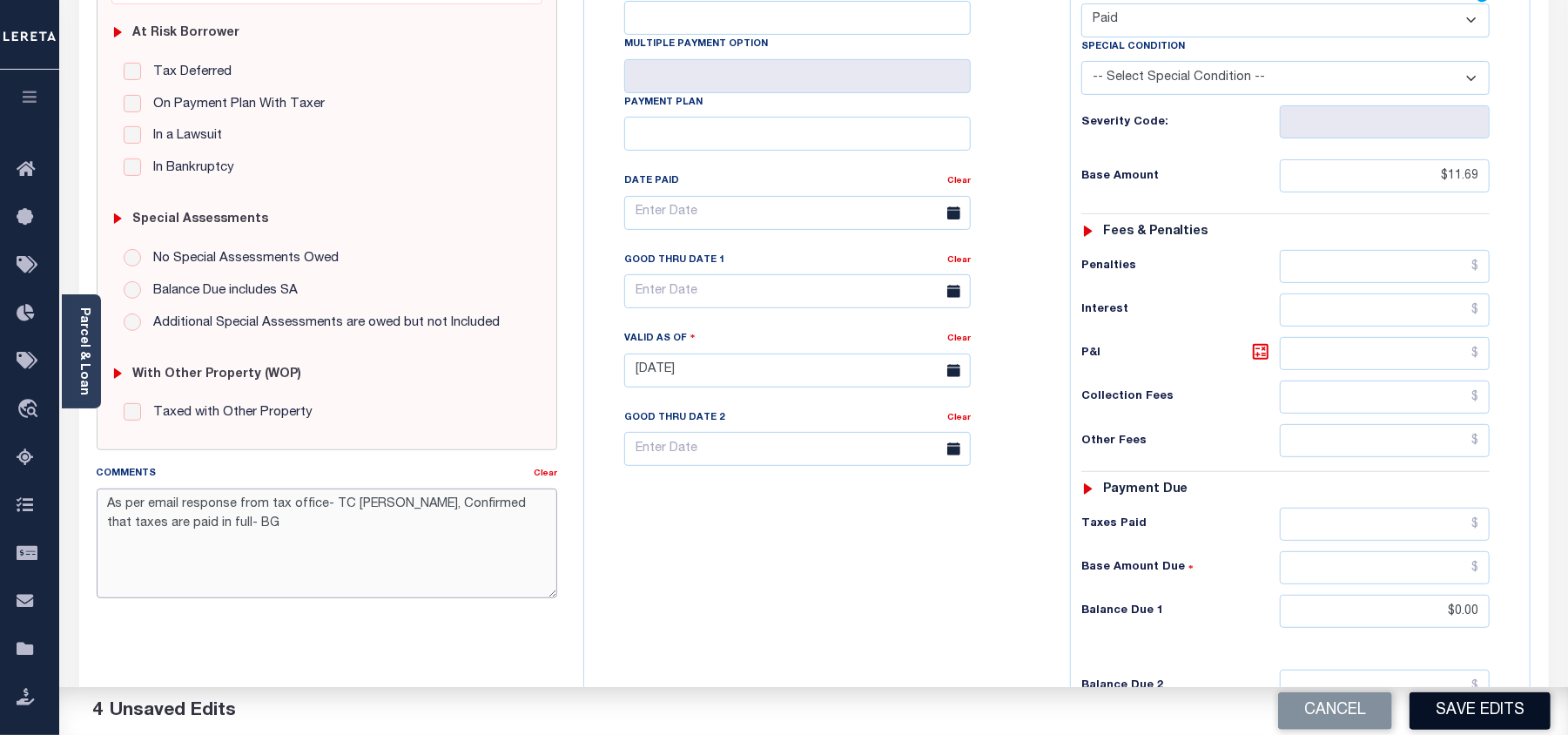
type textarea "As per email response from tax office- TC [PERSON_NAME], Confirmed that taxes a…"
click at [1518, 711] on button "Save Edits" at bounding box center [1480, 710] width 141 height 38
checkbox input "false"
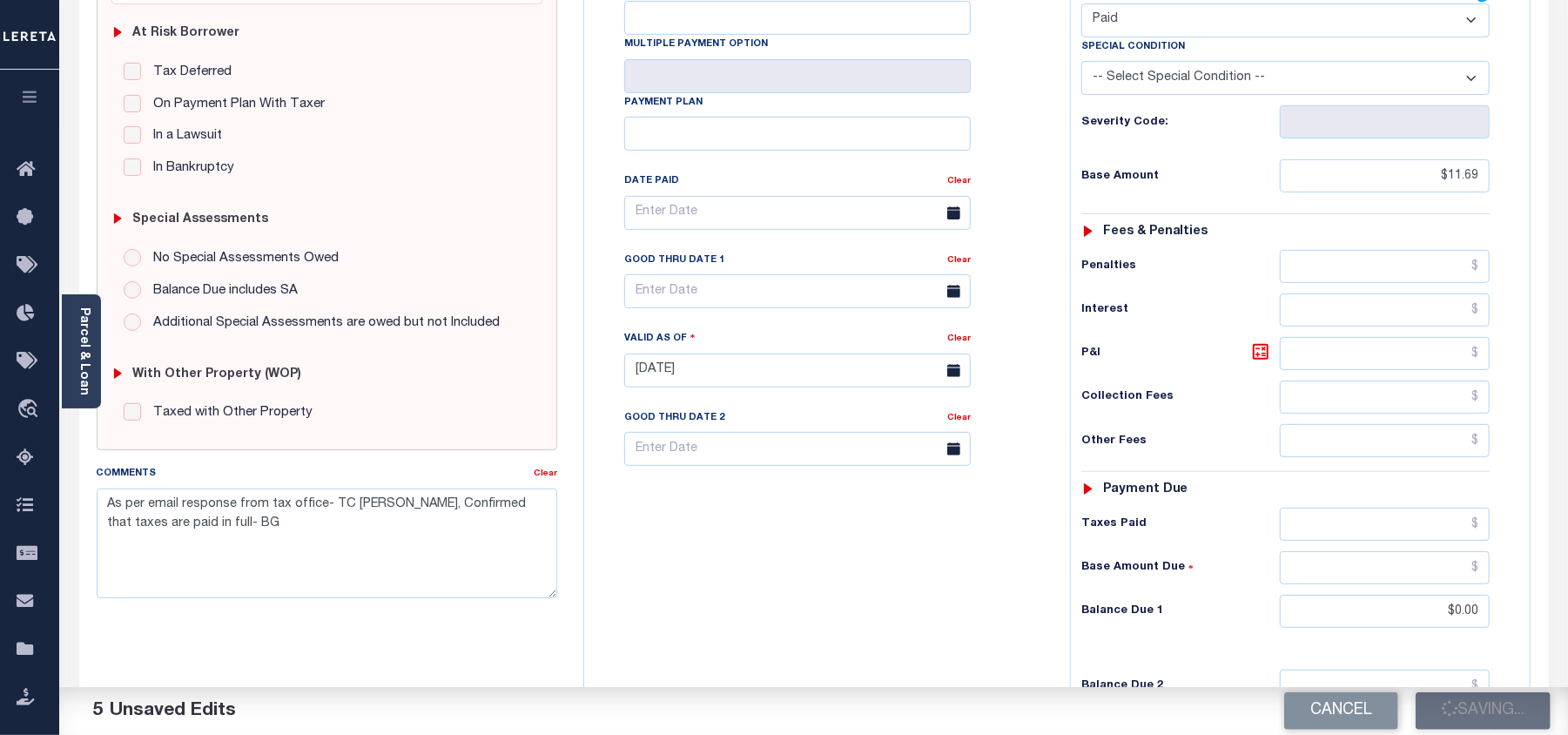
checkbox input "false"
type textarea "As per email response from tax office- TC [PERSON_NAME], Confirmed that taxes a…"
type input "$11.69"
type input "$0"
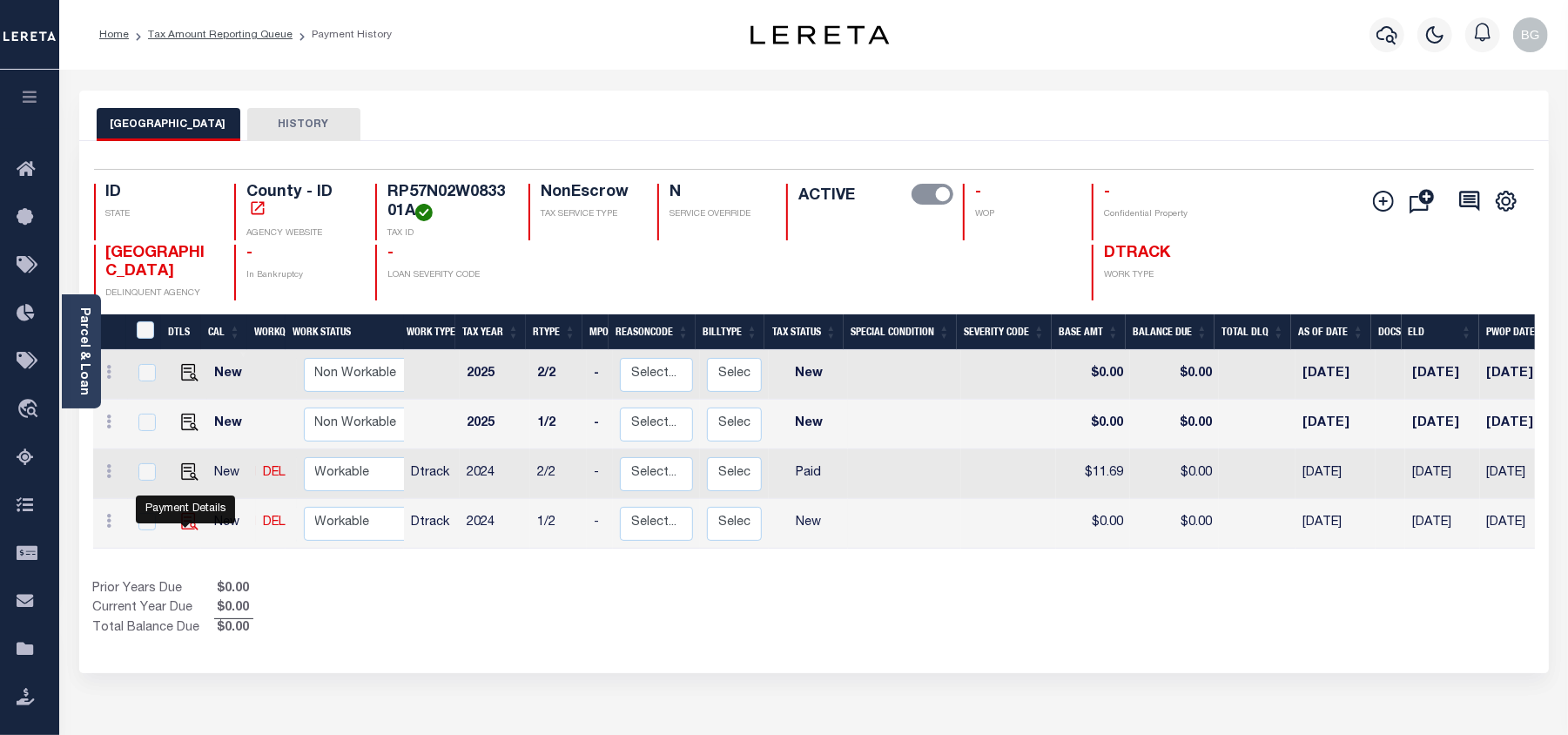
click at [186, 526] on img "" at bounding box center [190, 521] width 18 height 18
checkbox input "true"
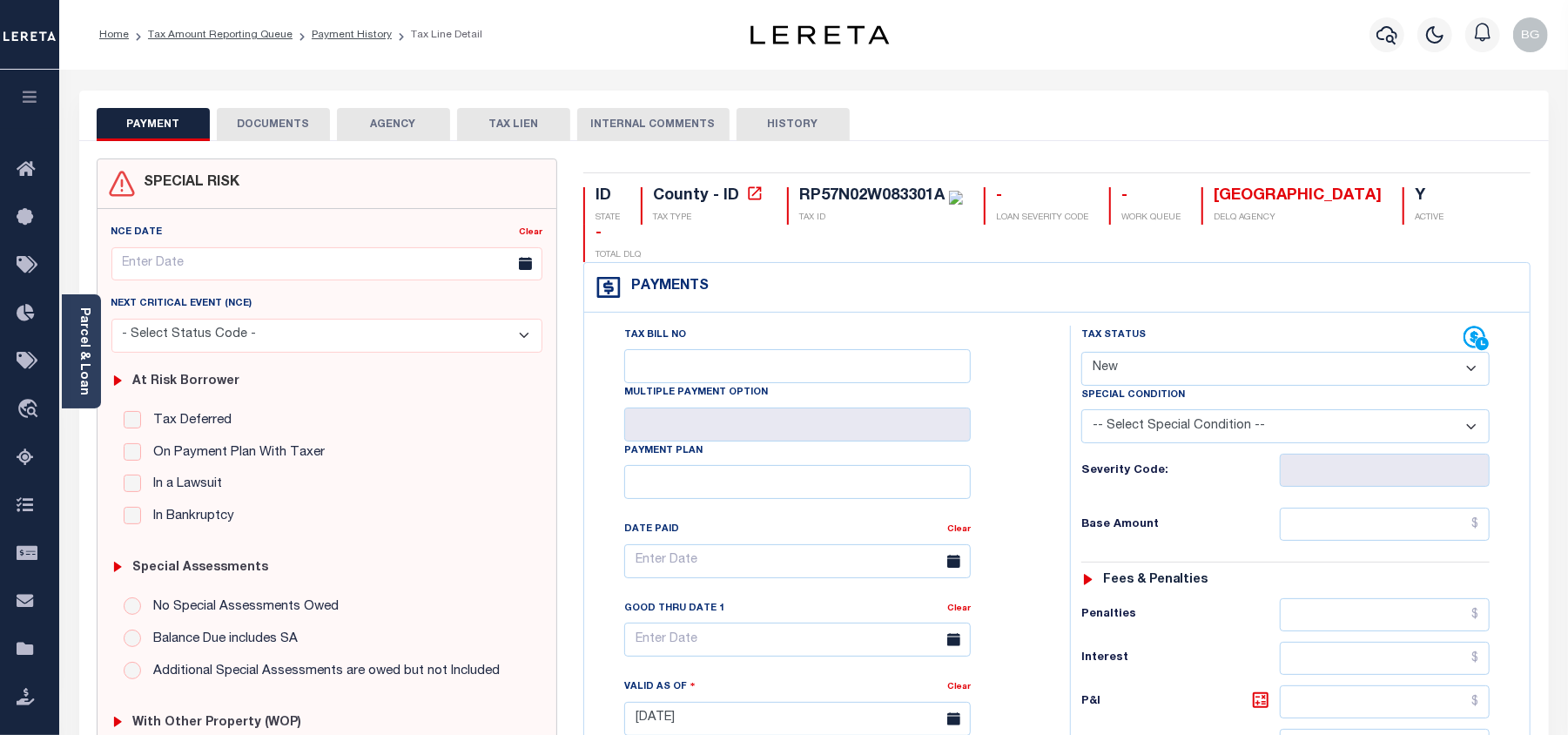
click at [1111, 352] on select "- Select Status Code - Open Due/Unpaid Paid Incomplete No Tax Due Internal Refu…" at bounding box center [1286, 369] width 408 height 34
select select "PYD"
click at [1082, 352] on select "- Select Status Code - Open Due/Unpaid Paid Incomplete No Tax Due Internal Refu…" at bounding box center [1286, 369] width 408 height 34
type input "[DATE]"
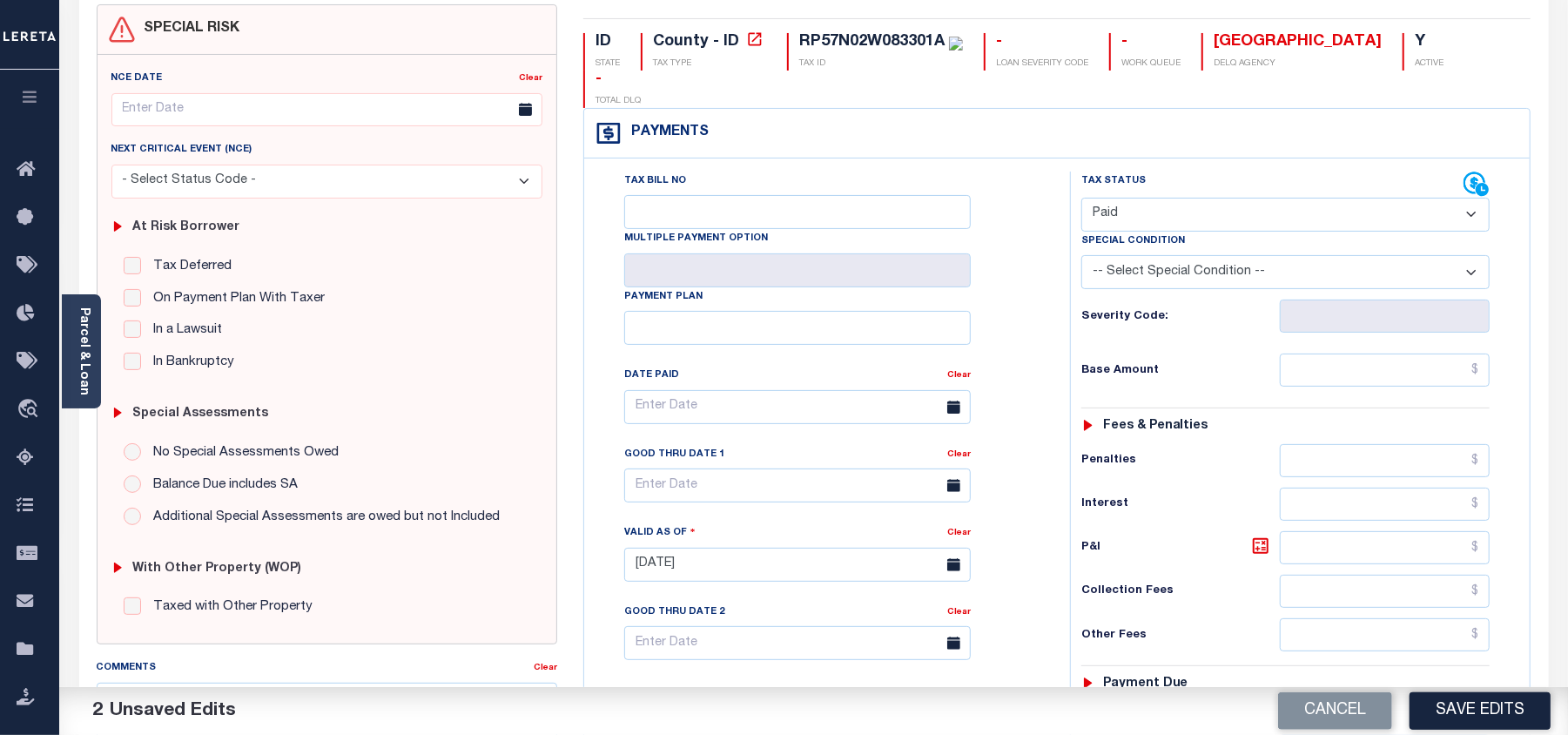
scroll to position [231, 0]
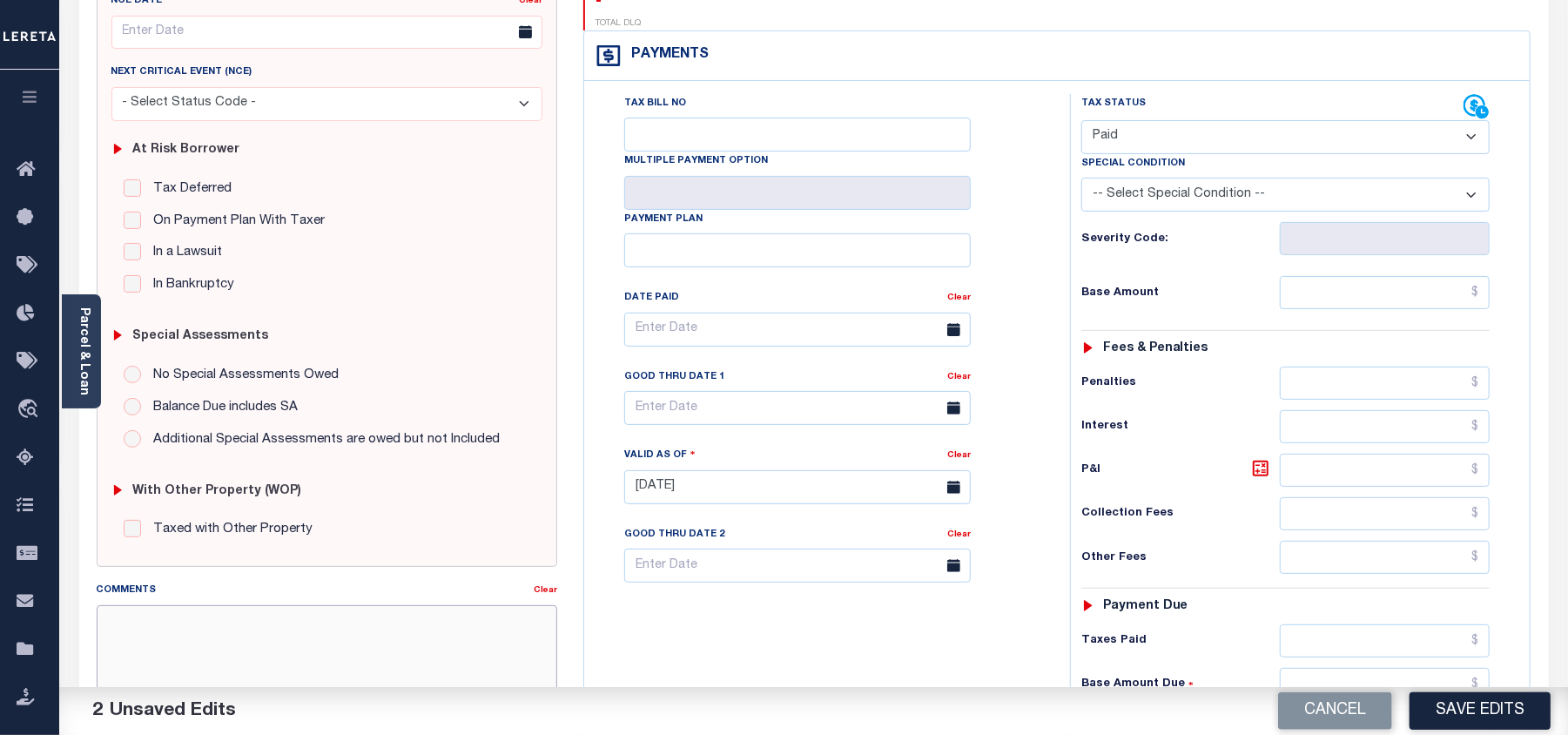
click at [266, 639] on textarea "Comments" at bounding box center [327, 660] width 461 height 110
paste textarea "As per email response from tax office- TC [PERSON_NAME], Confirmed that taxes a…"
type textarea "As per email response from tax office- TC [PERSON_NAME], Confirmed that taxes a…"
click at [1415, 276] on input "text" at bounding box center [1385, 293] width 210 height 33
paste input "11.69"
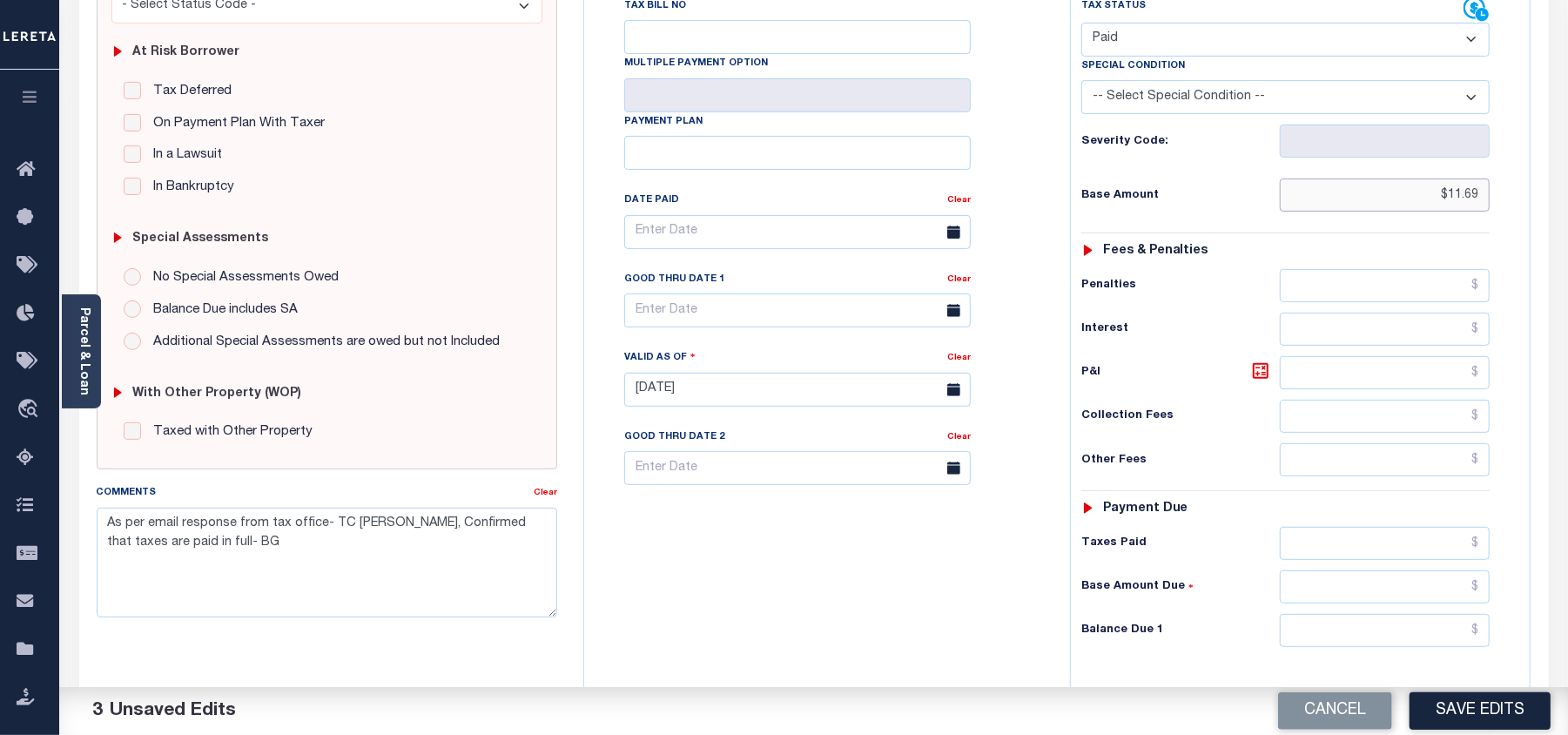
scroll to position [349, 0]
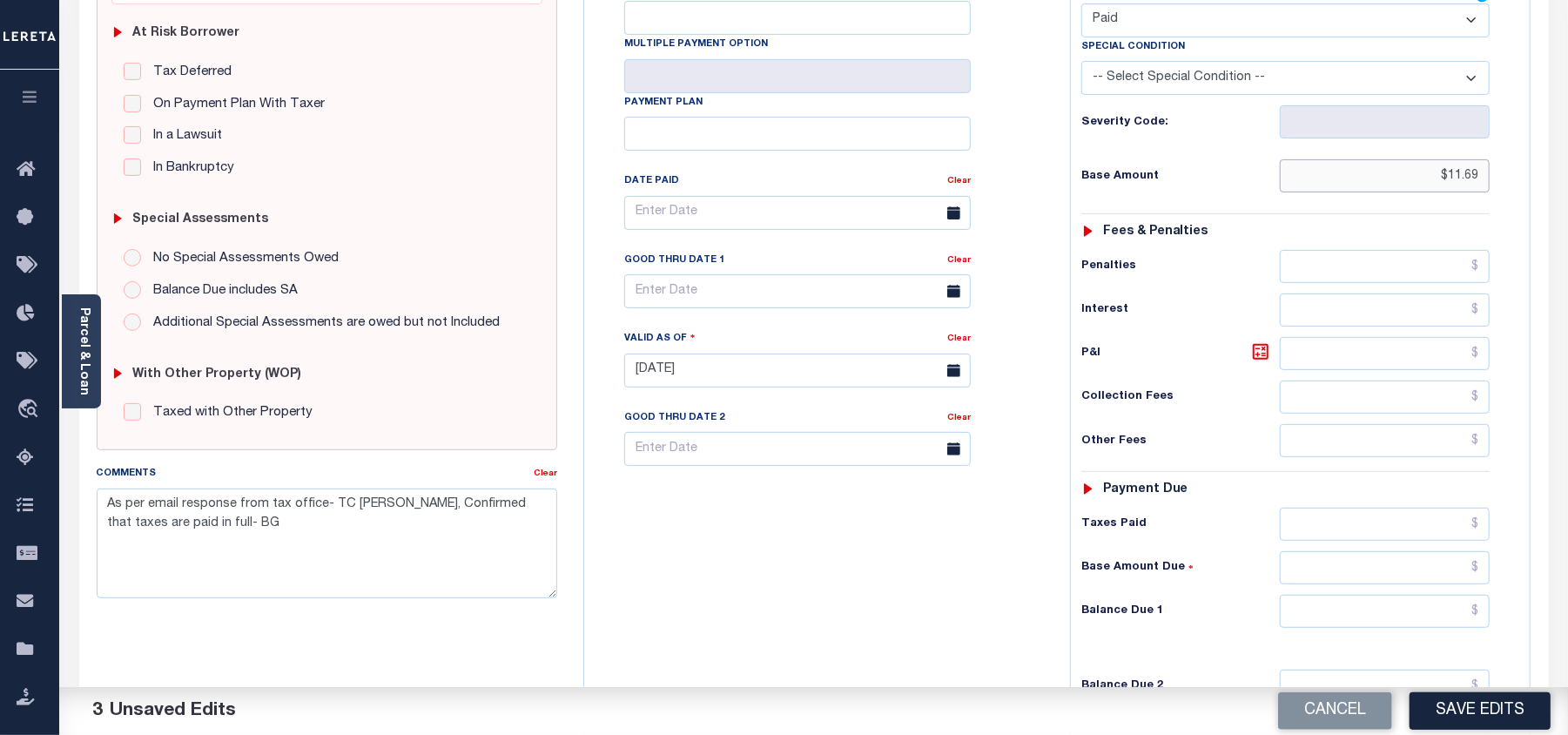
type input "$11.69"
click at [1460, 595] on input "text" at bounding box center [1385, 611] width 210 height 33
type input "$0.00"
click at [910, 559] on div "Tax Bill No Multiple Payment Option Payment Plan Clear" at bounding box center [823, 362] width 469 height 769
click at [1525, 709] on button "Save Edits" at bounding box center [1480, 710] width 141 height 38
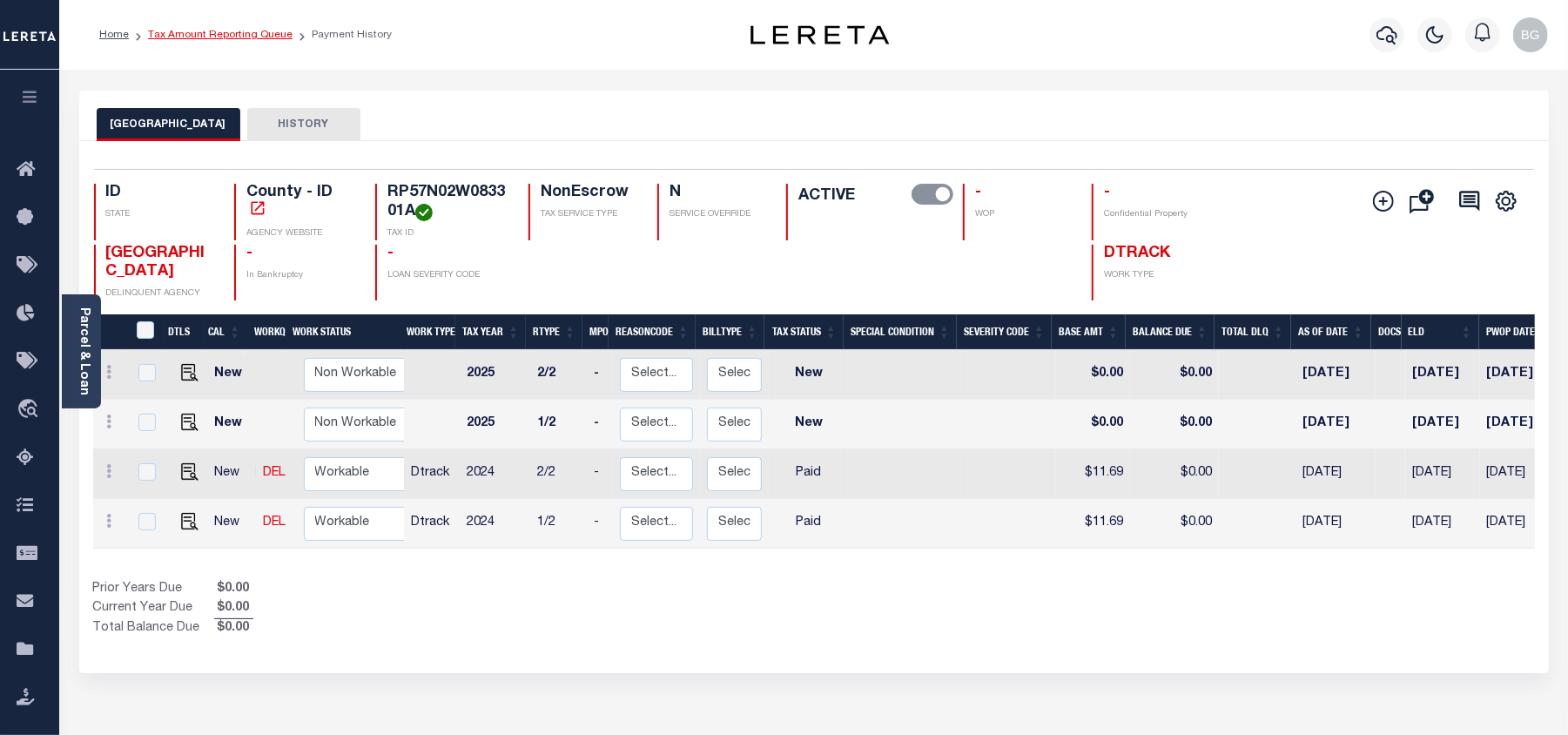
click at [186, 36] on link "Tax Amount Reporting Queue" at bounding box center [220, 35] width 145 height 11
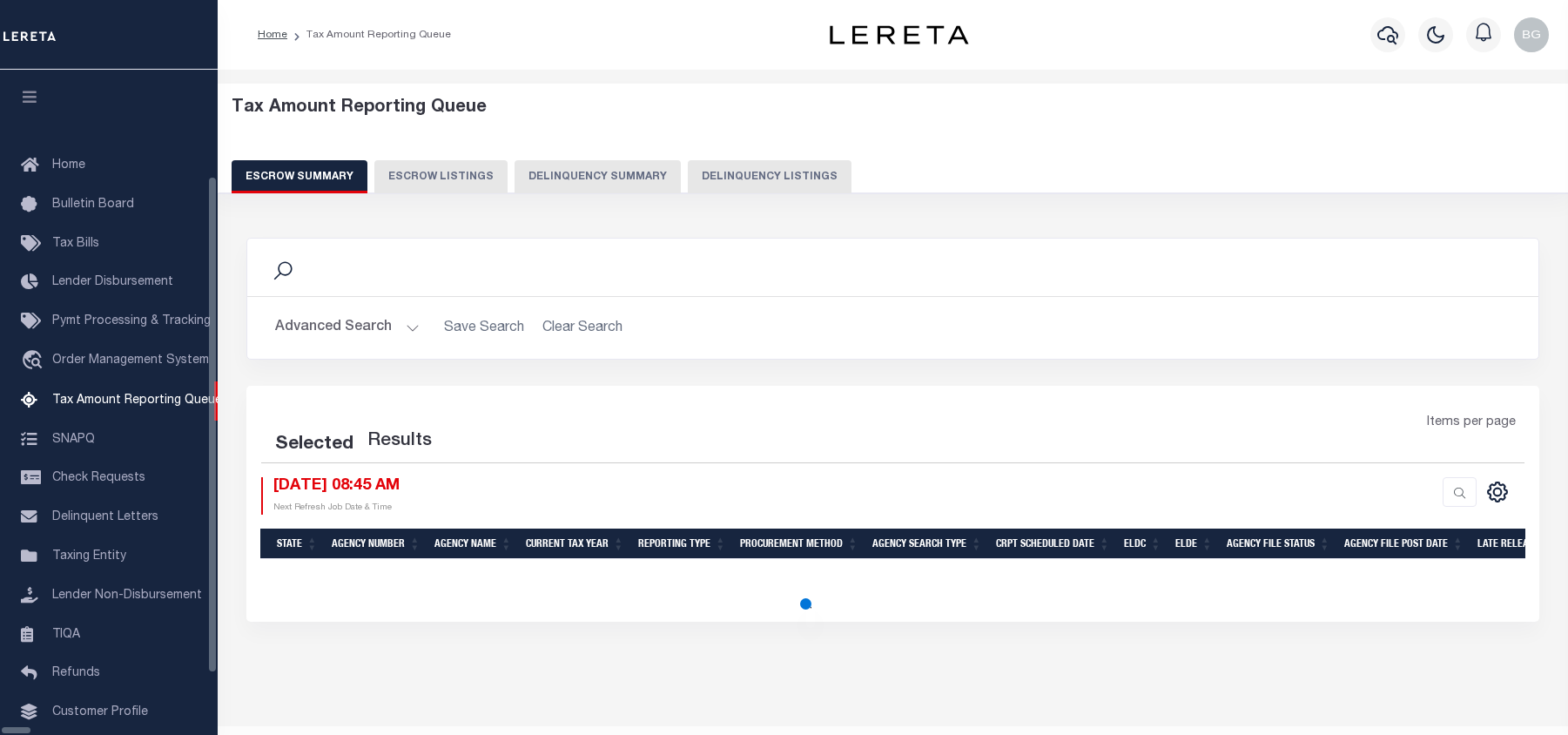
select select "100"
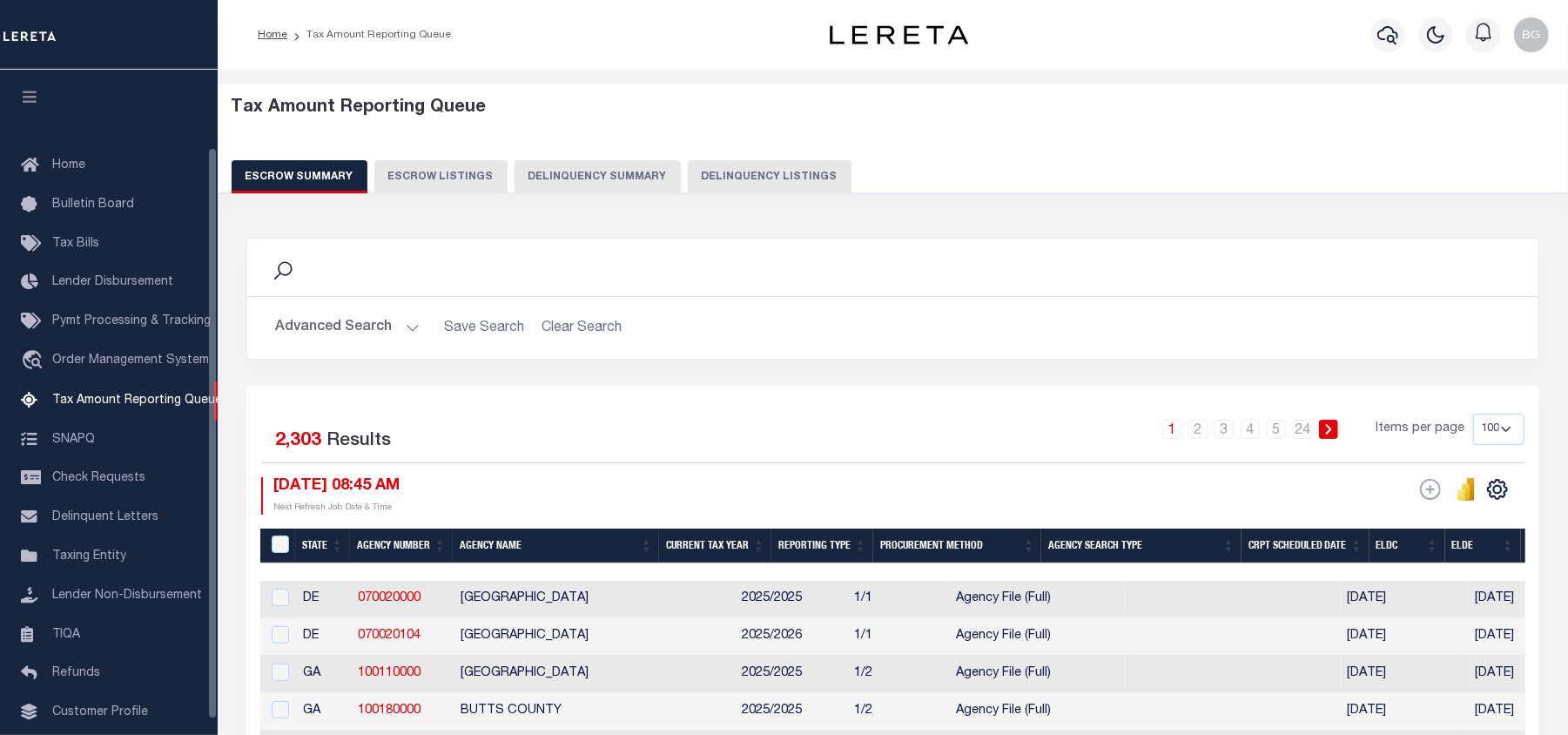
scroll to position [90, 0]
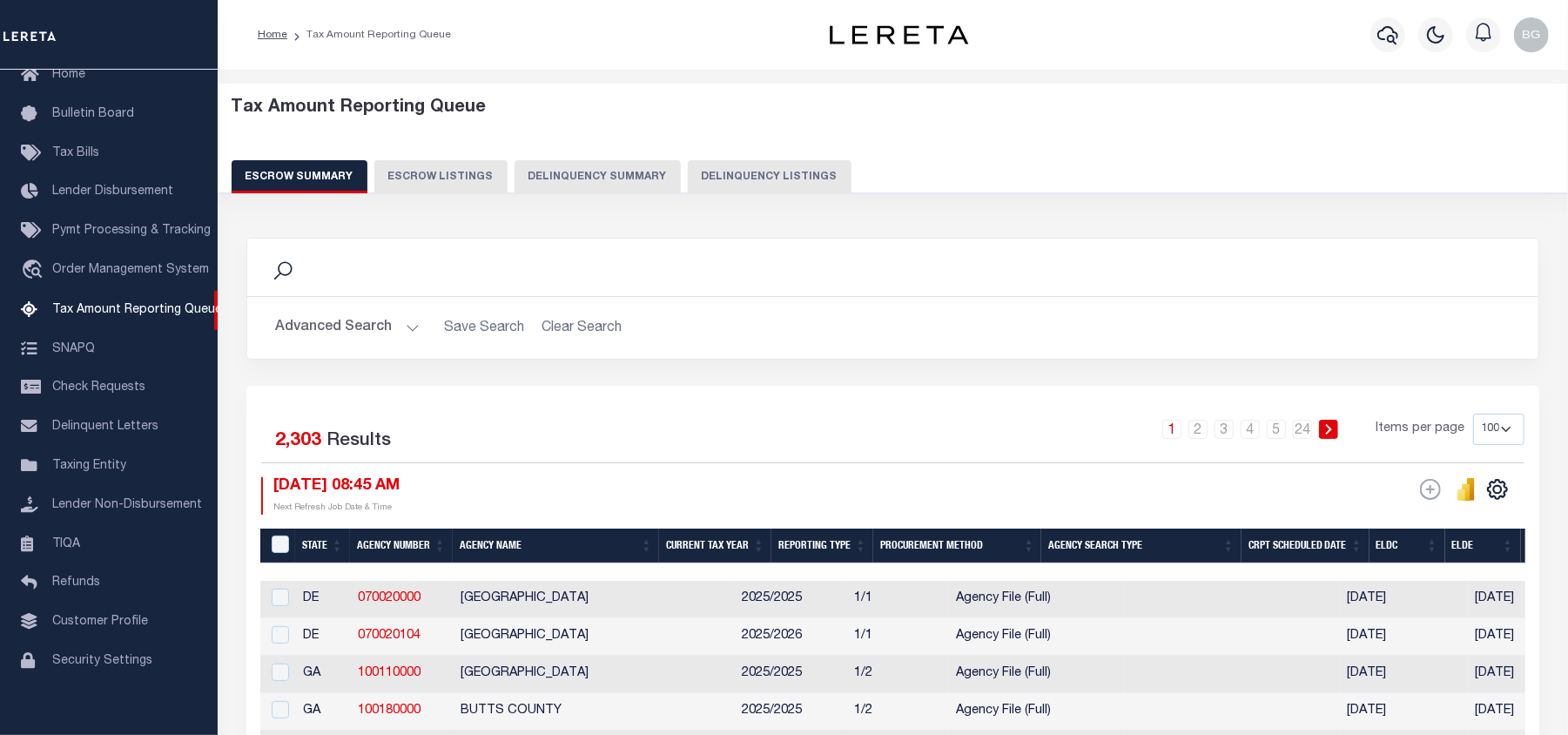
click at [774, 176] on button "Delinquency Listings" at bounding box center [769, 177] width 164 height 33
select select "100"
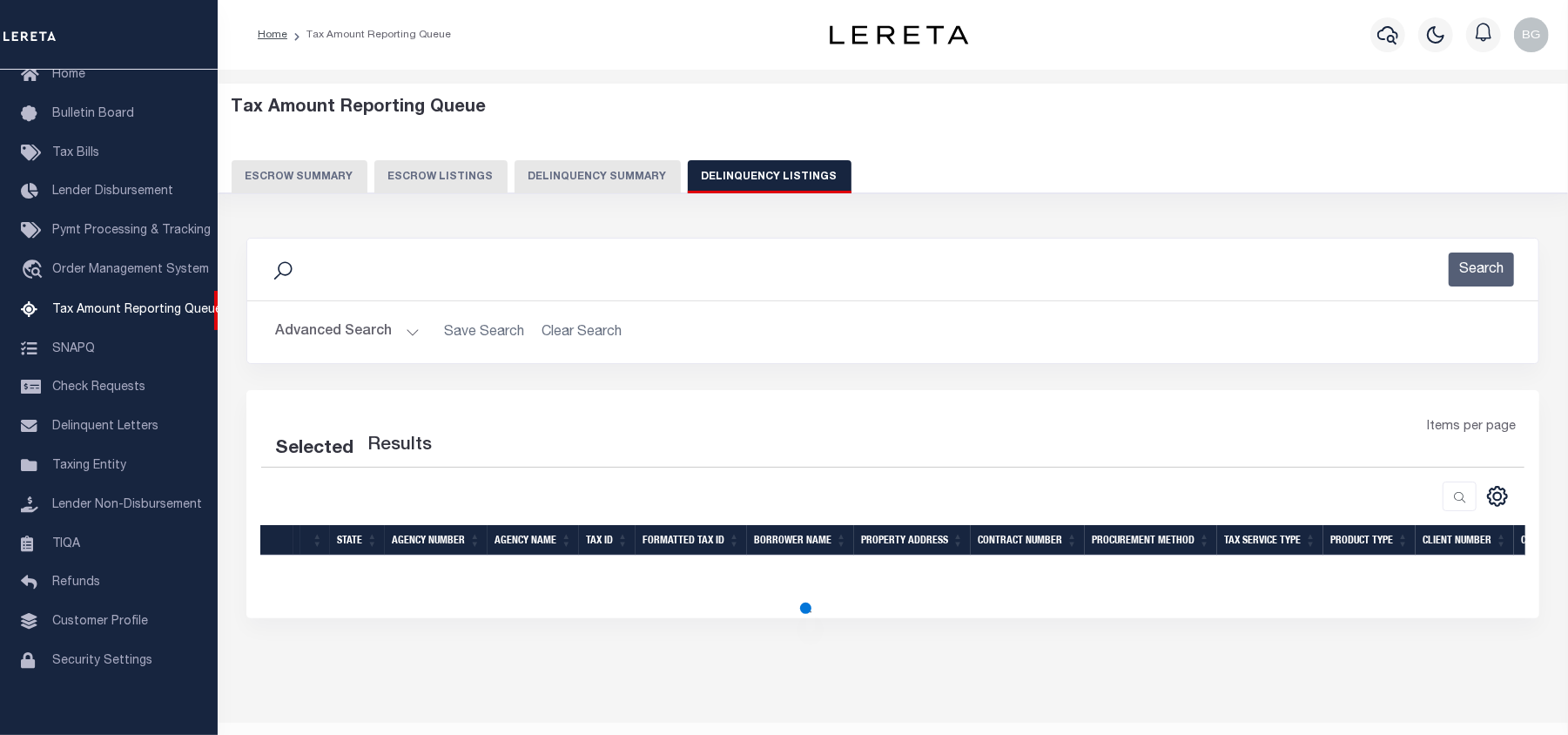
select select "100"
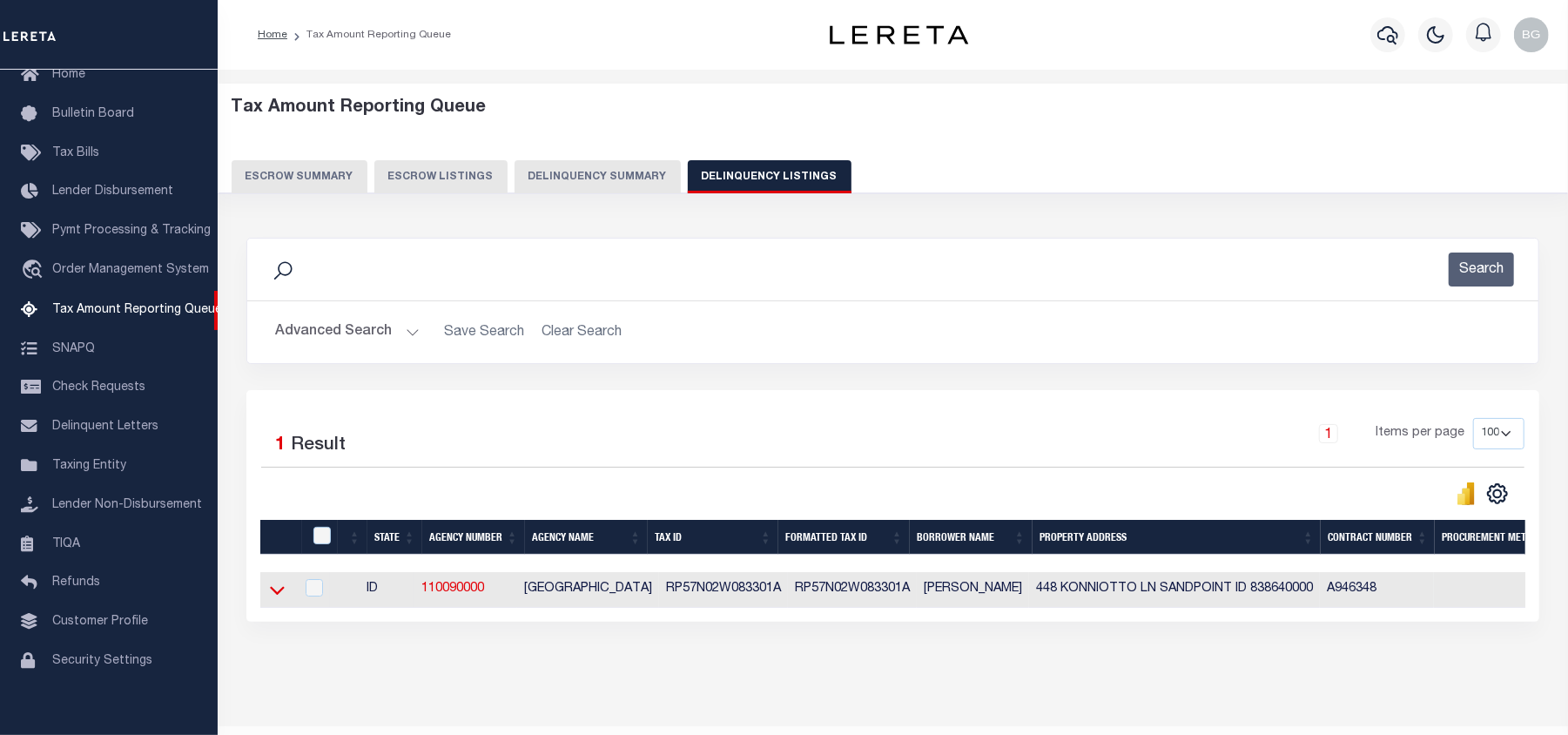
click at [272, 596] on icon at bounding box center [277, 591] width 15 height 9
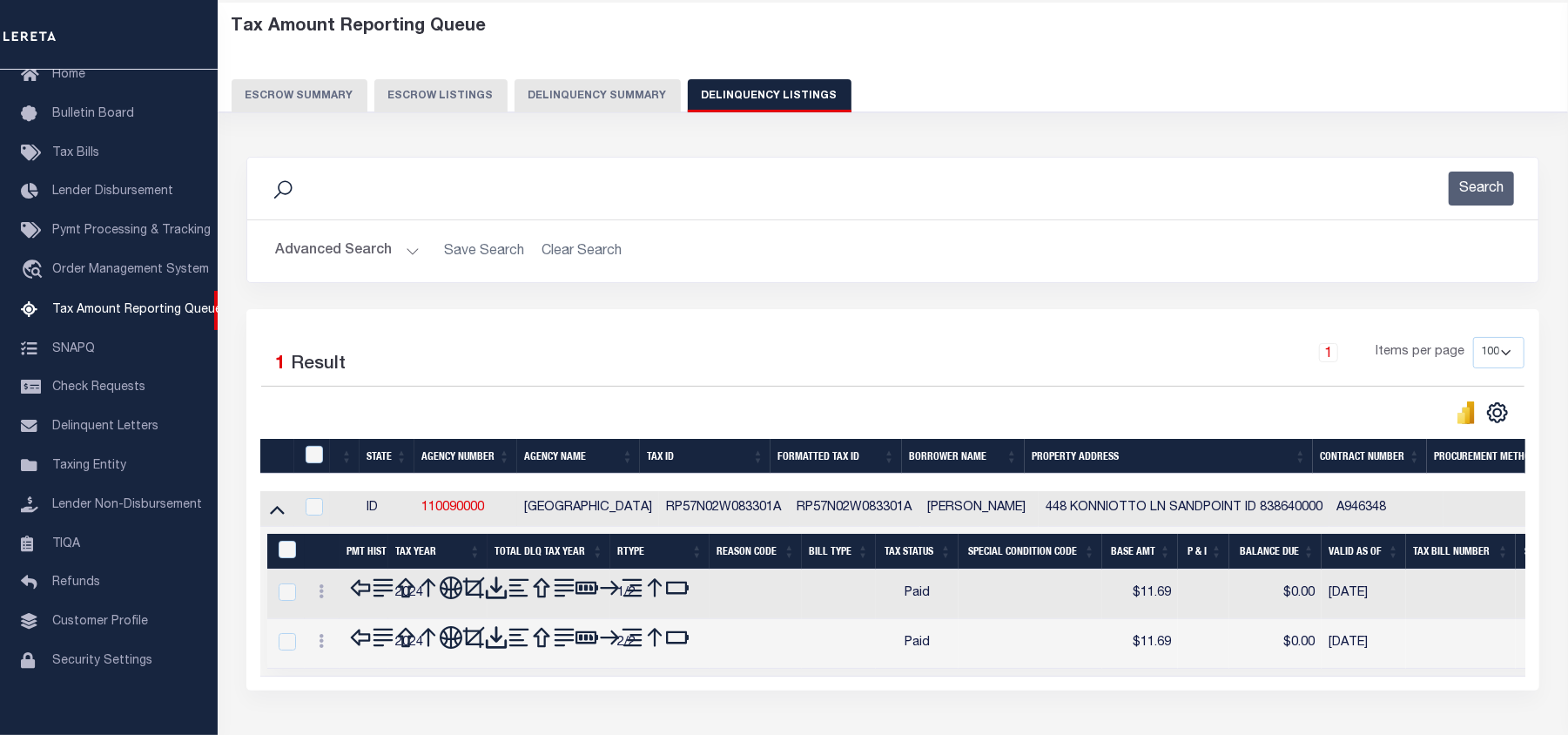
scroll to position [188, 0]
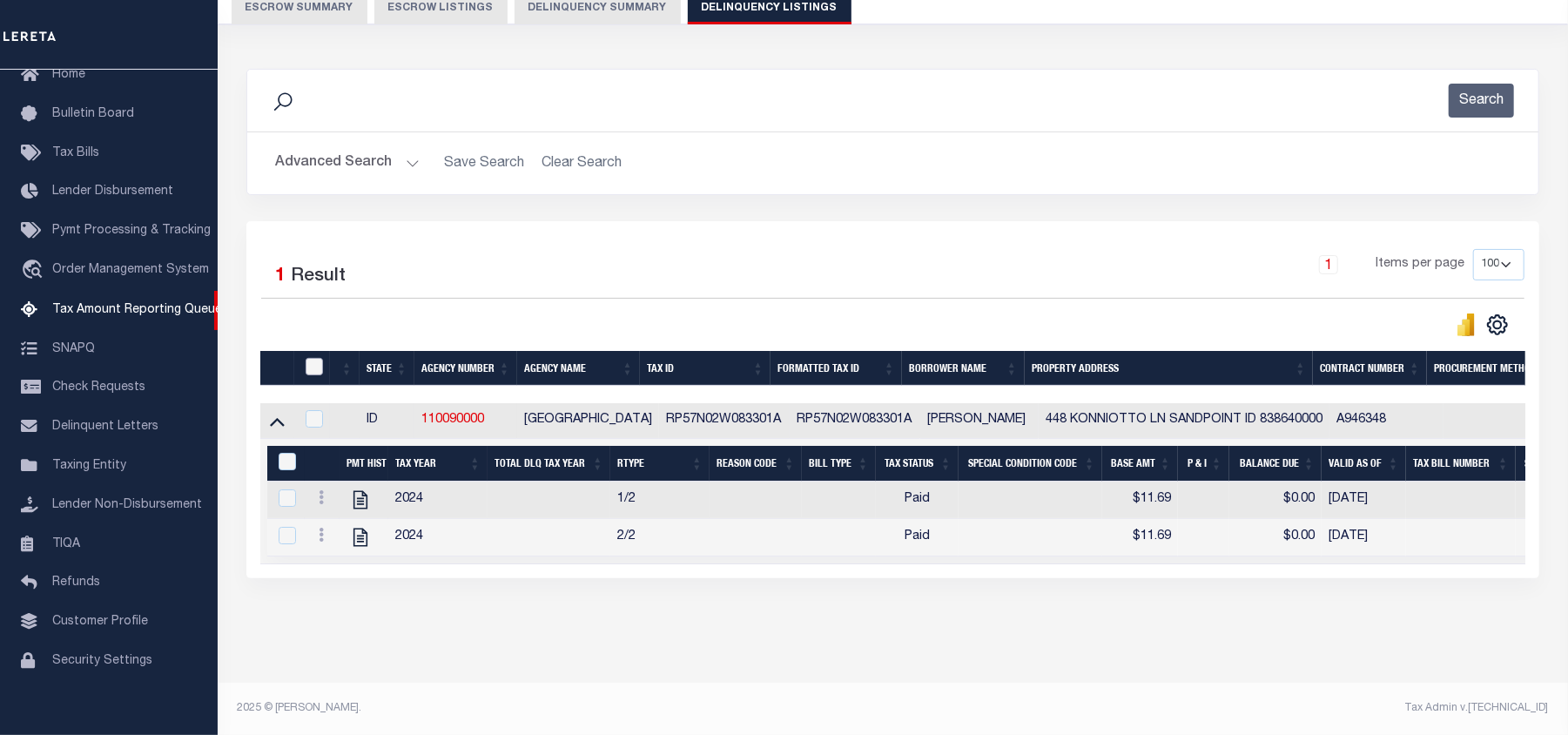
click at [319, 358] on input "checkbox" at bounding box center [314, 367] width 18 height 18
checkbox input "true"
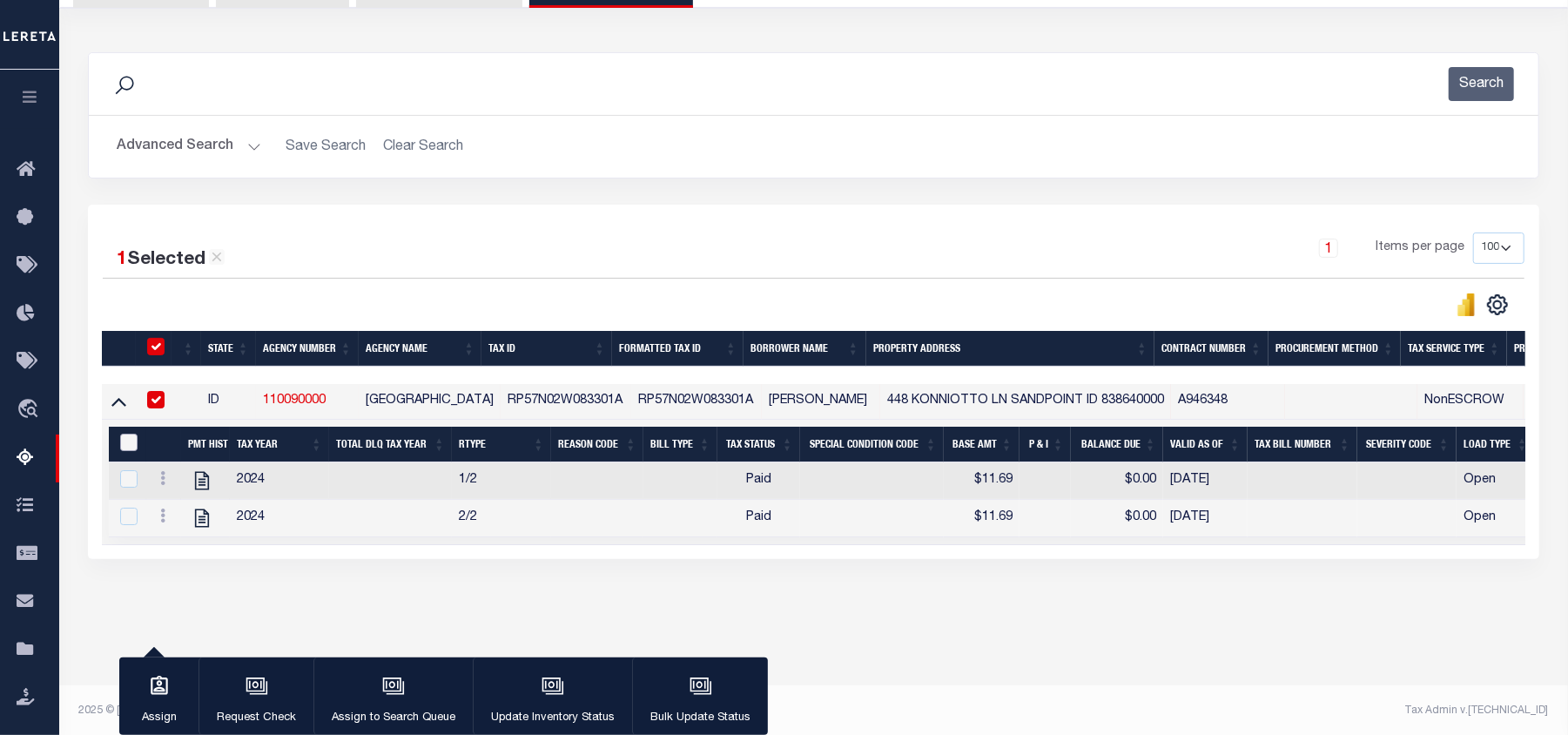
click at [130, 451] on input "&nbsp;" at bounding box center [129, 442] width 18 height 18
checkbox input "true"
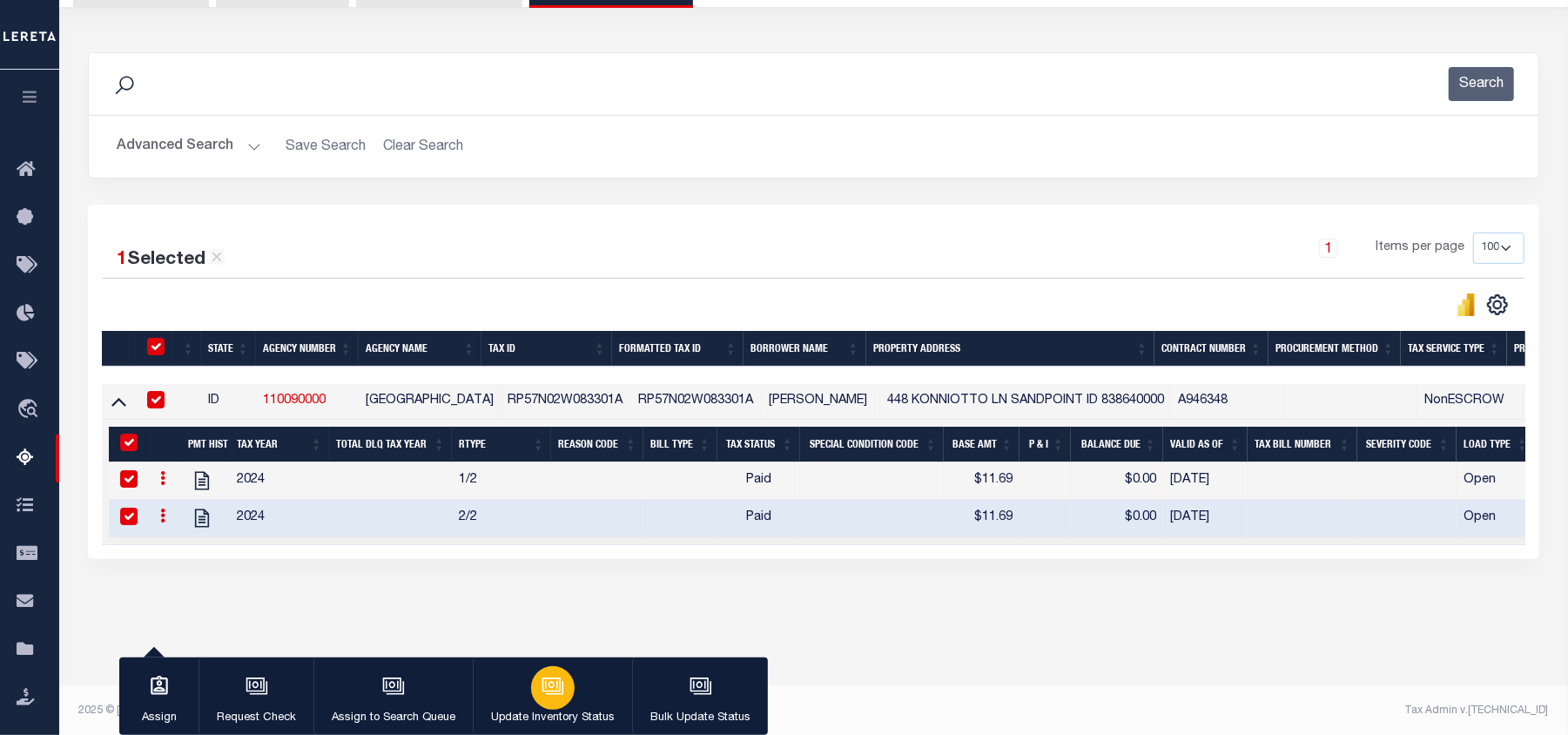
click at [557, 694] on icon "button" at bounding box center [554, 687] width 18 height 13
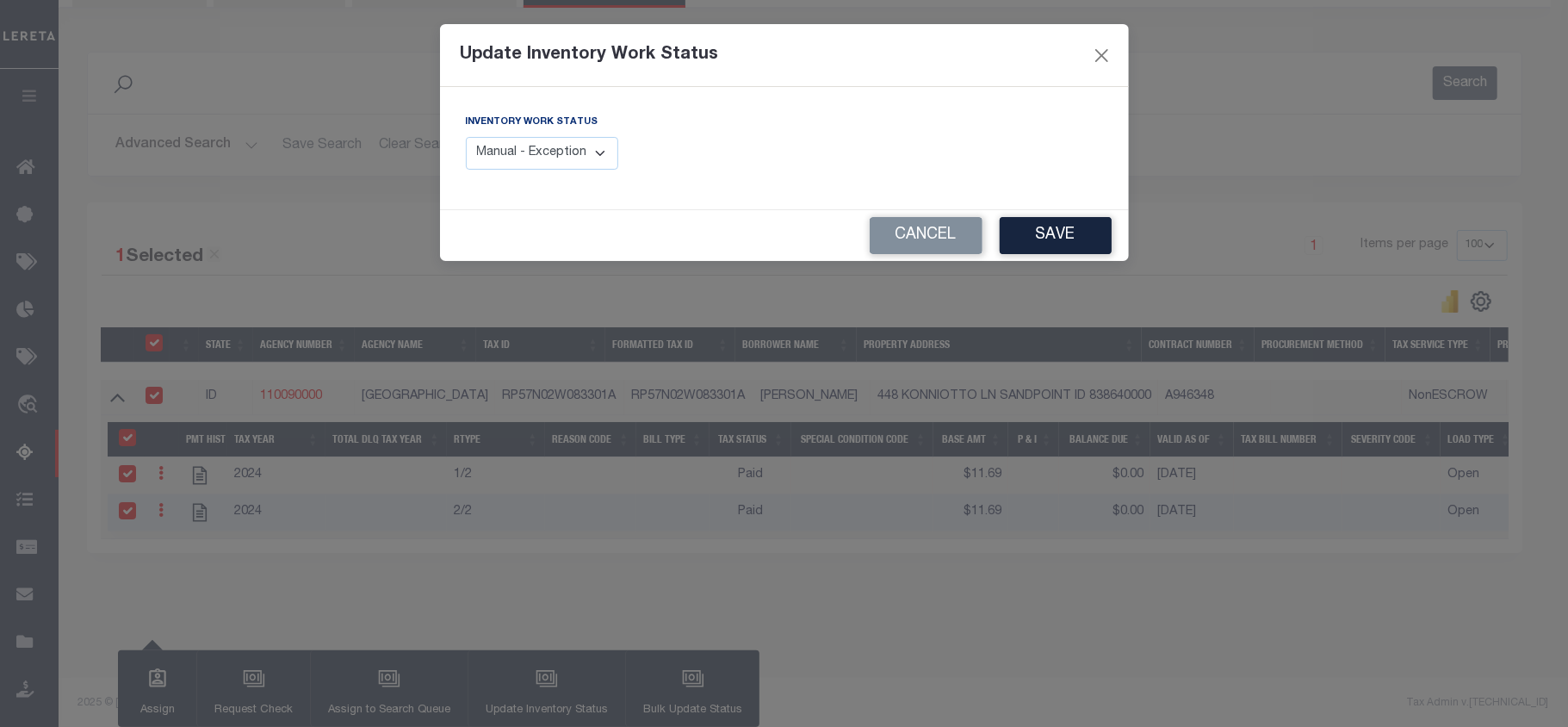
click at [567, 150] on select "Manual - Exception Pended - Awaiting Search Late Add Exception Completed" at bounding box center [542, 153] width 153 height 34
select select "4"
click at [466, 137] on select "Manual - Exception Pended - Awaiting Search Late Add Exception Completed" at bounding box center [542, 153] width 153 height 34
click at [1079, 231] on button "Save" at bounding box center [1055, 235] width 112 height 37
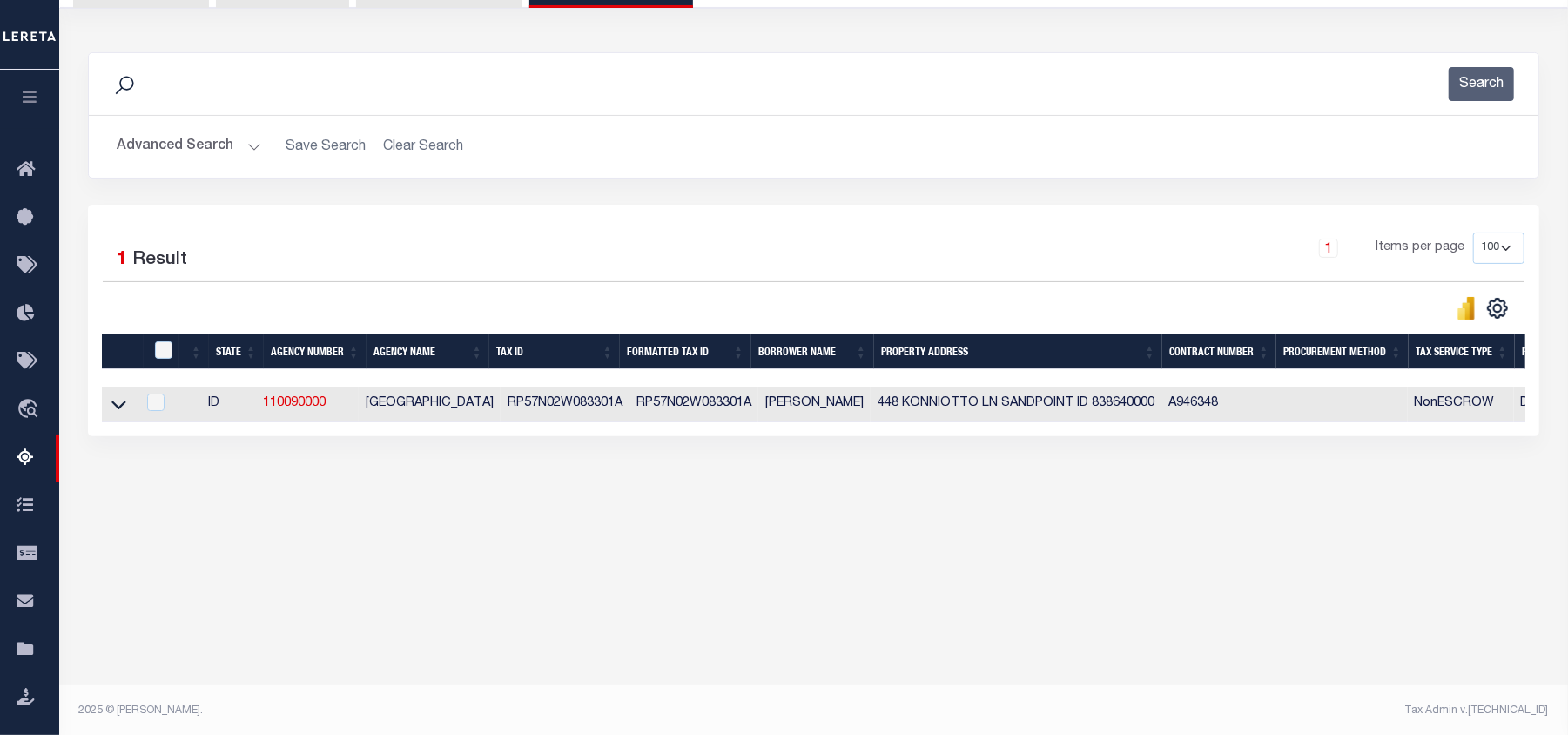
click at [247, 144] on button "Advanced Search" at bounding box center [188, 146] width 145 height 34
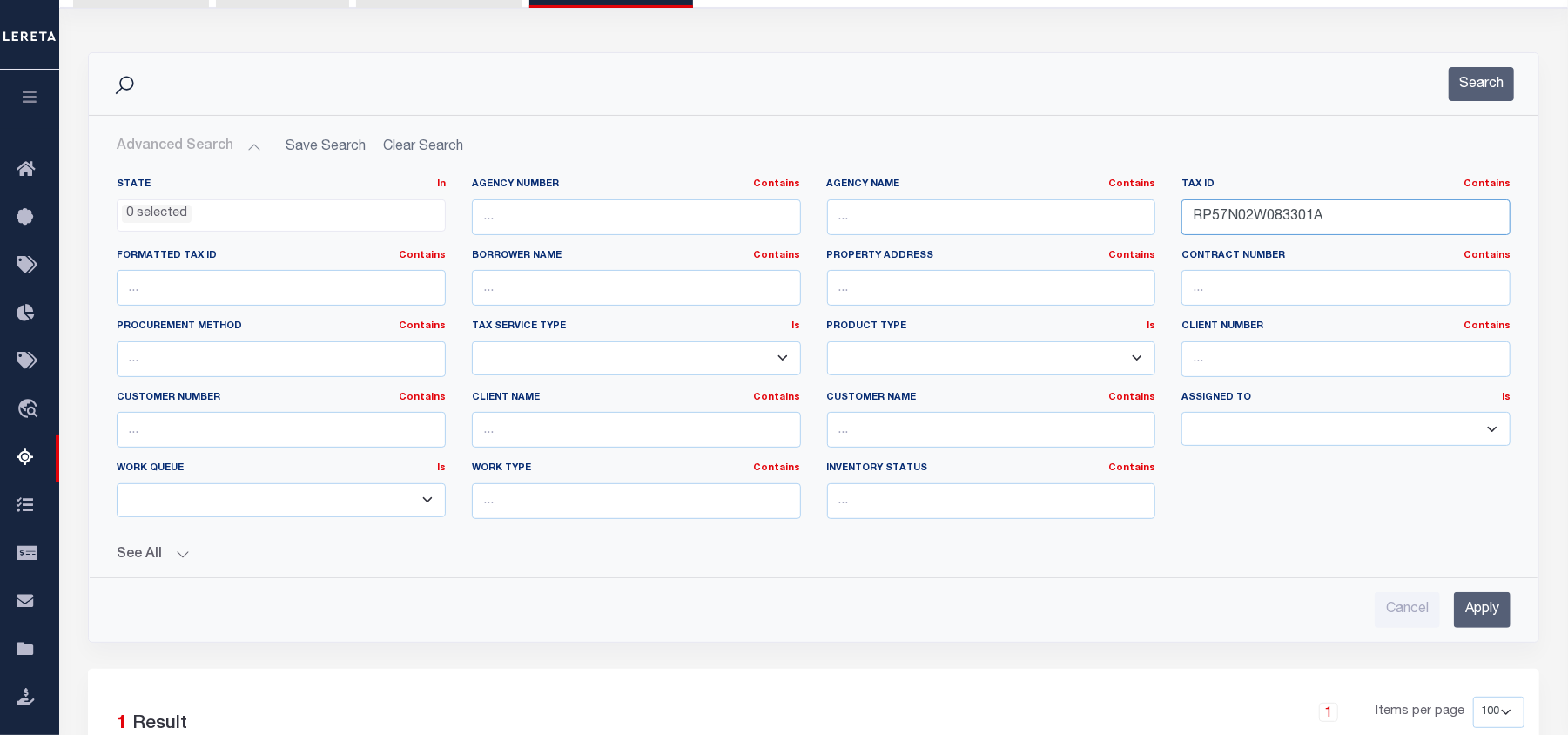
click at [1236, 214] on input "RP57N02W083301A" at bounding box center [1346, 217] width 329 height 36
paste input "600"
type input "RP57N02W083600A"
click at [1489, 611] on input "Apply" at bounding box center [1482, 610] width 57 height 36
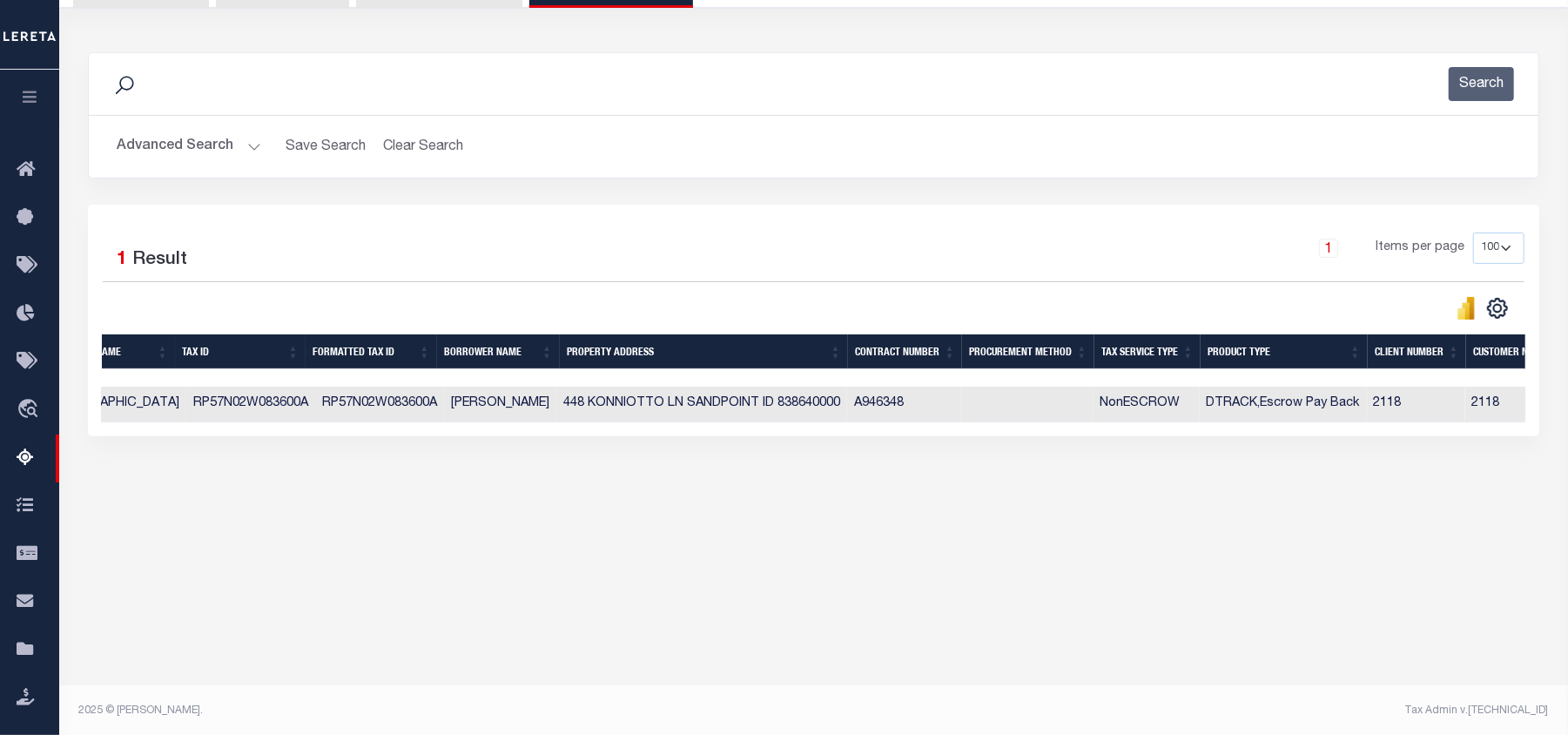
scroll to position [0, 0]
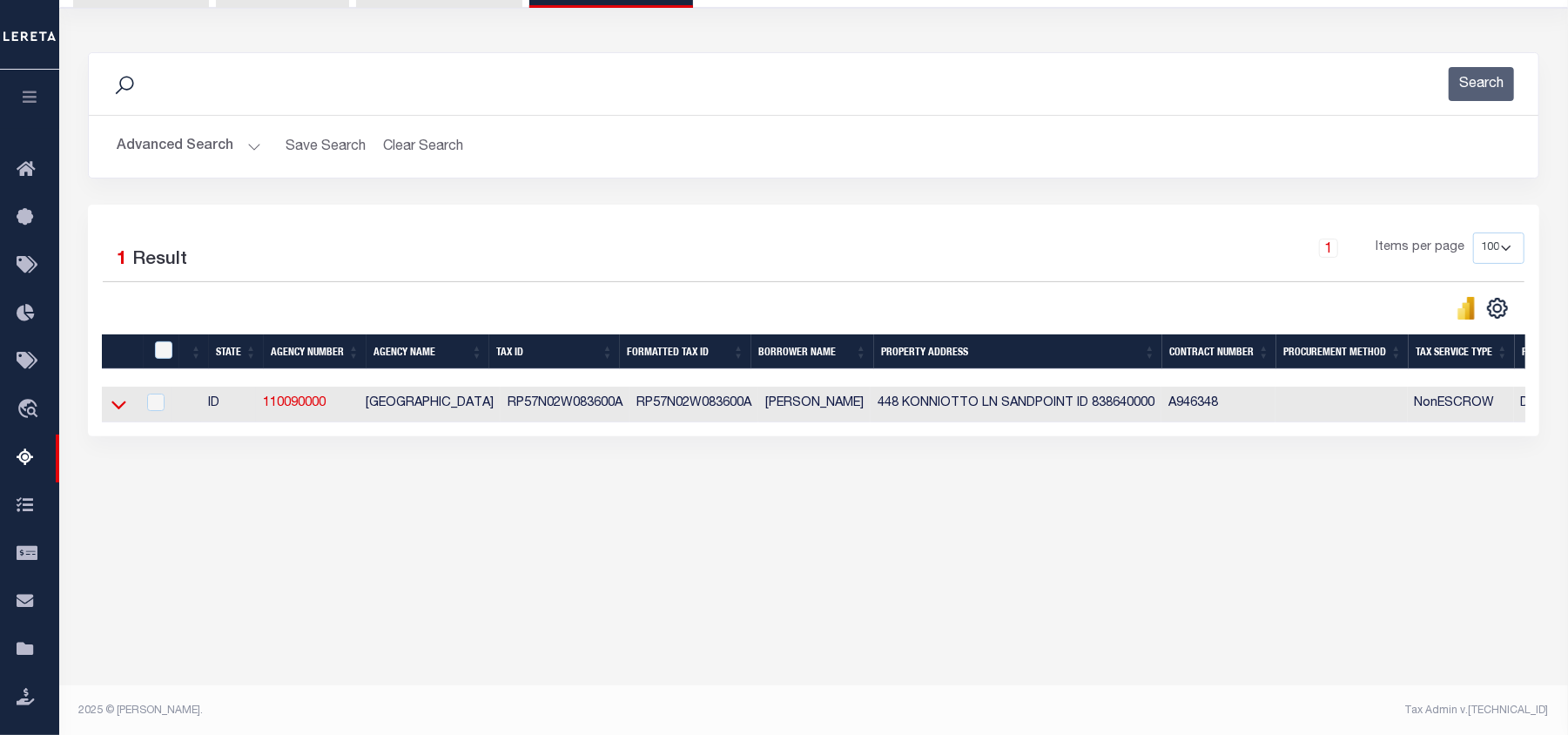
drag, startPoint x: 112, startPoint y: 412, endPoint x: 983, endPoint y: 263, distance: 883.7
click at [112, 412] on icon at bounding box center [118, 404] width 15 height 18
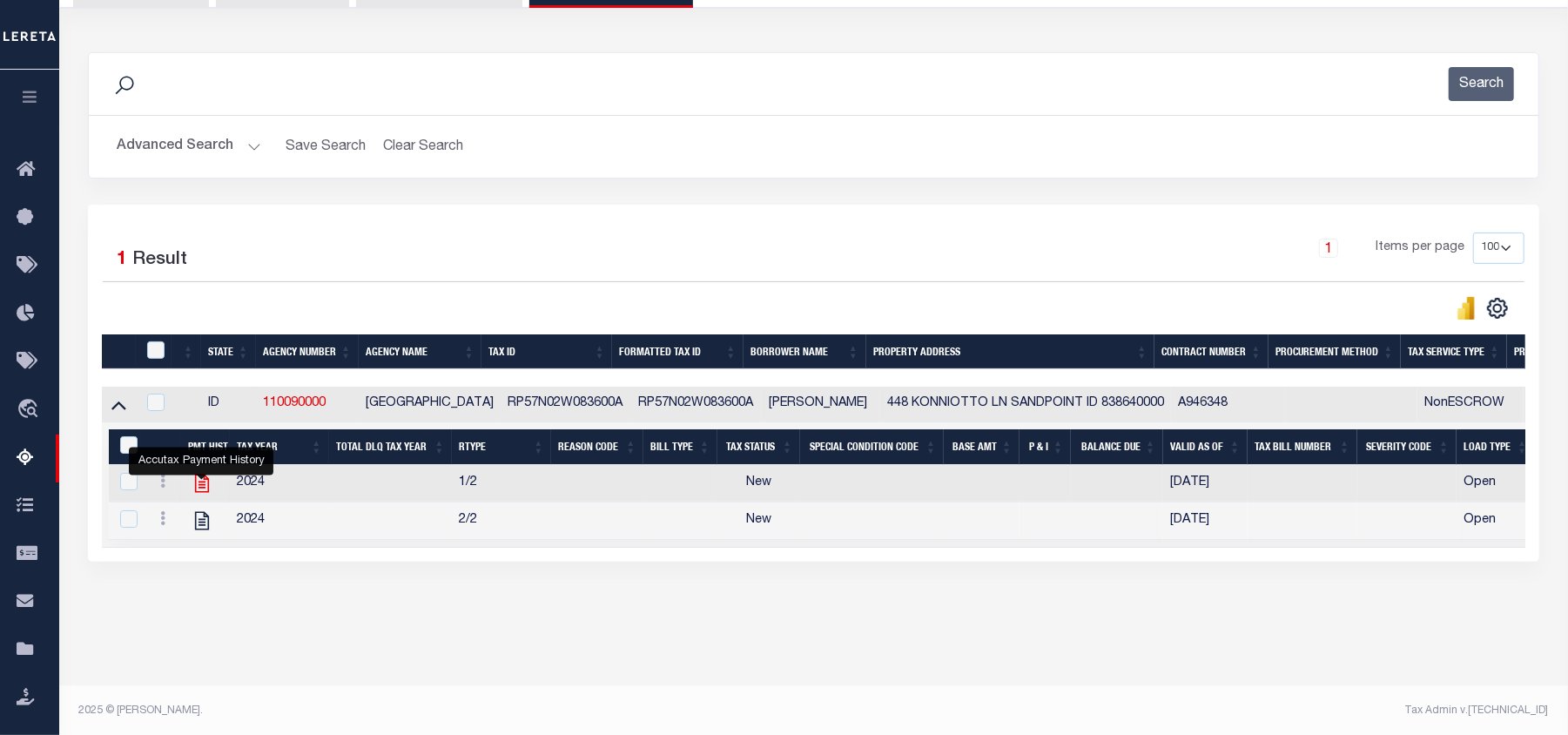
click at [201, 488] on icon "" at bounding box center [202, 484] width 23 height 23
checkbox input "false"
checkbox input "true"
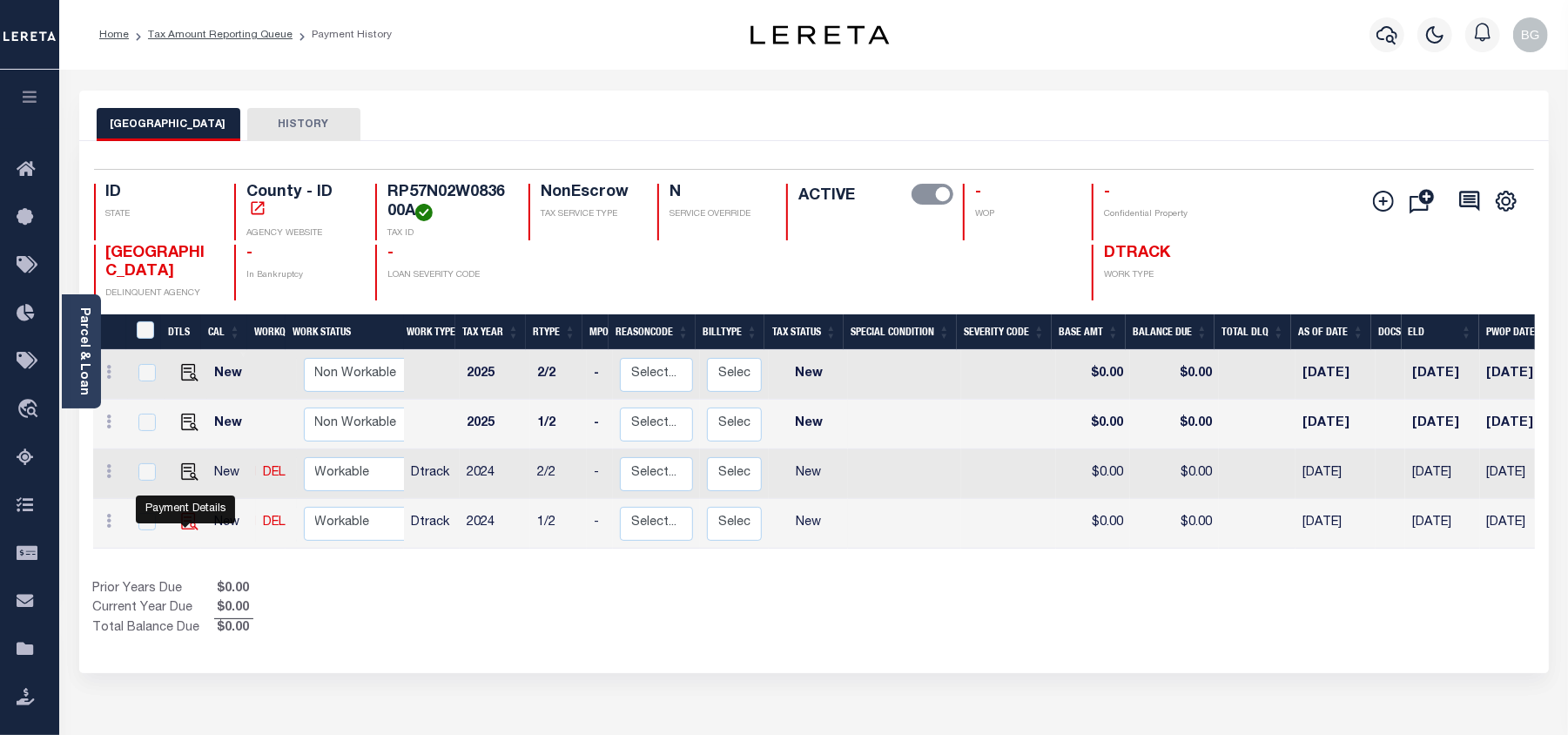
click at [182, 522] on img "" at bounding box center [190, 521] width 18 height 18
checkbox input "true"
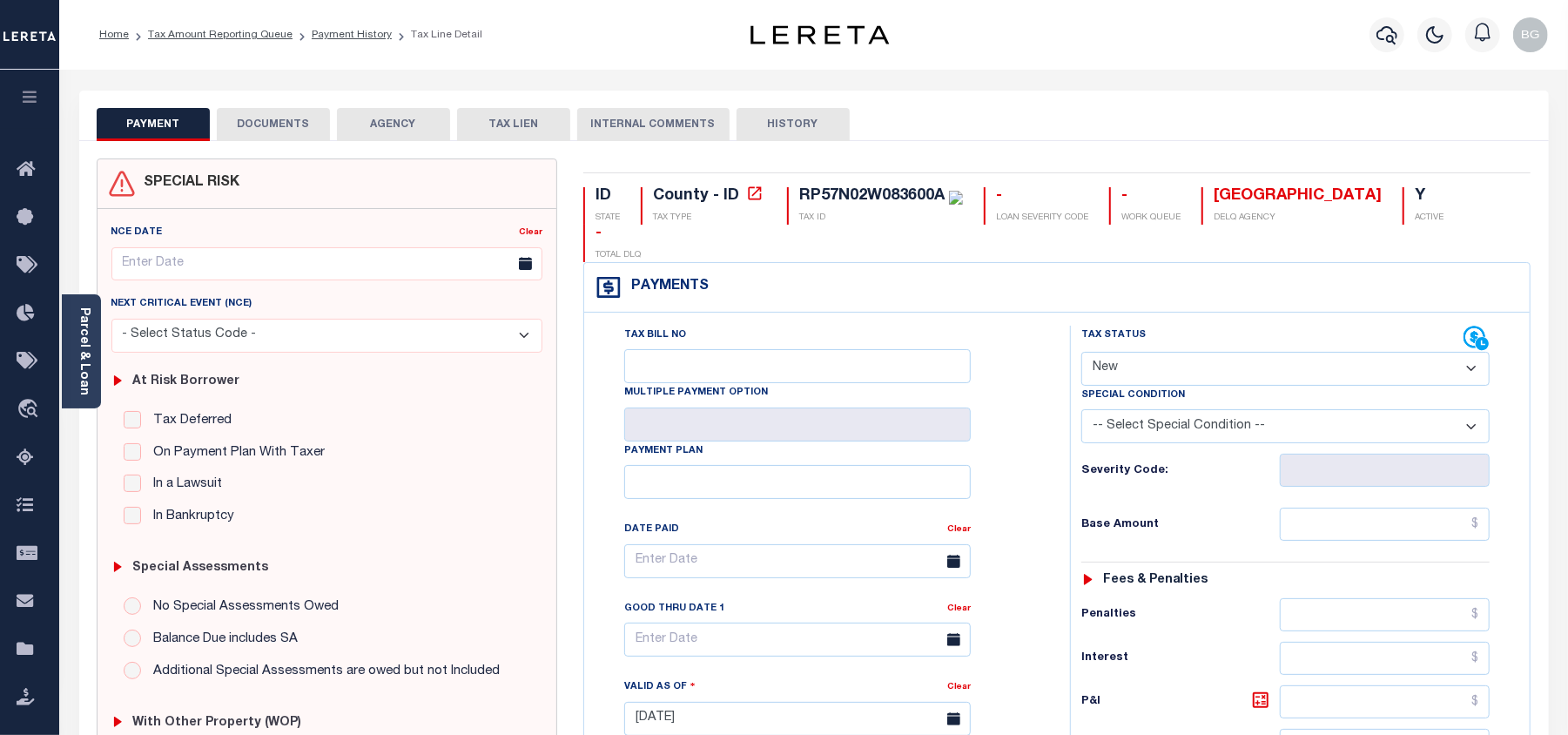
click at [1125, 352] on select "- Select Status Code - Open Due/Unpaid Paid Incomplete No Tax Due Internal Refu…" at bounding box center [1286, 369] width 408 height 34
select select "PYD"
click at [1082, 352] on select "- Select Status Code - Open Due/Unpaid Paid Incomplete No Tax Due Internal Refu…" at bounding box center [1286, 369] width 408 height 34
type input "[DATE]"
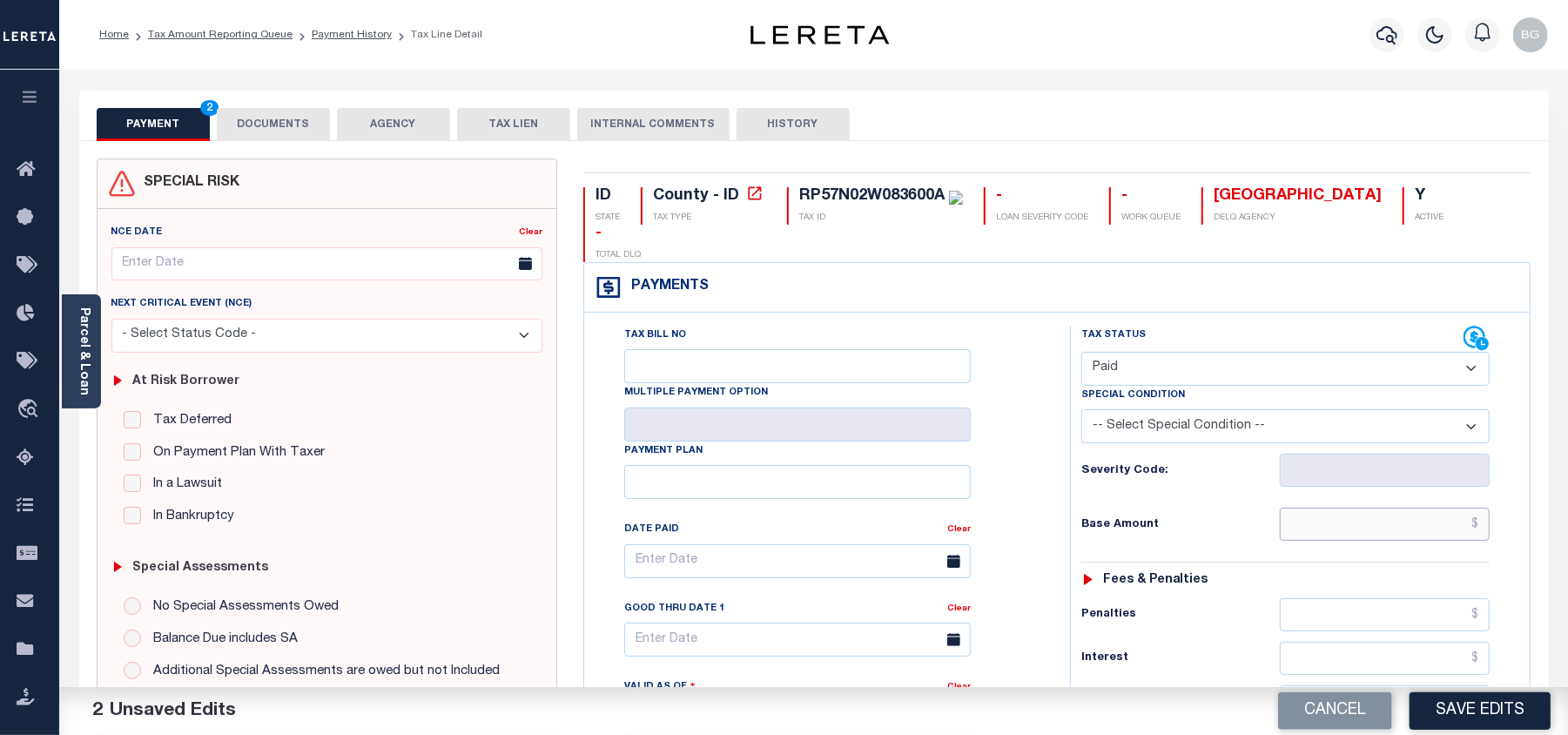
click at [1457, 507] on input "text" at bounding box center [1385, 524] width 210 height 33
paste input "11.69"
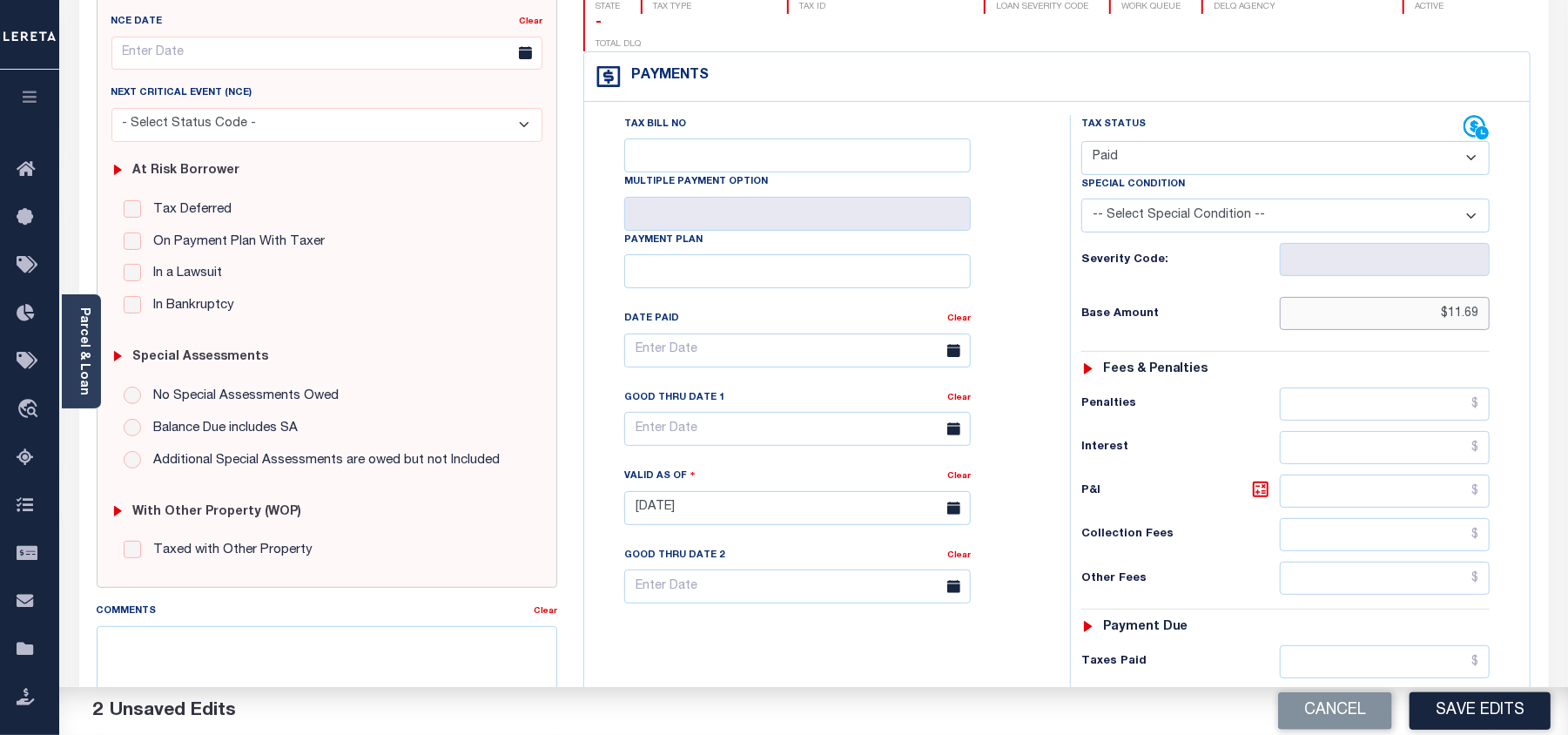
scroll to position [349, 0]
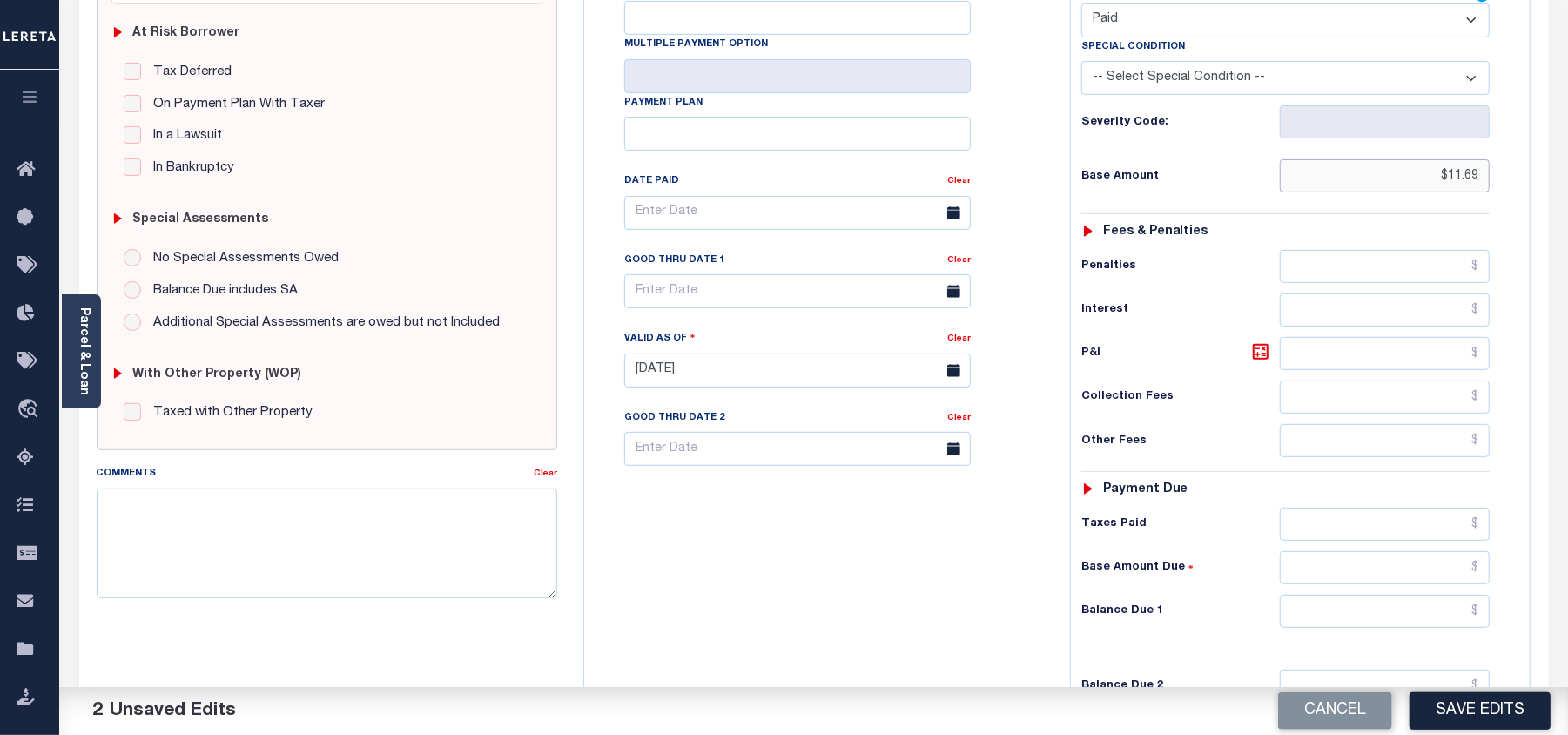
type input "$11.69"
click at [1458, 595] on input "text" at bounding box center [1385, 611] width 210 height 33
type input "$0.00"
click at [962, 583] on div "Tax Bill No Multiple Payment Option Payment Plan Clear" at bounding box center [823, 362] width 469 height 769
click at [416, 582] on textarea "Comments" at bounding box center [327, 543] width 461 height 110
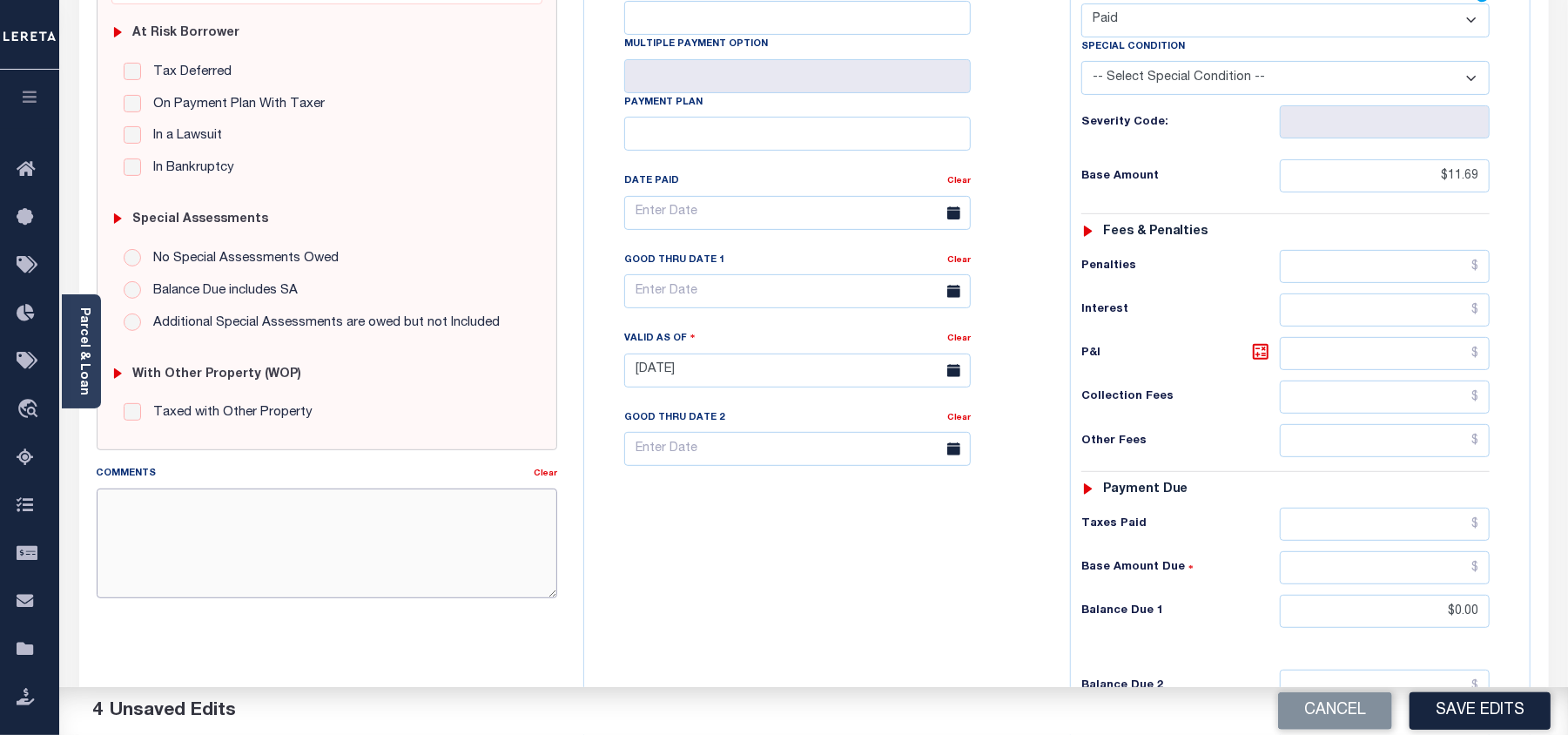
paste textarea "As per email response from tax office- TC Vana Balbin, Confirmed that taxes are…"
type textarea "As per email response from tax office- TC Vana Balbin, Confirmed that taxes are…"
click at [1494, 704] on button "Save Edits" at bounding box center [1480, 710] width 141 height 38
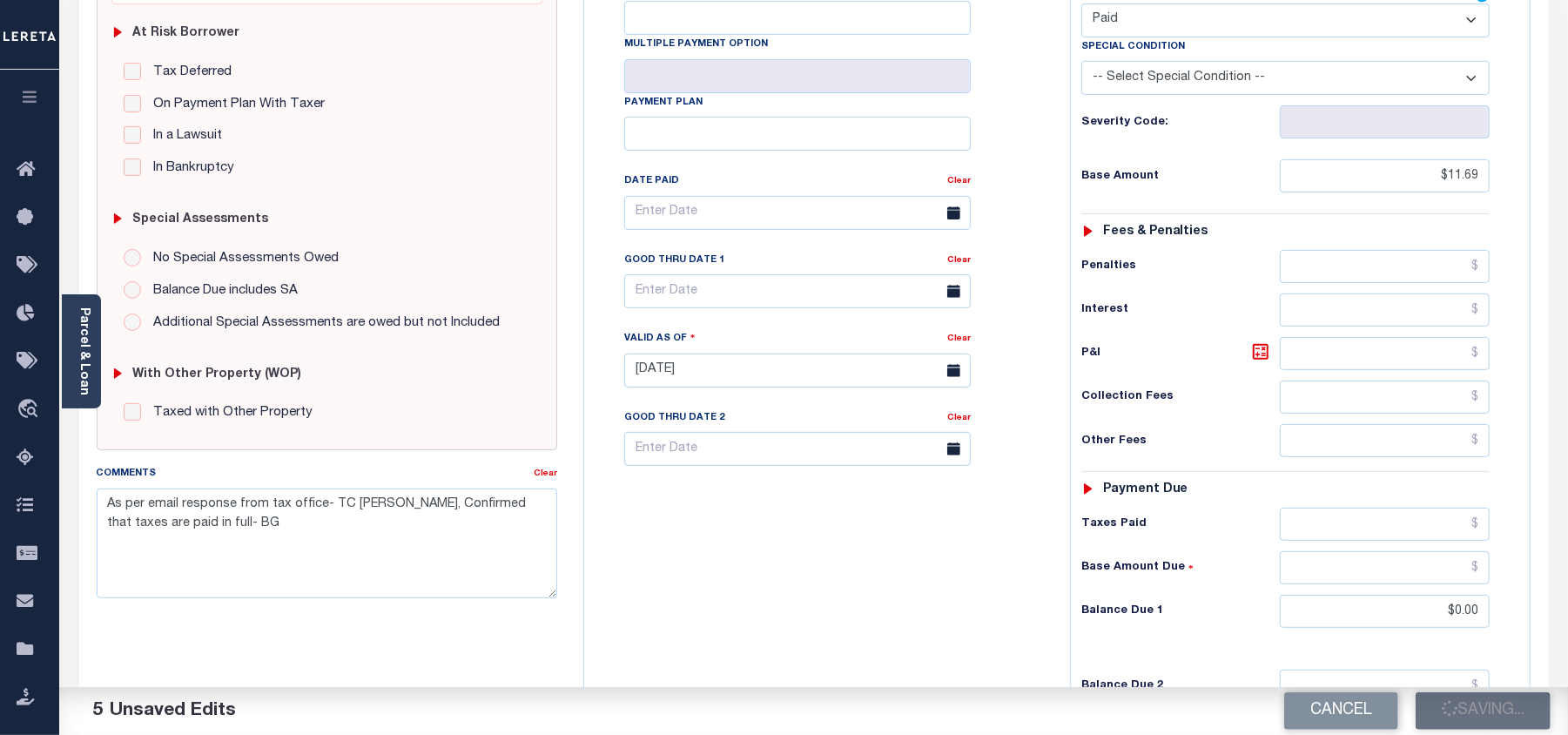
checkbox input "false"
type textarea "As per email response from tax office- TC Vana Balbin, Confirmed that taxes are…"
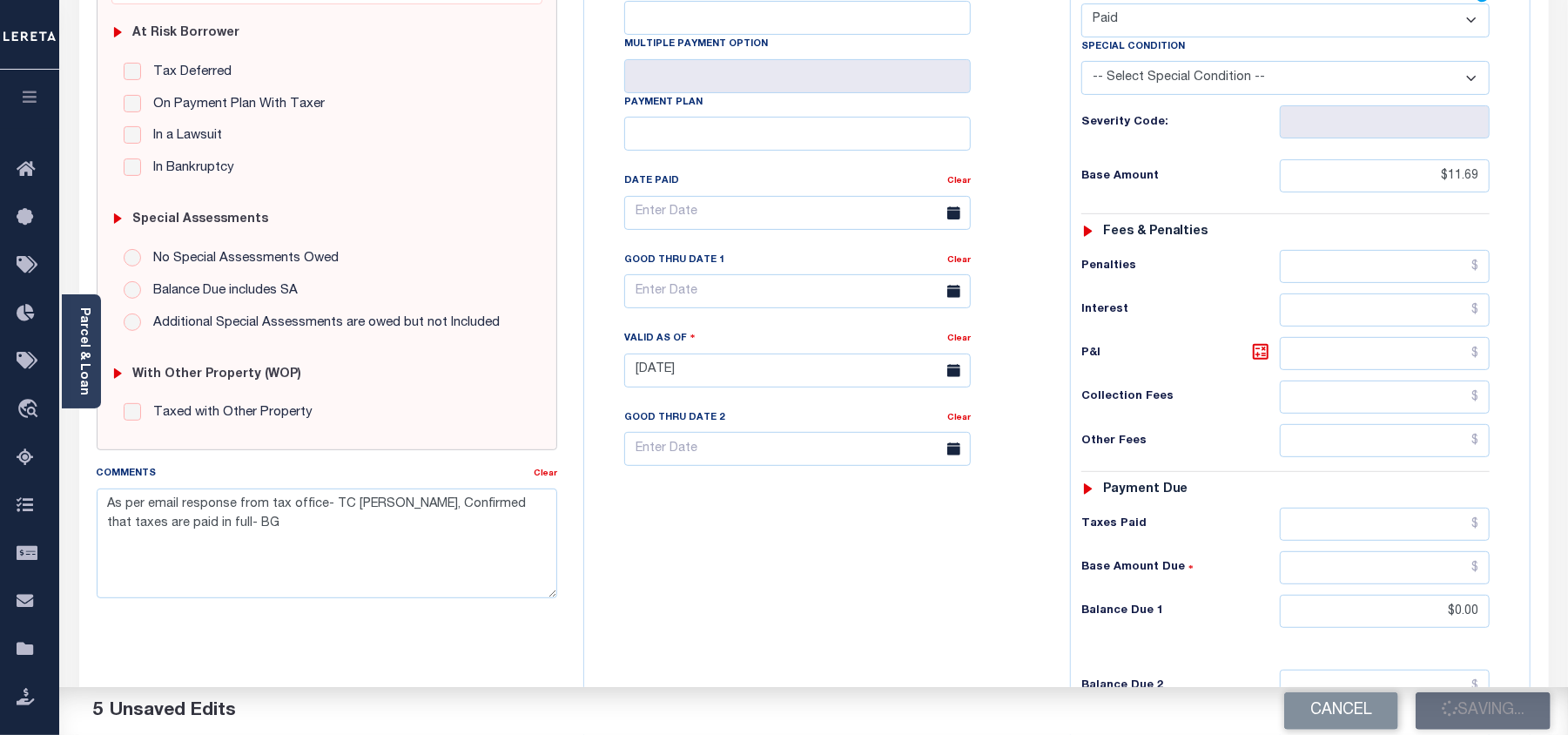
type input "$11.69"
type input "$0"
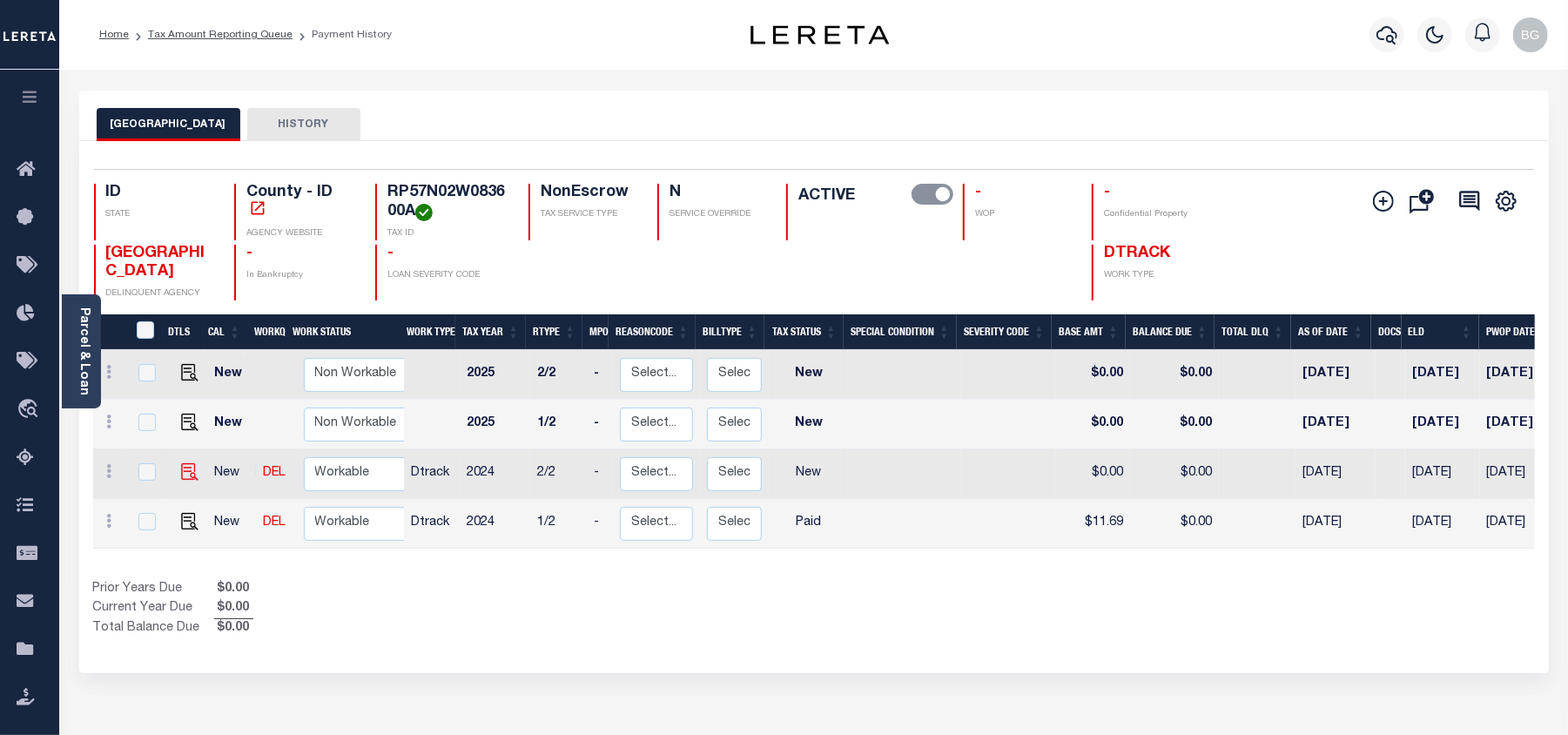
click at [183, 470] on img at bounding box center [190, 472] width 18 height 18
checkbox input "true"
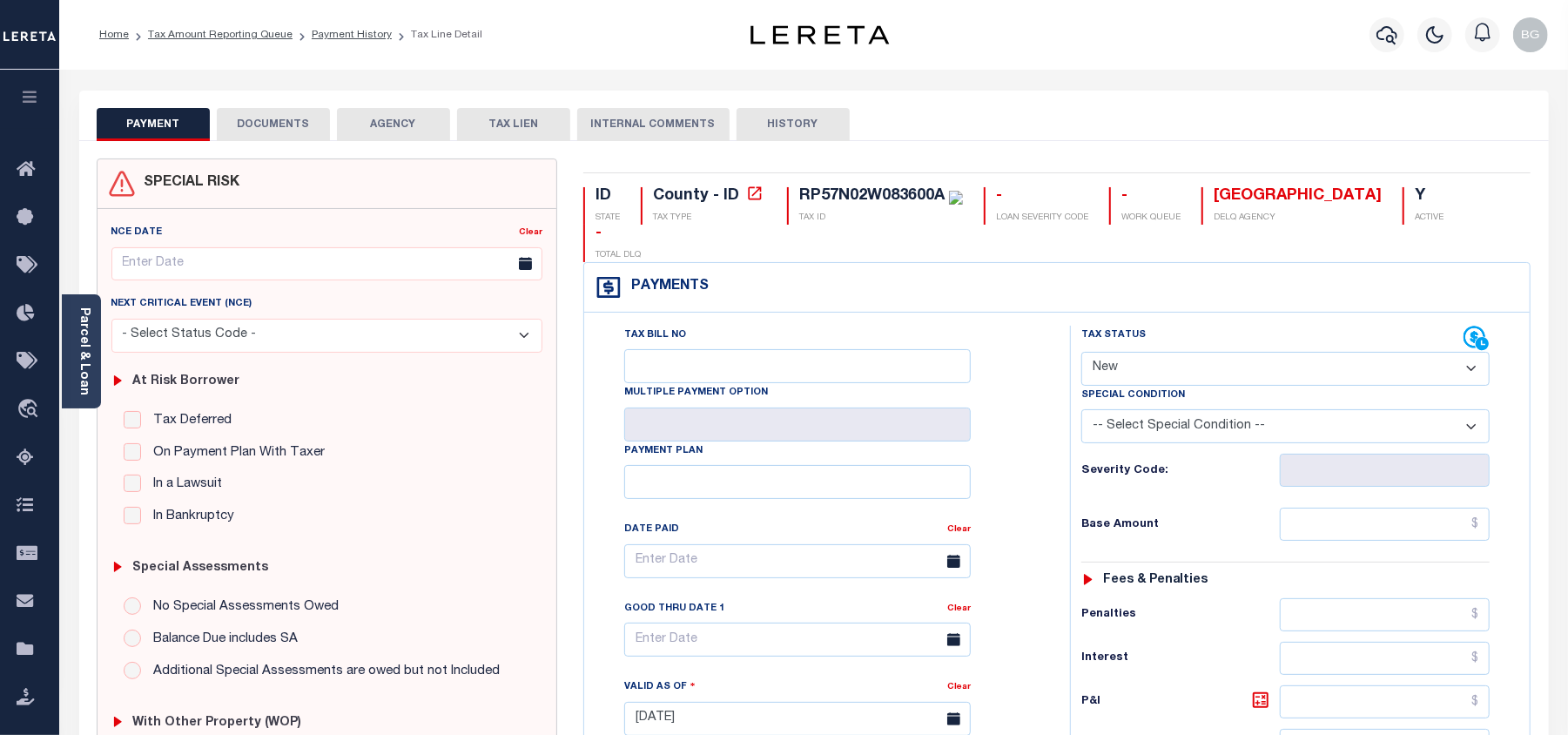
click at [1121, 352] on select "- Select Status Code - Open Due/Unpaid Paid Incomplete No Tax Due Internal Refu…" at bounding box center [1286, 369] width 408 height 34
select select "PYD"
click at [1082, 352] on select "- Select Status Code - Open Due/Unpaid Paid Incomplete No Tax Due Internal Refu…" at bounding box center [1286, 369] width 408 height 34
type input "[DATE]"
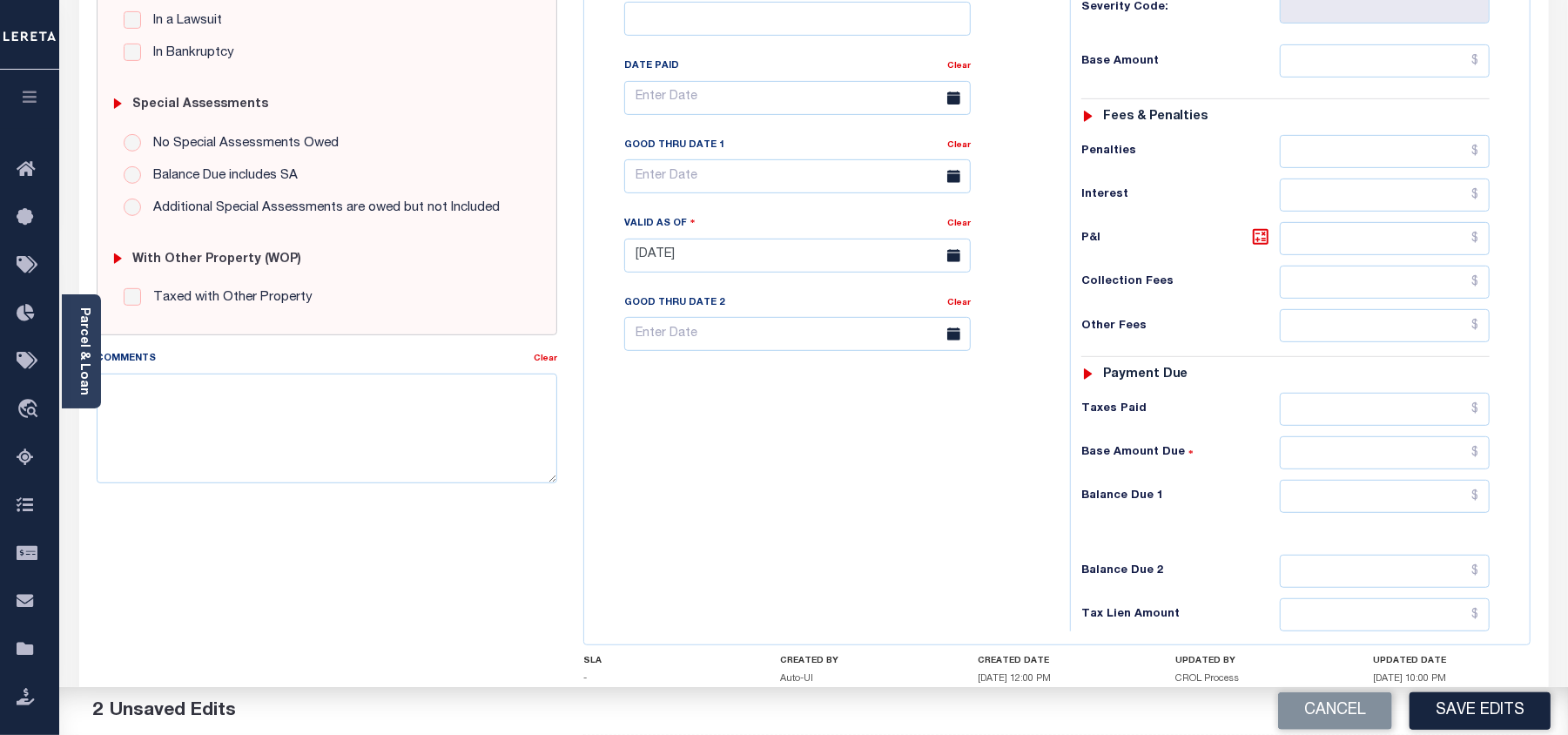
scroll to position [464, 0]
click at [324, 461] on textarea "Comments" at bounding box center [327, 427] width 461 height 110
paste textarea "As per email response from tax office- TC Vana Balbin, Confirmed that taxes are…"
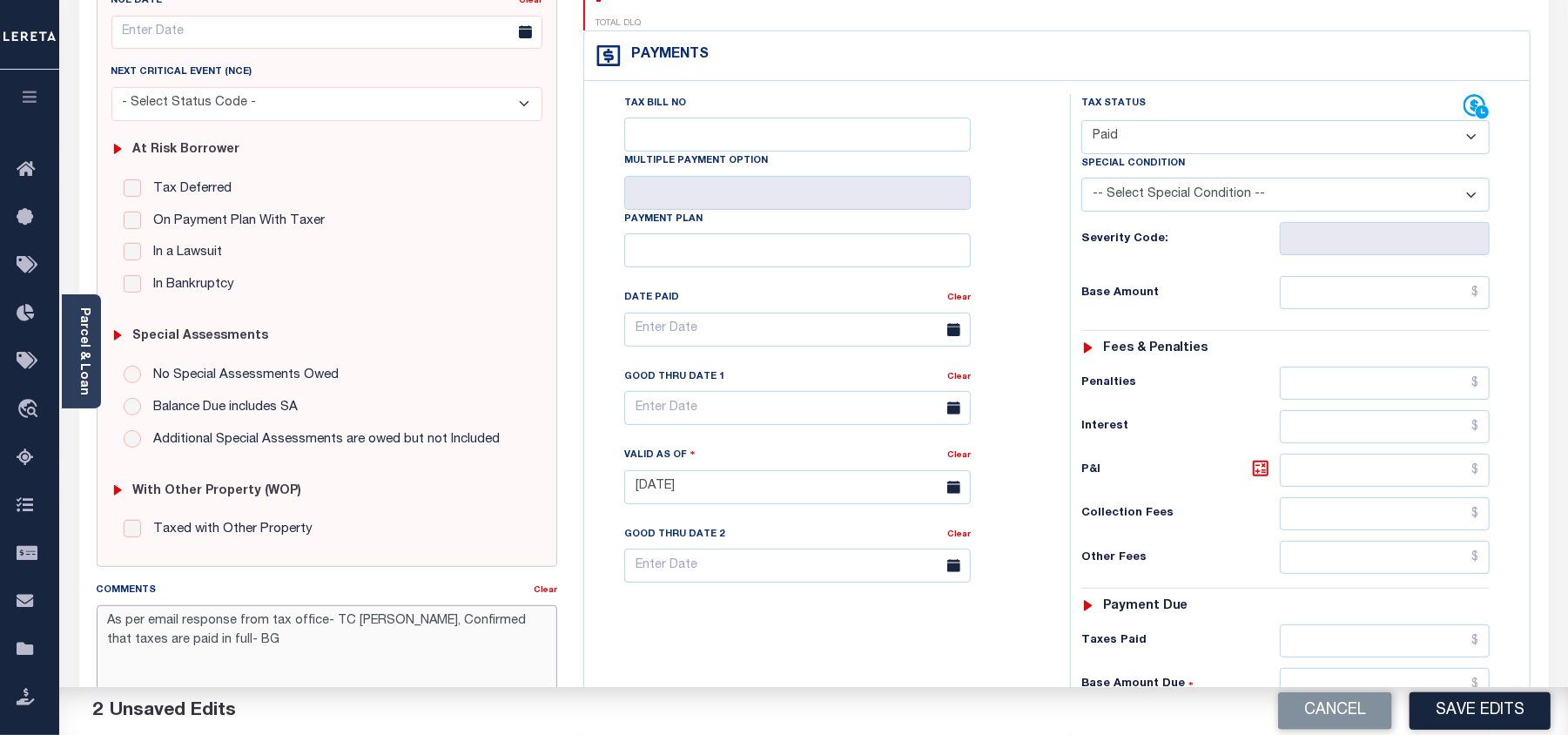
type textarea "As per email response from tax office- TC Vana Balbin, Confirmed that taxes are…"
click at [1463, 276] on input "text" at bounding box center [1385, 293] width 210 height 33
click at [1401, 276] on input "text" at bounding box center [1385, 293] width 210 height 33
paste input "11.69"
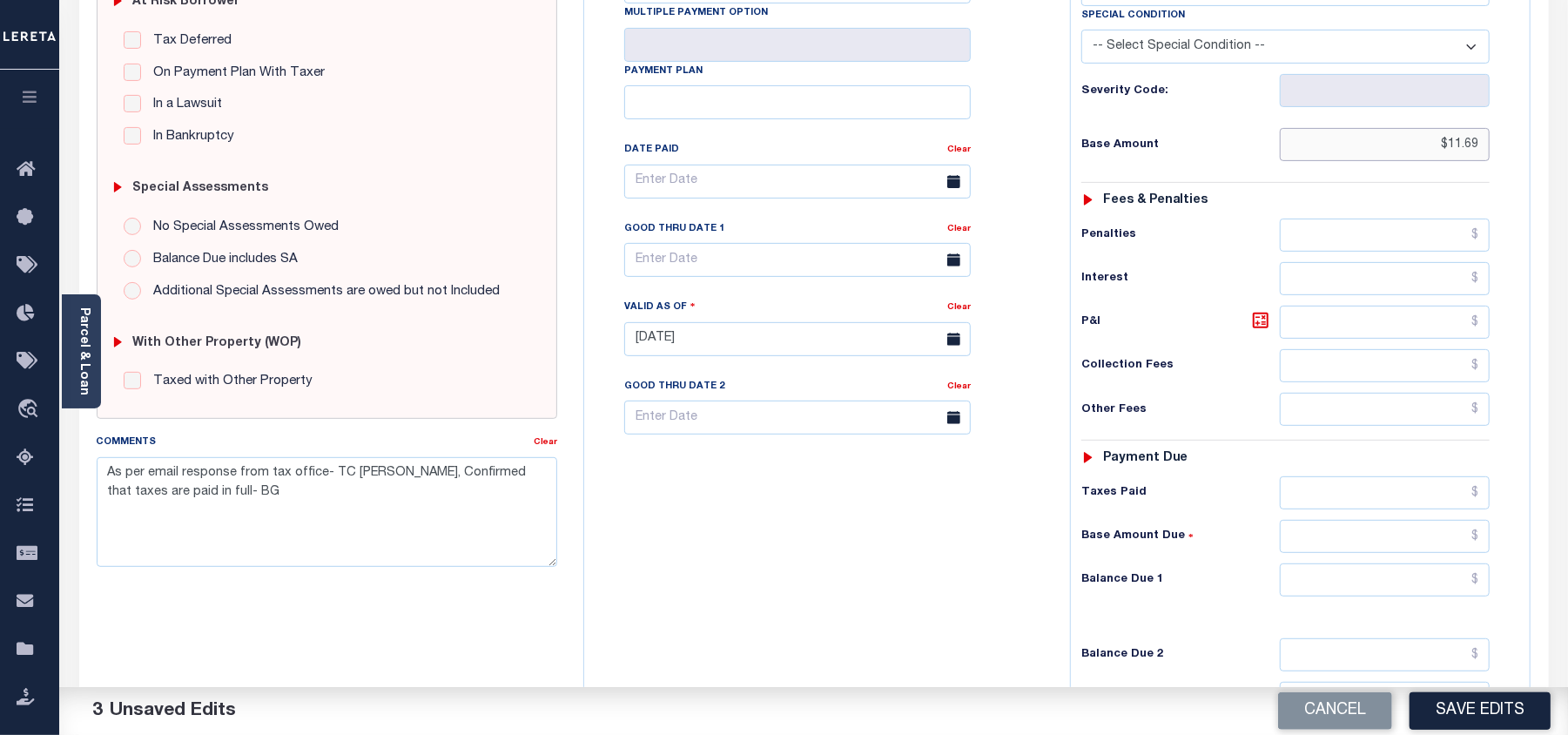
scroll to position [464, 0]
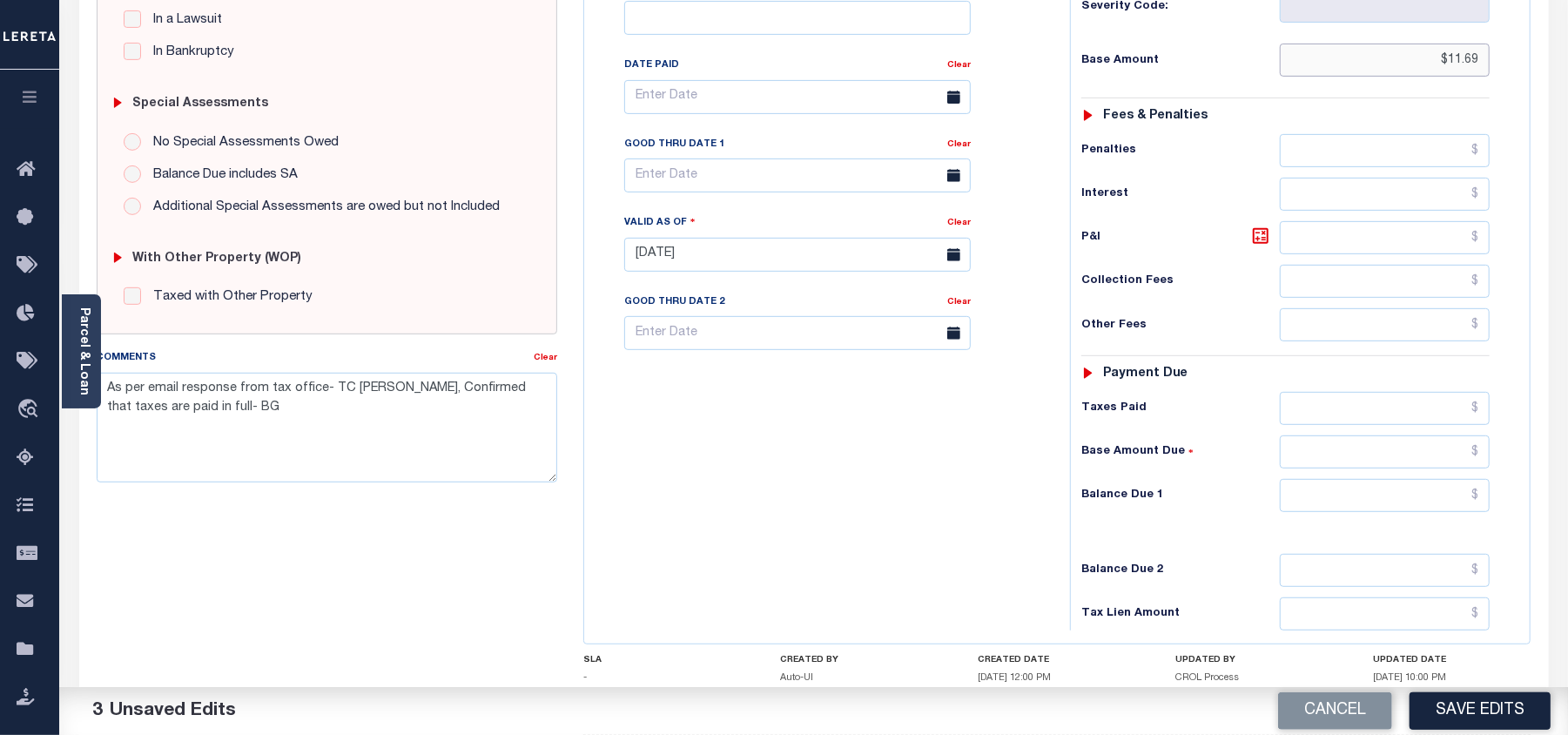
type input "$11.69"
click at [1466, 479] on input "text" at bounding box center [1385, 496] width 210 height 33
click at [922, 465] on div "Tax Bill No Multiple Payment Option Payment Plan Clear" at bounding box center [823, 246] width 469 height 769
type input "$0.00"
click at [1492, 694] on button "Save Edits" at bounding box center [1480, 710] width 141 height 38
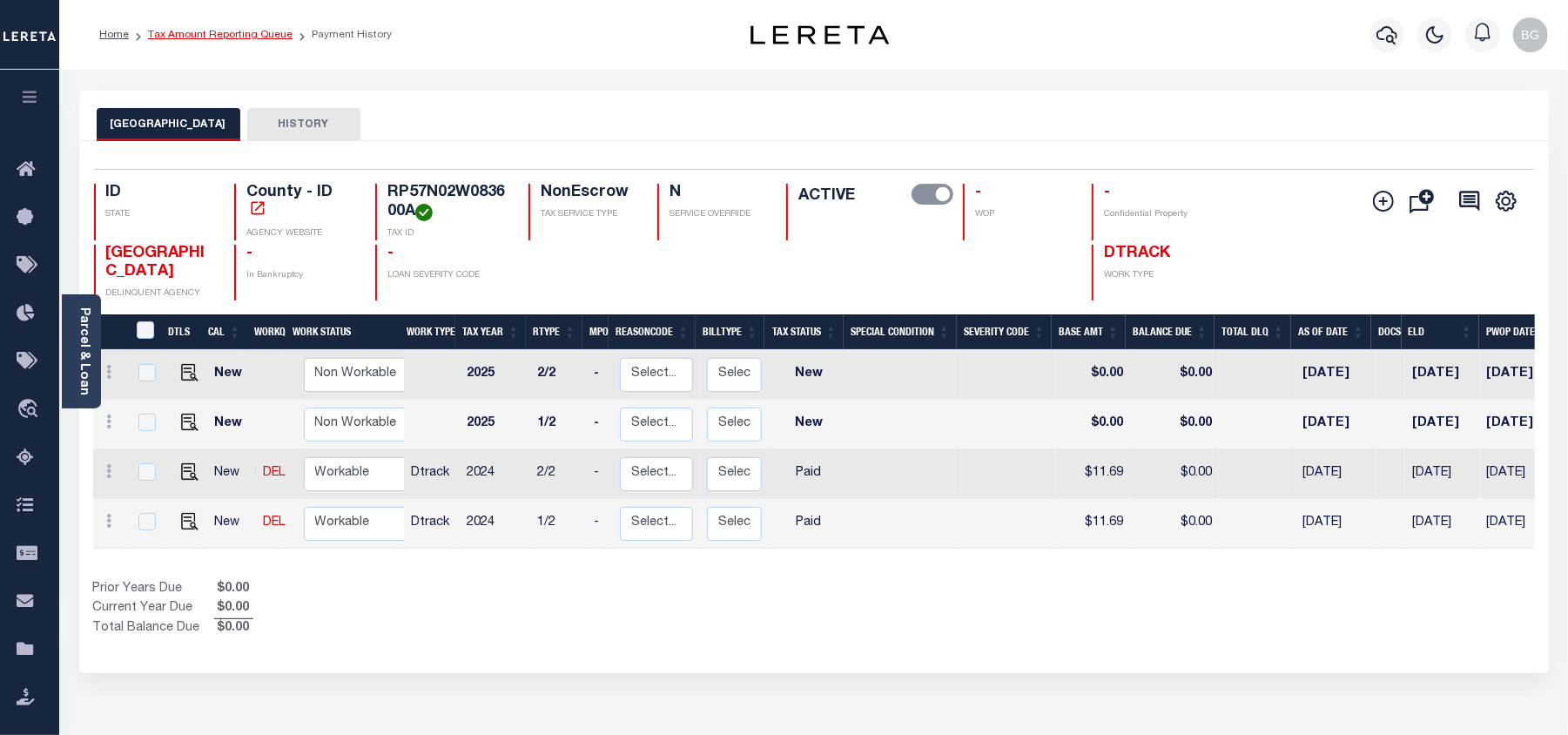
click at [180, 36] on link "Tax Amount Reporting Queue" at bounding box center [220, 35] width 145 height 11
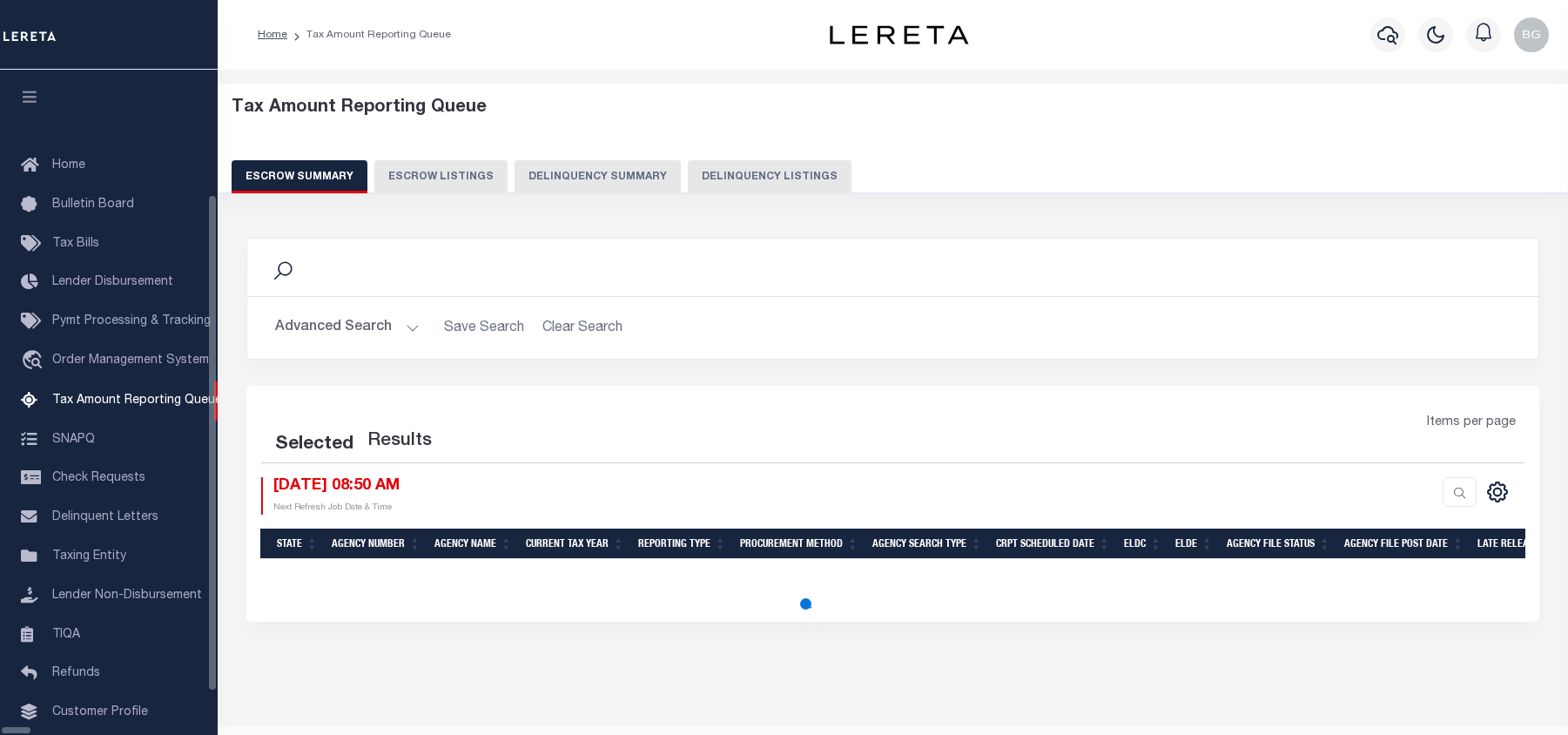
select select "100"
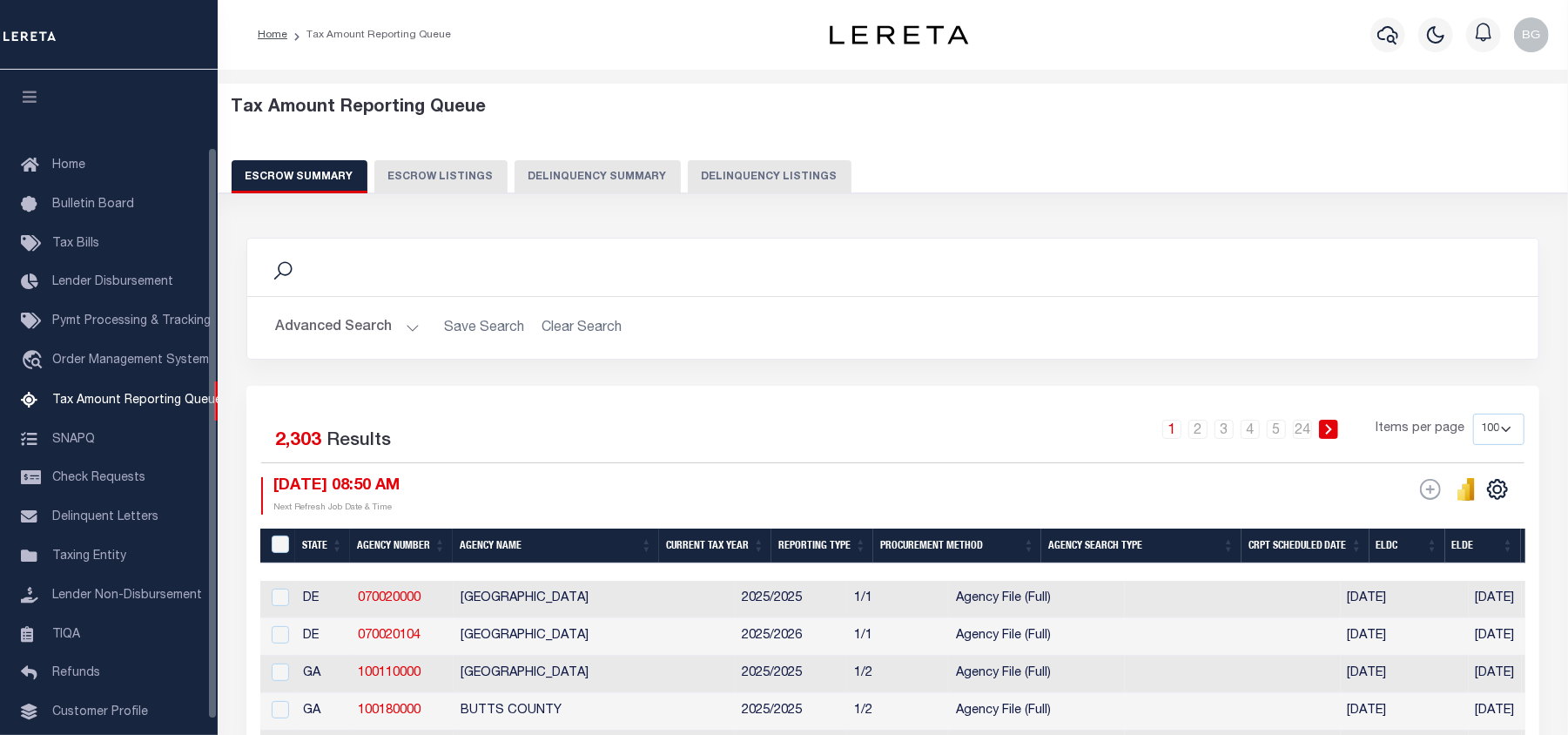
scroll to position [90, 0]
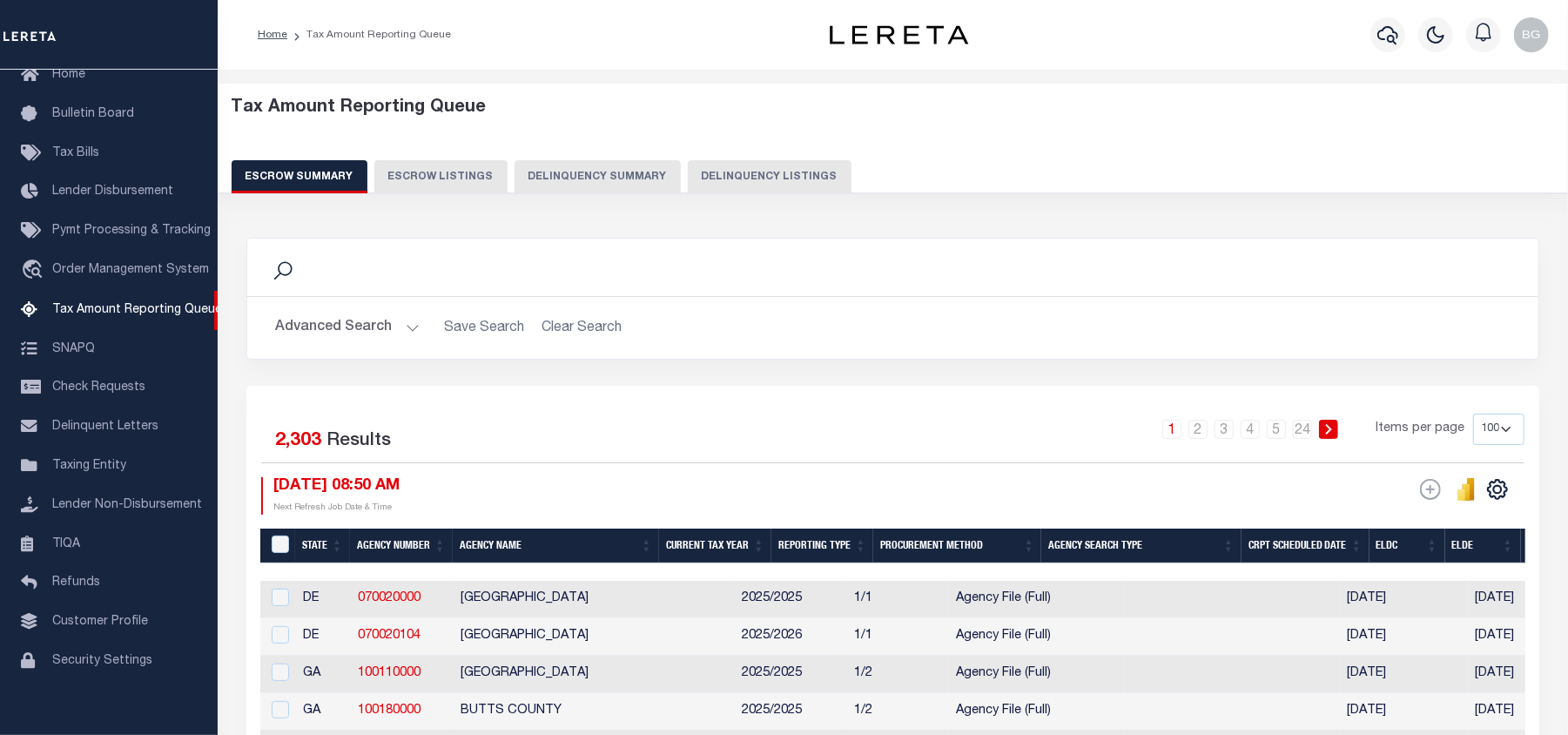
click at [785, 176] on button "Delinquency Listings" at bounding box center [769, 177] width 164 height 33
select select "100"
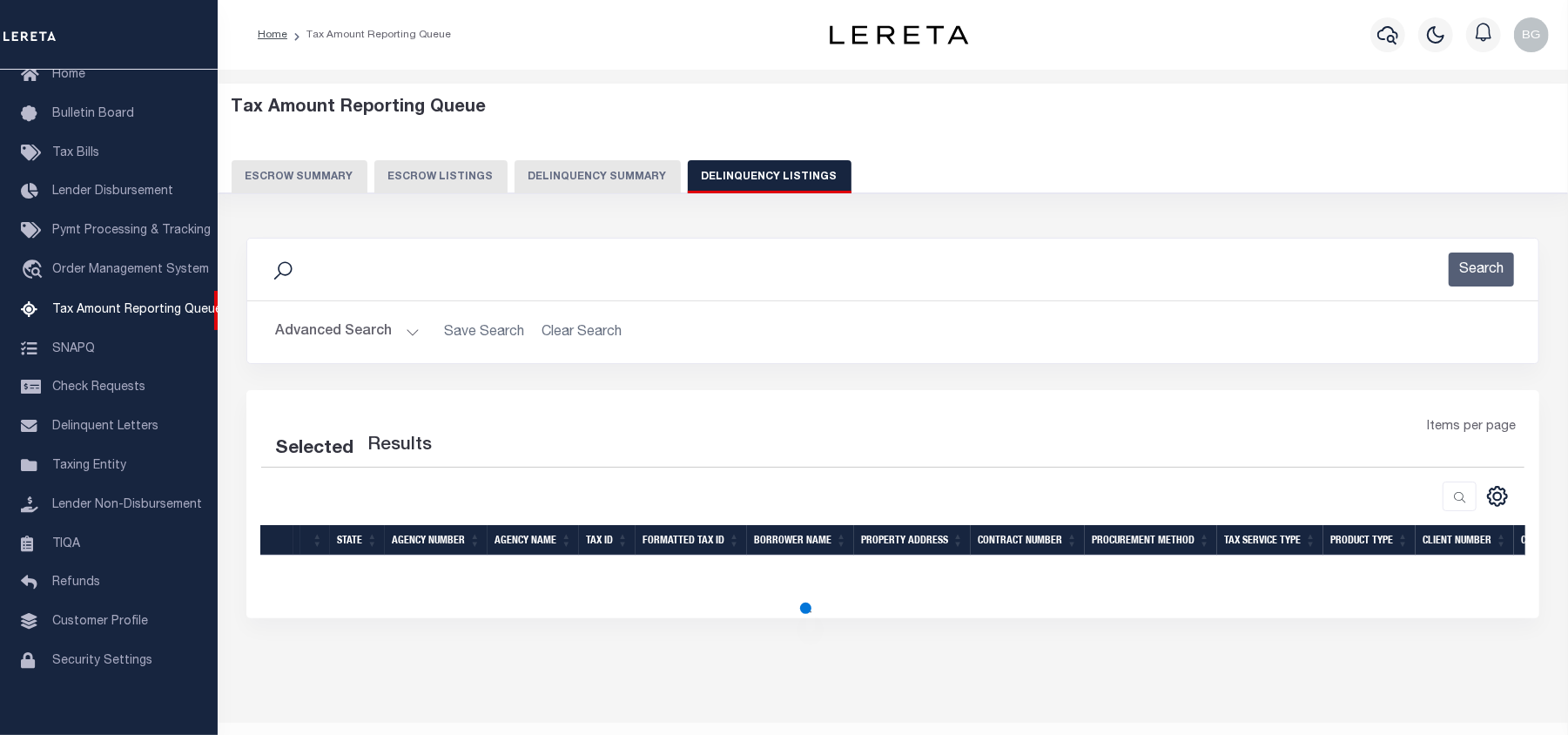
select select "100"
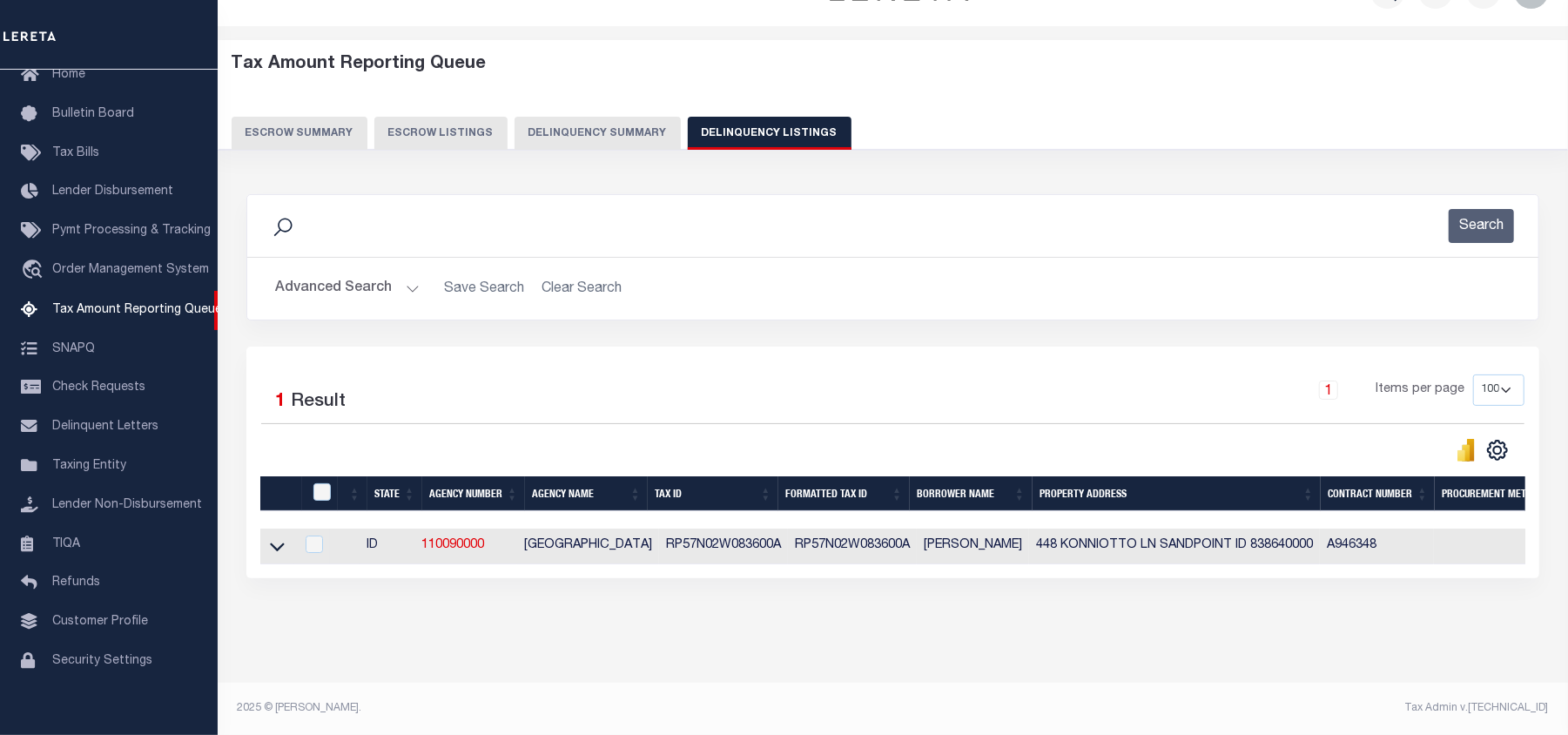
scroll to position [60, 0]
click at [275, 537] on icon at bounding box center [277, 546] width 15 height 18
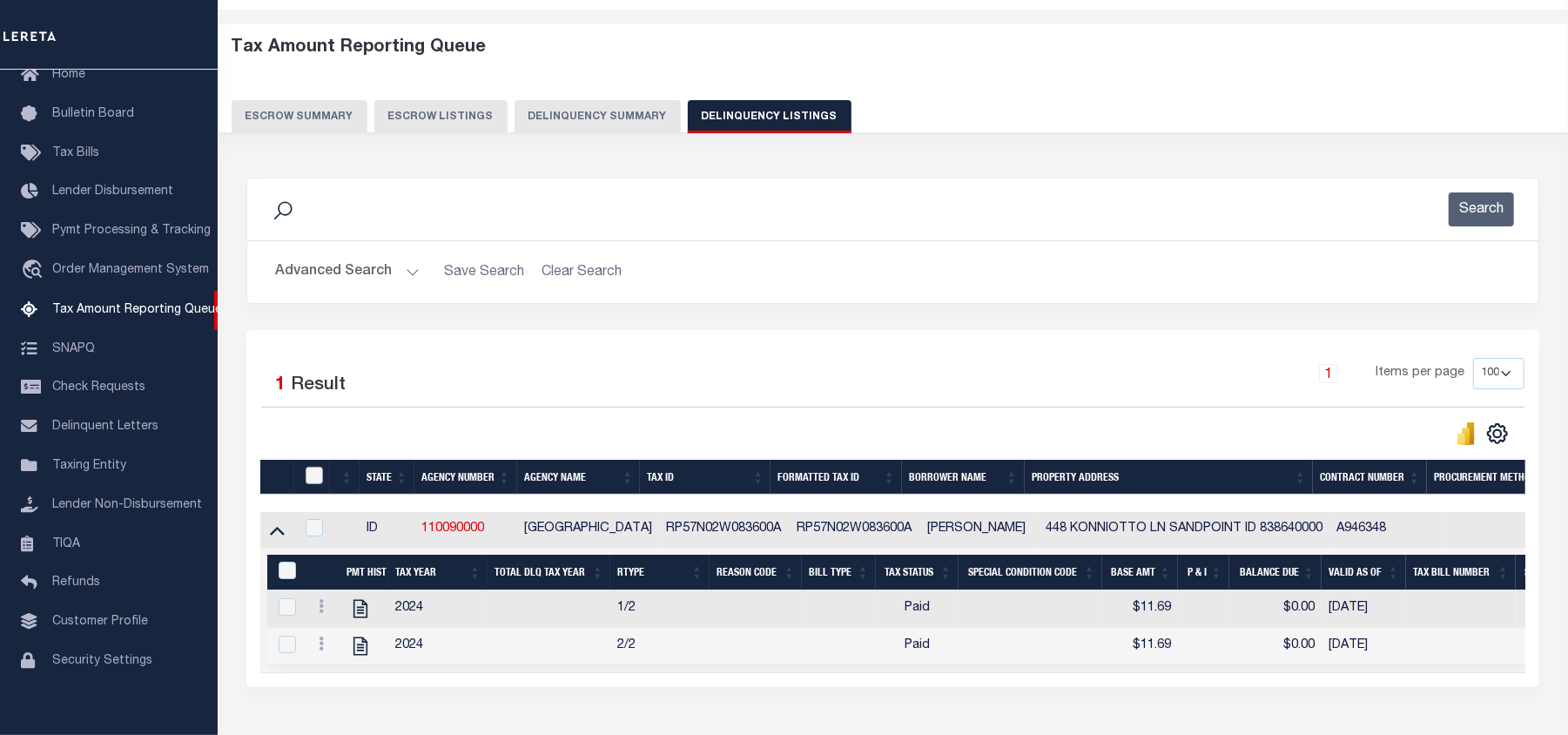
click at [310, 484] on input "checkbox" at bounding box center [314, 476] width 18 height 18
checkbox input "true"
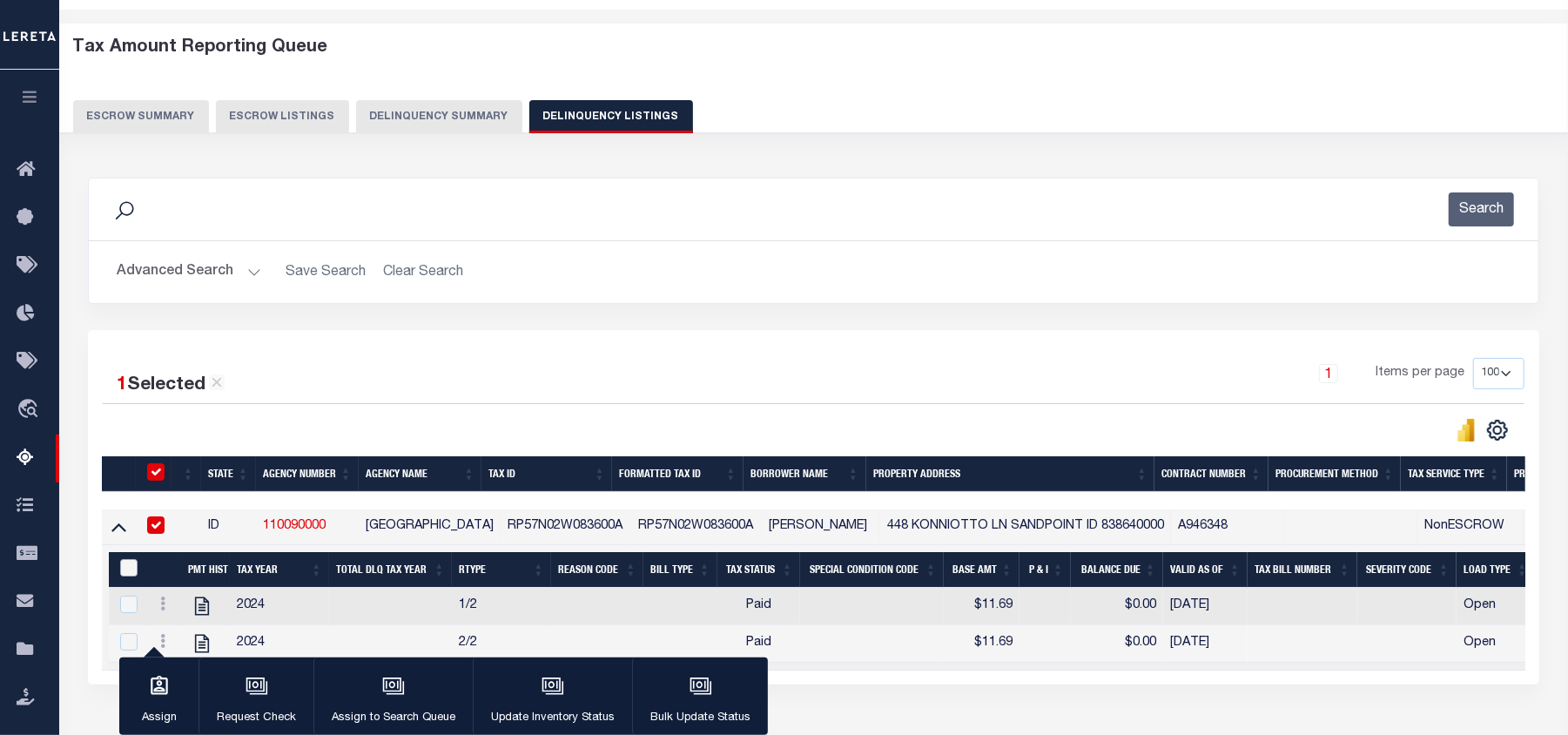
click at [126, 575] on input "&nbsp;" at bounding box center [129, 568] width 18 height 18
checkbox input "true"
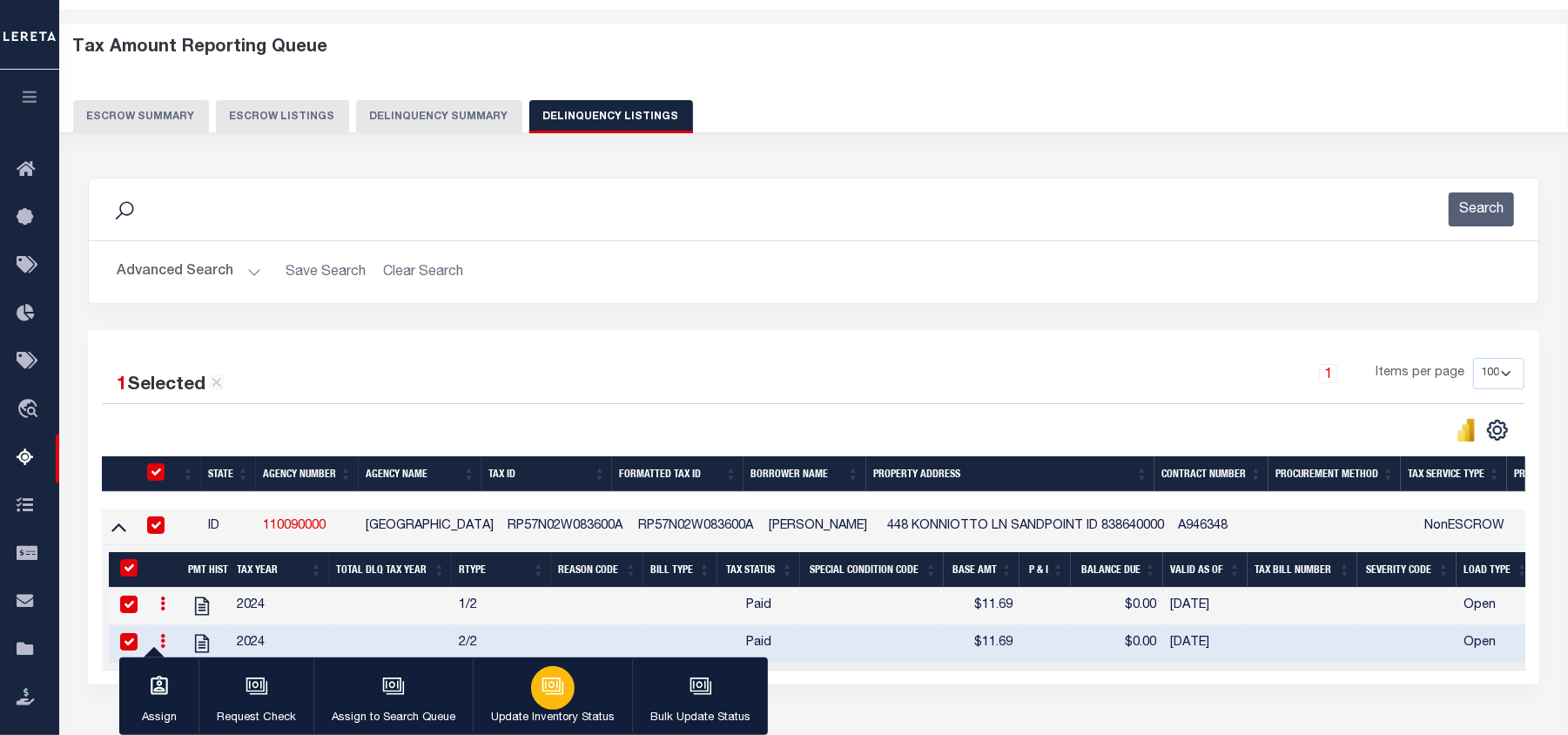
click at [544, 690] on icon "button" at bounding box center [553, 686] width 23 height 23
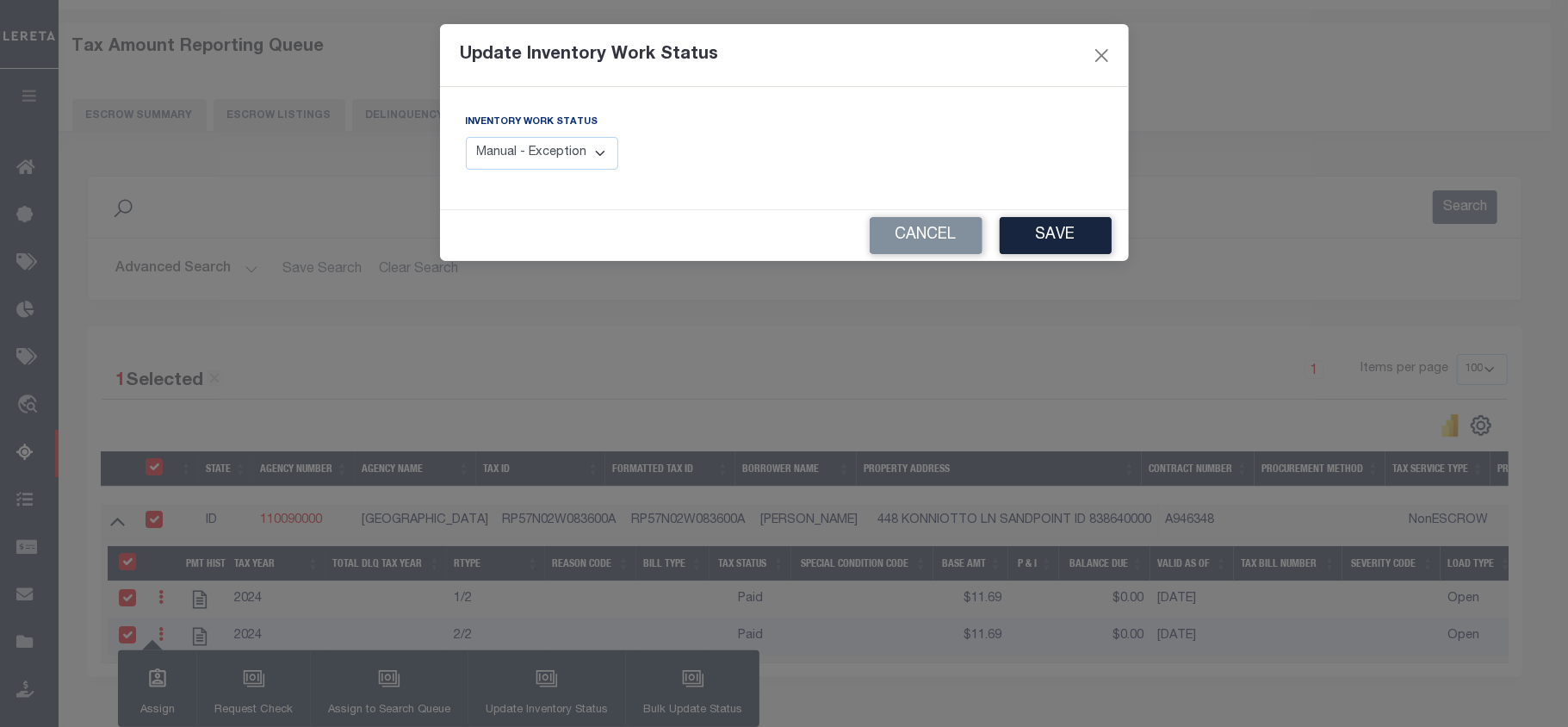
click at [566, 157] on select "Manual - Exception Pended - Awaiting Search Late Add Exception Completed" at bounding box center [542, 153] width 153 height 34
select select "4"
click at [466, 137] on select "Manual - Exception Pended - Awaiting Search Late Add Exception Completed" at bounding box center [542, 153] width 153 height 34
click at [1071, 236] on button "Save" at bounding box center [1055, 235] width 112 height 37
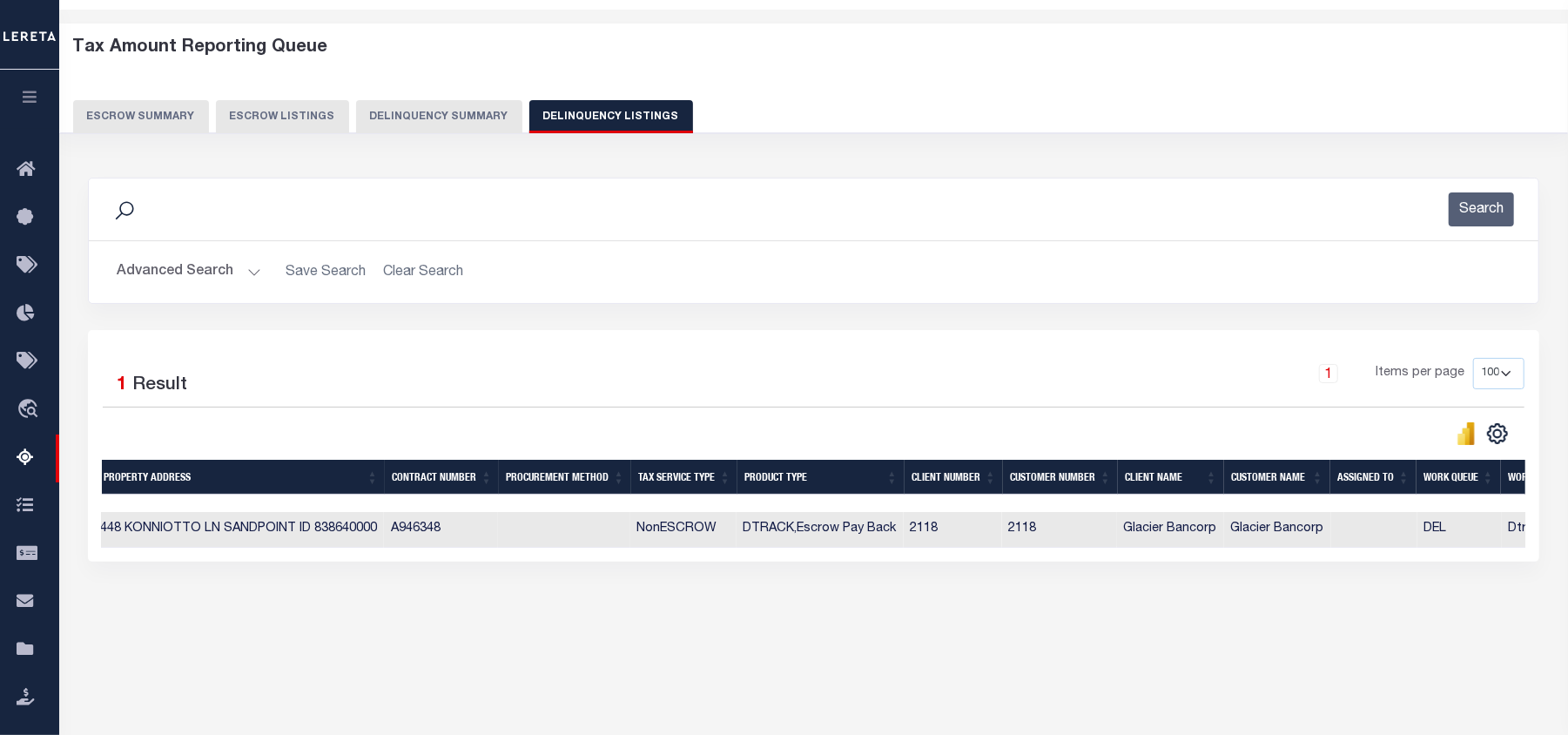
scroll to position [0, 941]
